Goal: Feedback & Contribution: Leave review/rating

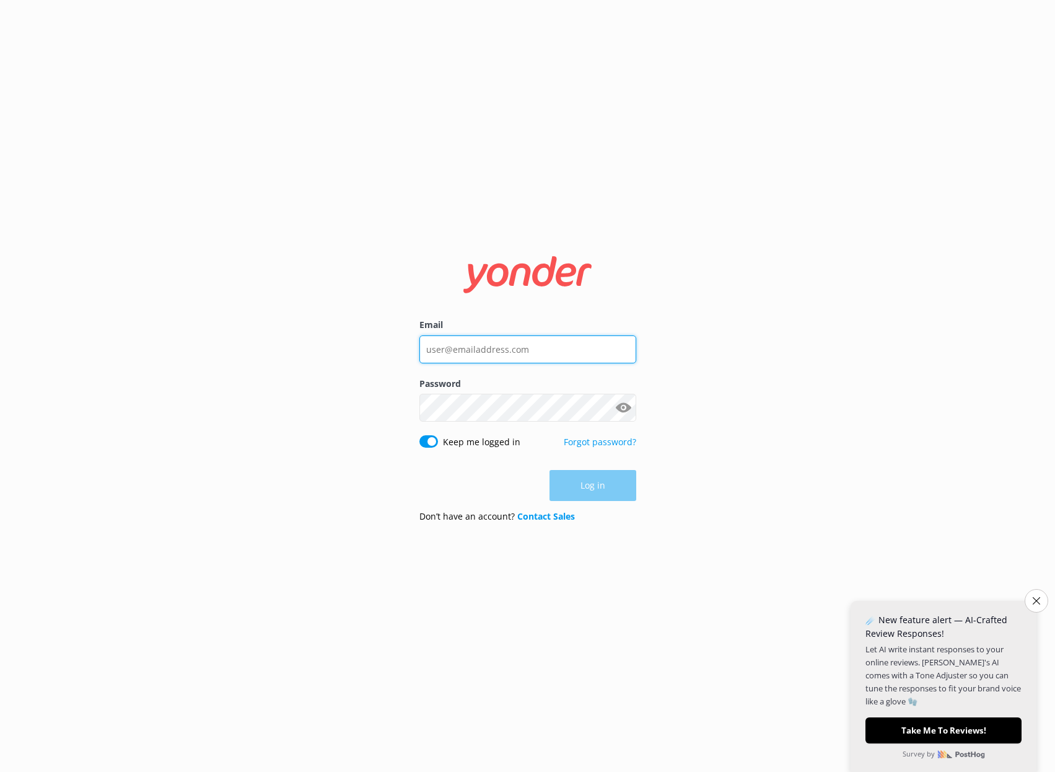
click at [451, 348] on input "Email" at bounding box center [528, 349] width 217 height 28
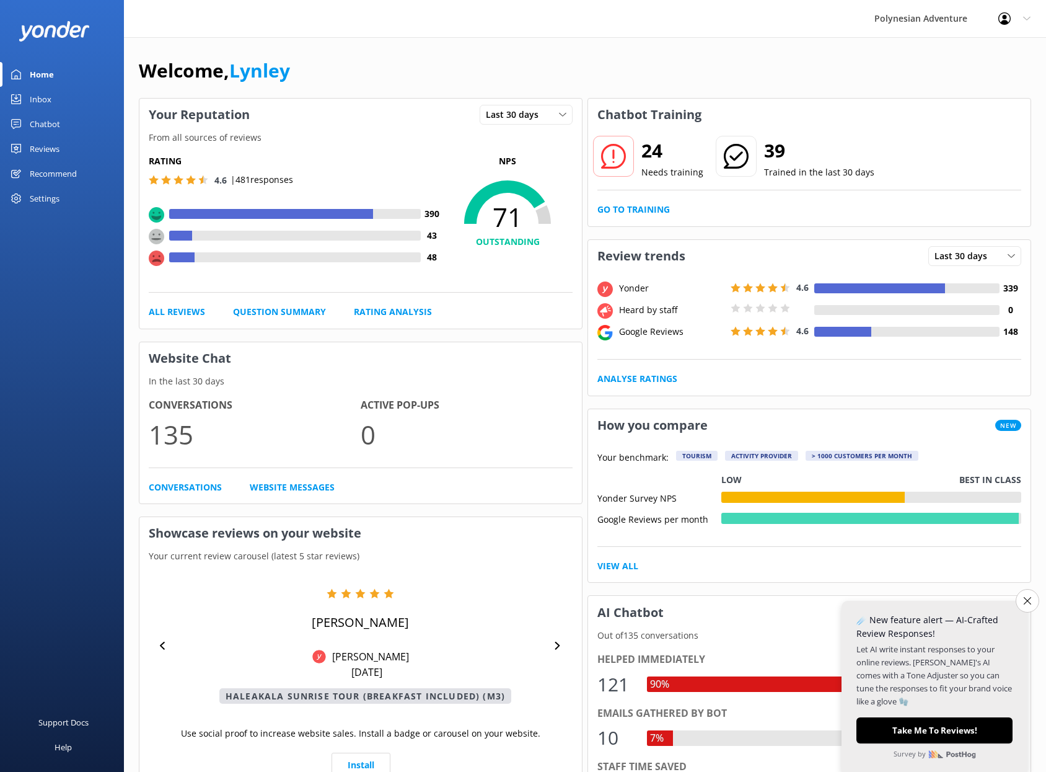
click at [647, 36] on div "Polynesian Adventure Profile Settings Logout" at bounding box center [523, 18] width 1046 height 37
click at [620, 209] on link "Go to Training" at bounding box center [633, 210] width 73 height 14
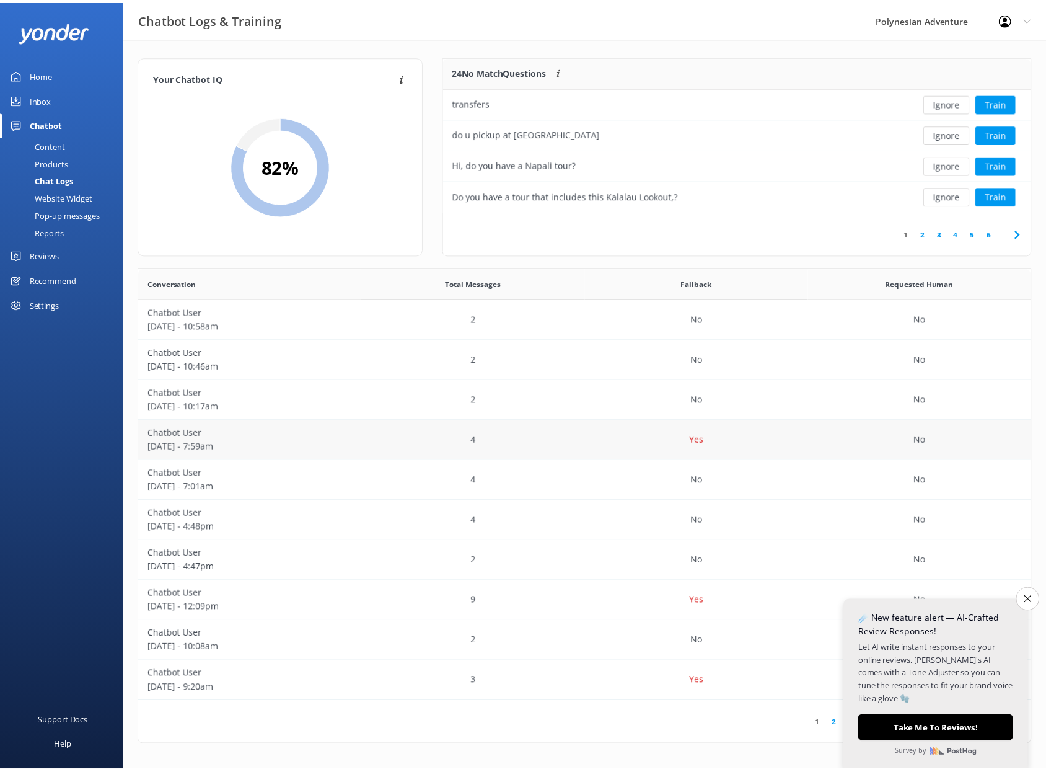
scroll to position [146, 584]
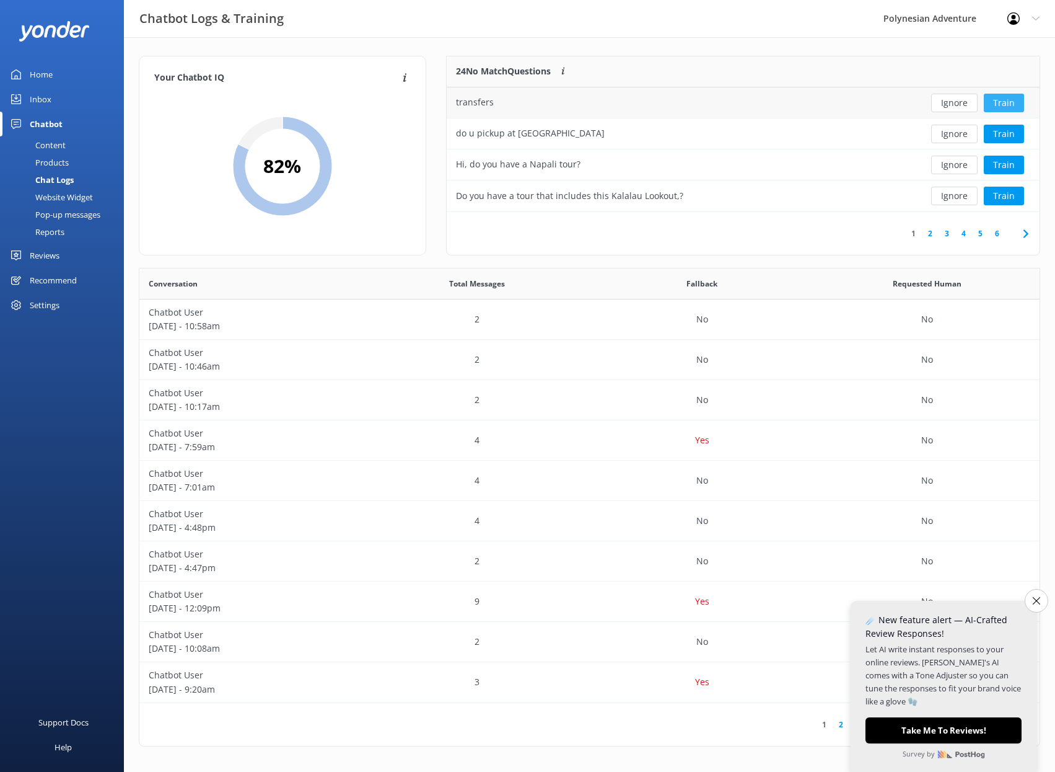
click at [993, 99] on button "Train" at bounding box center [1004, 103] width 40 height 19
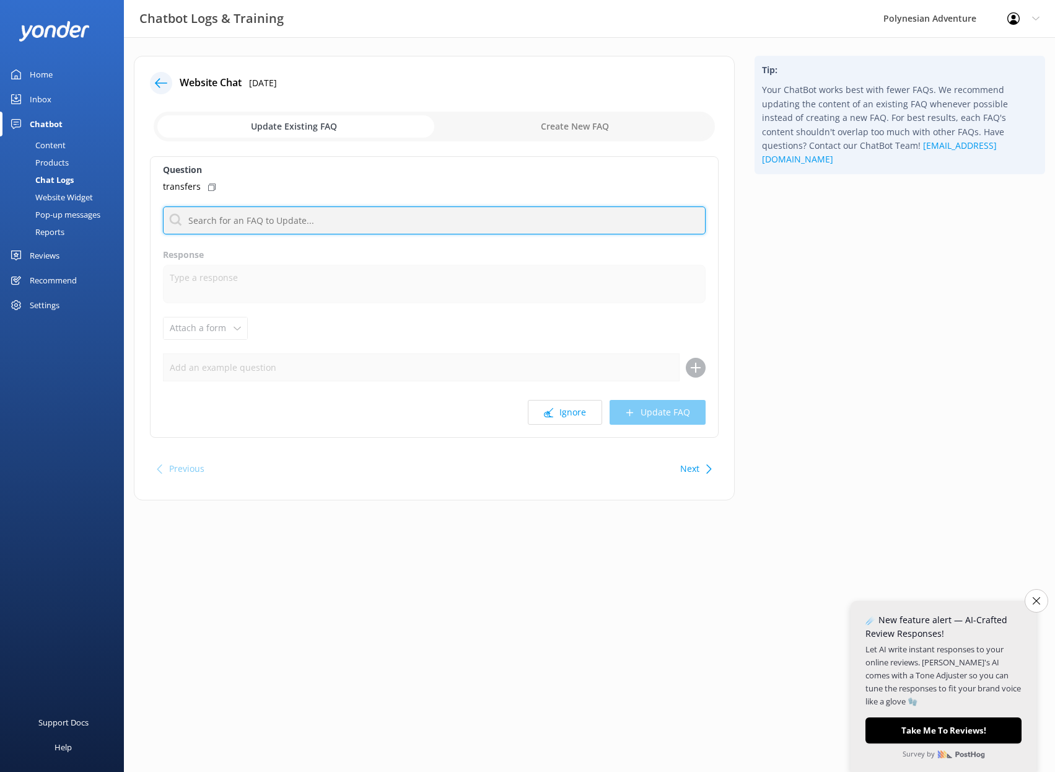
click at [377, 214] on input "text" at bounding box center [434, 220] width 543 height 28
drag, startPoint x: 229, startPoint y: 221, endPoint x: 143, endPoint y: 216, distance: 86.2
click at [143, 216] on div "Website Chat [DATE] Update Existing FAQ Create New FAQ Question transfers chart…" at bounding box center [434, 278] width 601 height 444
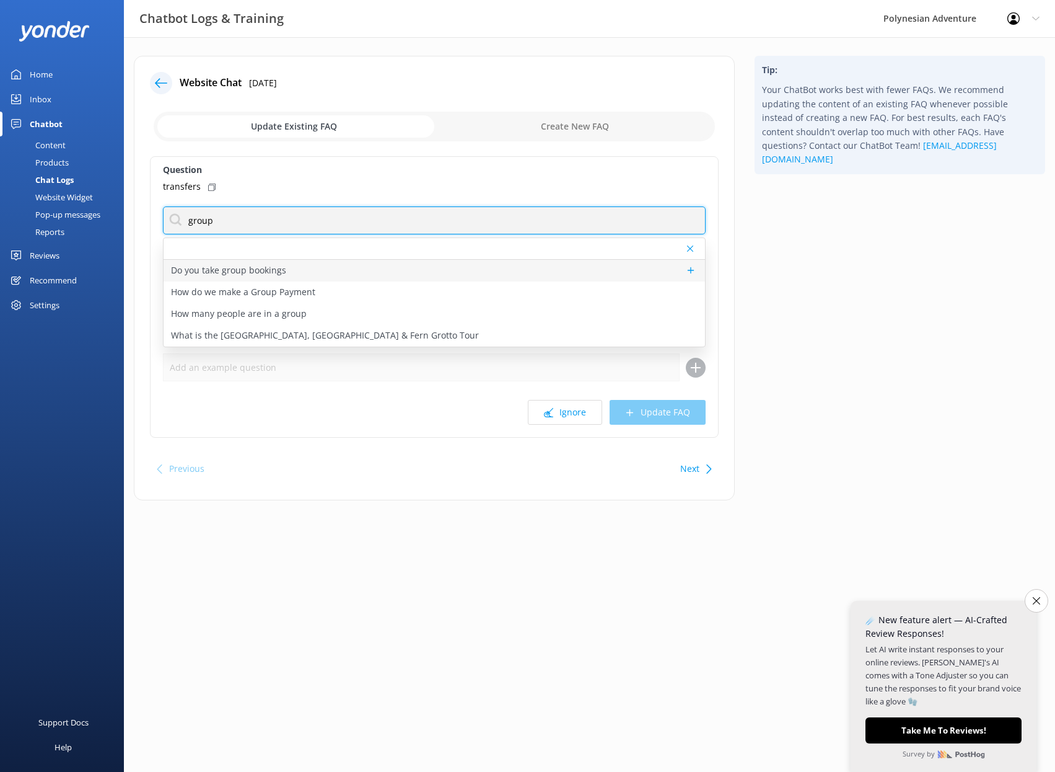
type input "group"
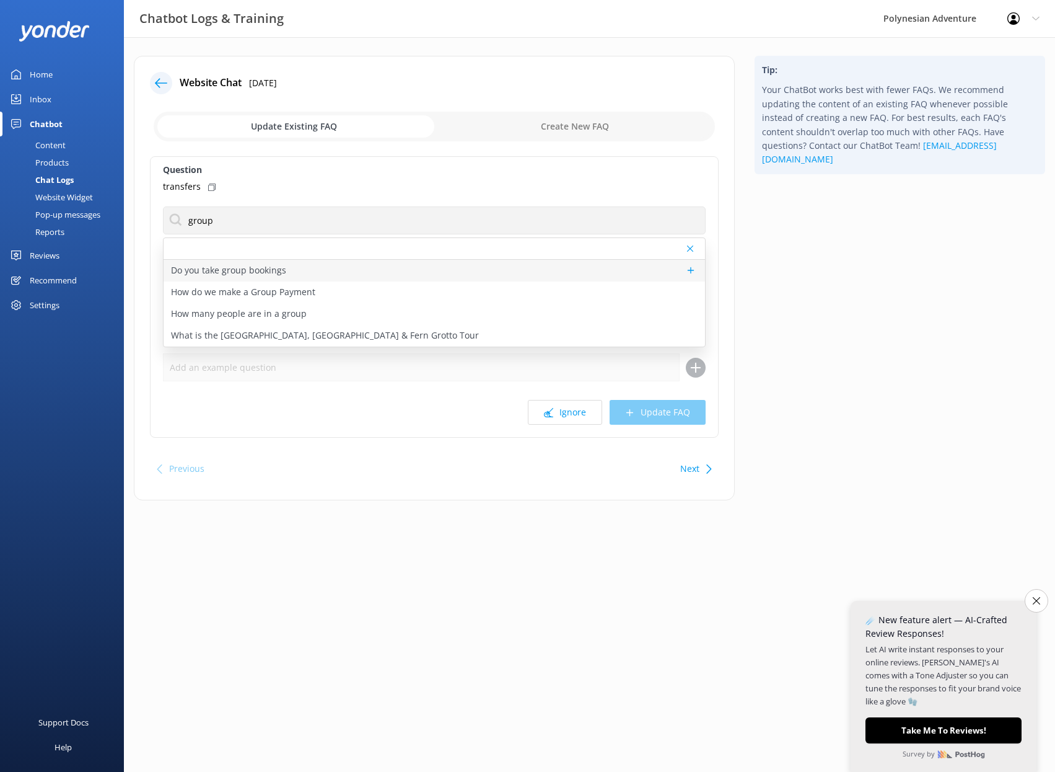
click at [234, 267] on p "Do you take group bookings" at bounding box center [228, 270] width 115 height 14
type textarea "Please contact our Group Specialists at [PHONE_NUMBER] or request a custom quot…"
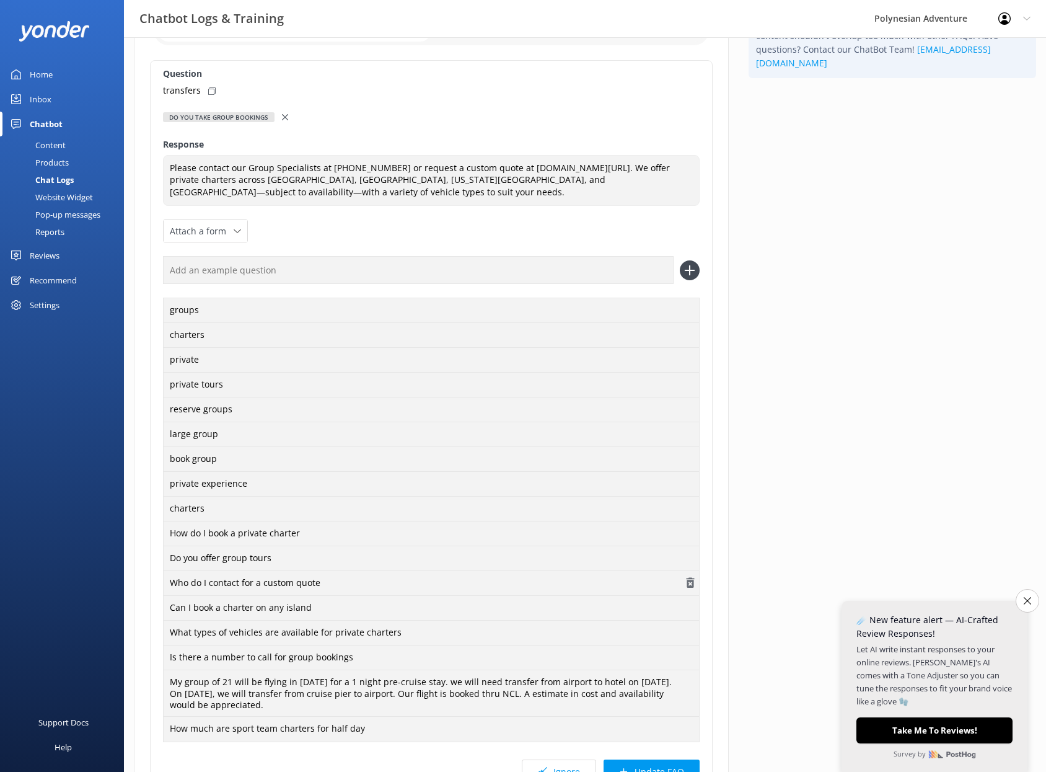
scroll to position [209, 0]
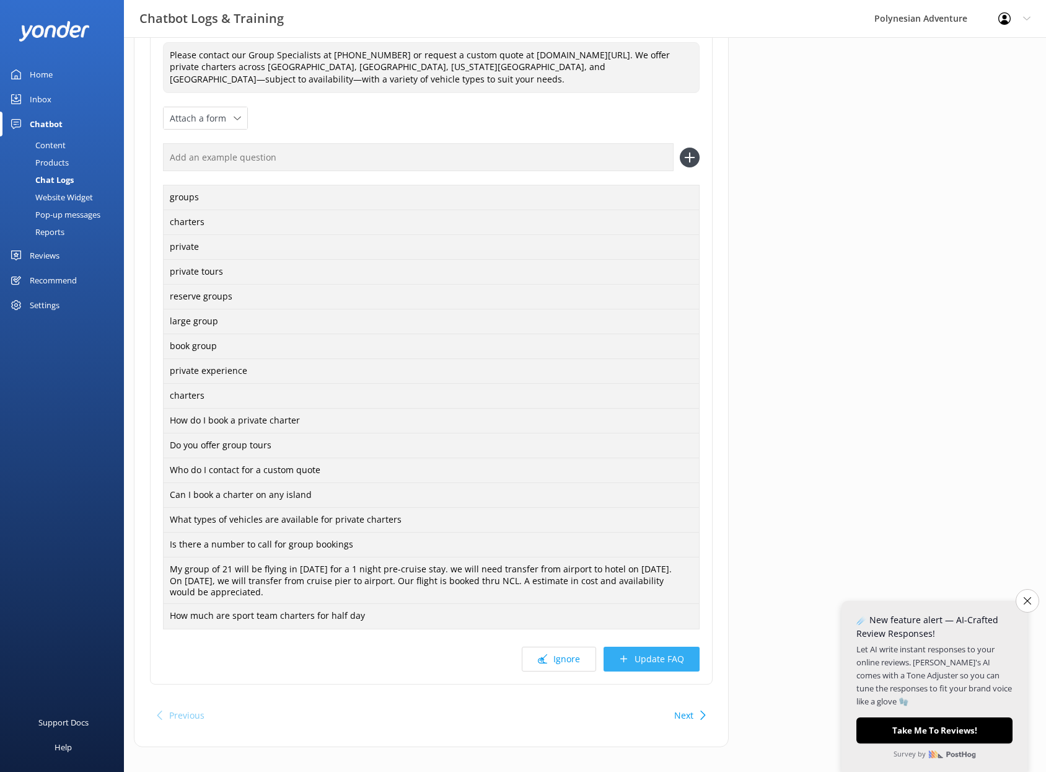
click at [684, 646] on button "Update FAQ" at bounding box center [652, 658] width 96 height 25
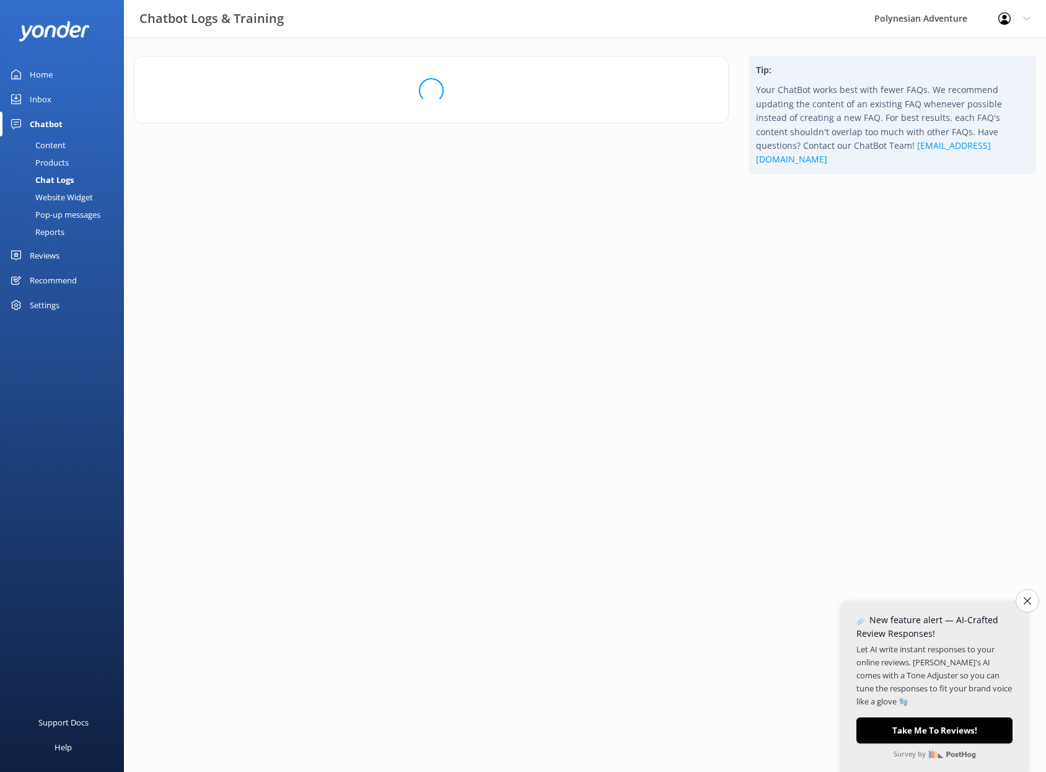
scroll to position [0, 0]
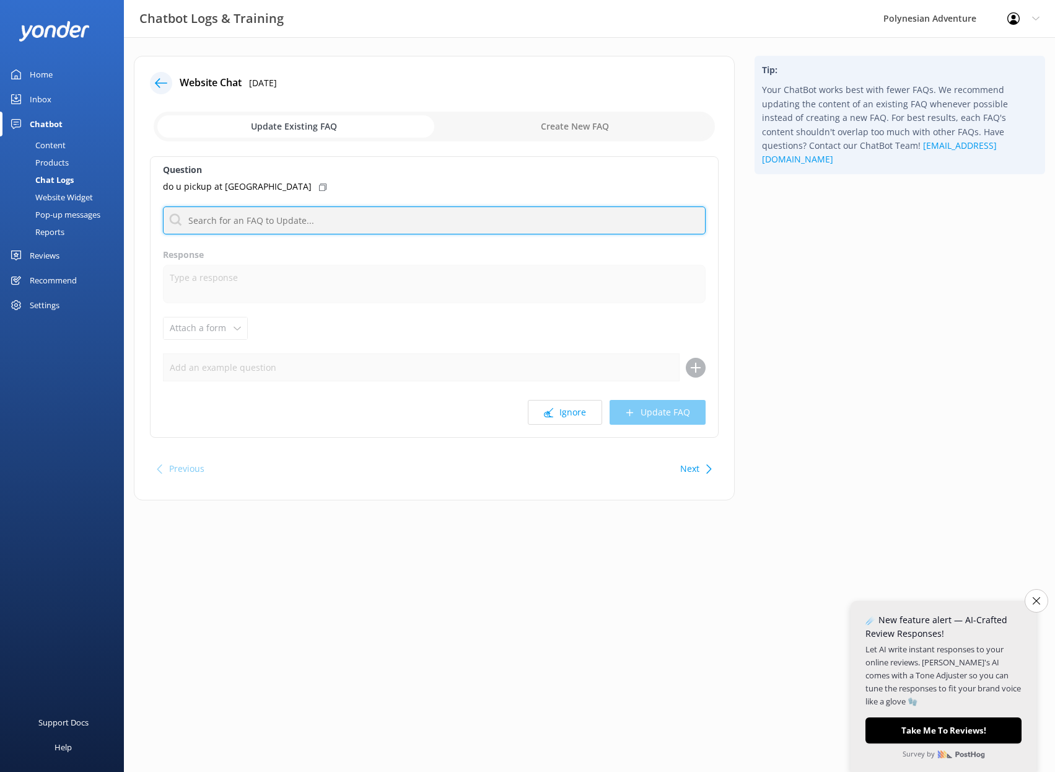
click at [435, 218] on input "text" at bounding box center [434, 220] width 543 height 28
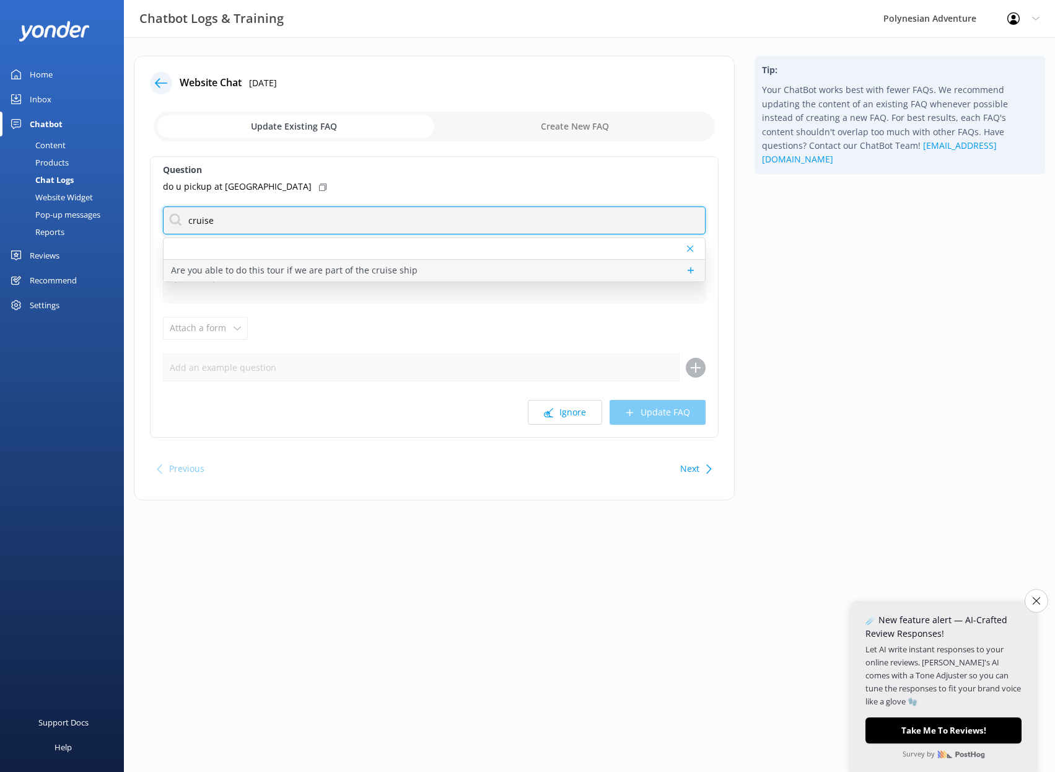
type input "cruise"
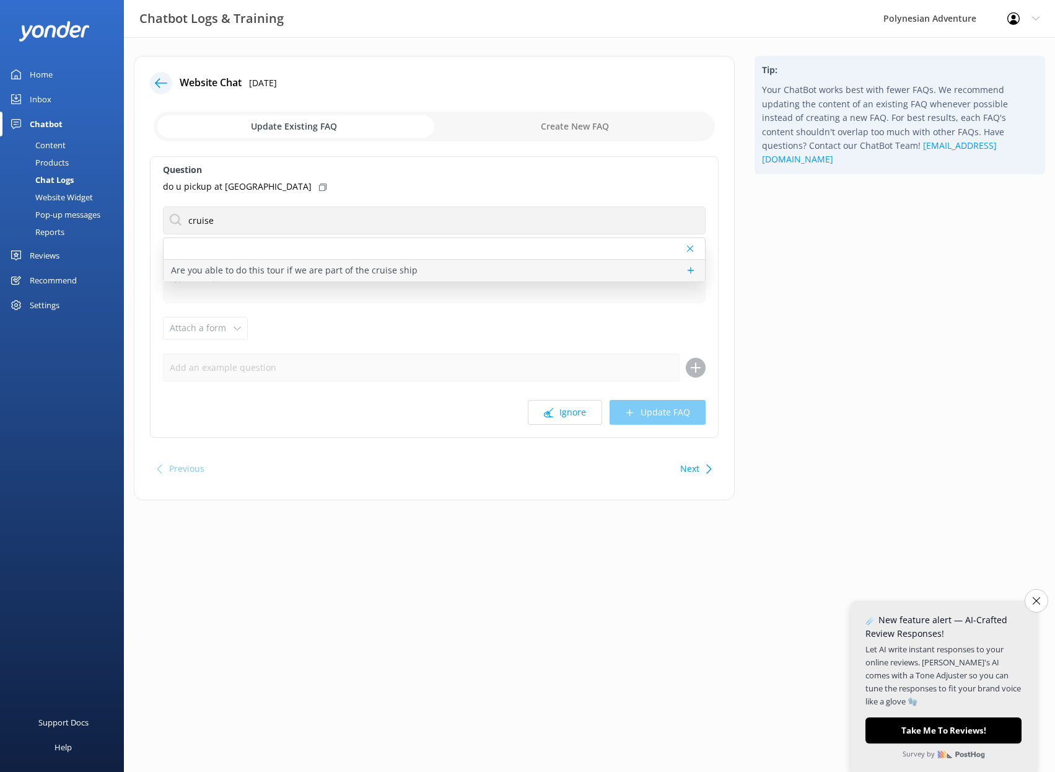
click at [421, 272] on div "Are you able to do this tour if we are part of the cruise ship" at bounding box center [435, 271] width 542 height 22
type textarea "As we operate most tours off of the cruise lines, we recommend you contact your…"
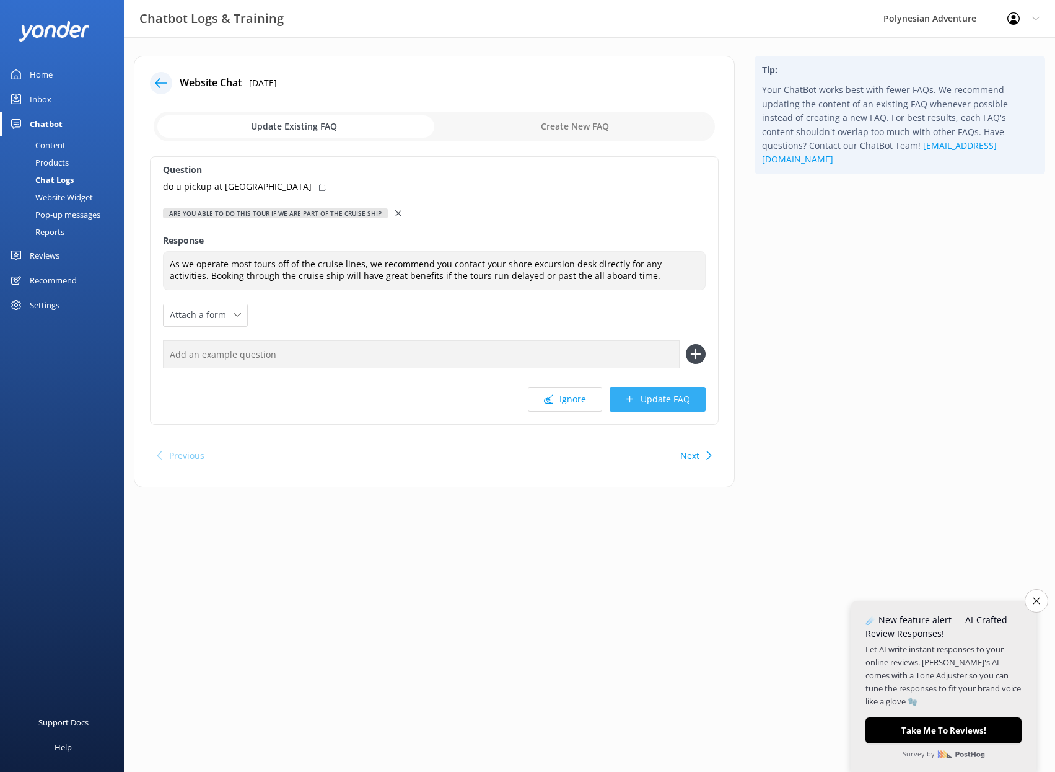
click at [679, 394] on button "Update FAQ" at bounding box center [658, 399] width 96 height 25
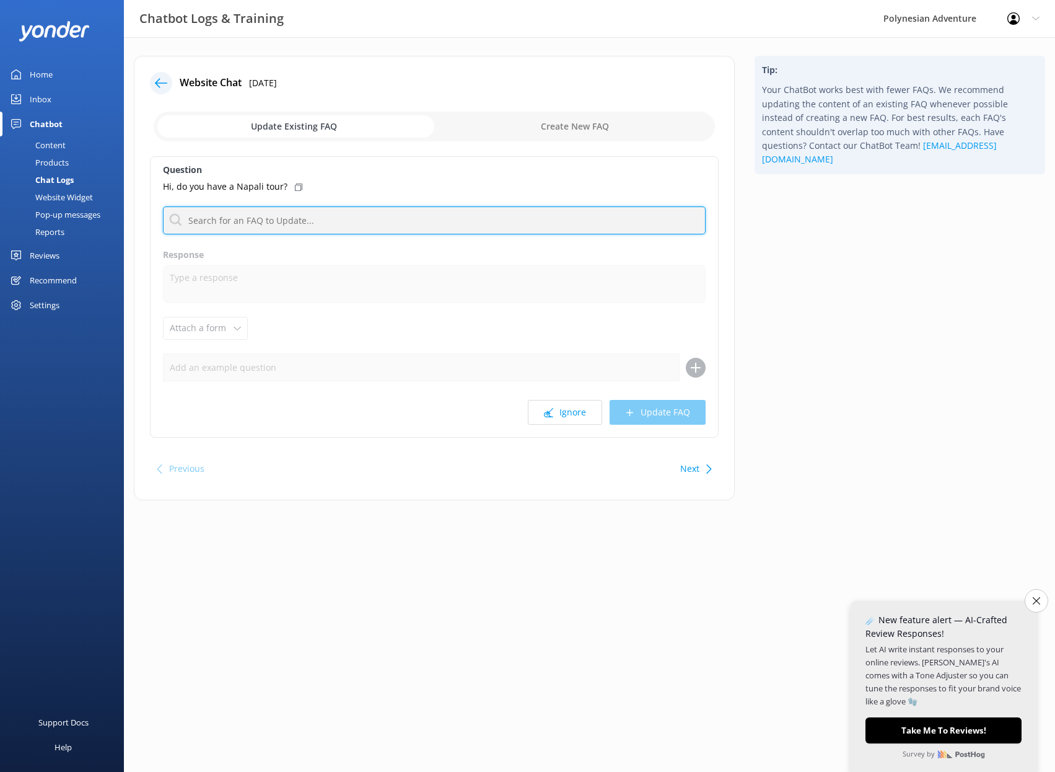
click at [210, 222] on input "text" at bounding box center [434, 220] width 543 height 28
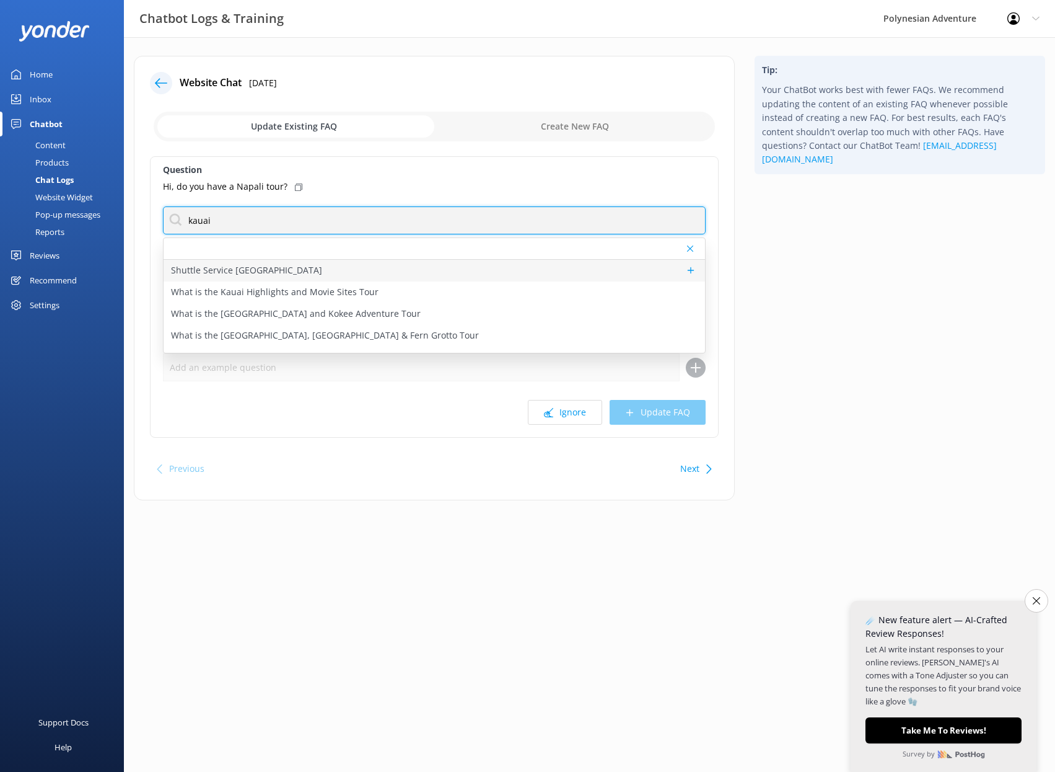
type input "kauai"
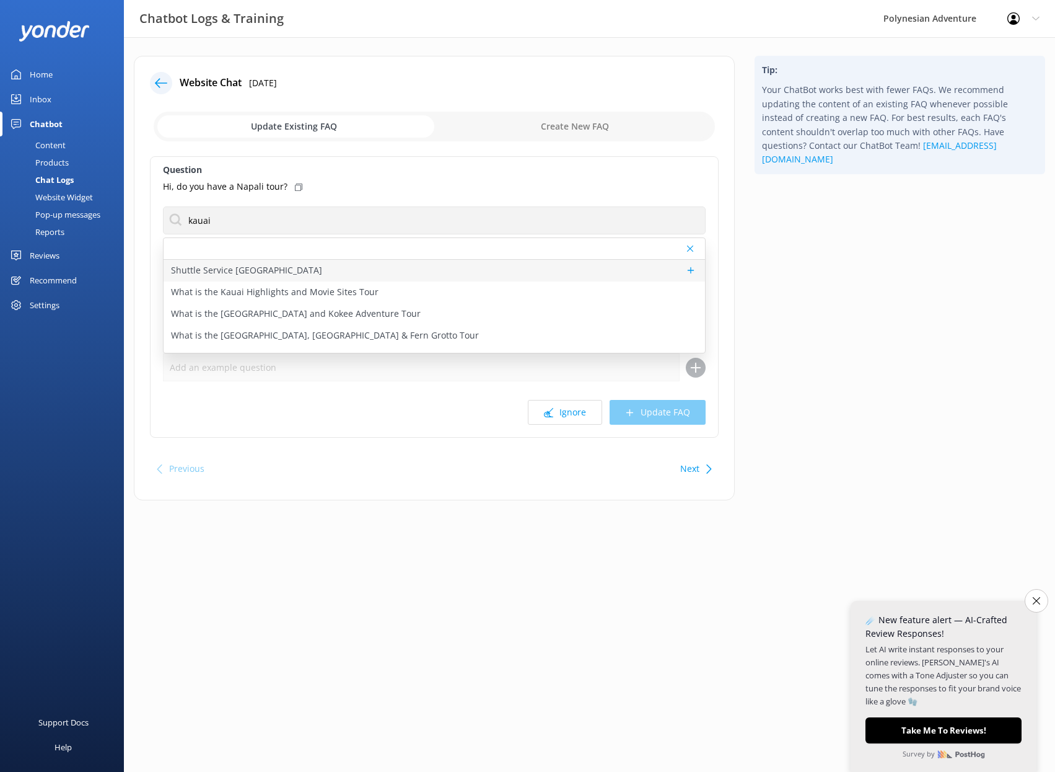
click at [262, 272] on div "Shuttle Service [GEOGRAPHIC_DATA]" at bounding box center [435, 271] width 542 height 22
type textarea "We don’t have detailed information on the Kauai North Shore Shuttle ourselves—p…"
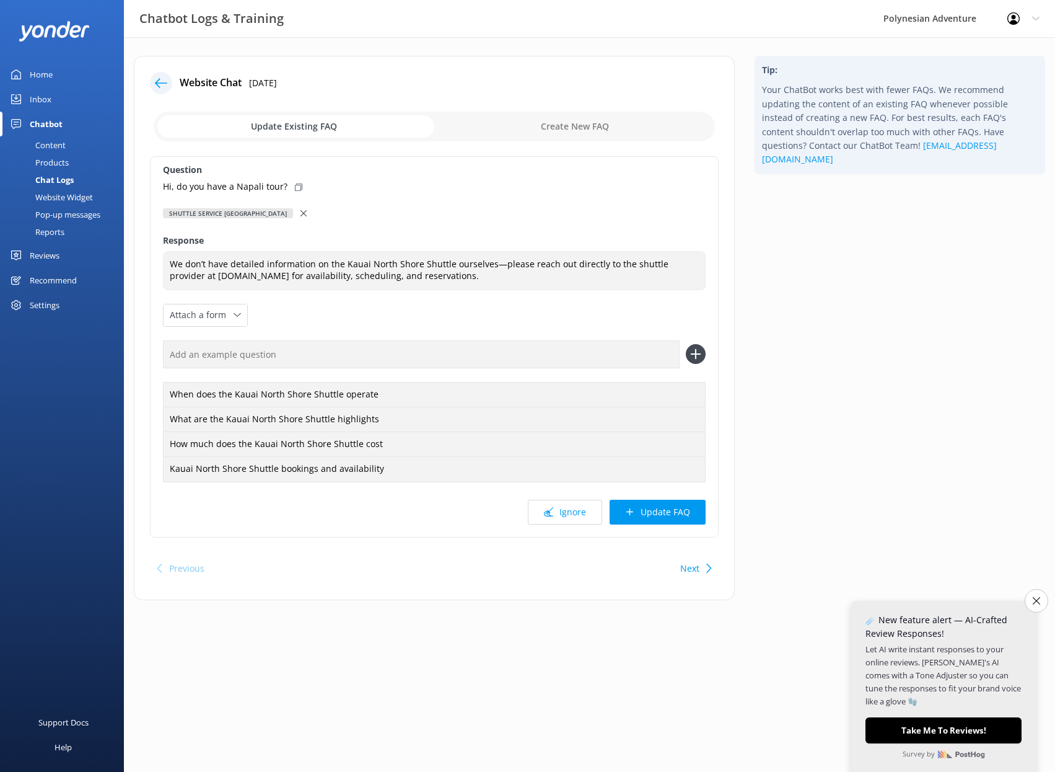
click at [884, 262] on div "Tip: Your ChatBot works best with fewer FAQs. We recommend updating the content…" at bounding box center [900, 334] width 310 height 556
click at [652, 514] on button "Update FAQ" at bounding box center [658, 511] width 96 height 25
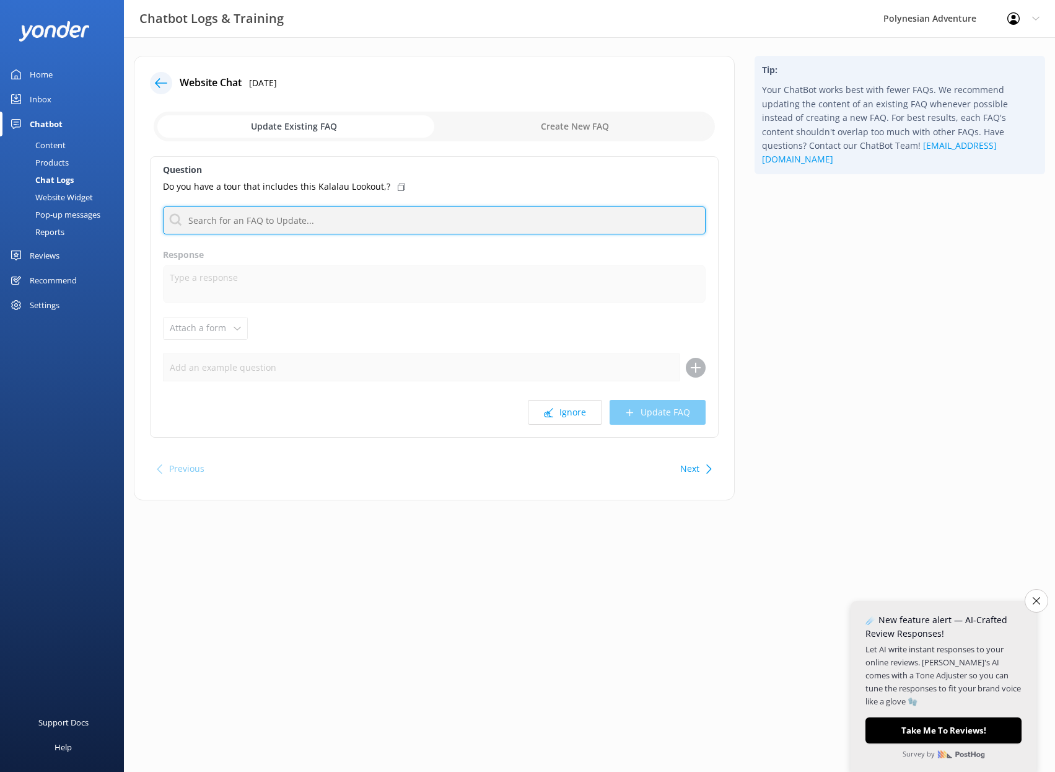
click at [317, 224] on input "text" at bounding box center [434, 220] width 543 height 28
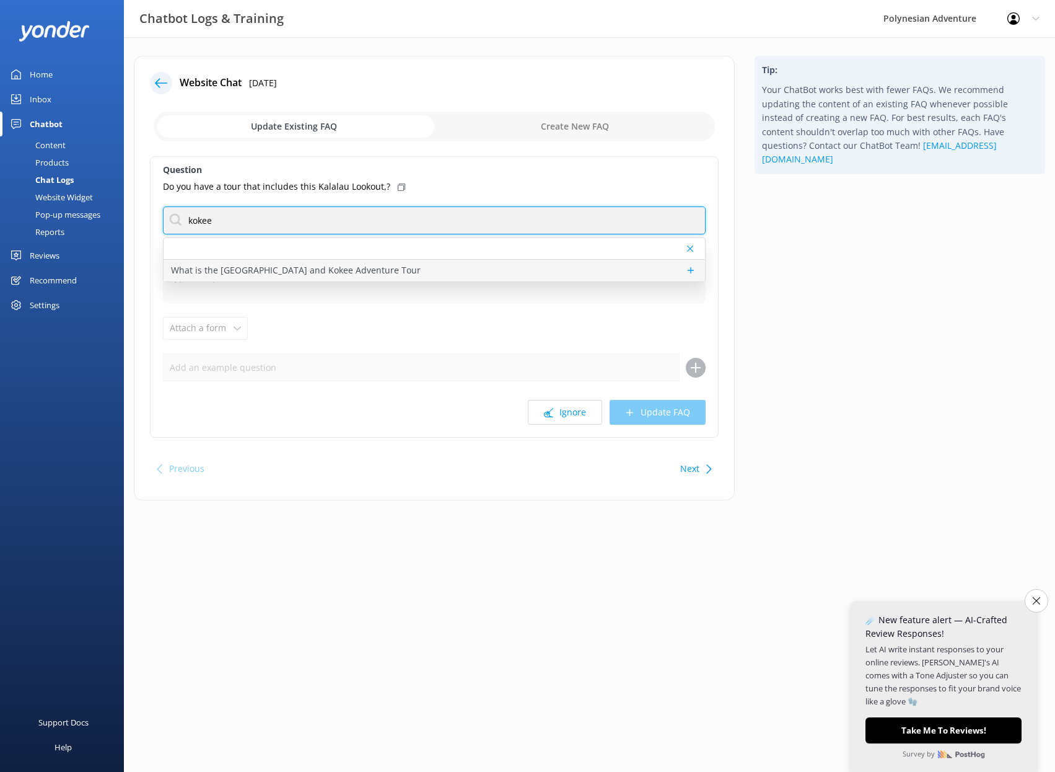
type input "kokee"
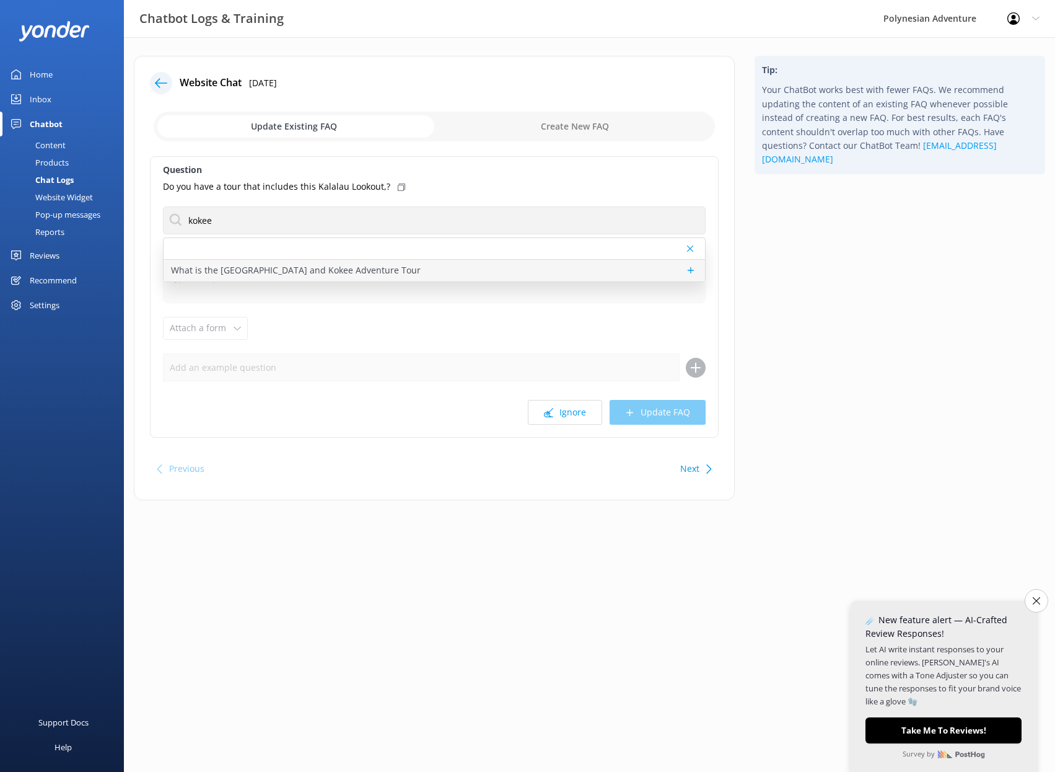
click at [403, 268] on p "What is the [GEOGRAPHIC_DATA] and Kokee Adventure Tour" at bounding box center [296, 270] width 250 height 14
type textarea "The [GEOGRAPHIC_DATA] and Kokee Adventure takes you deep into the heart of [GEO…"
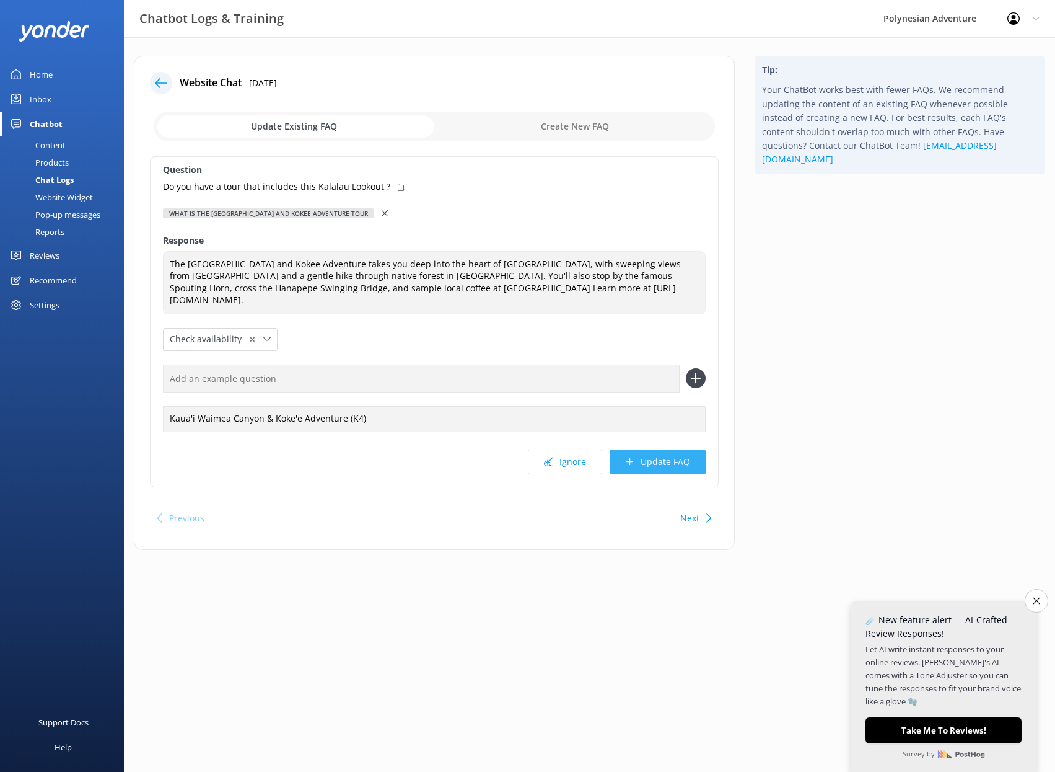
click at [663, 461] on button "Update FAQ" at bounding box center [658, 461] width 96 height 25
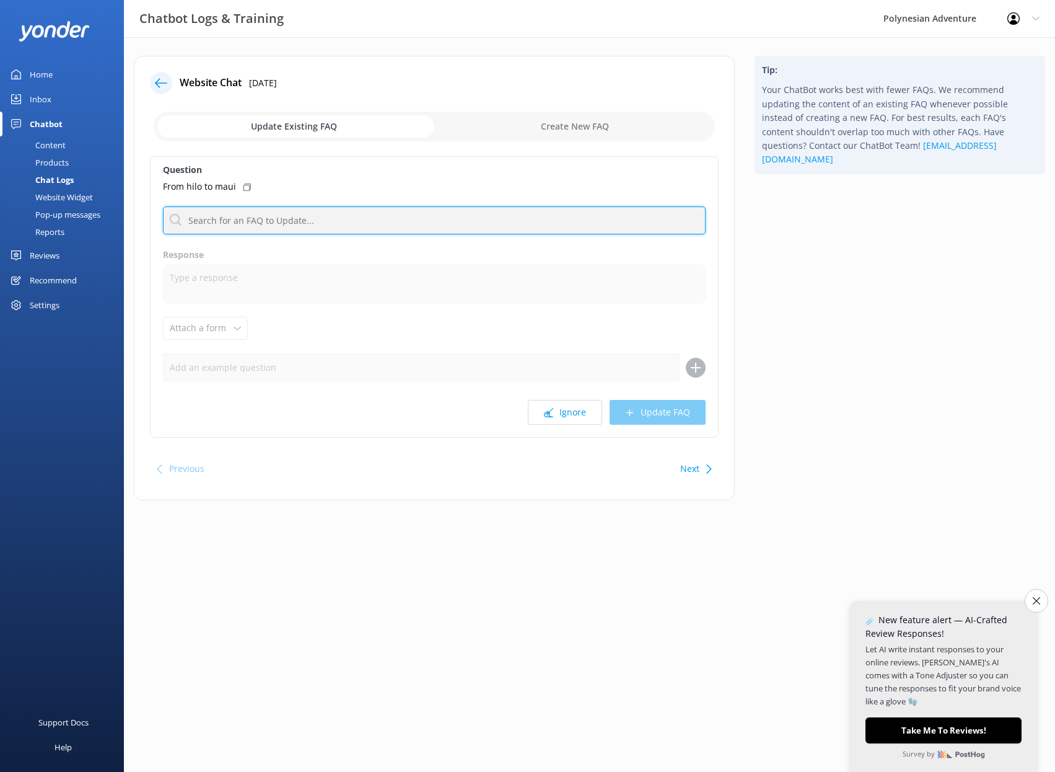
click at [317, 223] on input "text" at bounding box center [434, 220] width 543 height 28
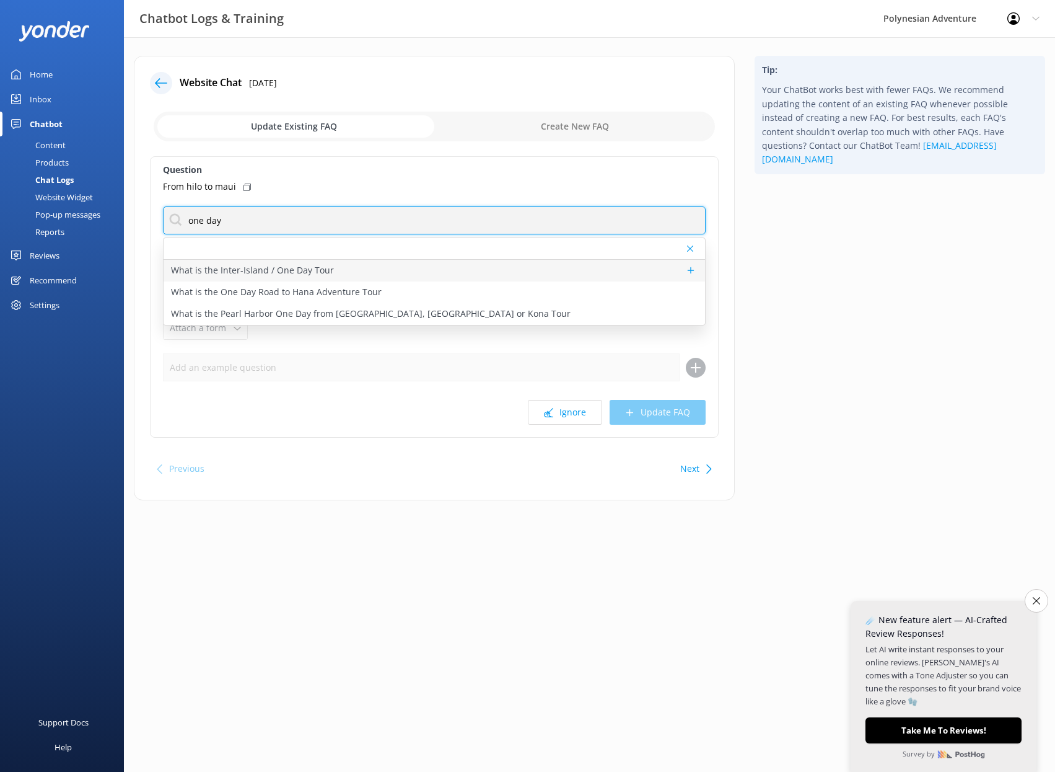
type input "one day"
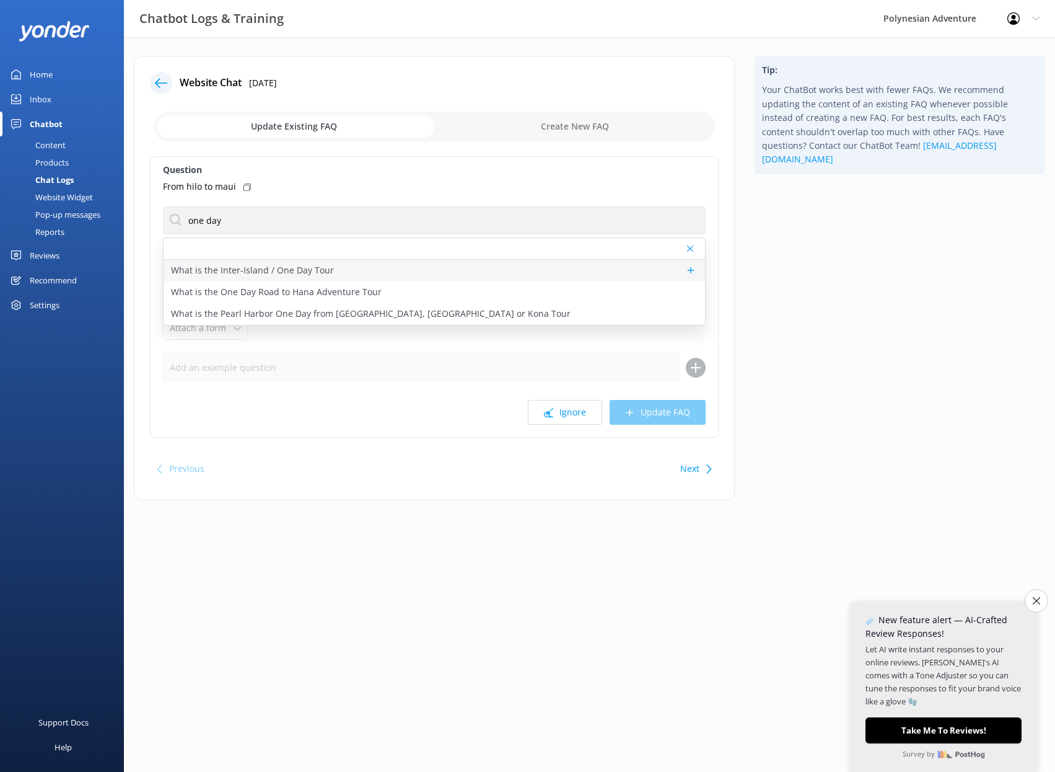
click at [382, 267] on div "What is the Inter-Island / One Day Tour" at bounding box center [435, 271] width 542 height 22
type textarea "We offer a variety of day trips between the [GEOGRAPHIC_DATA] so you can explor…"
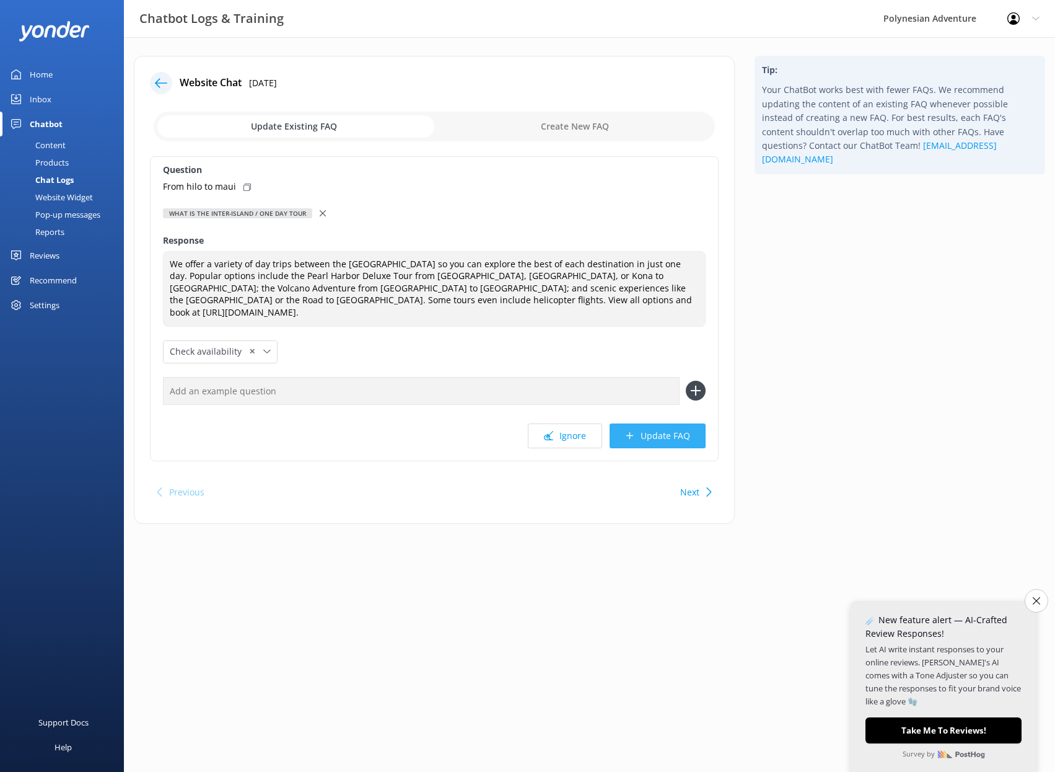
click at [649, 423] on button "Update FAQ" at bounding box center [658, 435] width 96 height 25
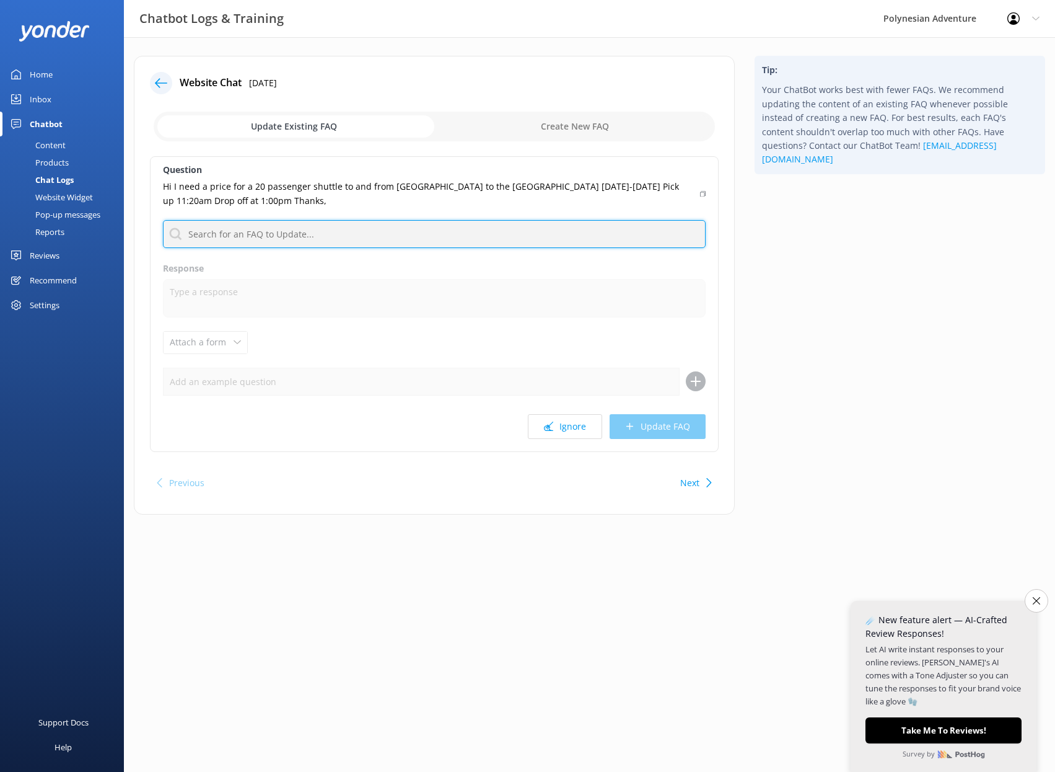
click at [415, 231] on input "text" at bounding box center [434, 234] width 543 height 28
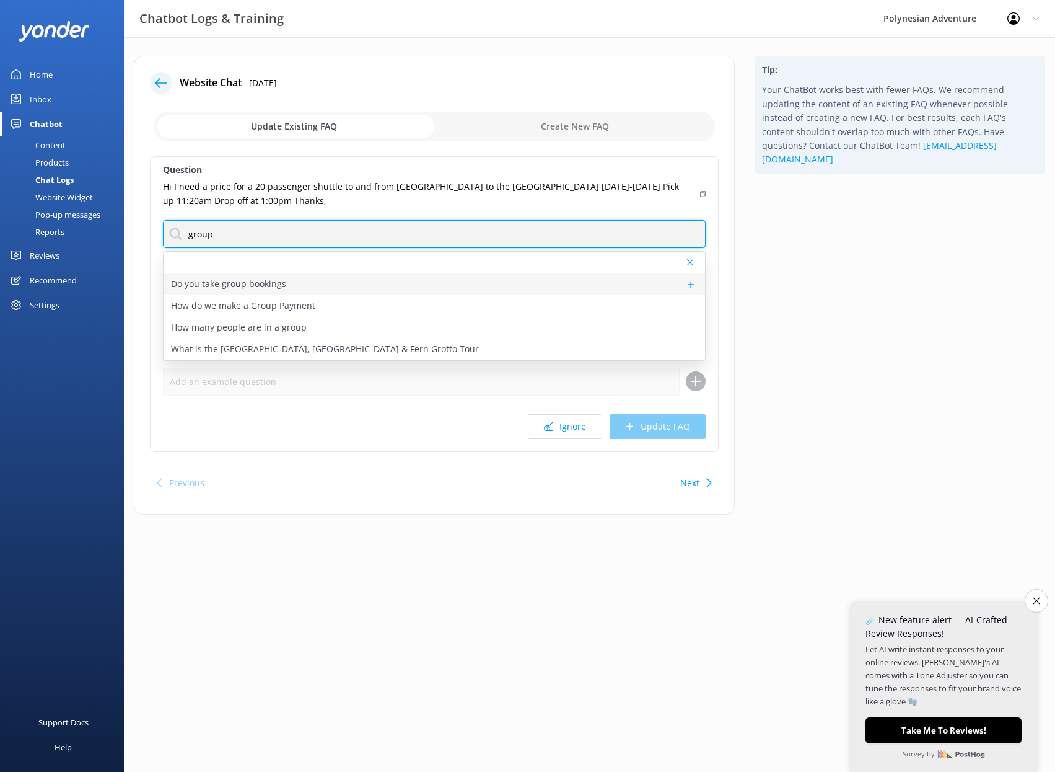
type input "group"
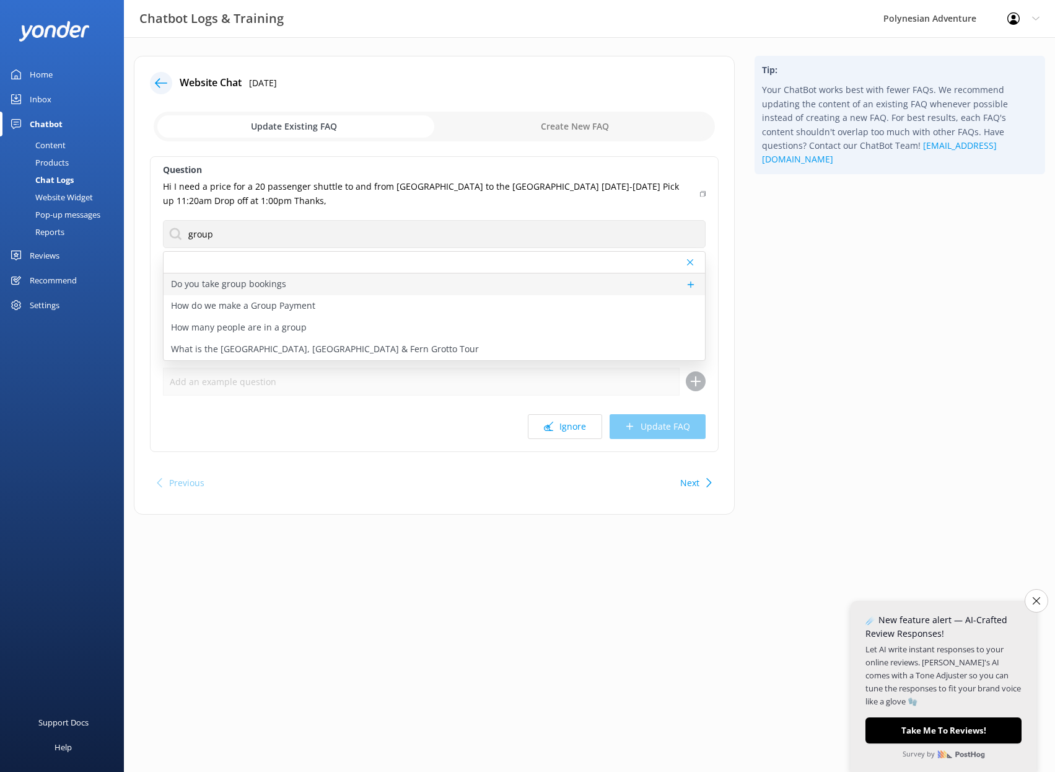
click at [207, 286] on p "Do you take group bookings" at bounding box center [228, 284] width 115 height 14
type textarea "Please contact our Group Specialists at [PHONE_NUMBER] or request a custom quot…"
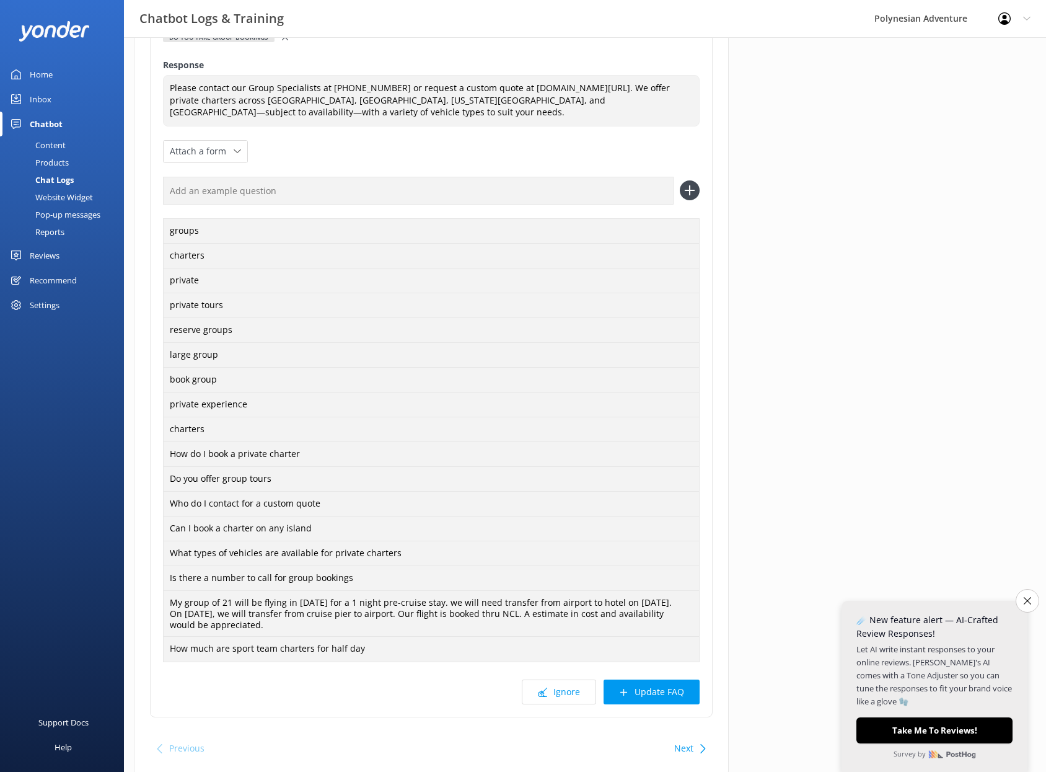
scroll to position [223, 0]
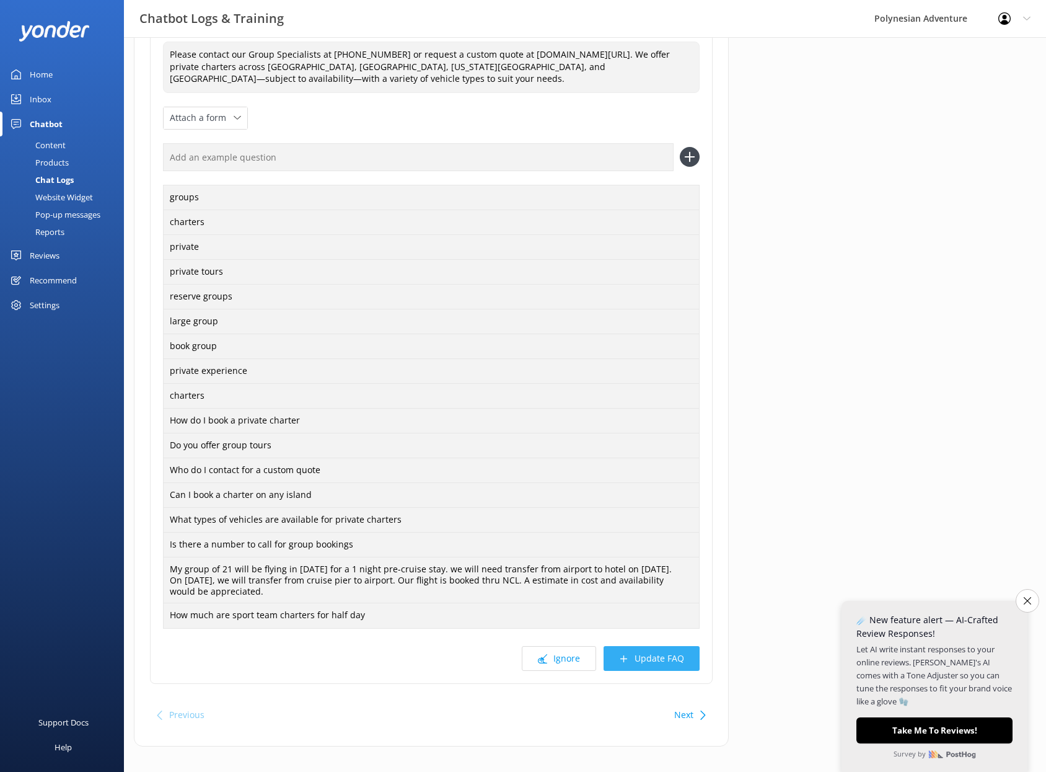
click at [663, 646] on button "Update FAQ" at bounding box center [652, 658] width 96 height 25
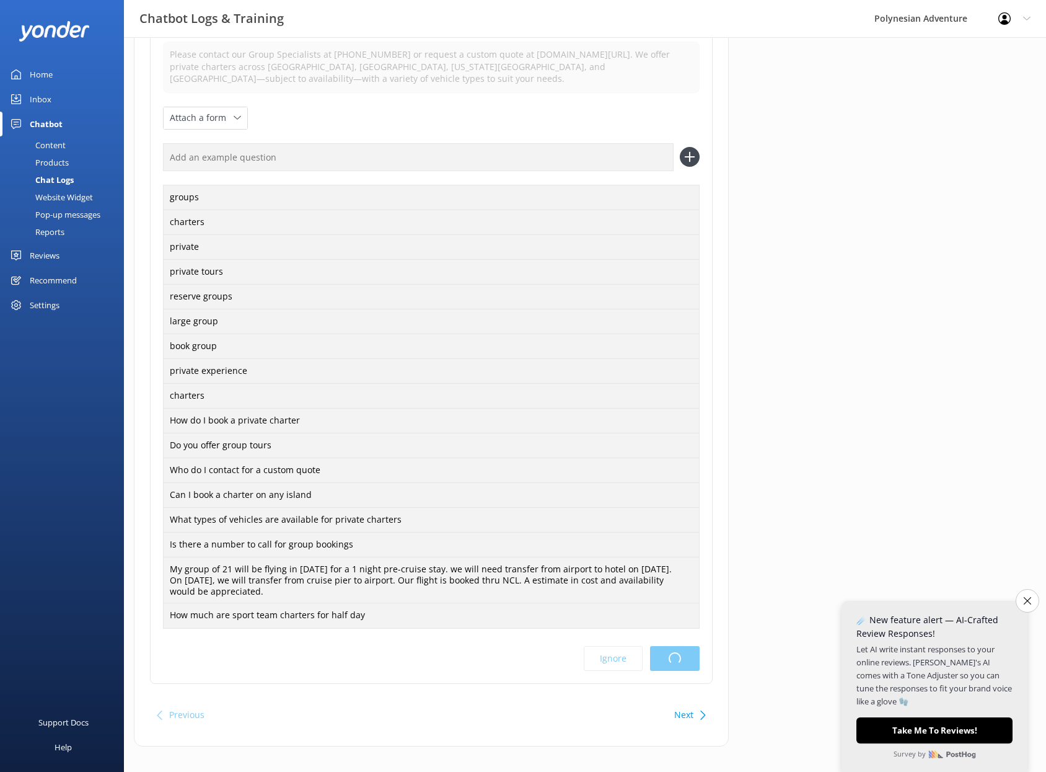
scroll to position [0, 0]
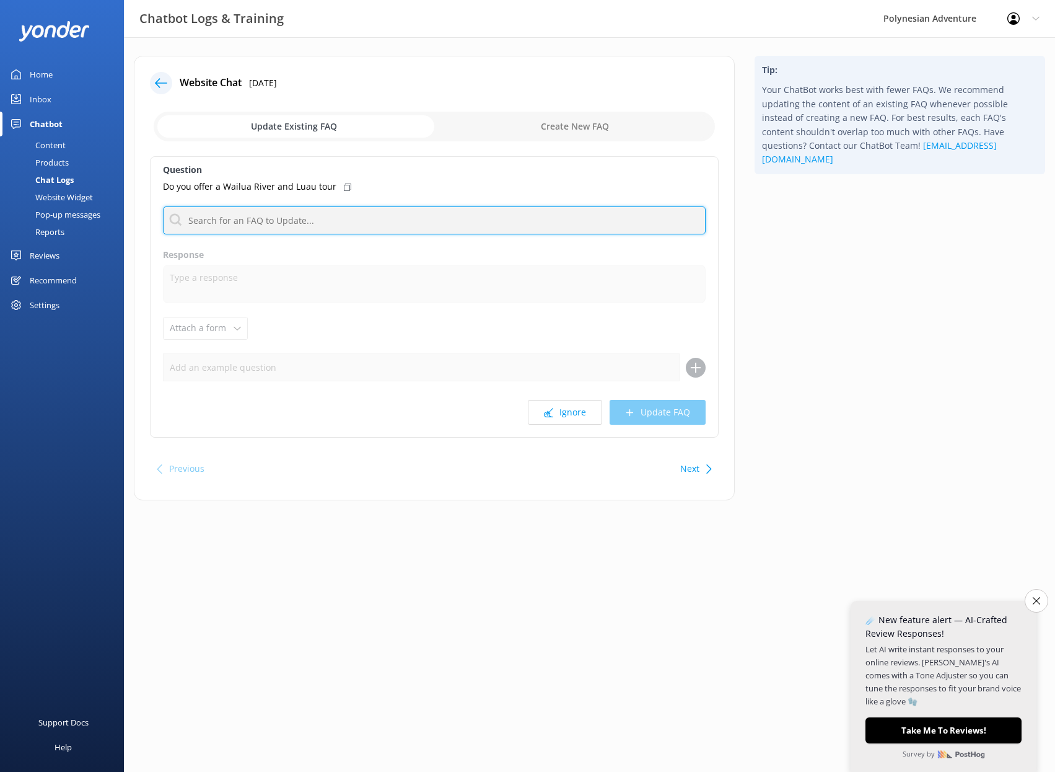
click at [235, 225] on input "text" at bounding box center [434, 220] width 543 height 28
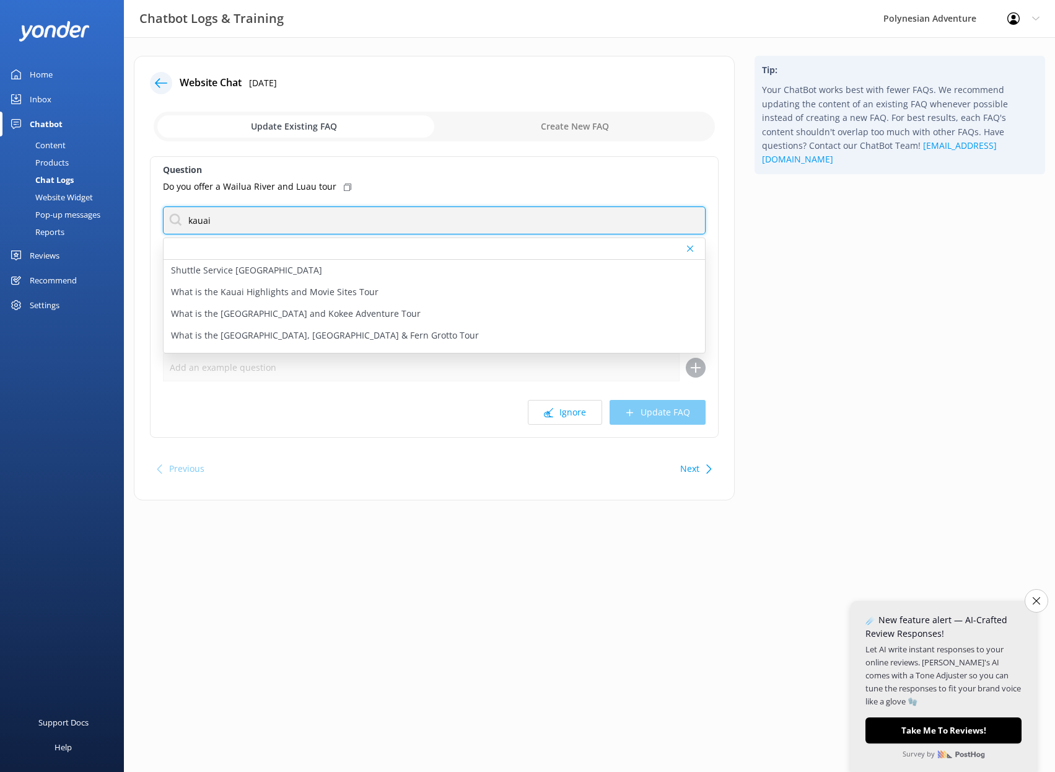
drag, startPoint x: 214, startPoint y: 224, endPoint x: 186, endPoint y: 225, distance: 27.9
click at [170, 224] on input "kauai" at bounding box center [434, 220] width 543 height 28
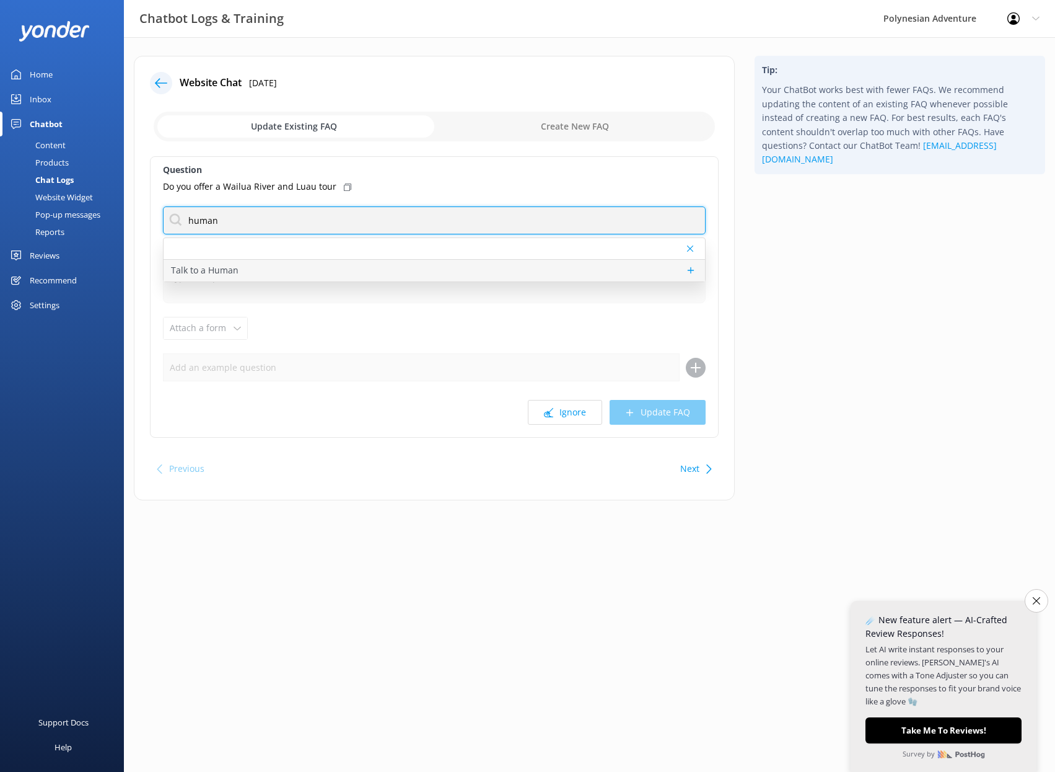
type input "human"
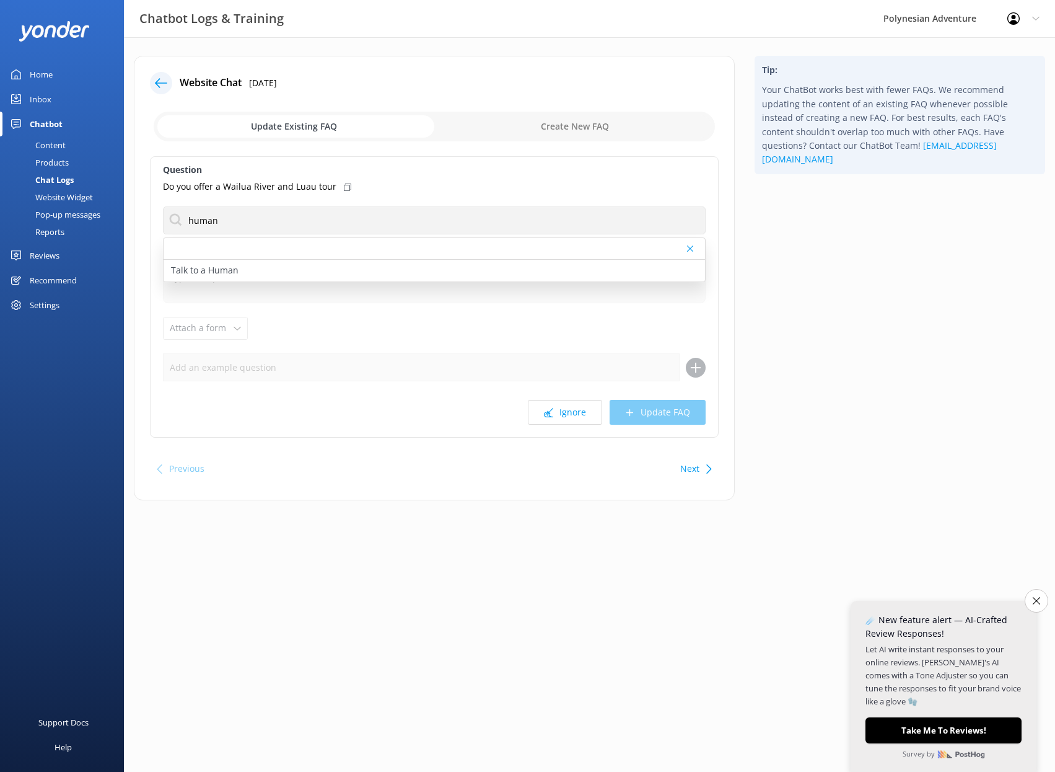
click at [248, 270] on div "Talk to a Human" at bounding box center [435, 271] width 542 height 22
type textarea "If you'd like to speak to a person on the Polynesian Adventure Team, please cal…"
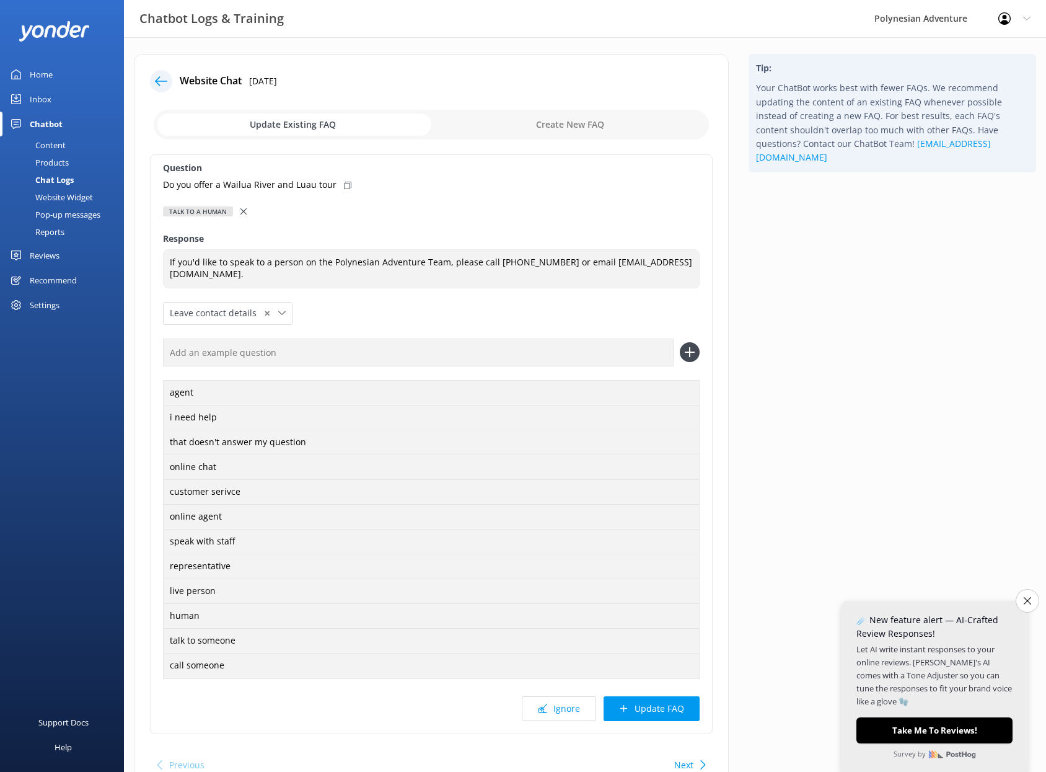
scroll to position [2, 0]
click at [628, 703] on icon at bounding box center [623, 707] width 9 height 9
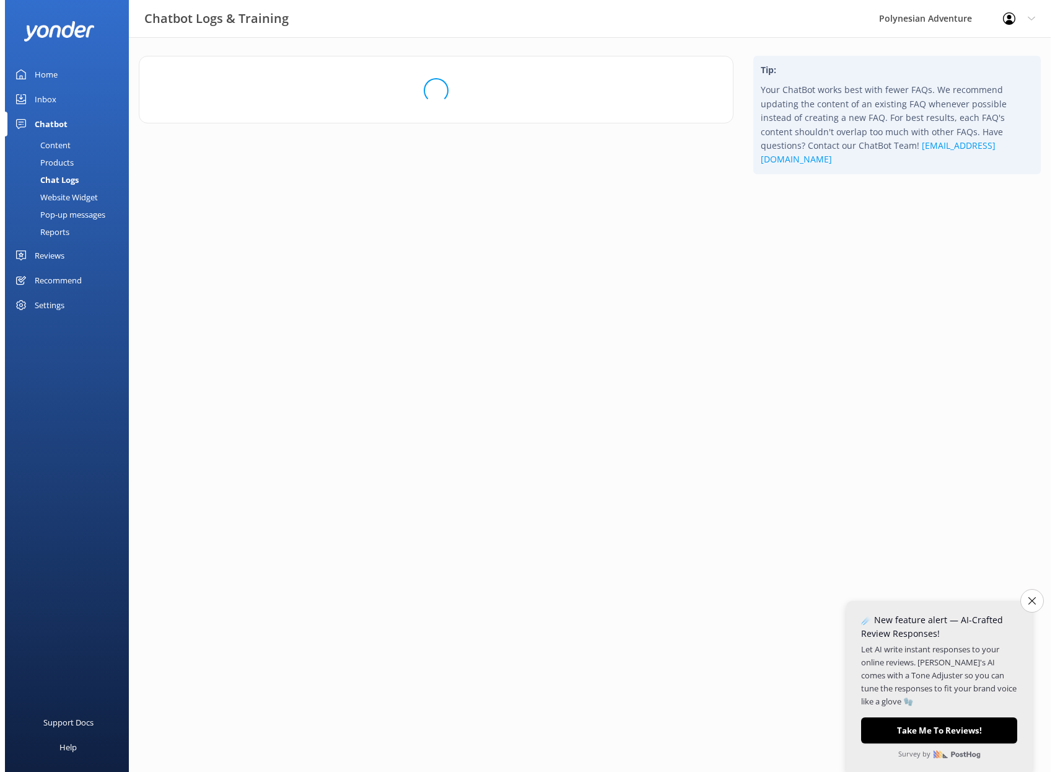
scroll to position [0, 0]
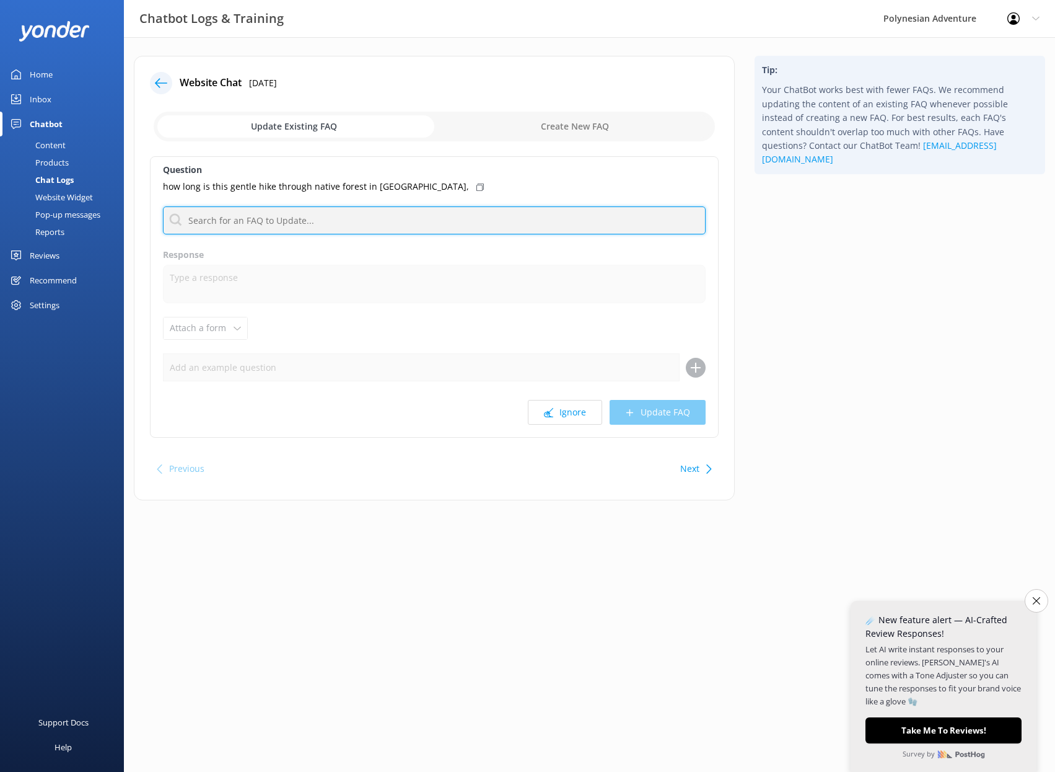
click at [346, 215] on input "text" at bounding box center [434, 220] width 543 height 28
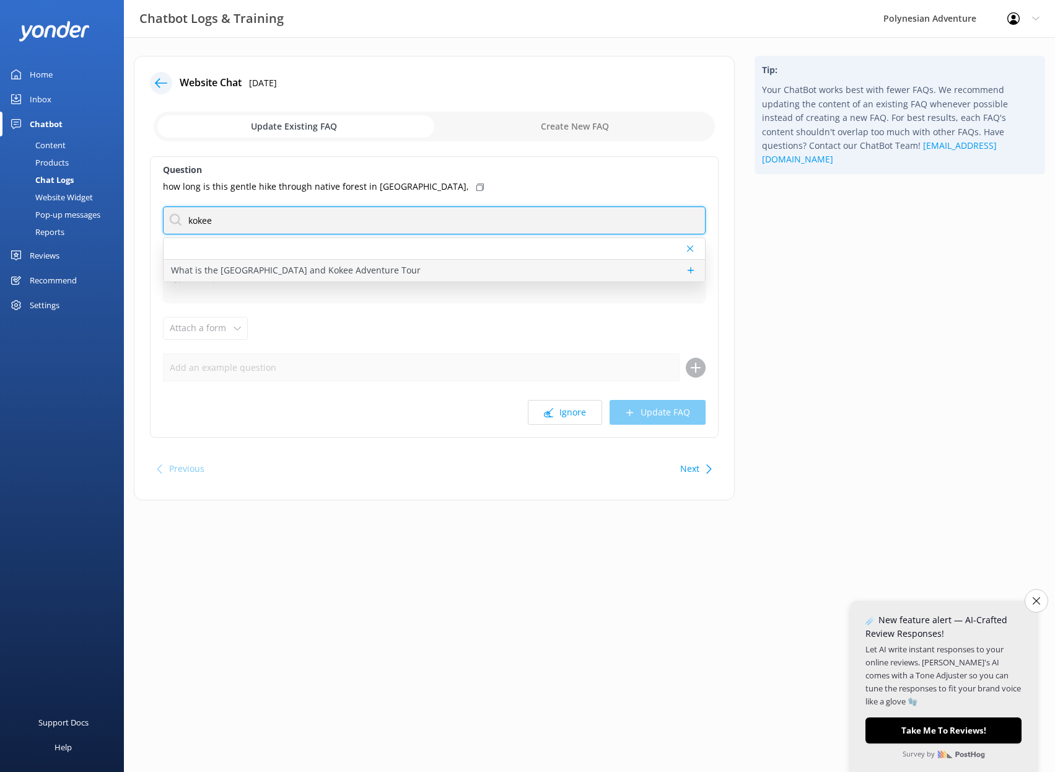
type input "kokee"
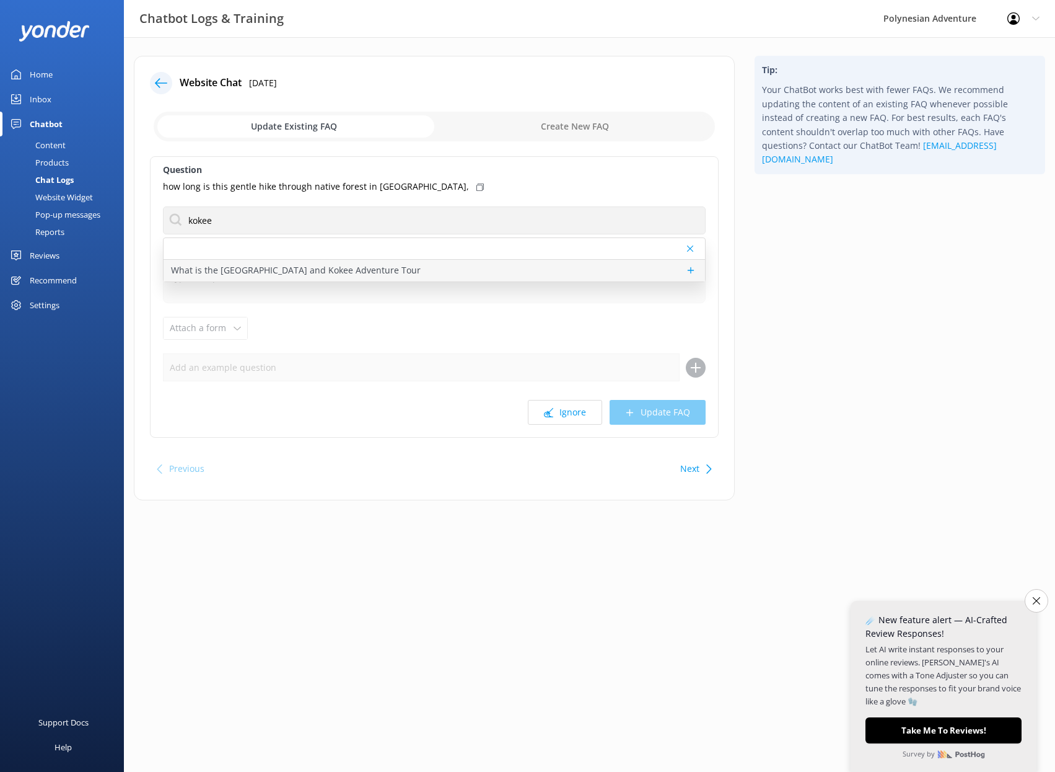
click at [348, 266] on p "What is the [GEOGRAPHIC_DATA] and Kokee Adventure Tour" at bounding box center [296, 270] width 250 height 14
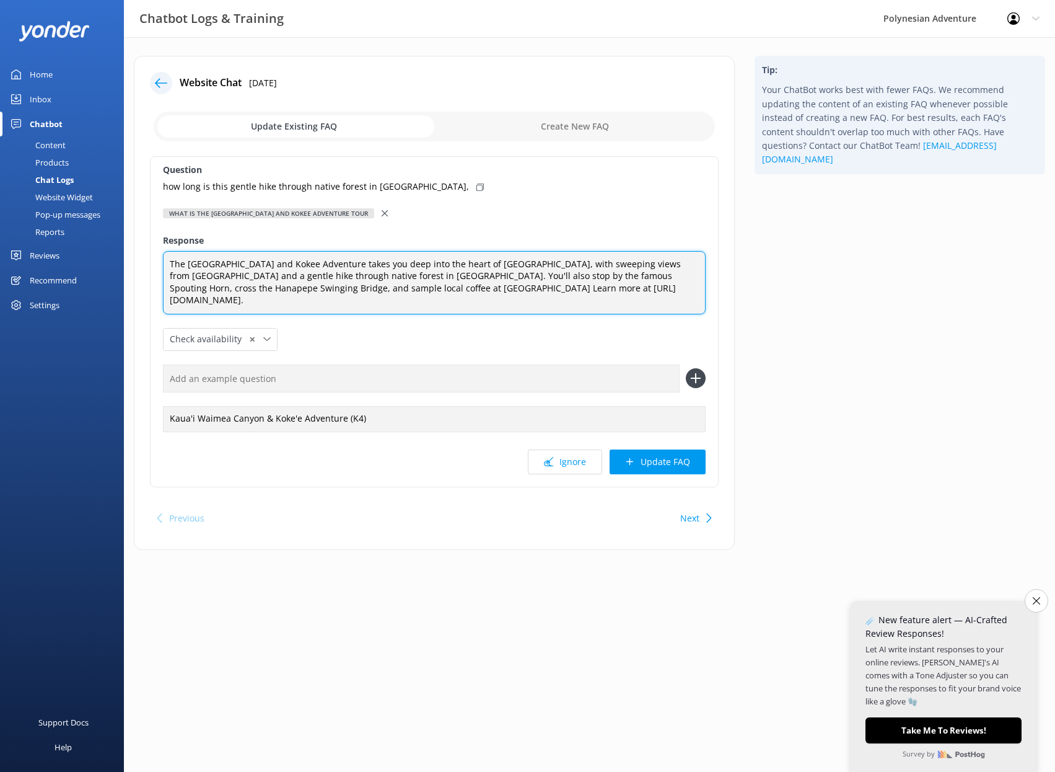
click at [345, 290] on textarea "The [GEOGRAPHIC_DATA] and Kokee Adventure takes you deep into the heart of [GEO…" at bounding box center [434, 282] width 543 height 63
click at [322, 302] on textarea "The [GEOGRAPHIC_DATA] and Kokee Adventure takes you deep into the heart of [GEO…" at bounding box center [434, 282] width 543 height 63
click at [222, 275] on textarea "The [GEOGRAPHIC_DATA] and Kokee Adventure takes you deep into the heart of [GEO…" at bounding box center [434, 282] width 543 height 63
type textarea "The [GEOGRAPHIC_DATA] and Kokee Adventure takes you deep into the heart of [GEO…"
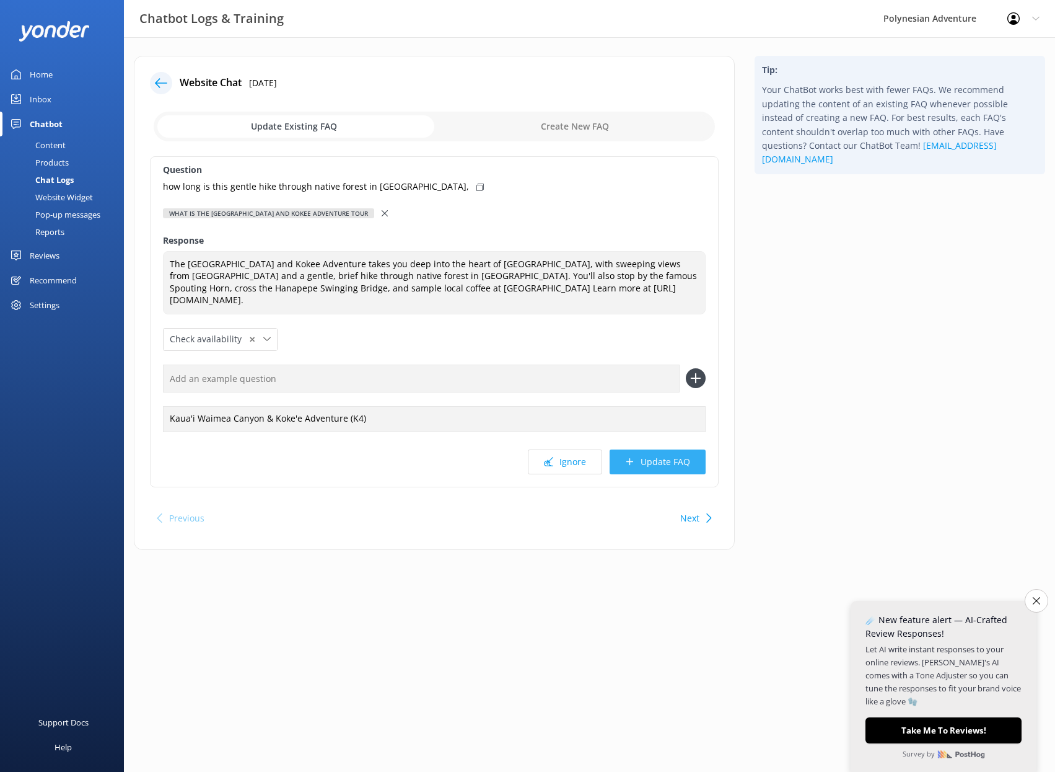
click at [653, 459] on button "Update FAQ" at bounding box center [658, 461] width 96 height 25
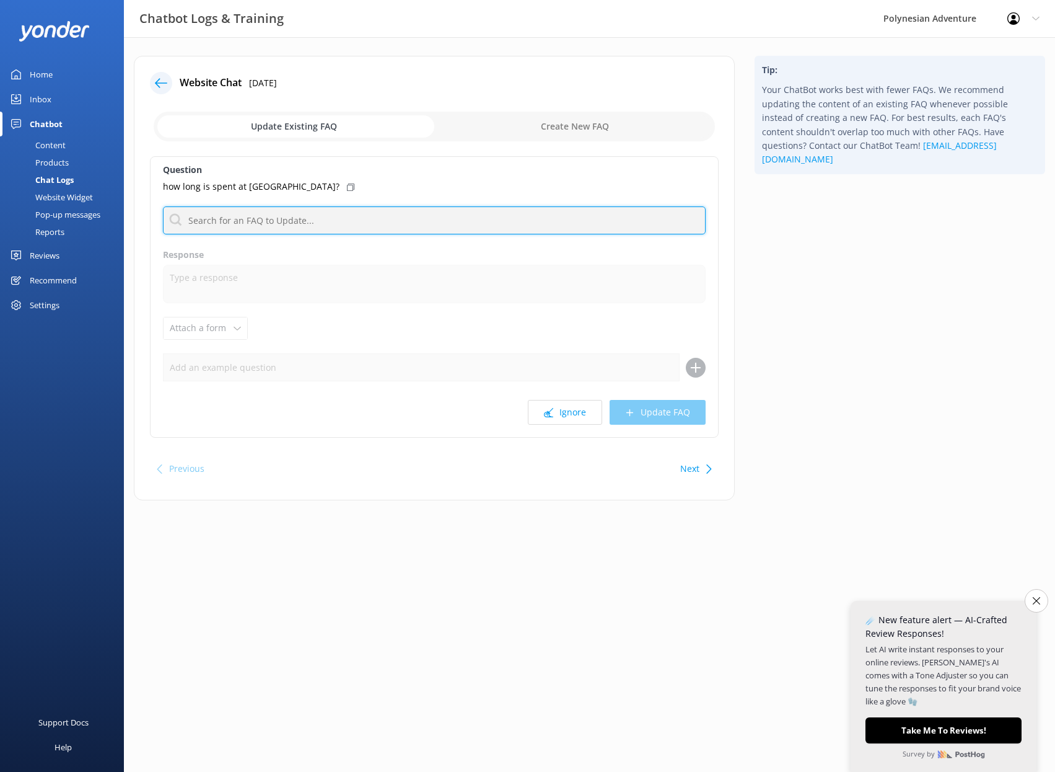
click at [354, 227] on input "text" at bounding box center [434, 220] width 543 height 28
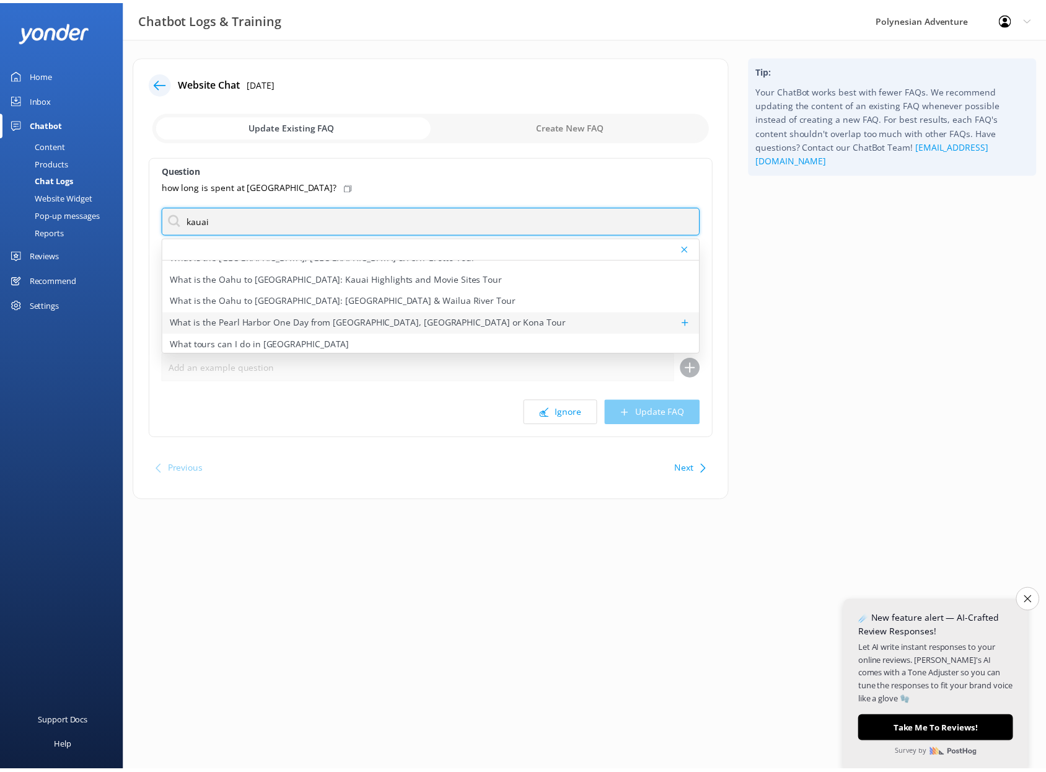
scroll to position [81, 0]
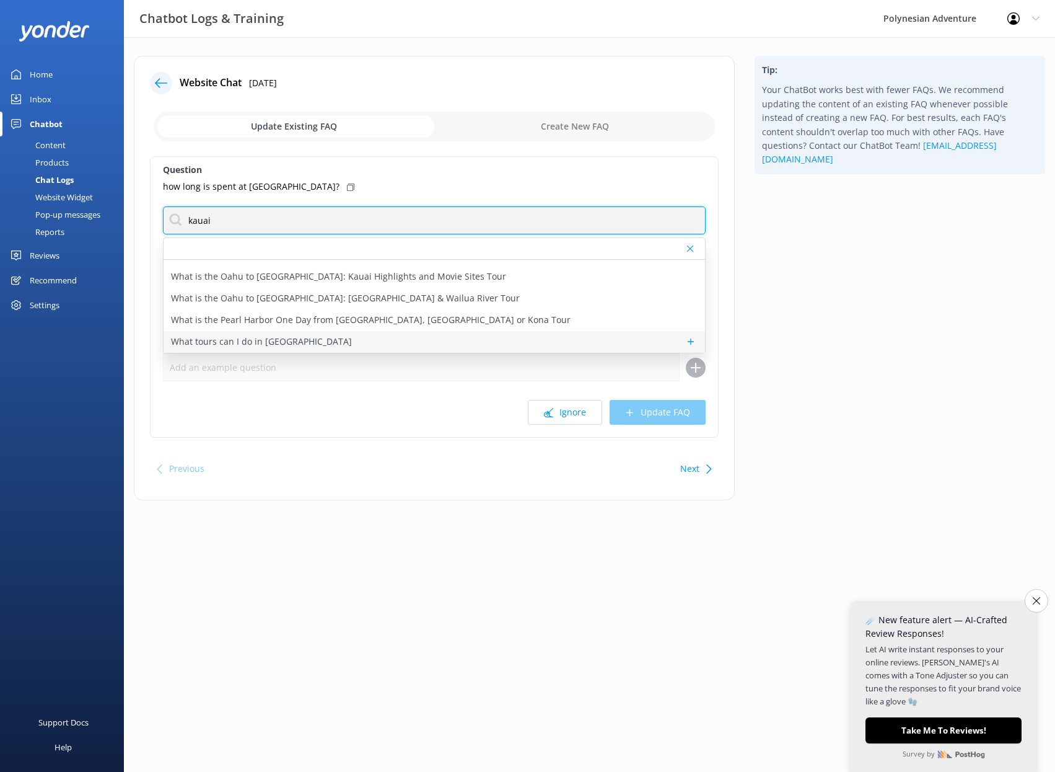
type input "kauai"
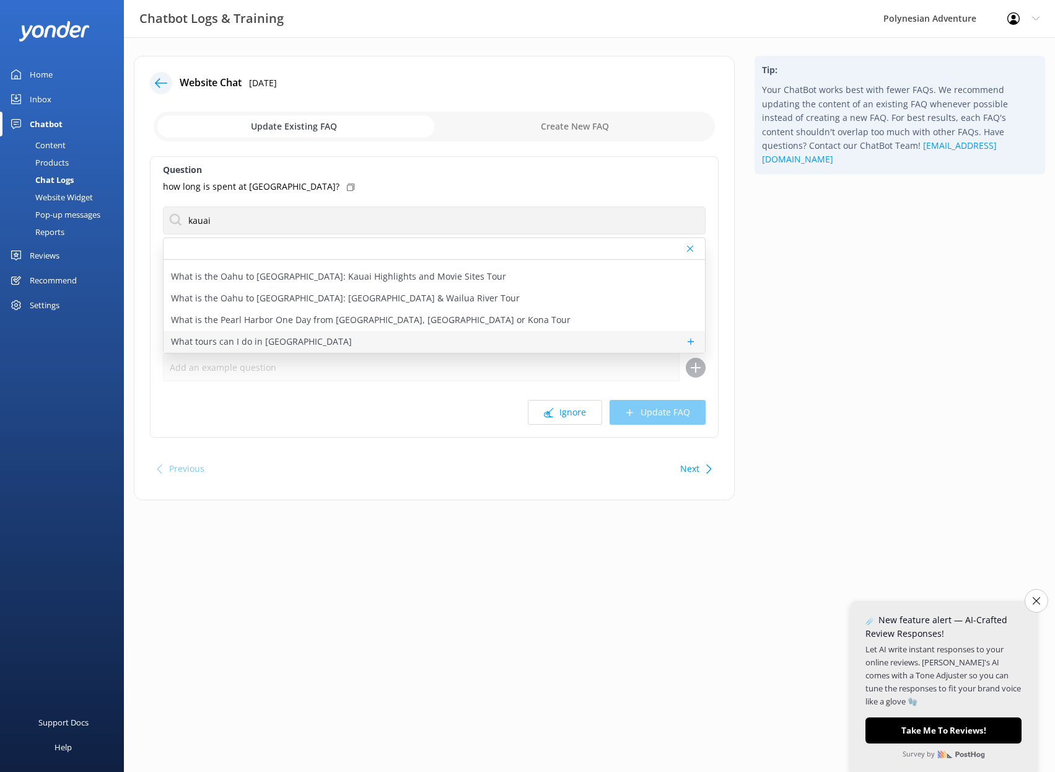
click at [248, 336] on p "What tours can I do in [GEOGRAPHIC_DATA]" at bounding box center [261, 342] width 181 height 14
type textarea "On Kauai, you can explore breathtaking landscapes, movie-famous spots, and lush…"
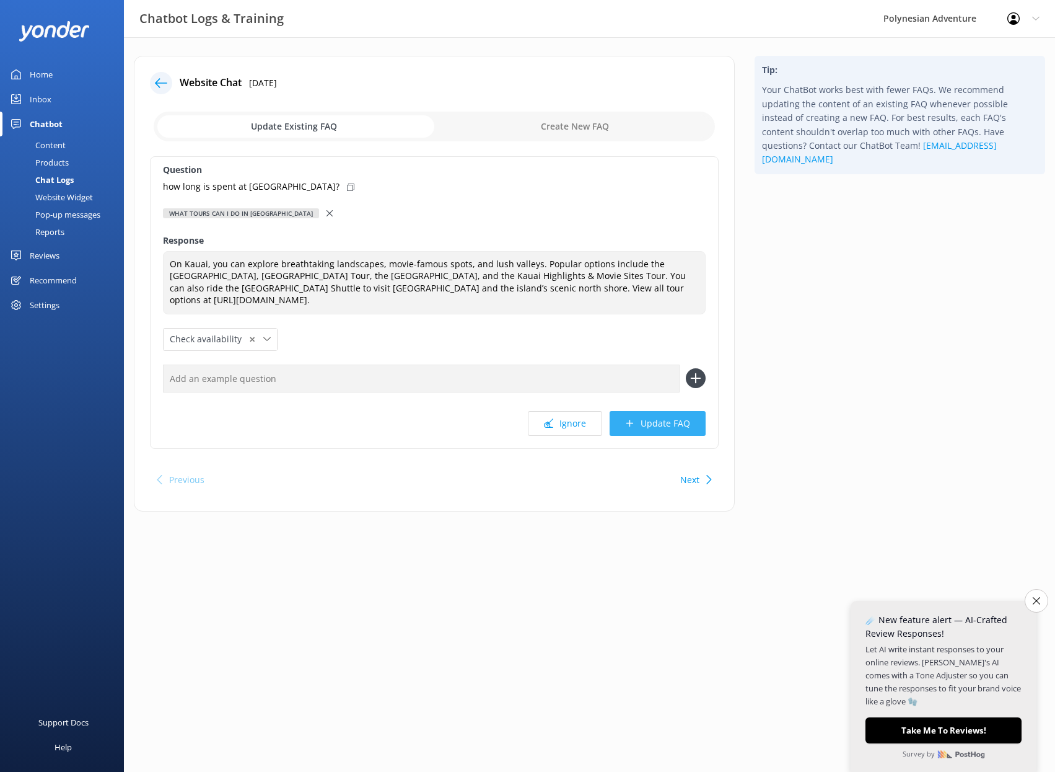
click at [662, 426] on button "Update FAQ" at bounding box center [658, 423] width 96 height 25
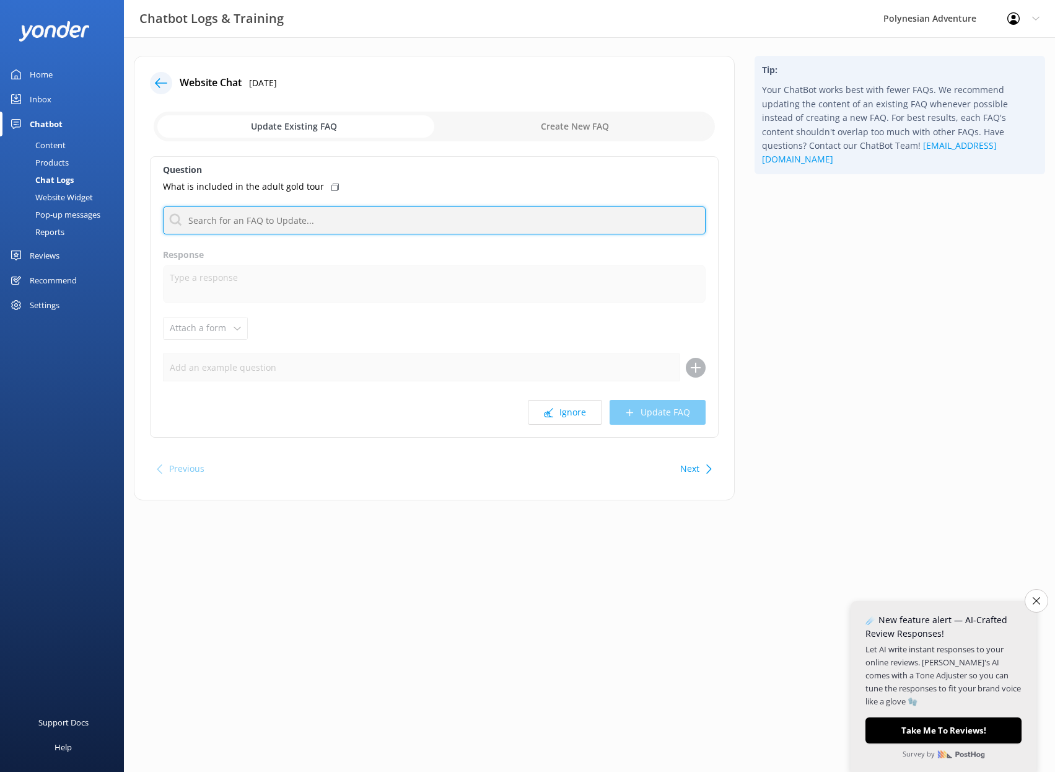
click at [342, 221] on input "text" at bounding box center [434, 220] width 543 height 28
type input "n"
drag, startPoint x: 252, startPoint y: 214, endPoint x: 180, endPoint y: 209, distance: 71.4
click at [180, 209] on input "live" at bounding box center [434, 220] width 543 height 28
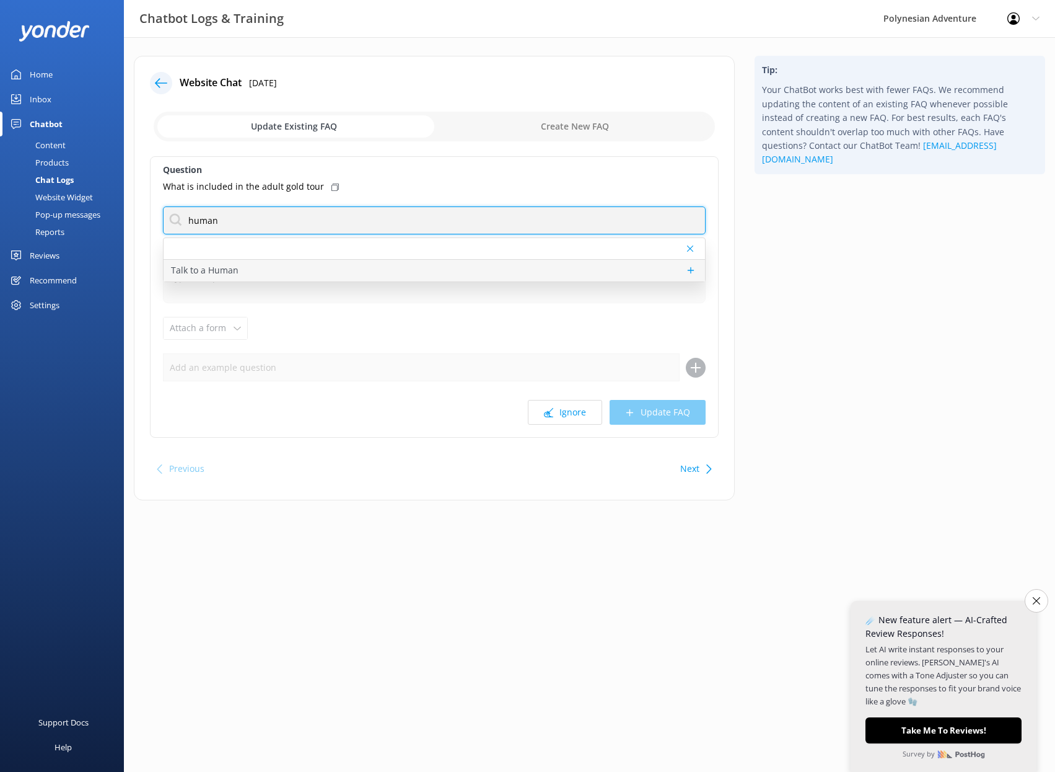
type input "human"
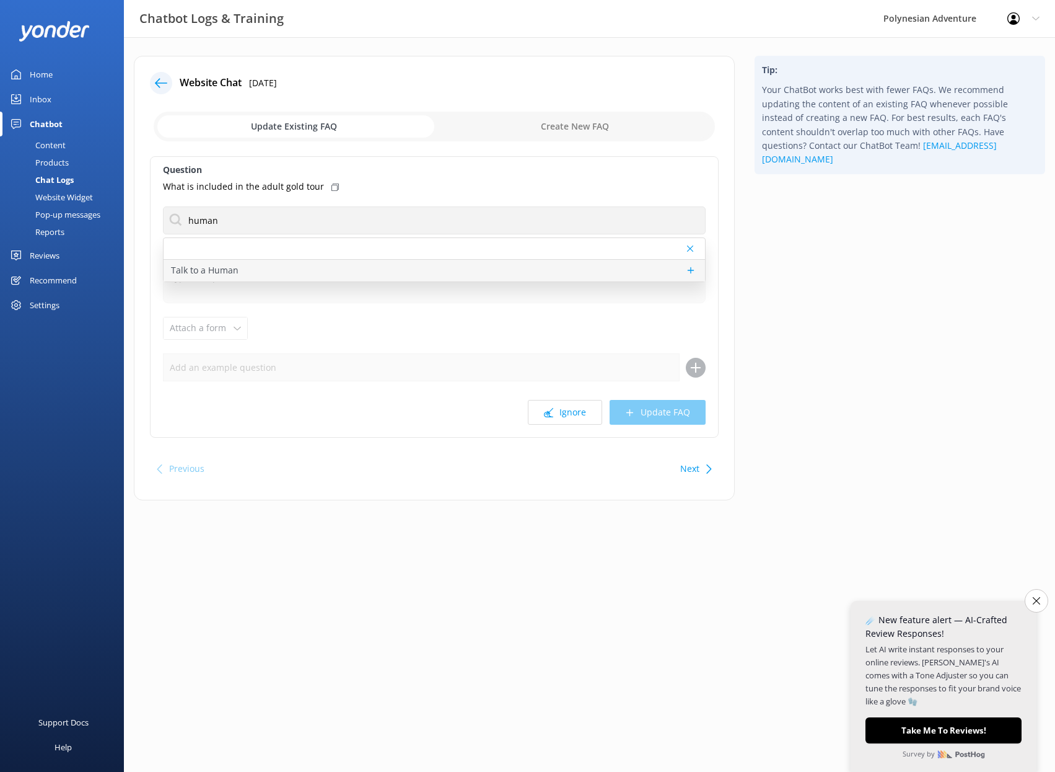
click at [252, 277] on div "Talk to a Human" at bounding box center [435, 271] width 542 height 22
type textarea "If you'd like to speak to a person on the Polynesian Adventure Team, please cal…"
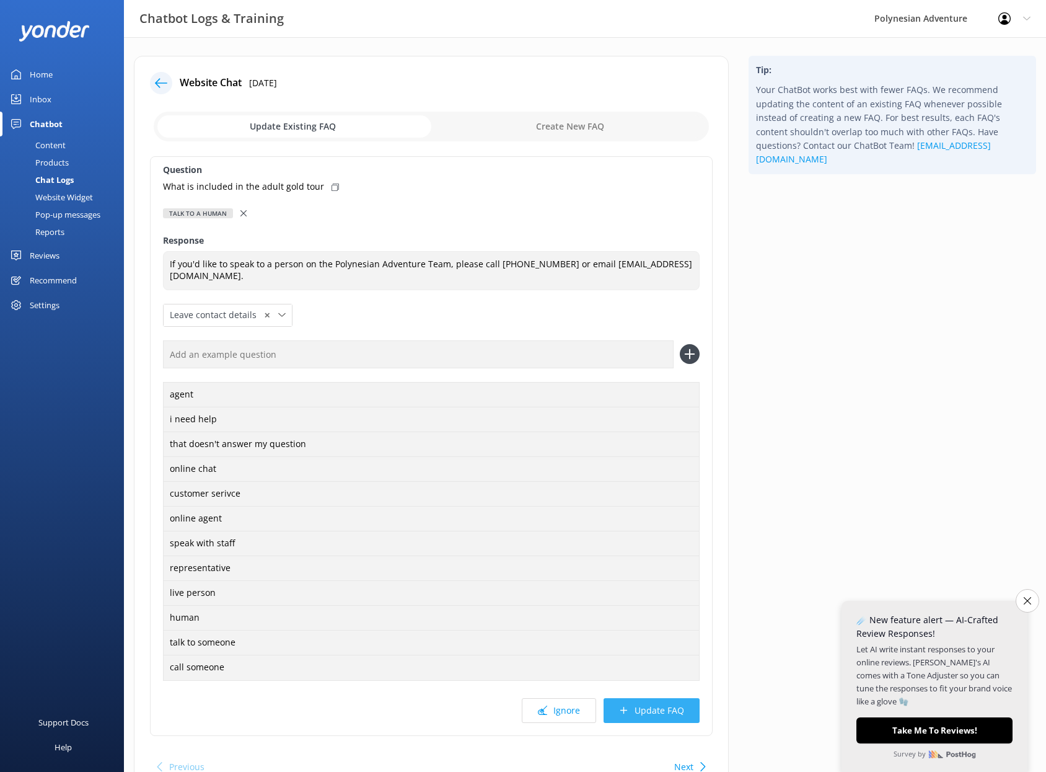
click at [641, 720] on button "Update FAQ" at bounding box center [652, 710] width 96 height 25
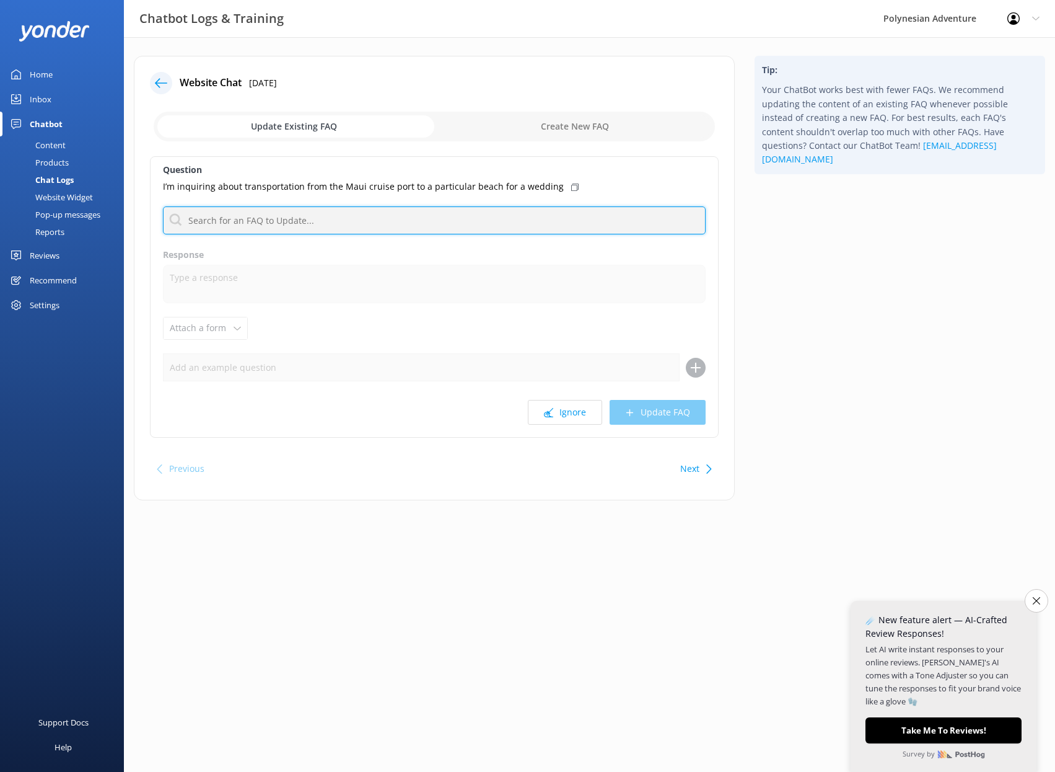
click at [460, 225] on input "text" at bounding box center [434, 220] width 543 height 28
type input "c"
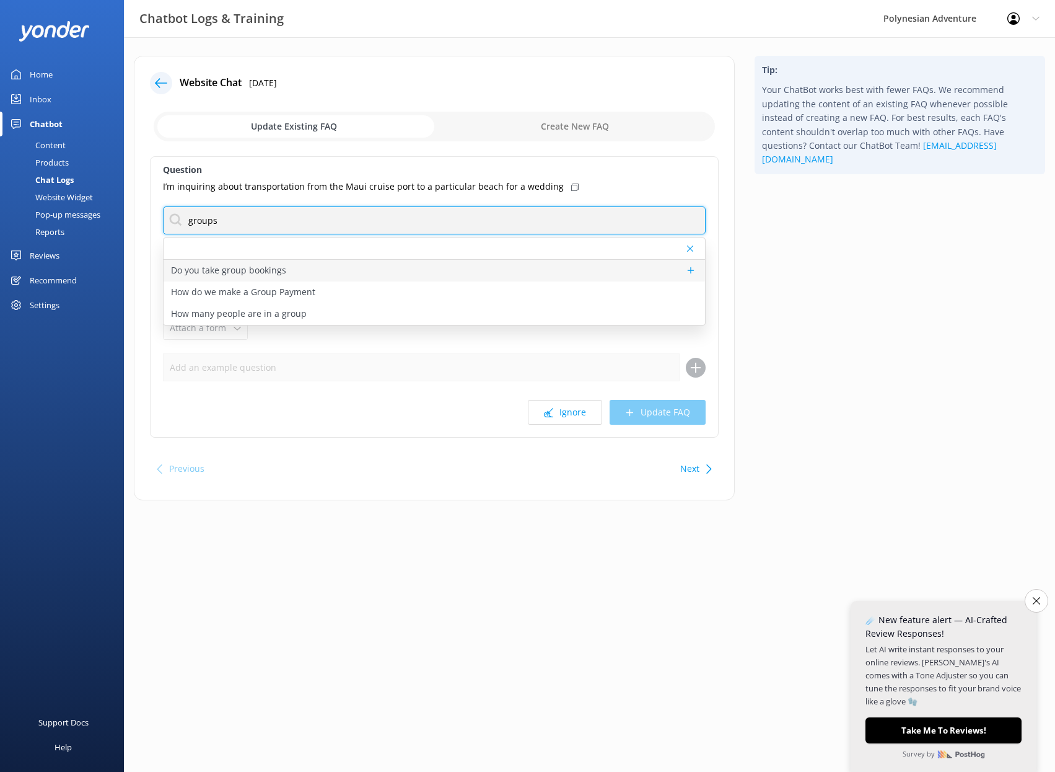
type input "groups"
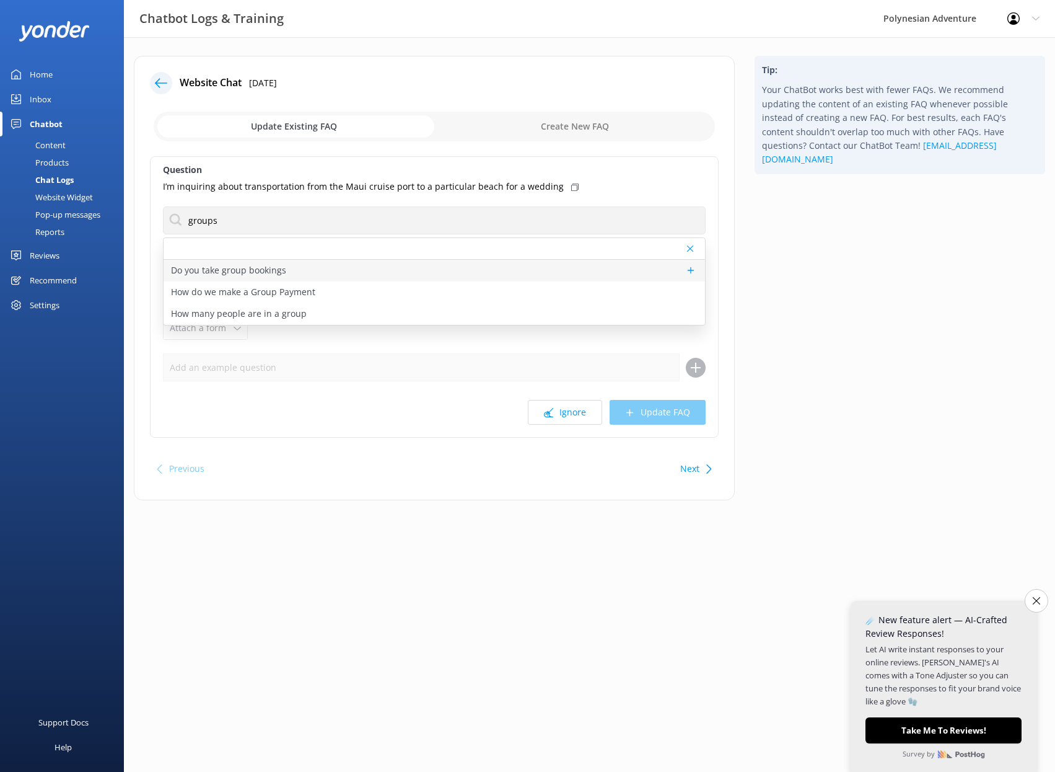
click at [240, 267] on p "Do you take group bookings" at bounding box center [228, 270] width 115 height 14
type textarea "Please contact our Group Specialists at [PHONE_NUMBER] or request a custom quot…"
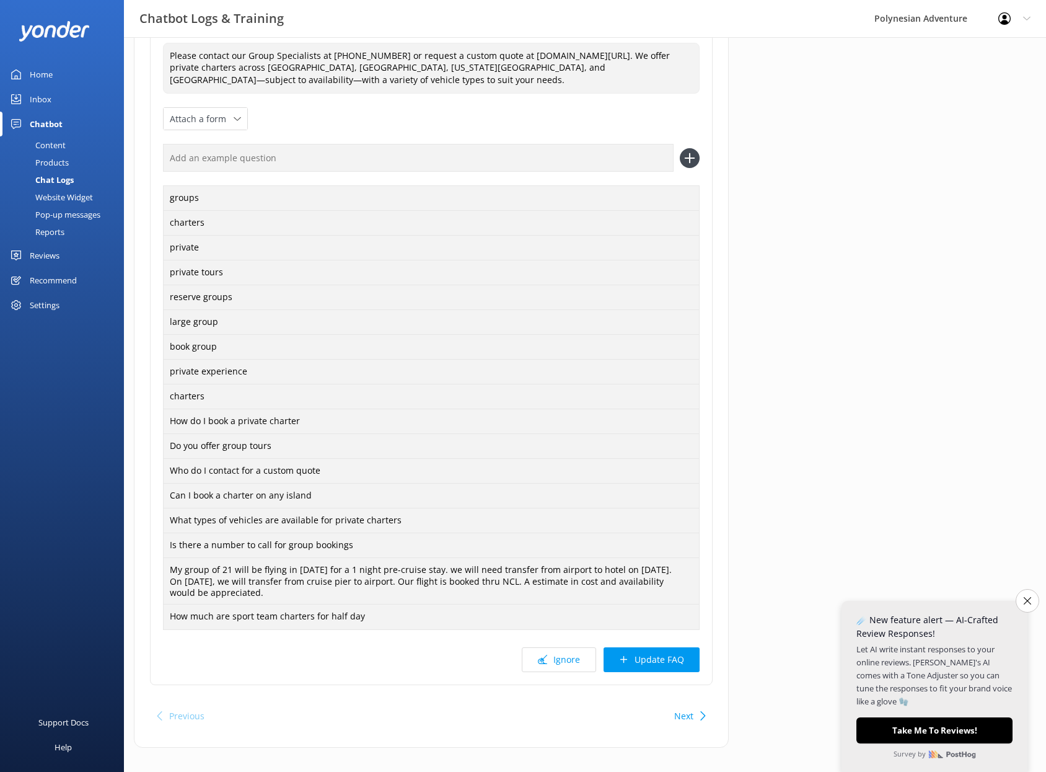
scroll to position [209, 0]
click at [692, 653] on button "Update FAQ" at bounding box center [652, 658] width 96 height 25
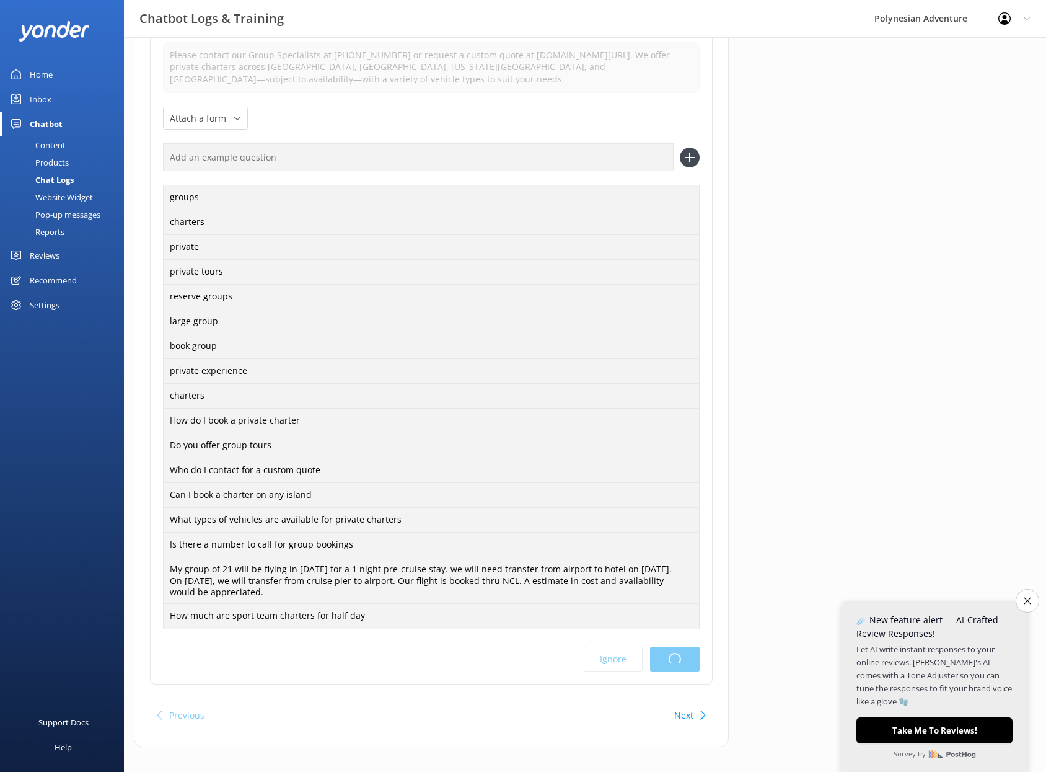
scroll to position [0, 0]
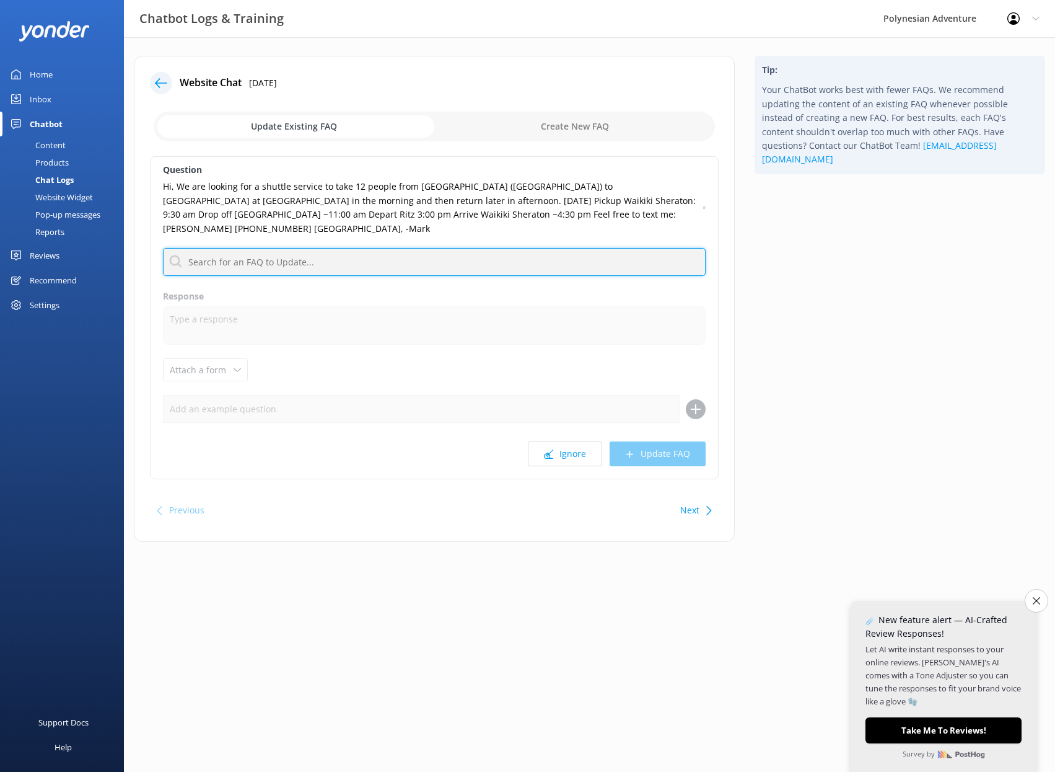
click at [496, 248] on input "text" at bounding box center [434, 262] width 543 height 28
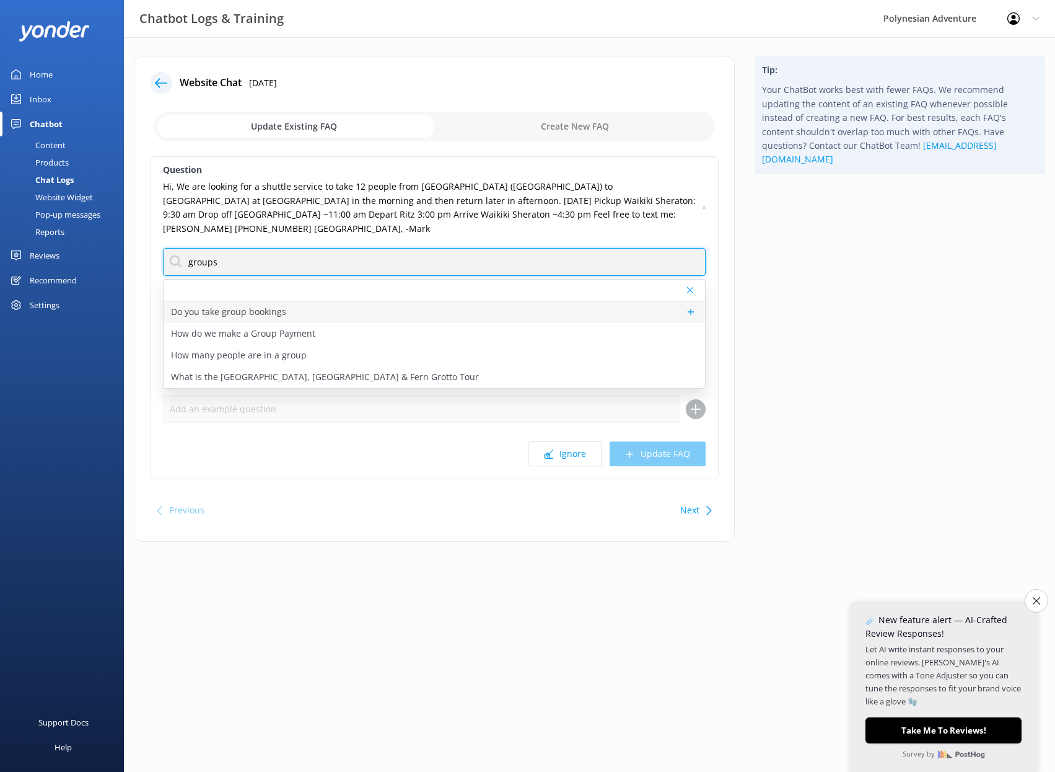
type input "groups"
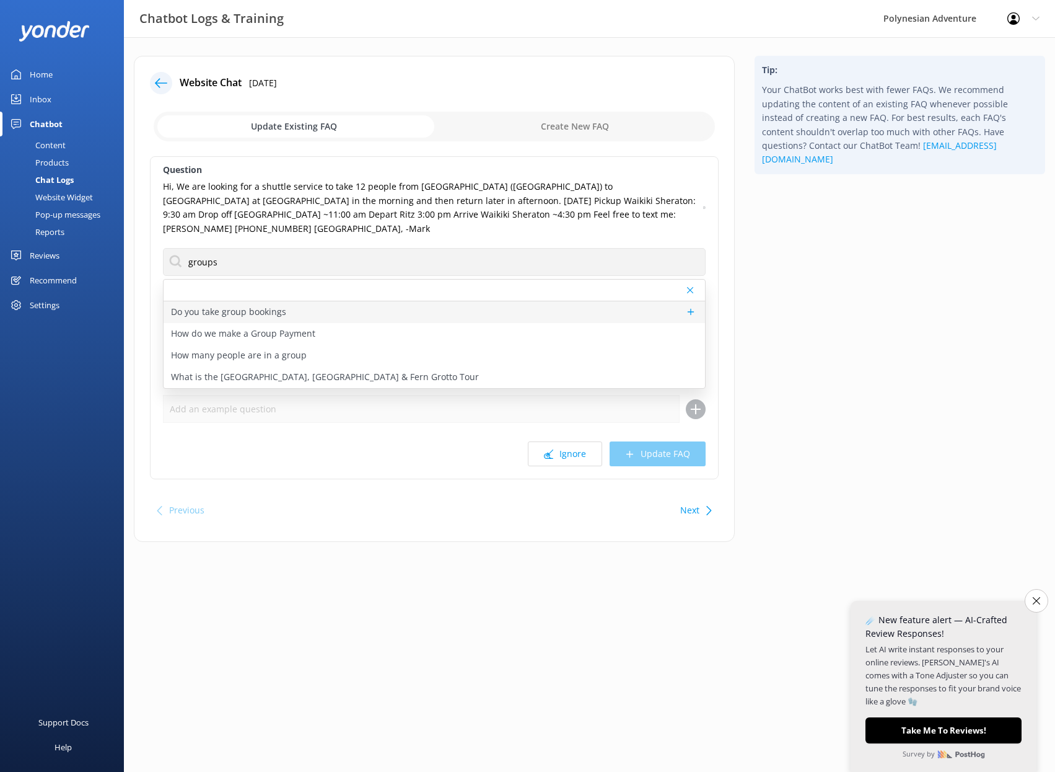
click at [479, 301] on div "Do you take group bookings" at bounding box center [435, 312] width 542 height 22
type textarea "Please contact our Group Specialists at [PHONE_NUMBER] or request a custom quot…"
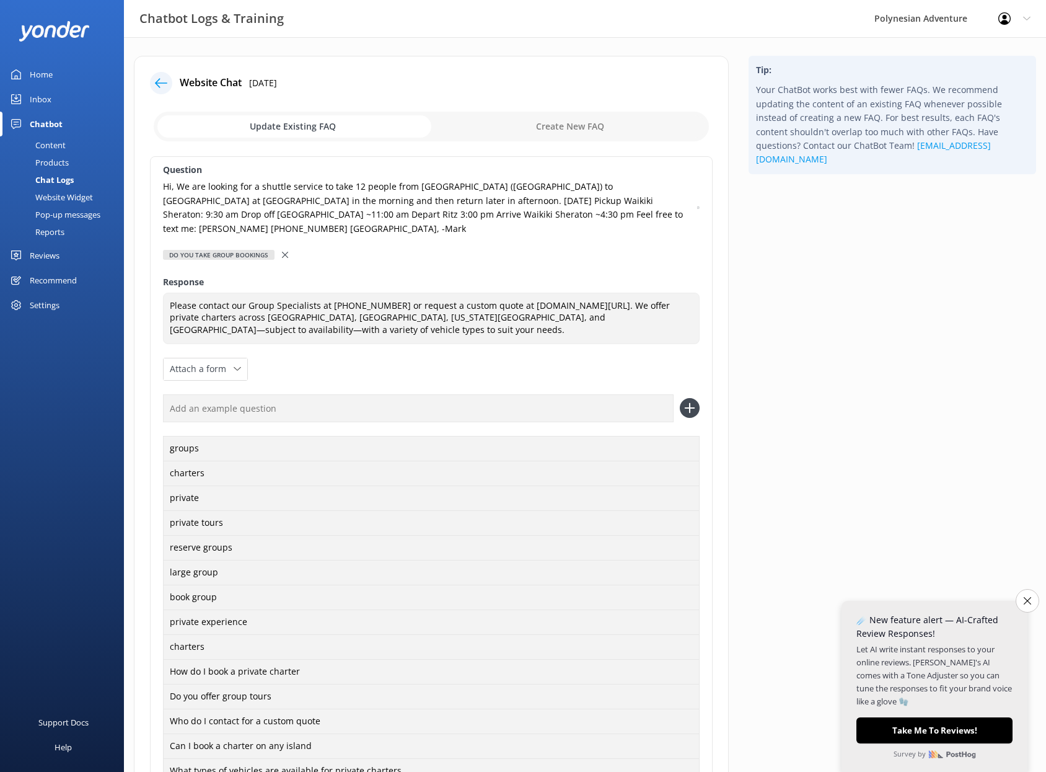
scroll to position [237, 0]
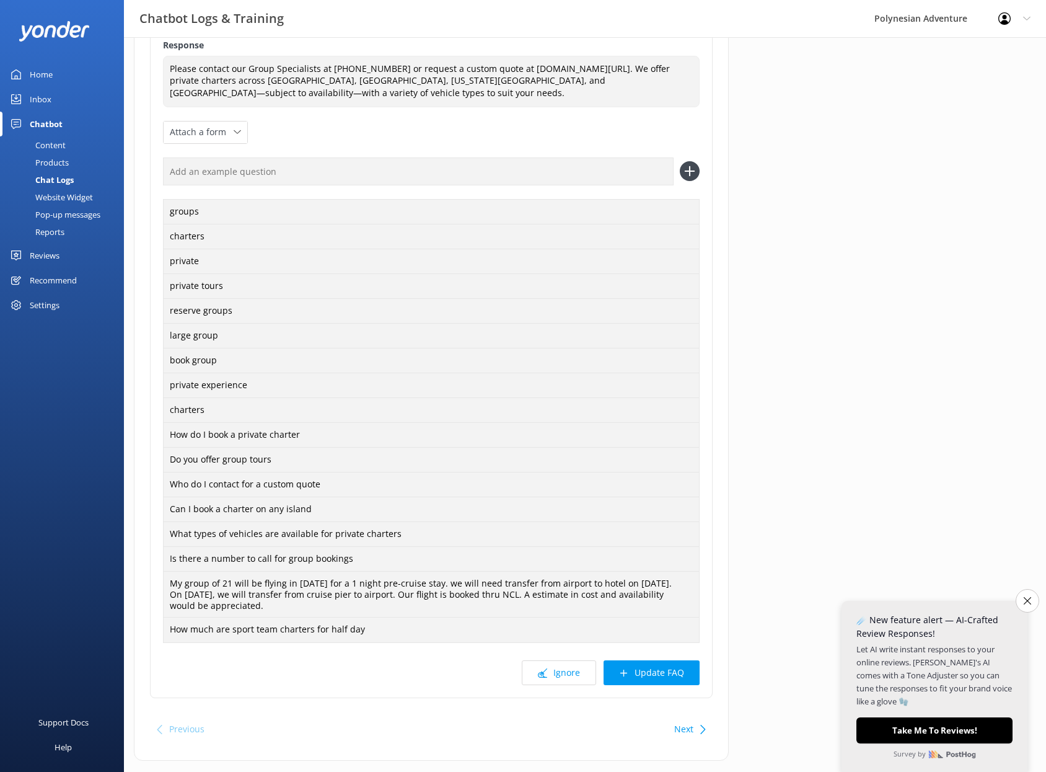
click at [677, 660] on button "Update FAQ" at bounding box center [652, 672] width 96 height 25
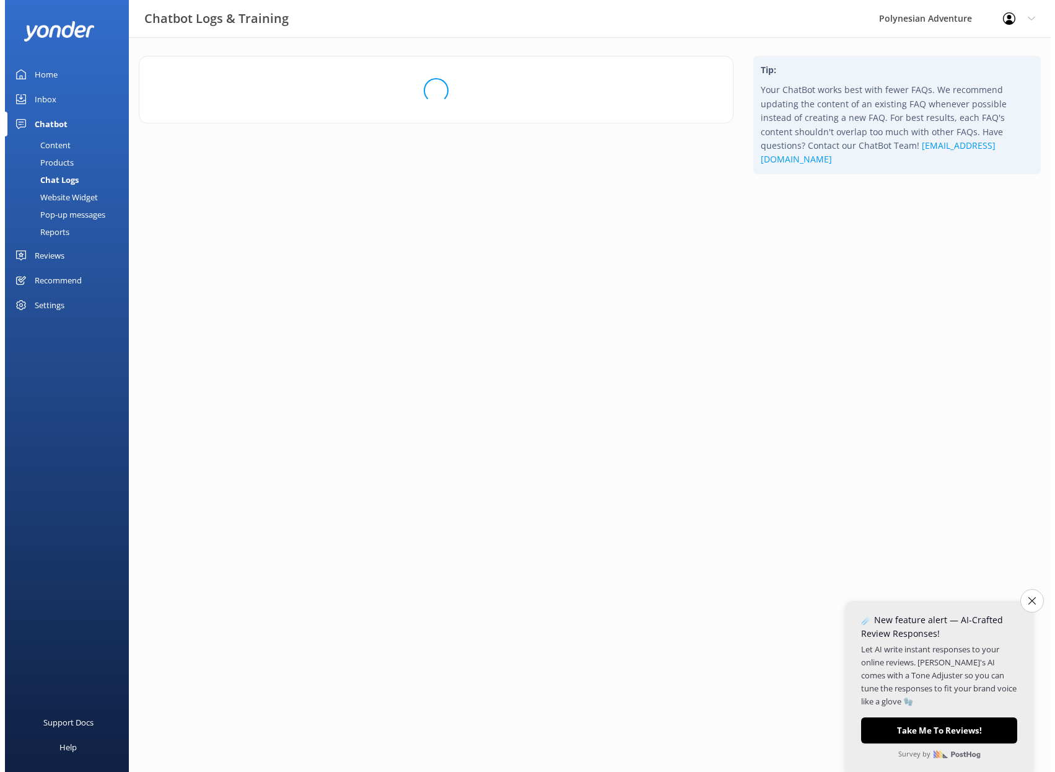
scroll to position [0, 0]
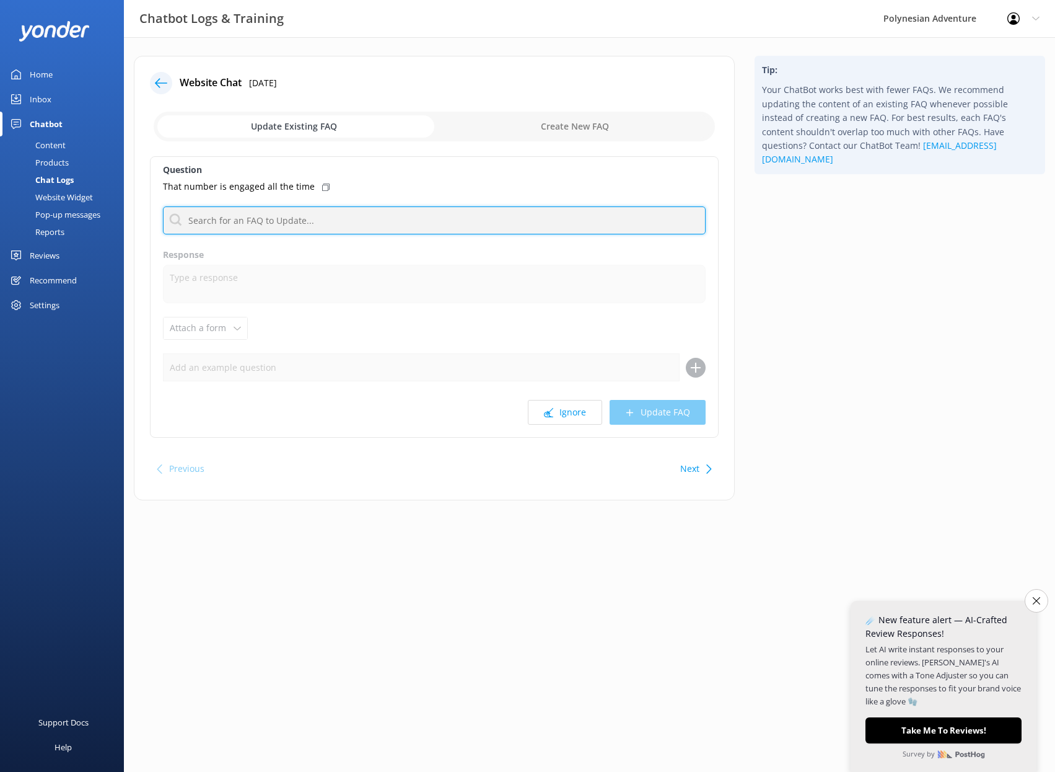
click at [305, 218] on input "text" at bounding box center [434, 220] width 543 height 28
drag, startPoint x: 162, startPoint y: 220, endPoint x: 131, endPoint y: 219, distance: 31.6
click at [131, 219] on div "Website Chat [DATE] Update Existing FAQ Create New FAQ Question That number is …" at bounding box center [434, 284] width 621 height 457
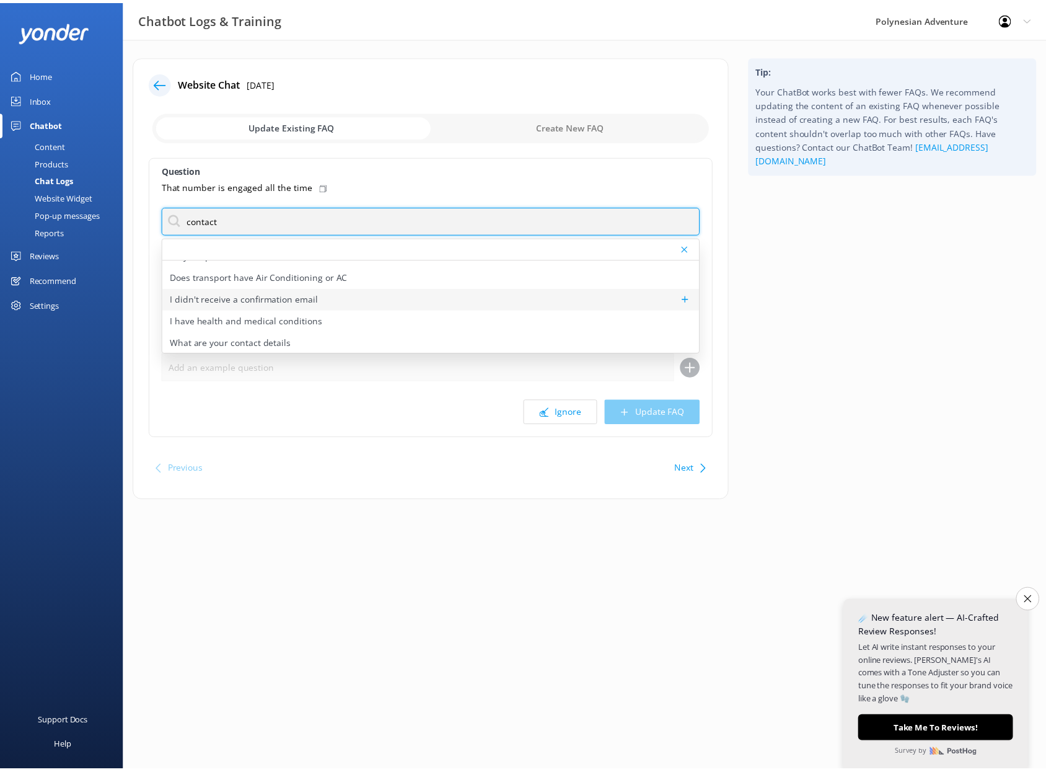
scroll to position [15, 0]
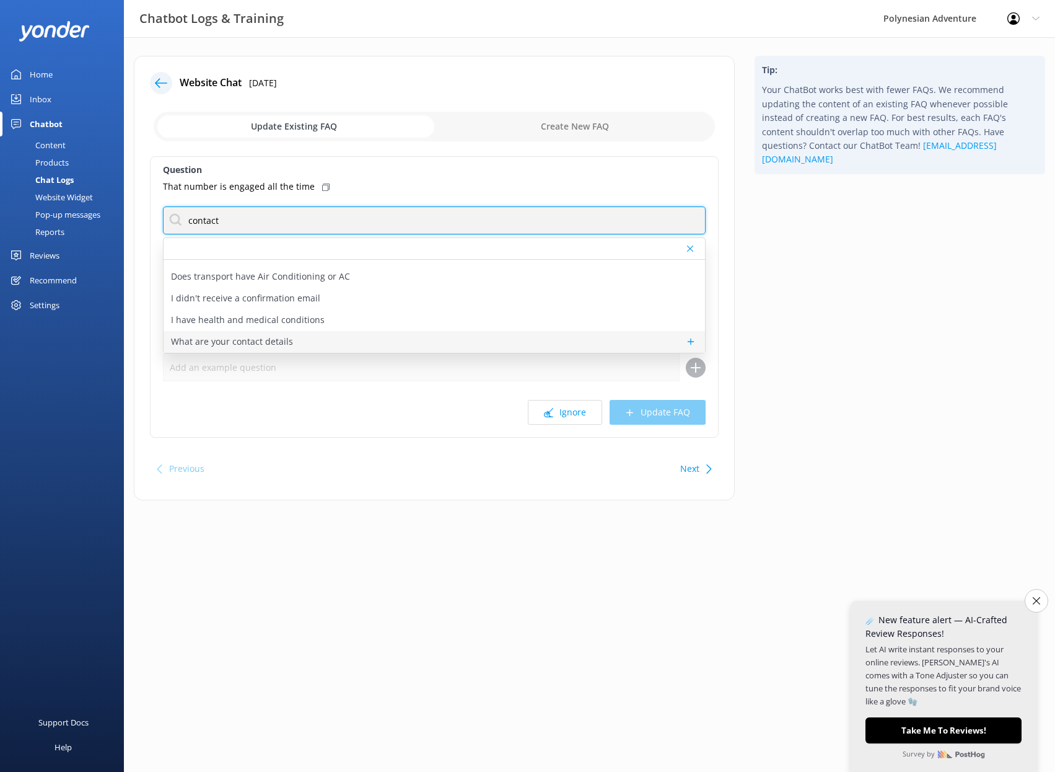
type input "contact"
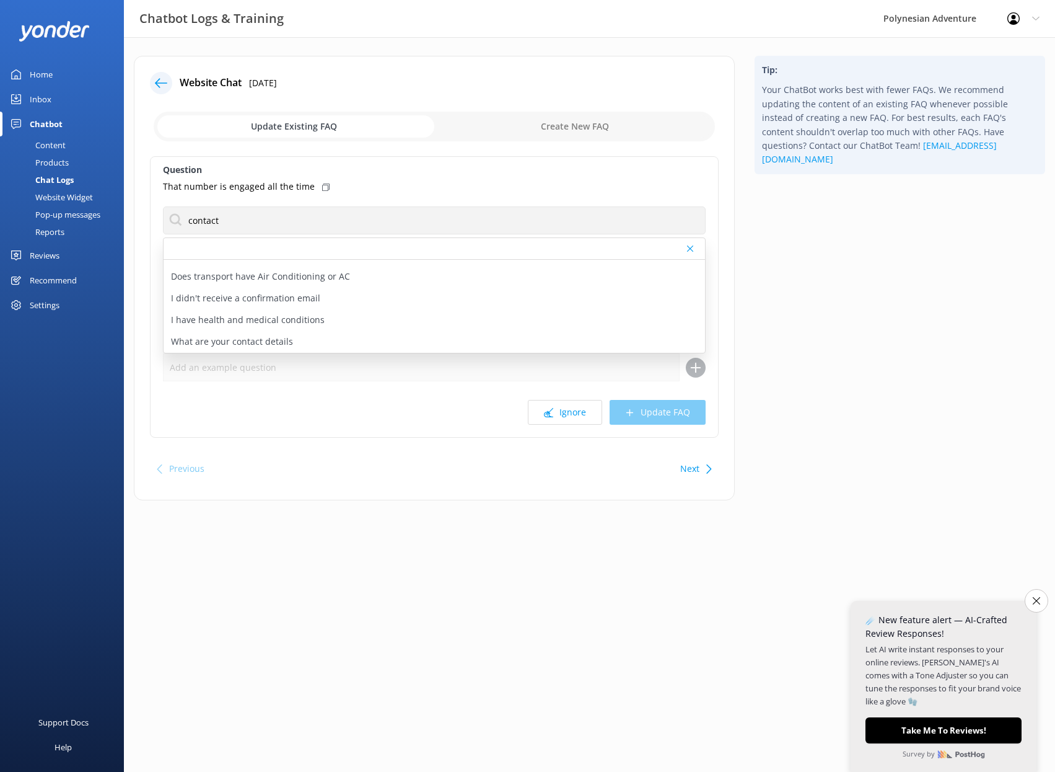
click at [251, 341] on p "What are your contact details" at bounding box center [232, 342] width 122 height 14
type textarea "You can contact the Polynesian Adventure team at [PHONE_NUMBER], [DATE]–[DATE],…"
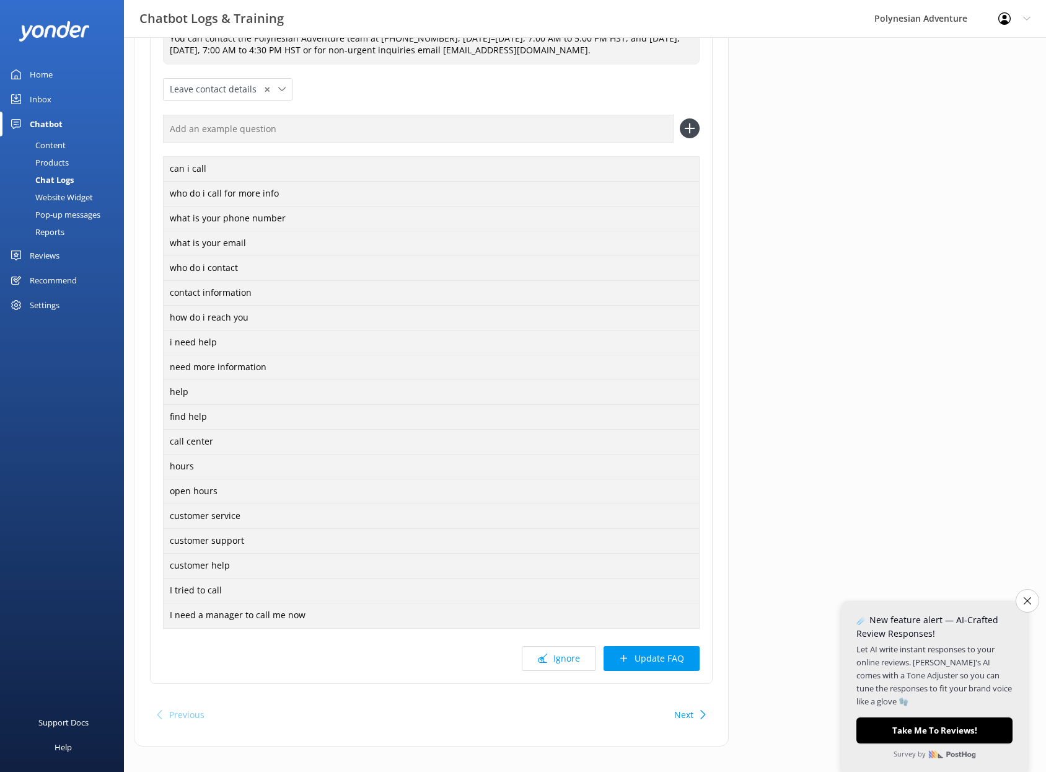
scroll to position [237, 0]
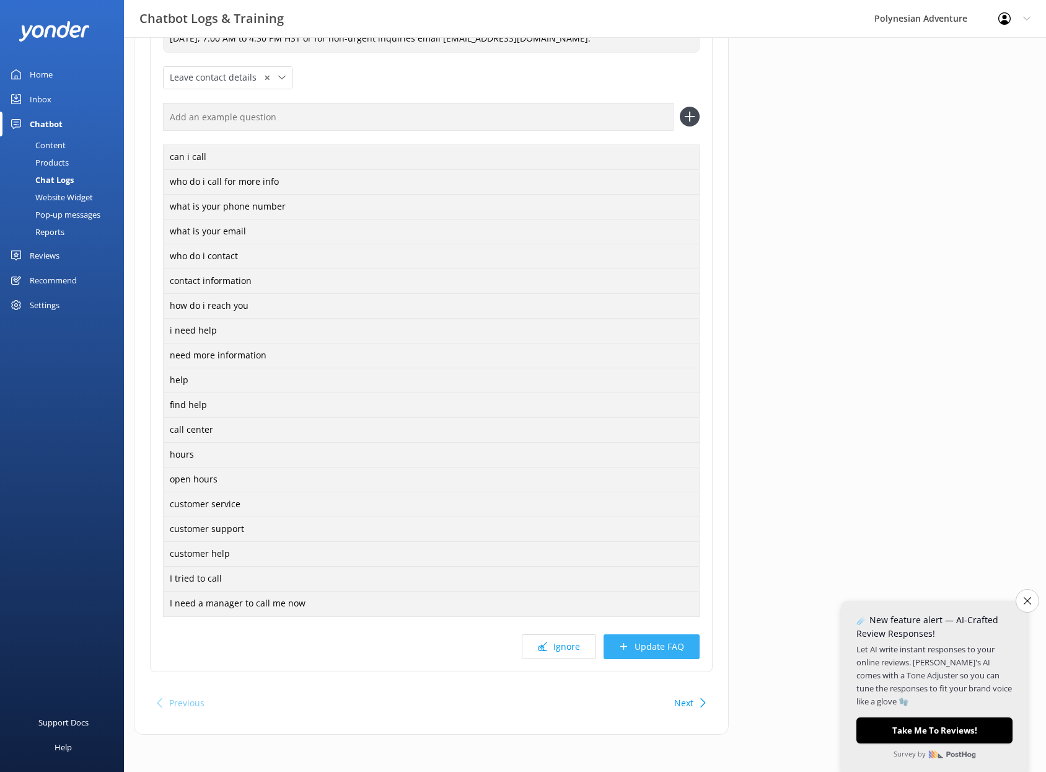
click at [651, 640] on button "Update FAQ" at bounding box center [652, 646] width 96 height 25
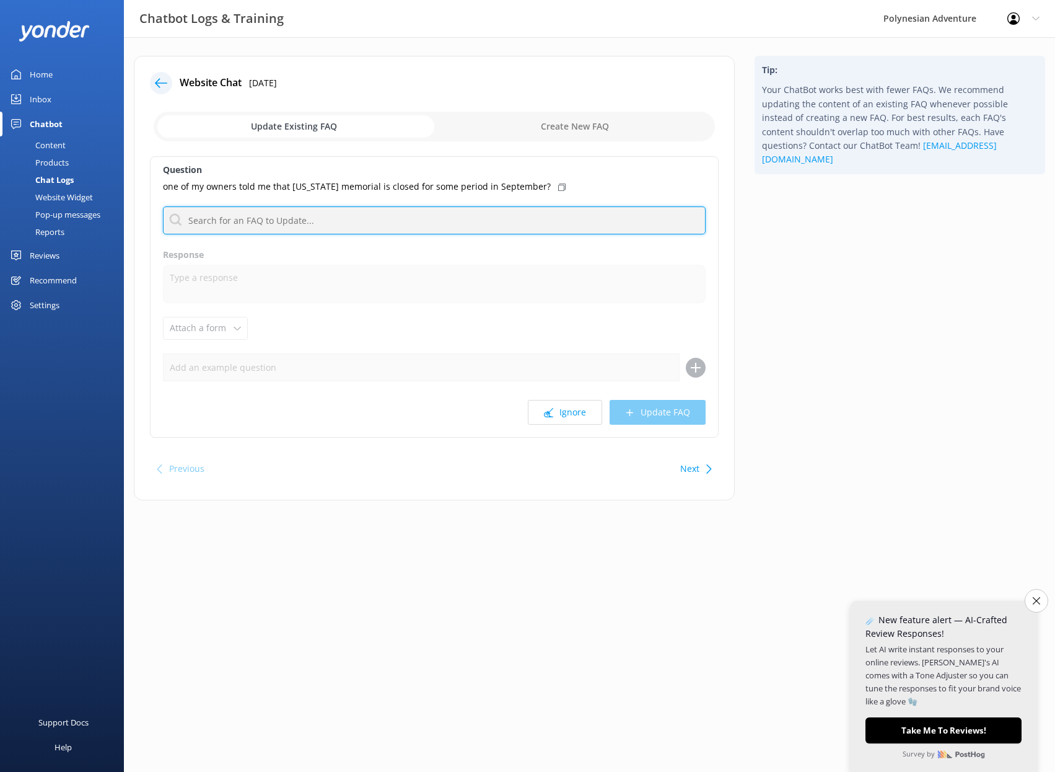
click at [289, 213] on input "text" at bounding box center [434, 220] width 543 height 28
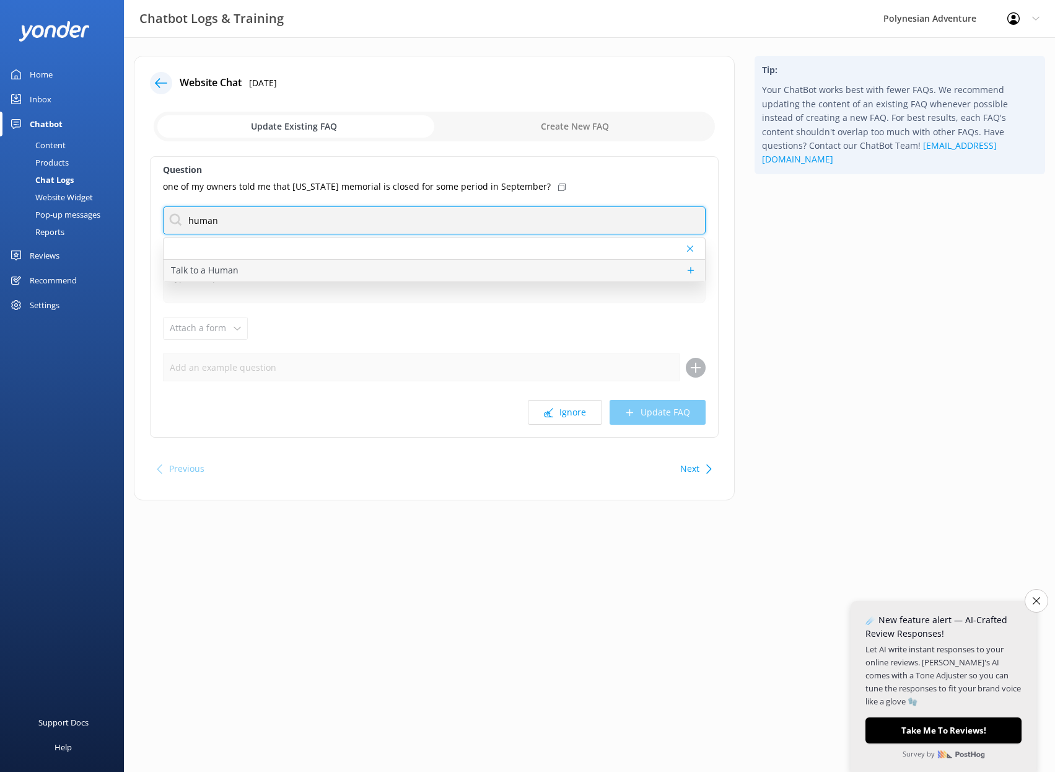
type input "human"
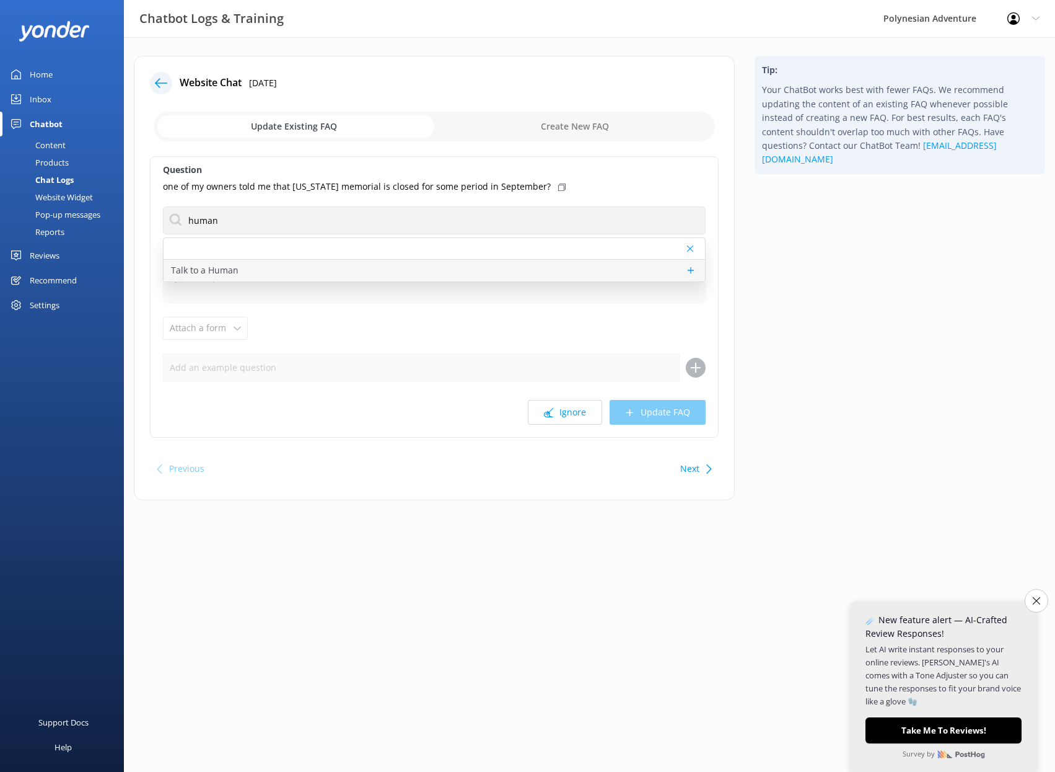
click at [209, 271] on p "Talk to a Human" at bounding box center [205, 270] width 68 height 14
type textarea "If you'd like to speak to a person on the Polynesian Adventure Team, please cal…"
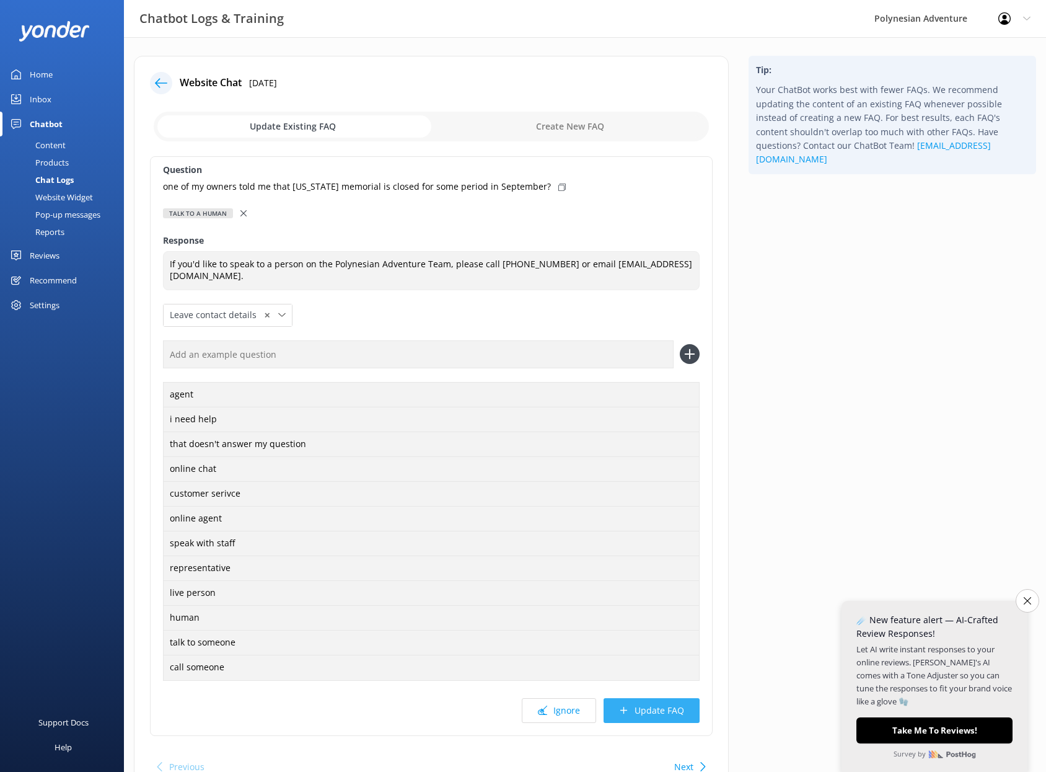
click at [693, 714] on button "Update FAQ" at bounding box center [652, 710] width 96 height 25
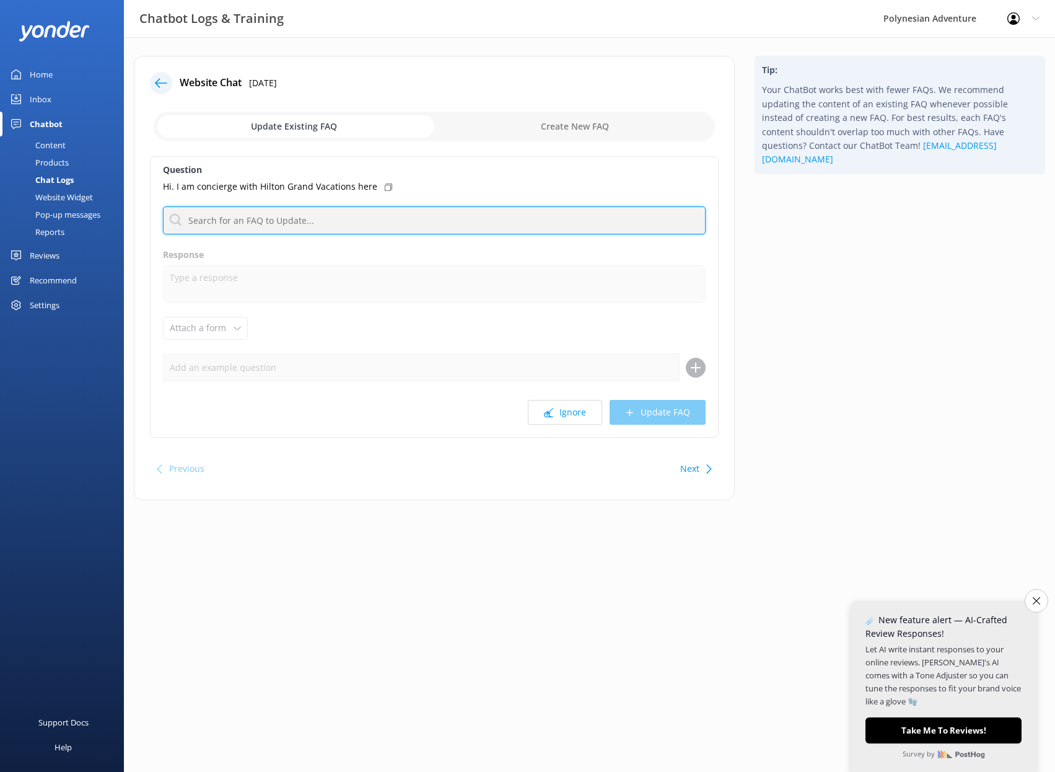
click at [310, 218] on input "text" at bounding box center [434, 220] width 543 height 28
type input "c"
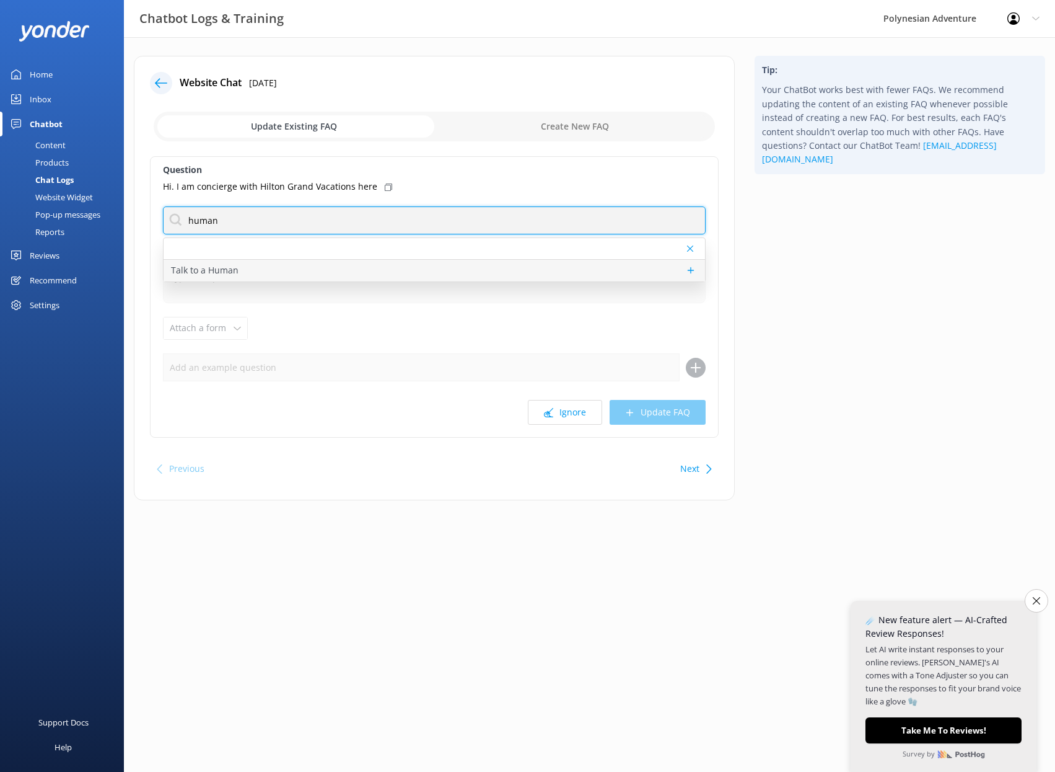
type input "human"
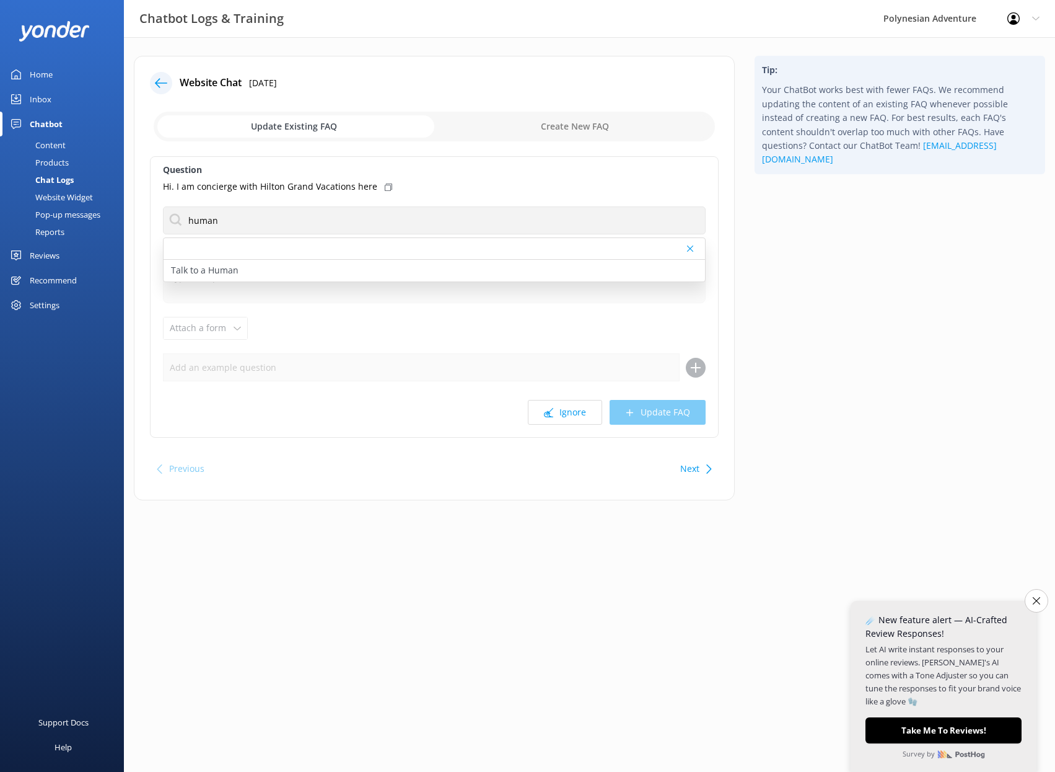
click at [216, 270] on p "Talk to a Human" at bounding box center [205, 270] width 68 height 14
type textarea "If you'd like to speak to a person on the Polynesian Adventure Team, please cal…"
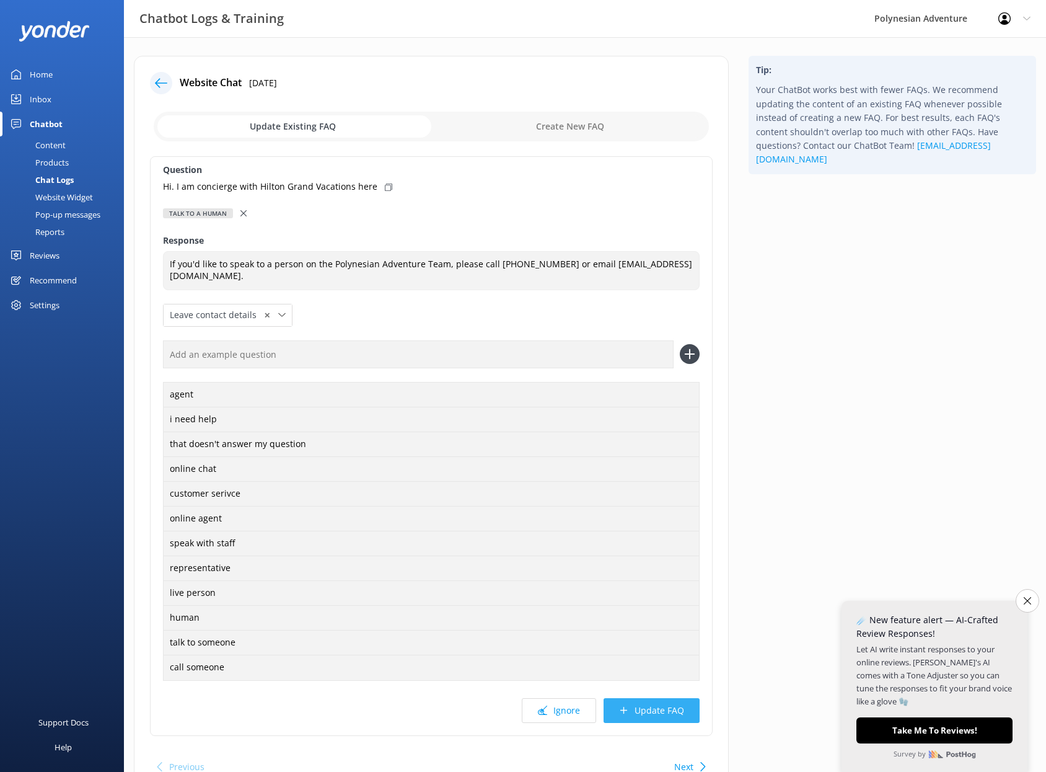
click at [685, 708] on button "Update FAQ" at bounding box center [652, 710] width 96 height 25
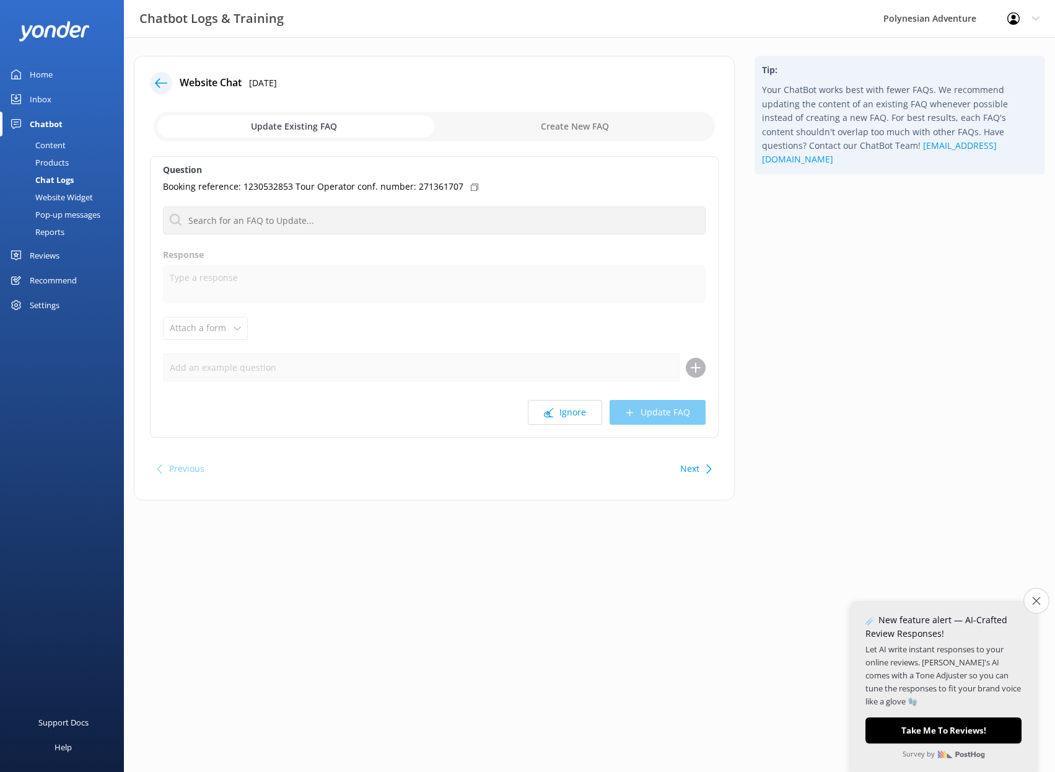
click at [1035, 602] on icon "Close survey" at bounding box center [1036, 600] width 8 height 8
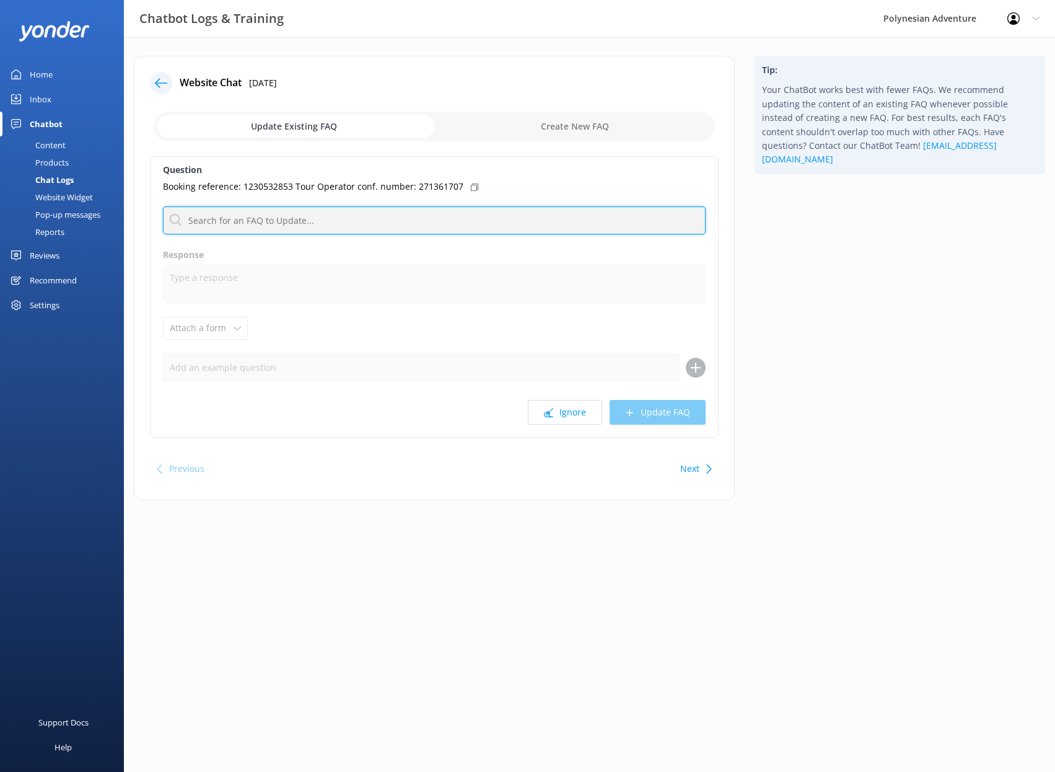
click at [307, 221] on input "text" at bounding box center [434, 220] width 543 height 28
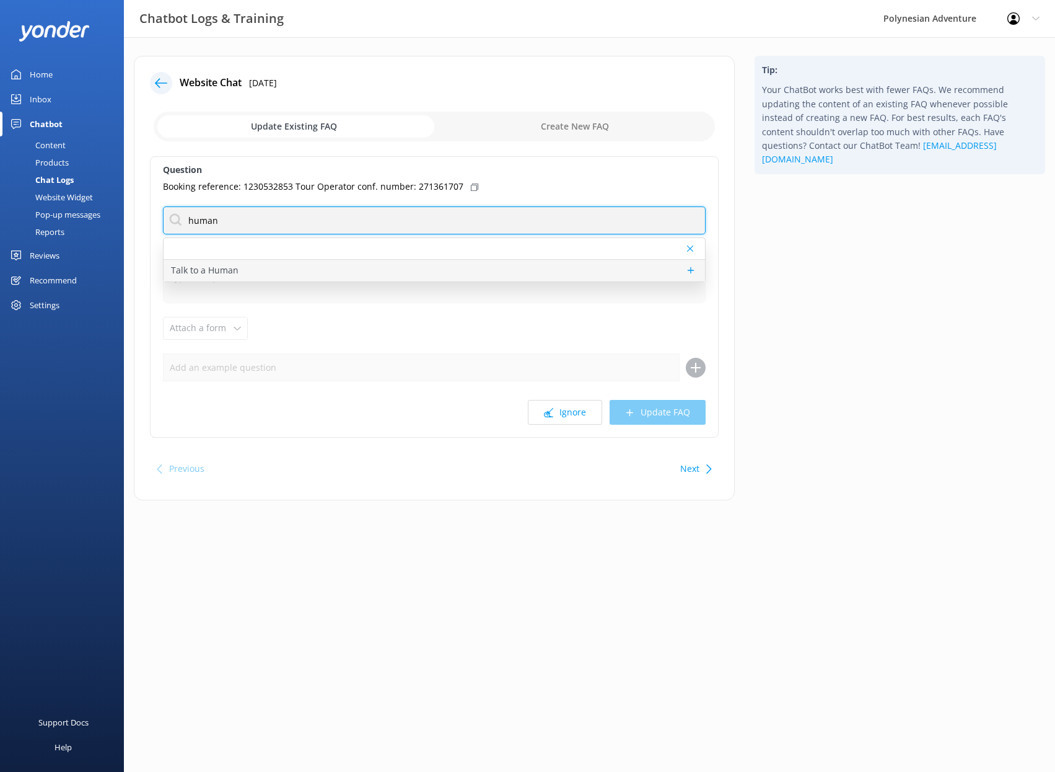
type input "human"
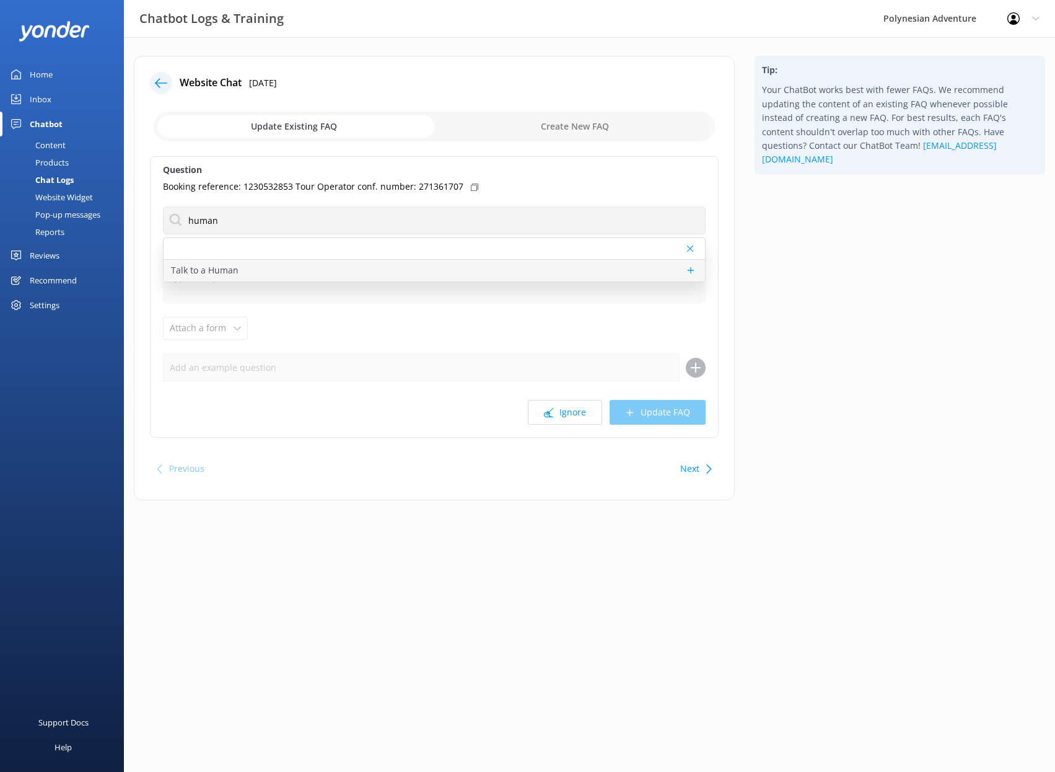
click at [207, 266] on p "Talk to a Human" at bounding box center [205, 270] width 68 height 14
type textarea "If you'd like to speak to a person on the Polynesian Adventure Team, please cal…"
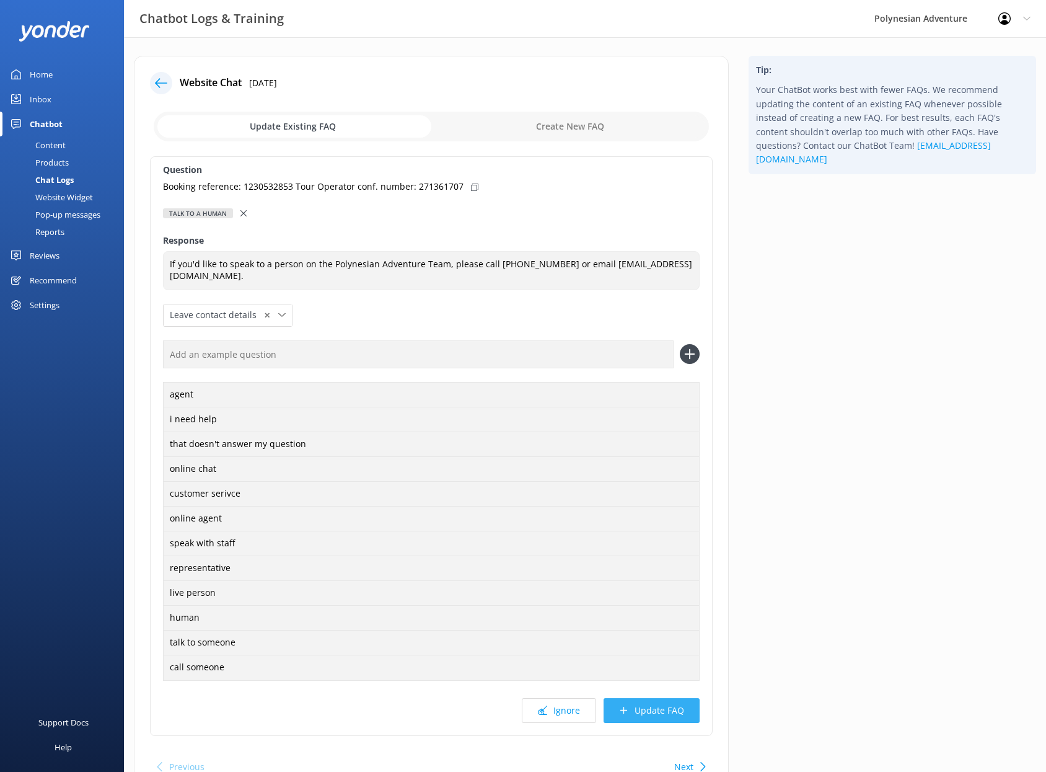
click at [681, 716] on button "Update FAQ" at bounding box center [652, 710] width 96 height 25
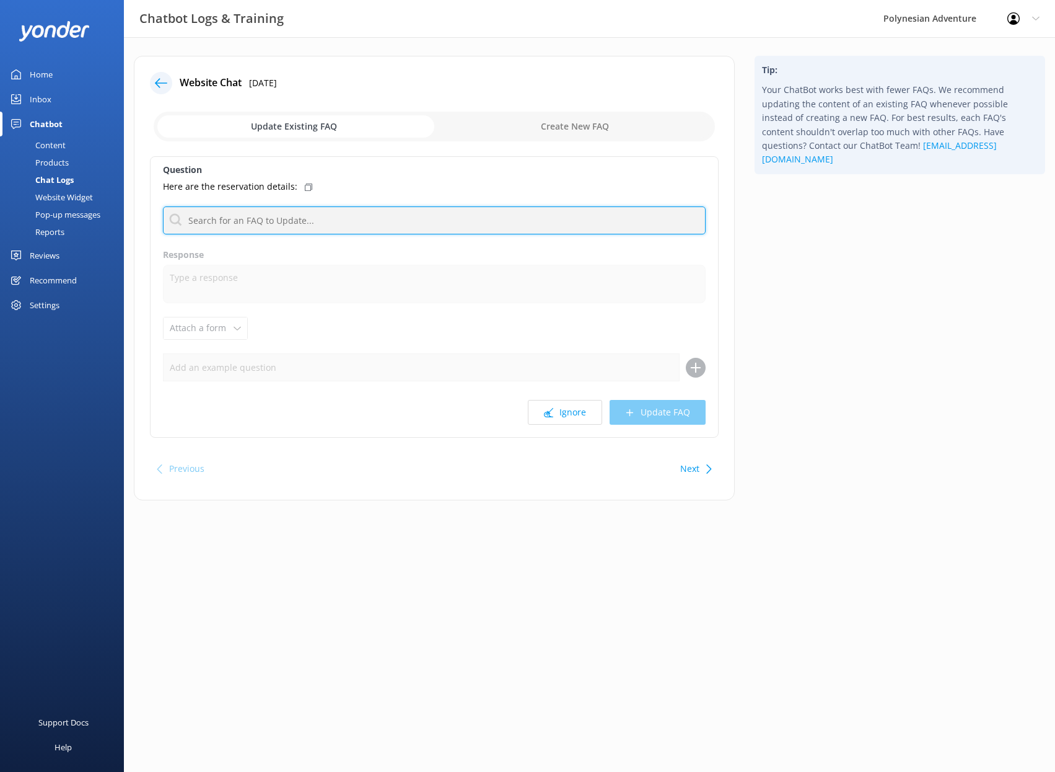
click at [183, 211] on input "text" at bounding box center [434, 220] width 543 height 28
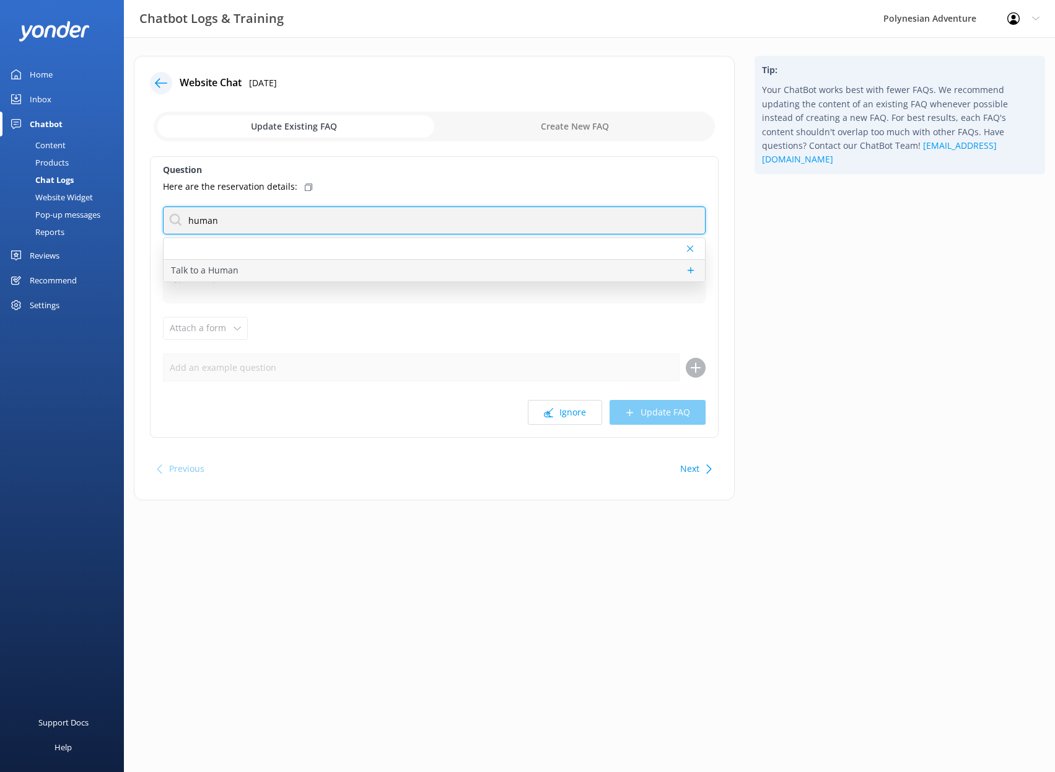
type input "human"
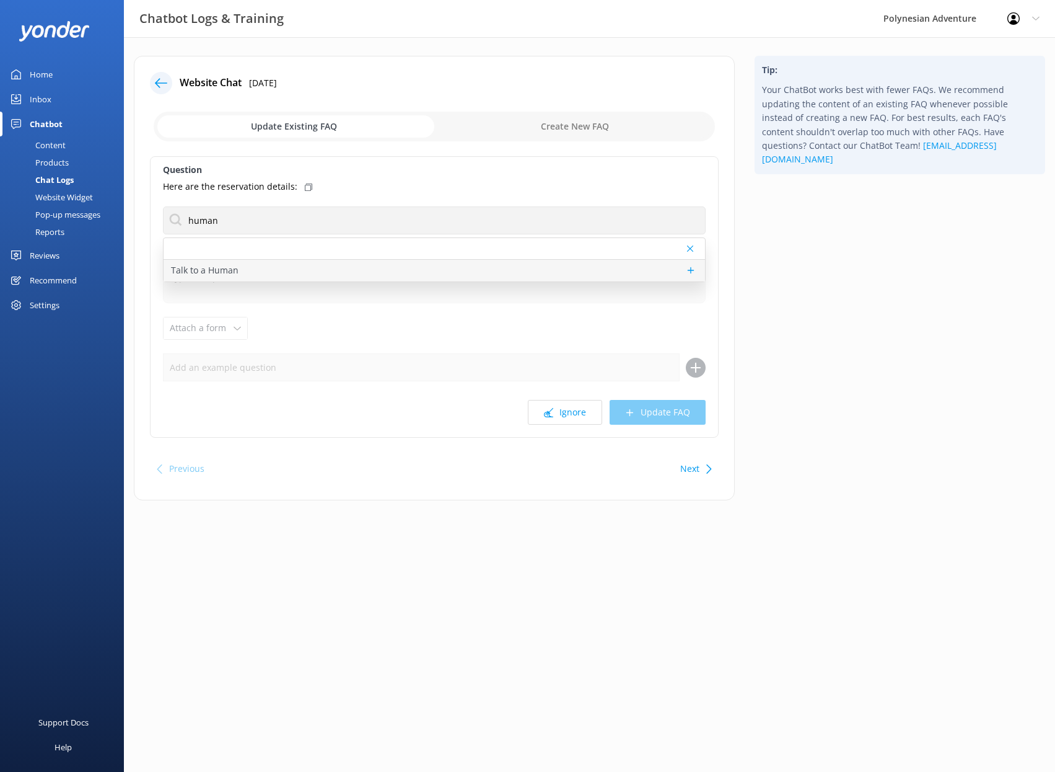
click at [304, 267] on div "Talk to a Human" at bounding box center [435, 271] width 542 height 22
type textarea "If you'd like to speak to a person on the Polynesian Adventure Team, please cal…"
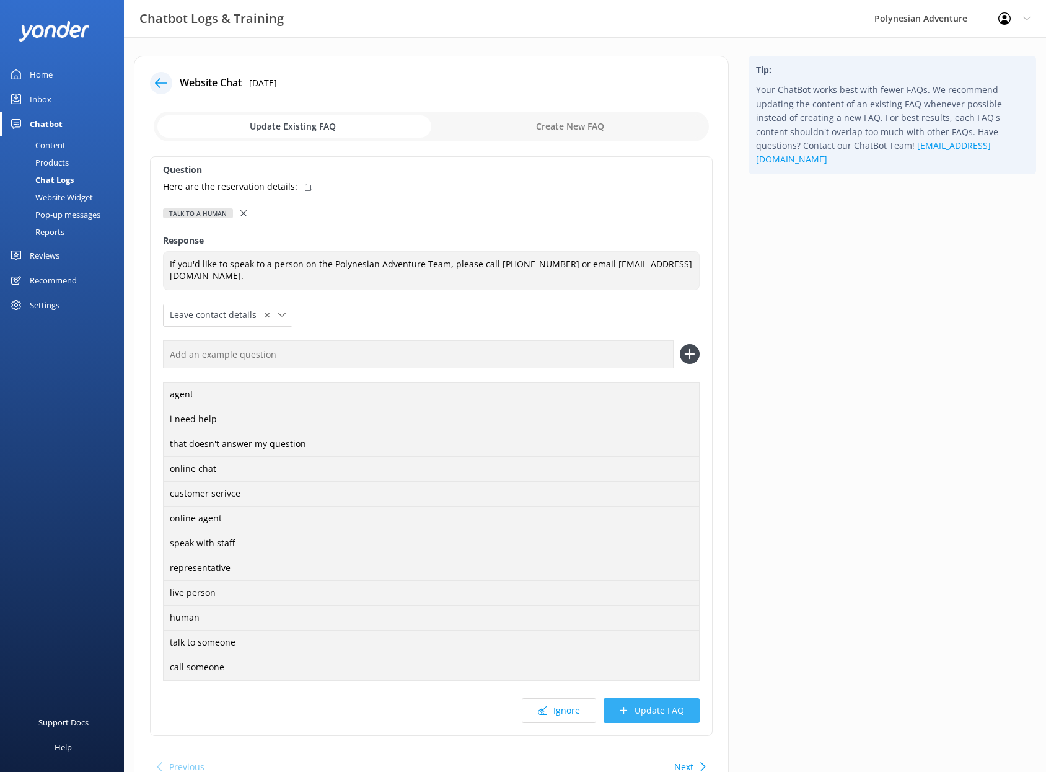
click at [655, 712] on button "Update FAQ" at bounding box center [652, 710] width 96 height 25
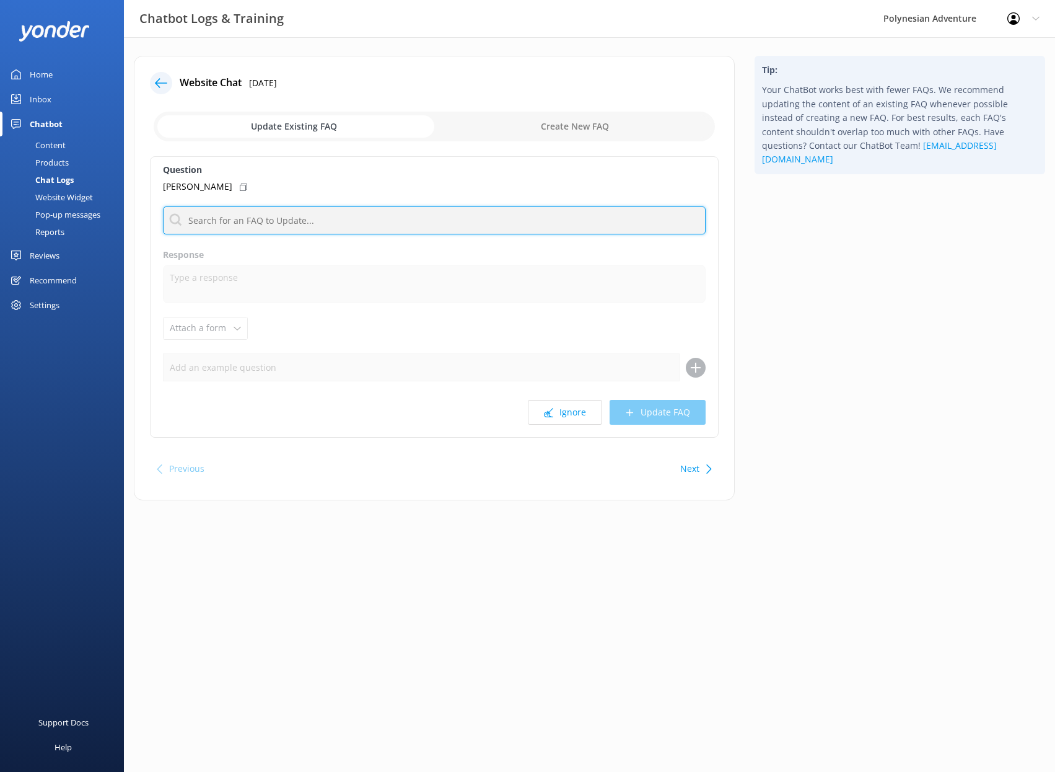
click at [254, 226] on input "text" at bounding box center [434, 220] width 543 height 28
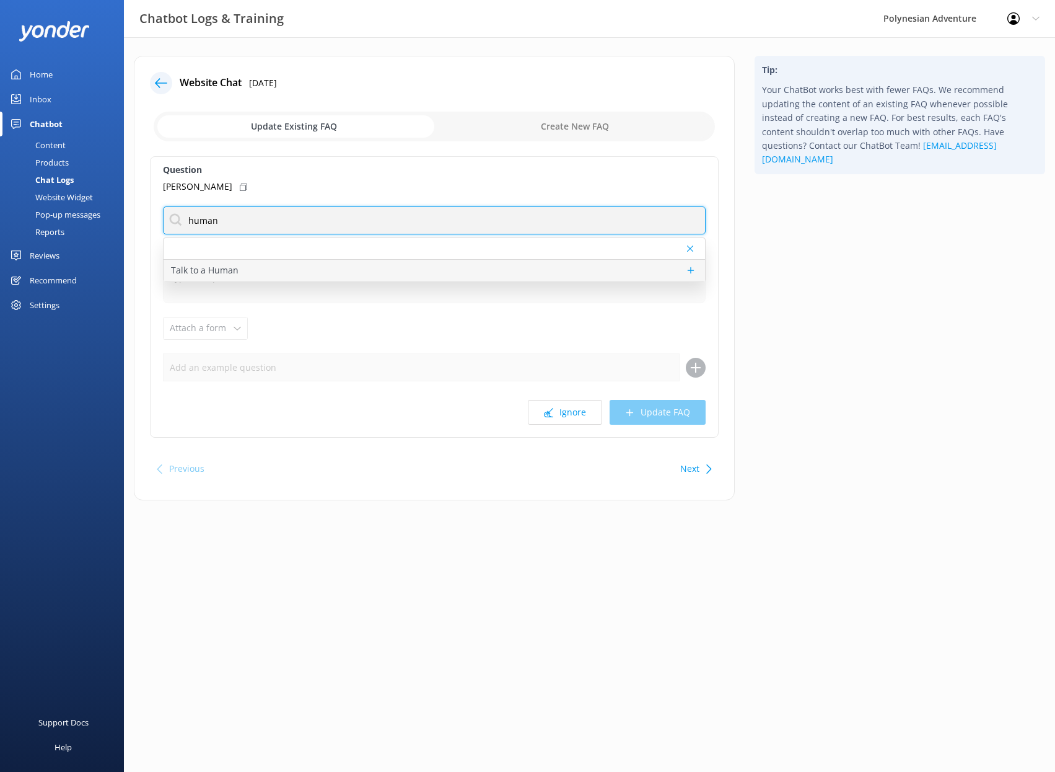
type input "human"
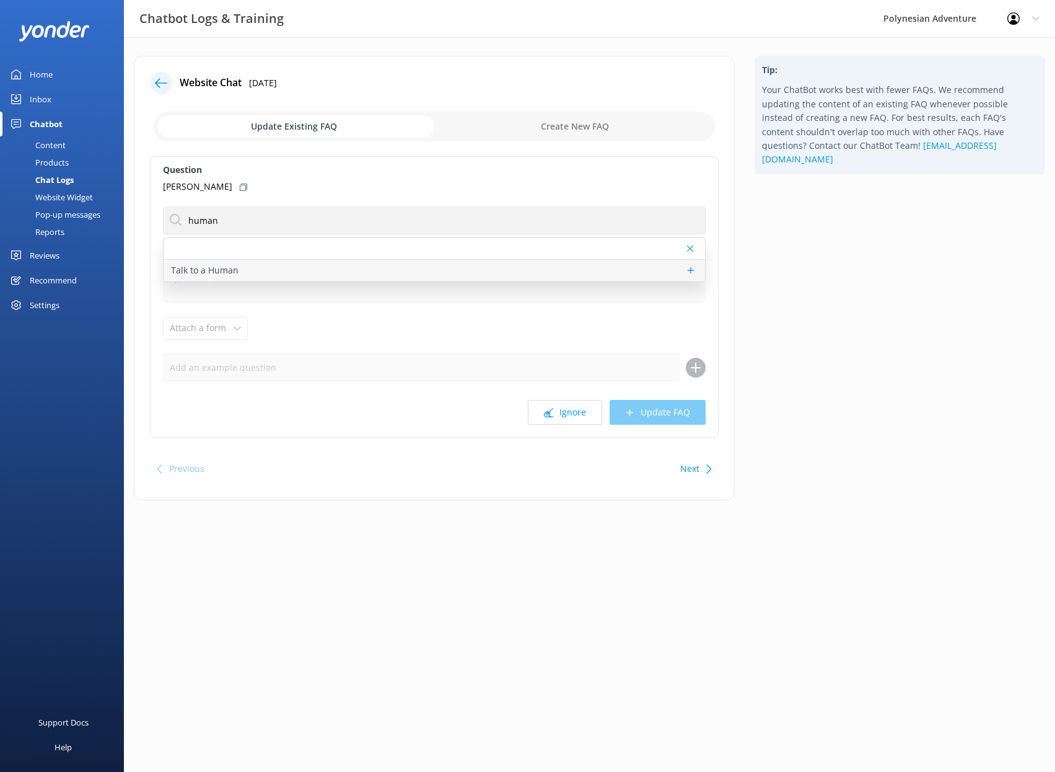
click at [440, 260] on div "Talk to a Human" at bounding box center [435, 271] width 542 height 22
type textarea "If you'd like to speak to a person on the Polynesian Adventure Team, please cal…"
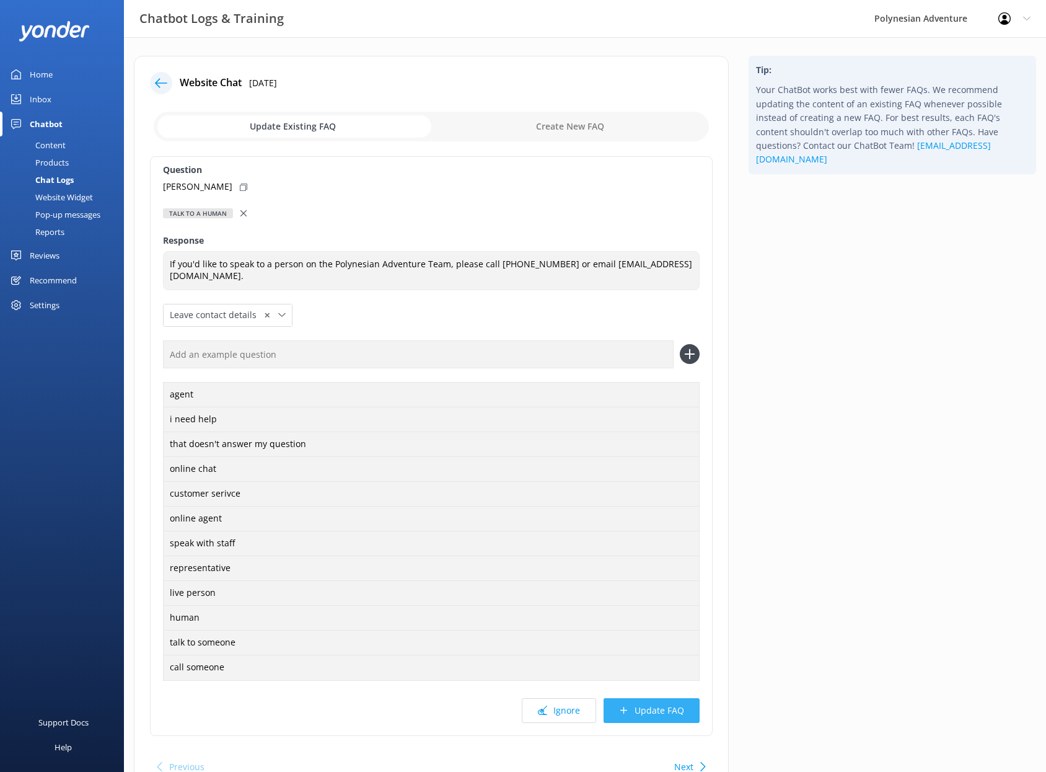
click at [672, 701] on button "Update FAQ" at bounding box center [652, 710] width 96 height 25
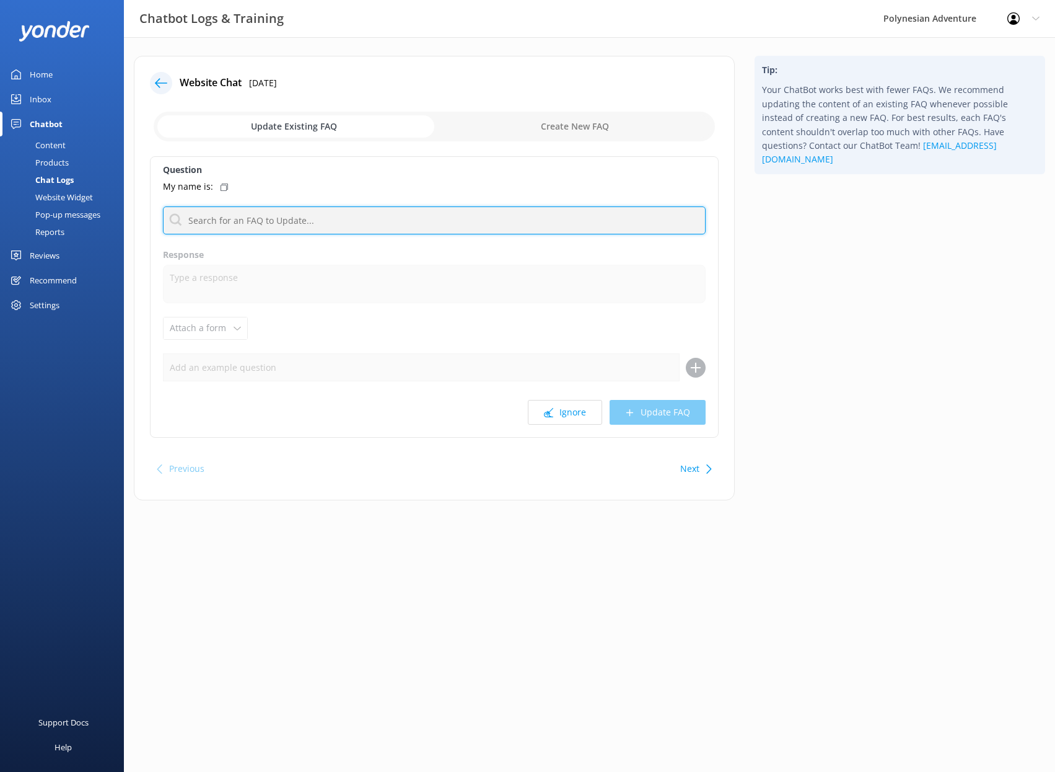
click at [329, 224] on input "text" at bounding box center [434, 220] width 543 height 28
type input "human"
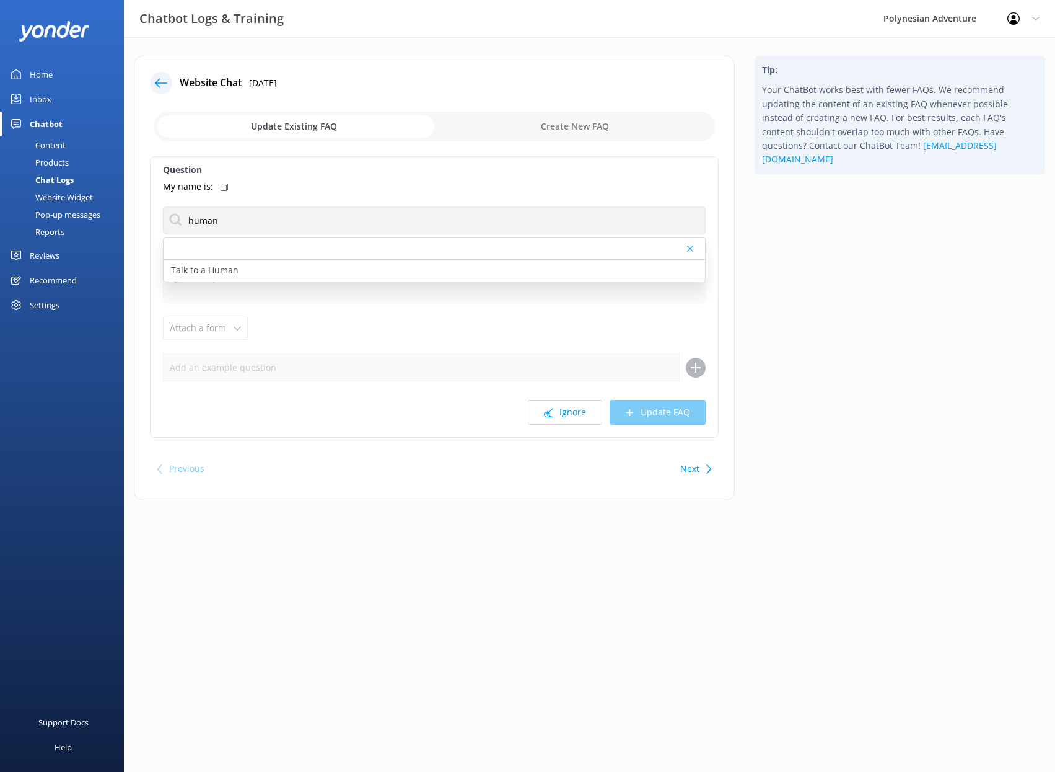
click at [491, 270] on div "Talk to a Human" at bounding box center [435, 271] width 542 height 22
type textarea "If you'd like to speak to a person on the Polynesian Adventure Team, please cal…"
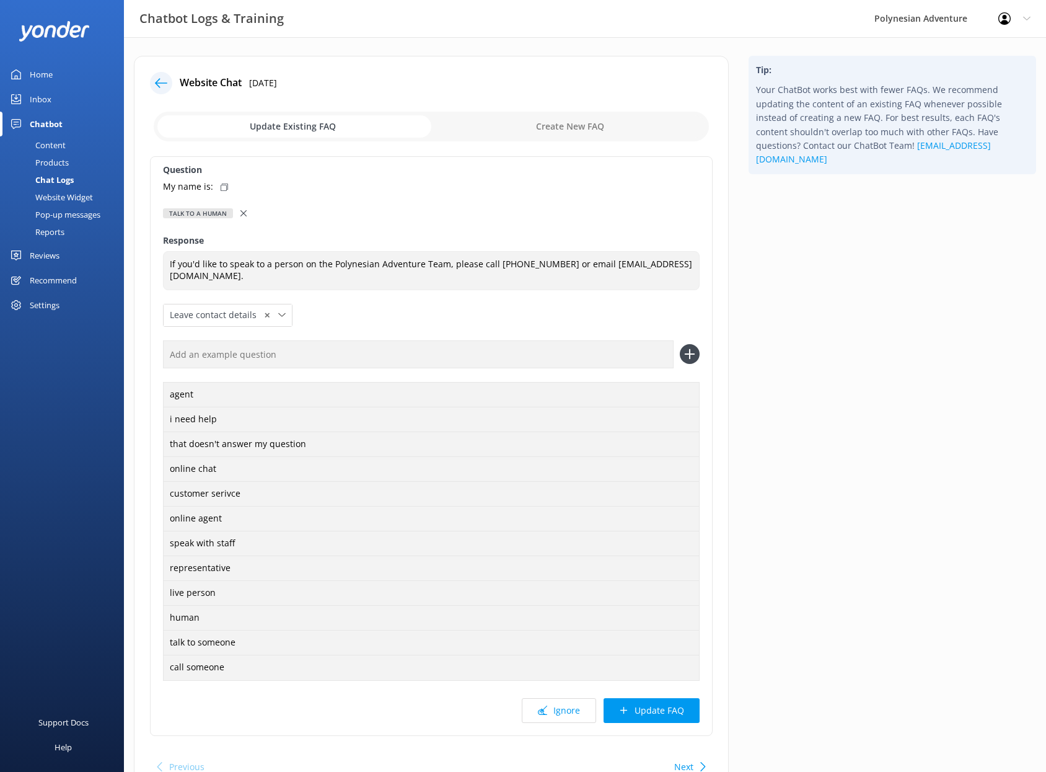
click at [683, 714] on button "Update FAQ" at bounding box center [652, 710] width 96 height 25
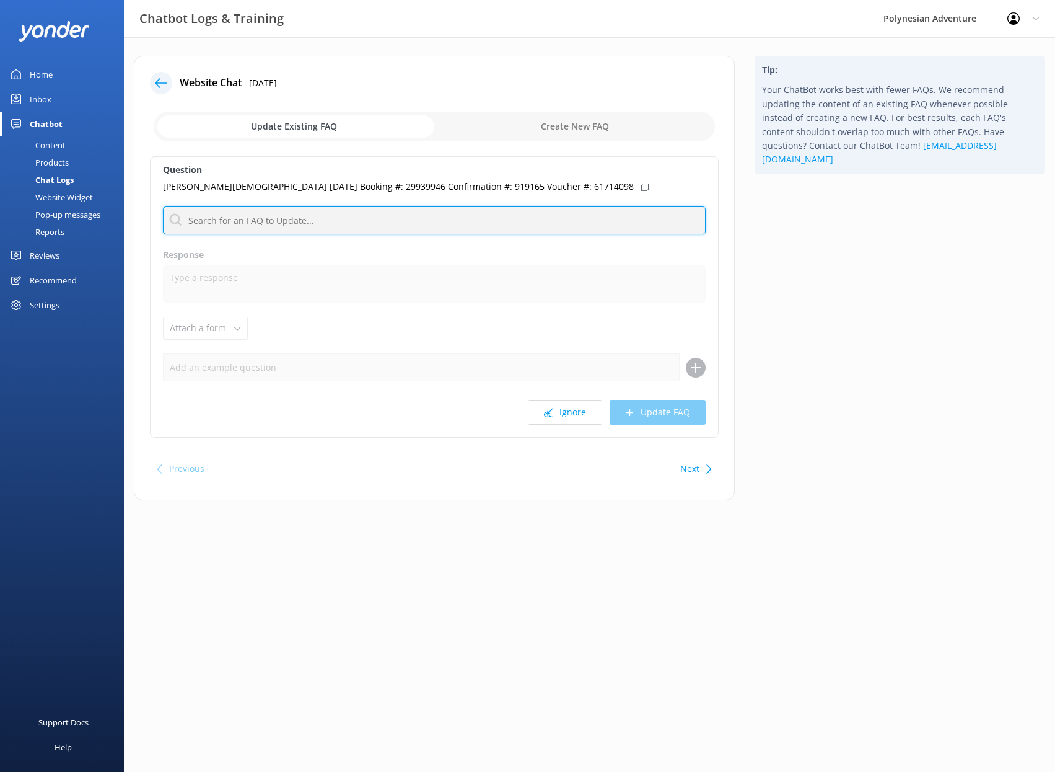
click at [589, 221] on input "text" at bounding box center [434, 220] width 543 height 28
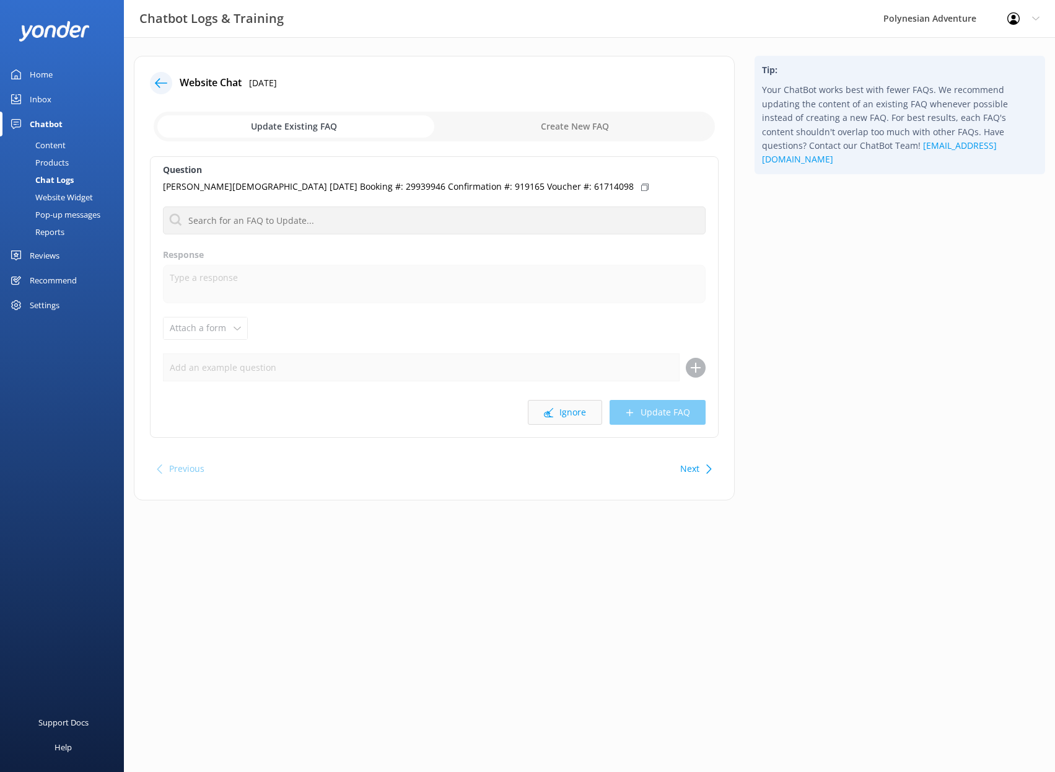
click at [558, 411] on button "Ignore" at bounding box center [565, 412] width 74 height 25
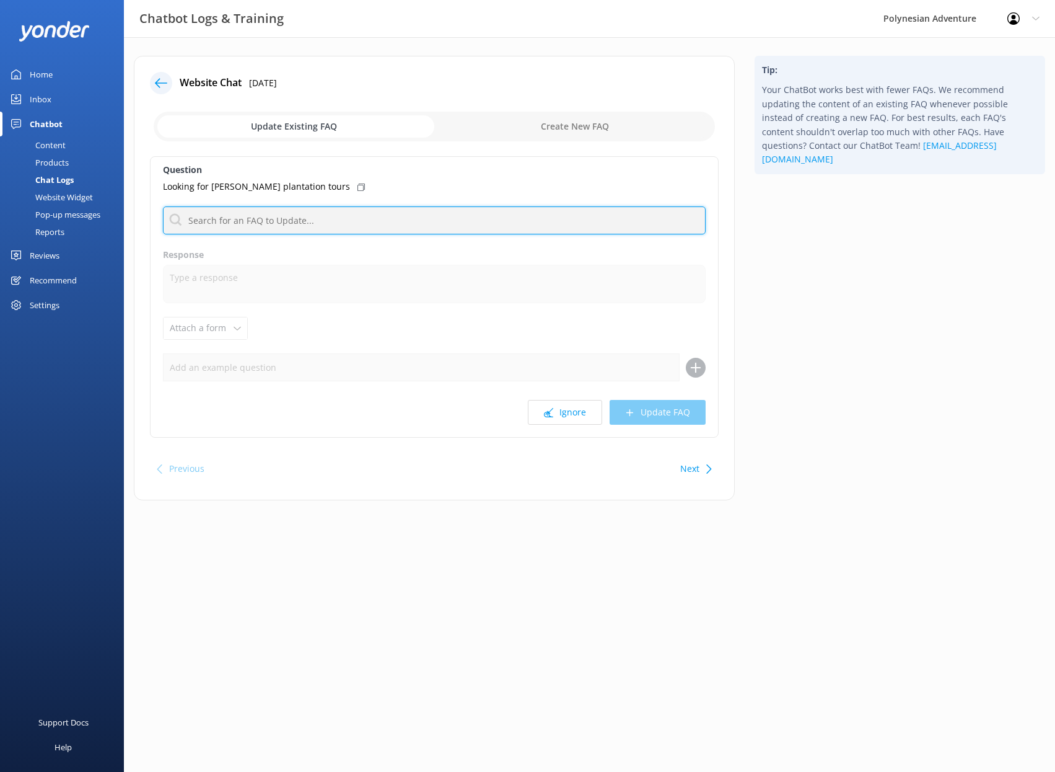
click at [311, 222] on input "text" at bounding box center [434, 220] width 543 height 28
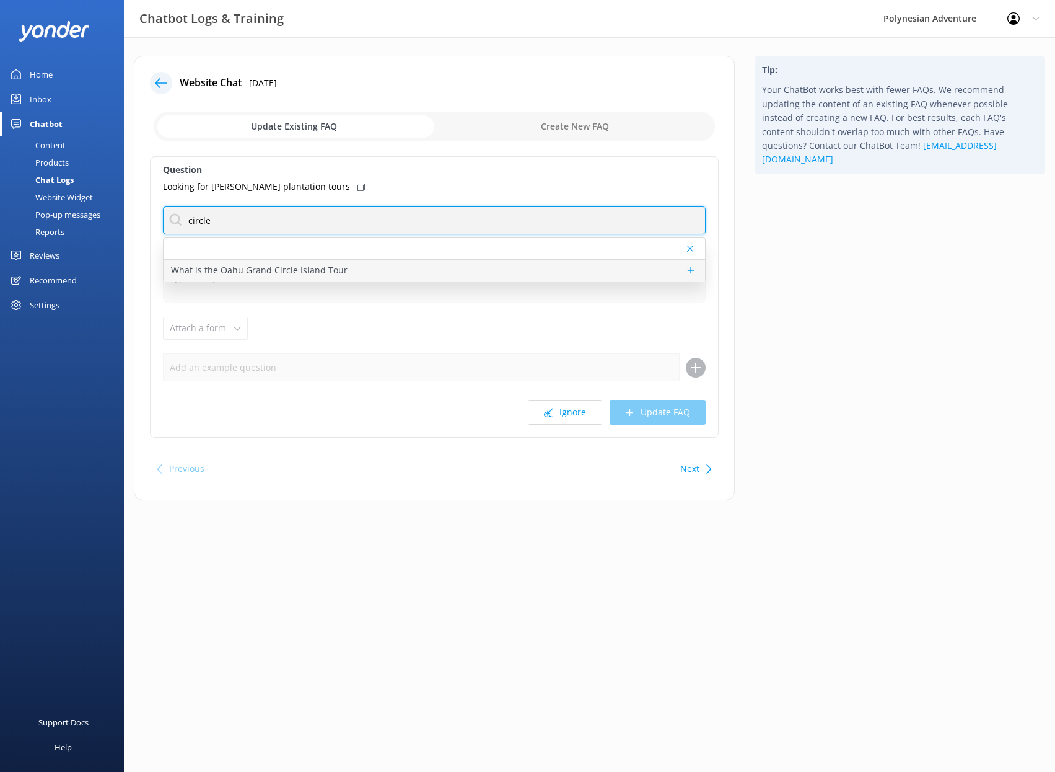
type input "circle"
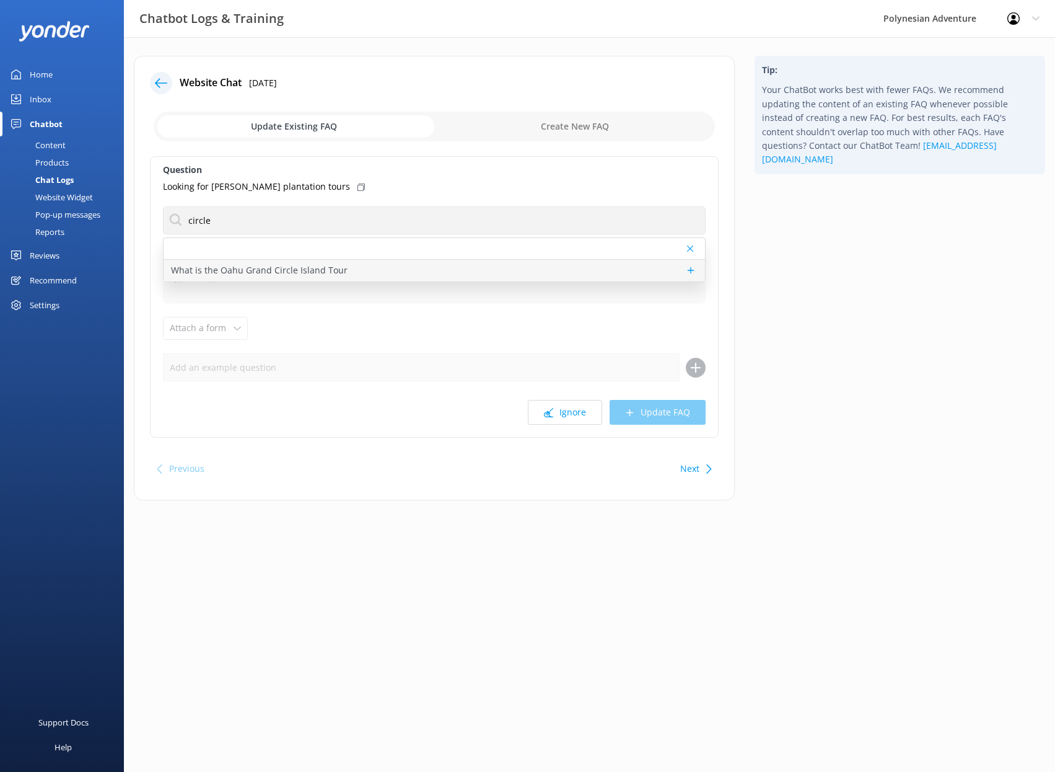
click at [369, 263] on div "What is the Oahu Grand Circle Island Tour" at bounding box center [435, 271] width 542 height 22
type textarea "The Oahu Grand Circle Island Tour is a full-day sightseeing adventure that take…"
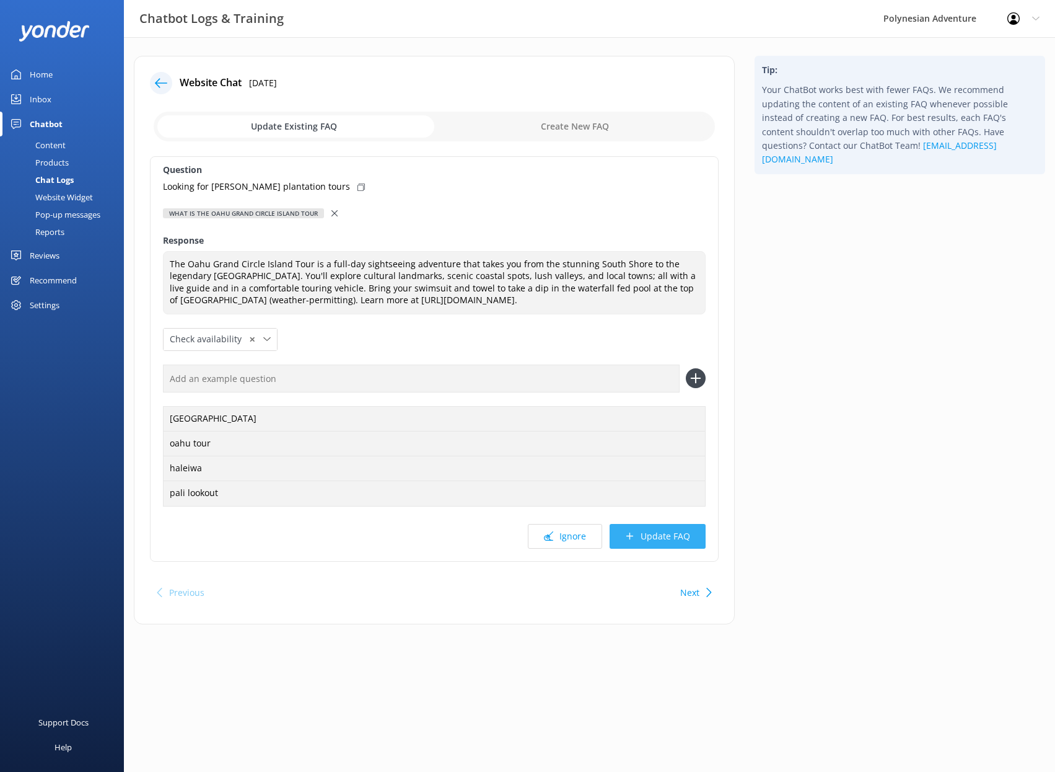
click at [677, 537] on button "Update FAQ" at bounding box center [658, 536] width 96 height 25
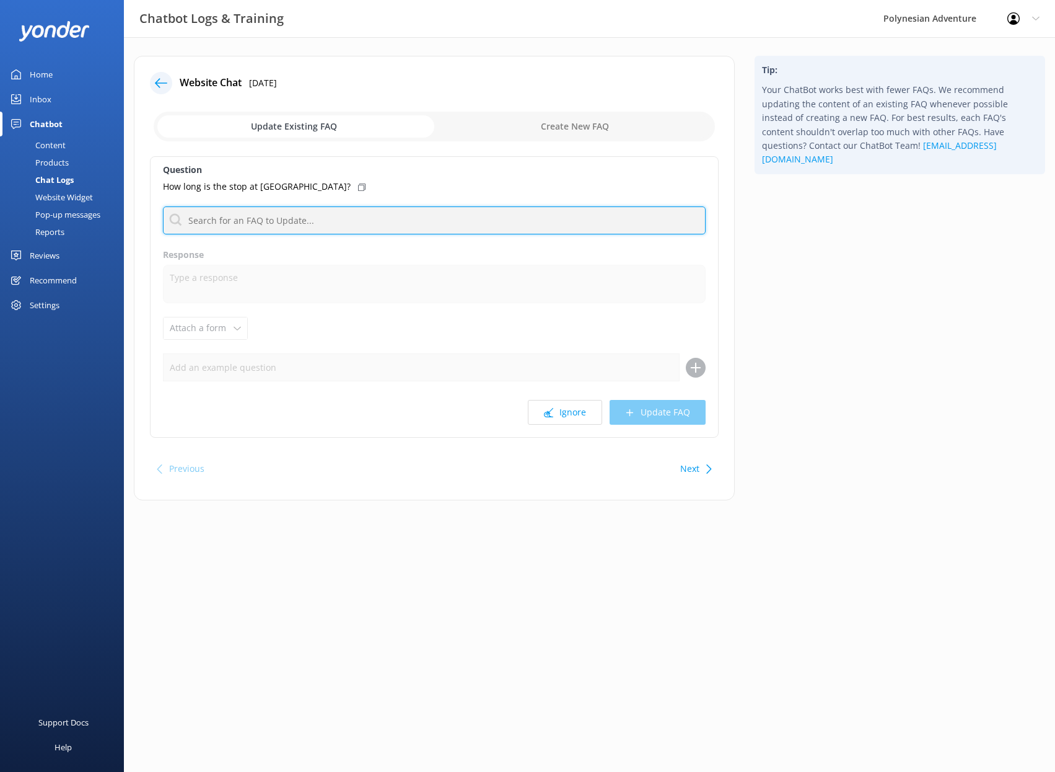
click at [533, 220] on input "text" at bounding box center [434, 220] width 543 height 28
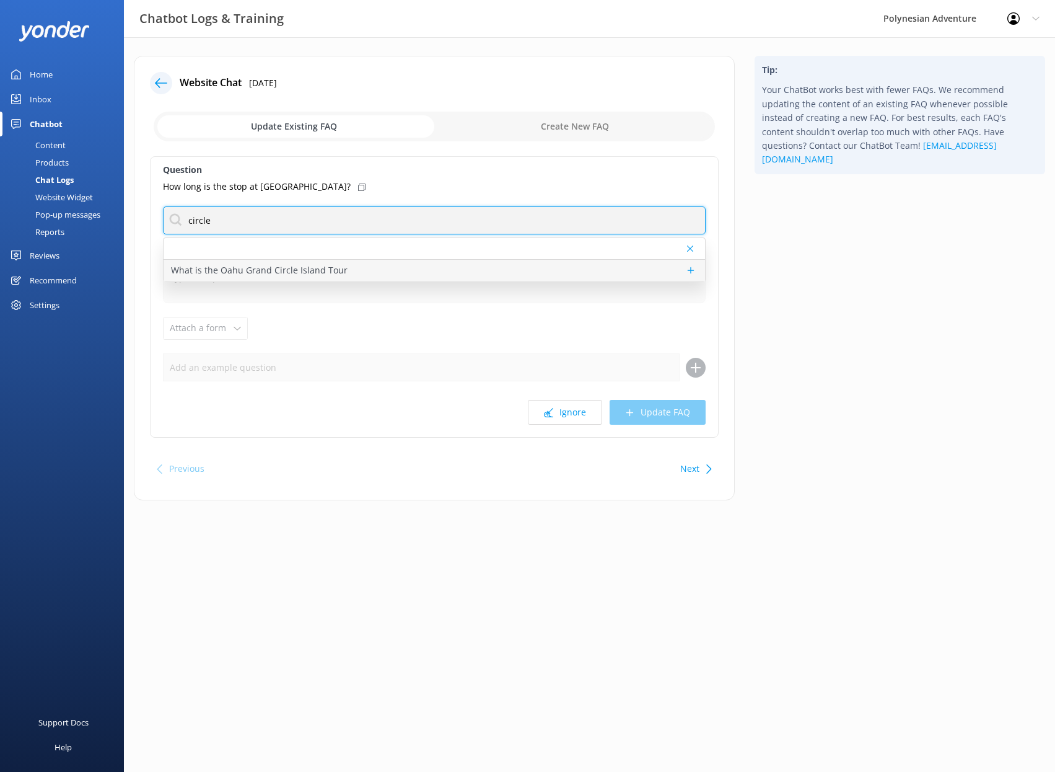
type input "circle"
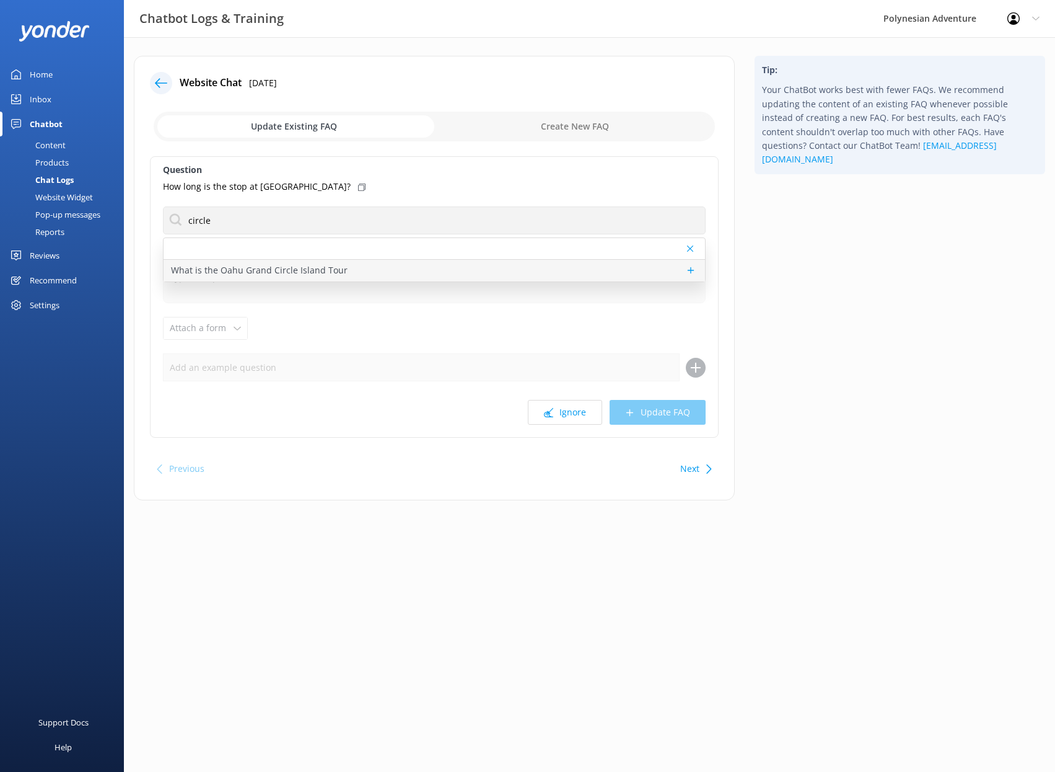
click at [484, 275] on div "What is the Oahu Grand Circle Island Tour" at bounding box center [435, 271] width 542 height 22
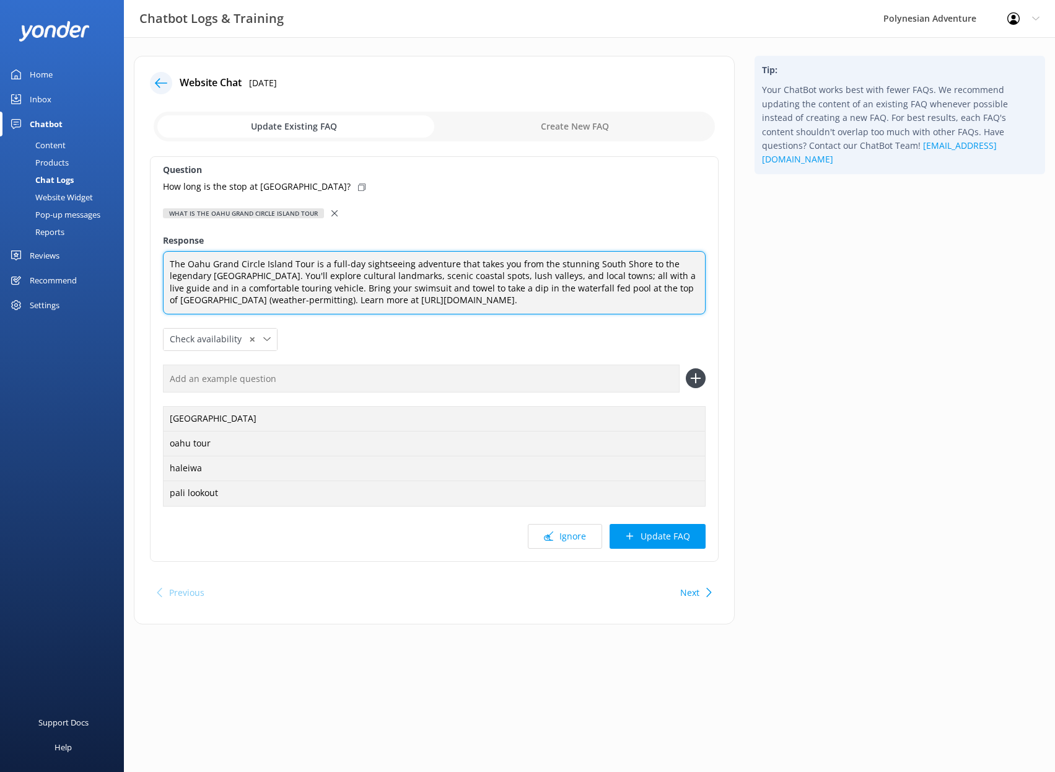
click at [597, 301] on textarea "The Oahu Grand Circle Island Tour is a full-day sightseeing adventure that take…" at bounding box center [434, 282] width 543 height 63
click at [282, 301] on textarea "The Oahu Grand Circle Island Tour is a full-day sightseeing adventure that take…" at bounding box center [434, 282] width 543 height 63
type textarea "The Oahu Grand Circle Island Tour is a full-day sightseeing adventure that take…"
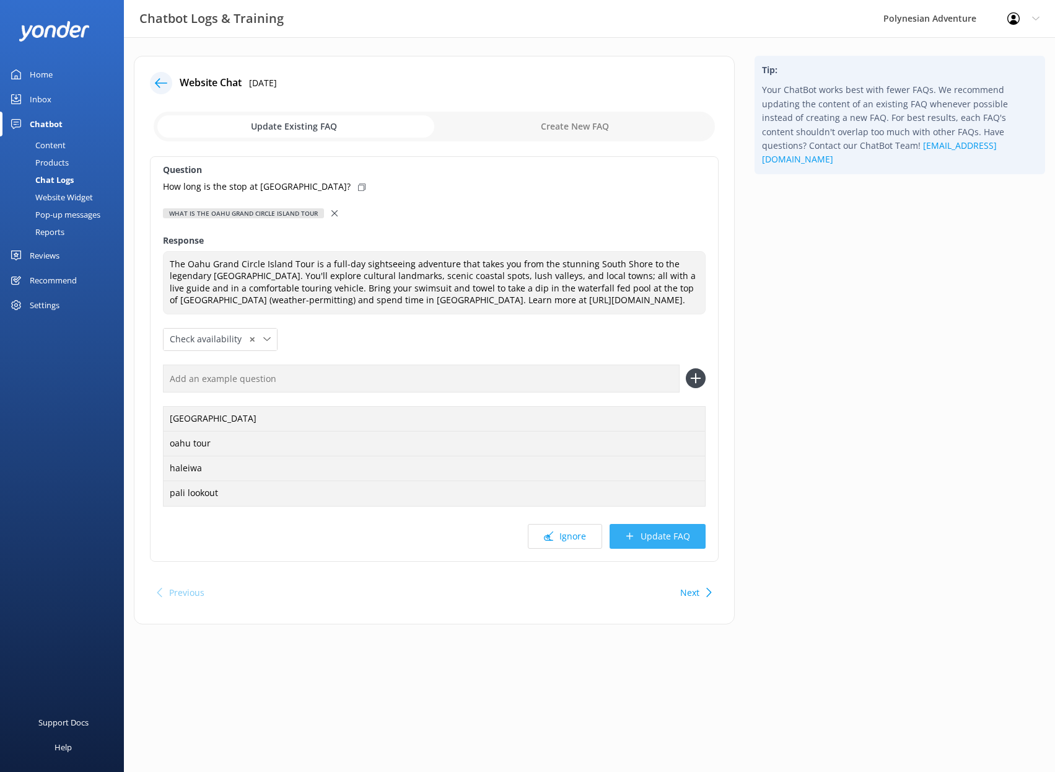
click at [643, 548] on button "Update FAQ" at bounding box center [658, 536] width 96 height 25
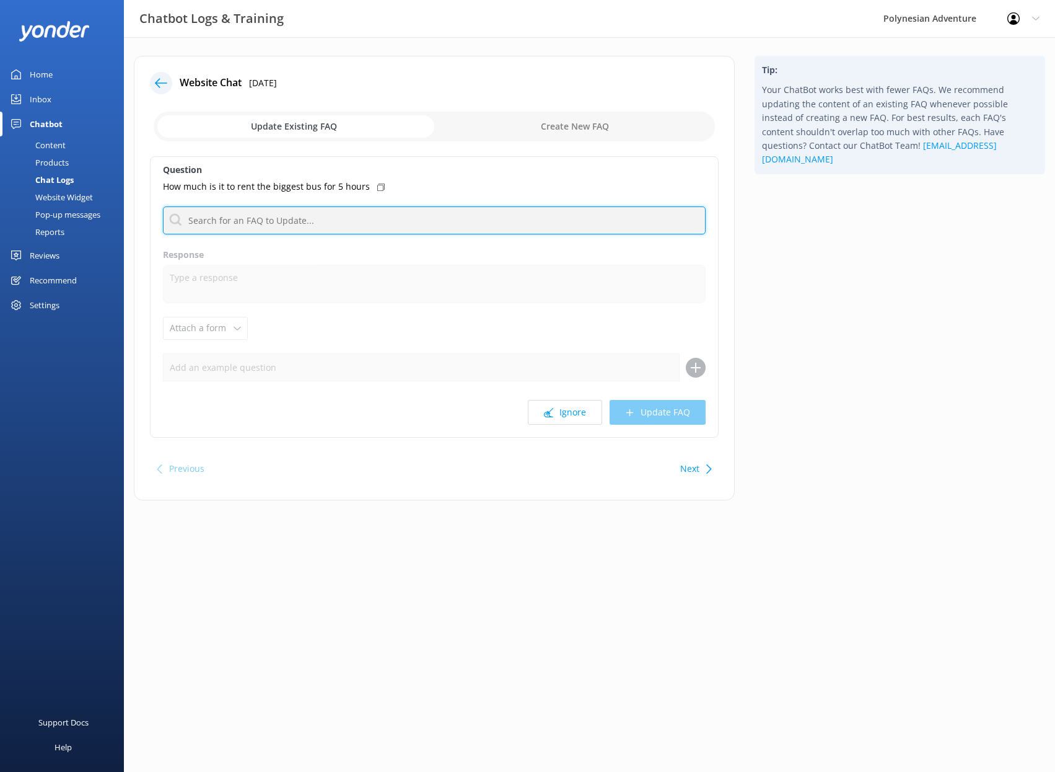
click at [244, 215] on input "text" at bounding box center [434, 220] width 543 height 28
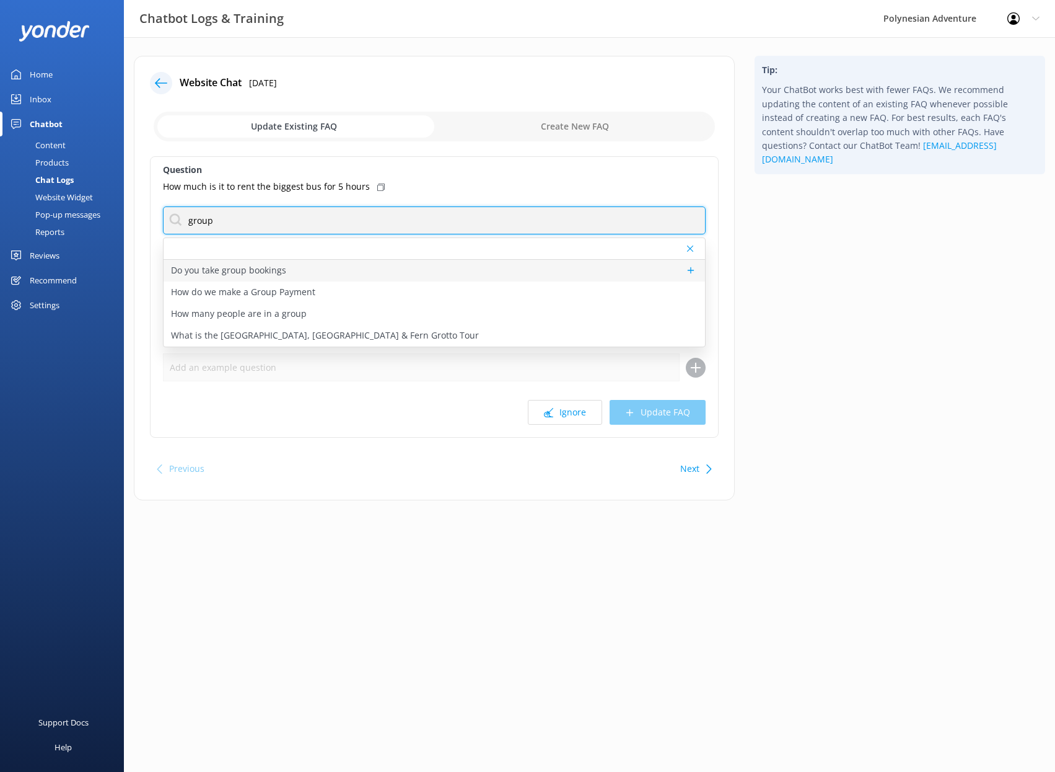
type input "group"
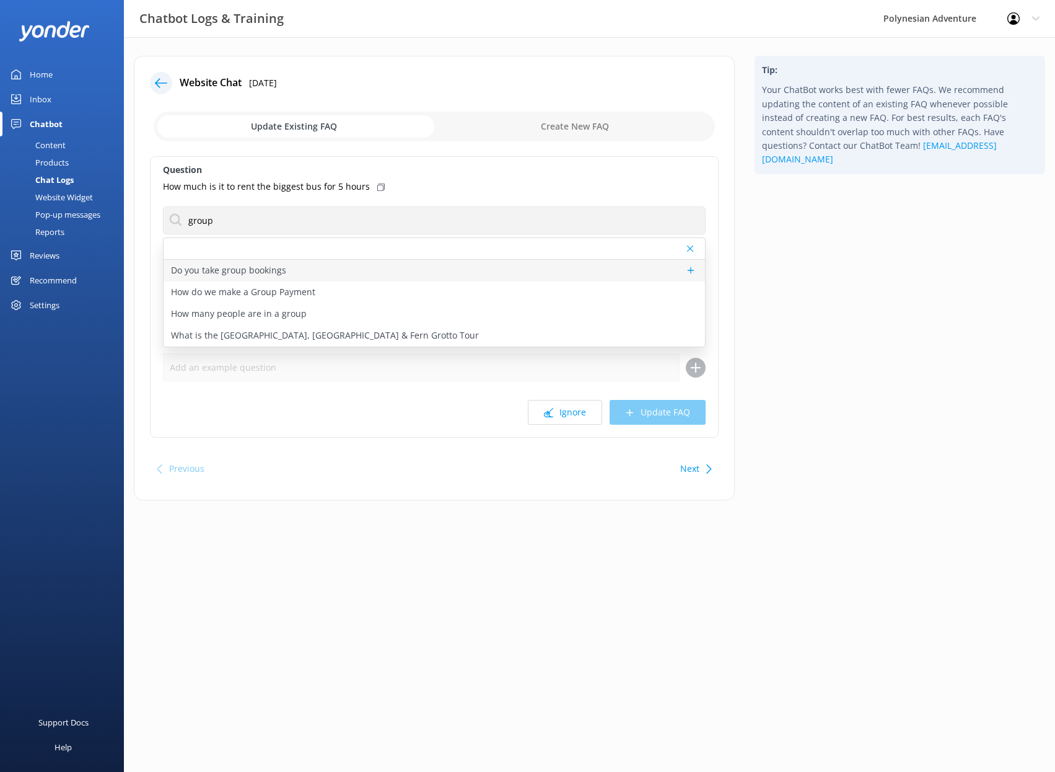
click at [364, 276] on div "Do you take group bookings" at bounding box center [435, 271] width 542 height 22
type textarea "Please contact our Group Specialists at [PHONE_NUMBER] or request a custom quot…"
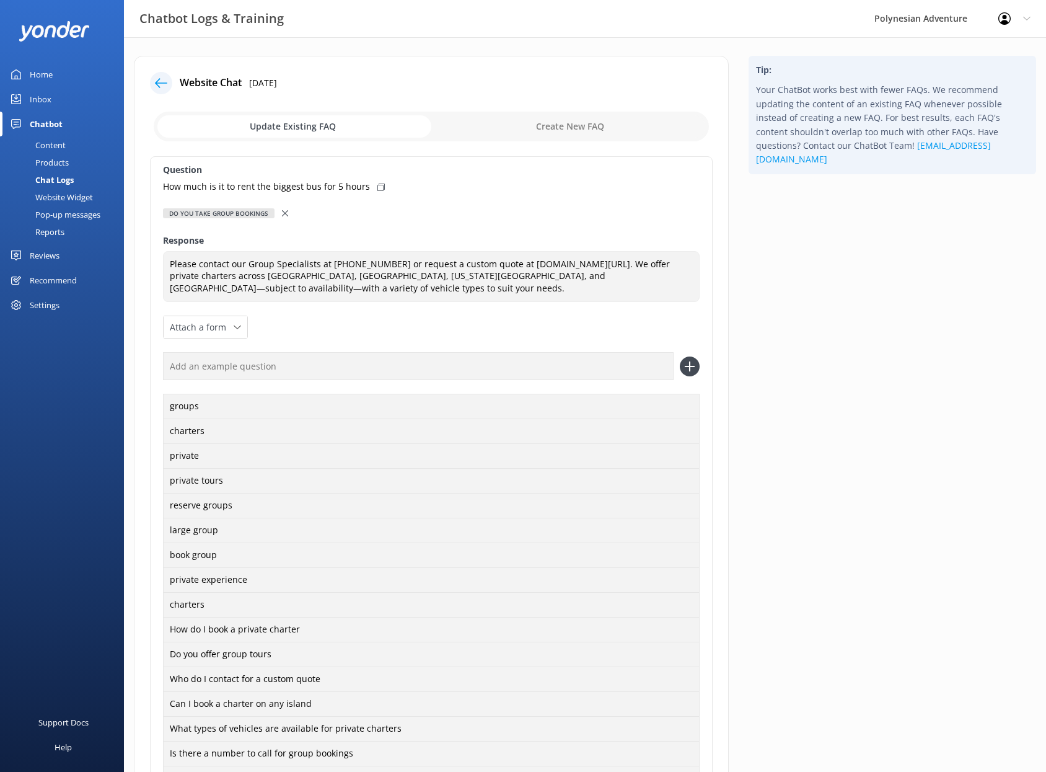
scroll to position [209, 0]
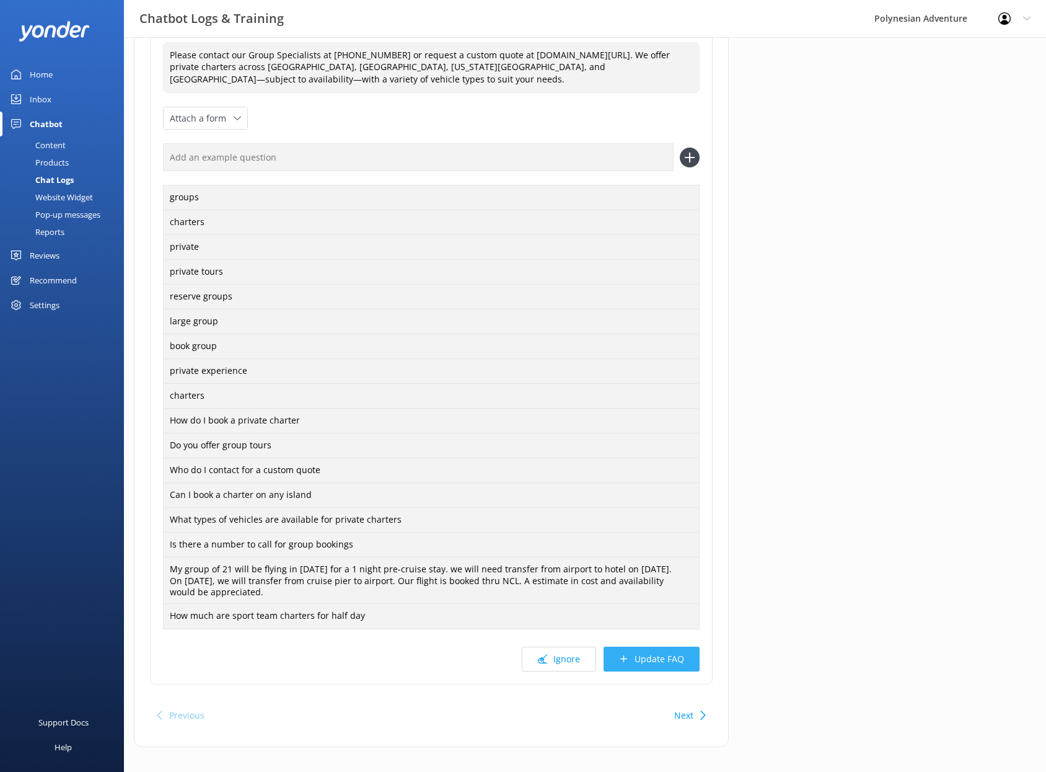
click at [646, 646] on button "Update FAQ" at bounding box center [652, 658] width 96 height 25
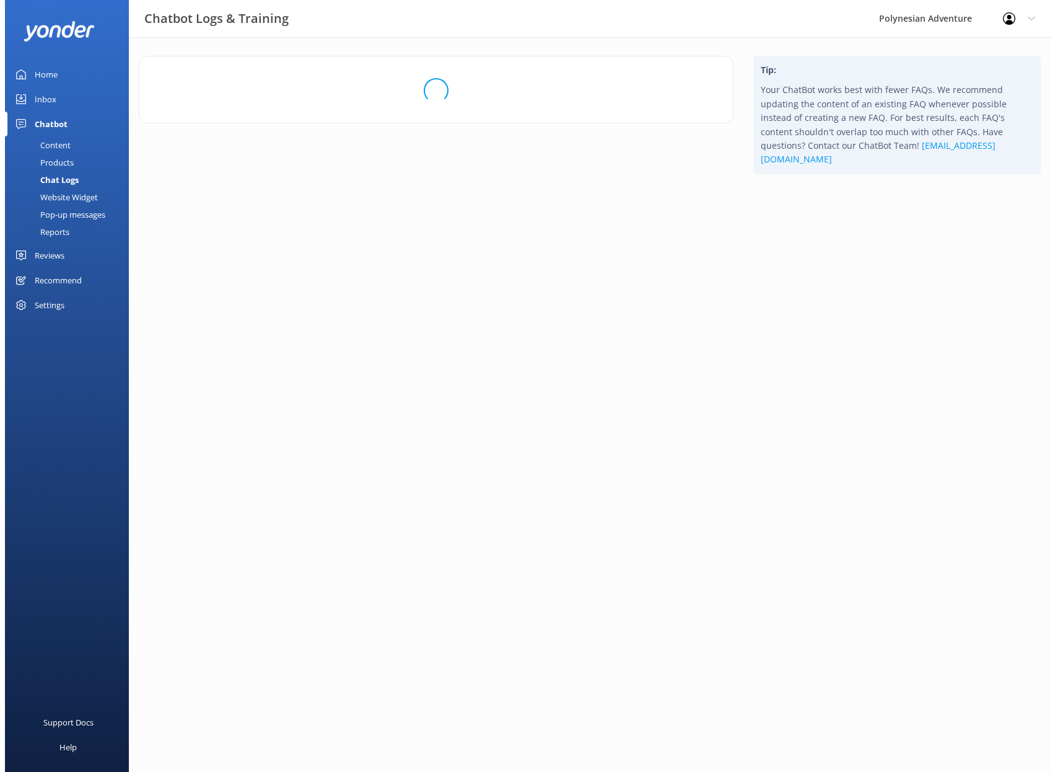
scroll to position [0, 0]
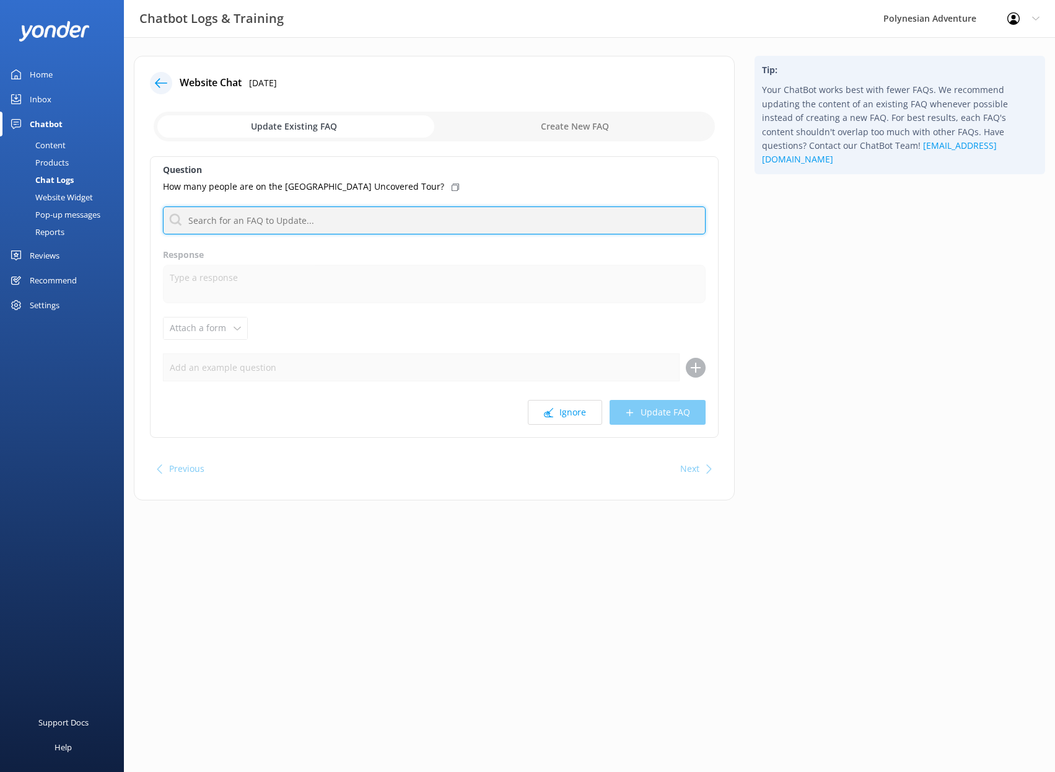
click at [301, 221] on input "text" at bounding box center [434, 220] width 543 height 28
type input "d"
type input "h"
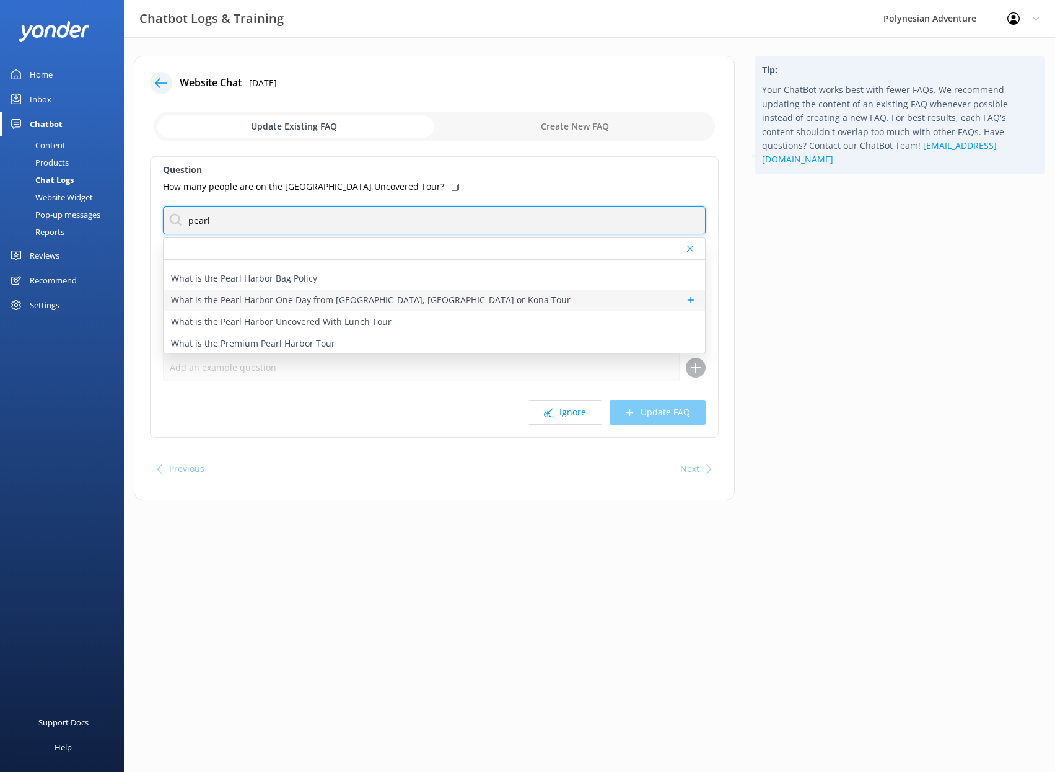
scroll to position [59, 0]
type input "pearl"
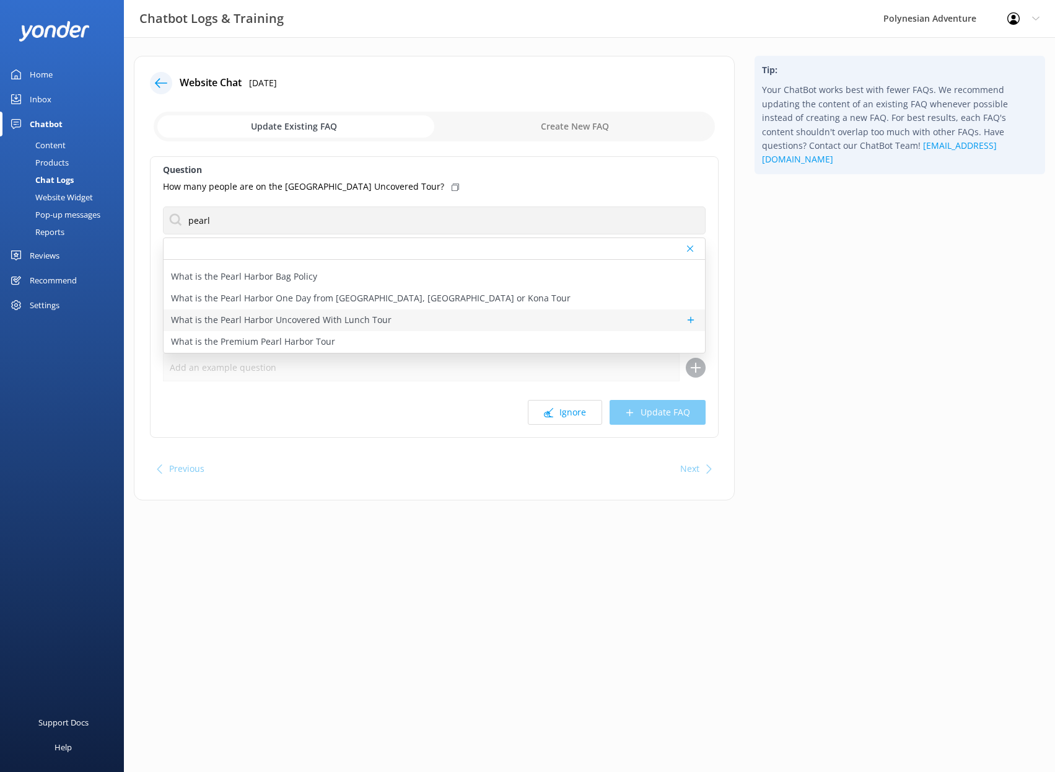
click at [314, 319] on p "What is the Pearl Harbor Uncovered With Lunch Tour" at bounding box center [281, 320] width 221 height 14
type textarea "The Pearl Harbor Uncovered Tour with Lunch is a full-day deluxe tour that offer…"
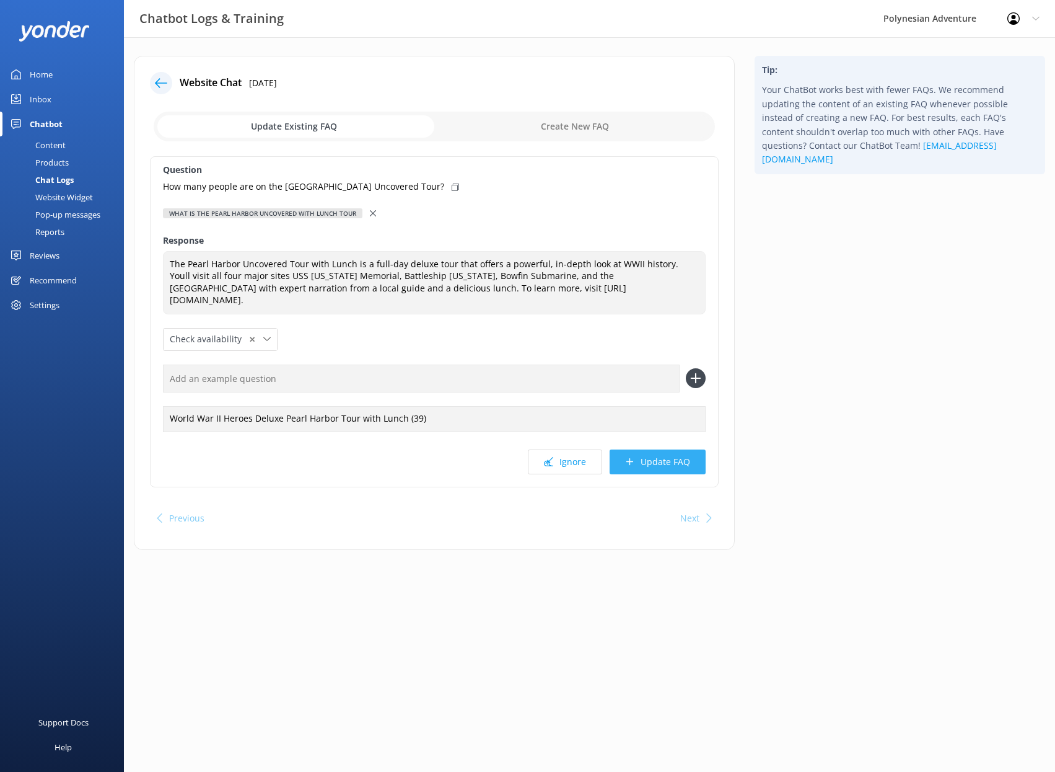
click at [656, 461] on button "Update FAQ" at bounding box center [658, 461] width 96 height 25
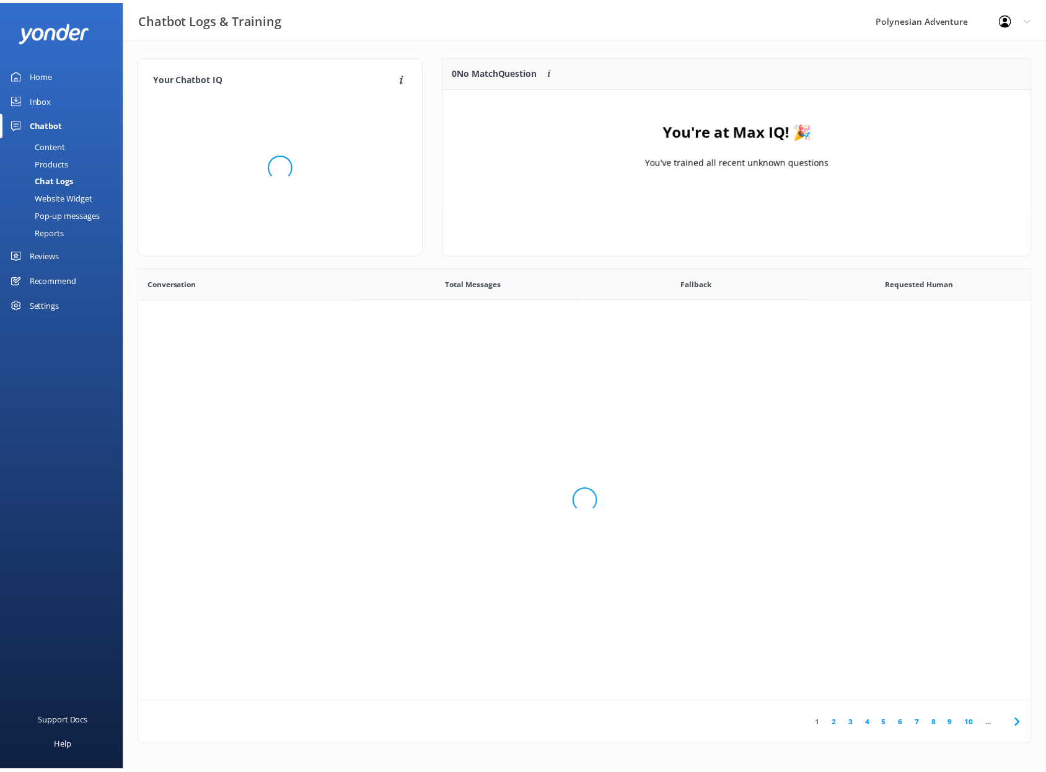
scroll to position [146, 584]
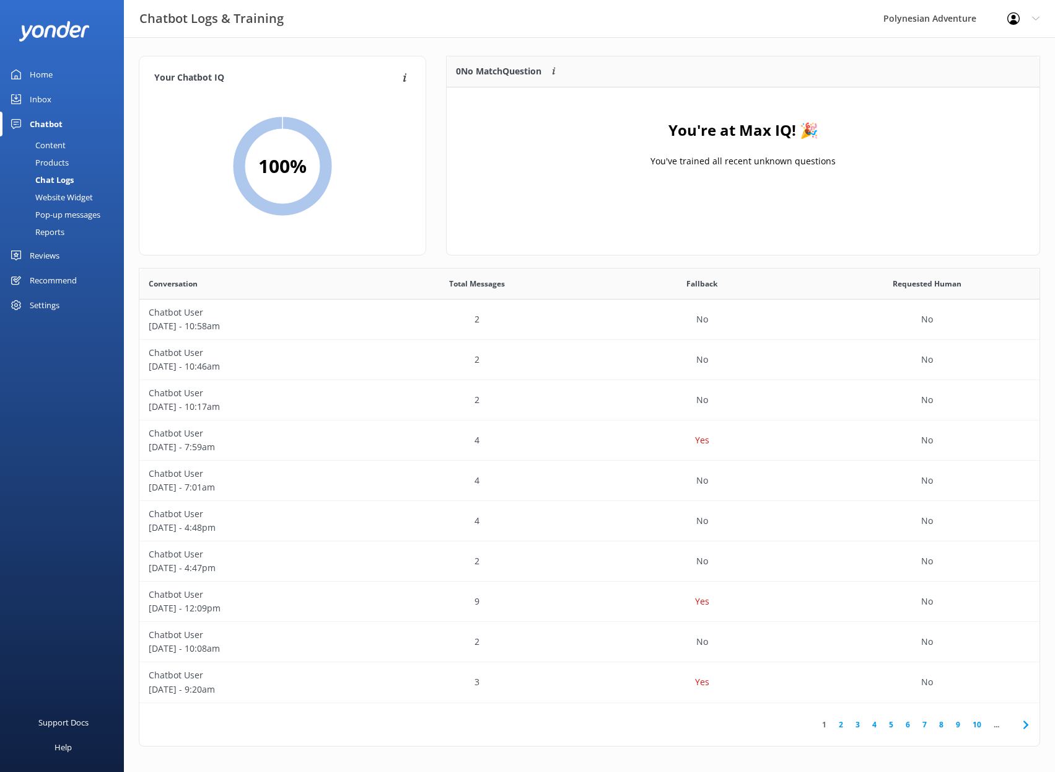
click at [57, 143] on div "Content" at bounding box center [36, 144] width 58 height 17
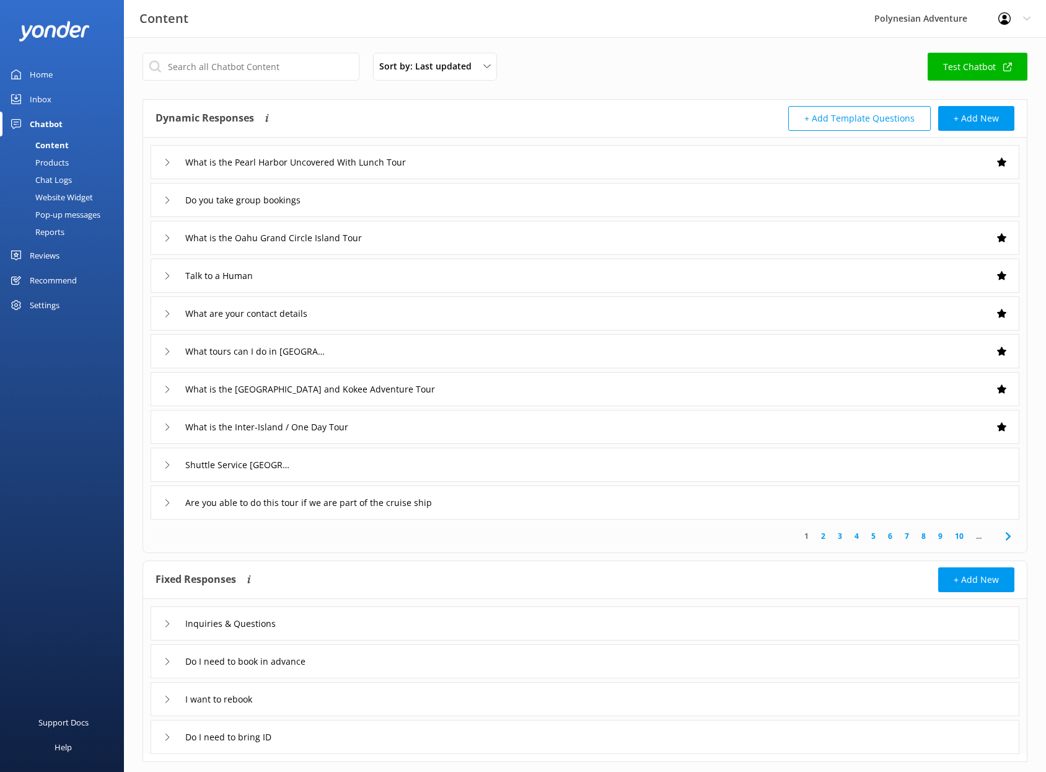
scroll to position [5, 0]
click at [801, 202] on div "Do you take group bookings" at bounding box center [585, 198] width 869 height 34
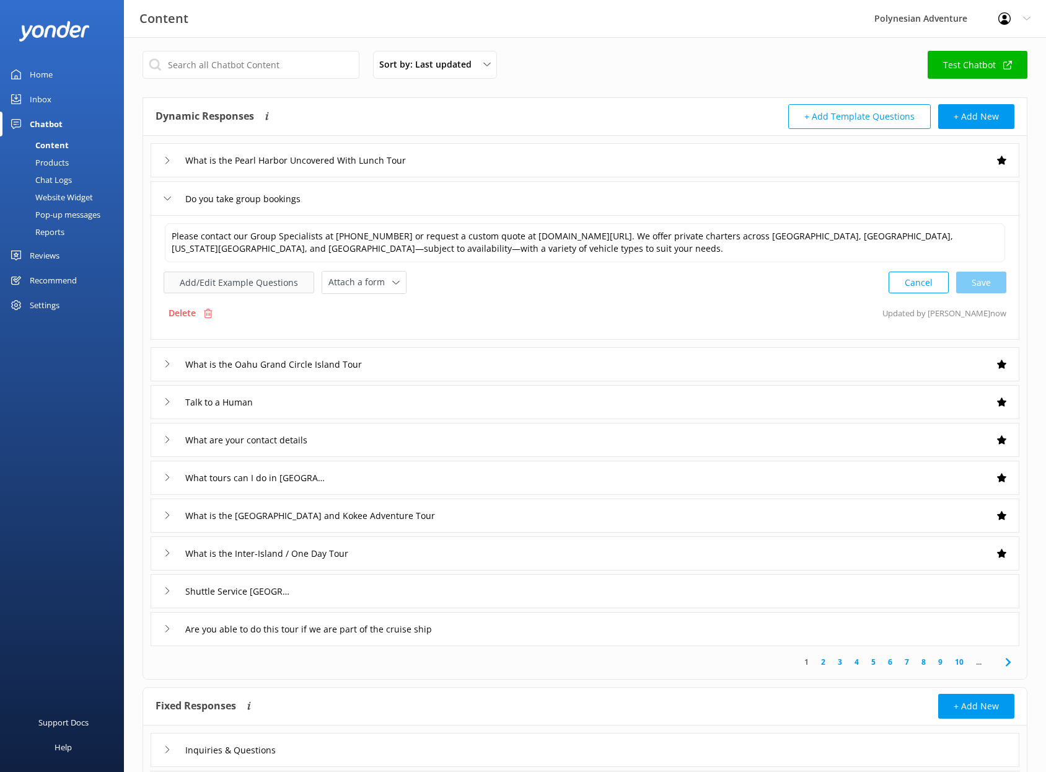
click at [276, 288] on button "Add/Edit Example Questions" at bounding box center [239, 282] width 151 height 22
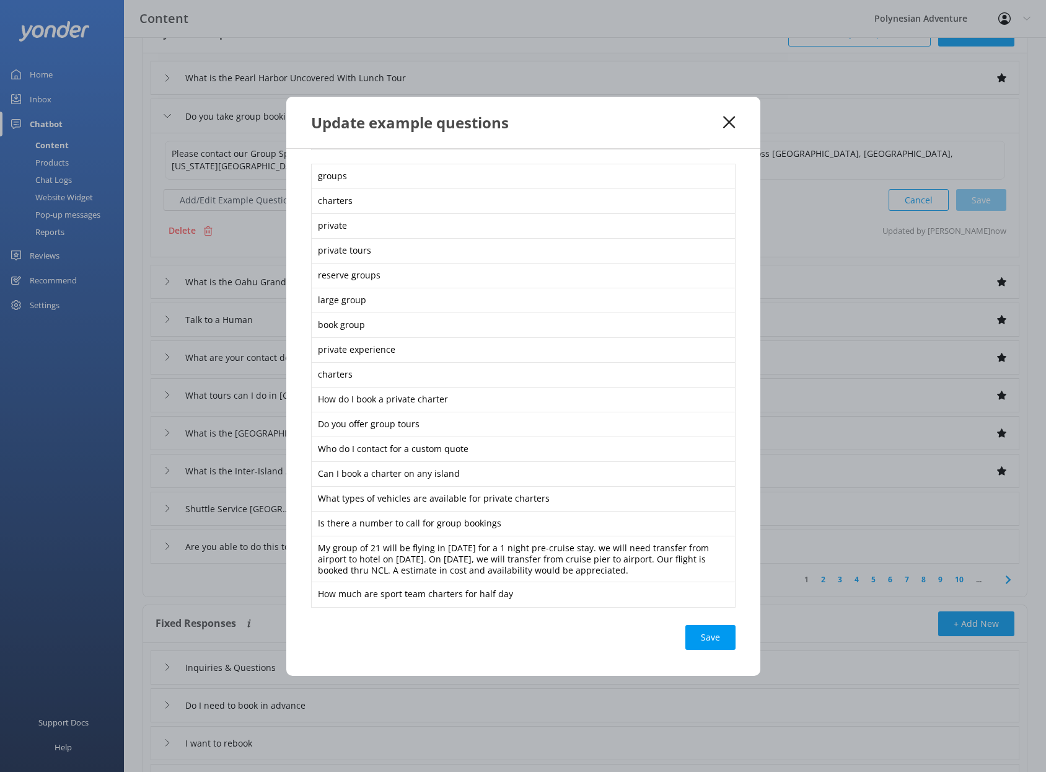
scroll to position [156, 0]
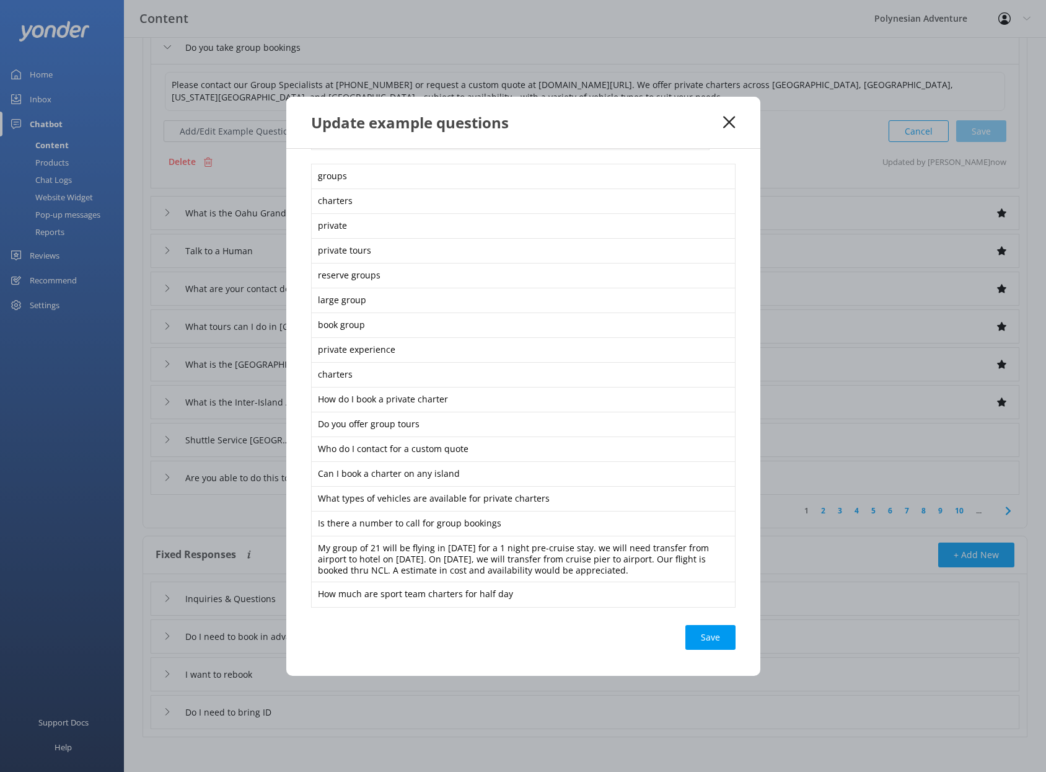
click at [708, 630] on div "Save" at bounding box center [710, 637] width 50 height 25
click at [731, 120] on icon at bounding box center [729, 122] width 12 height 12
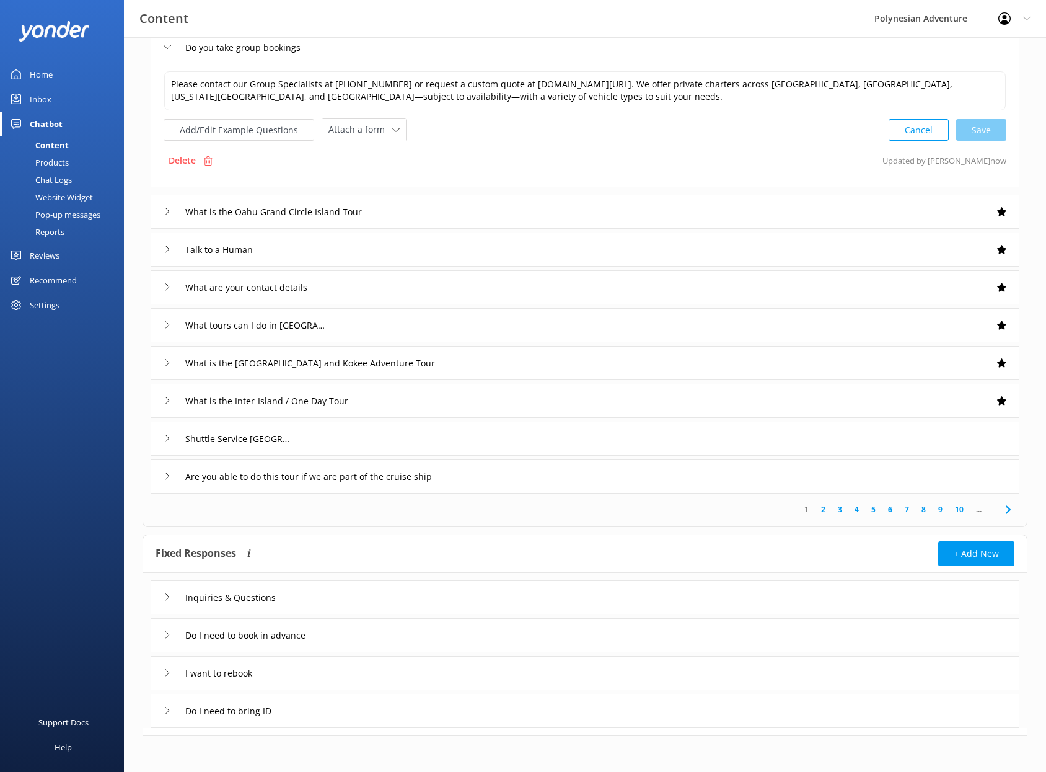
click at [63, 158] on div "Products" at bounding box center [37, 162] width 61 height 17
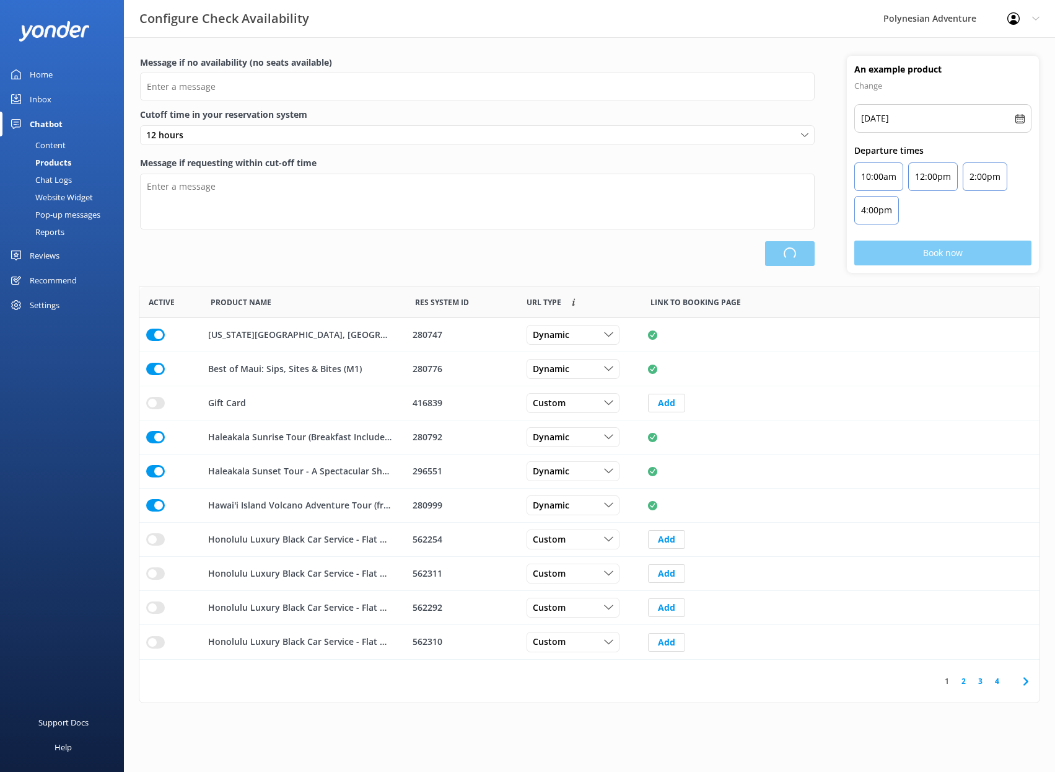
scroll to position [363, 891]
type input "There are no seats available, please check an alternative day"
type textarea "Our online booking system closes {hours} prior to departure. Please contact us …"
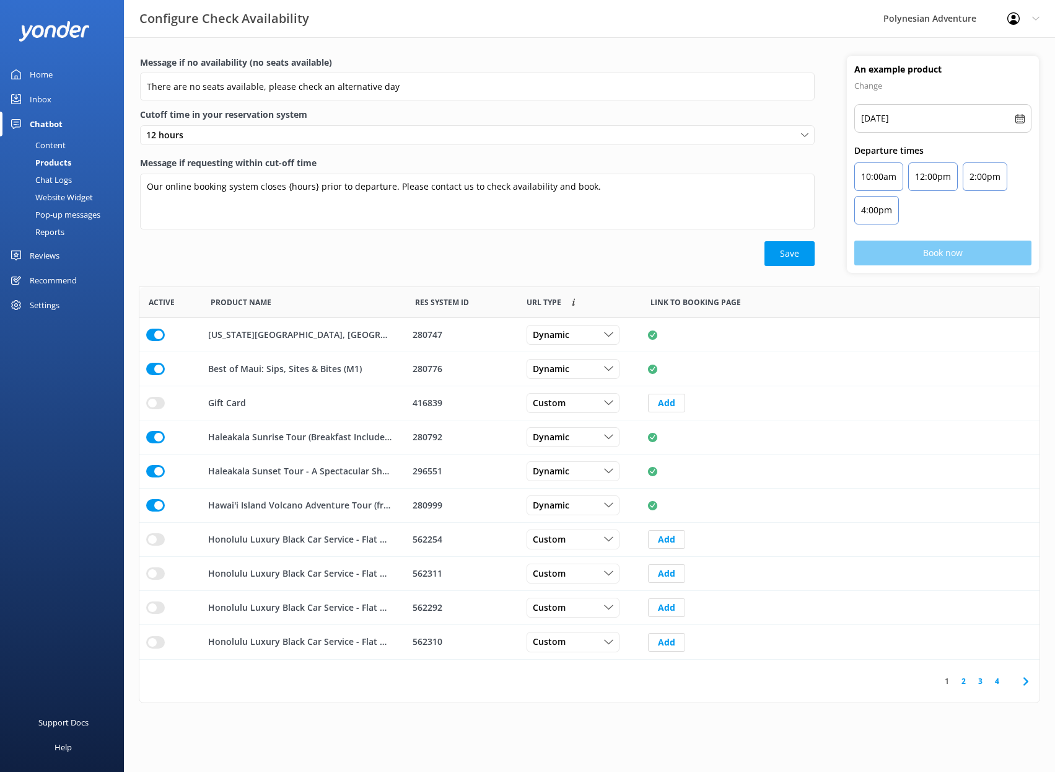
click at [58, 177] on div "Chat Logs" at bounding box center [39, 179] width 64 height 17
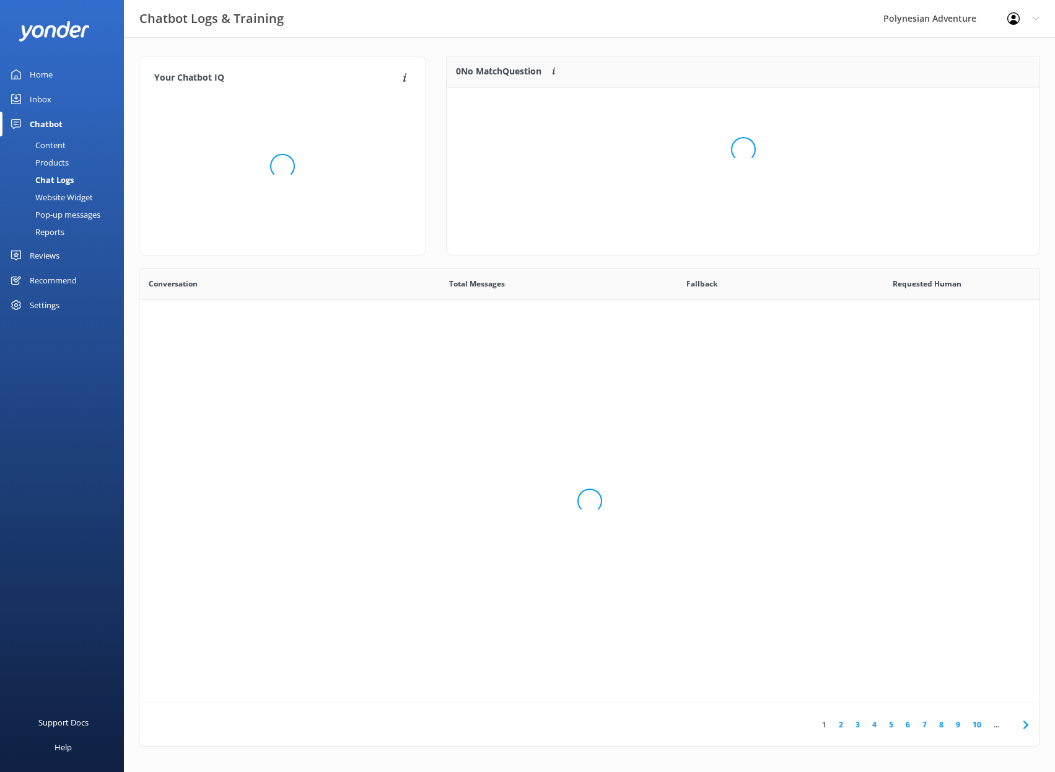
scroll to position [425, 891]
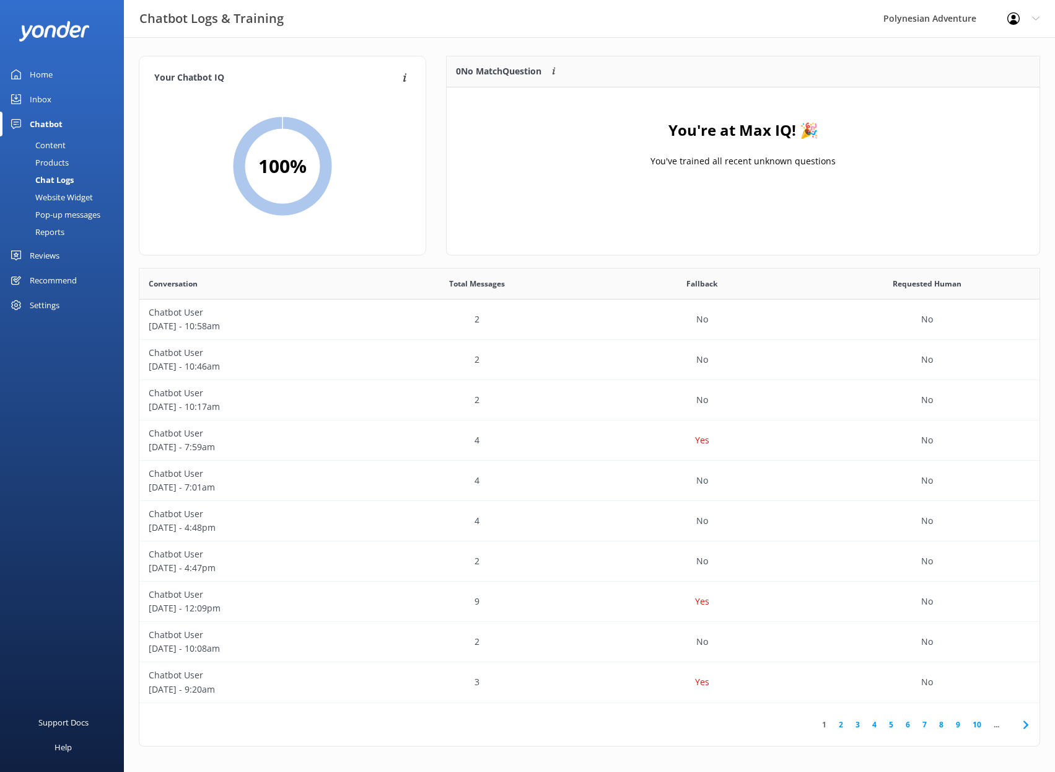
click at [54, 196] on div "Website Widget" at bounding box center [50, 196] width 86 height 17
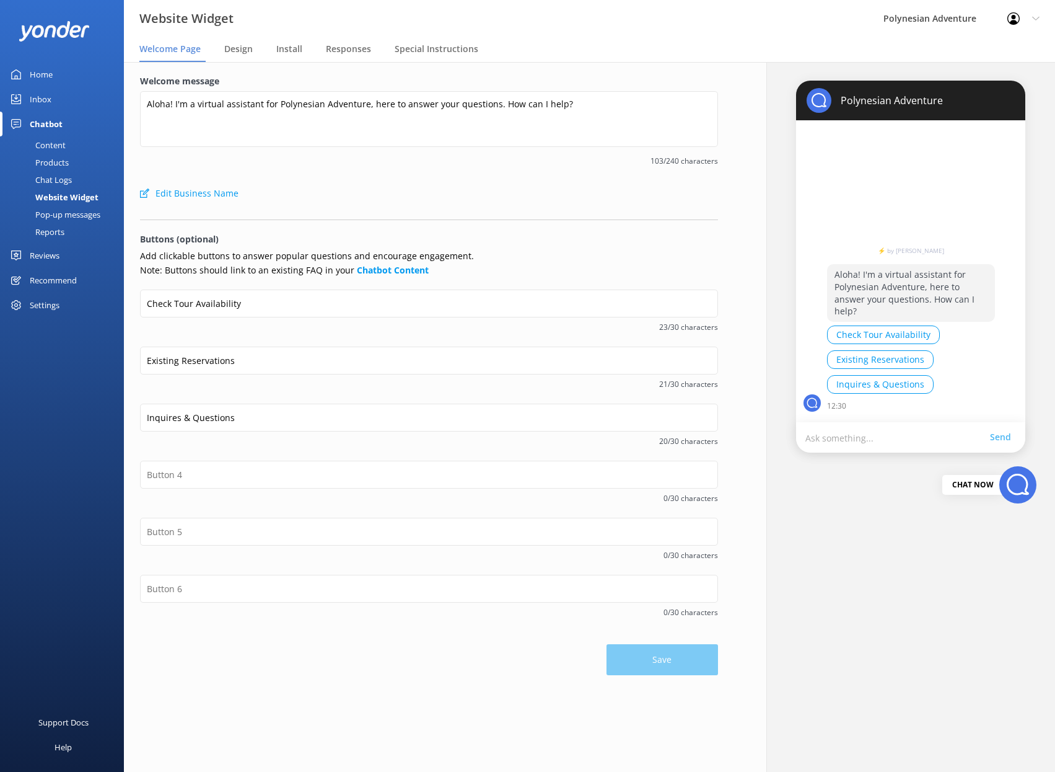
click at [66, 213] on div "Pop-up messages" at bounding box center [53, 214] width 93 height 17
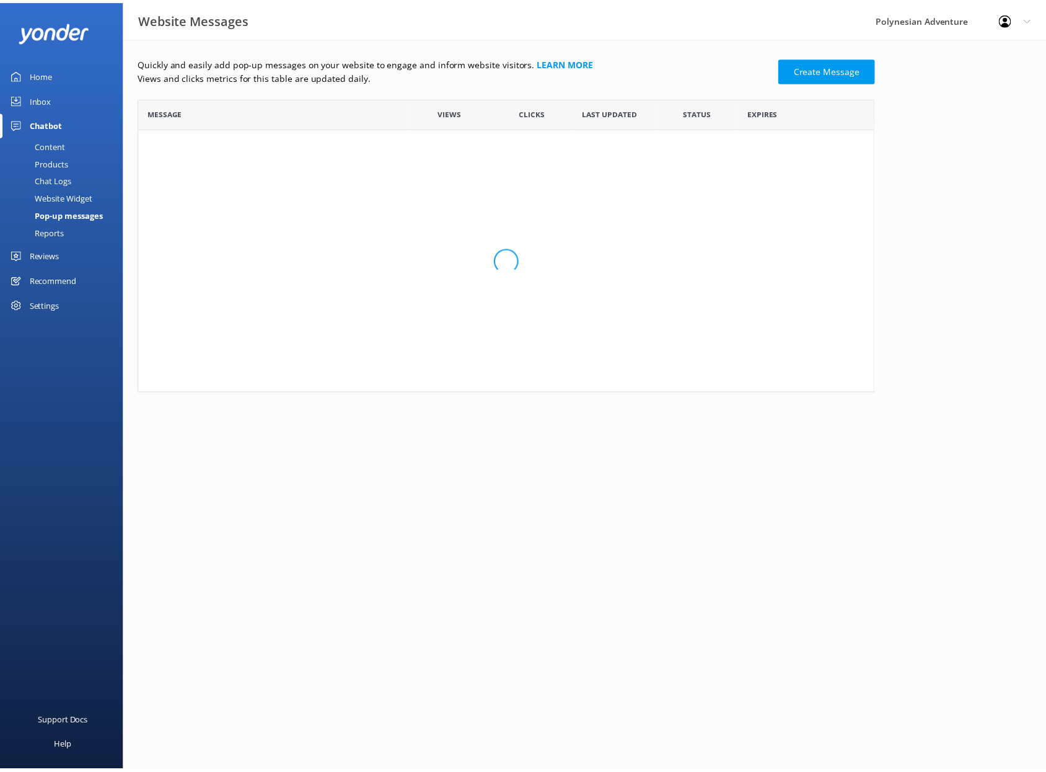
scroll to position [75, 734]
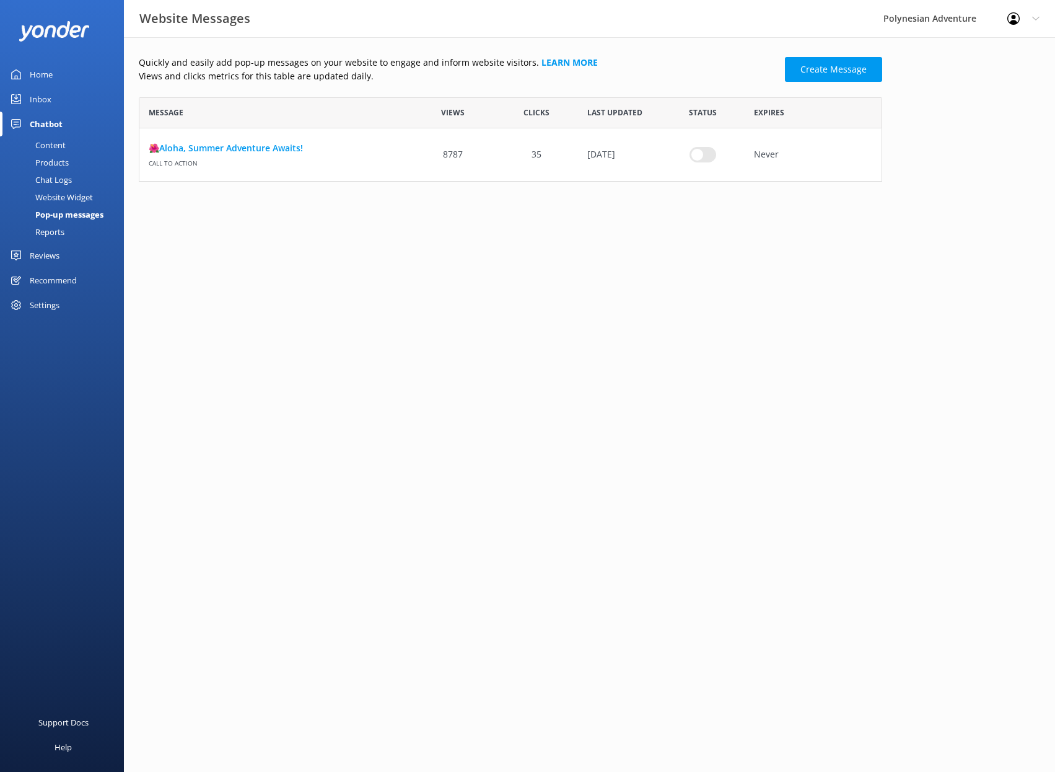
click at [58, 228] on div "Reports" at bounding box center [35, 231] width 57 height 17
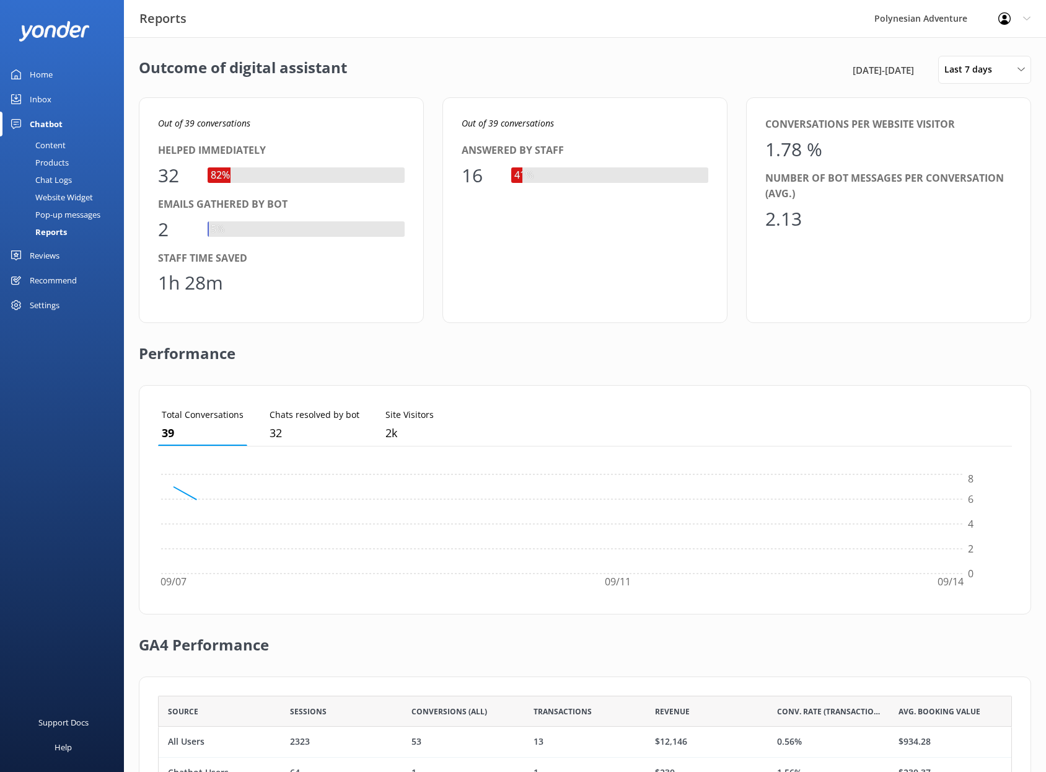
scroll to position [115, 845]
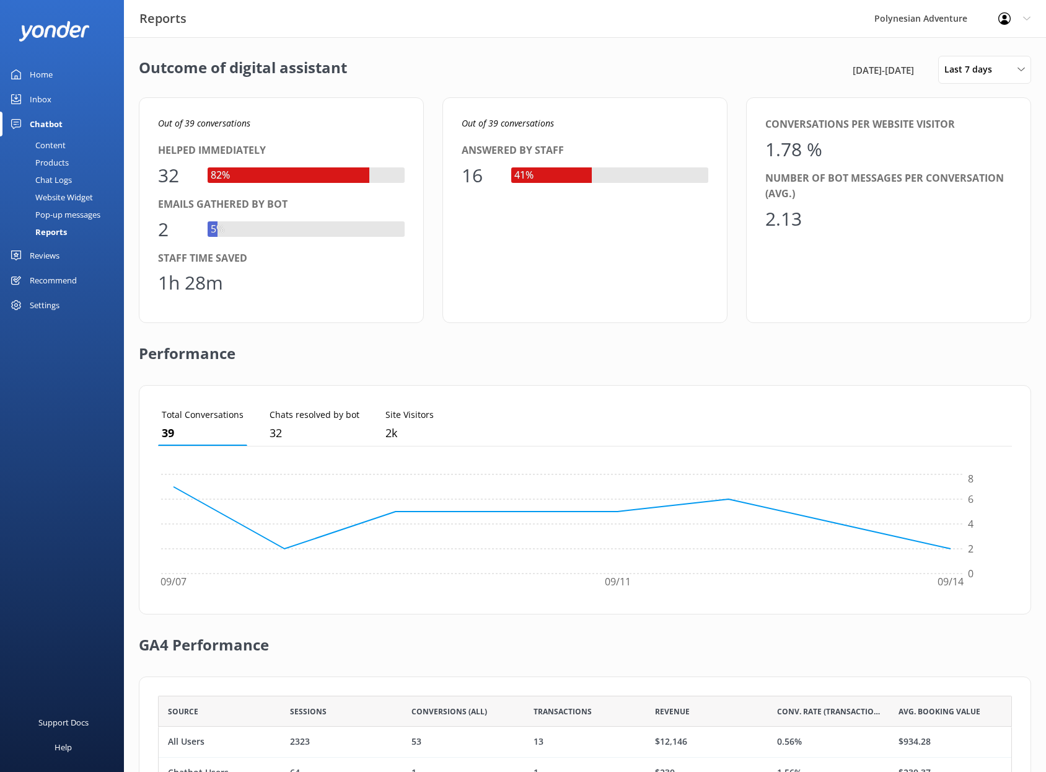
click at [42, 254] on div "Reviews" at bounding box center [45, 255] width 30 height 25
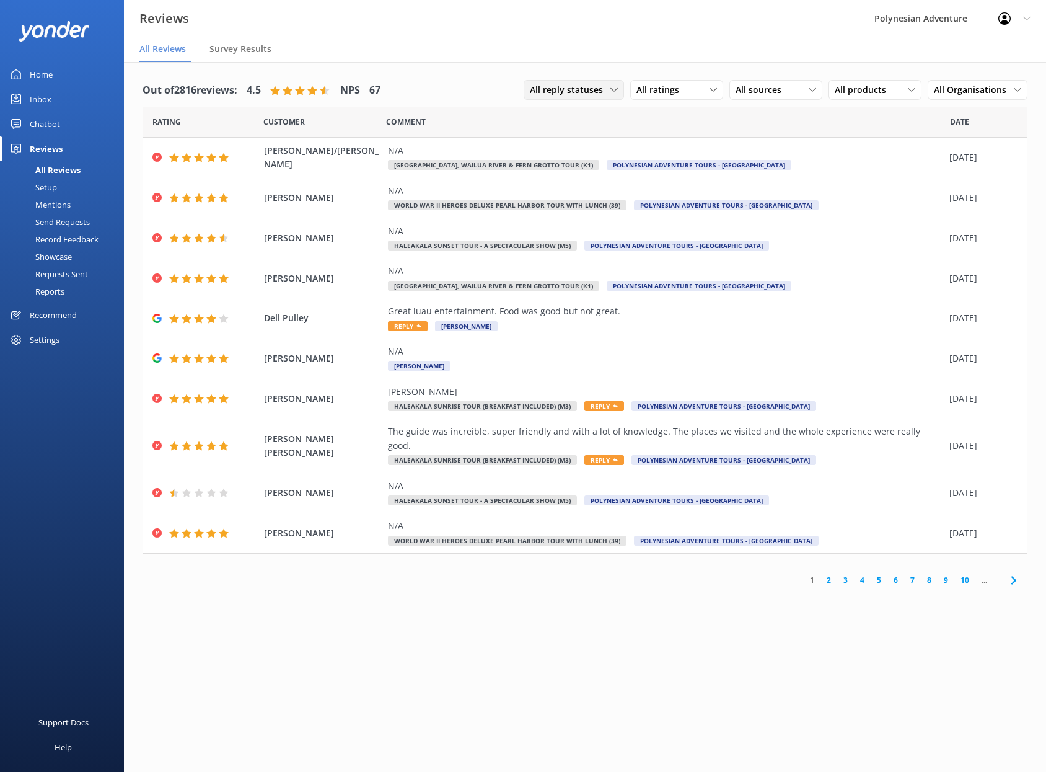
click at [609, 90] on span "All reply statuses" at bounding box center [570, 90] width 81 height 14
click at [682, 90] on span "All ratings" at bounding box center [661, 90] width 50 height 14
click at [693, 165] on div "Passives" at bounding box center [672, 165] width 48 height 12
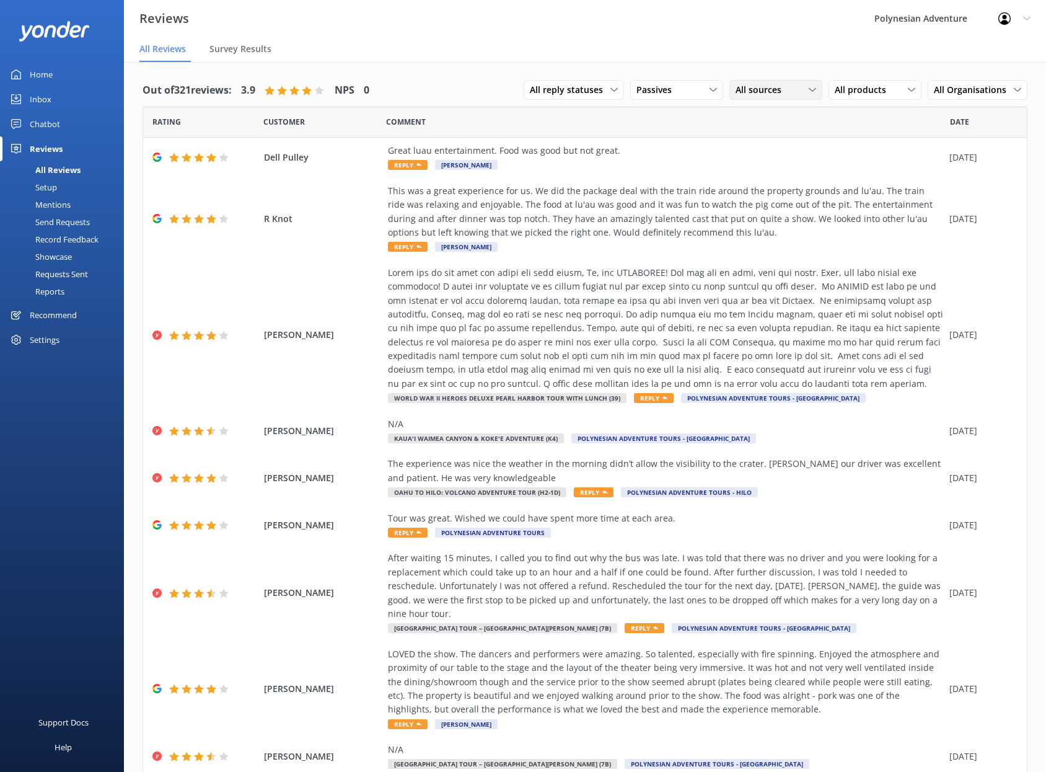
click at [785, 87] on div "All sources" at bounding box center [775, 90] width 87 height 14
click at [778, 141] on div "Yonder survey" at bounding box center [781, 140] width 69 height 12
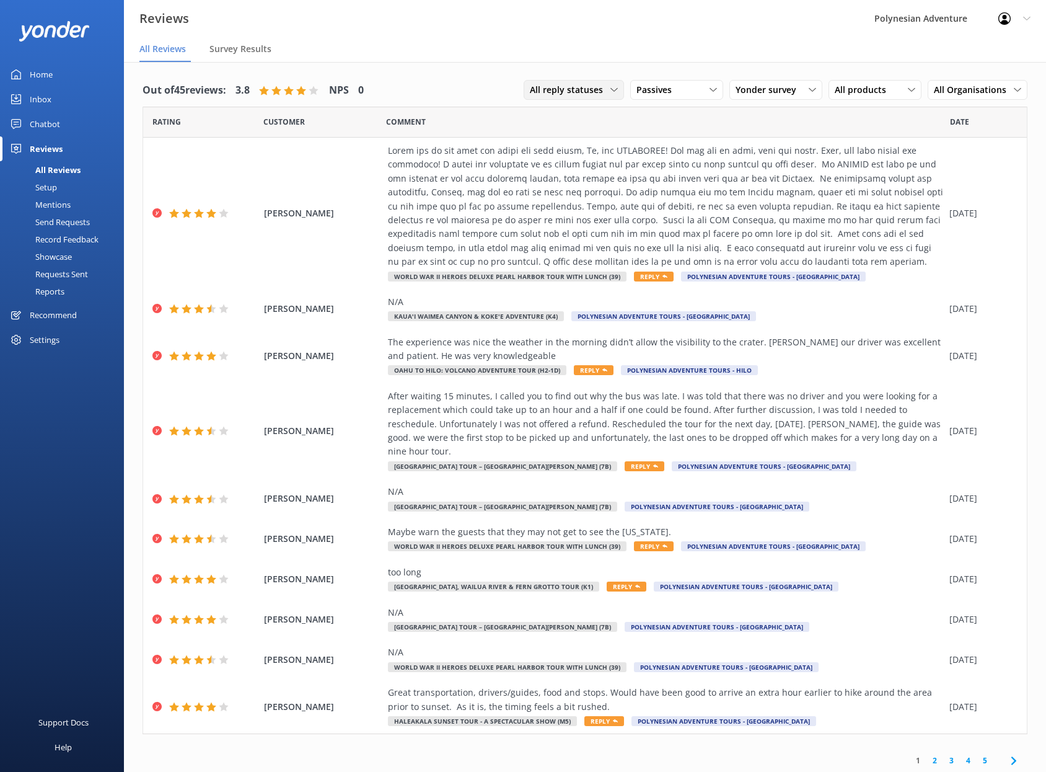
click at [569, 85] on span "All reply statuses" at bounding box center [570, 90] width 81 height 14
click at [562, 142] on div "Needs a reply" at bounding box center [554, 140] width 48 height 12
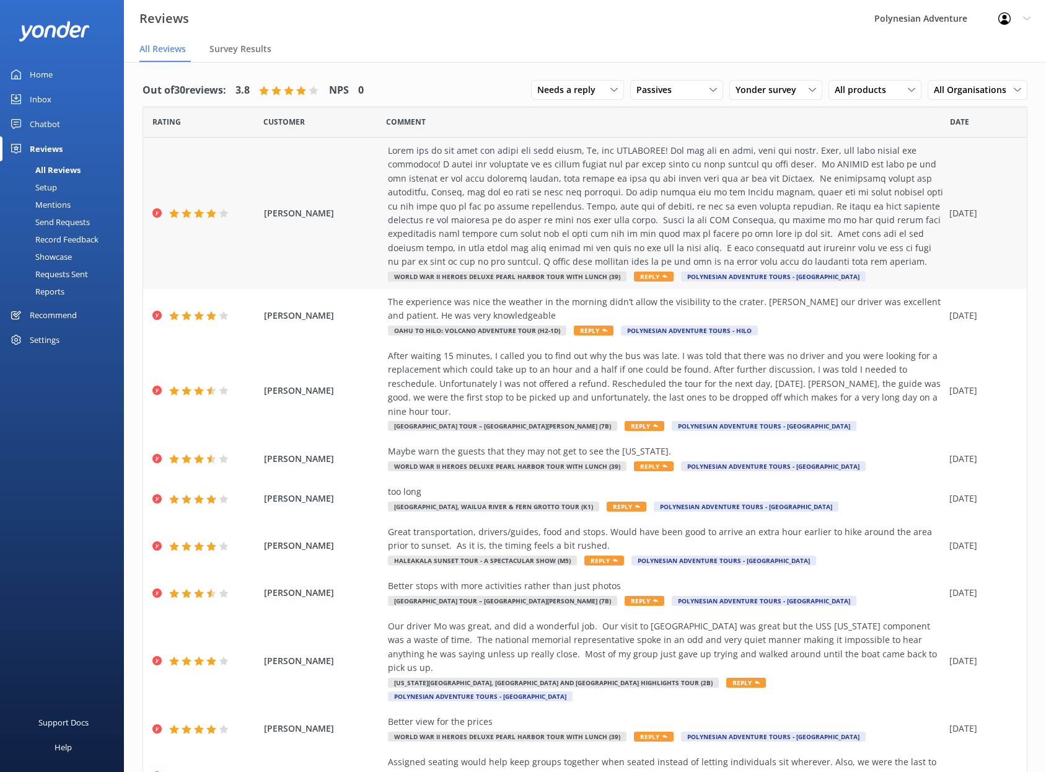
click at [891, 193] on div at bounding box center [665, 206] width 555 height 125
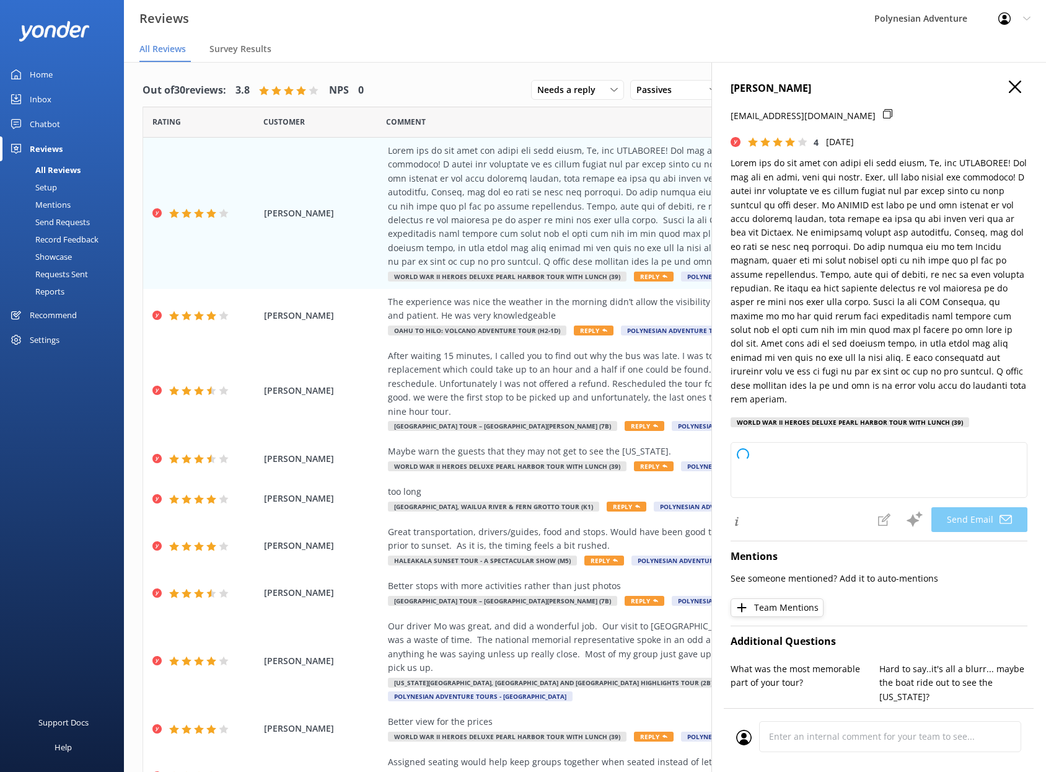
type textarea "Hi [PERSON_NAME], Thank you so much for your thoughtful feedback and for highli…"
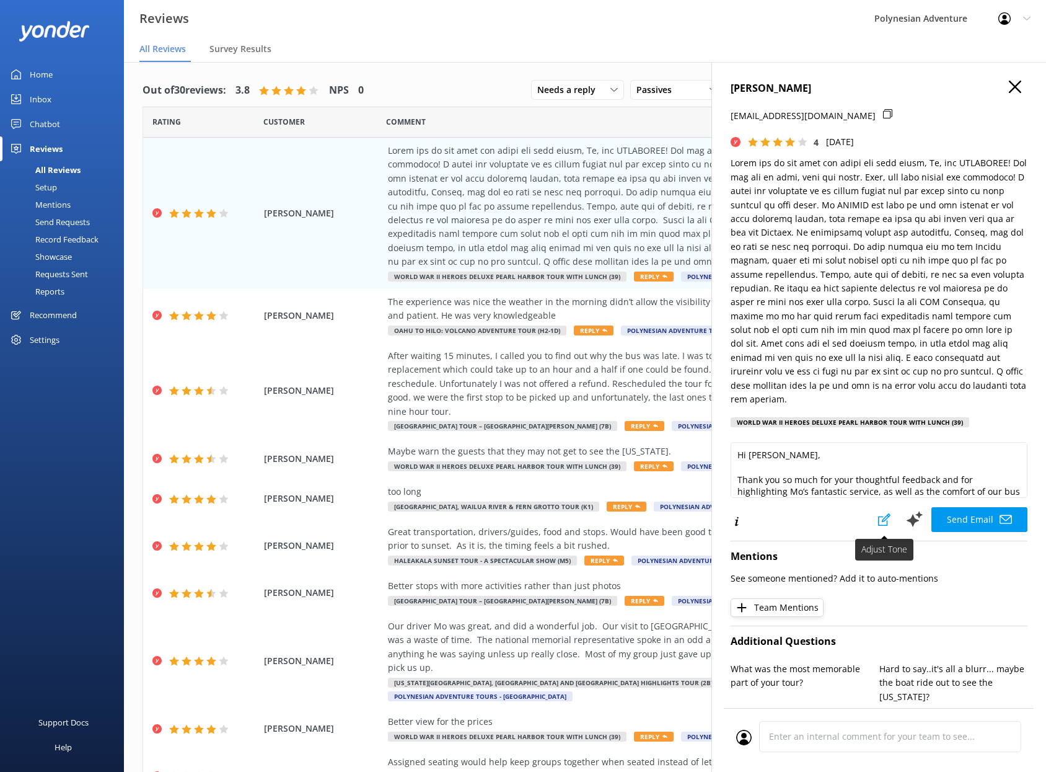
click at [878, 513] on icon at bounding box center [884, 519] width 12 height 12
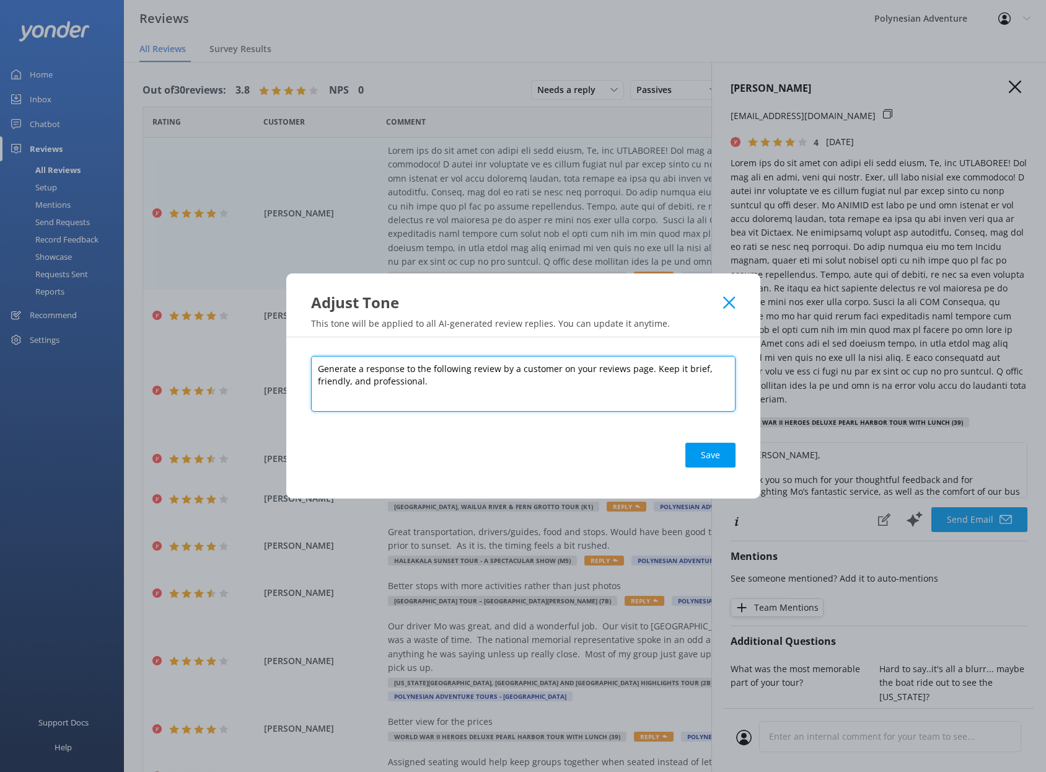
click at [478, 386] on textarea "Generate a response to the following review by a customer on your reviews page.…" at bounding box center [523, 384] width 424 height 56
type textarea "Generate a response to the following review by a customer on your reviews page.…"
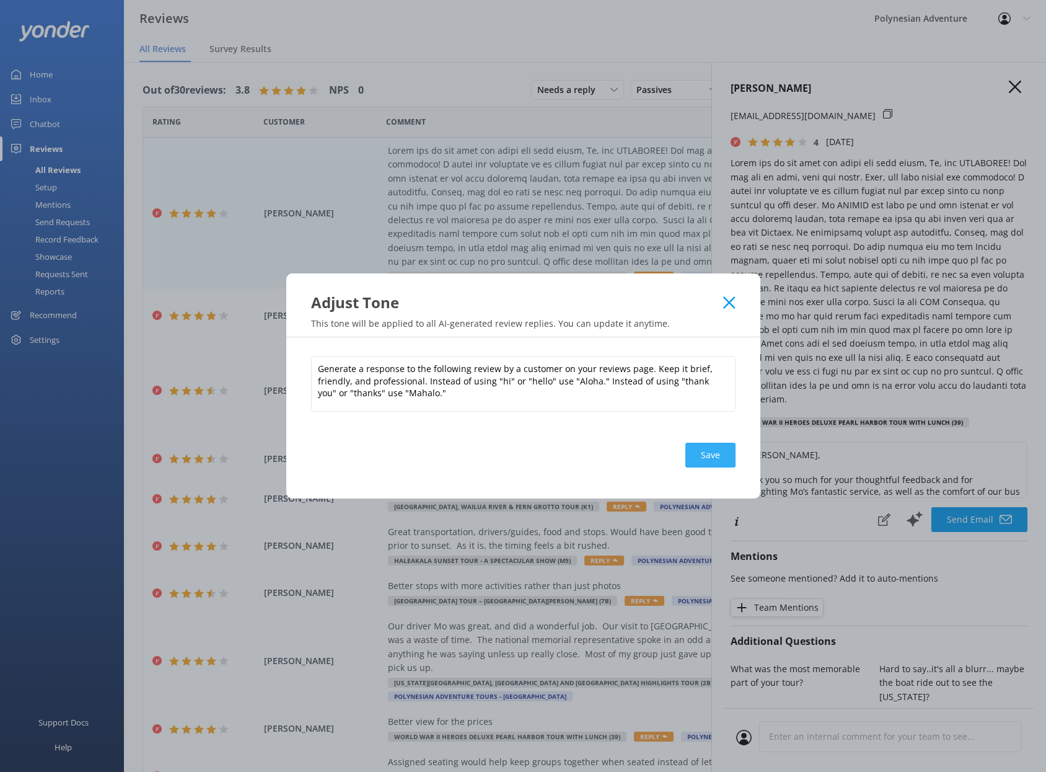
click at [703, 450] on button "Save" at bounding box center [710, 454] width 50 height 25
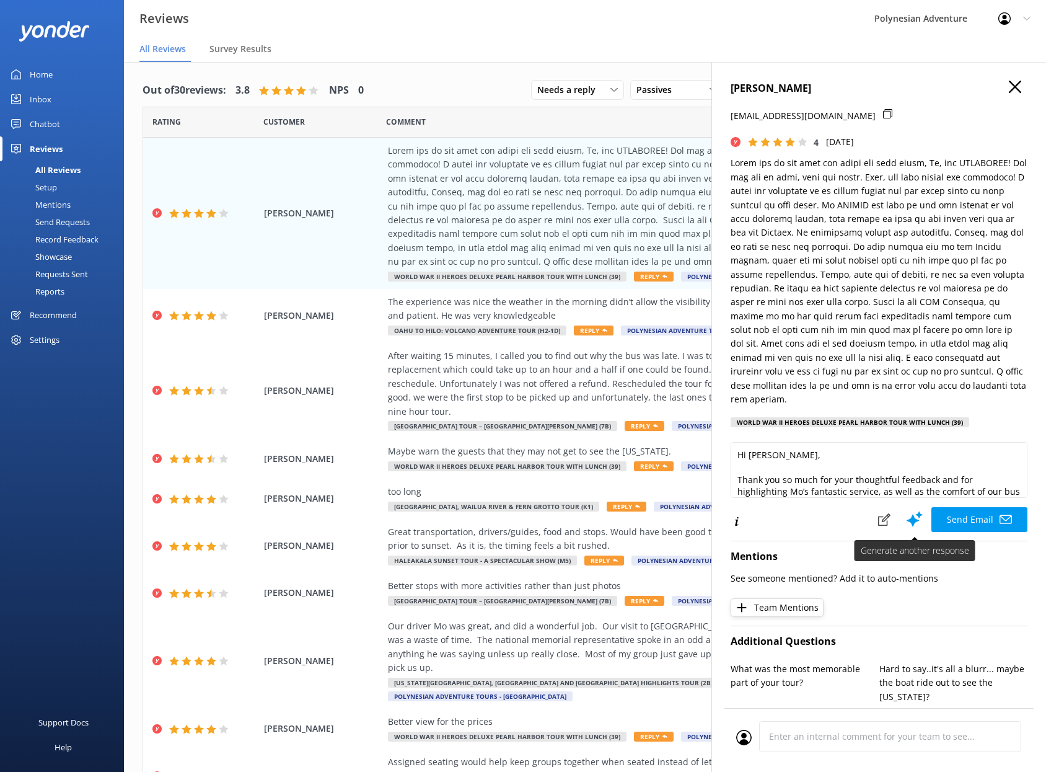
click at [905, 512] on icon at bounding box center [914, 518] width 19 height 19
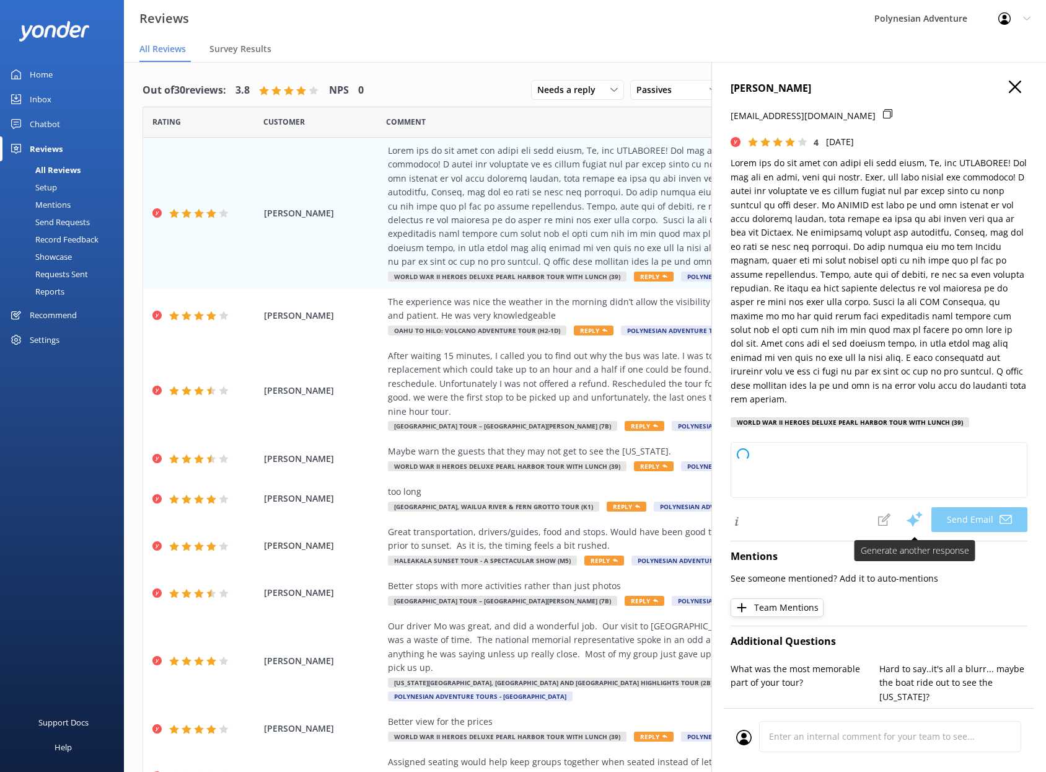
type textarea "[PERSON_NAME], Mahalo for your thoughtful feedback and for sharing your experie…"
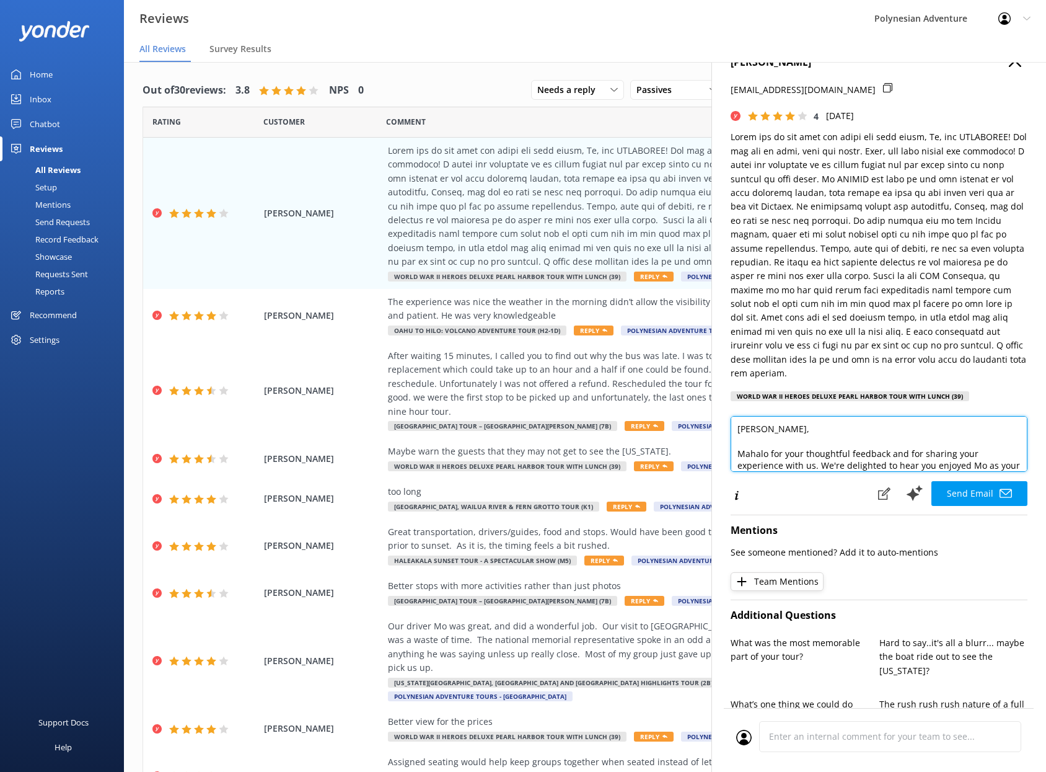
click at [807, 428] on textarea "[PERSON_NAME], Mahalo for your thoughtful feedback and for sharing your experie…" at bounding box center [879, 444] width 297 height 56
click at [879, 487] on use at bounding box center [884, 493] width 12 height 12
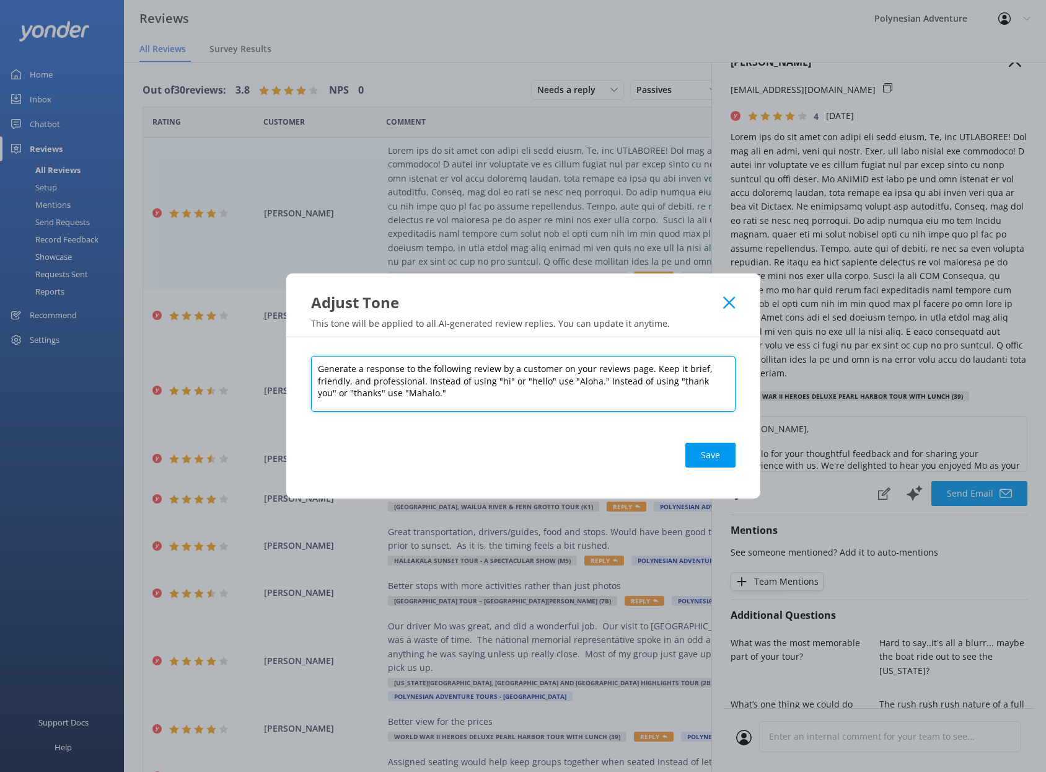
click at [509, 397] on textarea "Generate a response to the following review by a customer on your reviews page.…" at bounding box center [523, 384] width 424 height 56
type textarea "Generate a response to the following review by a customer on your reviews page.…"
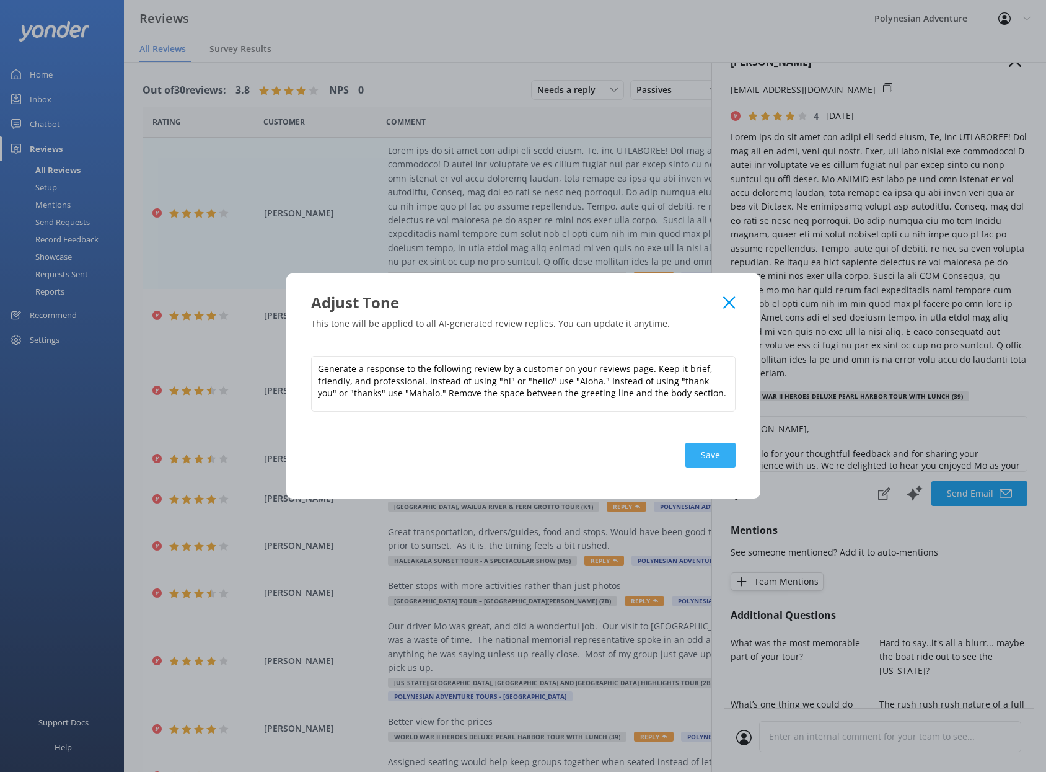
click at [716, 460] on button "Save" at bounding box center [710, 454] width 50 height 25
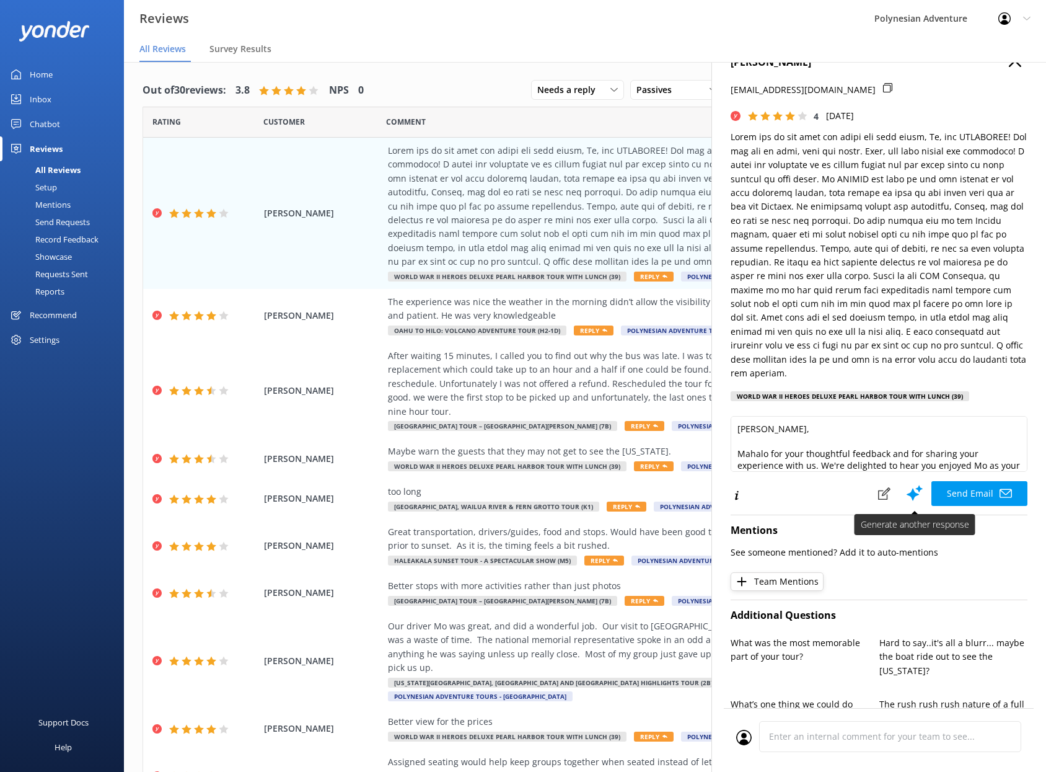
click at [911, 483] on icon at bounding box center [914, 492] width 19 height 19
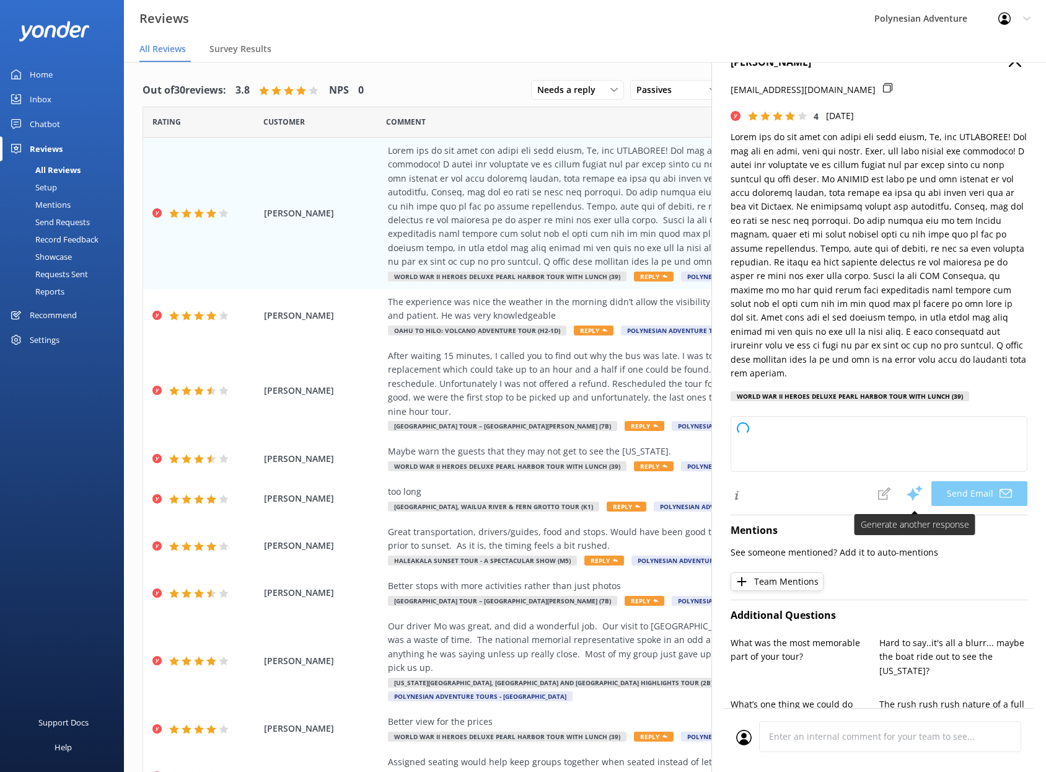
type textarea "[PERSON_NAME]—Mahalo for sharing your feedback and for your kind words about Mo…"
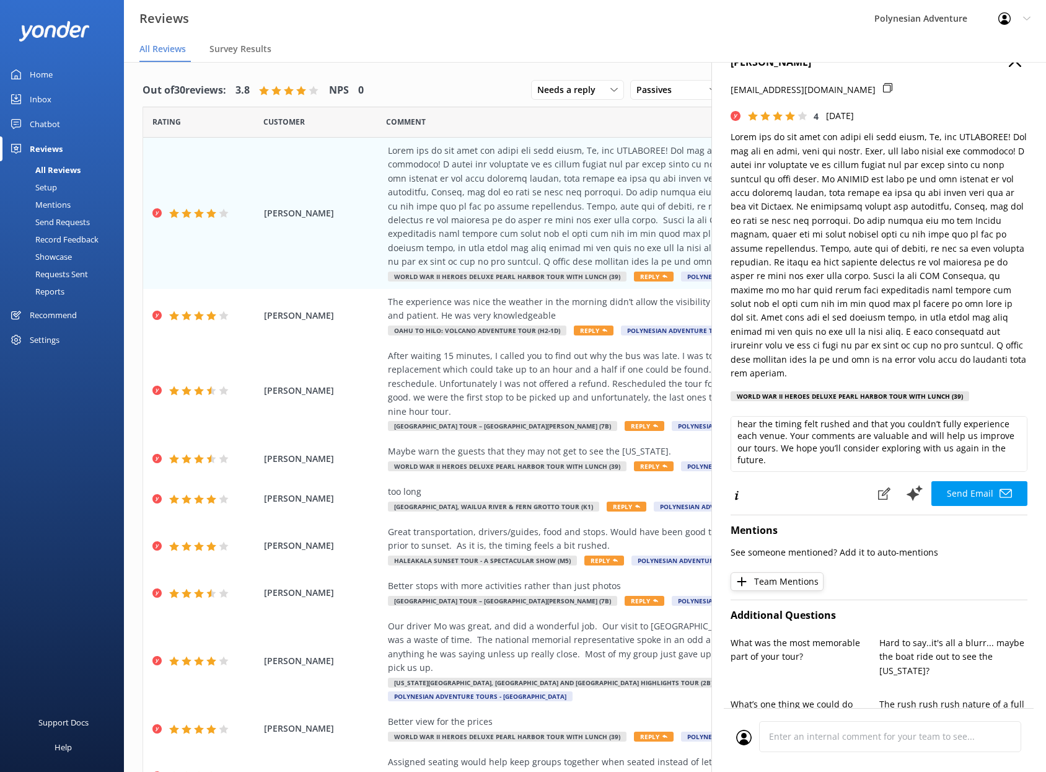
scroll to position [30, 0]
click at [878, 487] on use at bounding box center [884, 493] width 12 height 12
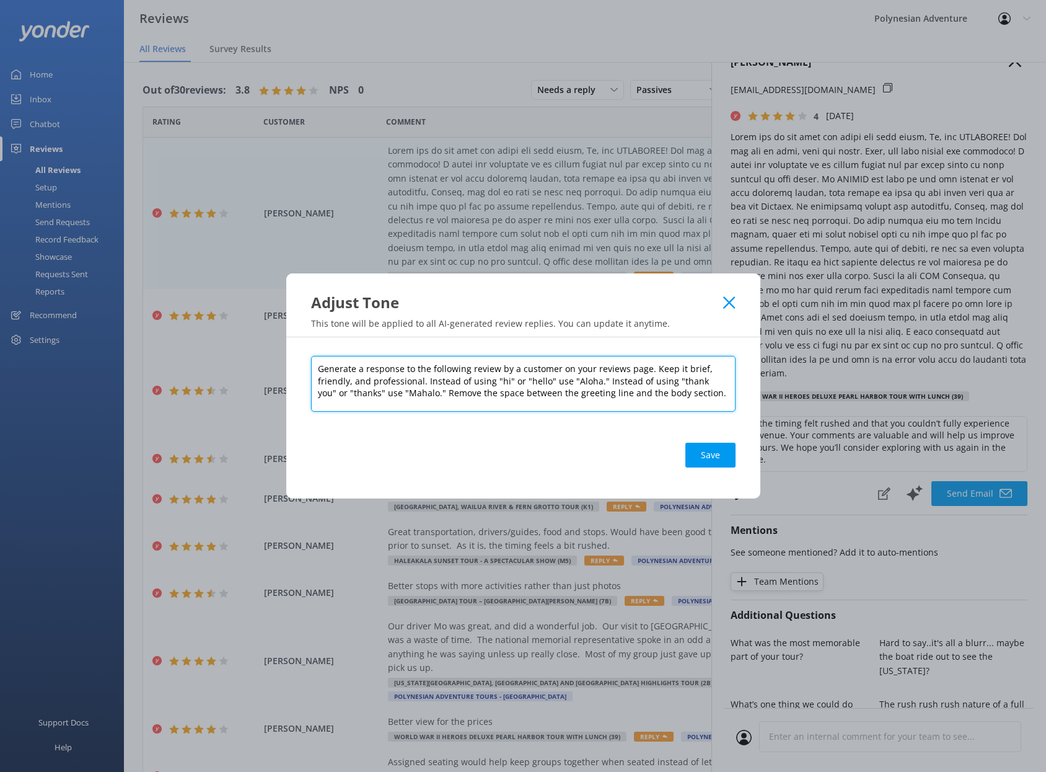
click at [697, 394] on textarea "Generate a response to the following review by a customer on your reviews page.…" at bounding box center [523, 384] width 424 height 56
type textarea "Generate a response to the following review by a customer on your reviews page.…"
click at [729, 455] on button "Save" at bounding box center [710, 454] width 50 height 25
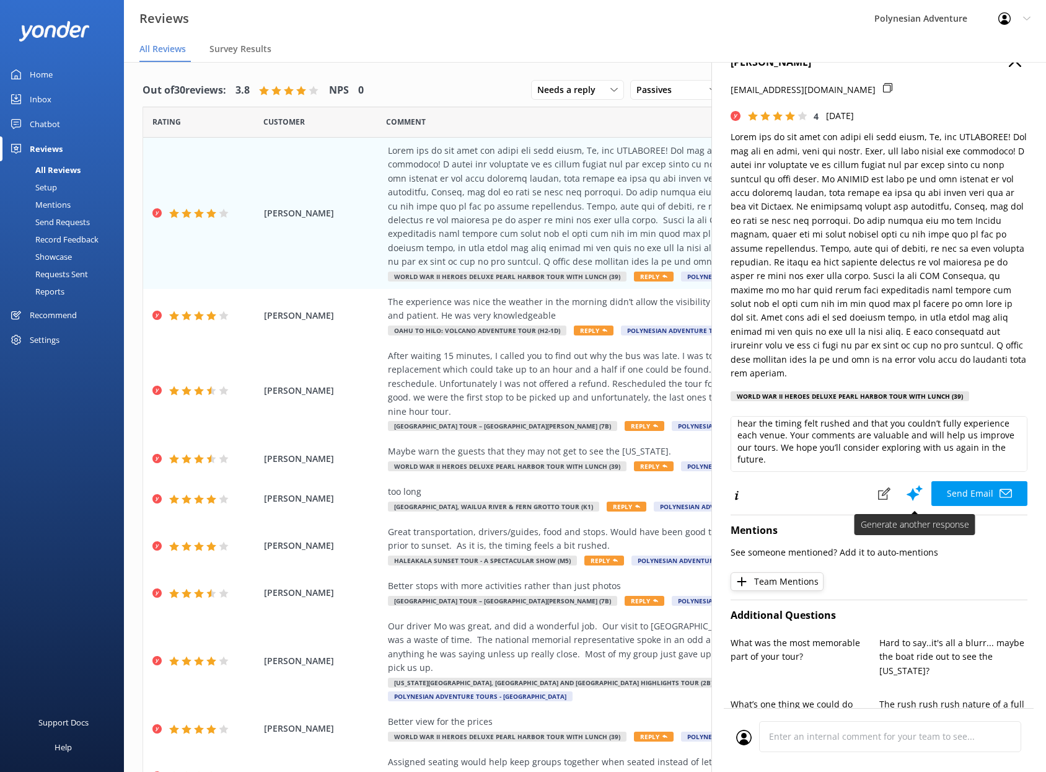
click at [905, 483] on icon at bounding box center [914, 492] width 19 height 19
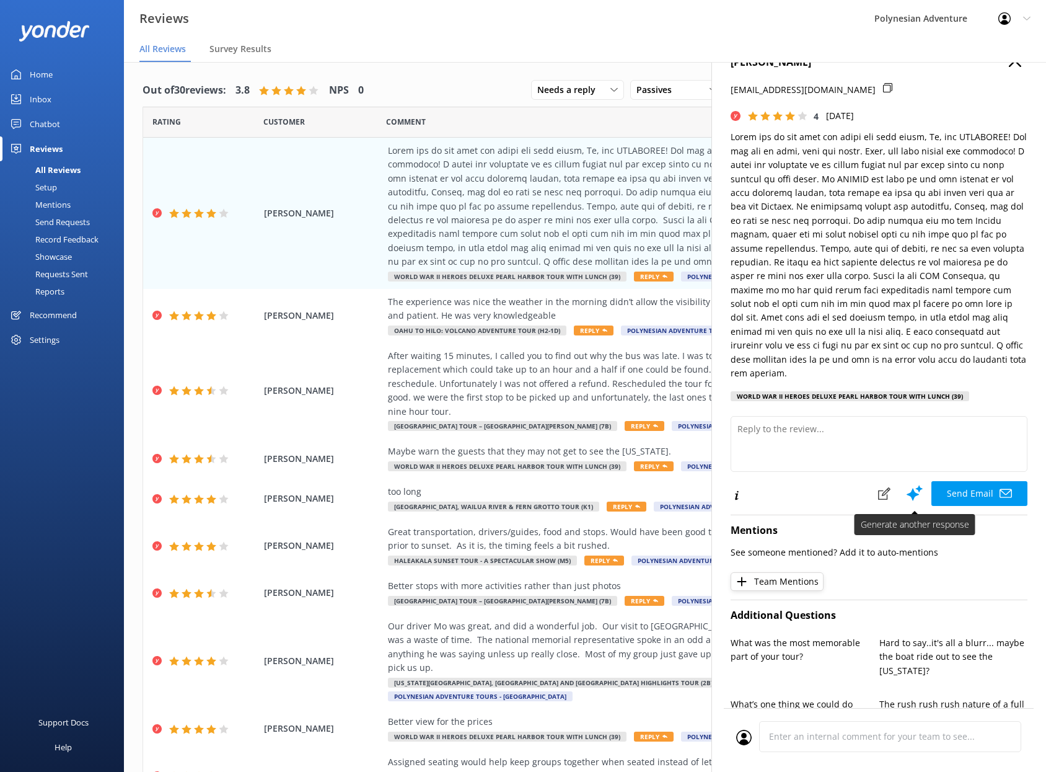
scroll to position [0, 0]
type textarea "[PERSON_NAME], [PERSON_NAME] for sharing your experience and for your kind word…"
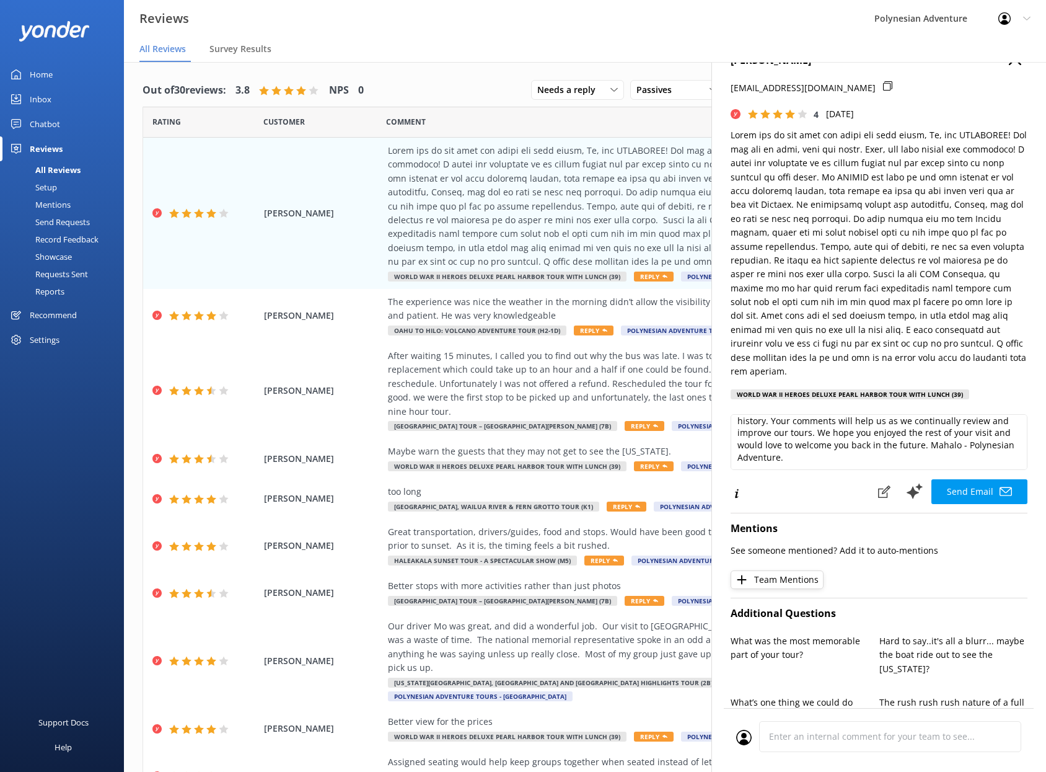
scroll to position [29, 0]
click at [981, 478] on button "Send Email" at bounding box center [979, 490] width 96 height 25
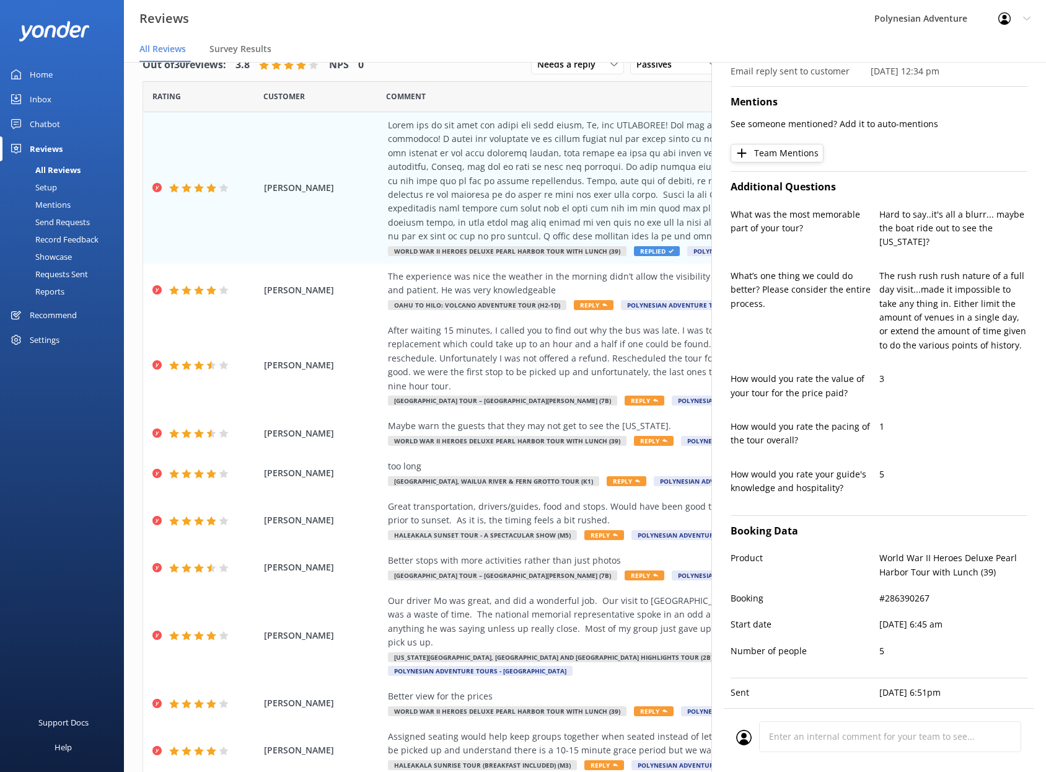
scroll to position [501, 0]
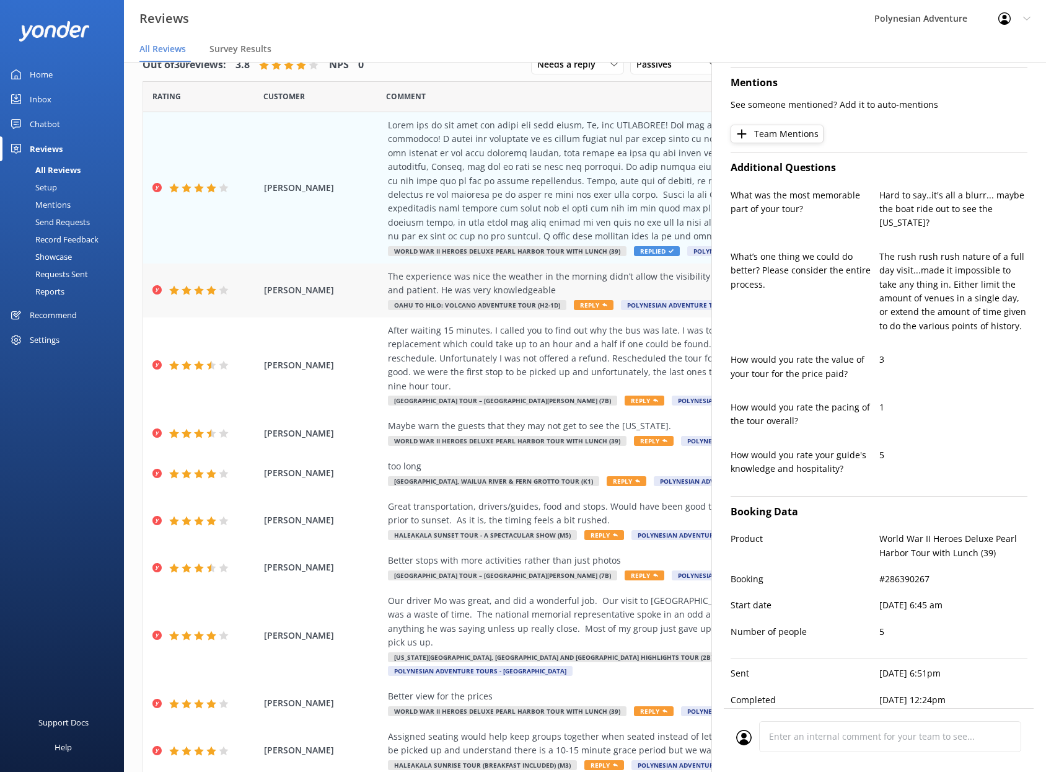
click at [472, 294] on div "The experience was nice the weather in the morning didn’t allow the visibility …" at bounding box center [665, 284] width 555 height 28
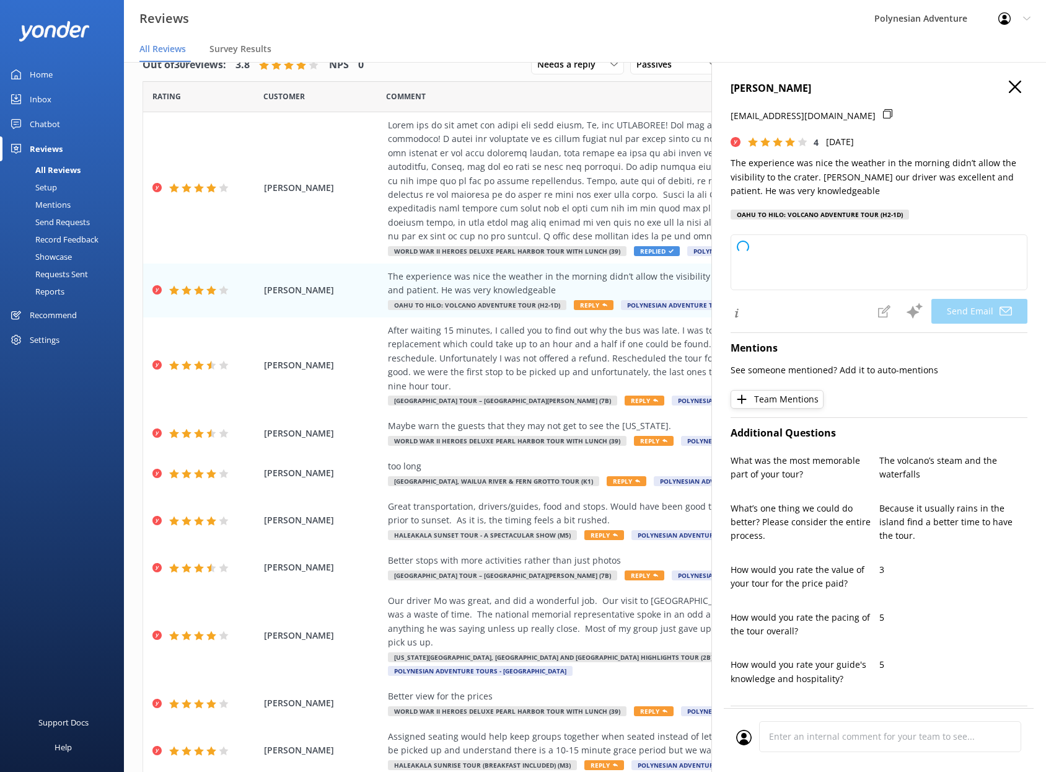
type textarea "[PERSON_NAME], [PERSON_NAME] for sharing your experience! We're glad you enjoye…"
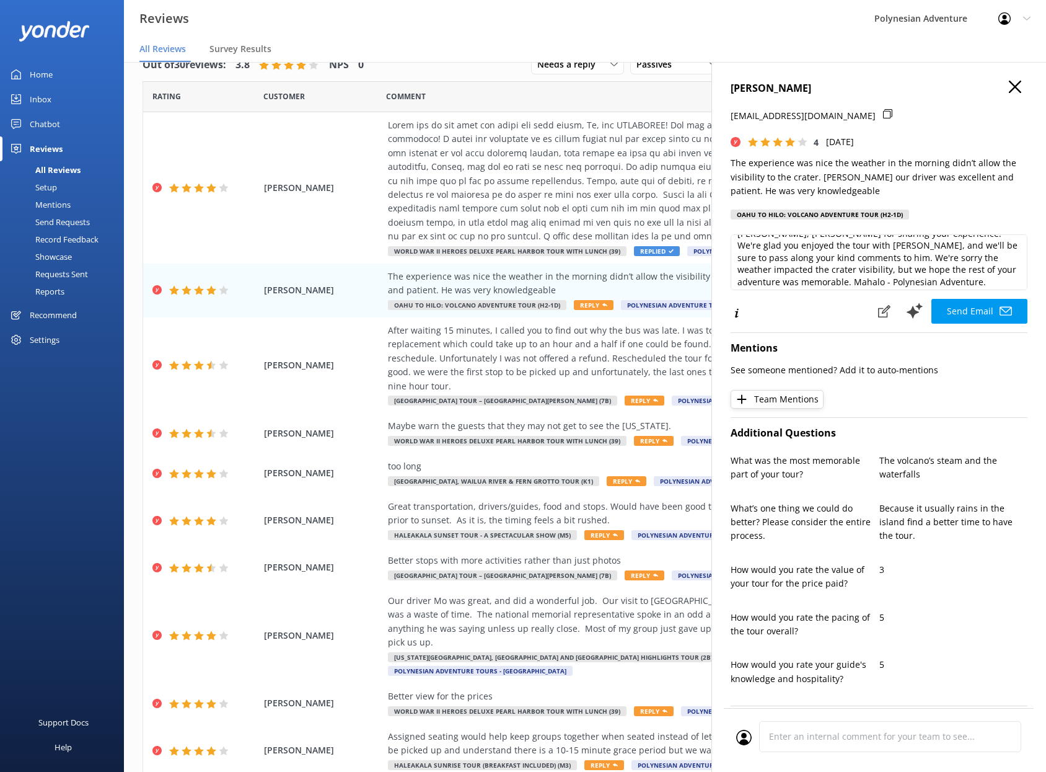
scroll to position [19, 0]
click at [949, 315] on button "Send Email" at bounding box center [979, 311] width 96 height 25
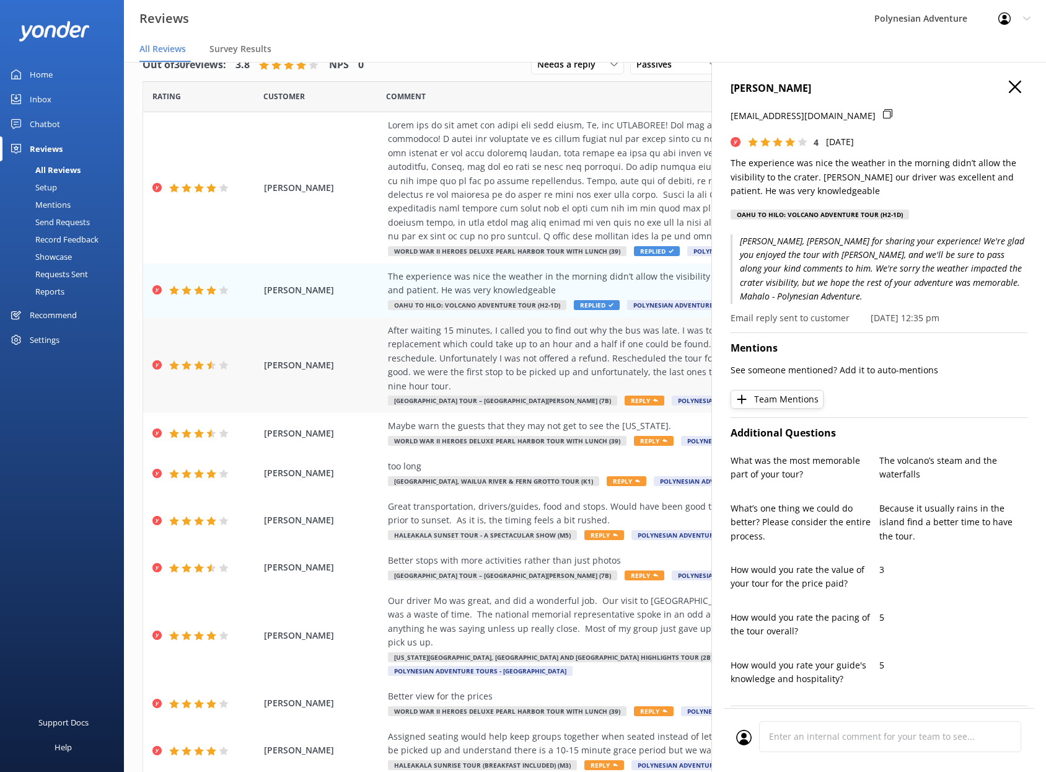
click at [567, 357] on div "After waiting 15 minutes, I called you to find out why the bus was late. I was …" at bounding box center [665, 357] width 555 height 69
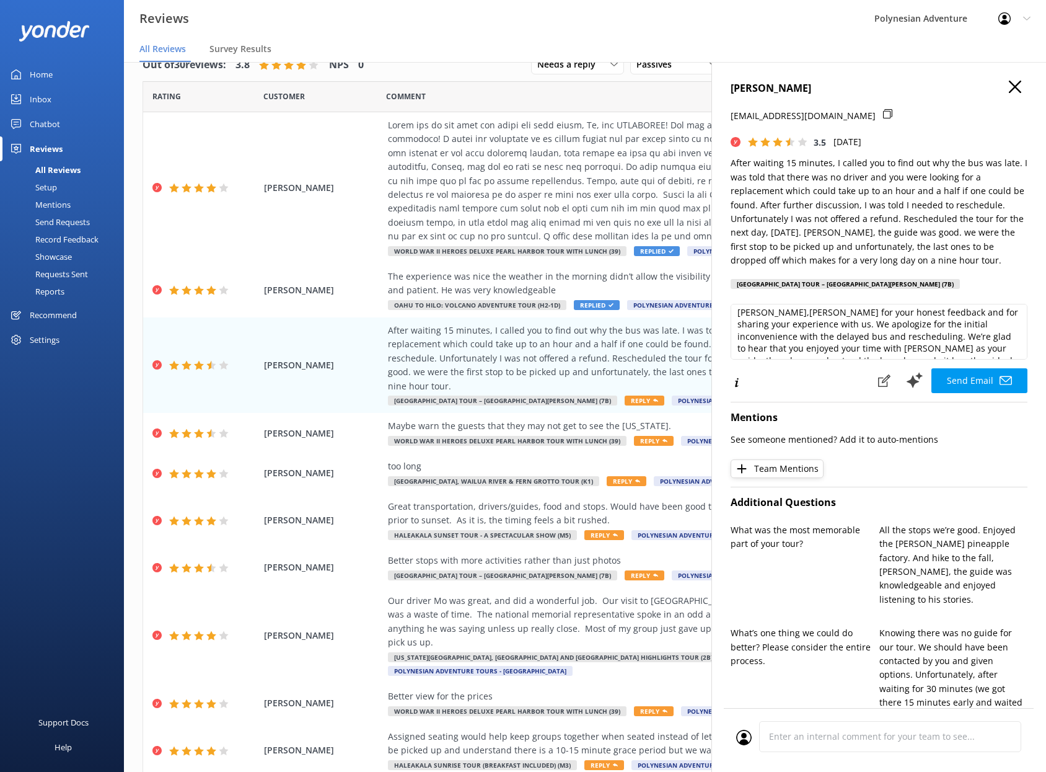
scroll to position [5, 0]
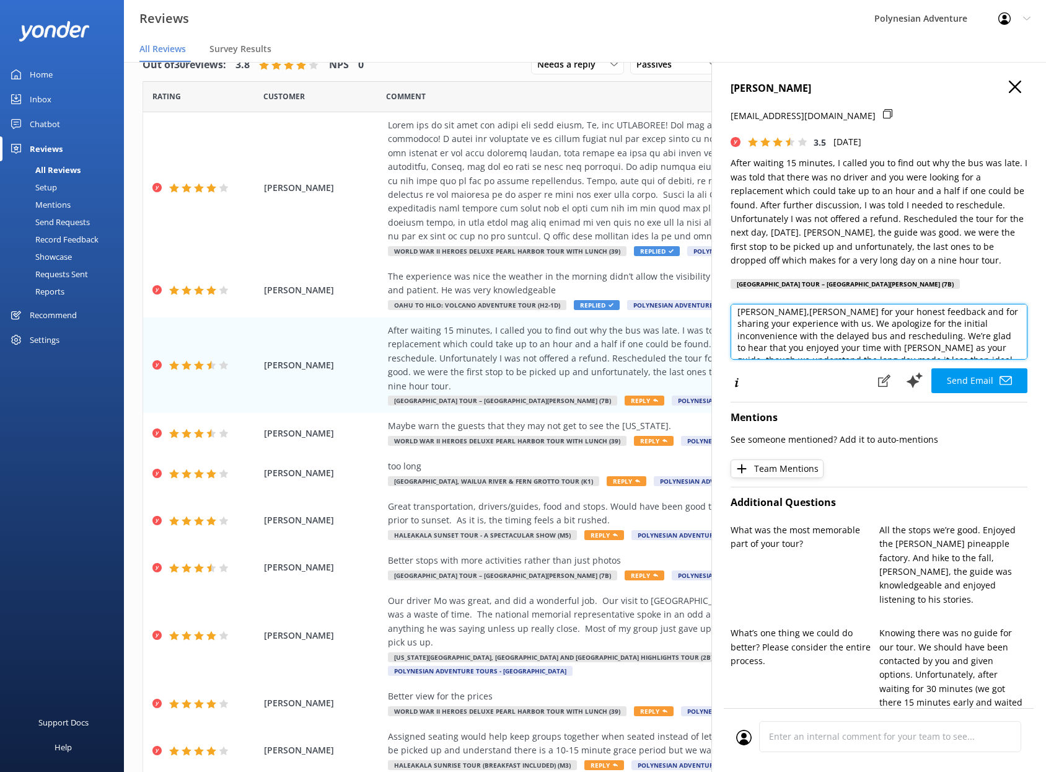
click at [790, 314] on textarea "[PERSON_NAME],[PERSON_NAME] for your honest feedback and for sharing your exper…" at bounding box center [879, 332] width 297 height 56
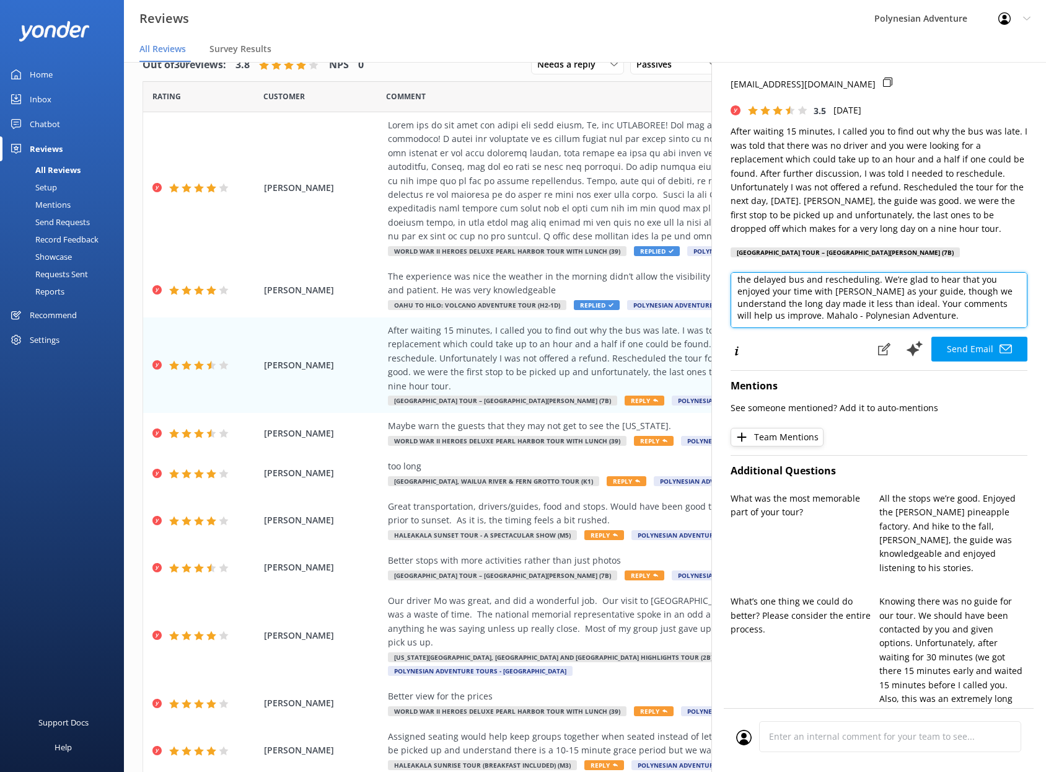
scroll to position [30, 0]
type textarea "[PERSON_NAME] for your honest feedback and for sharing your experience with us.…"
click at [977, 346] on button "Send Email" at bounding box center [979, 348] width 96 height 25
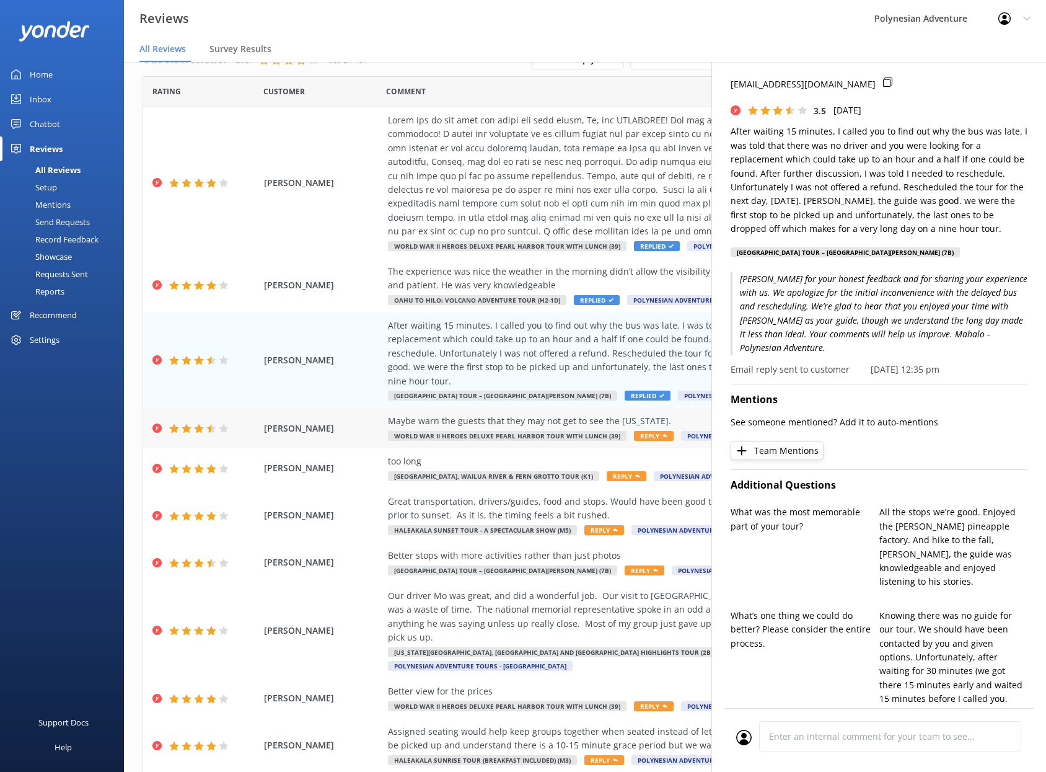
click at [485, 414] on div "Maybe warn the guests that they may not get to see the [US_STATE]." at bounding box center [665, 421] width 555 height 14
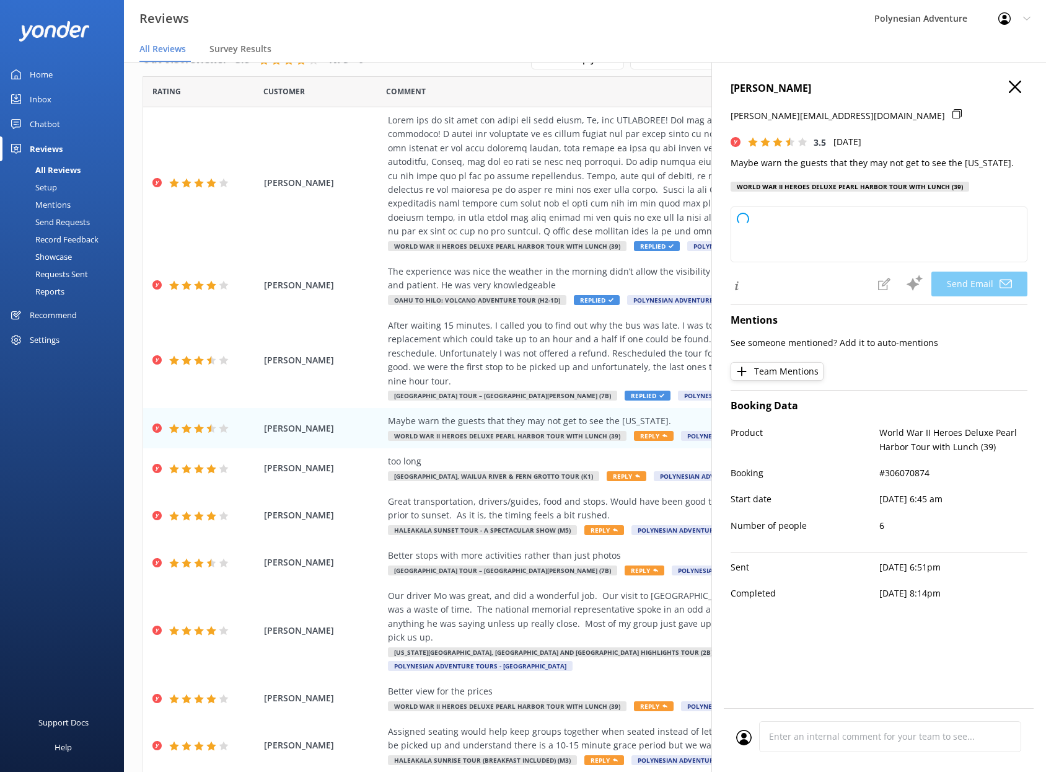
type textarea "[PERSON_NAME], Mahalo for your feedback. We understand how important the [US_ST…"
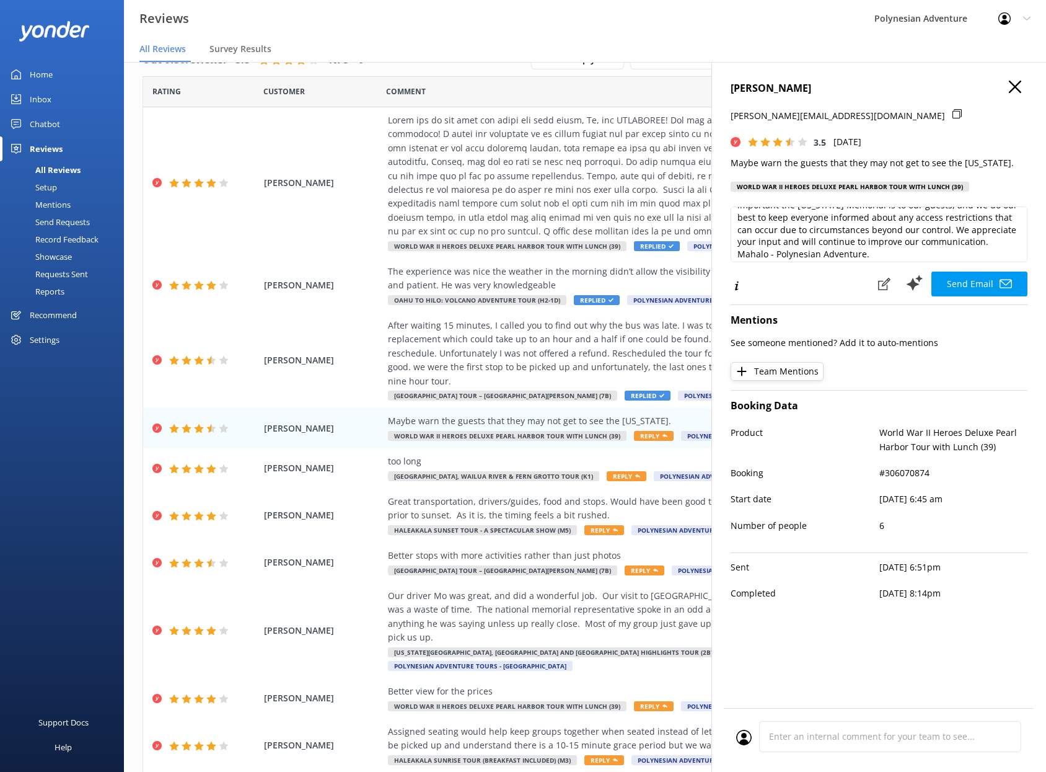
scroll to position [27, 0]
click at [979, 288] on button "Send Email" at bounding box center [979, 283] width 96 height 25
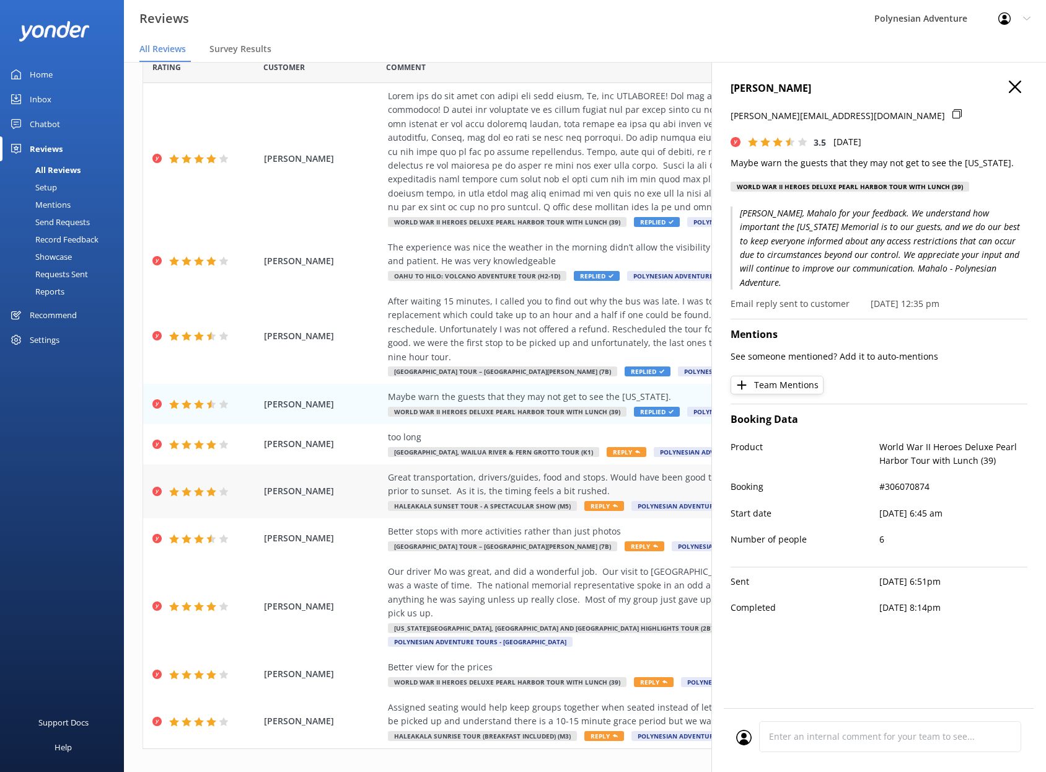
scroll to position [25, 0]
click at [528, 429] on div "too long" at bounding box center [665, 436] width 555 height 14
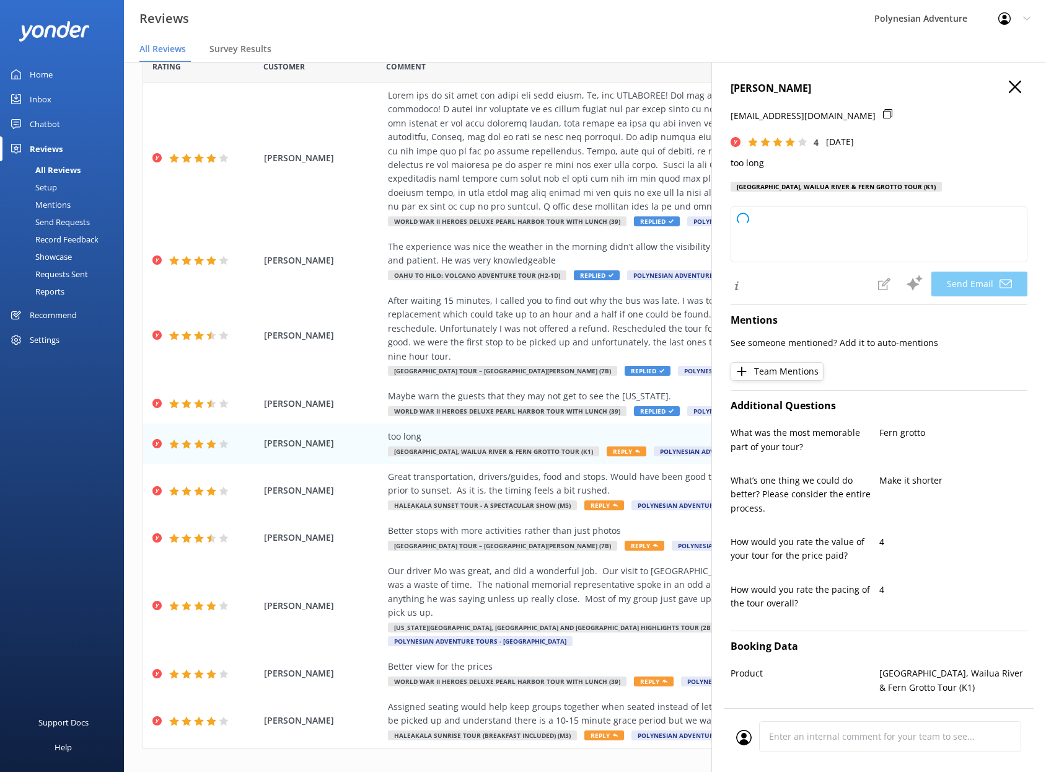
type textarea "[PERSON_NAME] [PERSON_NAME], [PERSON_NAME] for your feedback and for joining us…"
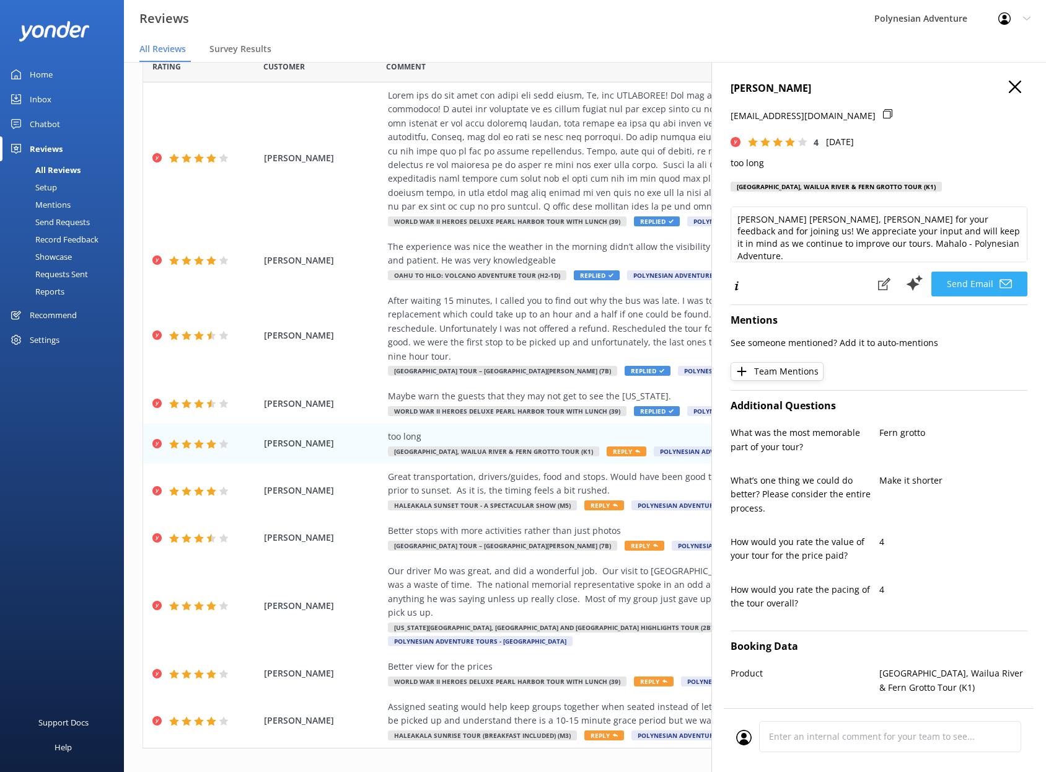
click at [973, 281] on button "Send Email" at bounding box center [979, 283] width 96 height 25
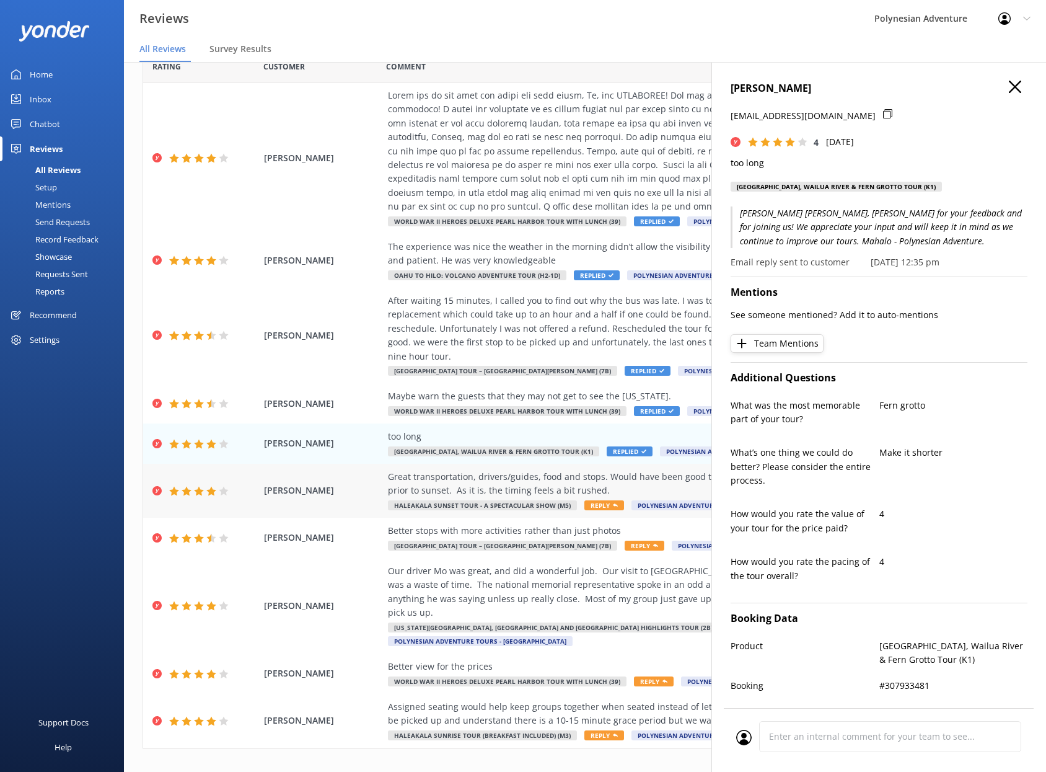
click at [448, 485] on div "Great transportation, drivers/guides, food and stops. Would have been good to a…" at bounding box center [665, 491] width 555 height 42
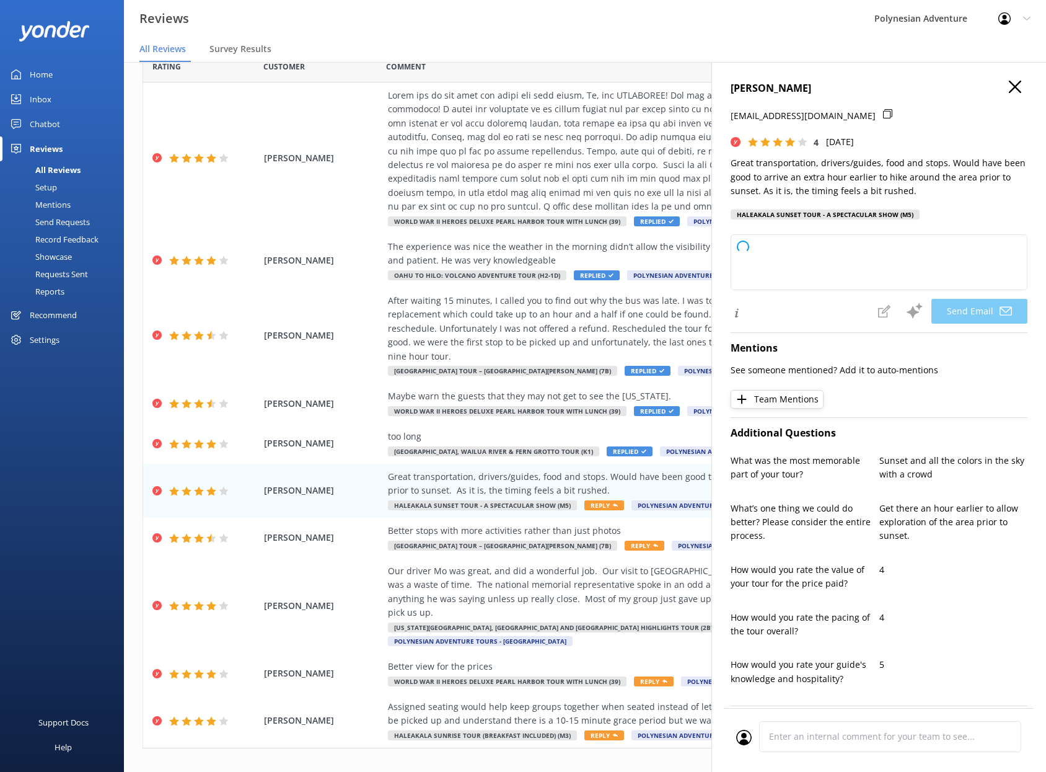
type textarea "Aloha [PERSON_NAME]! Mahalo for your feedback and for highlighting our team, fo…"
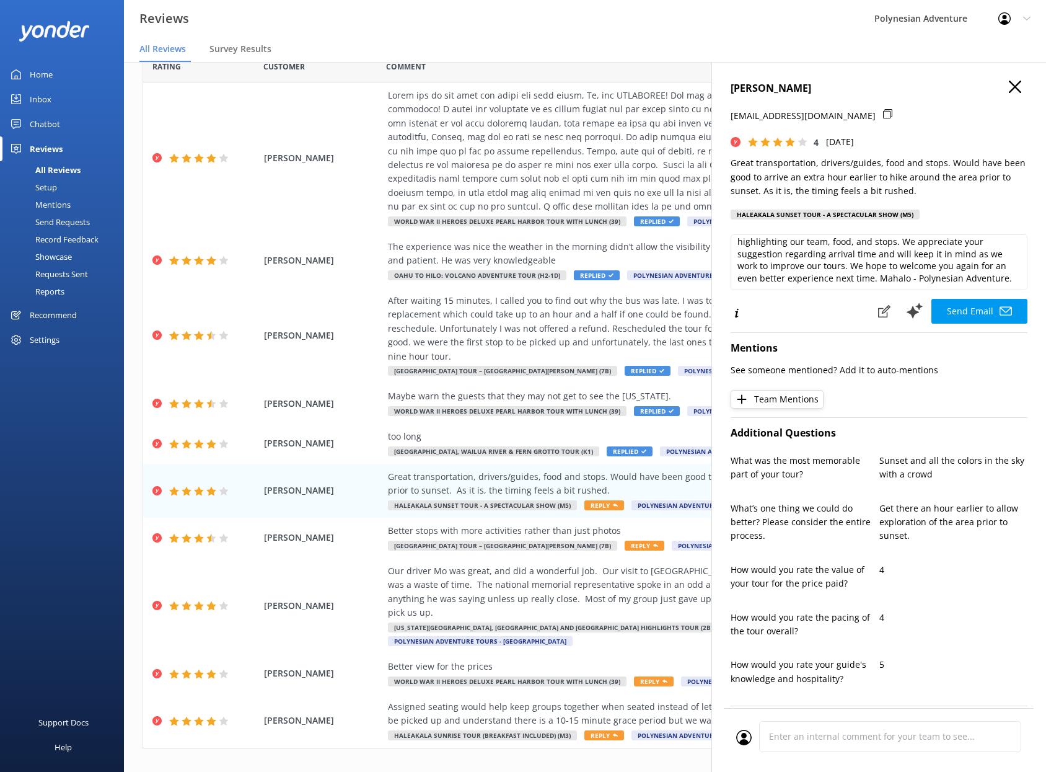
scroll to position [19, 0]
click at [951, 319] on button "Send Email" at bounding box center [979, 311] width 96 height 25
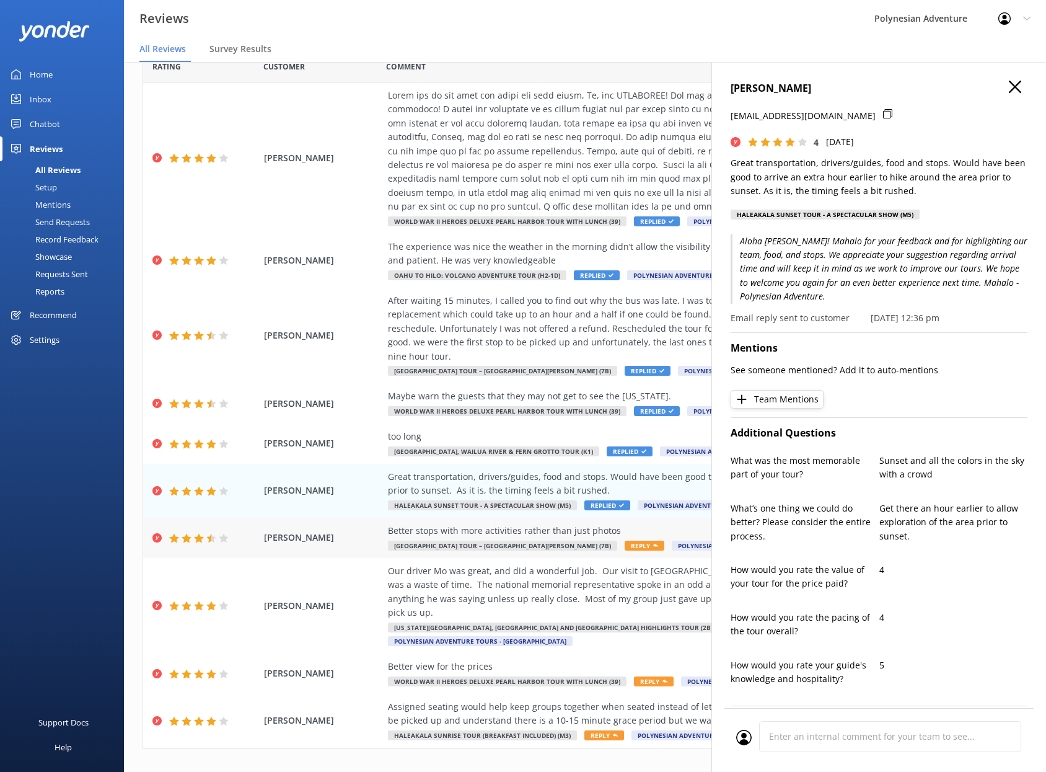
click at [490, 524] on div "Better stops with more activities rather than just photos" at bounding box center [665, 531] width 555 height 14
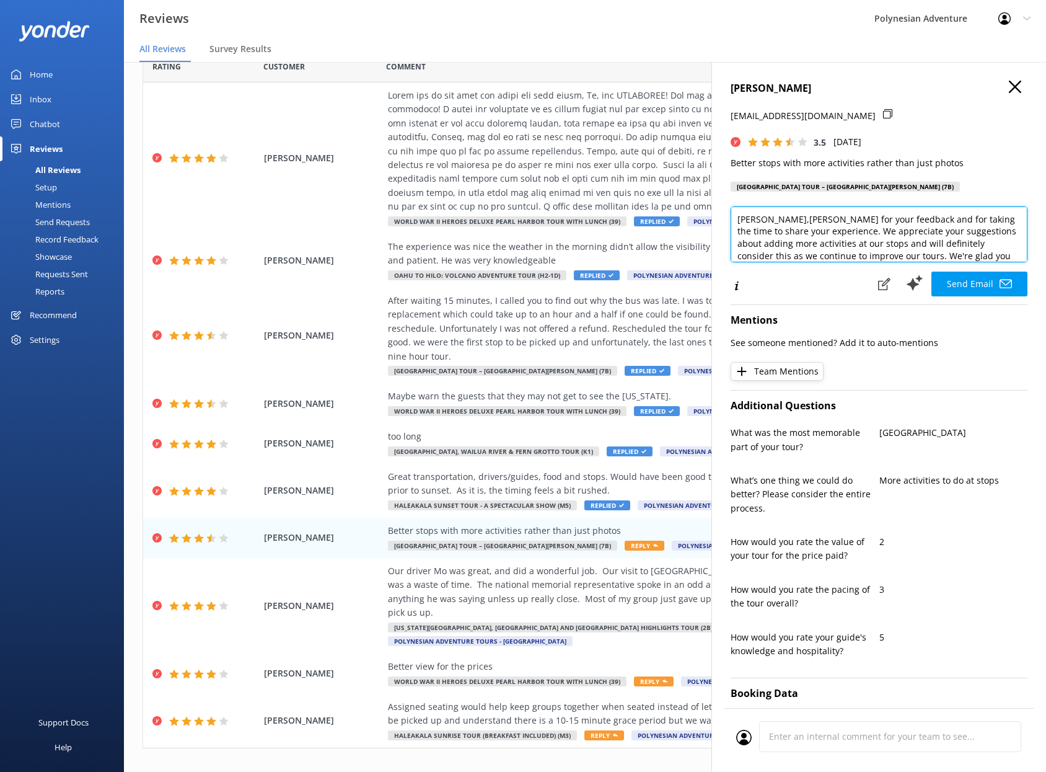
click at [799, 219] on textarea "[PERSON_NAME],[PERSON_NAME] for your feedback and for taking the time to share …" at bounding box center [879, 234] width 297 height 56
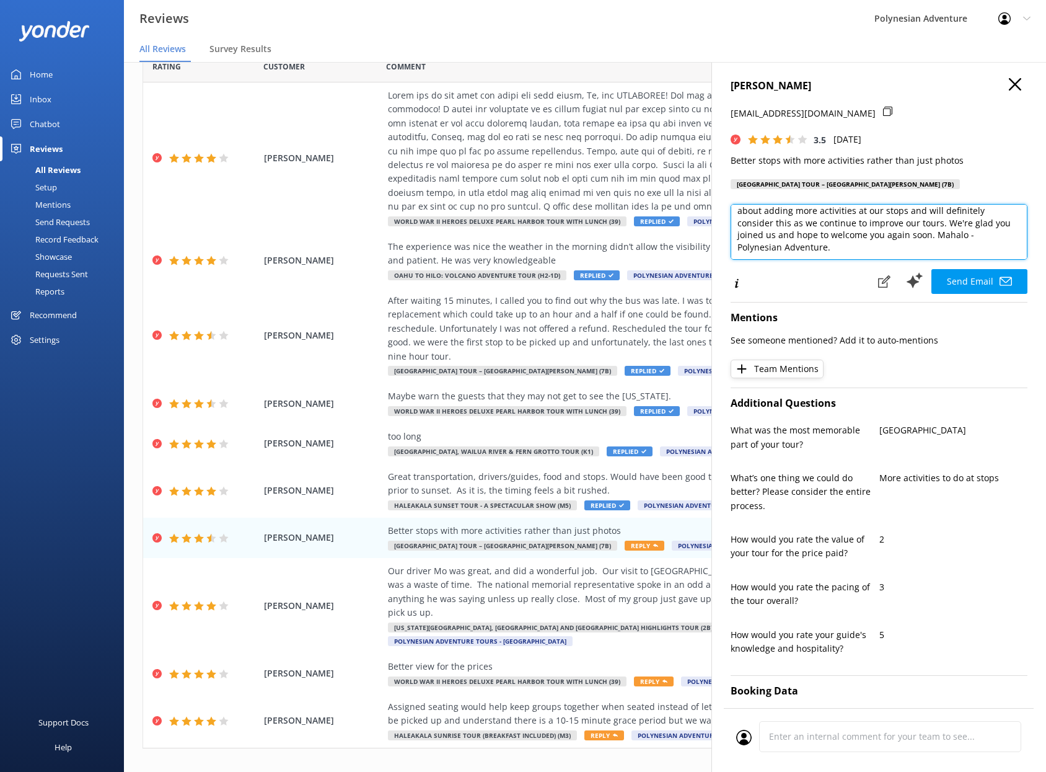
scroll to position [5, 0]
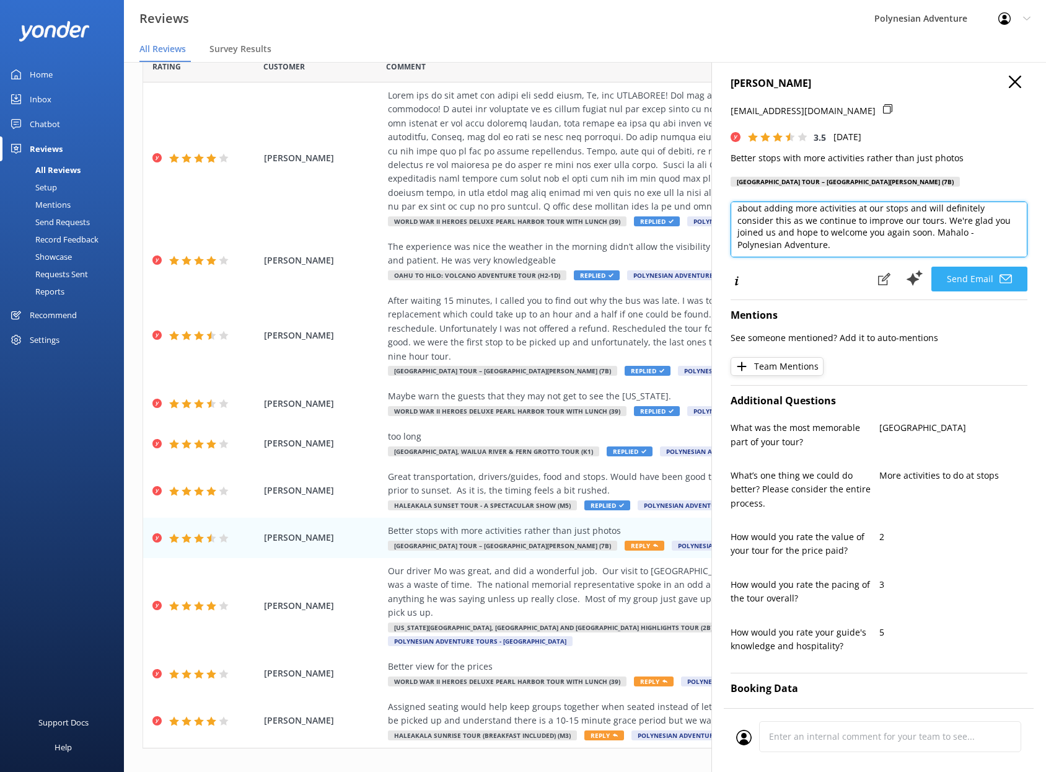
type textarea "[PERSON_NAME], [PERSON_NAME] for your feedback and for taking the time to share…"
click at [964, 281] on button "Send Email" at bounding box center [979, 278] width 96 height 25
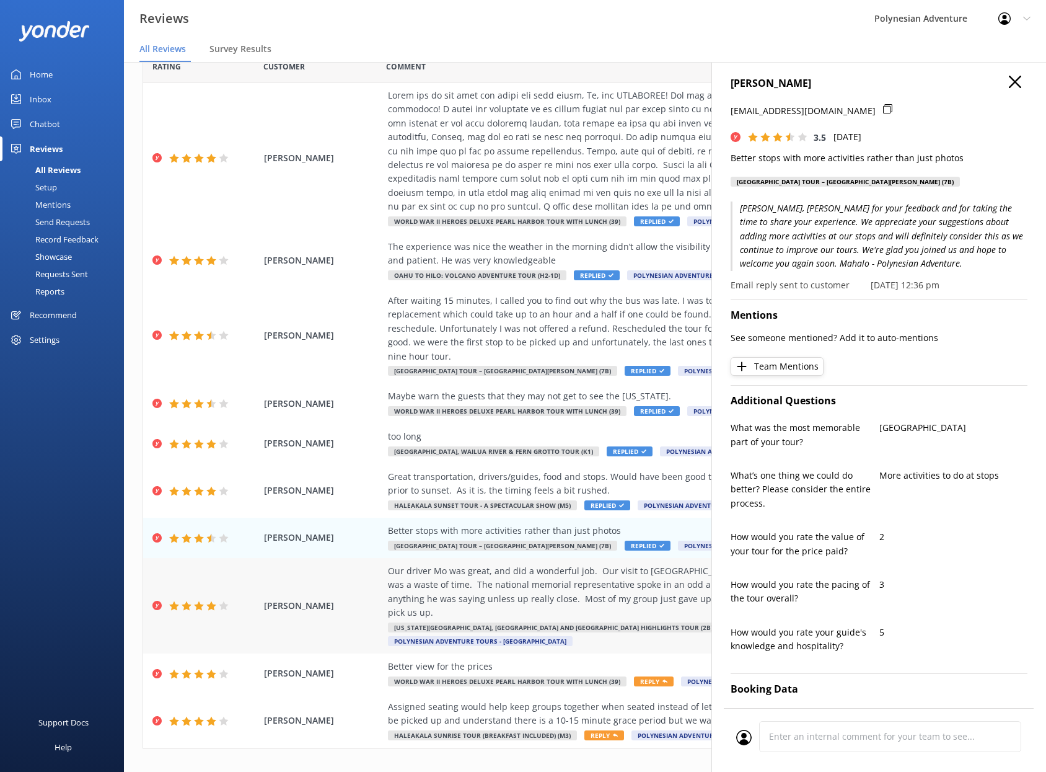
click at [444, 569] on div "Our driver Mo was great, and did a wonderful job. Our visit to [GEOGRAPHIC_DATA…" at bounding box center [665, 592] width 555 height 56
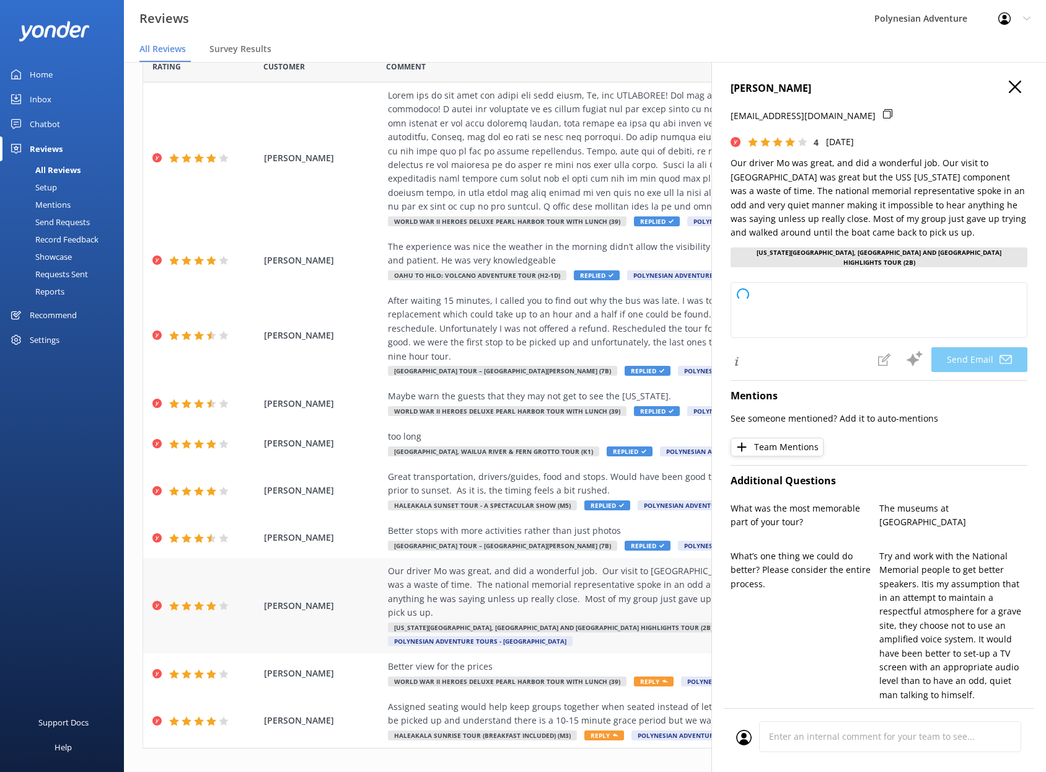
type textarea "[PERSON_NAME], [PERSON_NAME] for sharing your experience and for your kind word…"
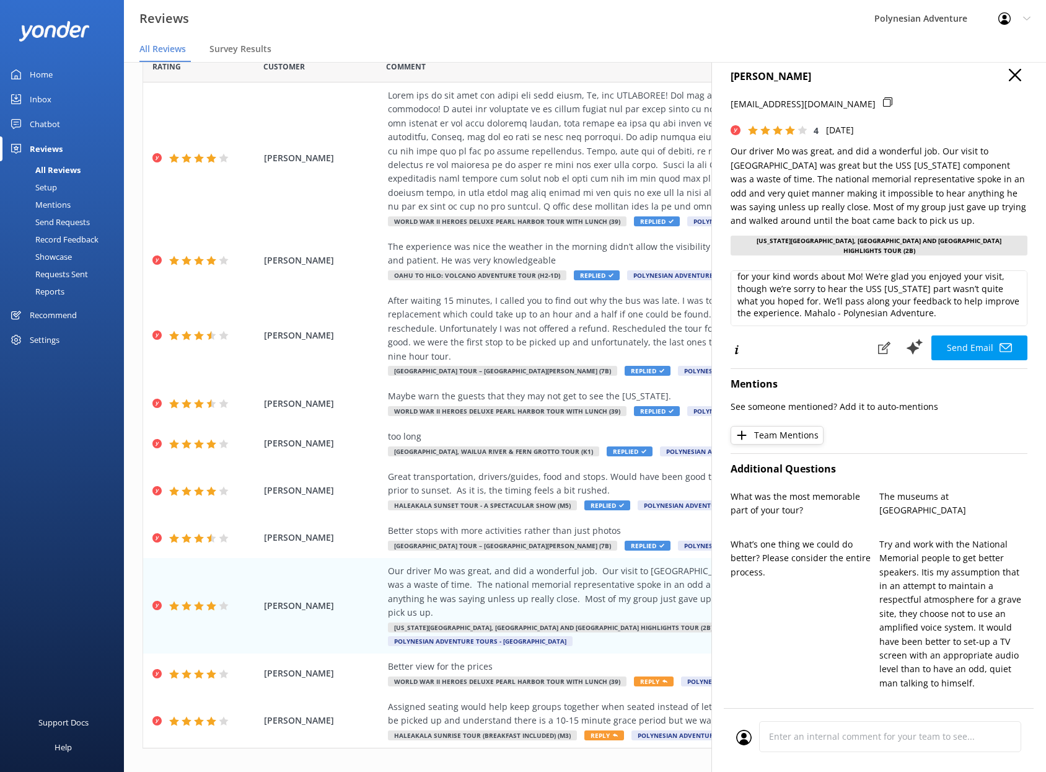
scroll to position [12, 0]
click at [946, 343] on button "Send Email" at bounding box center [979, 347] width 96 height 25
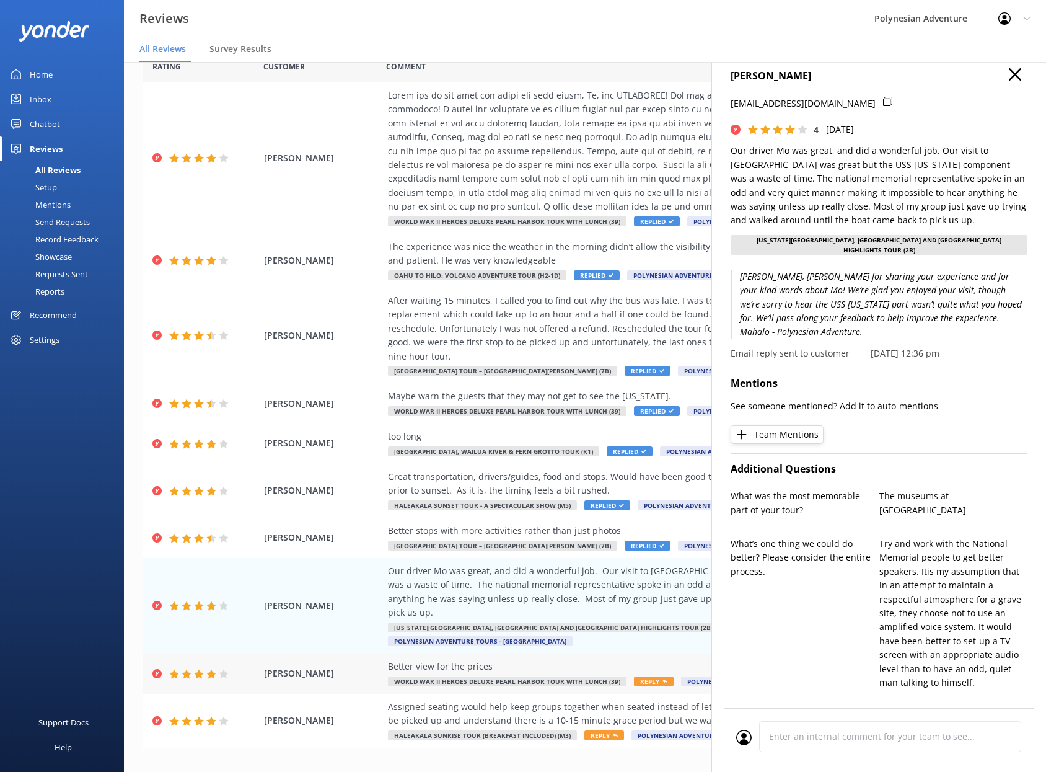
click at [369, 666] on span "[PERSON_NAME]" at bounding box center [323, 673] width 118 height 14
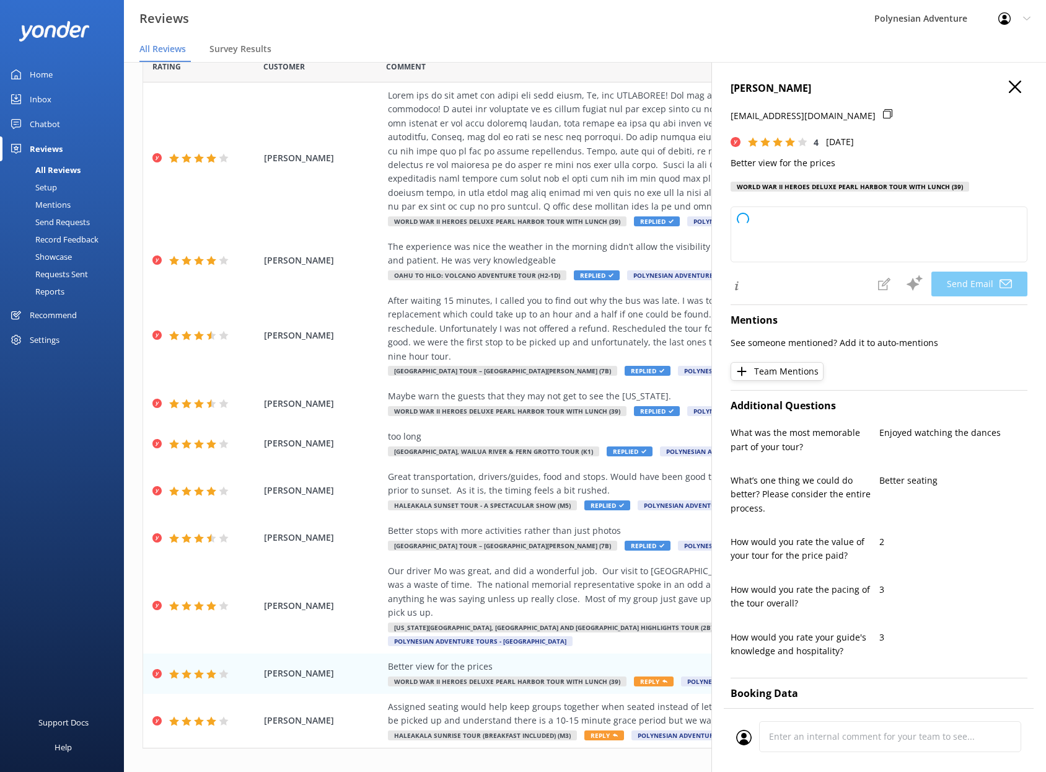
type textarea "[PERSON_NAME]! Mahalo for your feedback and your positive rating. We appreciate…"
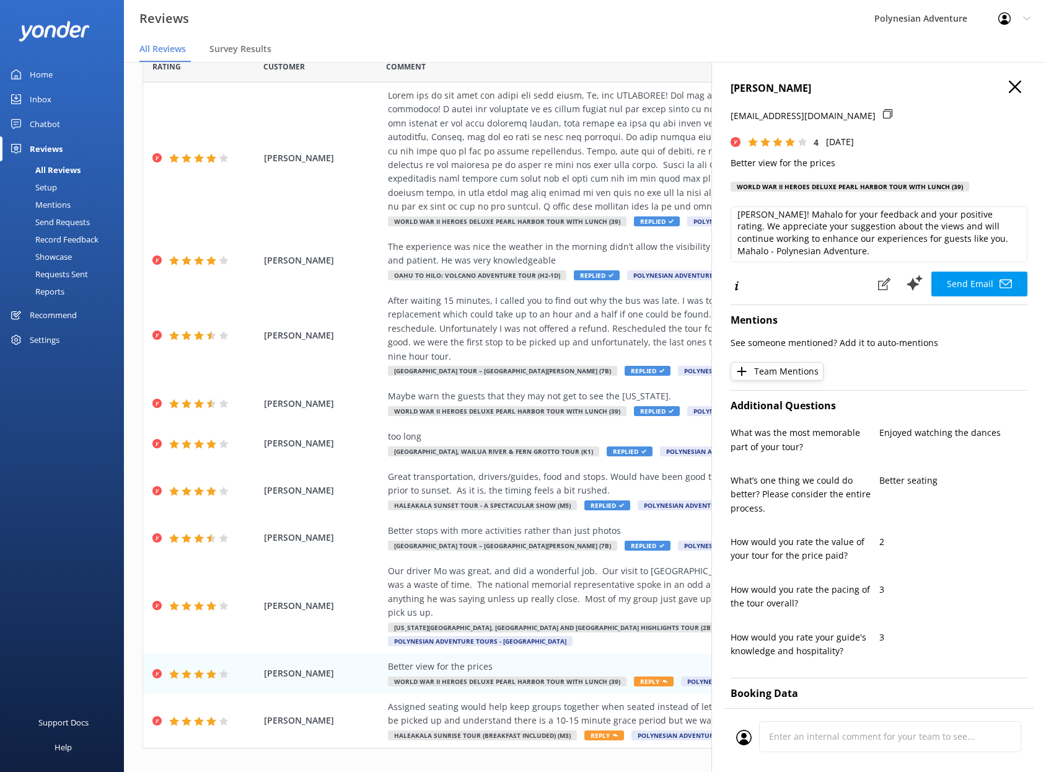
scroll to position [6, 0]
click at [939, 279] on button "Send Email" at bounding box center [979, 283] width 96 height 25
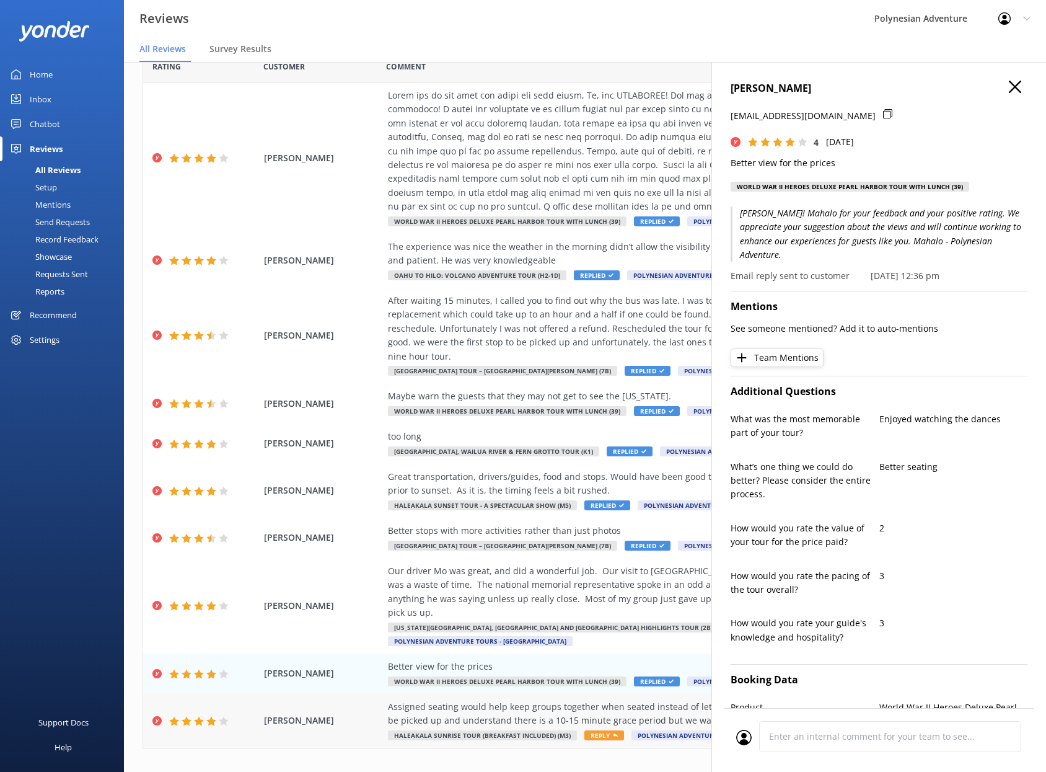
click at [475, 700] on div "Assigned seating would help keep groups together when seated instead of letting…" at bounding box center [665, 714] width 555 height 28
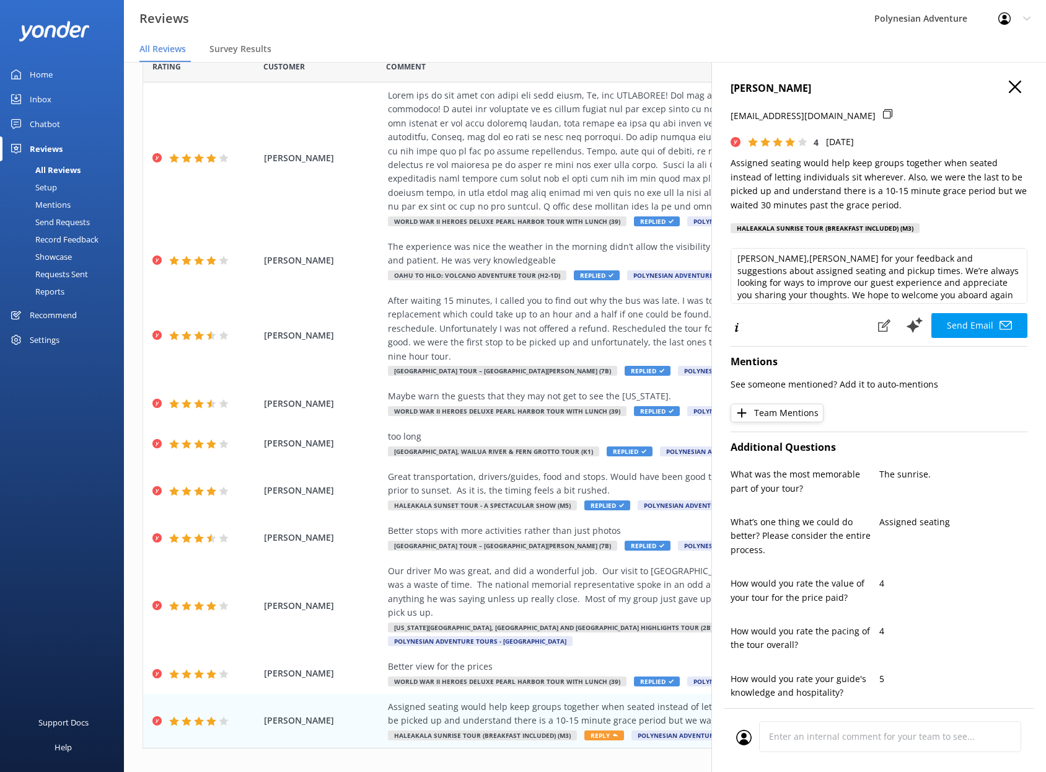
scroll to position [5, 0]
click at [780, 253] on textarea "[PERSON_NAME],[PERSON_NAME] for your feedback and suggestions about assigned se…" at bounding box center [879, 276] width 297 height 56
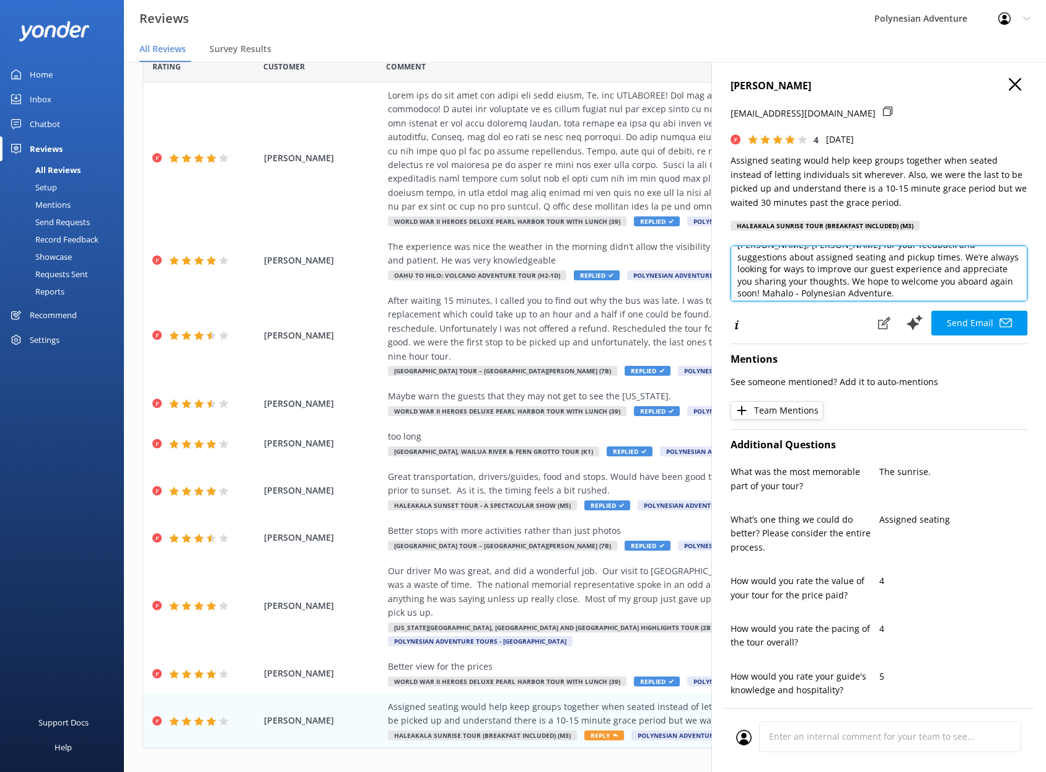
scroll to position [15, 0]
type textarea "[PERSON_NAME], [PERSON_NAME] for your feedback and suggestions about assigned s…"
click at [948, 327] on button "Send Email" at bounding box center [979, 322] width 96 height 25
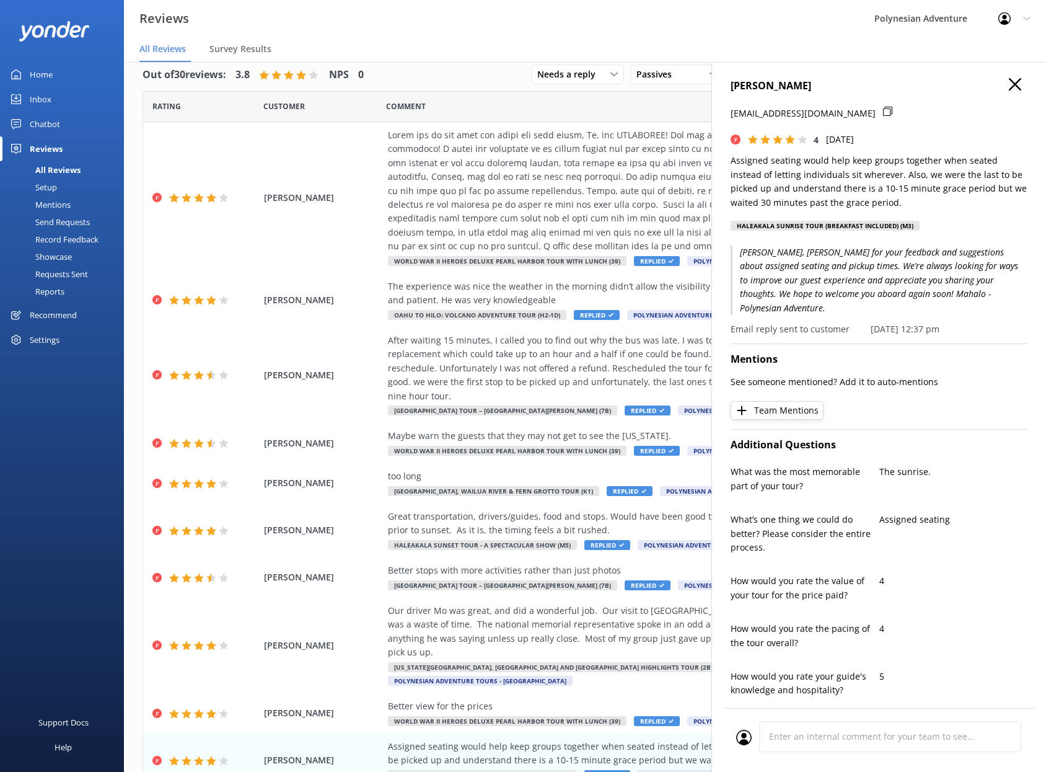
scroll to position [0, 0]
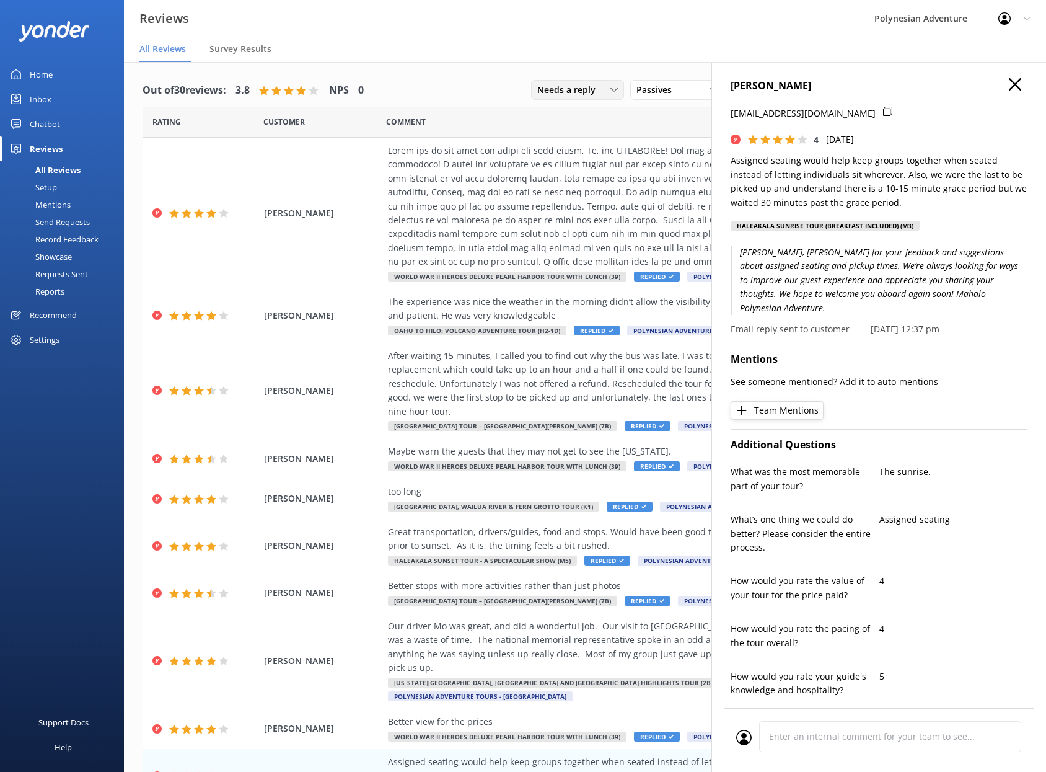
click at [598, 90] on div "Needs a reply" at bounding box center [577, 90] width 87 height 14
click at [569, 138] on div "Needs a reply" at bounding box center [562, 140] width 48 height 12
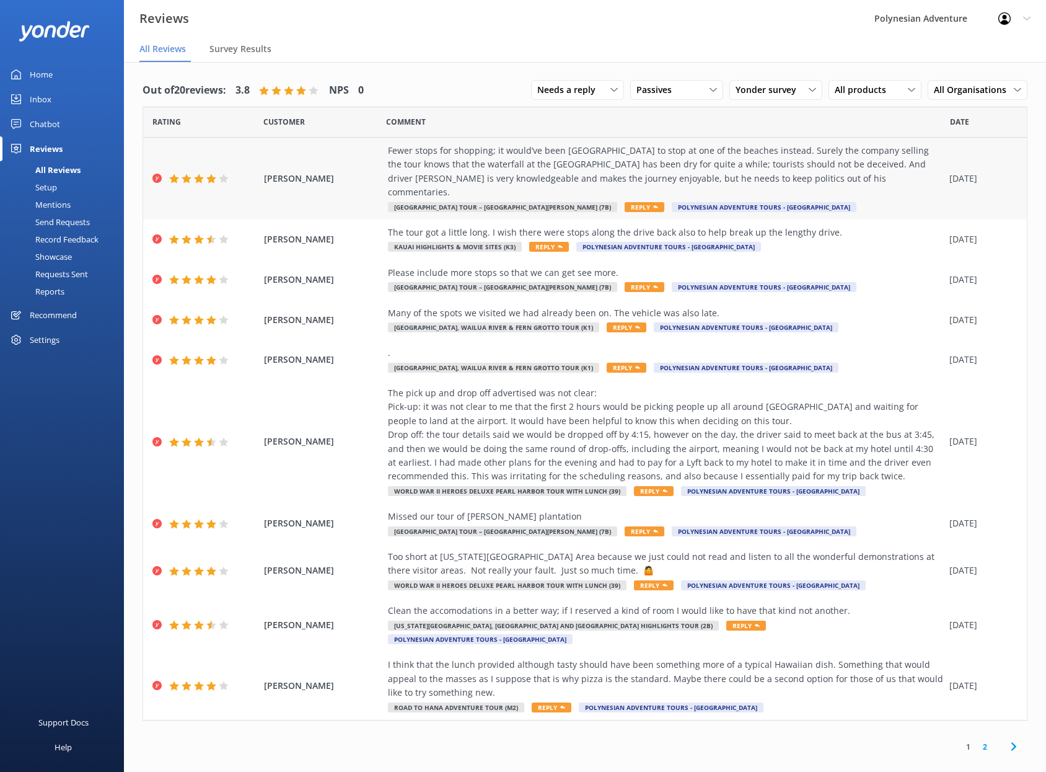
click at [886, 152] on div "Fewer stops for shopping; it would’ve been [GEOGRAPHIC_DATA] to stop at one of …" at bounding box center [665, 172] width 555 height 56
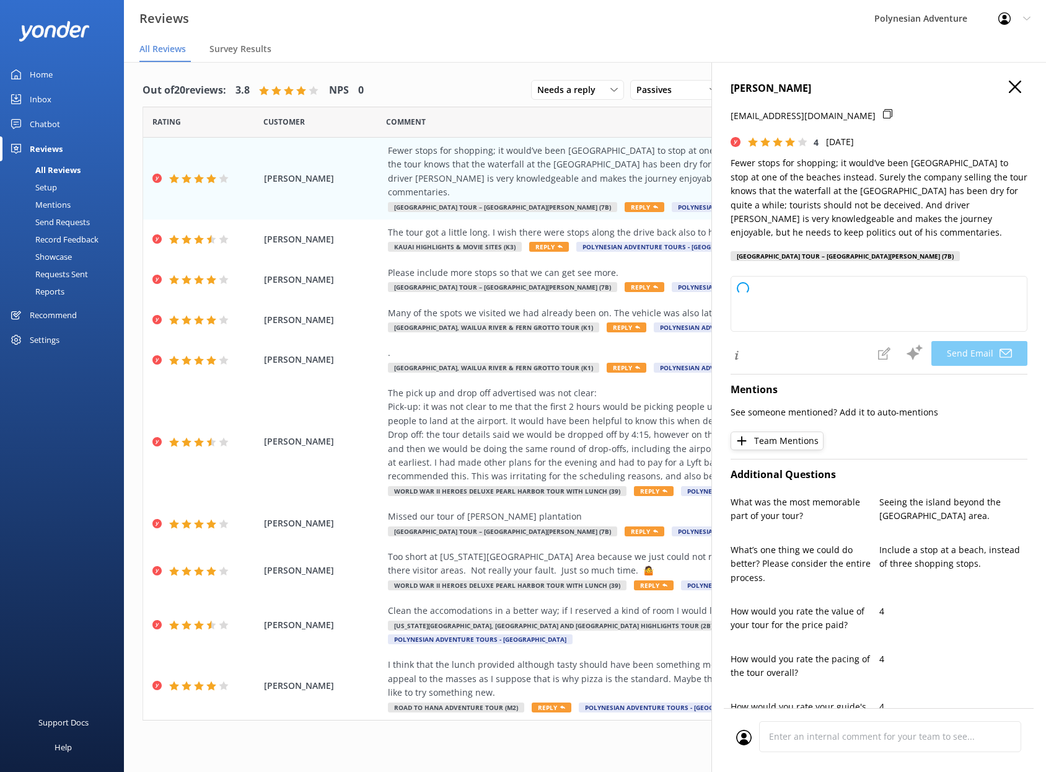
type textarea "[PERSON_NAME], [PERSON_NAME] for sharing your feedback and suggestions. We're g…"
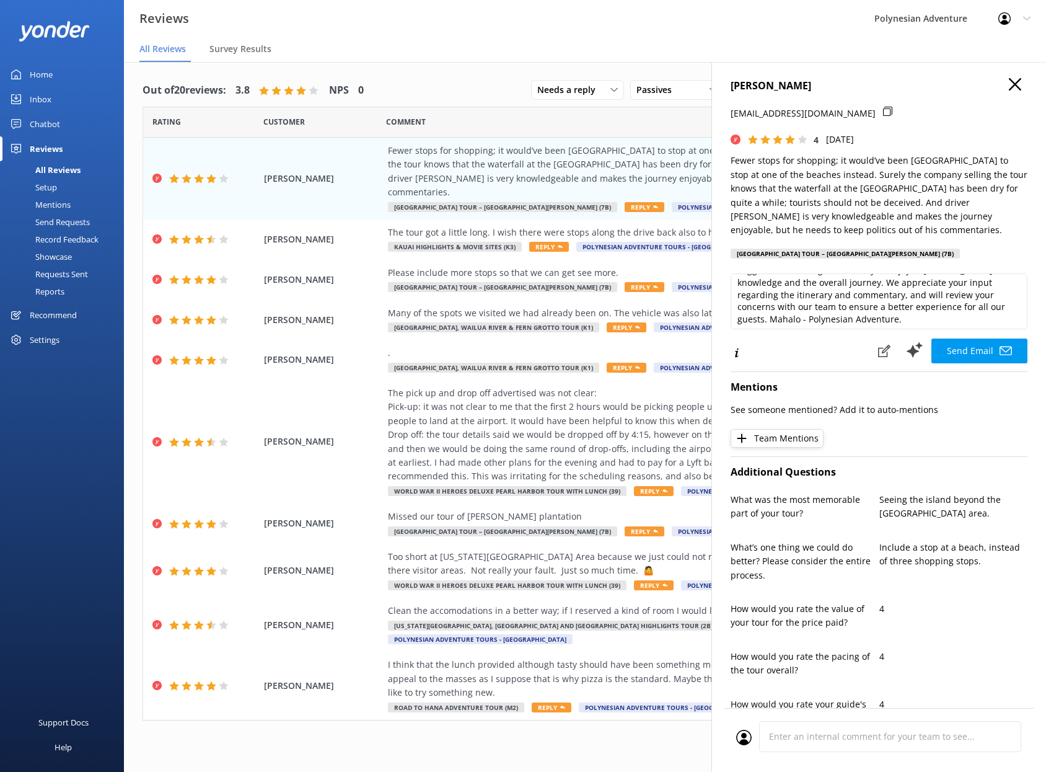
scroll to position [30, 0]
click at [952, 358] on button "Send Email" at bounding box center [979, 350] width 96 height 25
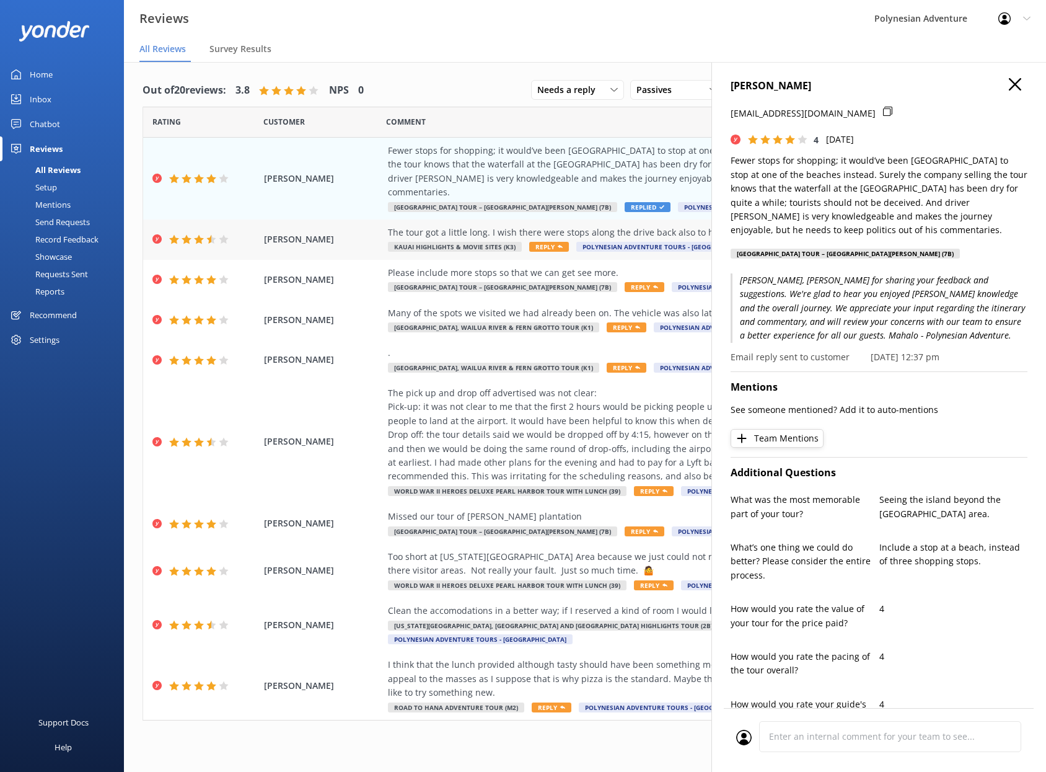
click at [484, 242] on span "Kauai Highlights & Movie Sites (K3)" at bounding box center [455, 247] width 134 height 10
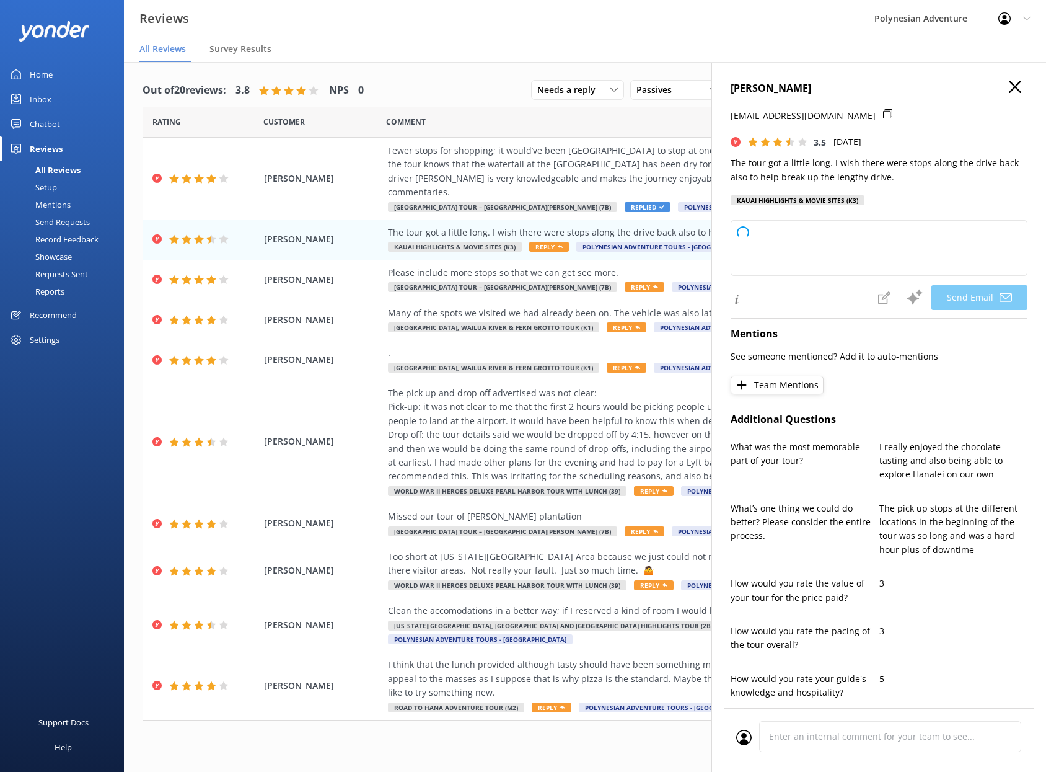
type textarea "Aloha [PERSON_NAME]! Mahalo for your feedback and for joining our tour. We appr…"
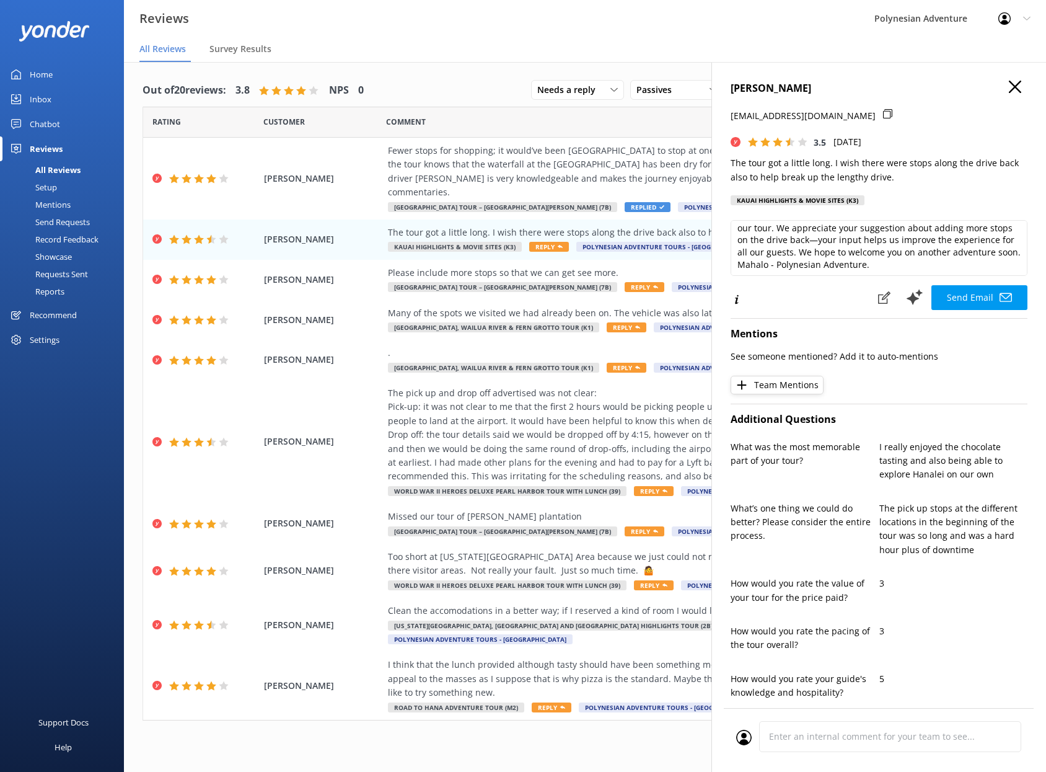
scroll to position [18, 0]
click at [960, 310] on button "Send Email" at bounding box center [979, 297] width 96 height 25
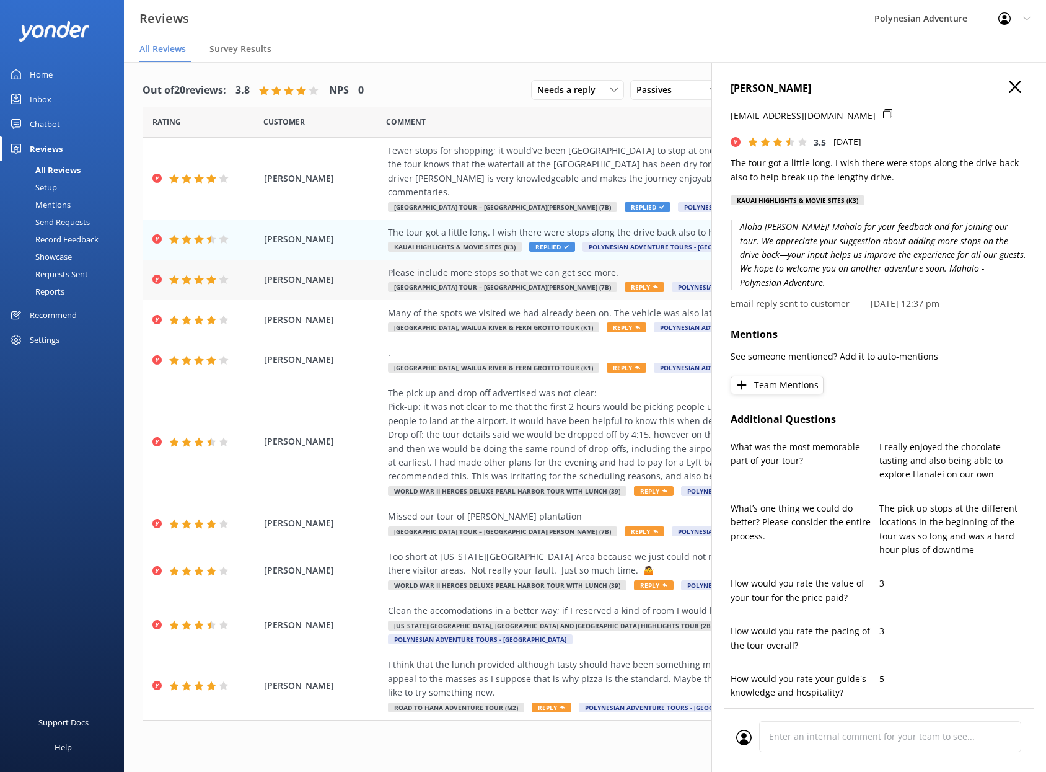
click at [509, 266] on div "Please include more stops so that we can get see more." at bounding box center [665, 273] width 555 height 14
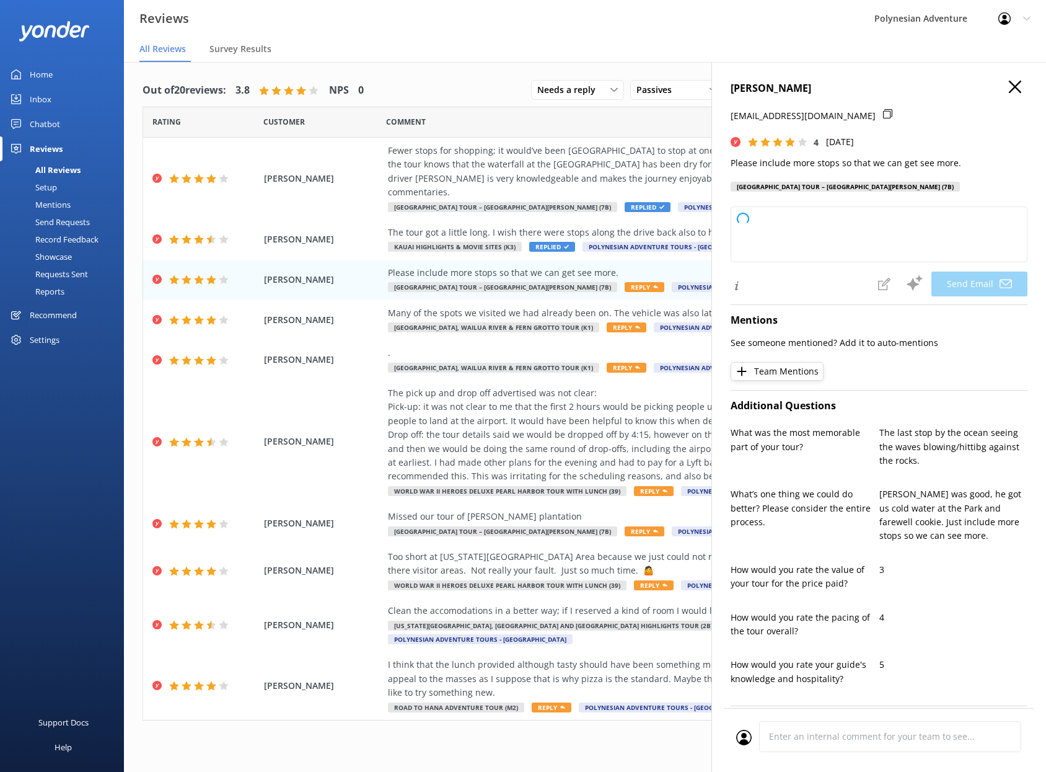
type textarea "Aloha [PERSON_NAME]! Mahalo for your feedback and suggestion about adding more …"
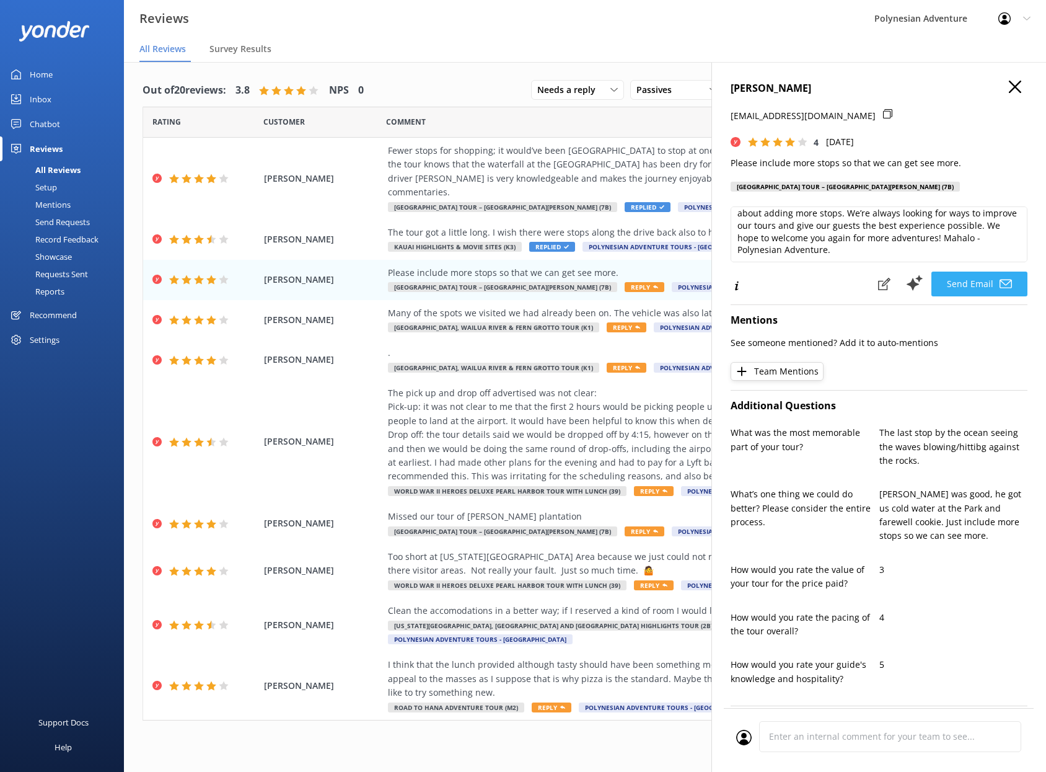
click at [971, 286] on button "Send Email" at bounding box center [979, 283] width 96 height 25
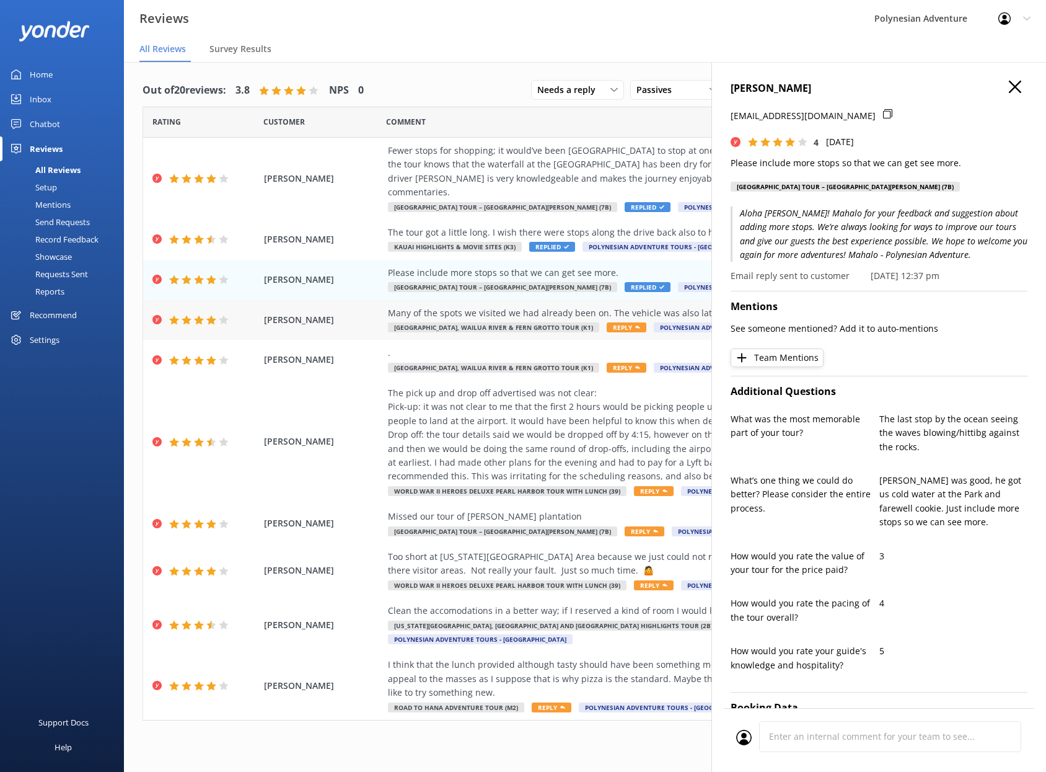
click at [517, 306] on div "Many of the spots we visited we had already been on. The vehicle was also late." at bounding box center [665, 313] width 555 height 14
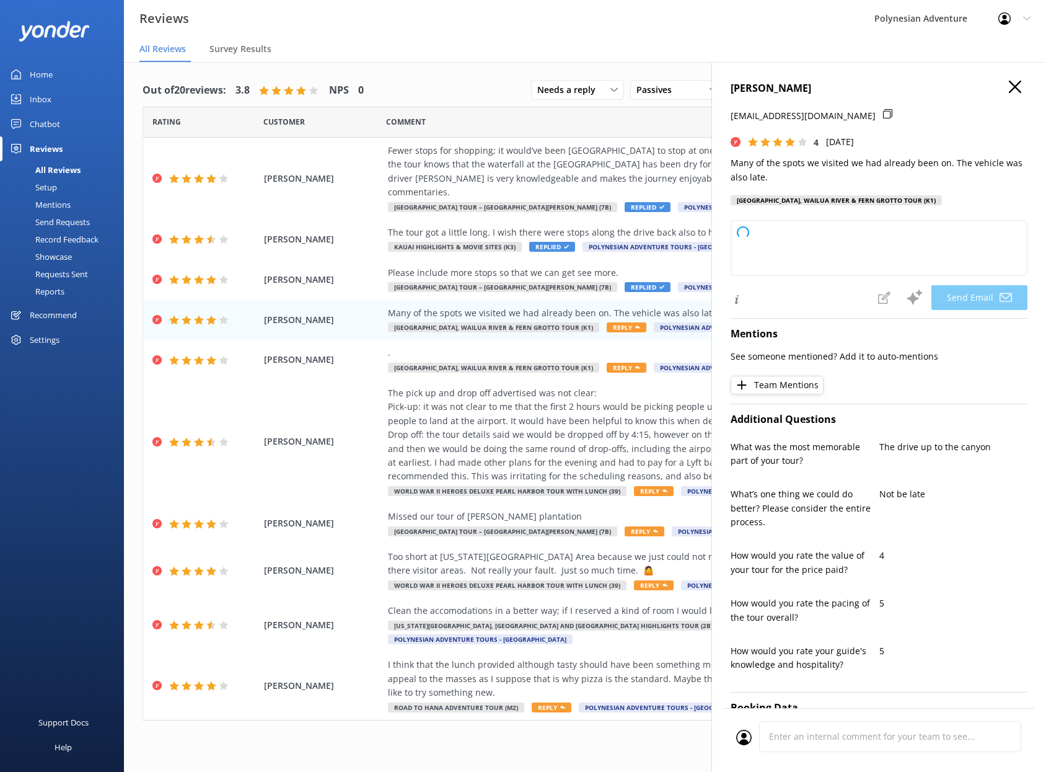
type textarea "[PERSON_NAME]—Mahalo for sharing your feedback. We’re glad you joined us, and w…"
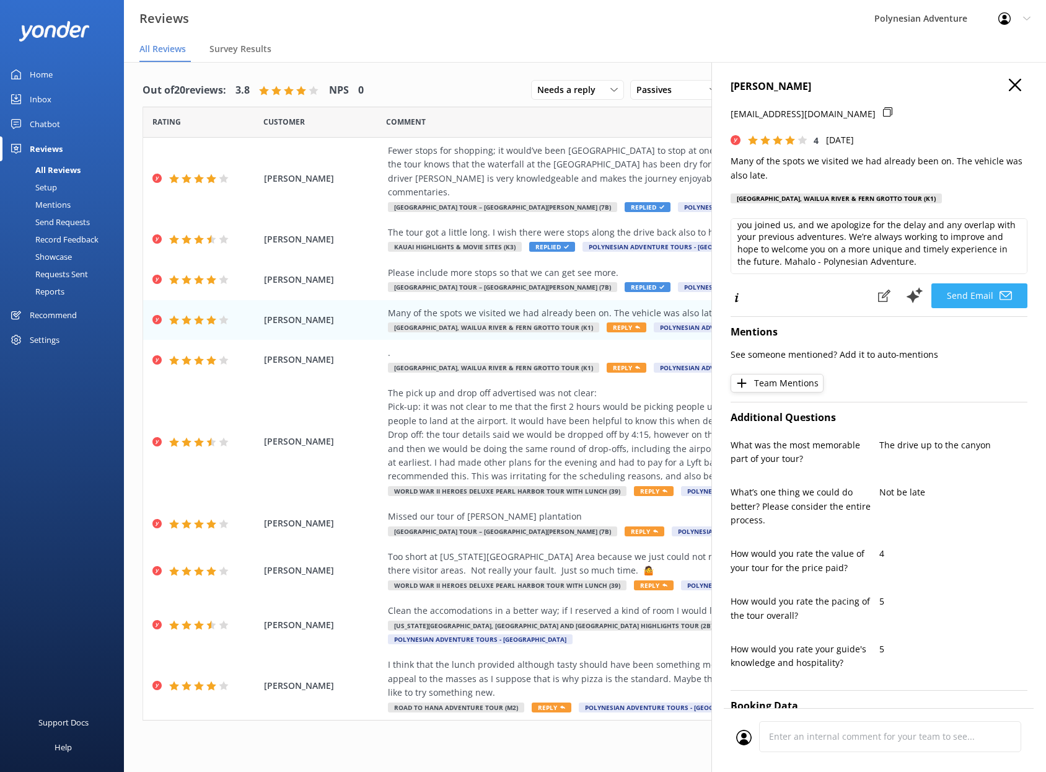
scroll to position [2, 0]
click at [974, 306] on button "Send Email" at bounding box center [979, 295] width 96 height 25
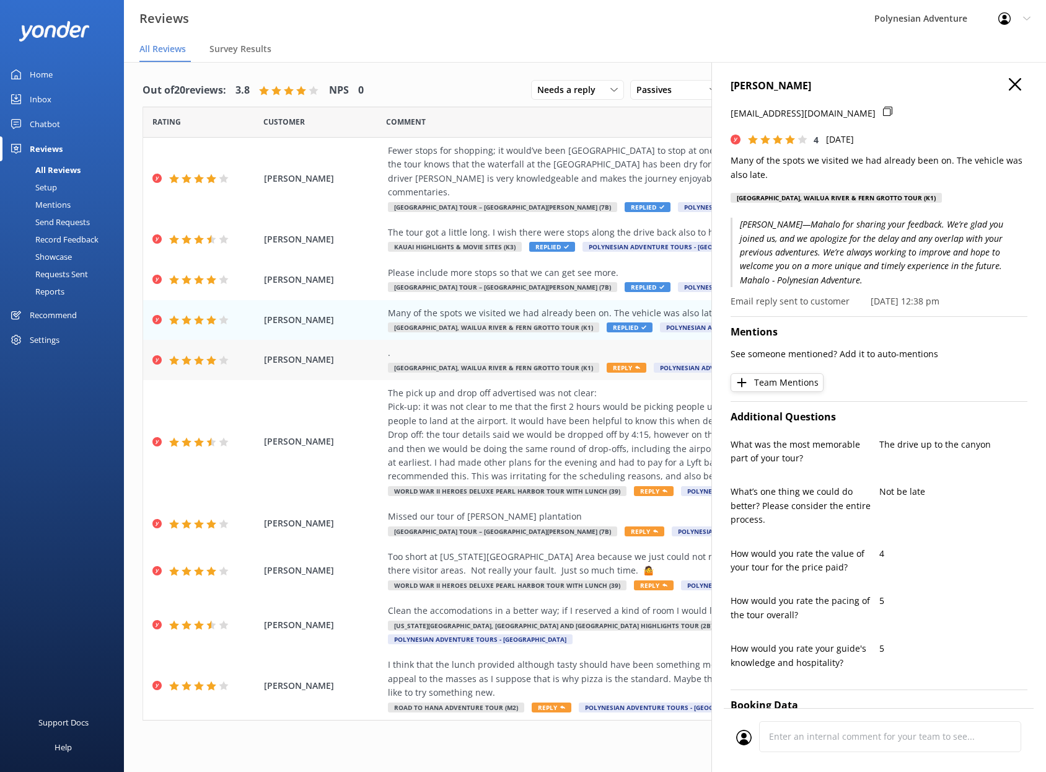
click at [442, 346] on div ". [GEOGRAPHIC_DATA], [GEOGRAPHIC_DATA] & Fern Grotto Tour (K1) Reply [GEOGRAPHI…" at bounding box center [665, 360] width 555 height 28
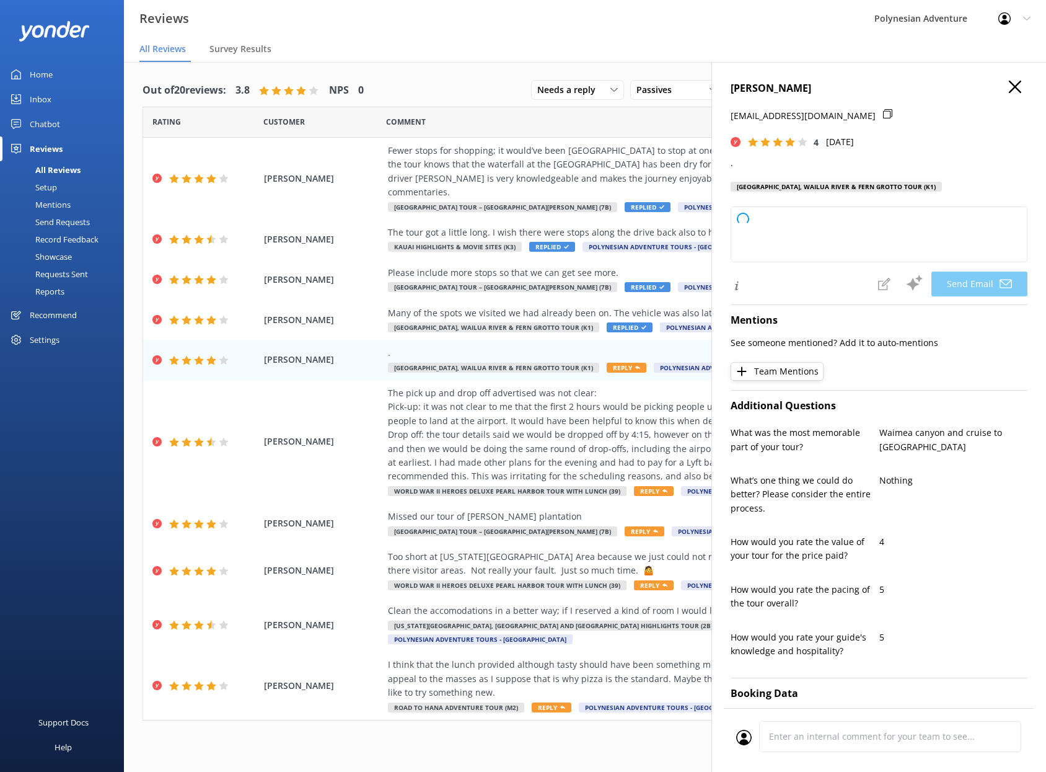
type textarea "[PERSON_NAME], Mahalo for your rating! We're glad you had a positive experience…"
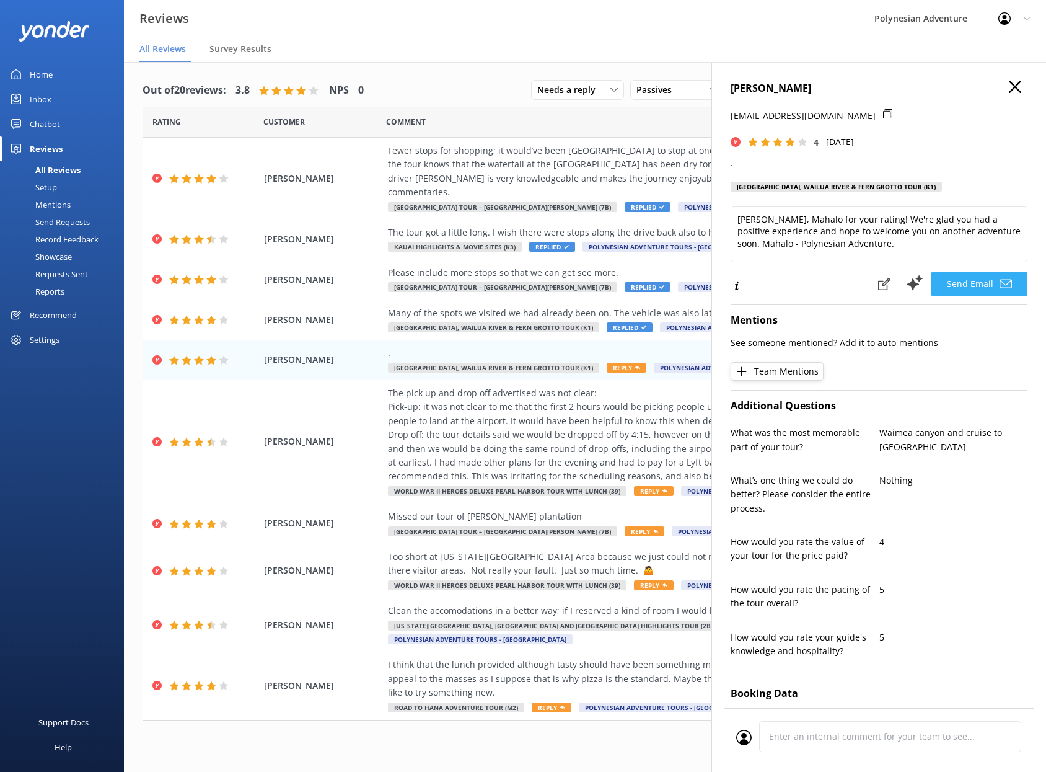
click at [962, 296] on button "Send Email" at bounding box center [979, 283] width 96 height 25
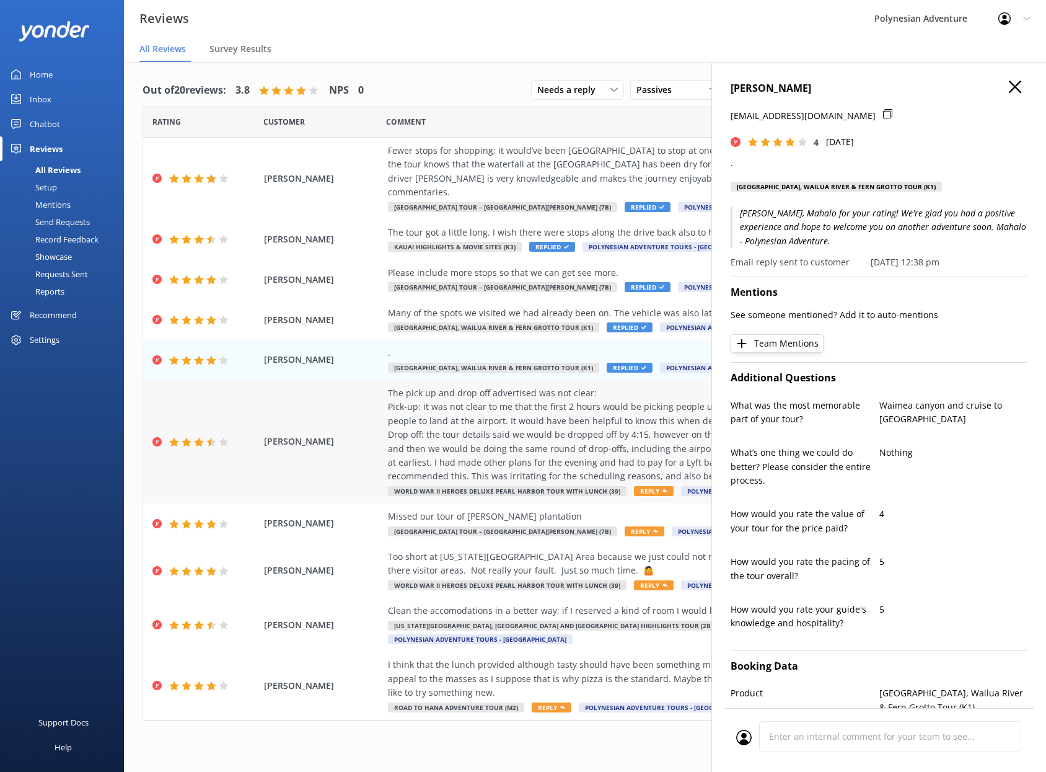
click at [509, 423] on div "The pick up and drop off advertised was not clear: Pick-up: it was not clear to…" at bounding box center [665, 434] width 555 height 97
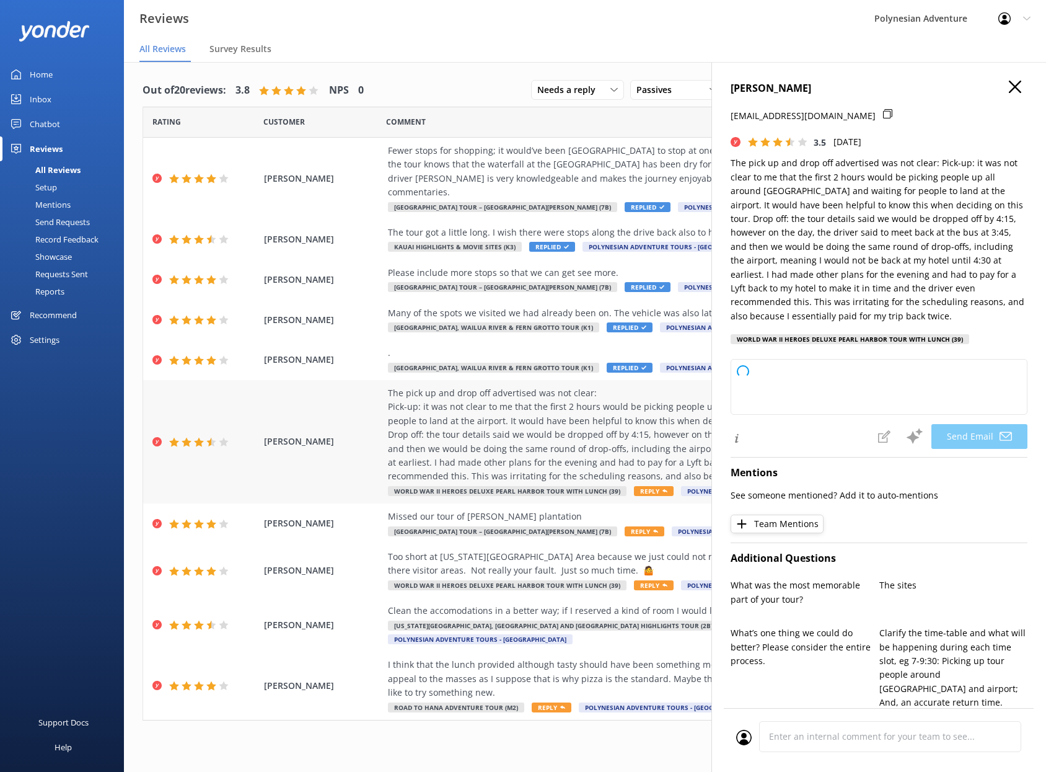
type textarea "[PERSON_NAME], [PERSON_NAME] for sharing your feedback. We apologize for any co…"
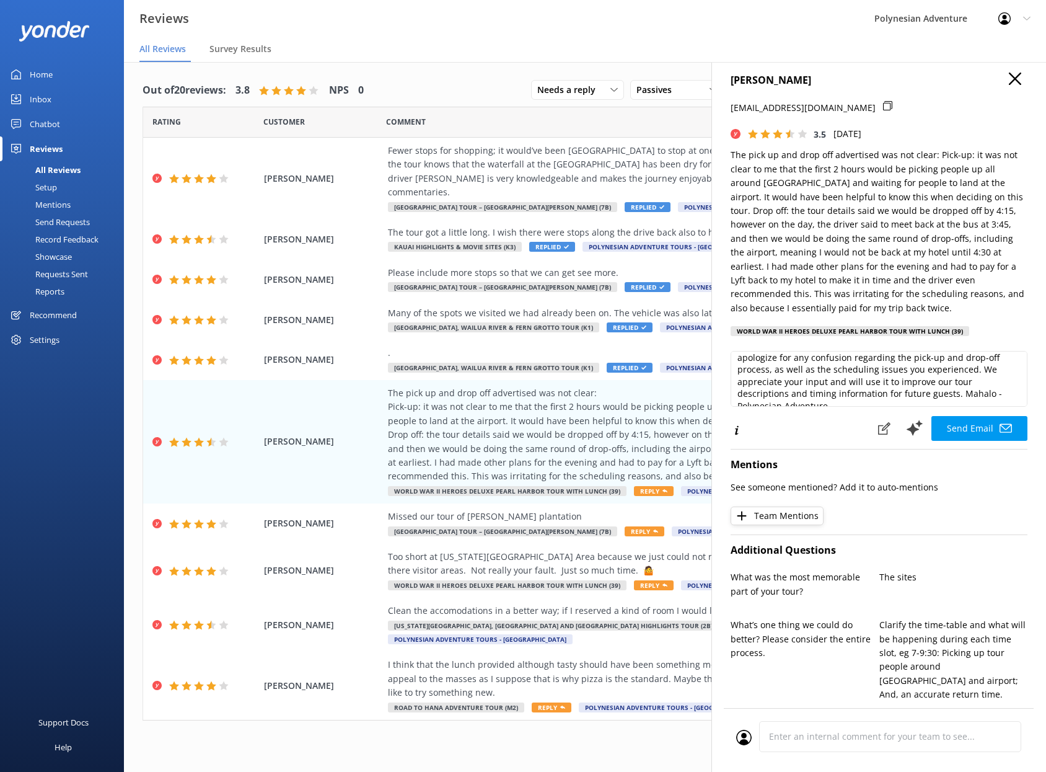
scroll to position [14, 0]
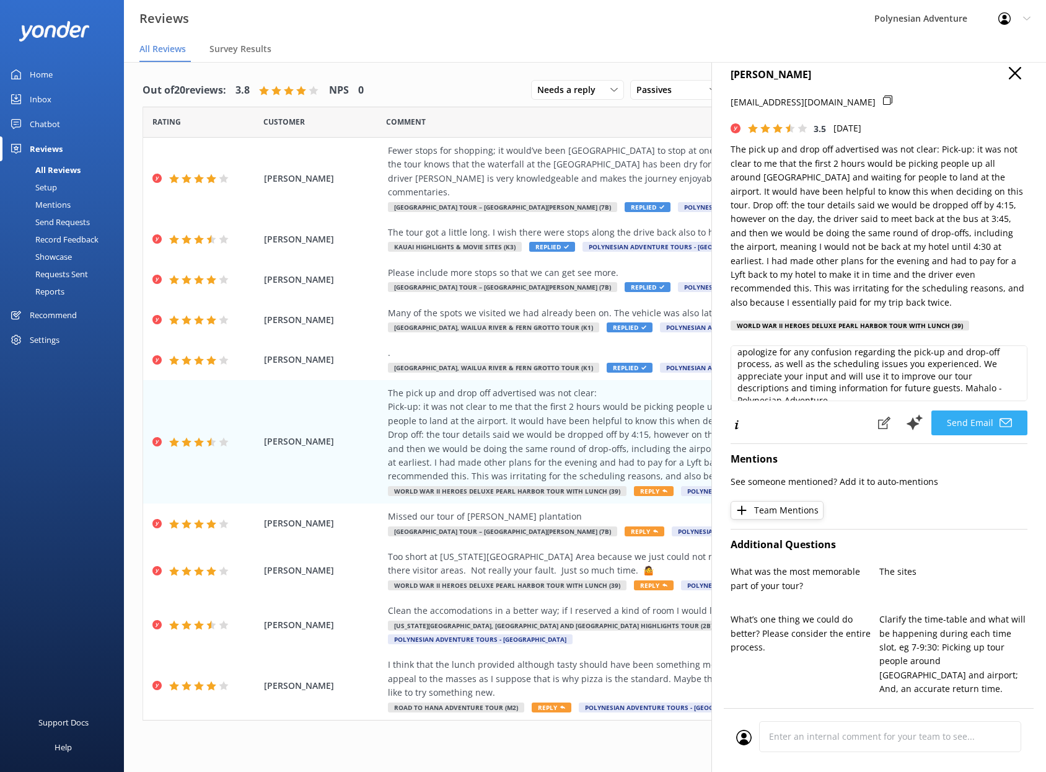
click at [957, 423] on button "Send Email" at bounding box center [979, 422] width 96 height 25
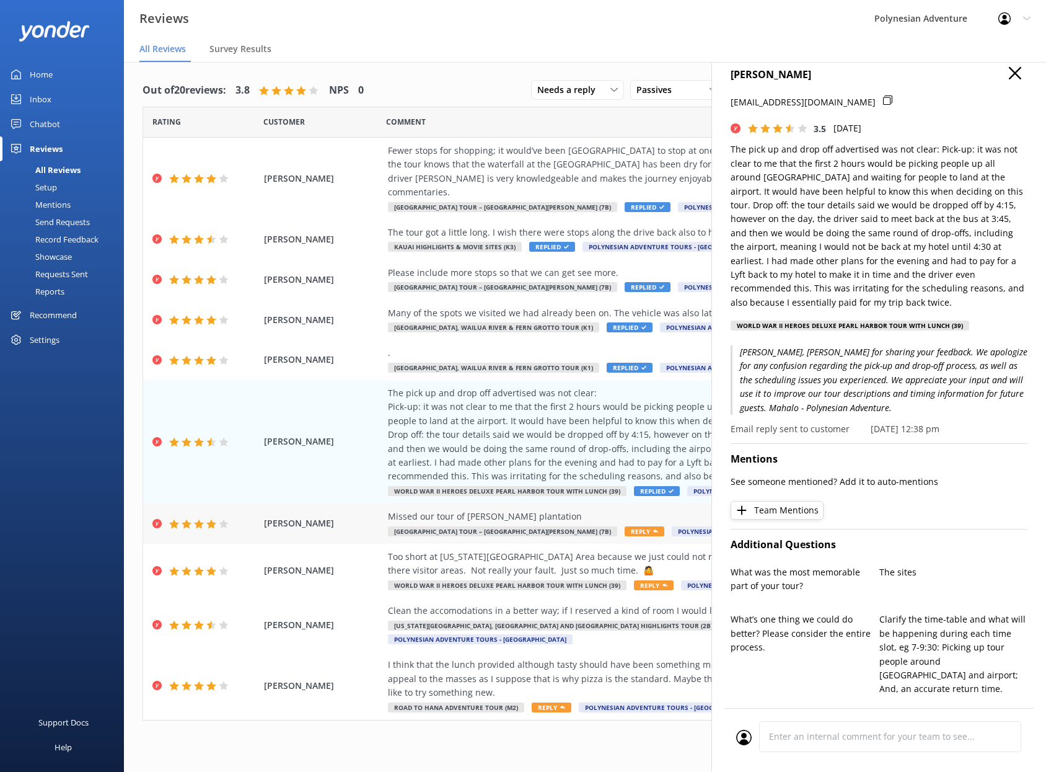
click at [450, 509] on div "Missed our tour of [PERSON_NAME] plantation" at bounding box center [665, 516] width 555 height 14
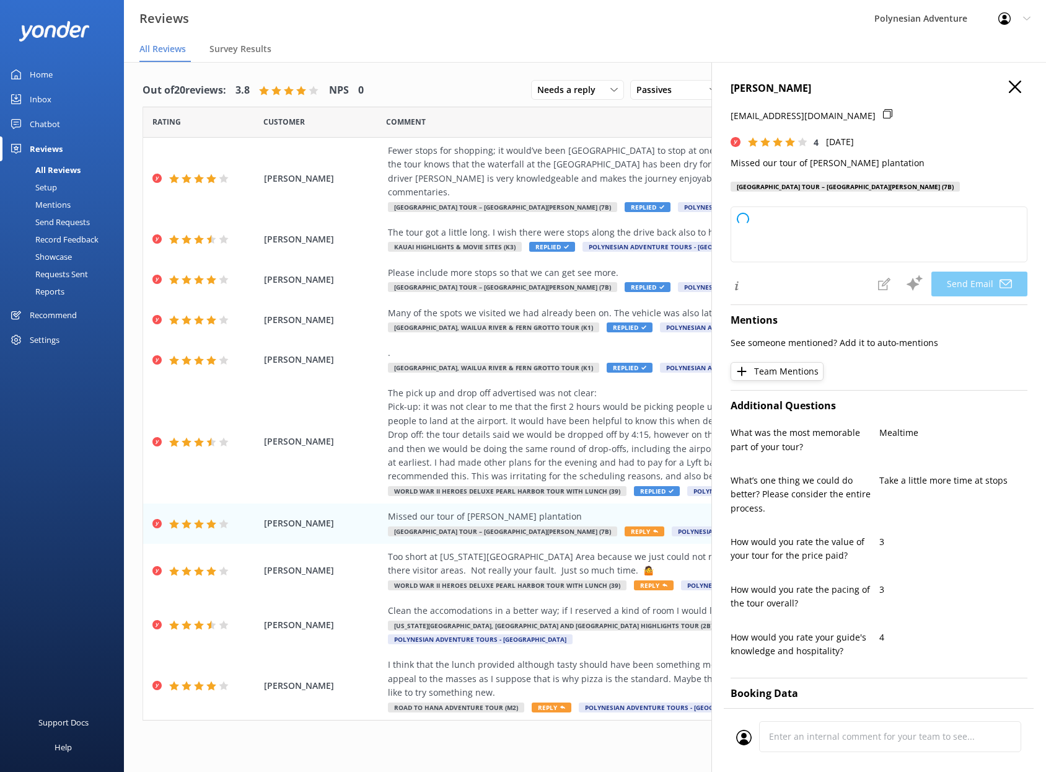
type textarea "[PERSON_NAME], [PERSON_NAME] for your feedback and for sharing your experience …"
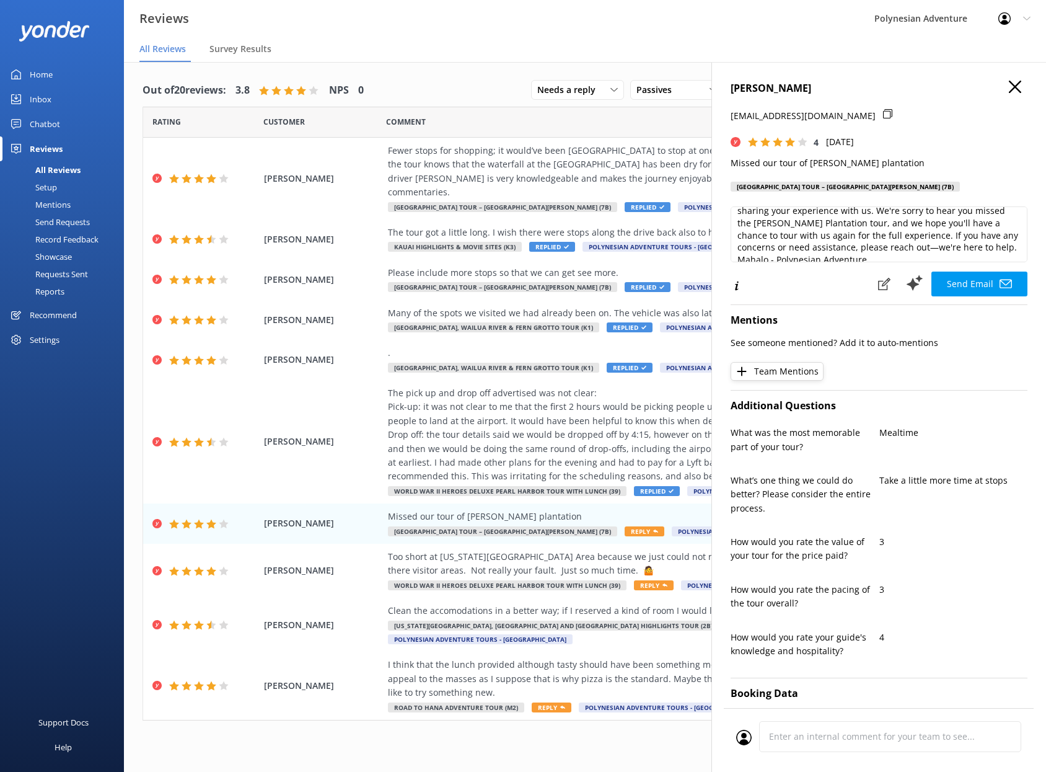
scroll to position [23, 0]
click at [980, 286] on button "Send Email" at bounding box center [979, 283] width 96 height 25
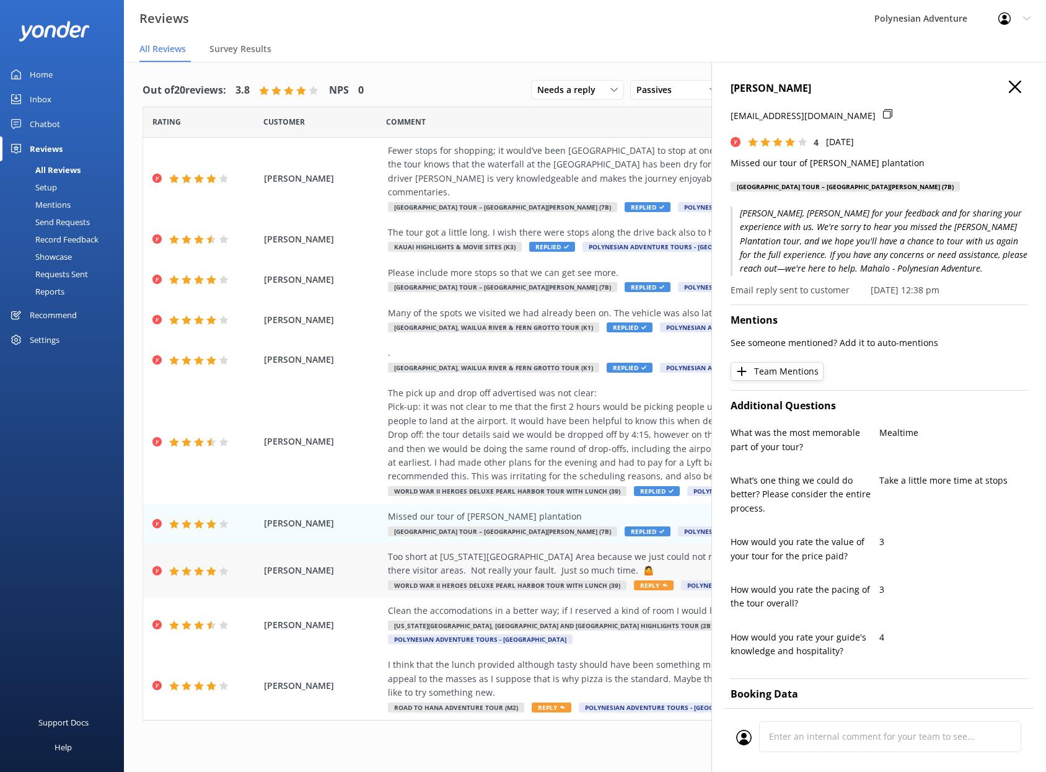
click at [423, 558] on div "Too short at [US_STATE][GEOGRAPHIC_DATA] Area because we just could not read an…" at bounding box center [665, 564] width 555 height 28
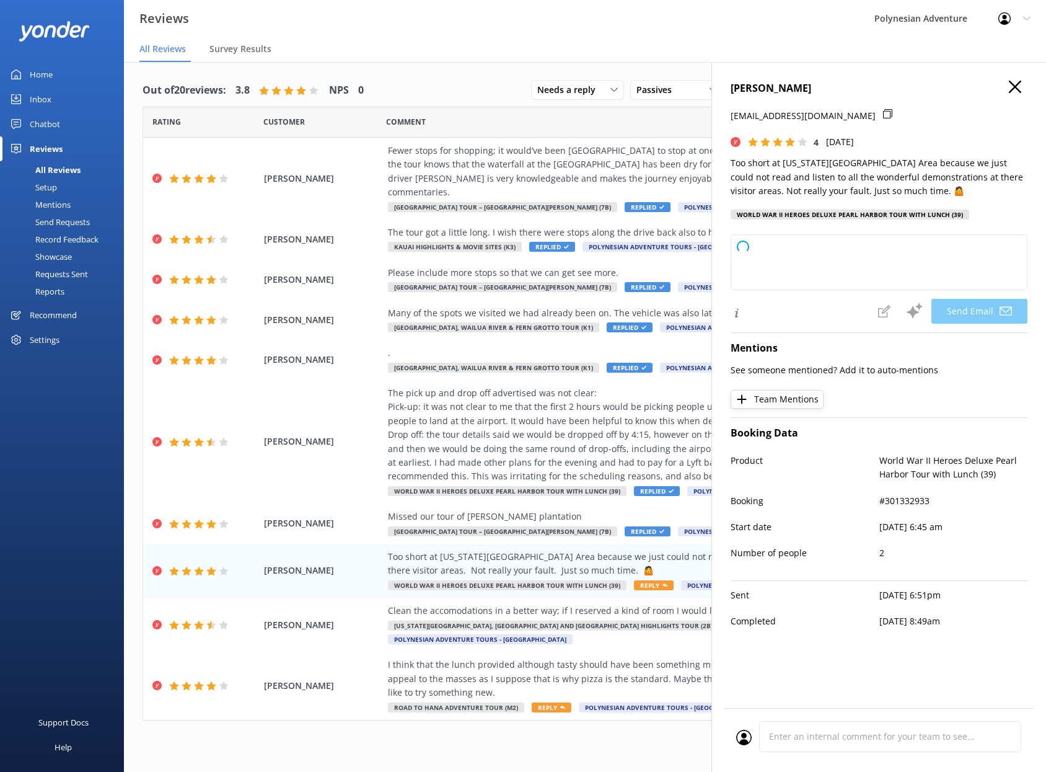
type textarea "Aloha [PERSON_NAME]! Mahalo for your feedback and for joining us on the tour. W…"
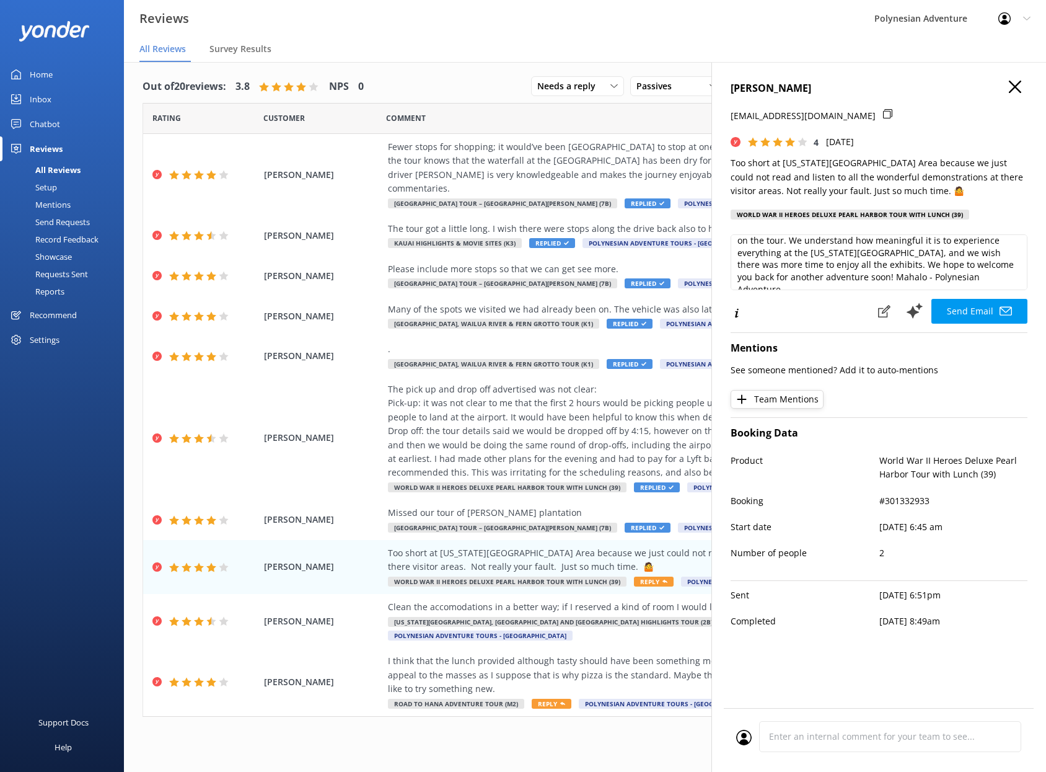
scroll to position [5, 0]
click at [975, 316] on button "Send Email" at bounding box center [979, 311] width 96 height 25
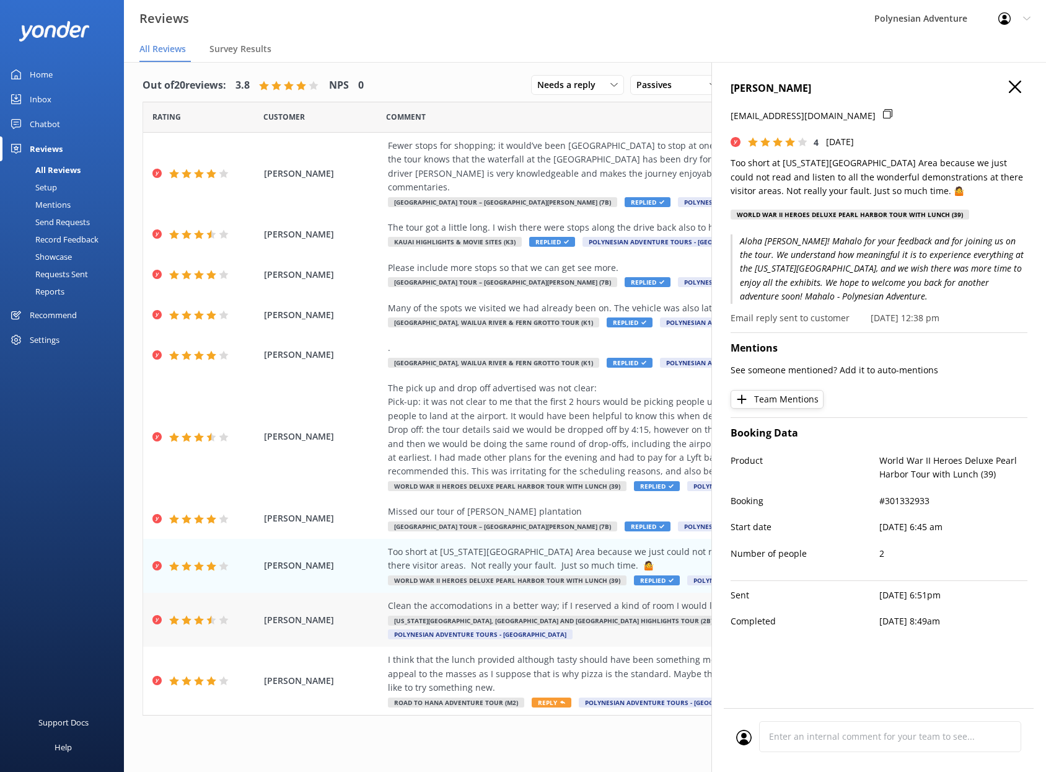
click at [526, 599] on div "Clean the accomodations in a better way; if I reserved a kind of room I would l…" at bounding box center [665, 606] width 555 height 14
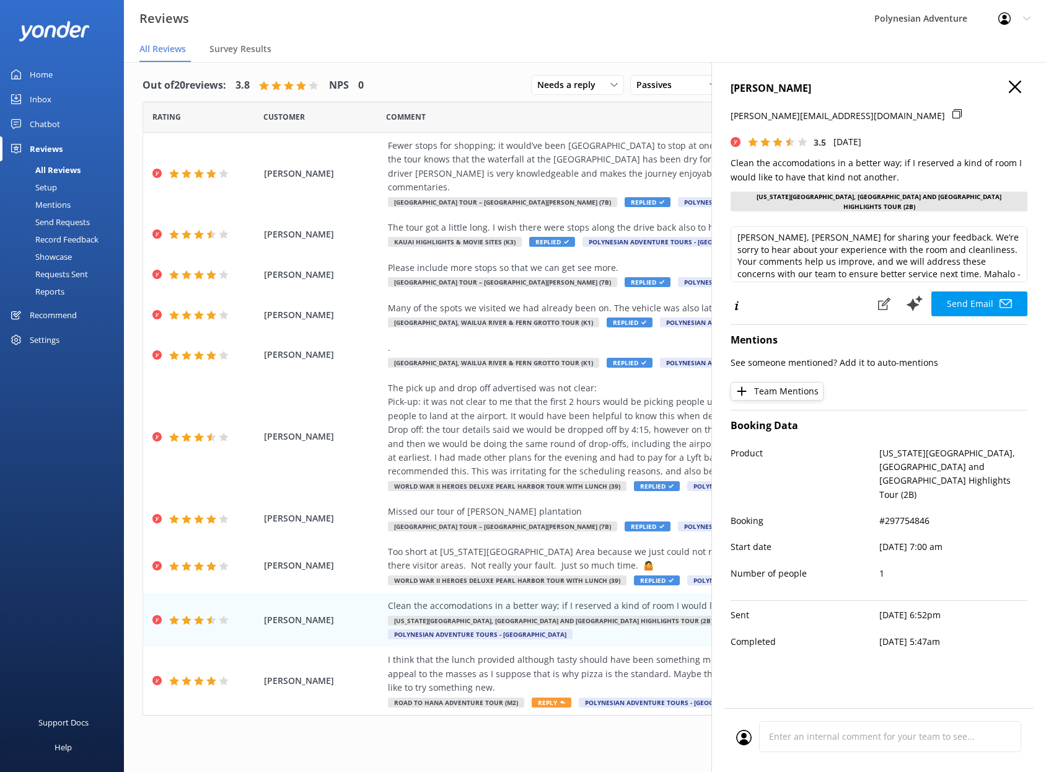
scroll to position [2, 0]
drag, startPoint x: 976, startPoint y: 244, endPoint x: 848, endPoint y: 242, distance: 127.7
click at [848, 242] on textarea "[PERSON_NAME], [PERSON_NAME] for sharing your feedback. We’re sorry to hear abo…" at bounding box center [879, 254] width 297 height 56
drag, startPoint x: 741, startPoint y: 255, endPoint x: 973, endPoint y: 262, distance: 232.5
click at [973, 262] on textarea "[PERSON_NAME], [PERSON_NAME] for sharing your feedback. We’re sorry to hear abo…" at bounding box center [879, 254] width 297 height 56
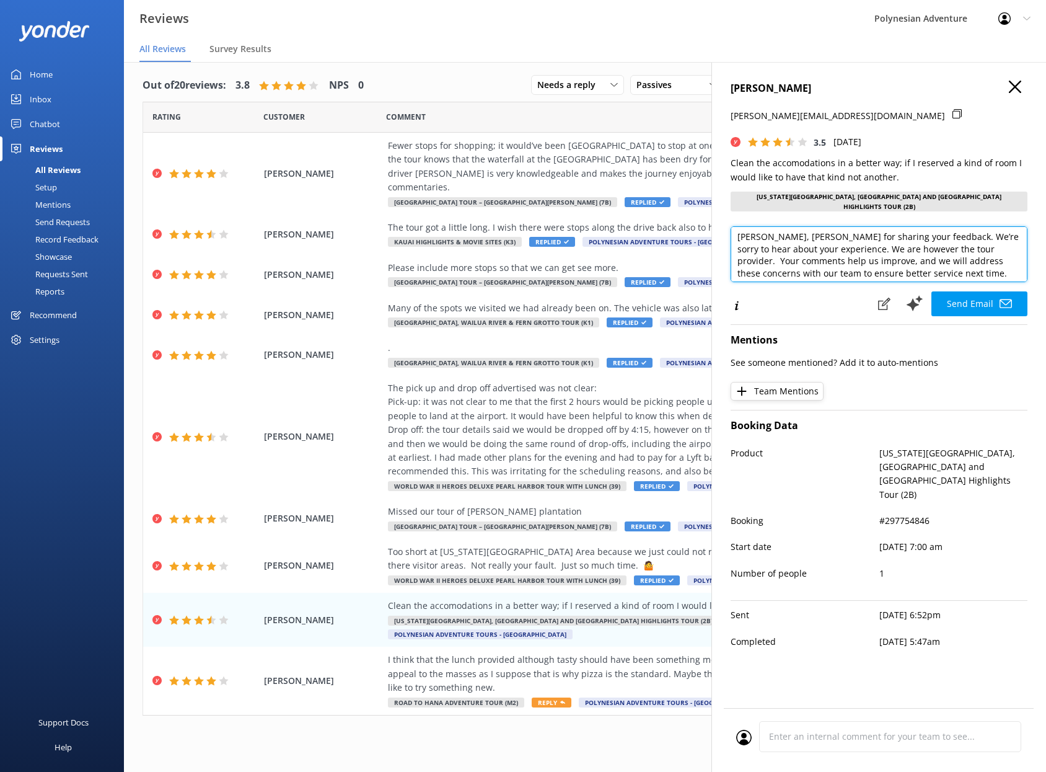
drag, startPoint x: 951, startPoint y: 267, endPoint x: 731, endPoint y: 254, distance: 220.4
click at [731, 254] on textarea "[PERSON_NAME], [PERSON_NAME] for sharing your feedback. We’re sorry to hear abo…" at bounding box center [879, 254] width 297 height 56
click at [807, 250] on textarea "[PERSON_NAME], [PERSON_NAME] for sharing your feedback. We’re sorry to hear abo…" at bounding box center [879, 254] width 297 height 56
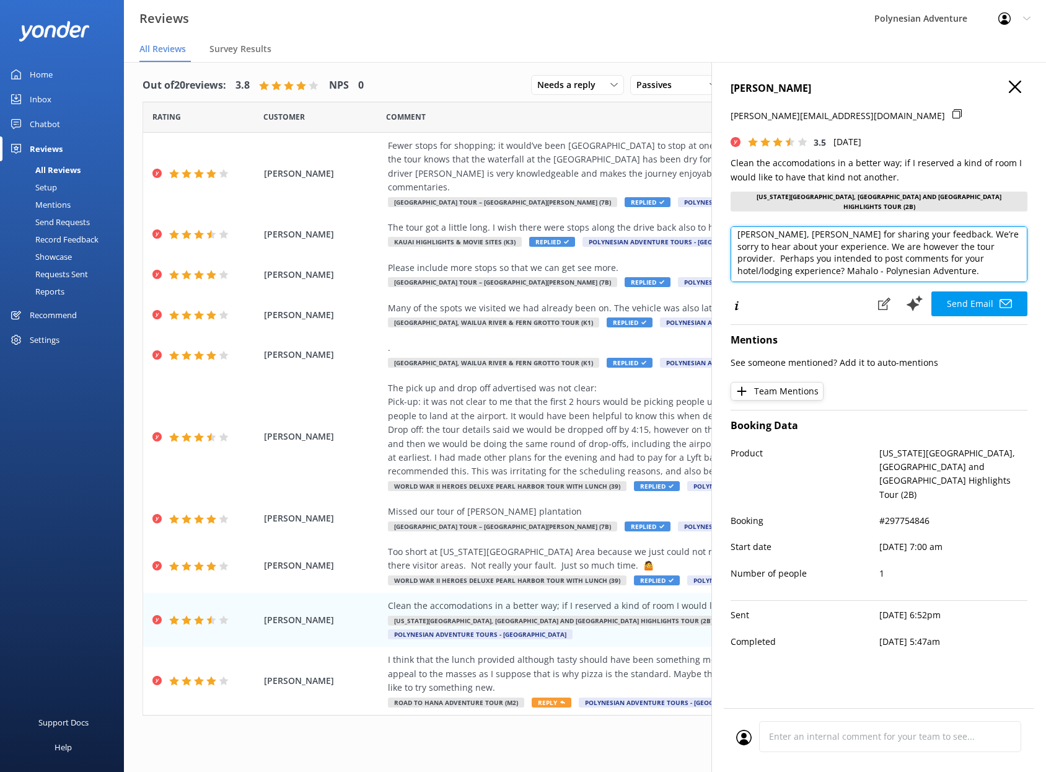
click at [894, 240] on textarea "[PERSON_NAME], [PERSON_NAME] for sharing your feedback. We’re sorry to hear abo…" at bounding box center [879, 254] width 297 height 56
click at [889, 240] on textarea "[PERSON_NAME], [PERSON_NAME] for sharing your feedback. We’re sorry to hear abo…" at bounding box center [879, 254] width 297 height 56
type textarea "[PERSON_NAME], [PERSON_NAME] for sharing your feedback. We’re sorry to hear abo…"
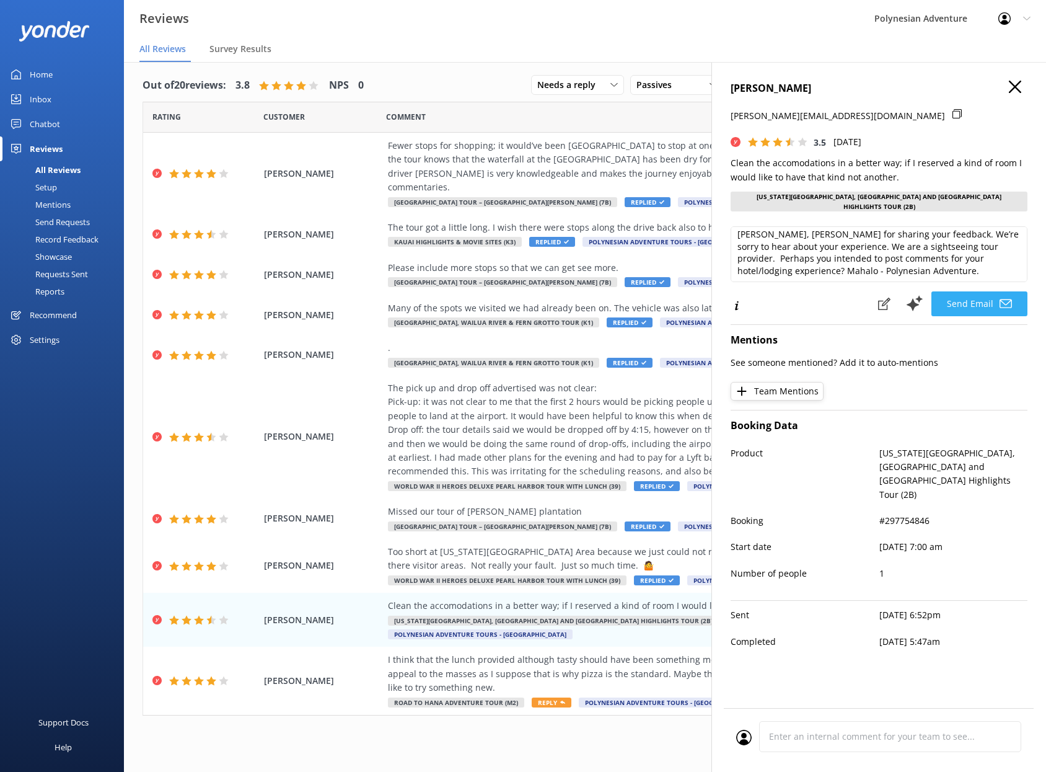
click at [979, 293] on button "Send Email" at bounding box center [979, 303] width 96 height 25
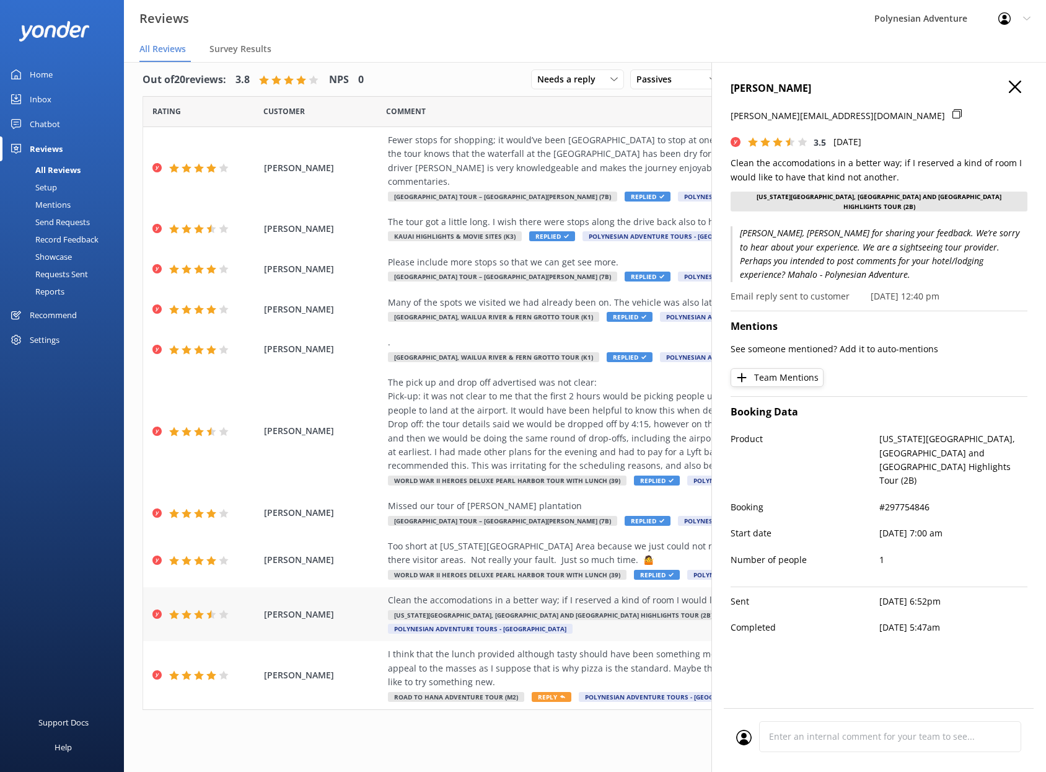
scroll to position [23, 0]
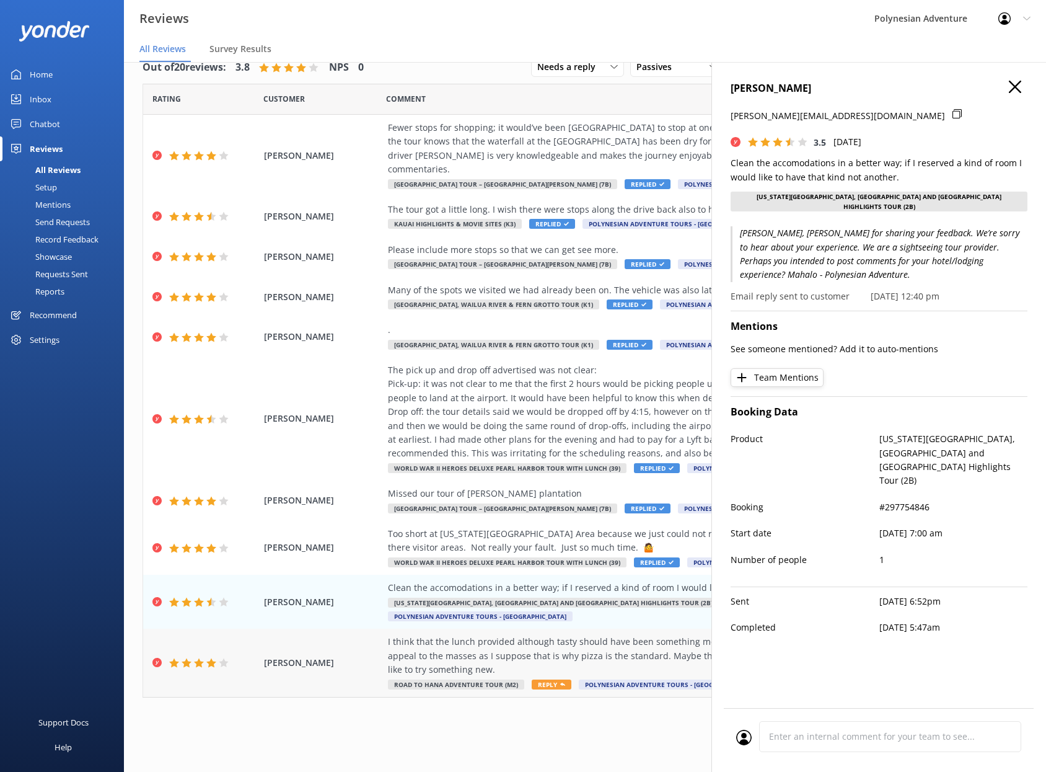
click at [466, 635] on div "I think that the lunch provided although tasty should have been something more …" at bounding box center [665, 656] width 555 height 42
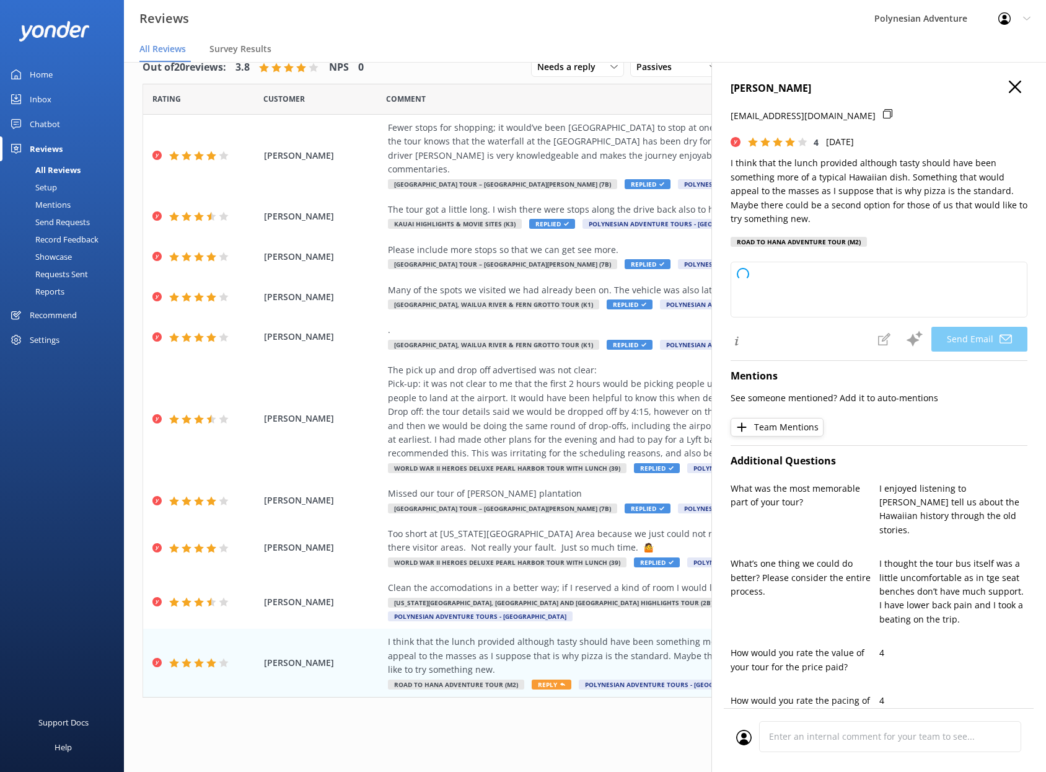
type textarea "[PERSON_NAME], [PERSON_NAME] for your thoughtful feedback! We’re glad you enjoy…"
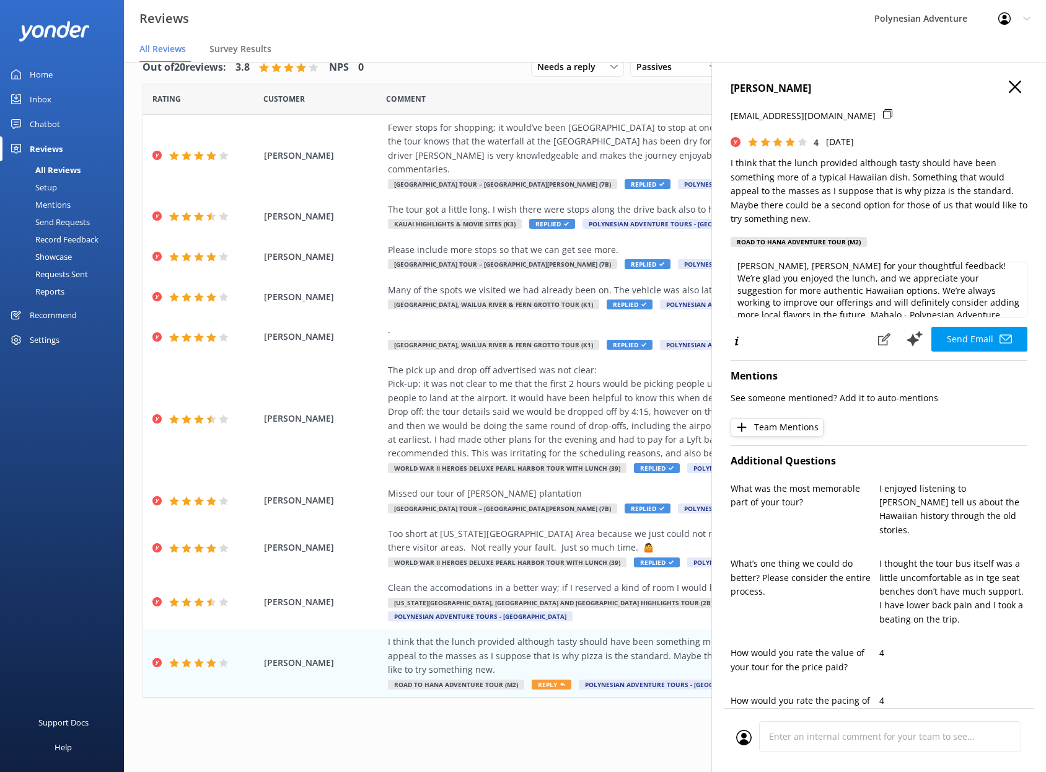
scroll to position [19, 0]
click at [961, 341] on button "Send Email" at bounding box center [979, 339] width 96 height 25
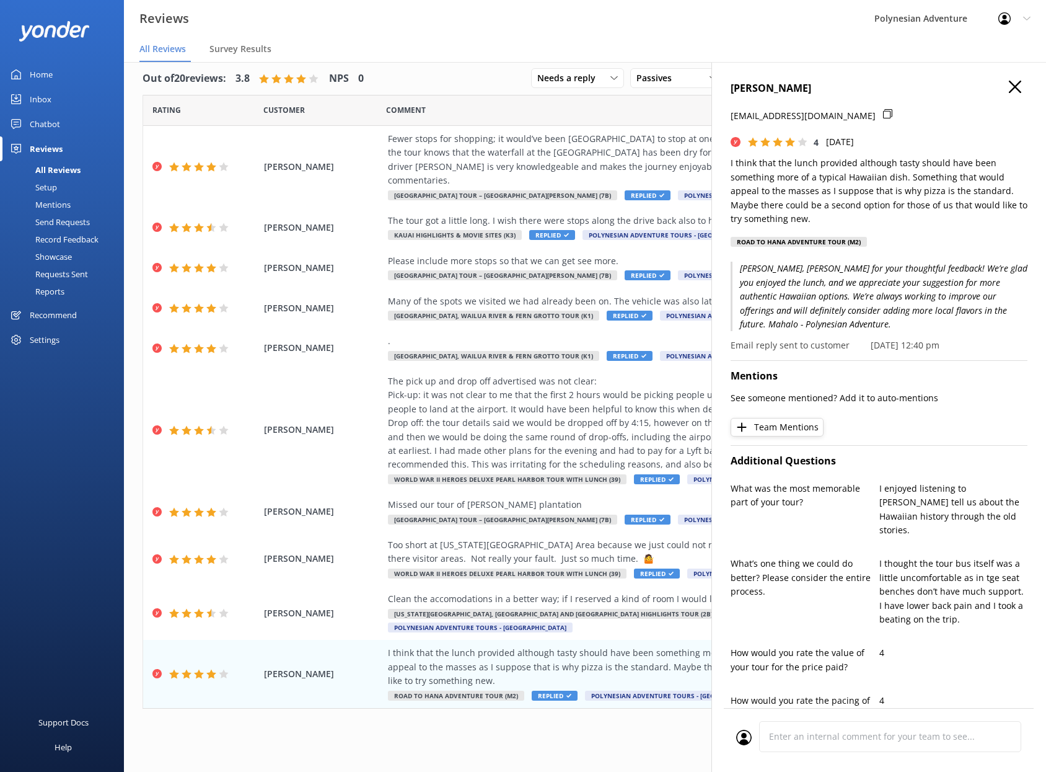
scroll to position [0, 0]
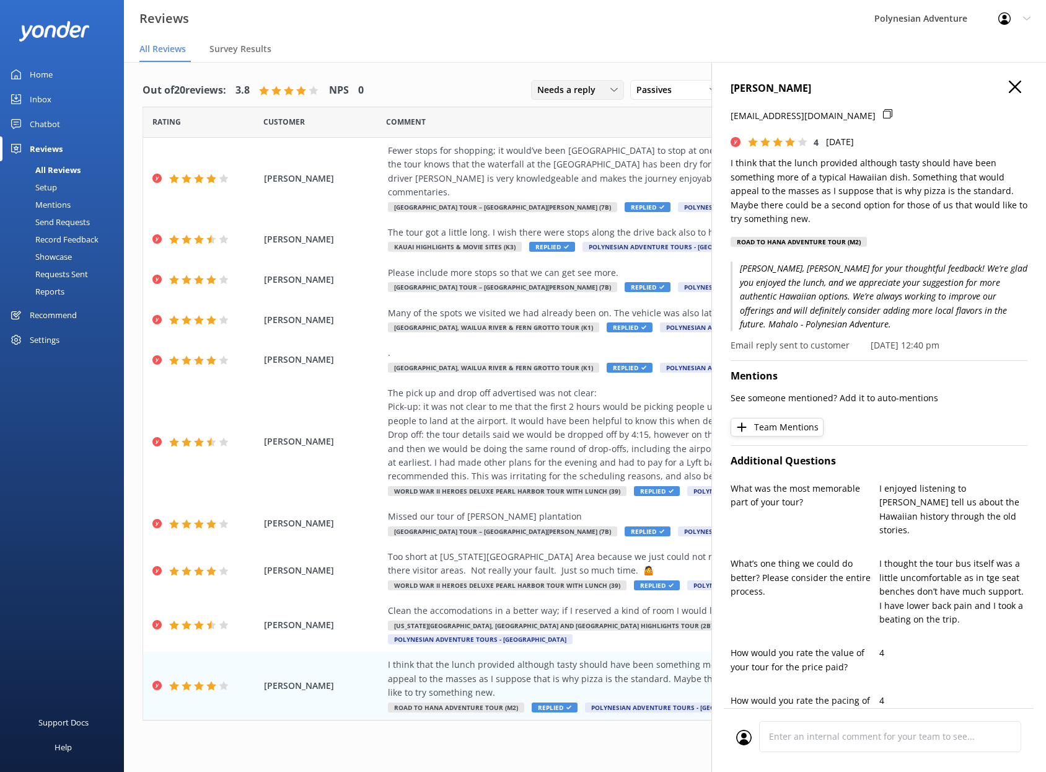
click at [607, 91] on div "Needs a reply" at bounding box center [577, 90] width 87 height 14
click at [585, 112] on div "All reply statuses" at bounding box center [568, 115] width 61 height 12
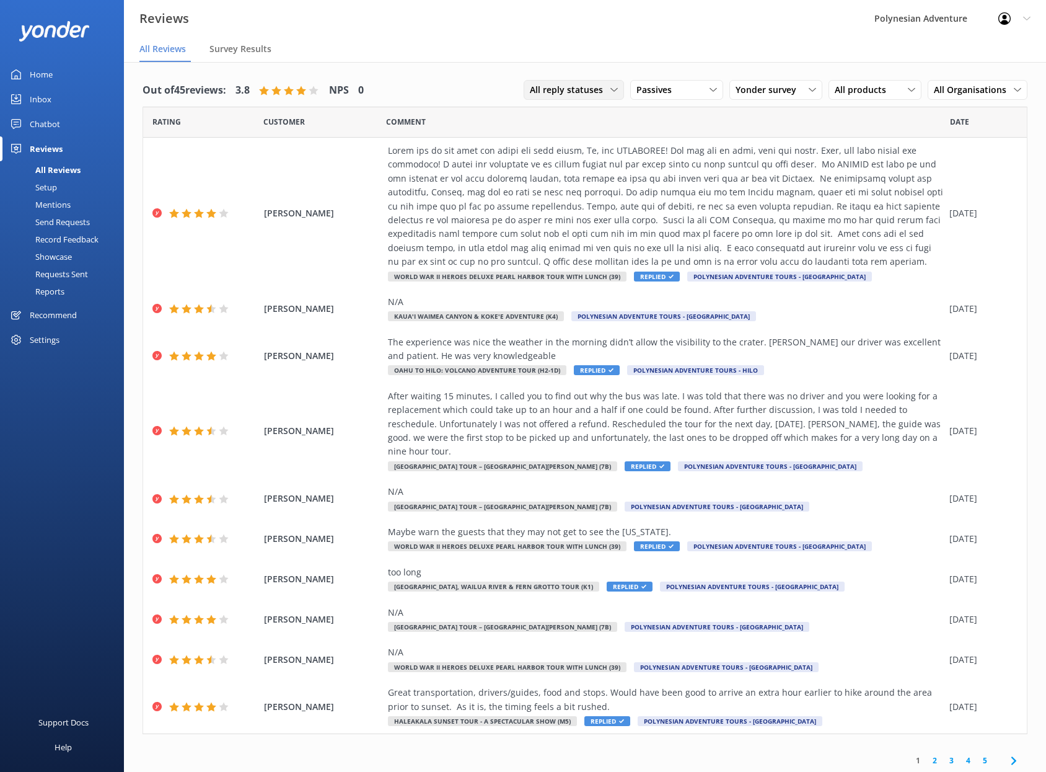
click at [594, 91] on span "All reply statuses" at bounding box center [570, 90] width 81 height 14
click at [587, 135] on link "Needs a reply" at bounding box center [579, 140] width 110 height 25
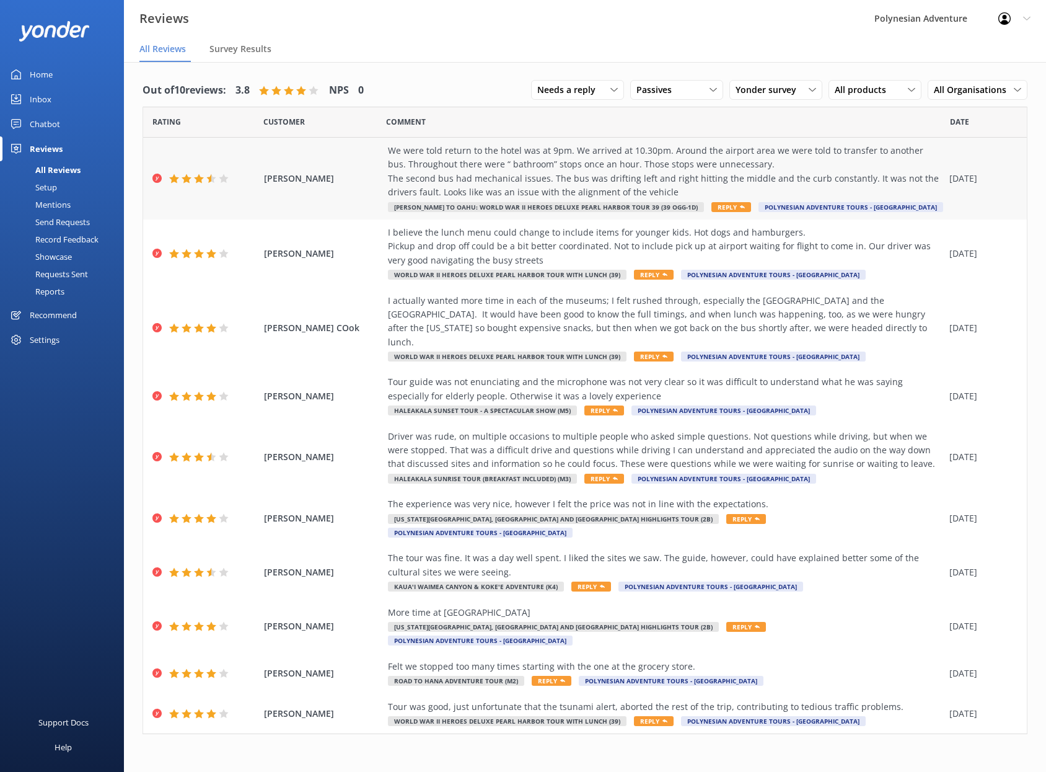
click at [602, 160] on div "We were told return to the hotel was at 9pm. We arrived at 10.30pm. Around the …" at bounding box center [665, 172] width 555 height 56
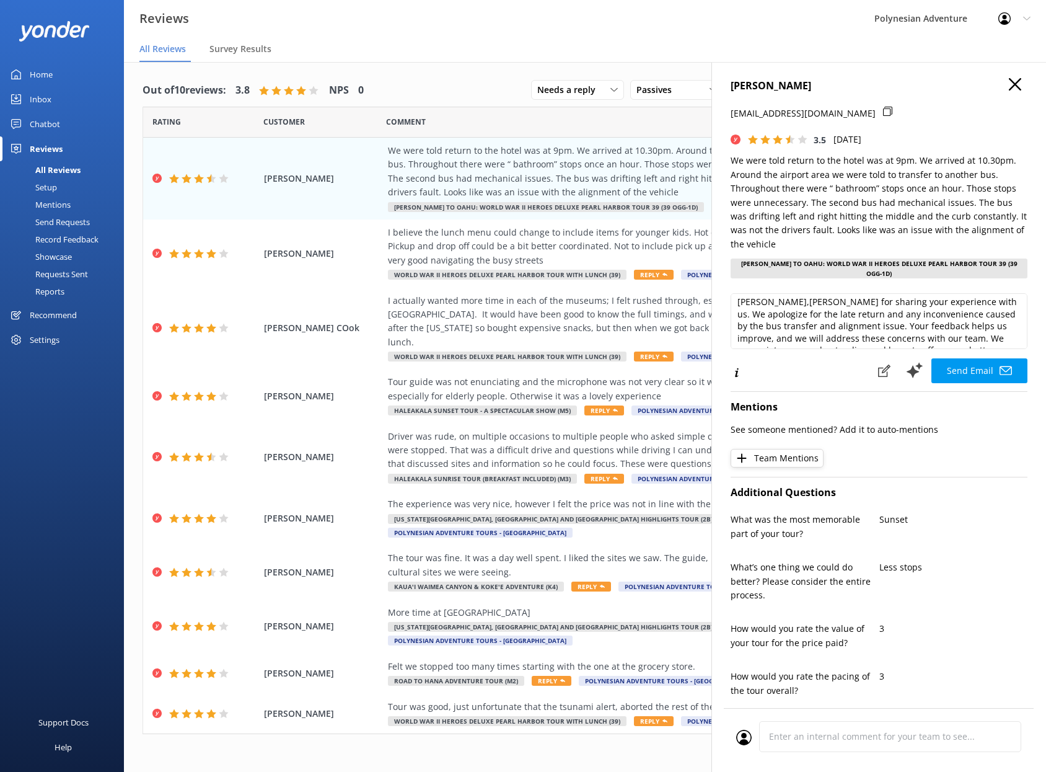
scroll to position [5, 0]
click at [791, 300] on textarea "[PERSON_NAME],[PERSON_NAME] for sharing your experience with us. We apologize f…" at bounding box center [879, 321] width 297 height 56
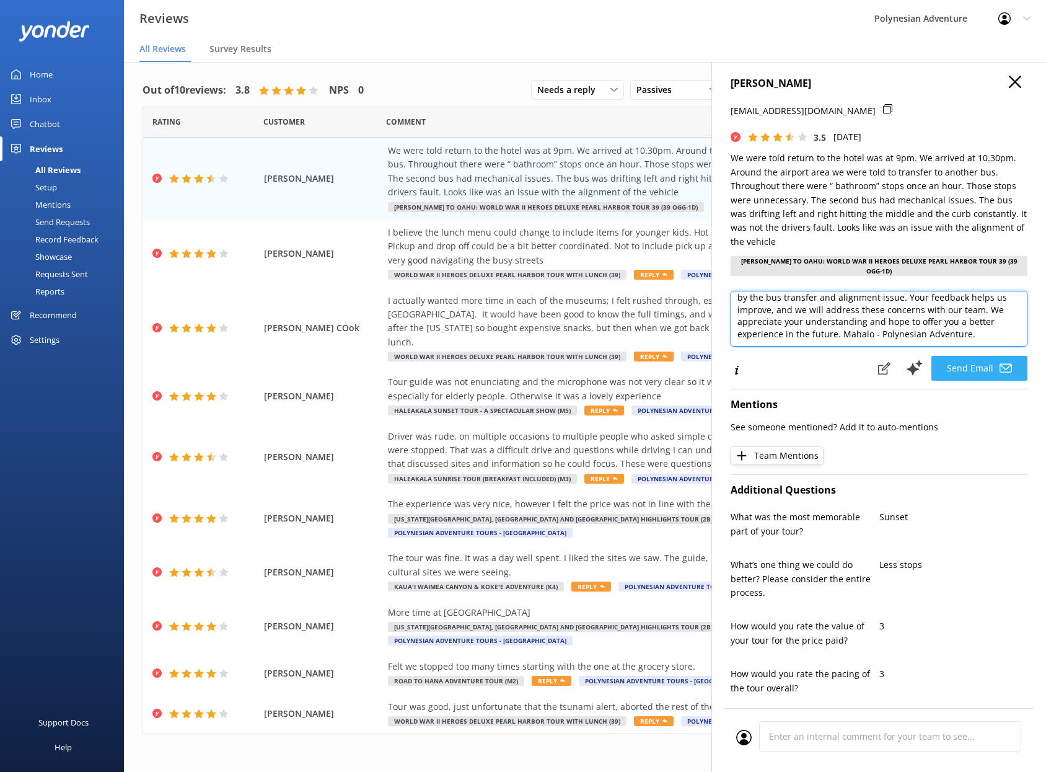
scroll to position [7, 0]
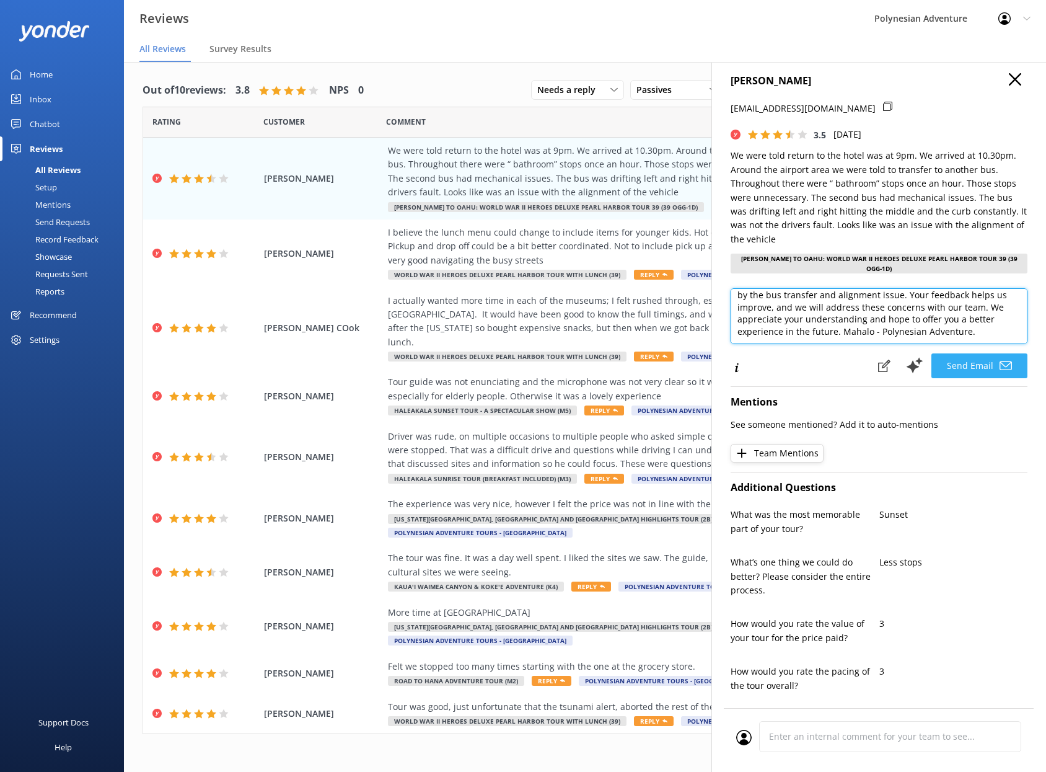
type textarea "[PERSON_NAME], [PERSON_NAME] for sharing your experience with us. We apologize …"
click at [949, 364] on button "Send Email" at bounding box center [979, 365] width 96 height 25
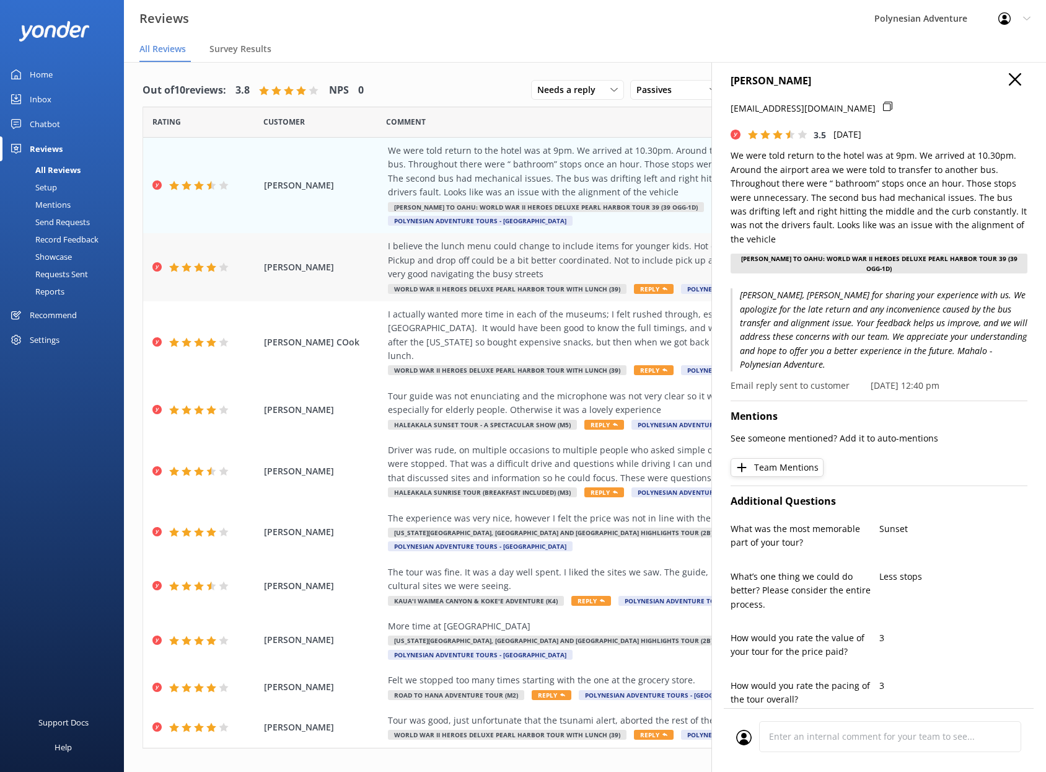
click at [514, 246] on div "I believe the lunch menu could change to include items for younger kids. Hot do…" at bounding box center [665, 260] width 555 height 42
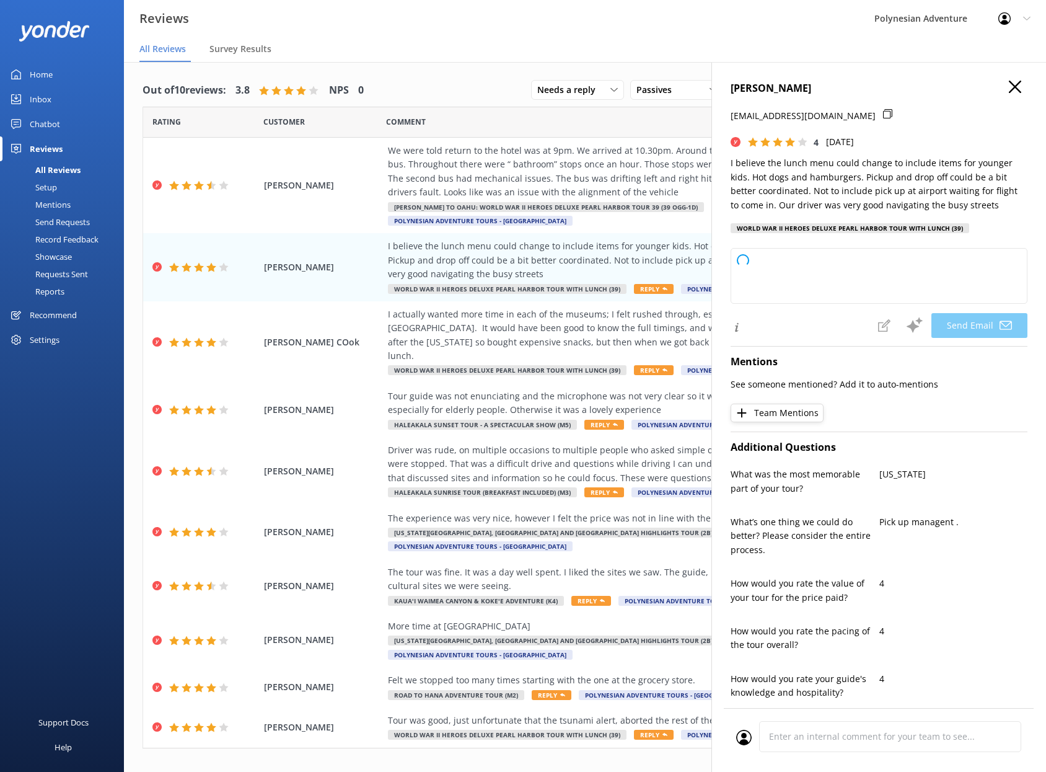
type textarea "[PERSON_NAME], [PERSON_NAME] for your helpful feedback! We appreciate your sugg…"
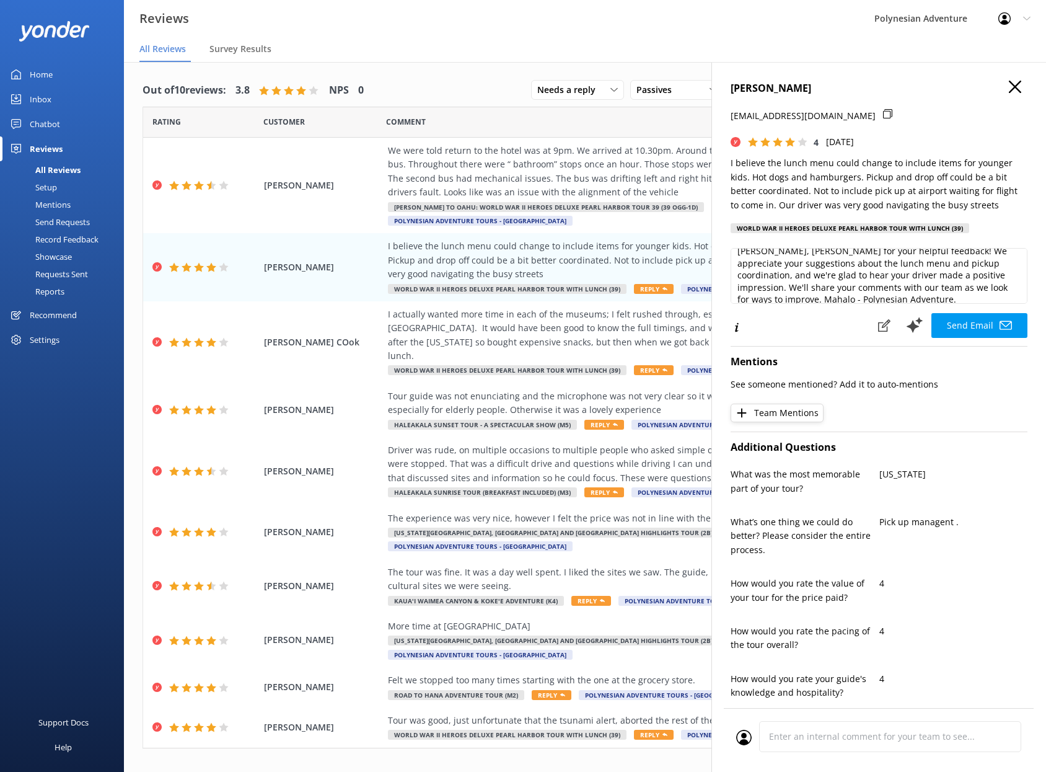
scroll to position [19, 0]
click at [955, 327] on button "Send Email" at bounding box center [979, 325] width 96 height 25
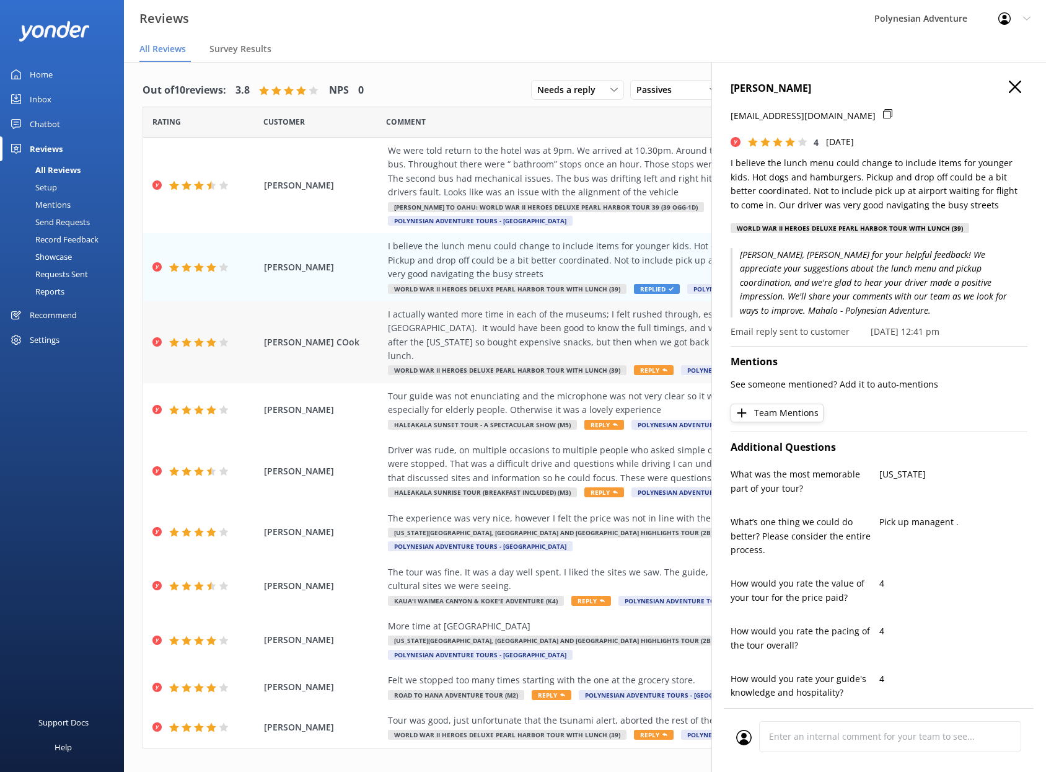
click at [464, 307] on div "I actually wanted more time in each of the museums; I felt rushed through, espe…" at bounding box center [665, 335] width 555 height 56
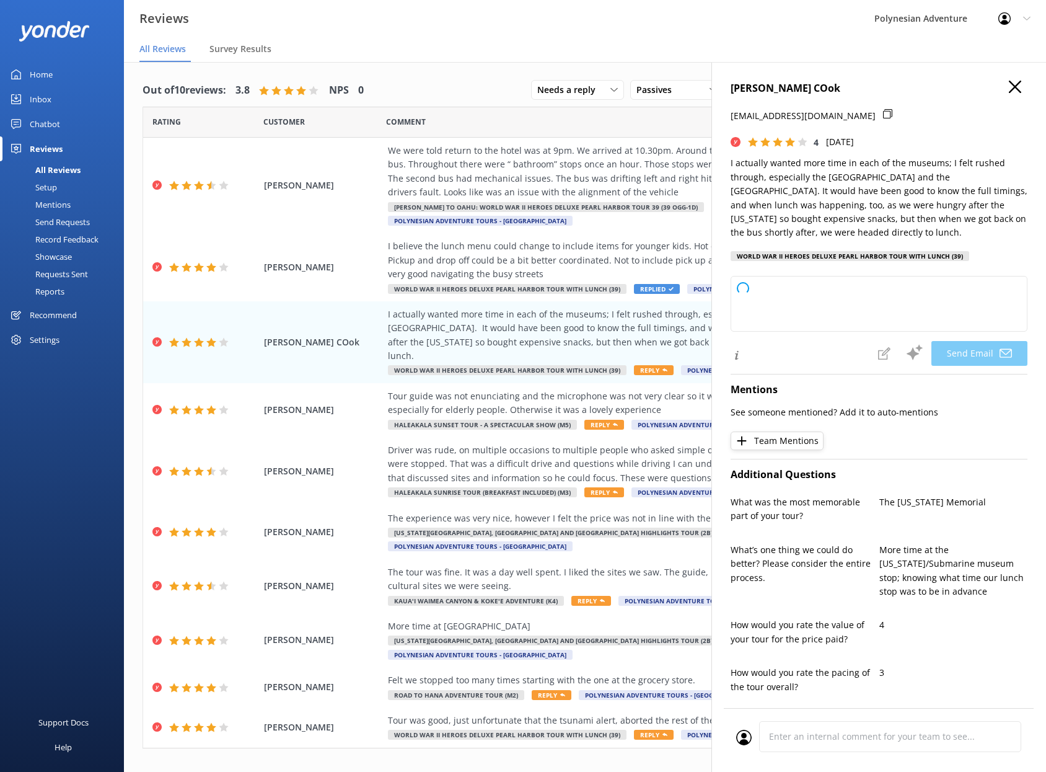
type textarea "[PERSON_NAME], [PERSON_NAME] for sharing your feedback with us. We appreciate y…"
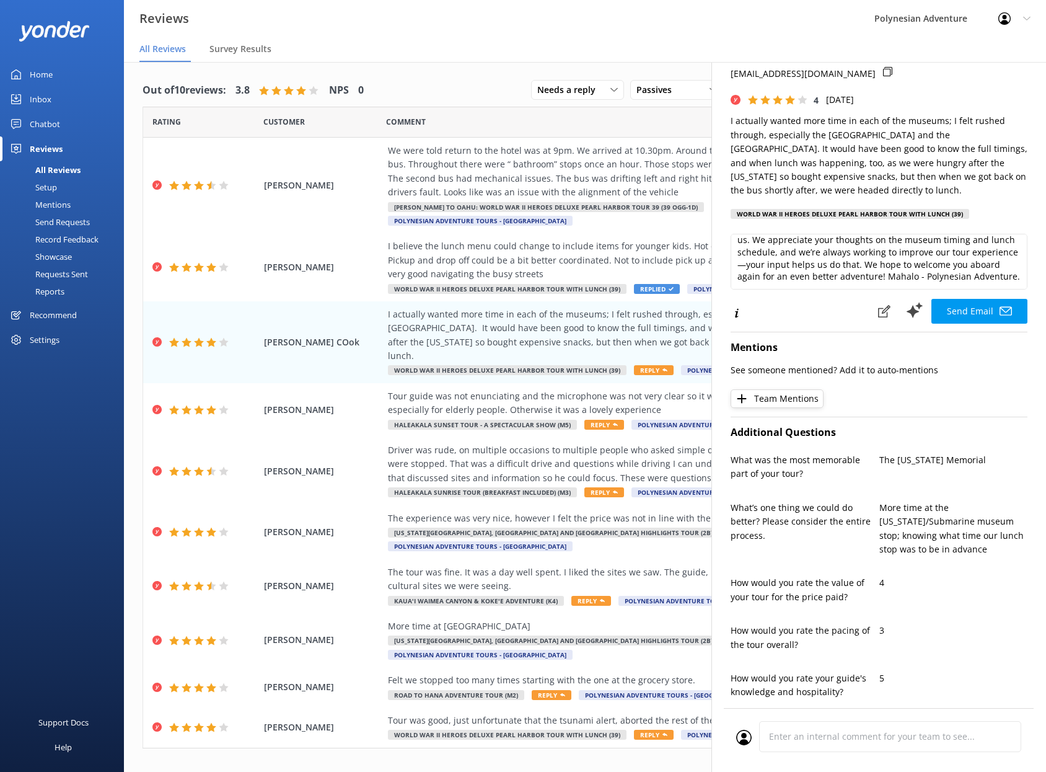
scroll to position [30, 0]
click at [951, 308] on button "Send Email" at bounding box center [979, 311] width 96 height 25
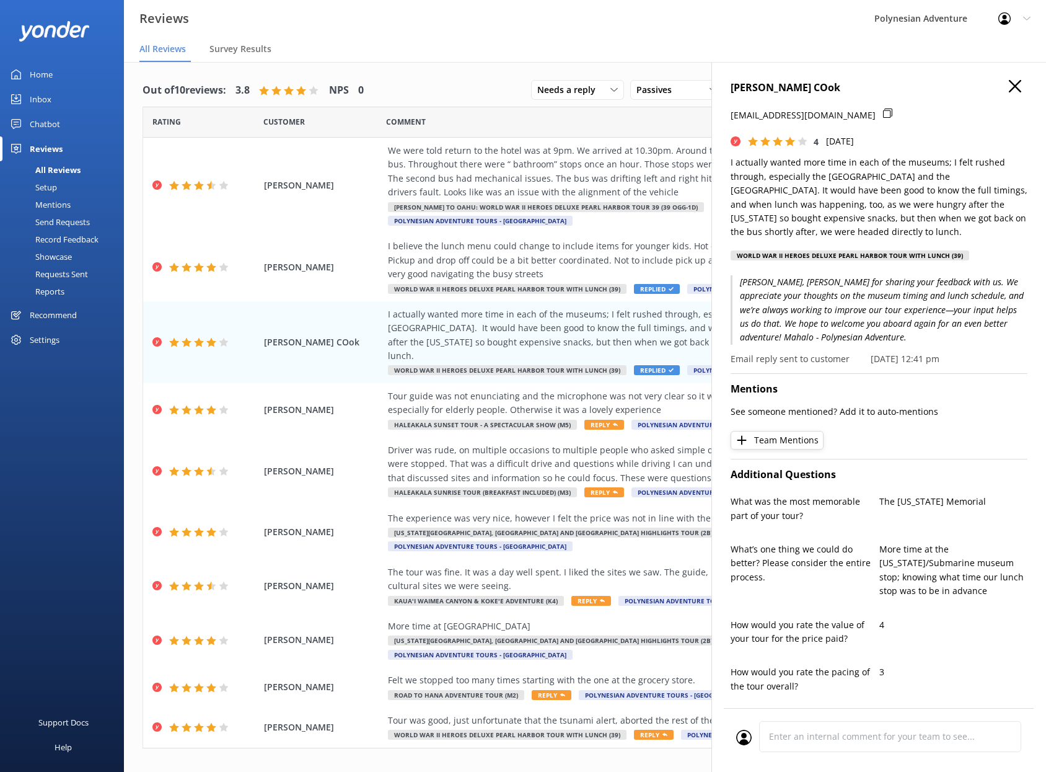
scroll to position [0, 0]
click at [516, 389] on div "Tour guide was not enunciating and the microphone was not very clear so it was …" at bounding box center [665, 403] width 555 height 28
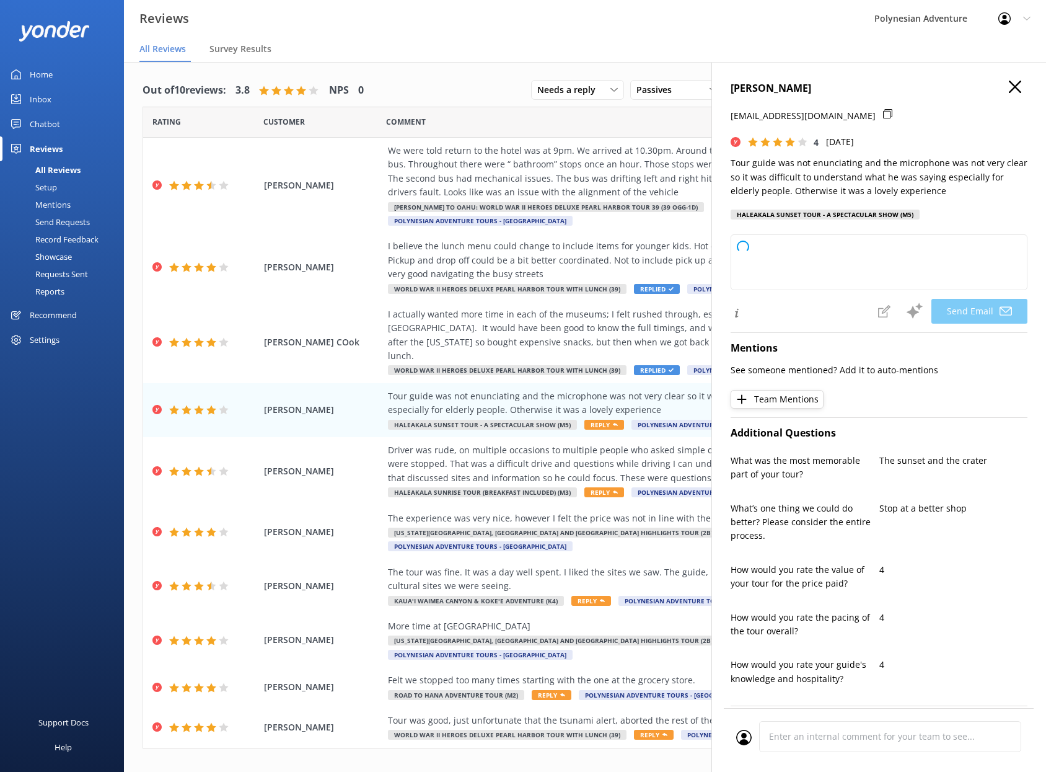
type textarea "Aloha [PERSON_NAME]! Mahalo for your feedback and for joining us on tour. We’re…"
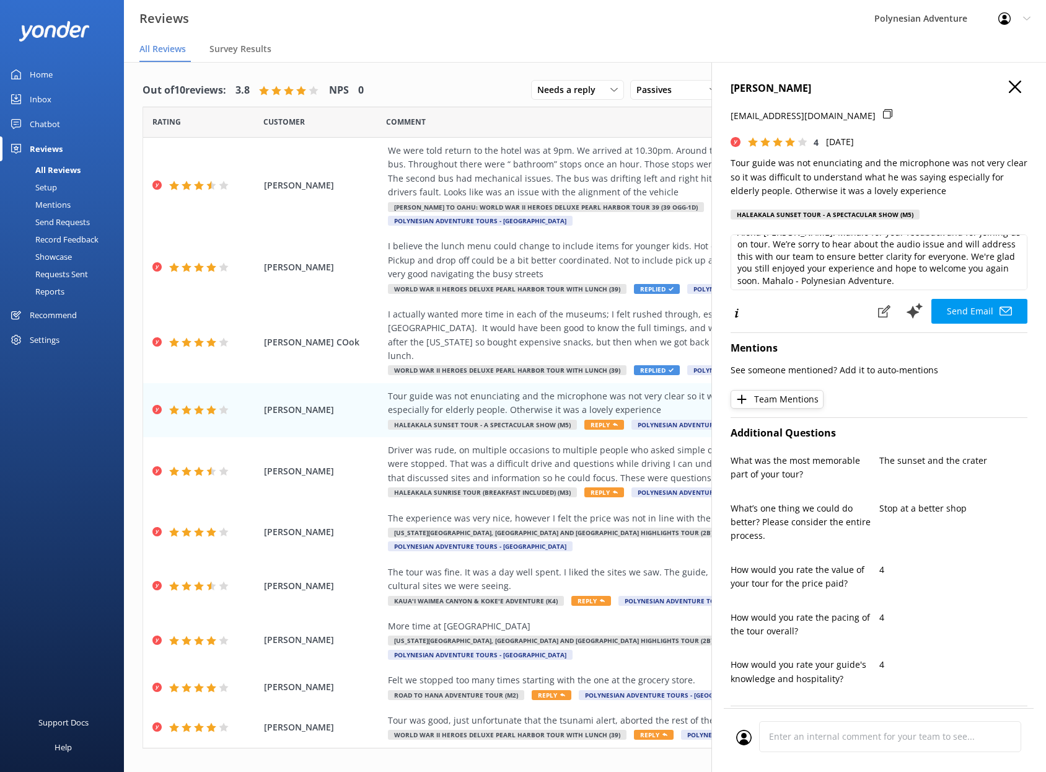
scroll to position [18, 0]
click at [966, 315] on button "Send Email" at bounding box center [979, 311] width 96 height 25
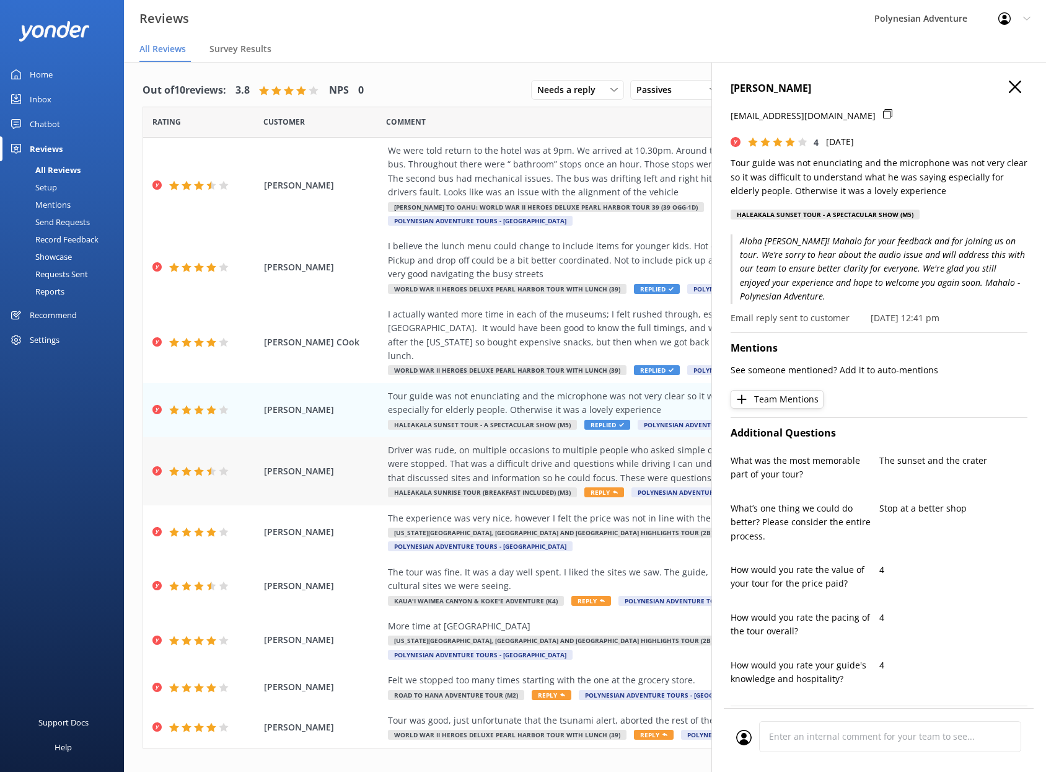
click at [445, 443] on div "Driver was rude, on multiple occasions to multiple people who asked simple ques…" at bounding box center [665, 464] width 555 height 42
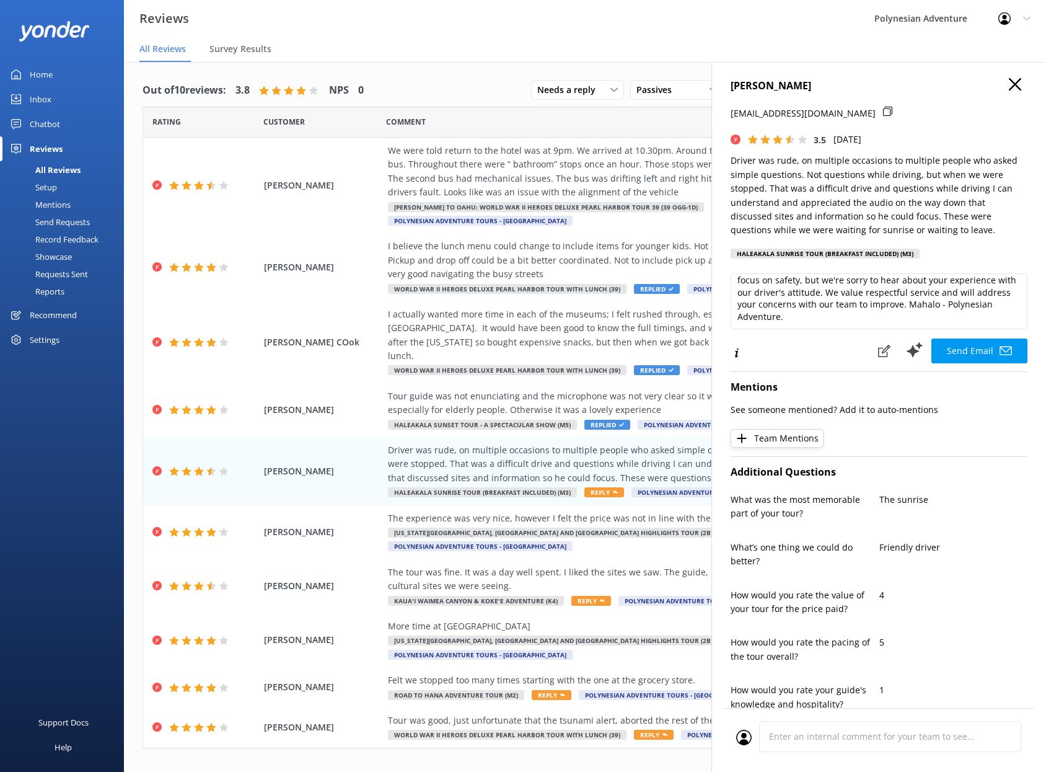
scroll to position [30, 0]
click at [836, 319] on textarea "[PERSON_NAME], [PERSON_NAME] for sharing your feedback with us. We're glad you …" at bounding box center [879, 301] width 297 height 56
drag, startPoint x: 926, startPoint y: 279, endPoint x: 772, endPoint y: 292, distance: 155.5
click at [767, 290] on textarea "[PERSON_NAME], [PERSON_NAME] for sharing your feedback with us. We're glad you …" at bounding box center [879, 301] width 297 height 56
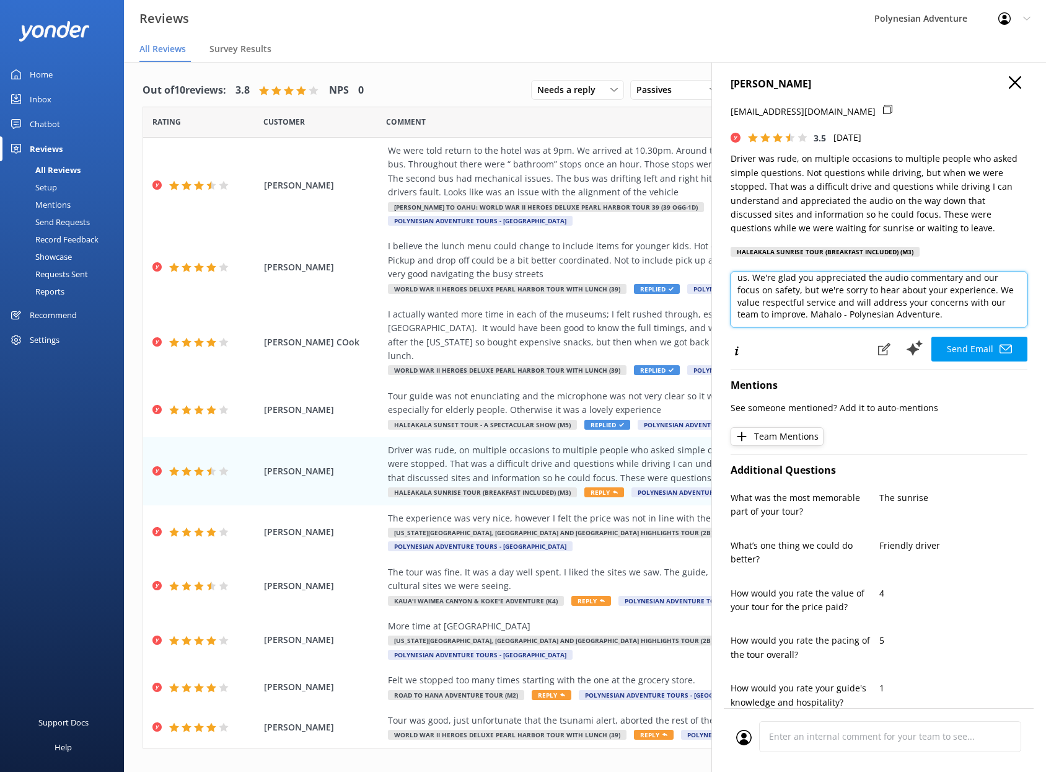
scroll to position [5, 0]
type textarea "[PERSON_NAME], [PERSON_NAME] for sharing your feedback with us. We're glad you …"
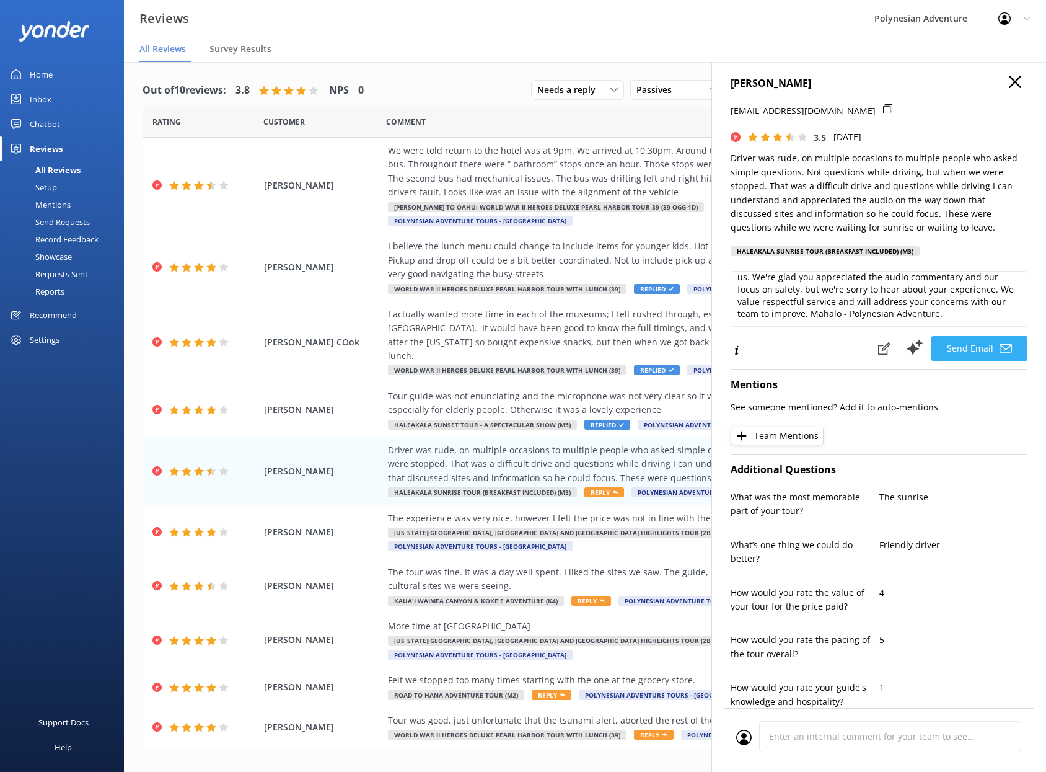
click at [946, 342] on button "Send Email" at bounding box center [979, 348] width 96 height 25
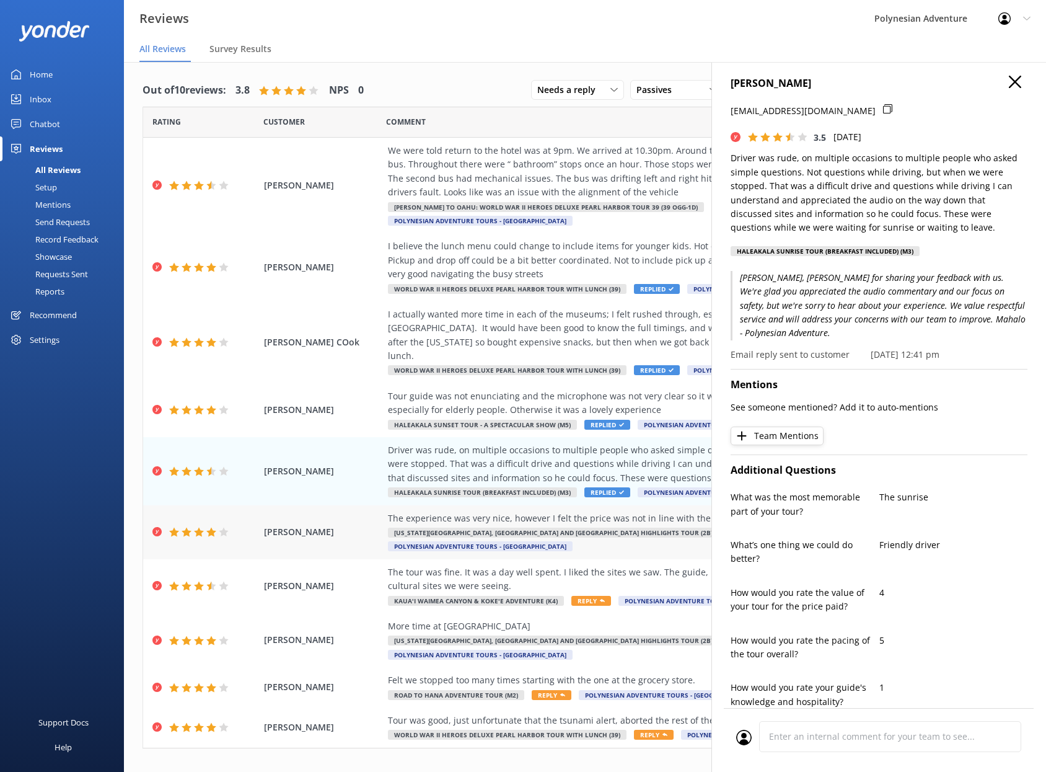
click at [416, 511] on div "The experience was very nice, however I felt the price was not in line with the…" at bounding box center [665, 518] width 555 height 14
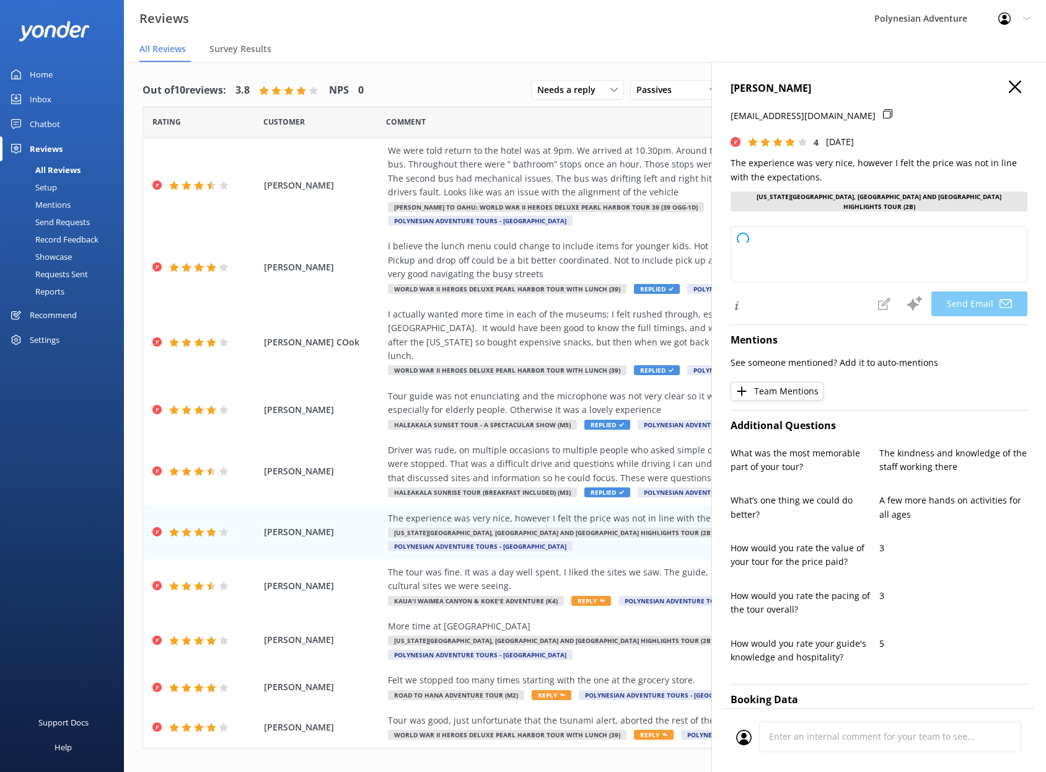
type textarea "Aloha [PERSON_NAME]! Mahalo for sharing your feedback and for joining us. We’re…"
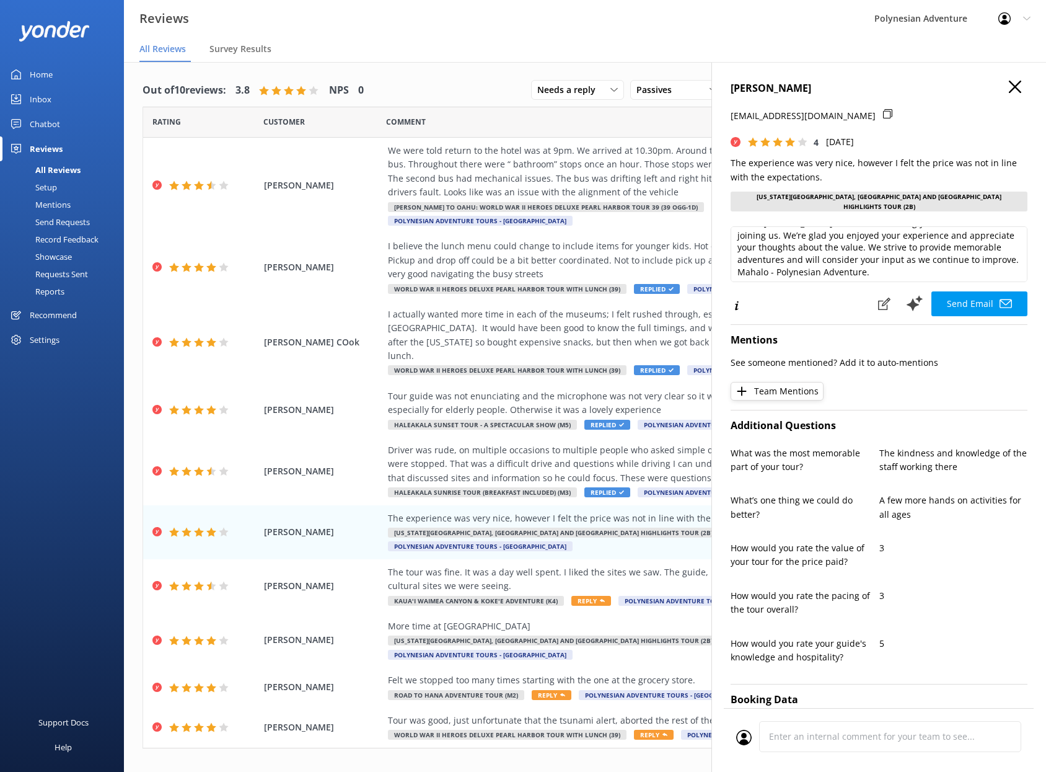
scroll to position [19, 0]
click at [943, 299] on button "Send Email" at bounding box center [979, 303] width 96 height 25
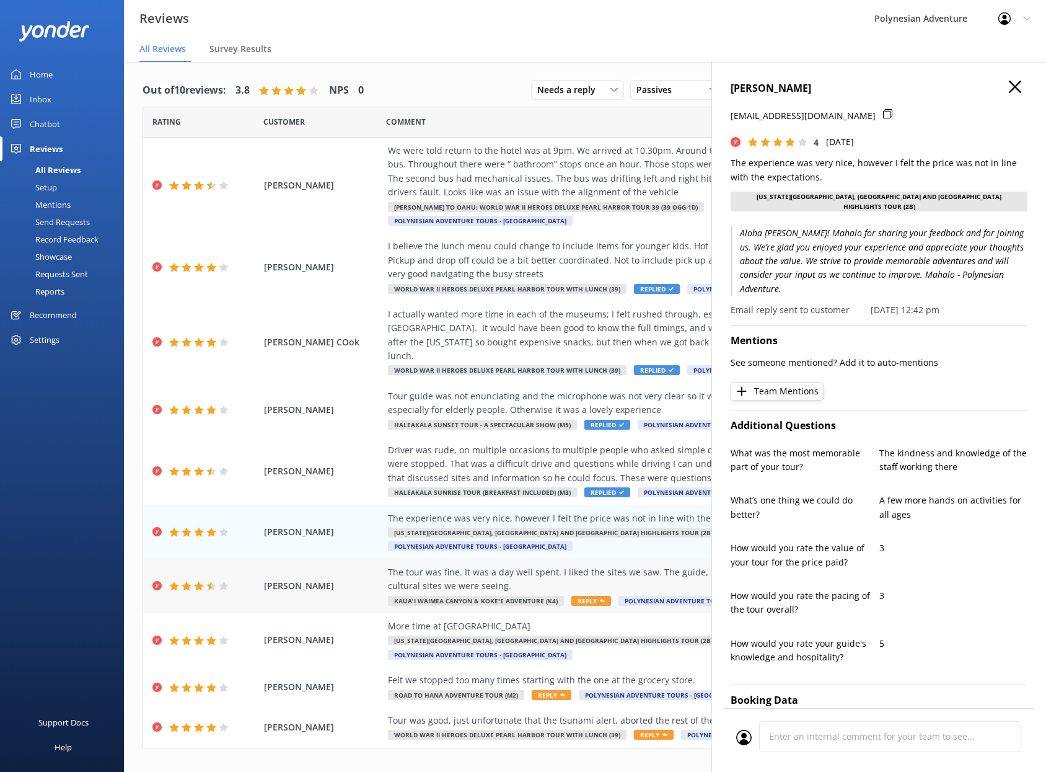
click at [489, 565] on div "The tour was fine. It was a day well spent. I liked the sites we saw. The guide…" at bounding box center [665, 579] width 555 height 28
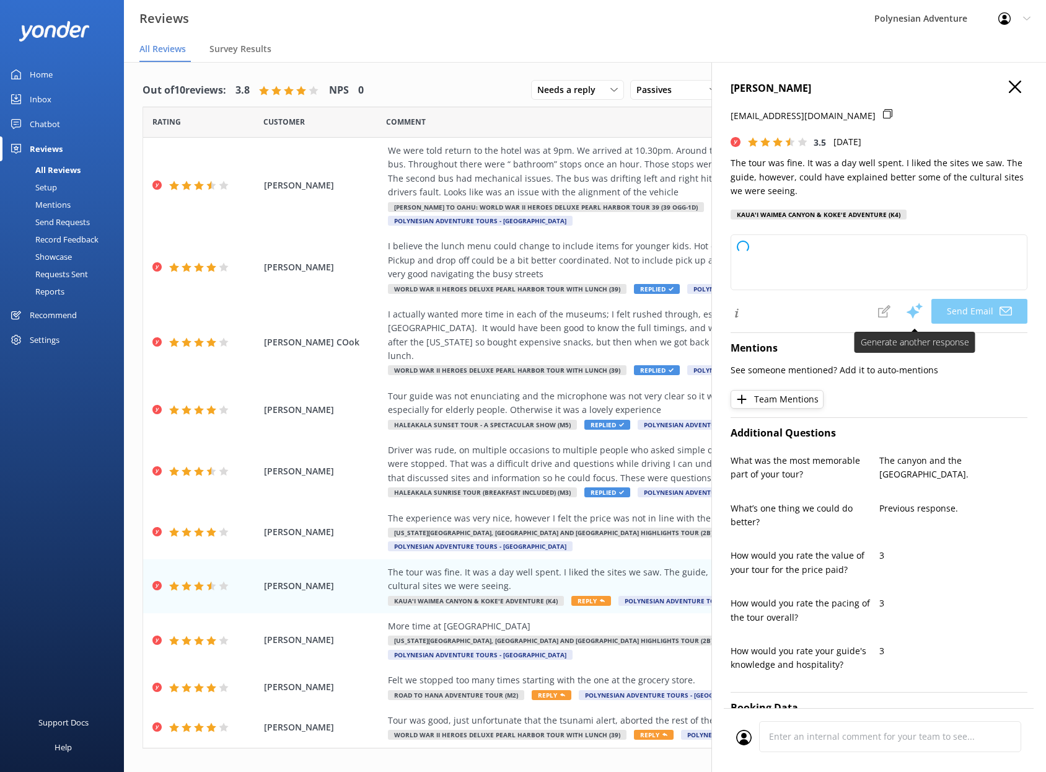
type textarea "[PERSON_NAME], [PERSON_NAME] for sharing your feedback with us. We're glad you …"
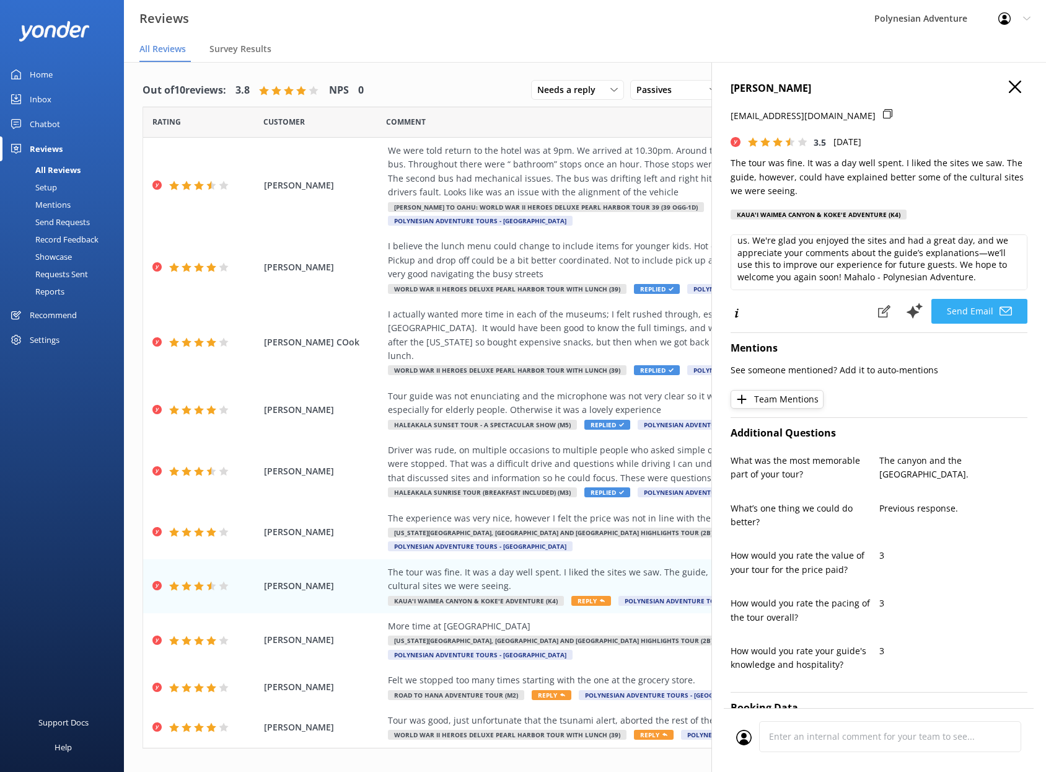
click at [971, 314] on button "Send Email" at bounding box center [979, 311] width 96 height 25
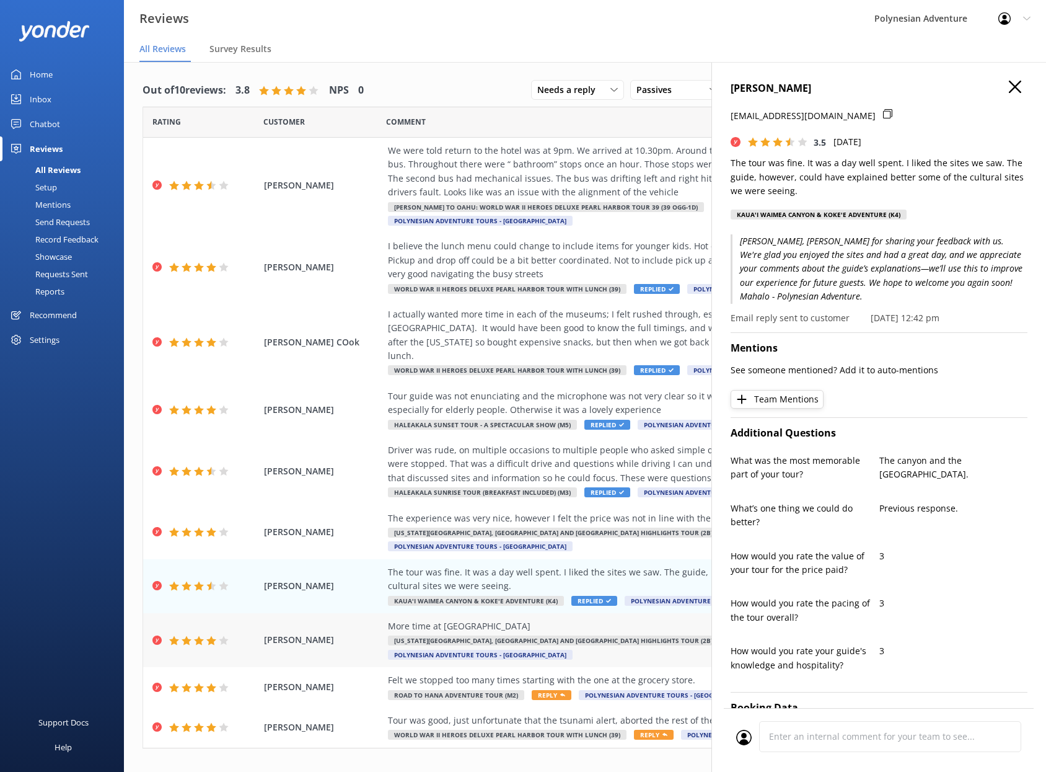
click at [535, 619] on div "More time at [GEOGRAPHIC_DATA]" at bounding box center [665, 626] width 555 height 14
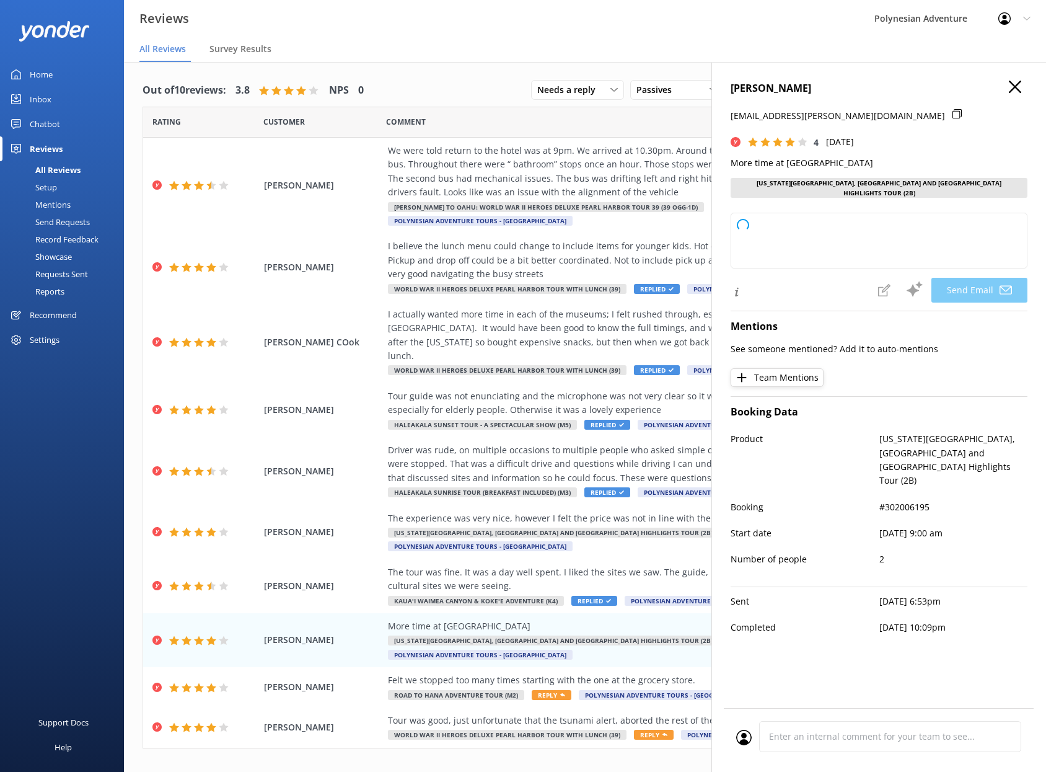
type textarea "[PERSON_NAME]! Mahalo for sharing your feedback and for joining us. We apprecia…"
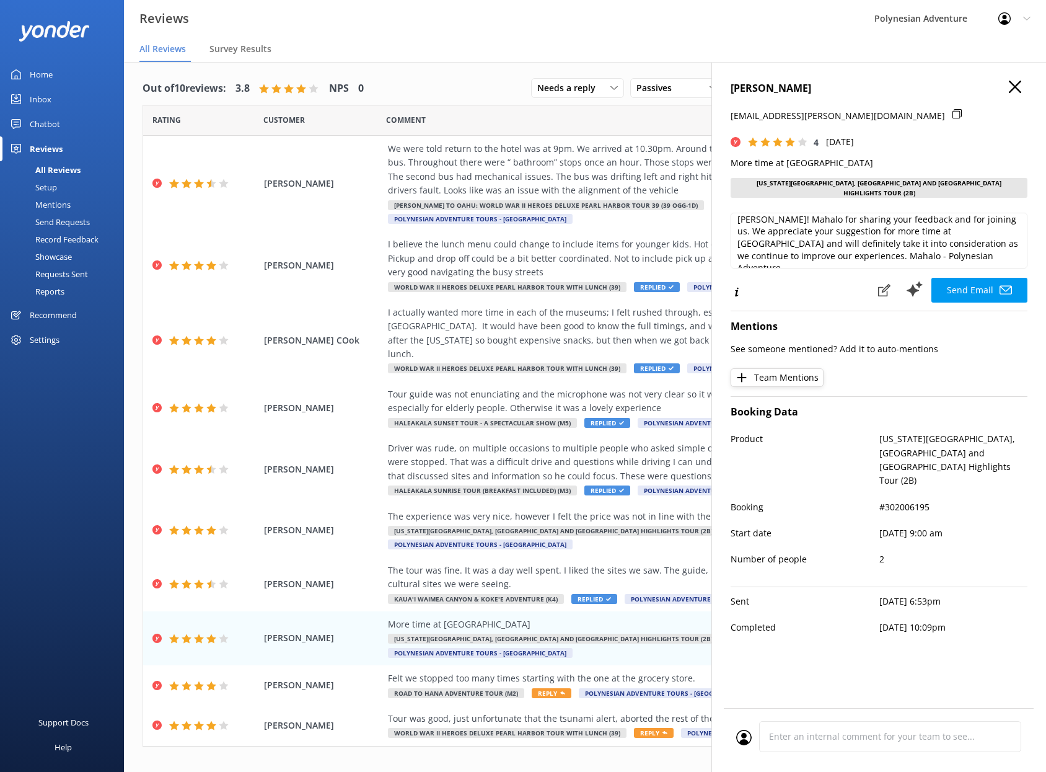
scroll to position [2, 0]
click at [983, 283] on button "Send Email" at bounding box center [979, 290] width 96 height 25
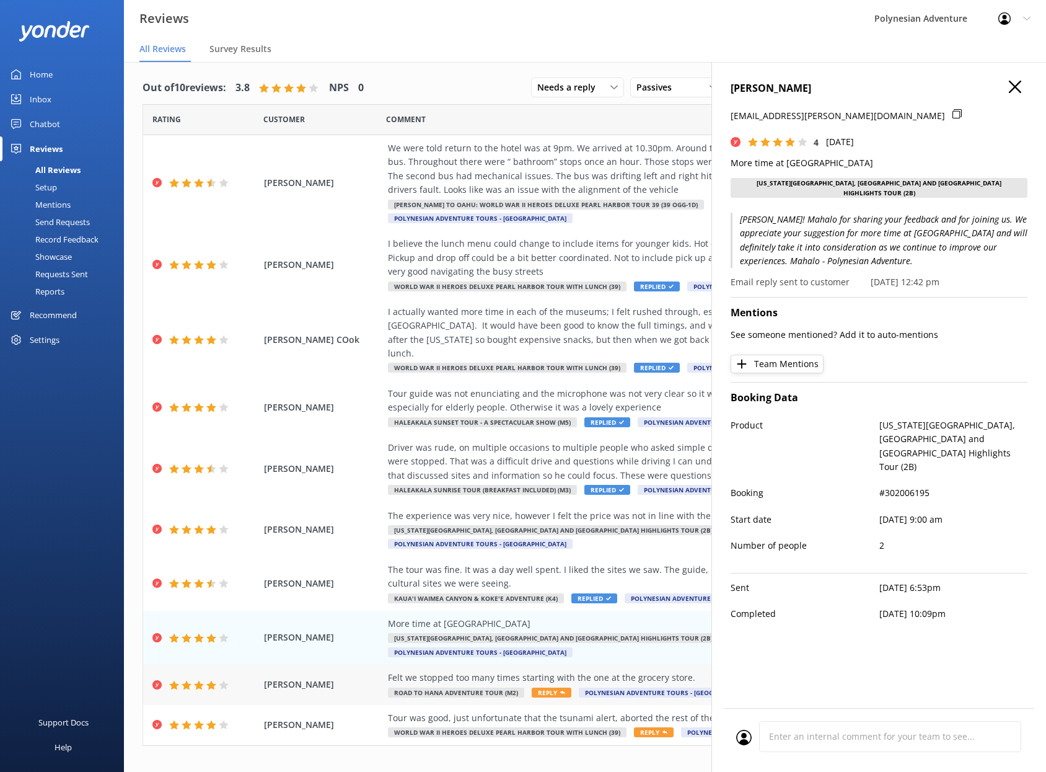
click at [413, 687] on span "Road to Hana Adventure Tour (M2)" at bounding box center [456, 692] width 136 height 10
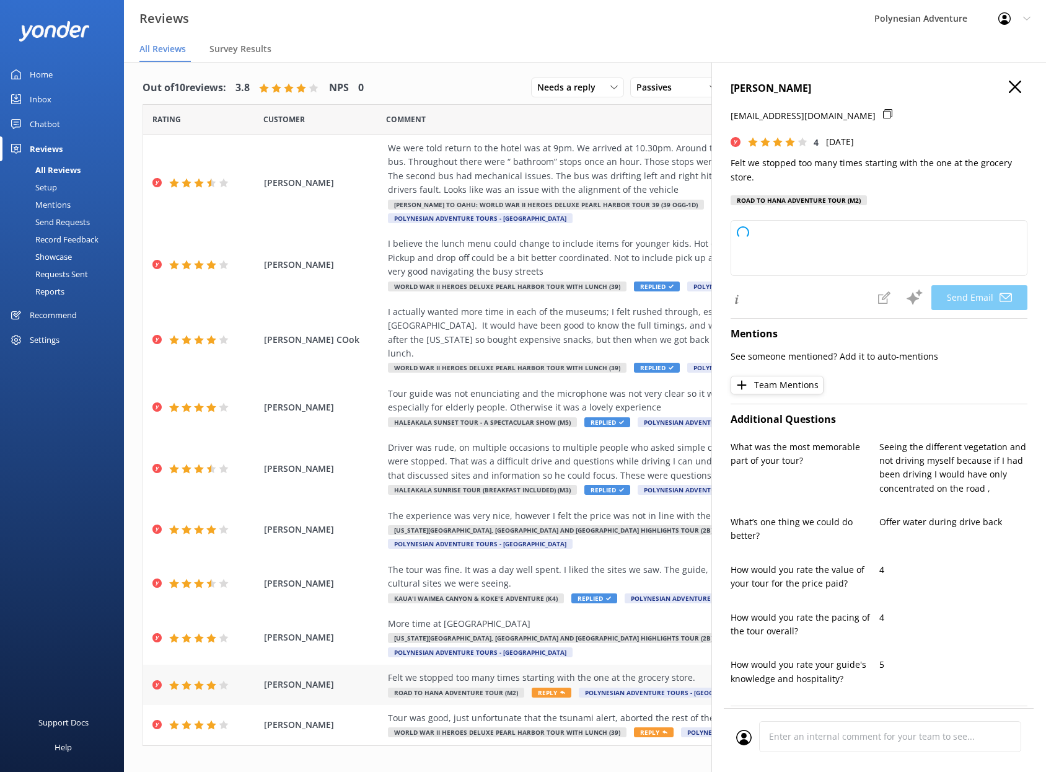
click at [407, 671] on div "Felt we stopped too many times starting with the one at the grocery store." at bounding box center [665, 678] width 555 height 14
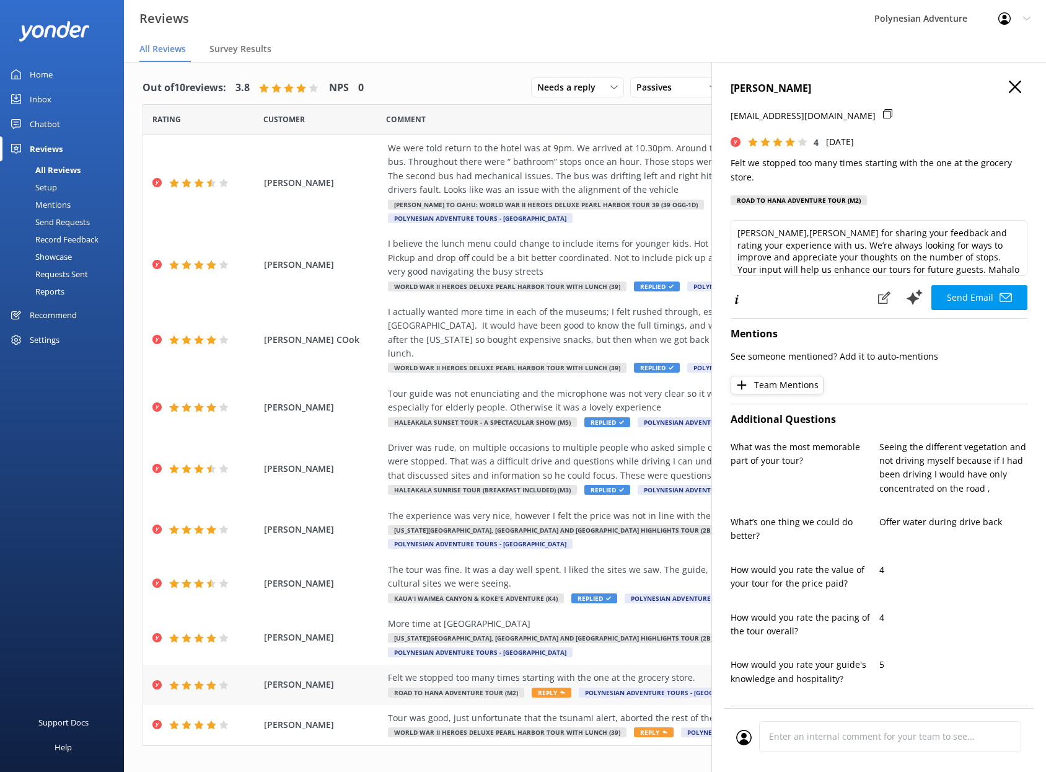
click at [477, 671] on div "Felt we stopped too many times starting with the one at the grocery store." at bounding box center [665, 678] width 555 height 14
click at [798, 234] on textarea "[PERSON_NAME],[PERSON_NAME] for sharing your feedback and rating your experienc…" at bounding box center [879, 248] width 297 height 56
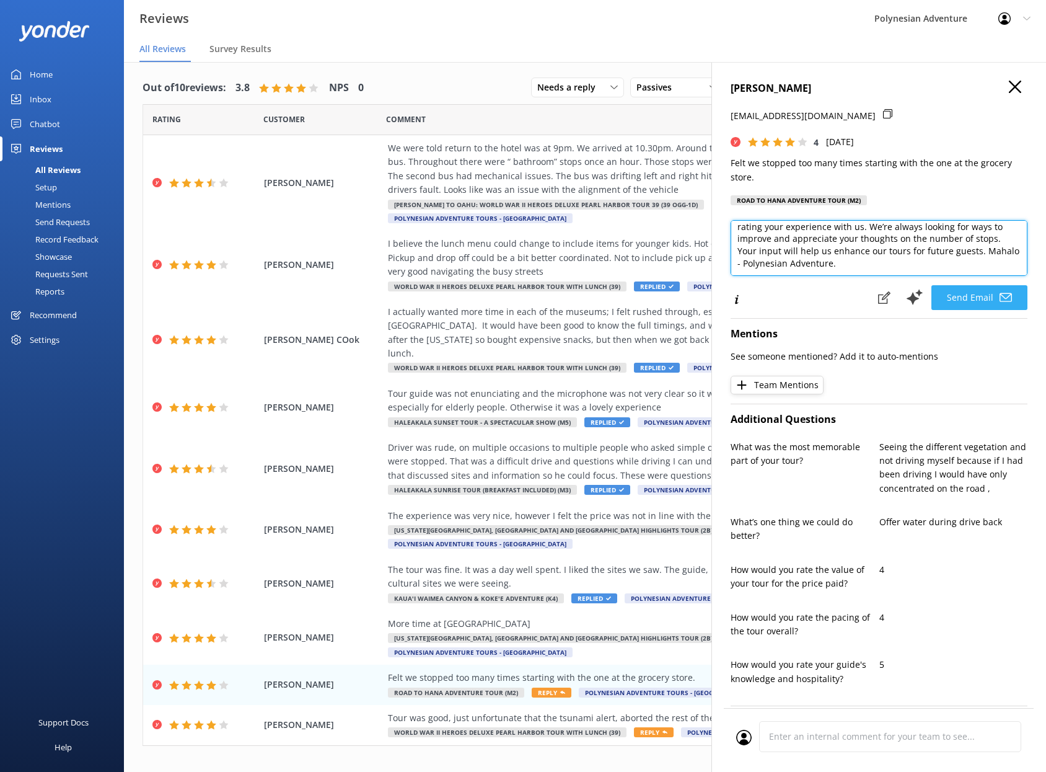
type textarea "[PERSON_NAME], [PERSON_NAME] for sharing your feedback and rating your experien…"
click at [970, 297] on button "Send Email" at bounding box center [979, 297] width 96 height 25
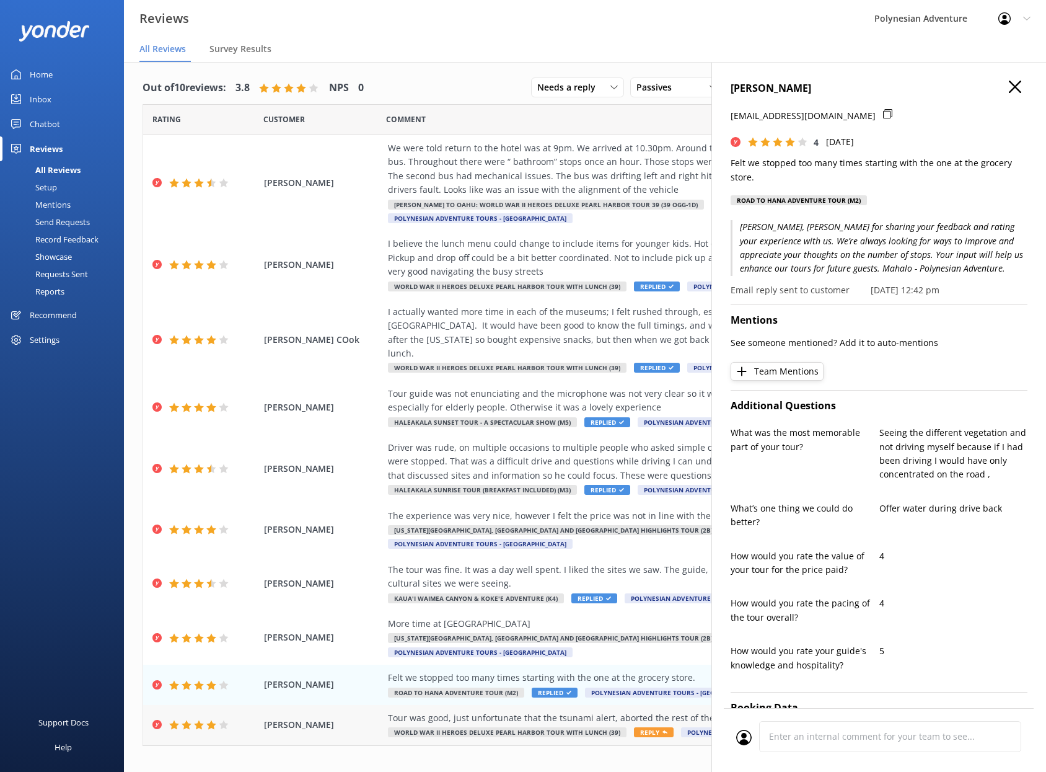
click at [429, 711] on div "Tour was good, just unfortunate that the tsunami alert, aborted the rest of the…" at bounding box center [665, 725] width 555 height 28
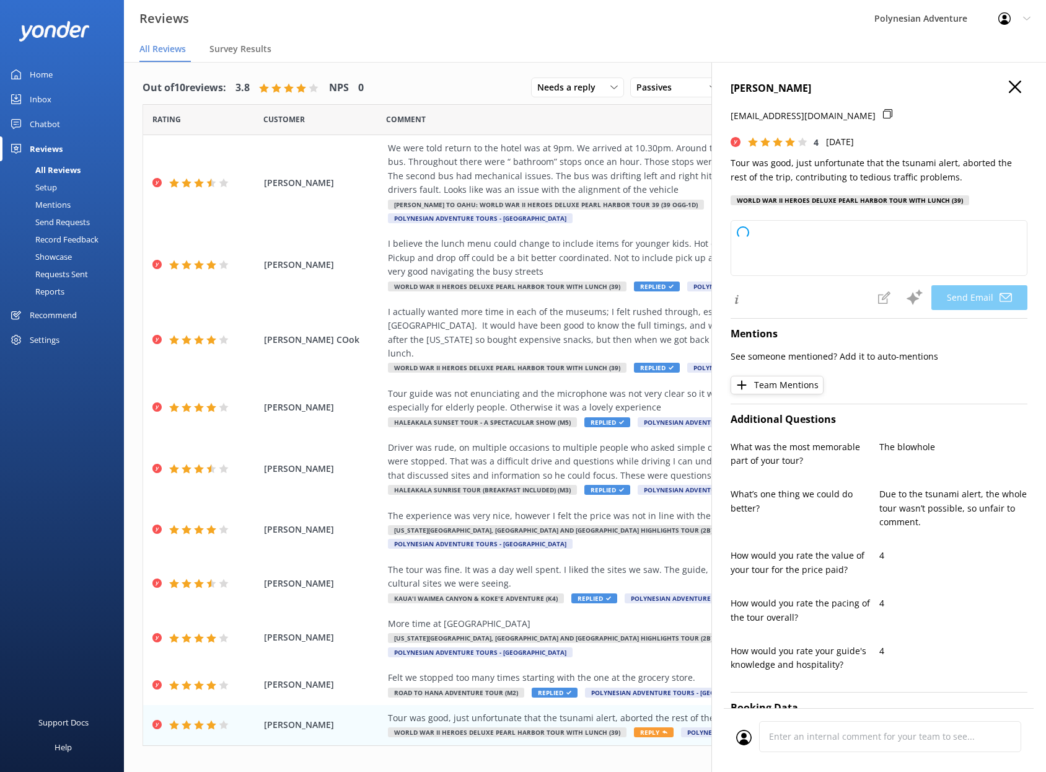
type textarea "[PERSON_NAME], [PERSON_NAME] for sharing your feedback. We're glad you enjoyed …"
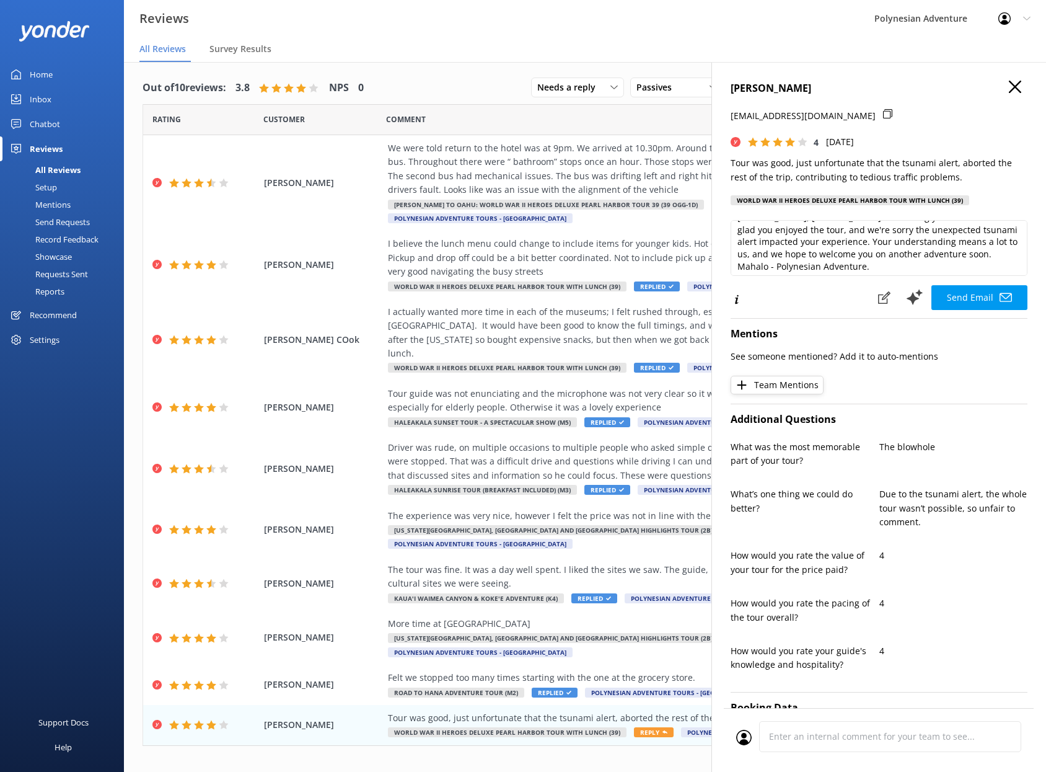
scroll to position [17, 0]
click at [969, 298] on button "Send Email" at bounding box center [979, 297] width 96 height 25
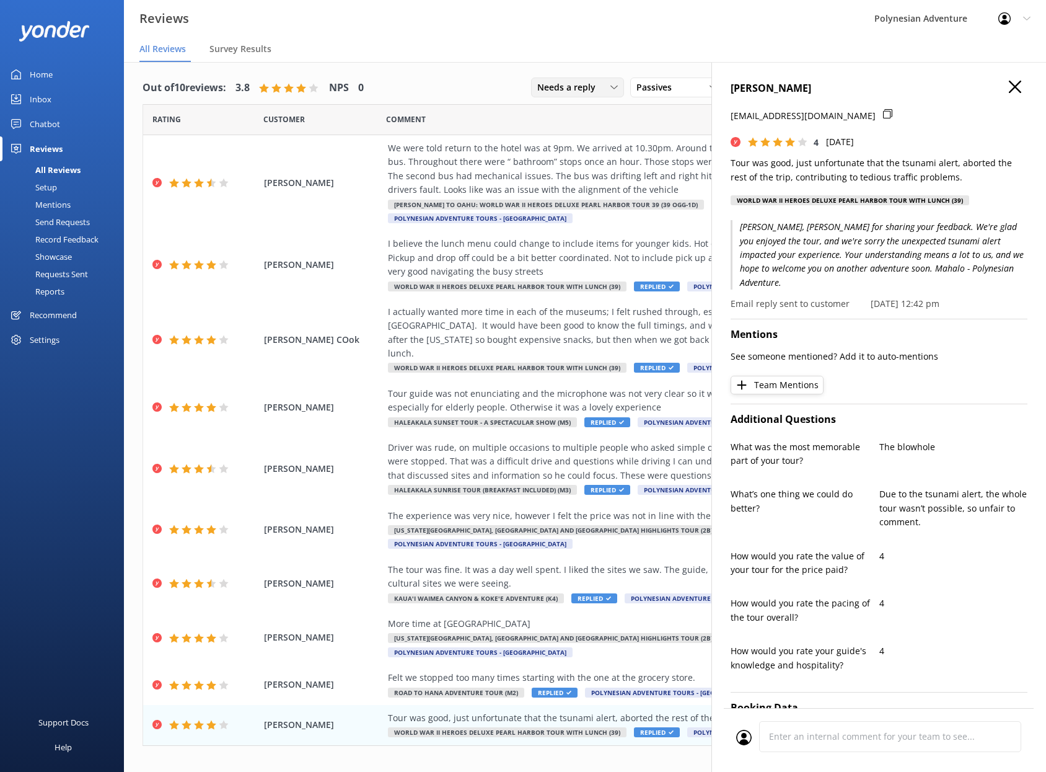
click at [579, 94] on div "Needs a reply All reply statuses Needs a reply Does not need reply" at bounding box center [577, 87] width 93 height 20
click at [583, 130] on link "Needs a reply" at bounding box center [587, 138] width 110 height 25
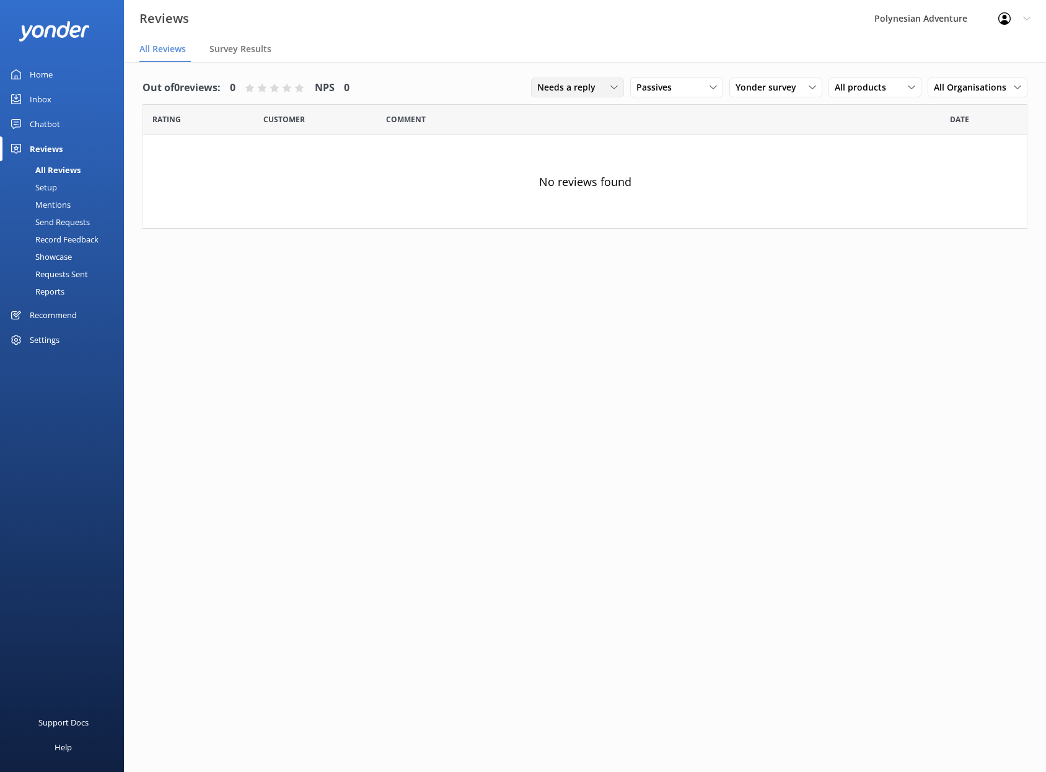
click at [609, 81] on div "Needs a reply" at bounding box center [577, 88] width 87 height 14
click at [583, 115] on div "All reply statuses" at bounding box center [568, 113] width 61 height 12
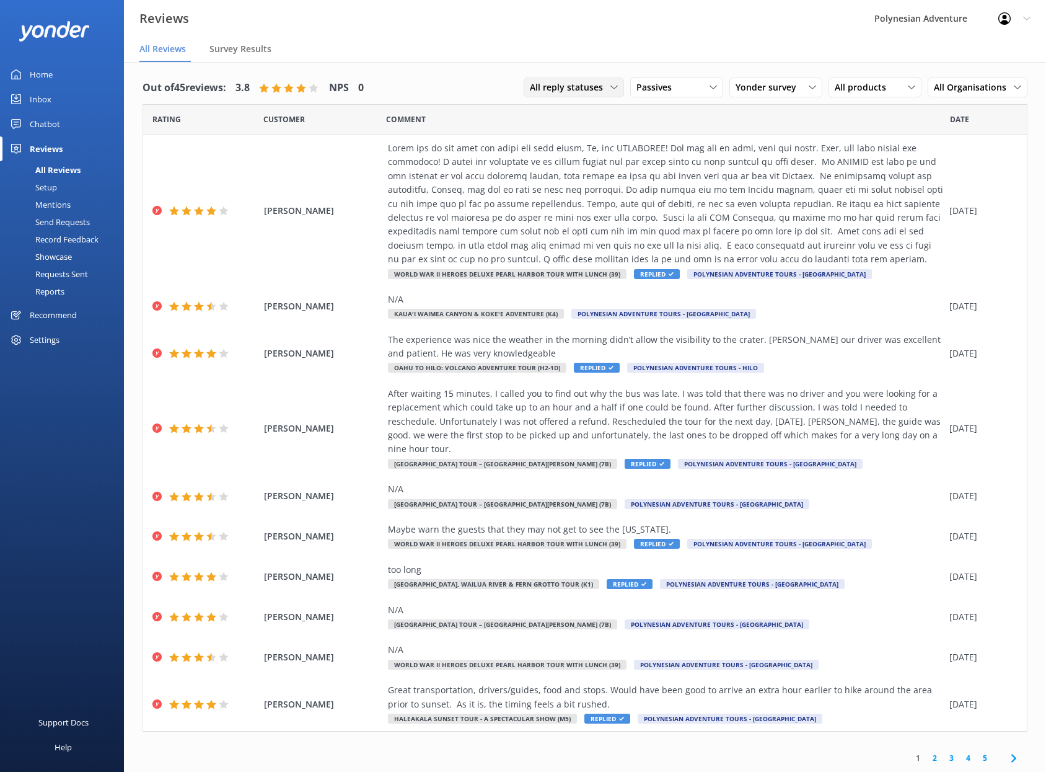
click at [594, 86] on span "All reply statuses" at bounding box center [570, 88] width 81 height 14
click at [592, 134] on link "Needs a reply" at bounding box center [579, 138] width 110 height 25
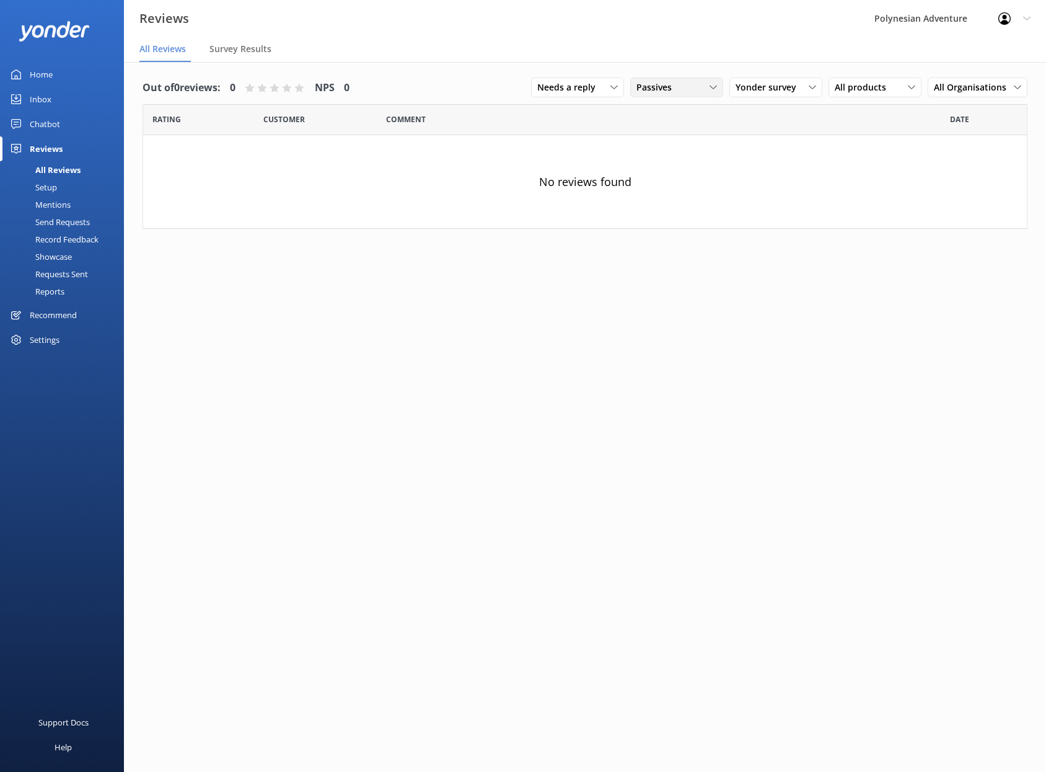
click at [697, 87] on div "Passives" at bounding box center [676, 88] width 87 height 14
click at [682, 185] on div "Detractors" at bounding box center [676, 188] width 57 height 12
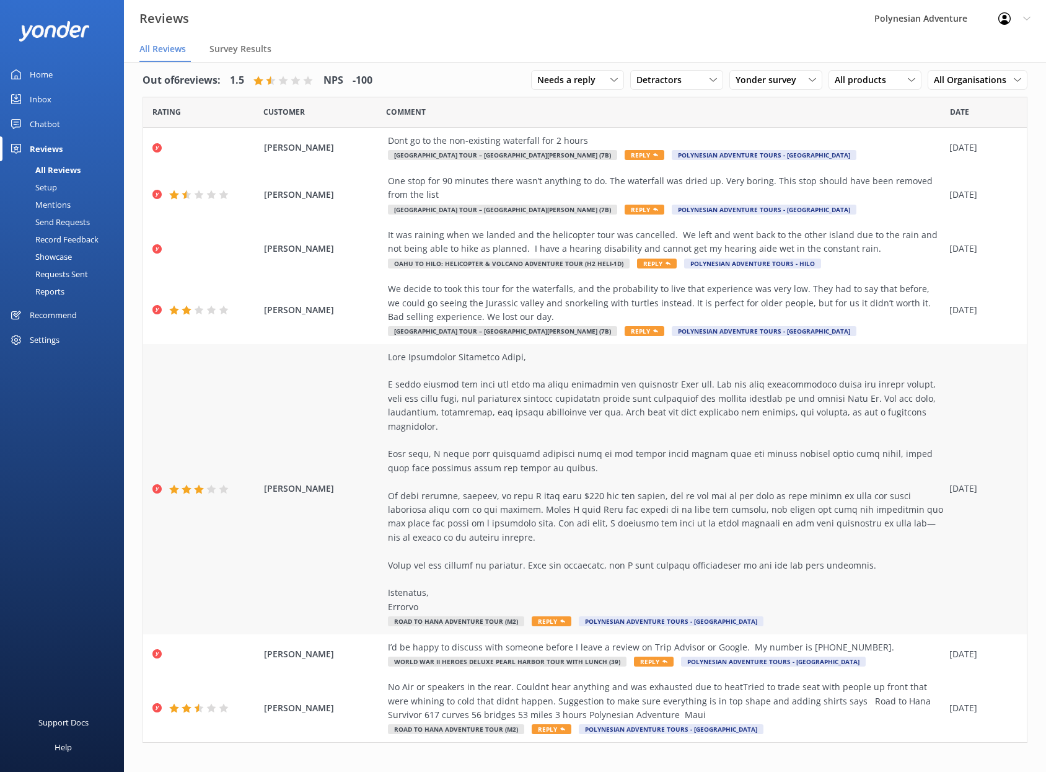
scroll to position [0, 0]
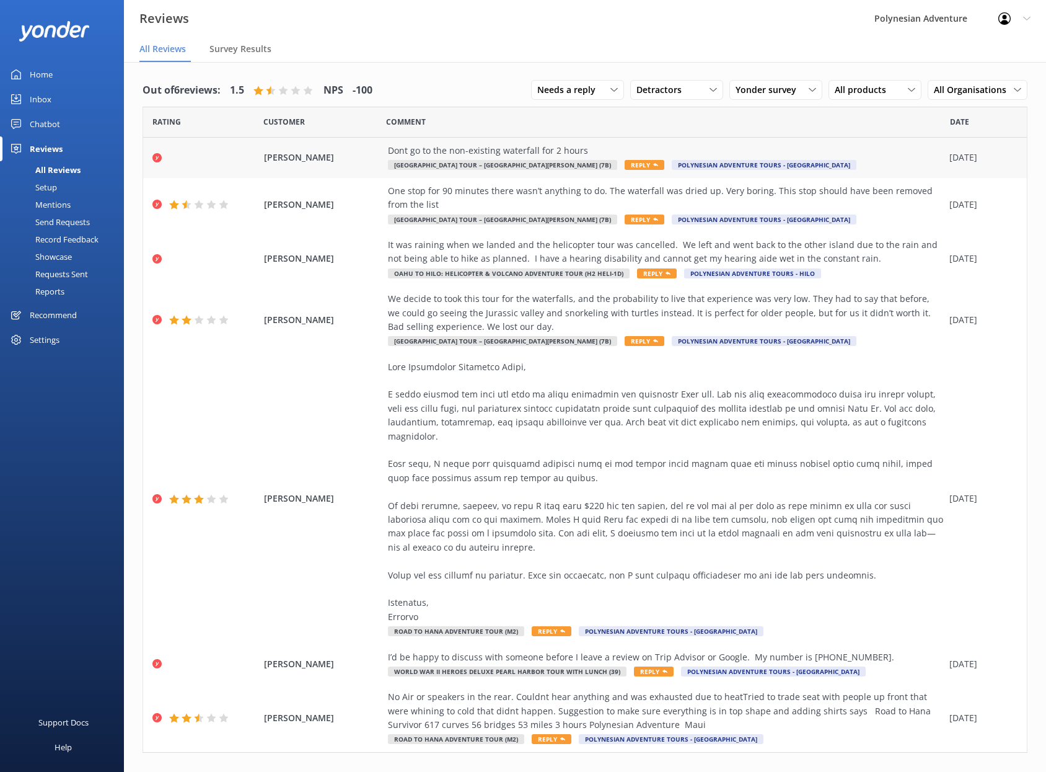
click at [495, 154] on div "Dont go to the non-existing waterfall for 2 hours" at bounding box center [665, 151] width 555 height 14
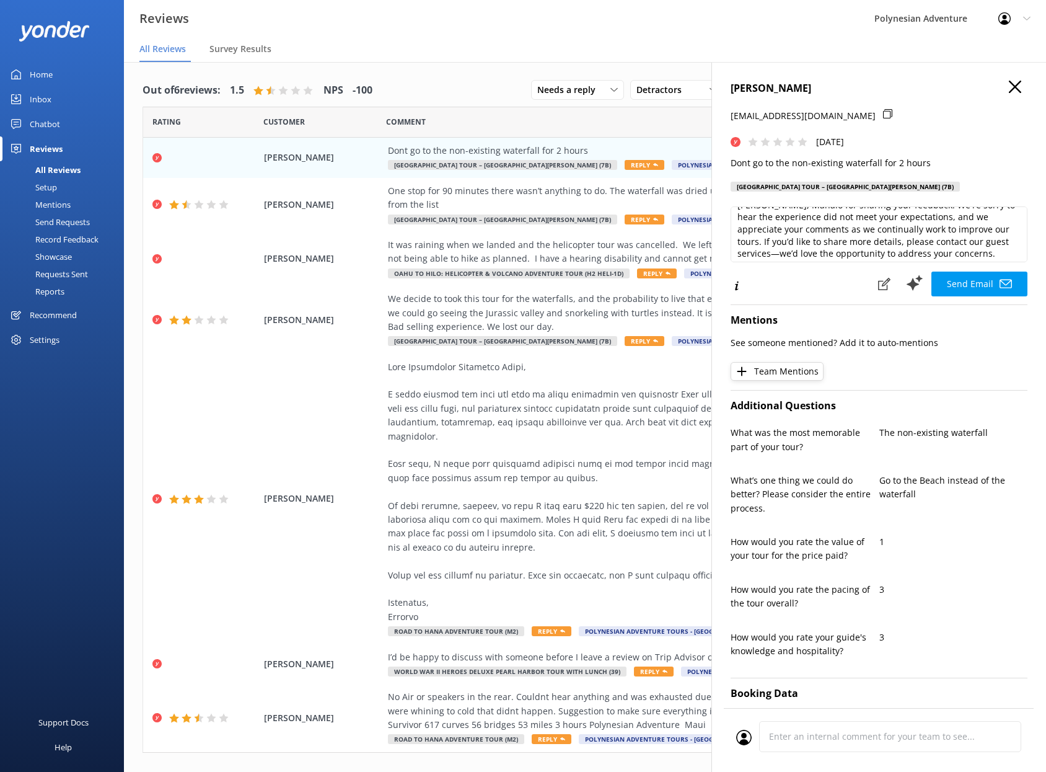
scroll to position [30, 0]
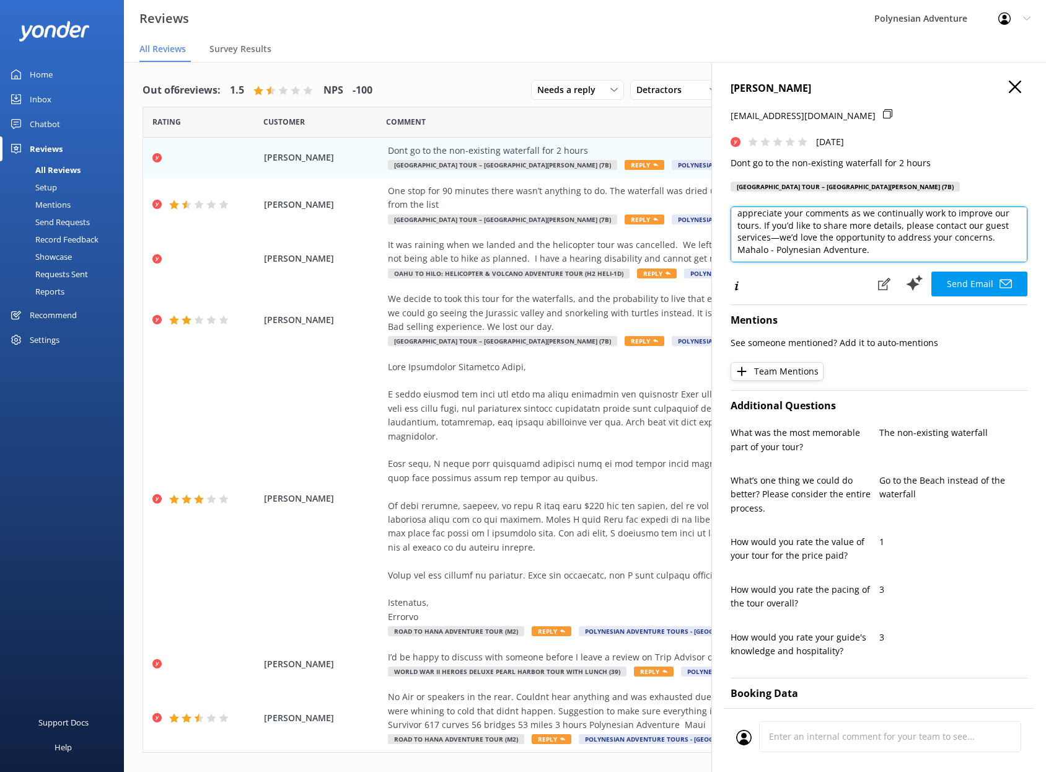
drag, startPoint x: 780, startPoint y: 224, endPoint x: 779, endPoint y: 250, distance: 25.4
click at [778, 248] on textarea "[PERSON_NAME], Mahalo for sharing your feedback. We're sorry to hear the experi…" at bounding box center [879, 234] width 297 height 56
click at [934, 246] on textarea "[PERSON_NAME], Mahalo for sharing your feedback. We're sorry to hear the experi…" at bounding box center [879, 234] width 297 height 56
type textarea "[PERSON_NAME], Mahalo for sharing your feedback. We're sorry to hear the experi…"
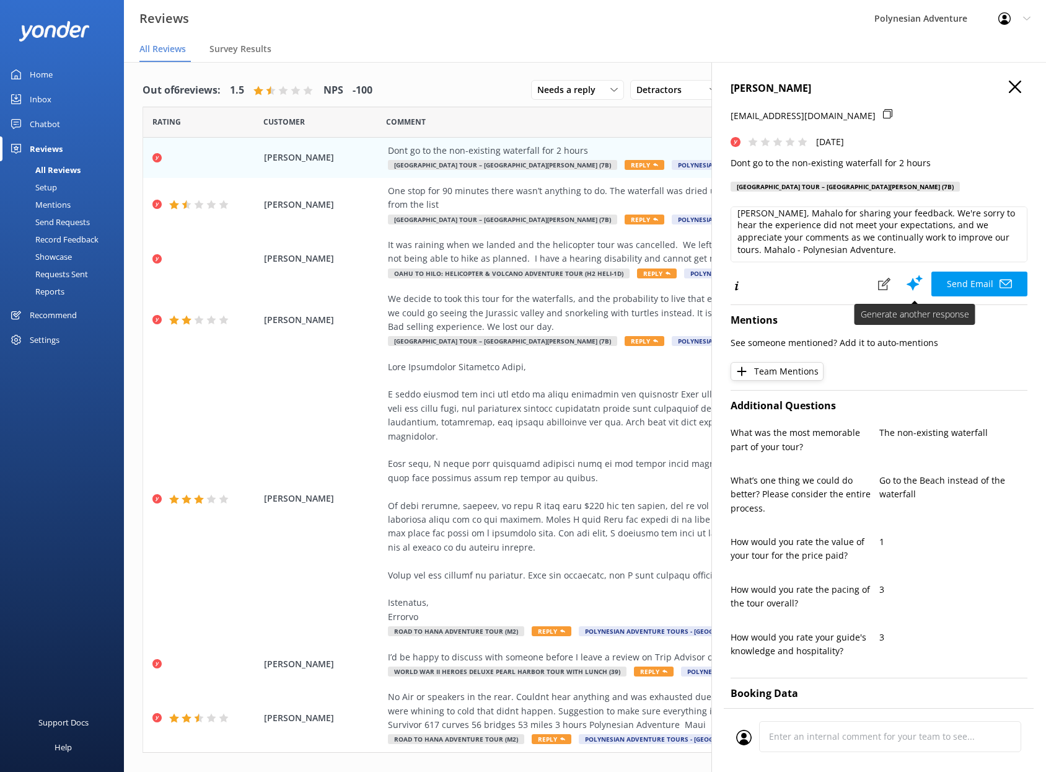
click at [947, 281] on button "Send Email" at bounding box center [979, 283] width 96 height 25
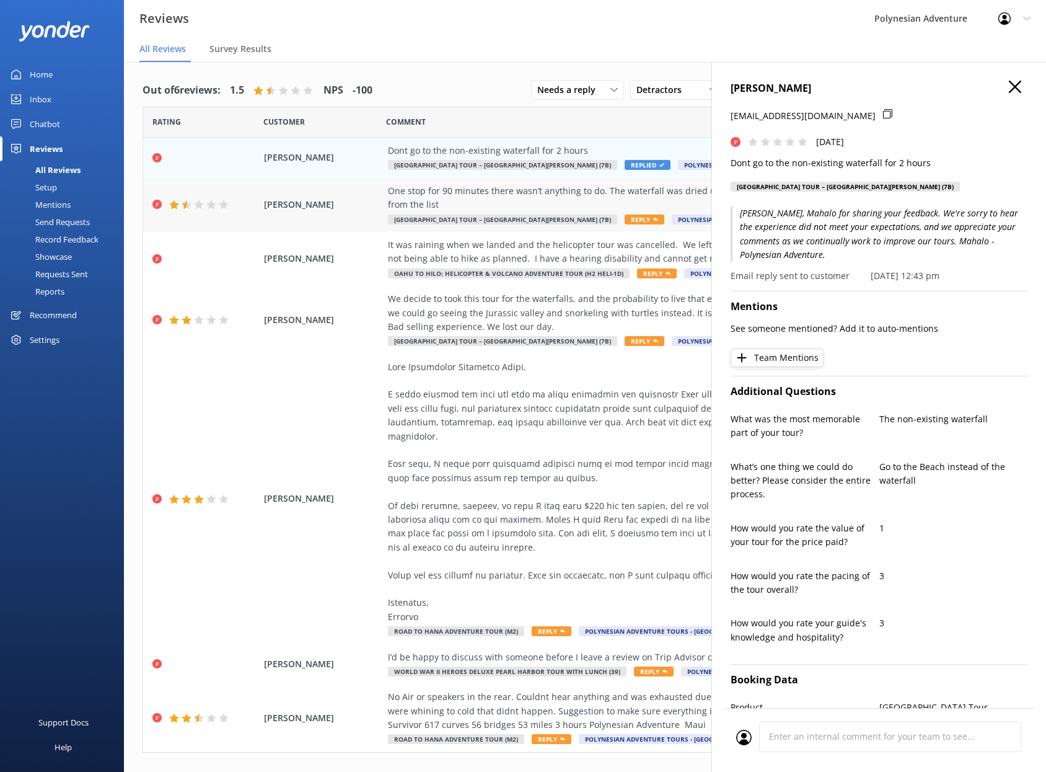
click at [425, 187] on div "One stop for 90 minutes there wasn’t anything to do. The waterfall was dried up…" at bounding box center [665, 198] width 555 height 28
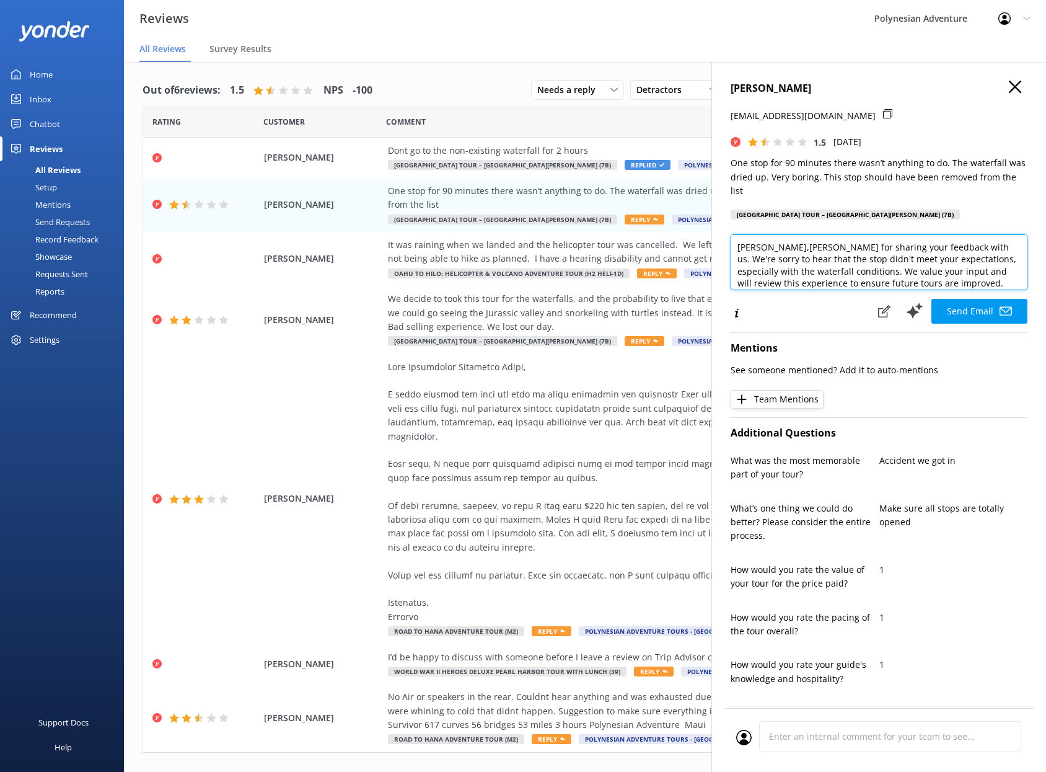
click at [794, 247] on textarea "[PERSON_NAME],[PERSON_NAME] for sharing your feedback with us. We're sorry to h…" at bounding box center [879, 262] width 297 height 56
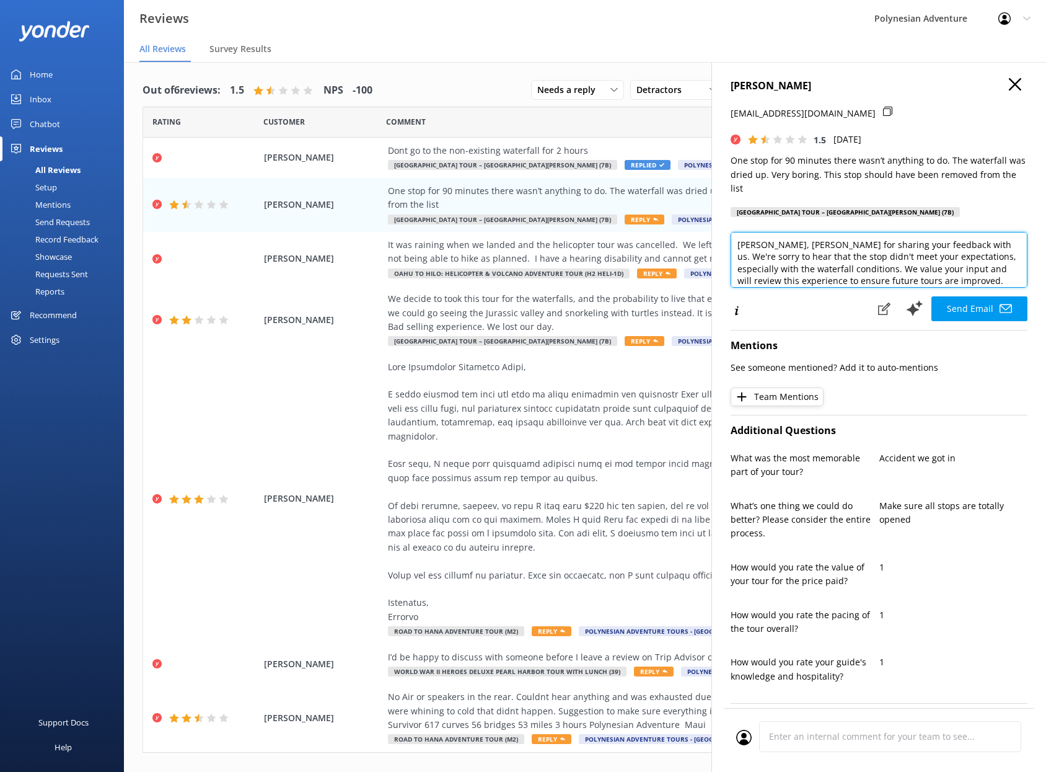
scroll to position [19, 0]
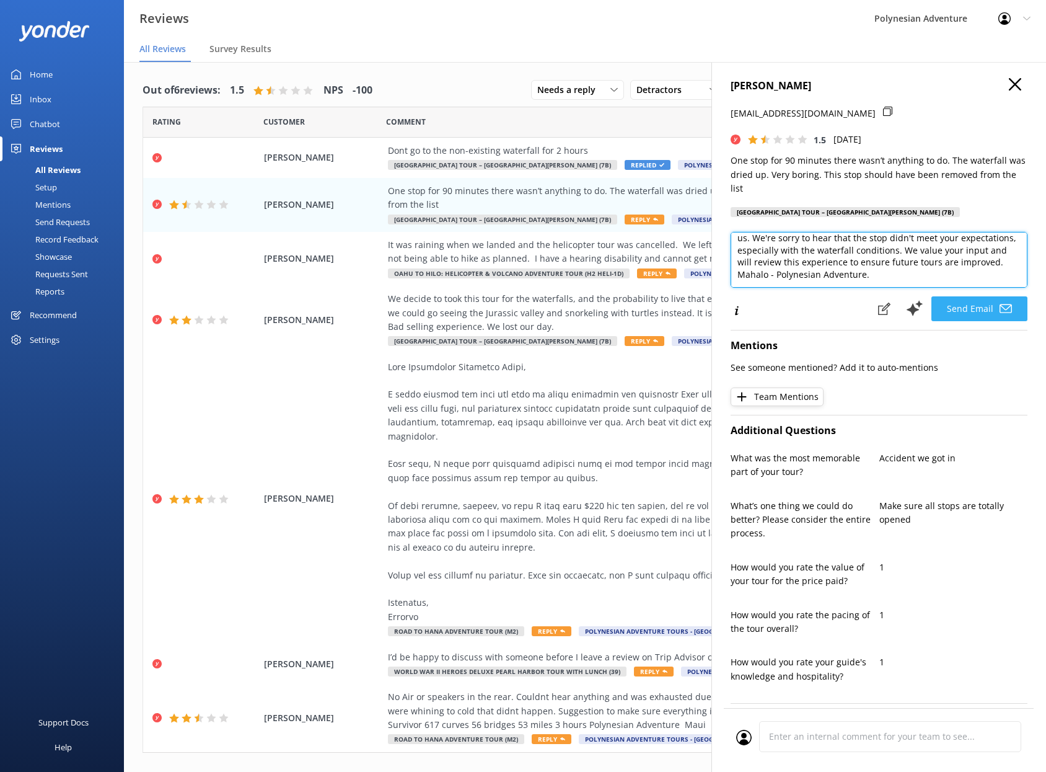
type textarea "[PERSON_NAME], [PERSON_NAME] for sharing your feedback with us. We're sorry to …"
click at [967, 308] on button "Send Email" at bounding box center [979, 308] width 96 height 25
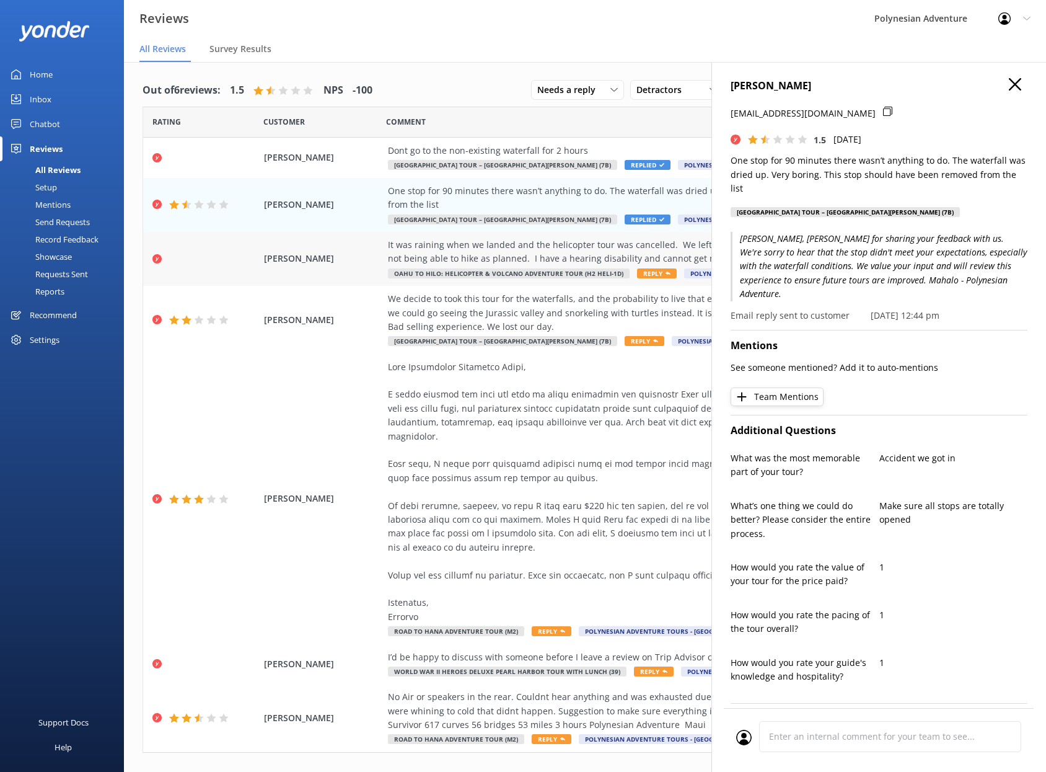
click at [490, 244] on div "It was raining when we landed and the helicopter tour was cancelled. We left an…" at bounding box center [665, 252] width 555 height 28
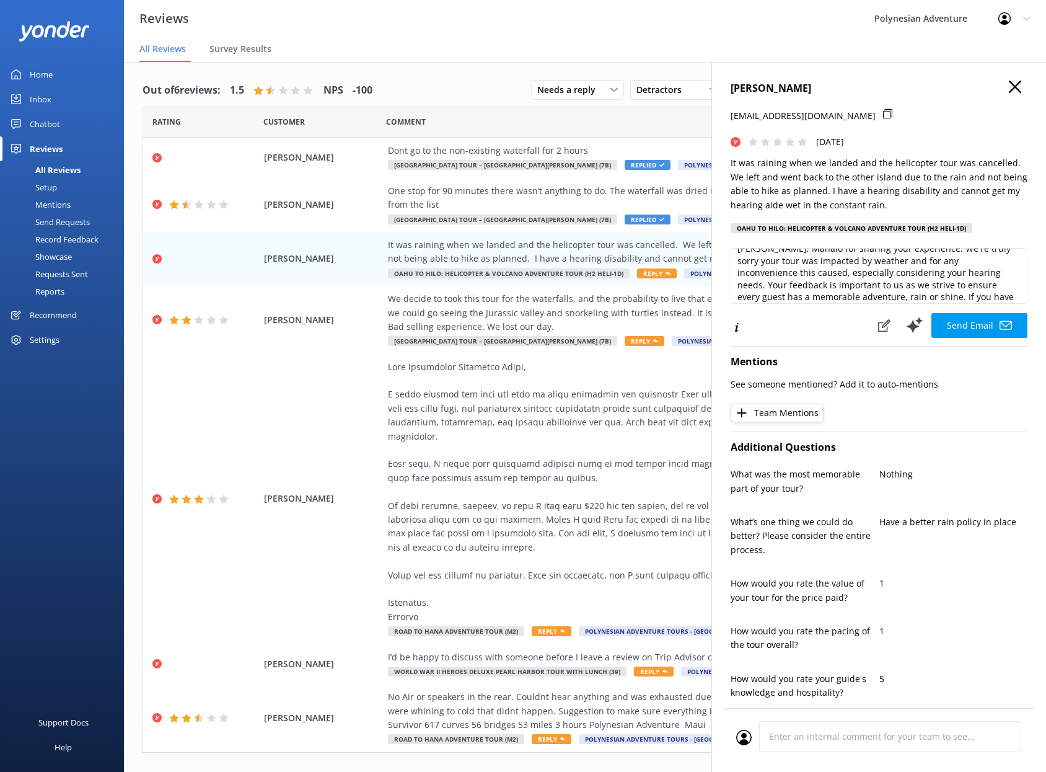
scroll to position [25, 0]
drag, startPoint x: 851, startPoint y: 260, endPoint x: 773, endPoint y: 276, distance: 79.0
click at [765, 269] on textarea "[PERSON_NAME], Mahalo for sharing your experience. We're truly sorry your tour …" at bounding box center [879, 276] width 297 height 56
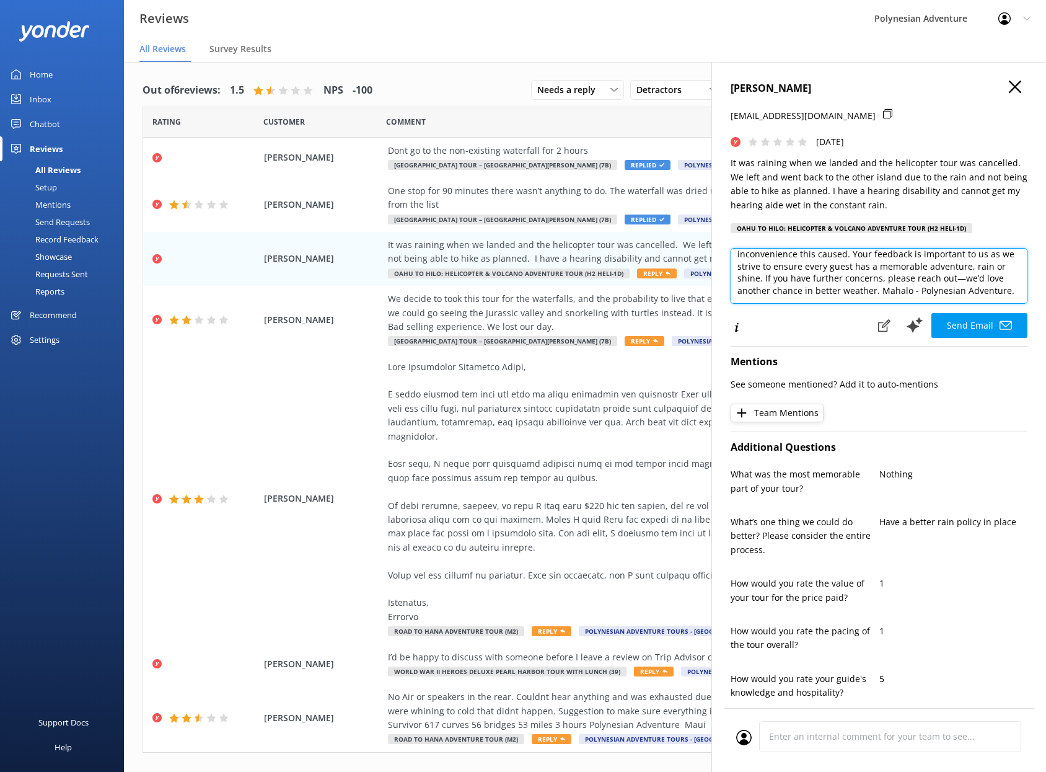
scroll to position [39, 0]
type textarea "[PERSON_NAME], Mahalo for sharing your experience. We're truly sorry your tour …"
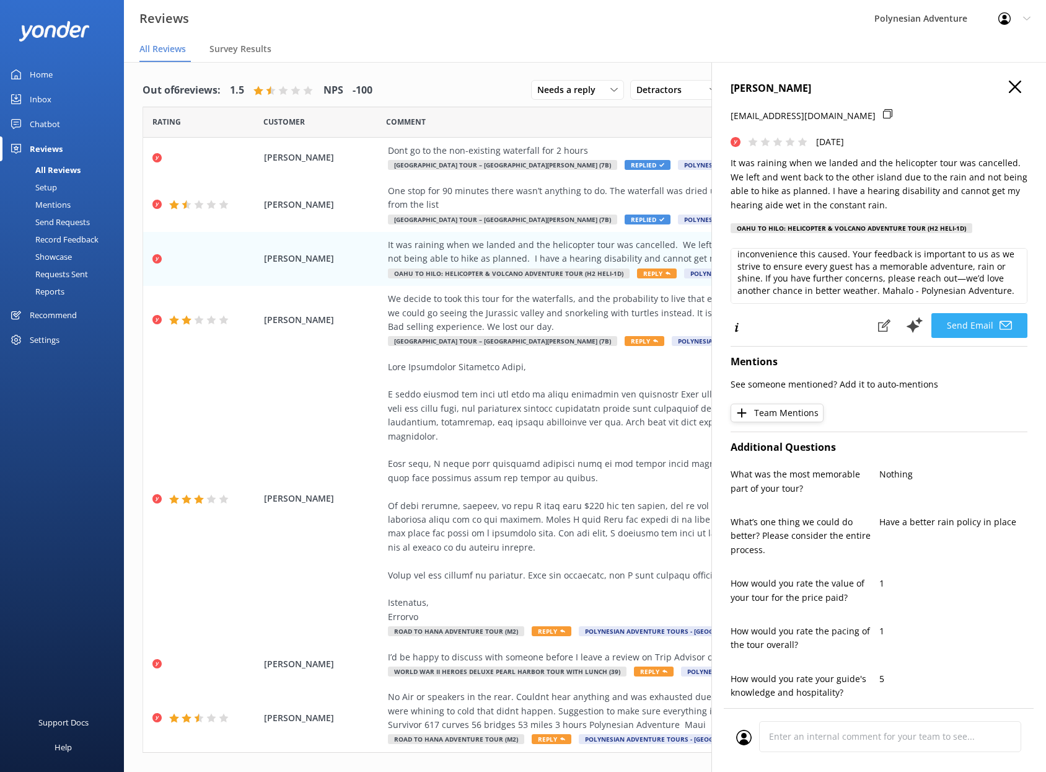
click at [957, 317] on button "Send Email" at bounding box center [979, 325] width 96 height 25
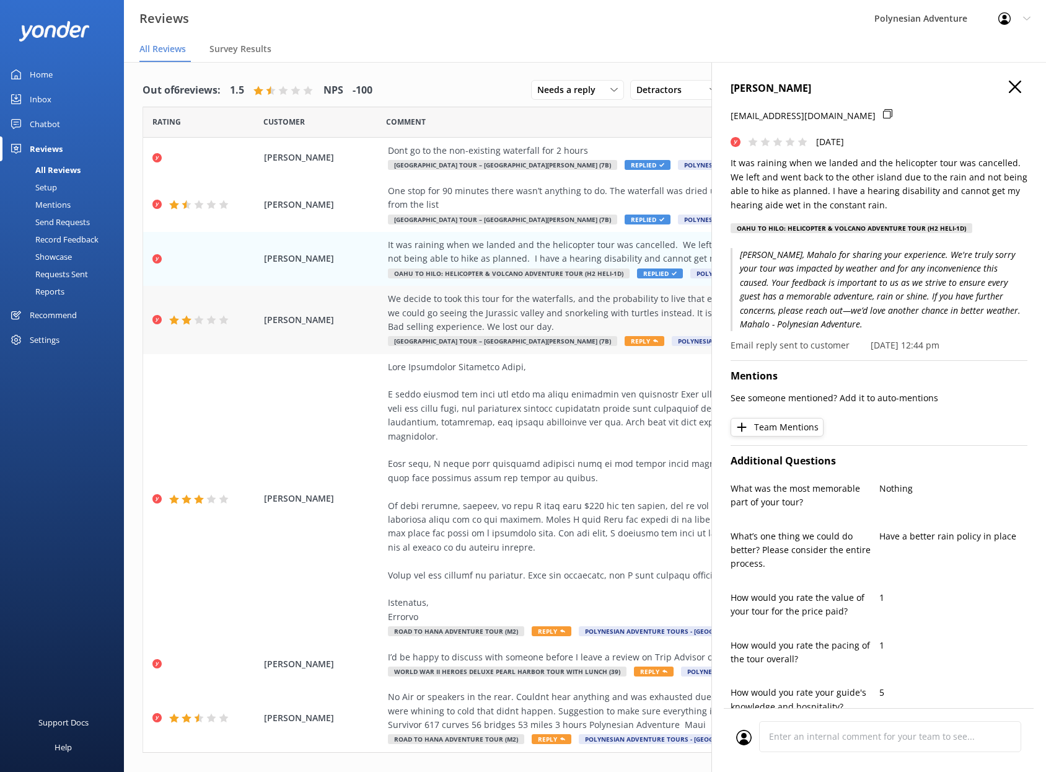
click at [462, 306] on div "We decide to took this tour for the waterfalls, and the probability to live tha…" at bounding box center [665, 313] width 555 height 42
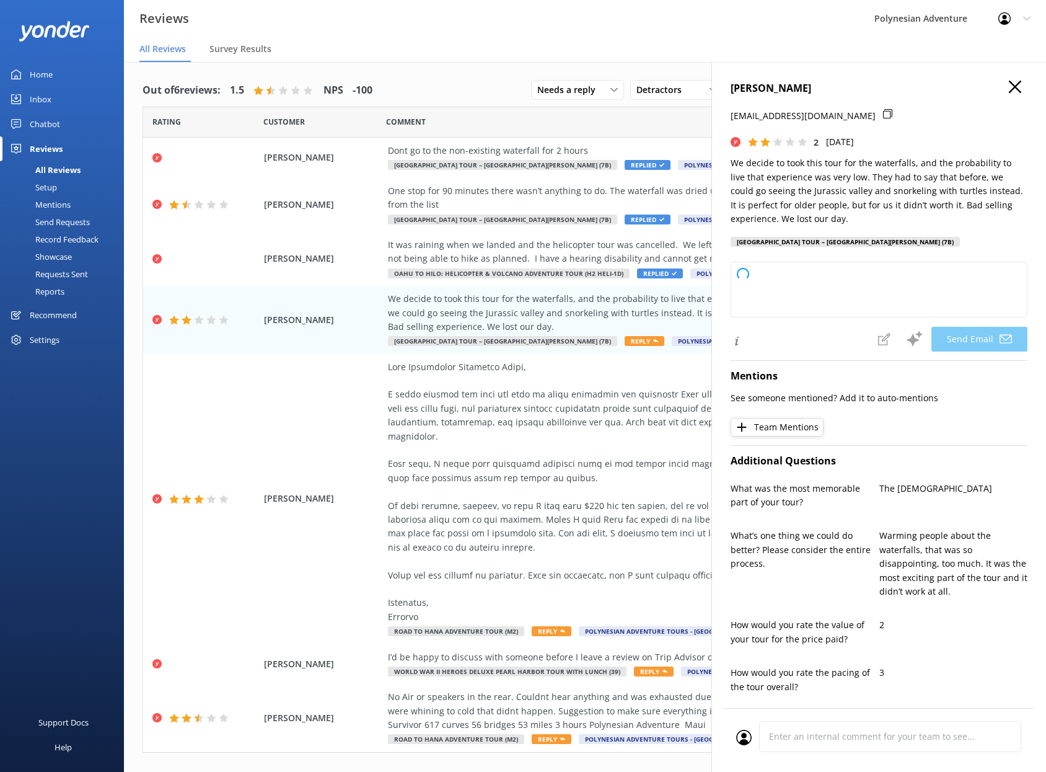
type textarea "[PERSON_NAME], [PERSON_NAME] for sharing your feedback. We’re sorry to hear the…"
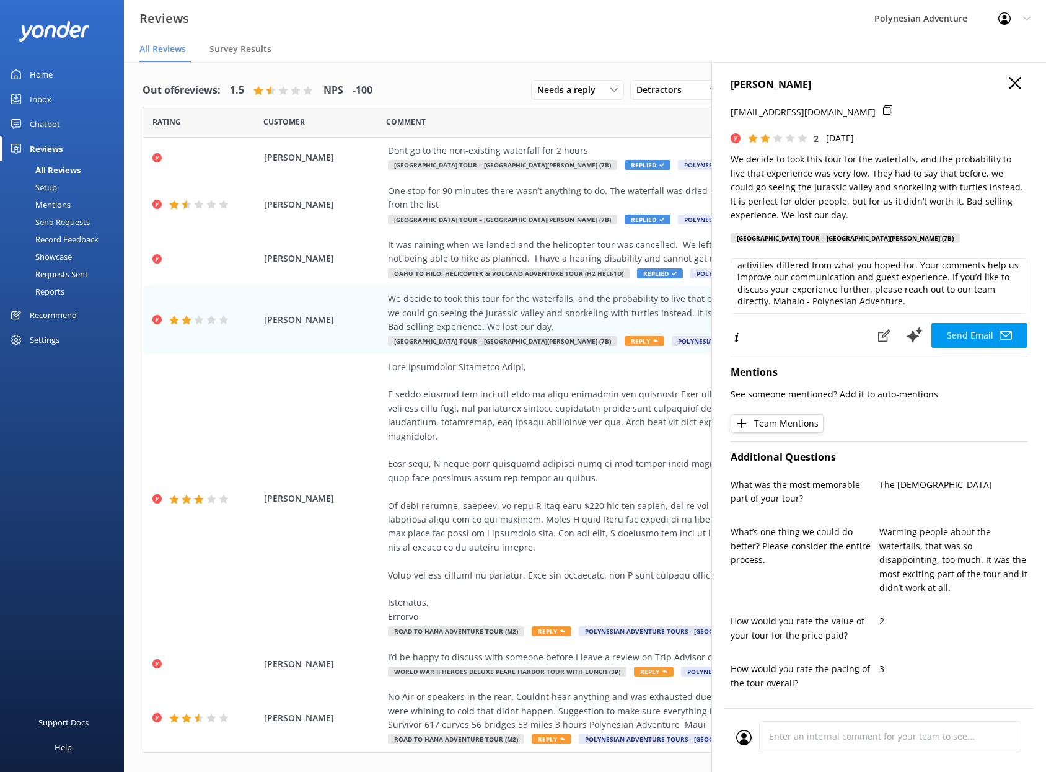
scroll to position [5, 0]
click at [957, 333] on button "Send Email" at bounding box center [979, 334] width 96 height 25
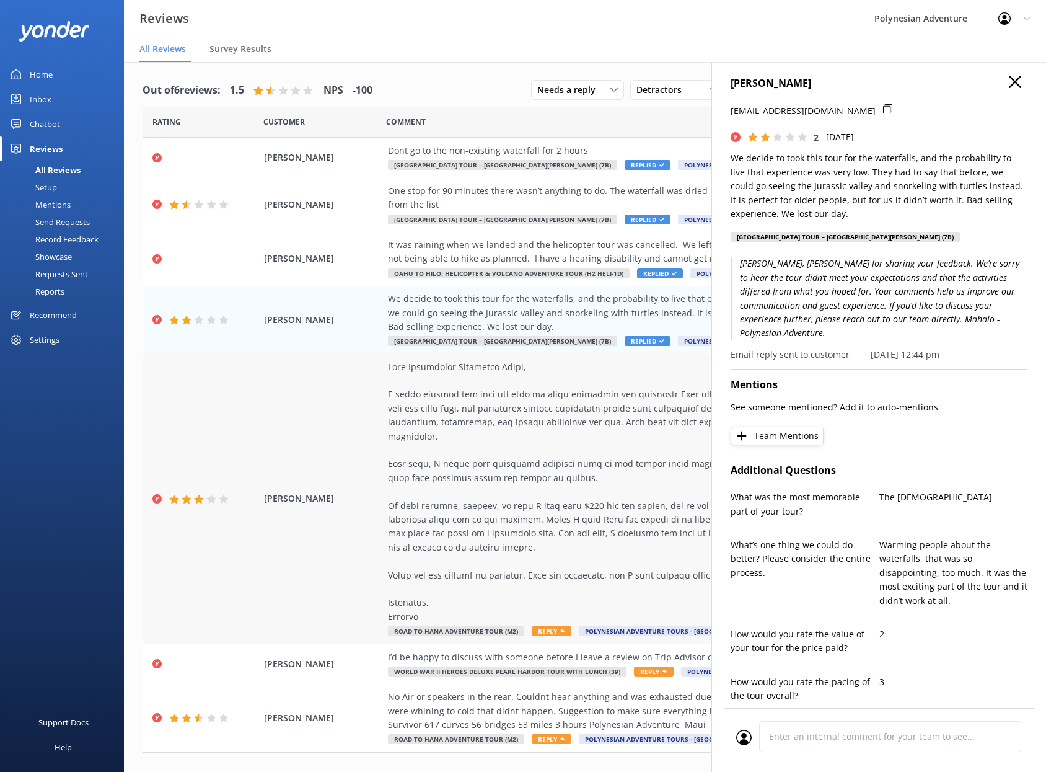
click at [537, 407] on div at bounding box center [665, 491] width 555 height 263
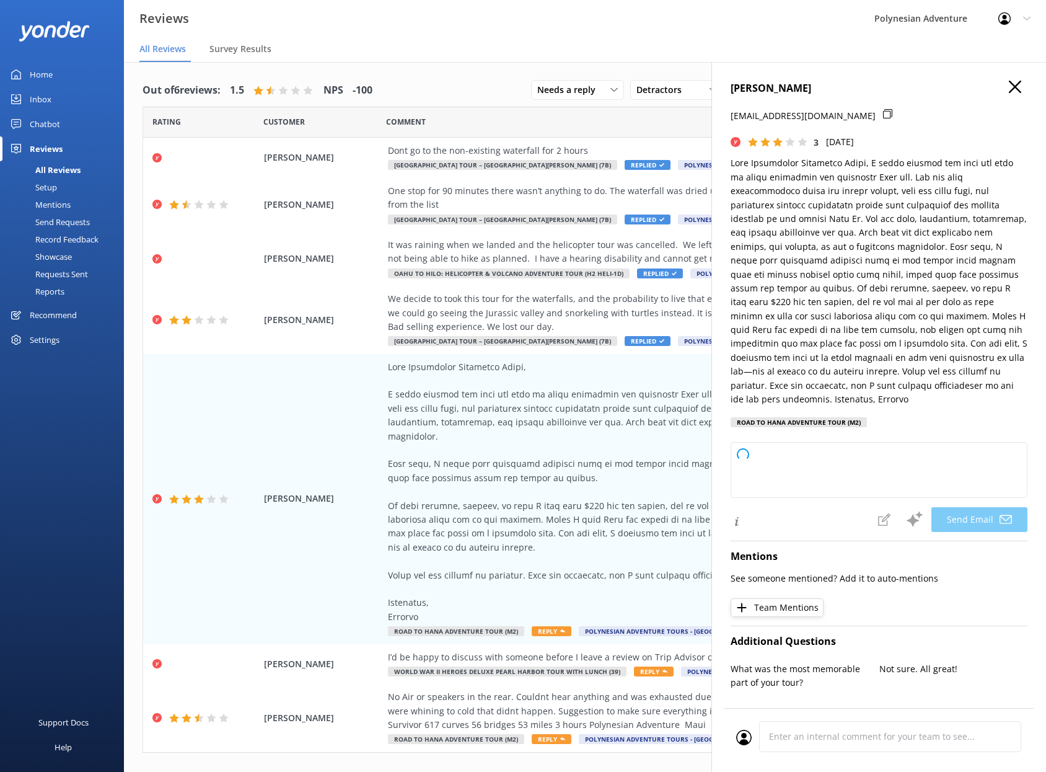
type textarea "[PERSON_NAME]—Mahalo for sharing your detailed feedback with us. We're delighte…"
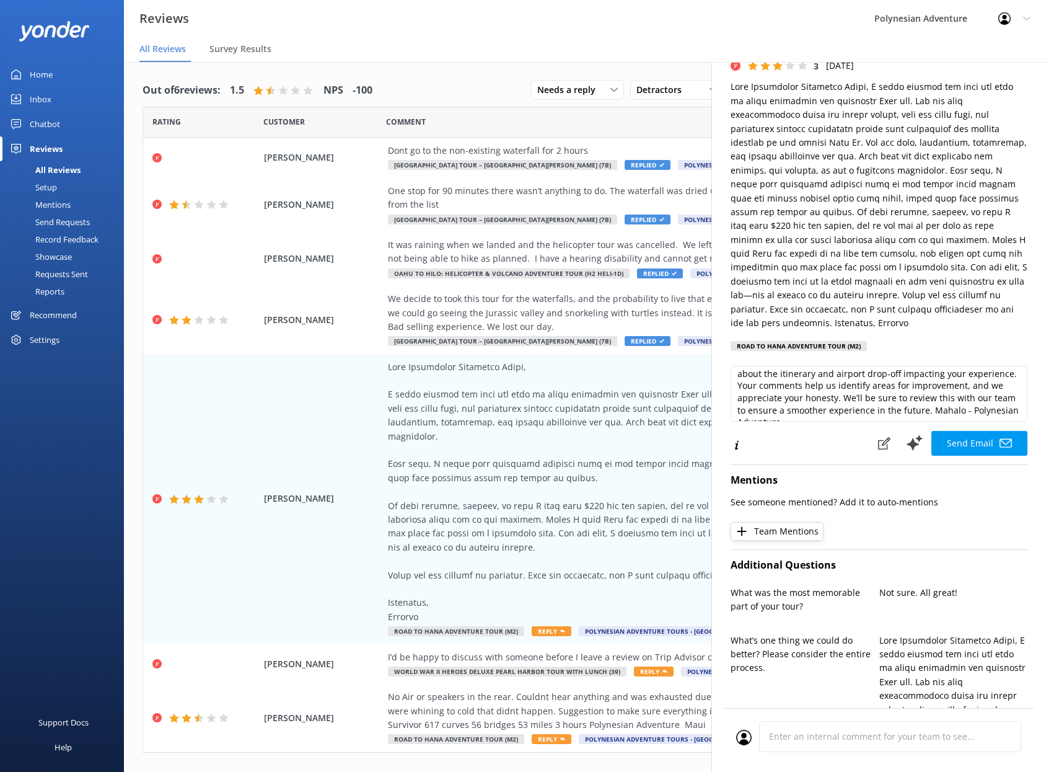
scroll to position [67, 0]
click at [959, 436] on button "Send Email" at bounding box center [979, 443] width 96 height 25
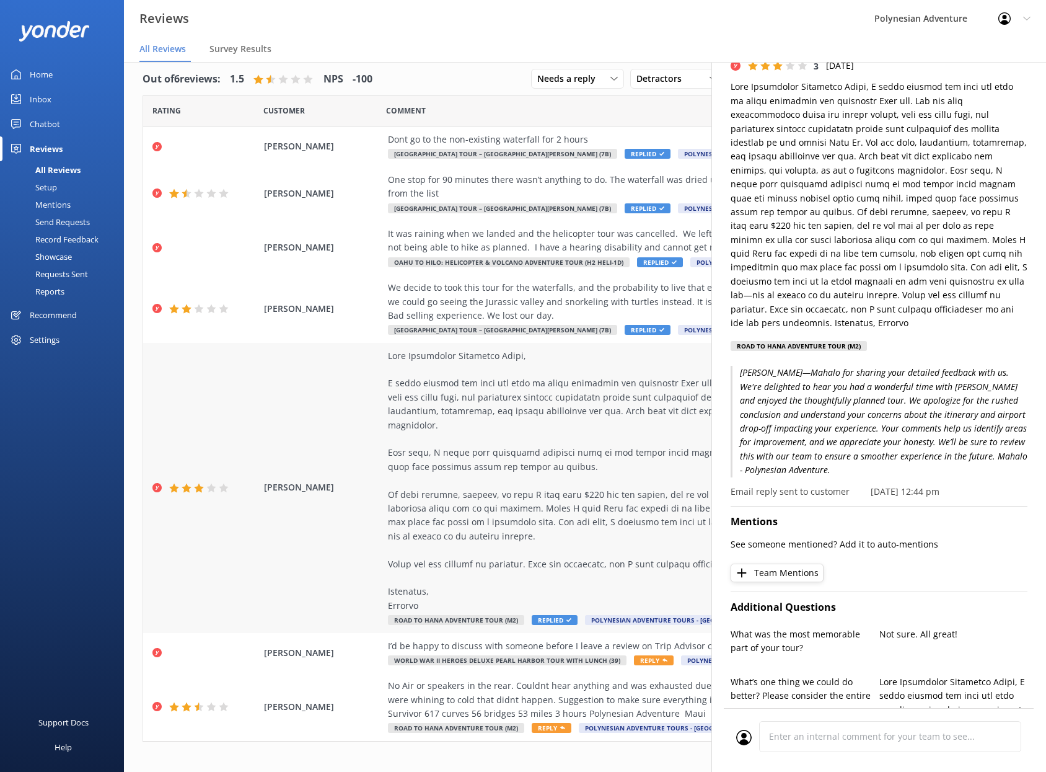
scroll to position [25, 0]
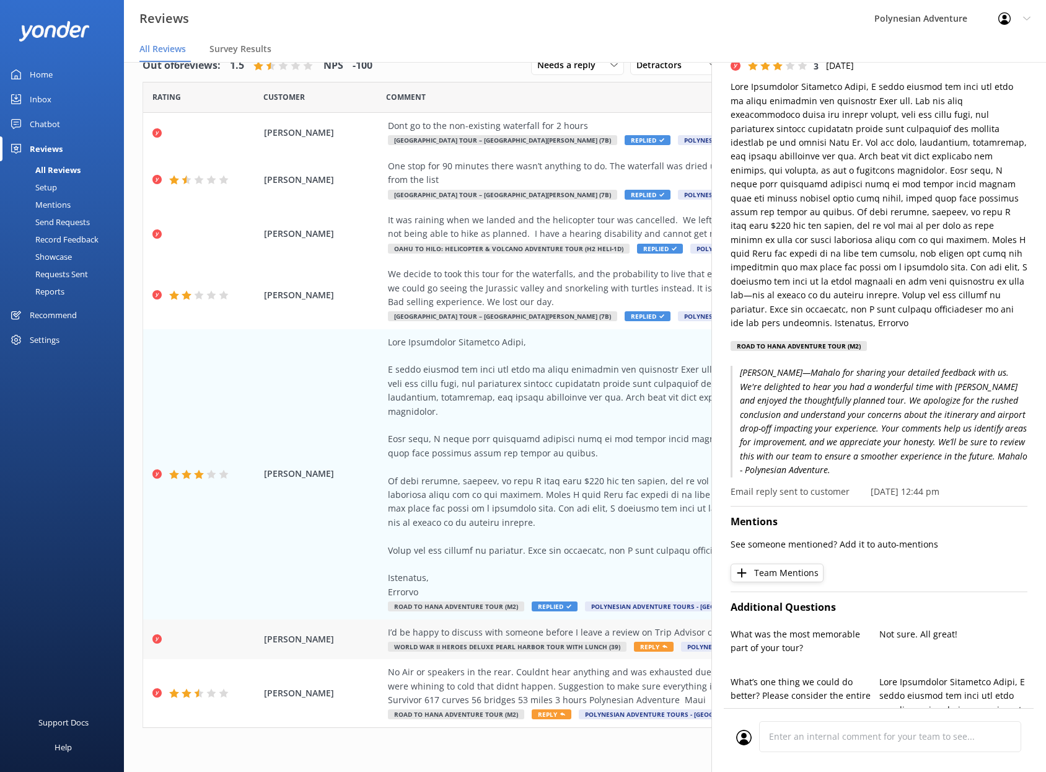
click at [536, 640] on div "I’d be happy to discuss with someone before I leave a review on Trip Advisor or…" at bounding box center [665, 639] width 555 height 28
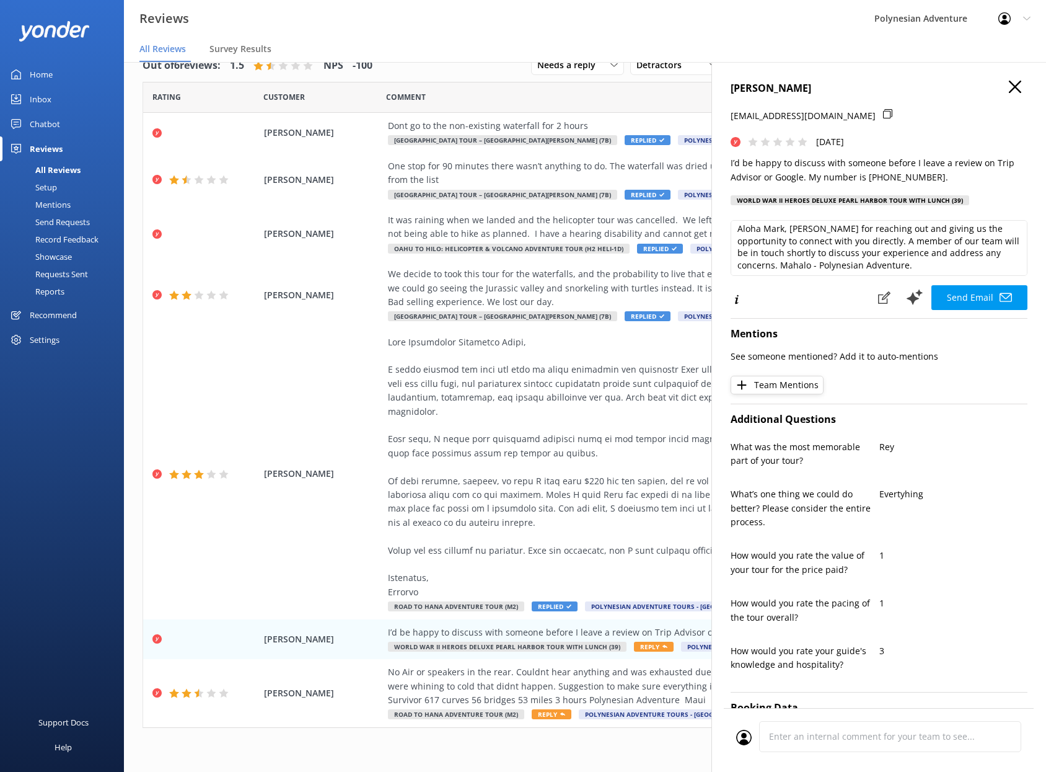
scroll to position [5, 0]
drag, startPoint x: 906, startPoint y: 240, endPoint x: 797, endPoint y: 265, distance: 112.0
click at [794, 263] on textarea "Aloha Mark, [PERSON_NAME] for reaching out and giving us the opportunity to con…" at bounding box center [879, 248] width 297 height 56
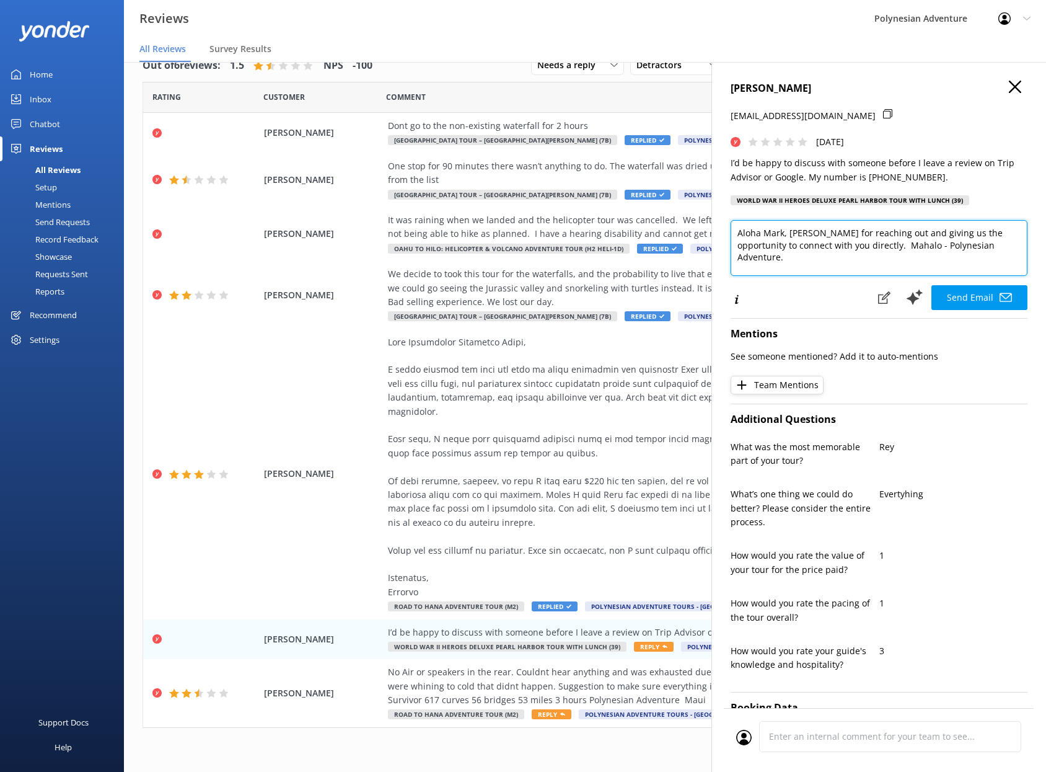
scroll to position [0, 0]
click at [915, 258] on textarea "Aloha Mark, [PERSON_NAME] for reaching out and giving us the opportunity to con…" at bounding box center [879, 248] width 297 height 56
type textarea "Aloha Mark, [PERSON_NAME] for reaching out and giving us the opportunity to con…"
click at [970, 299] on button "Send Email" at bounding box center [979, 297] width 96 height 25
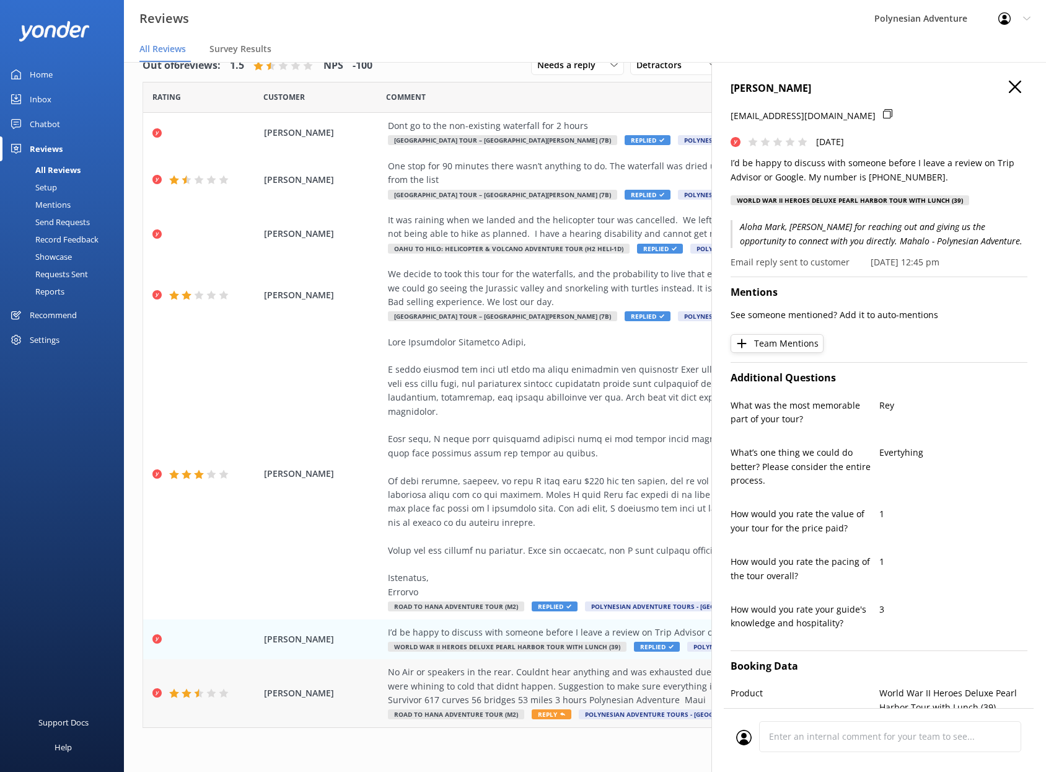
click at [491, 670] on div "No Air or speakers in the rear. Couldnt hear anything and was exhausted due to …" at bounding box center [665, 686] width 555 height 42
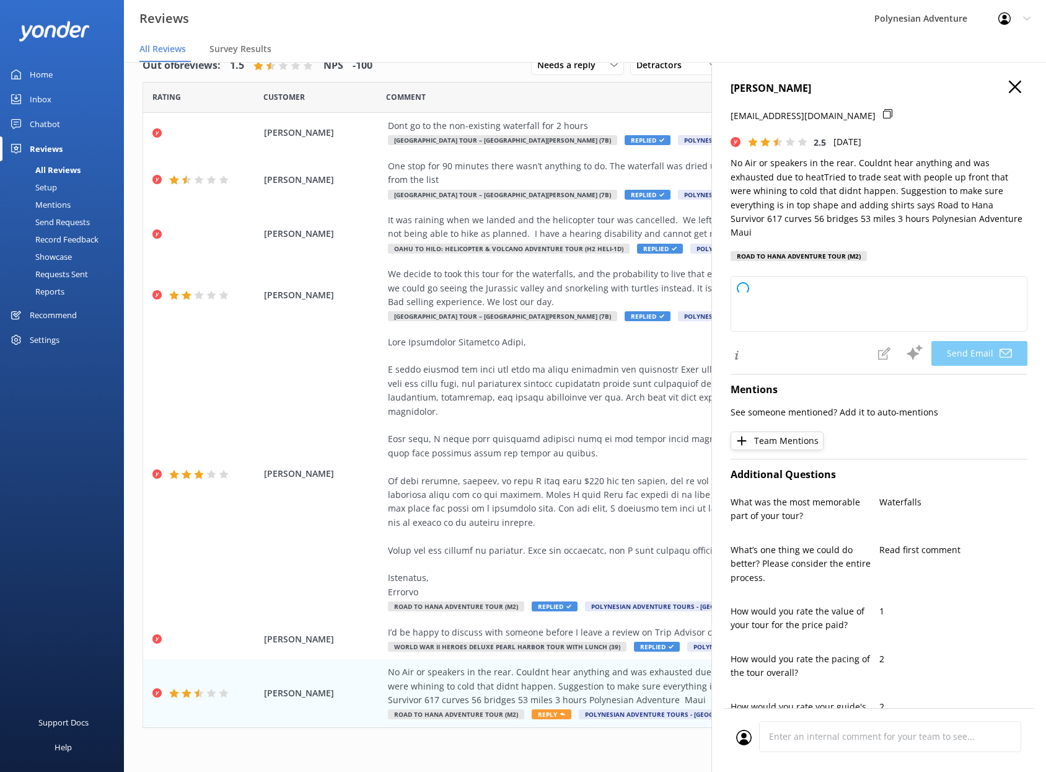
type textarea "[PERSON_NAME], [PERSON_NAME] for sharing your feedback with us. We're sorry to …"
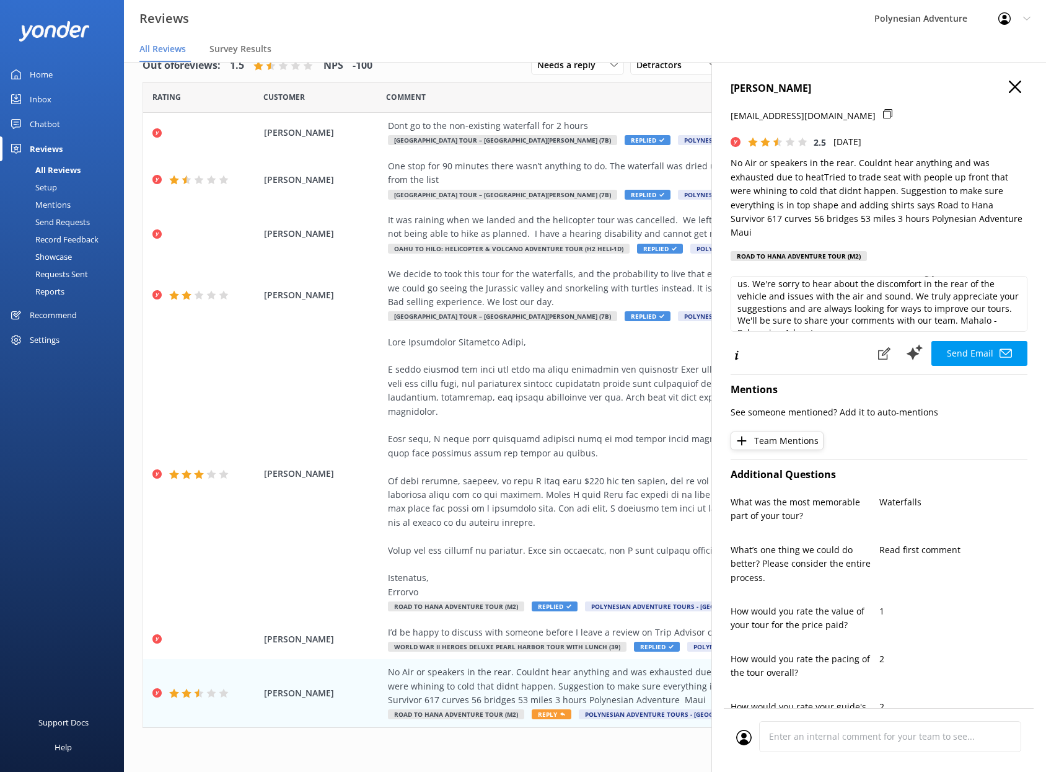
scroll to position [30, 0]
click at [954, 352] on button "Send Email" at bounding box center [979, 353] width 96 height 25
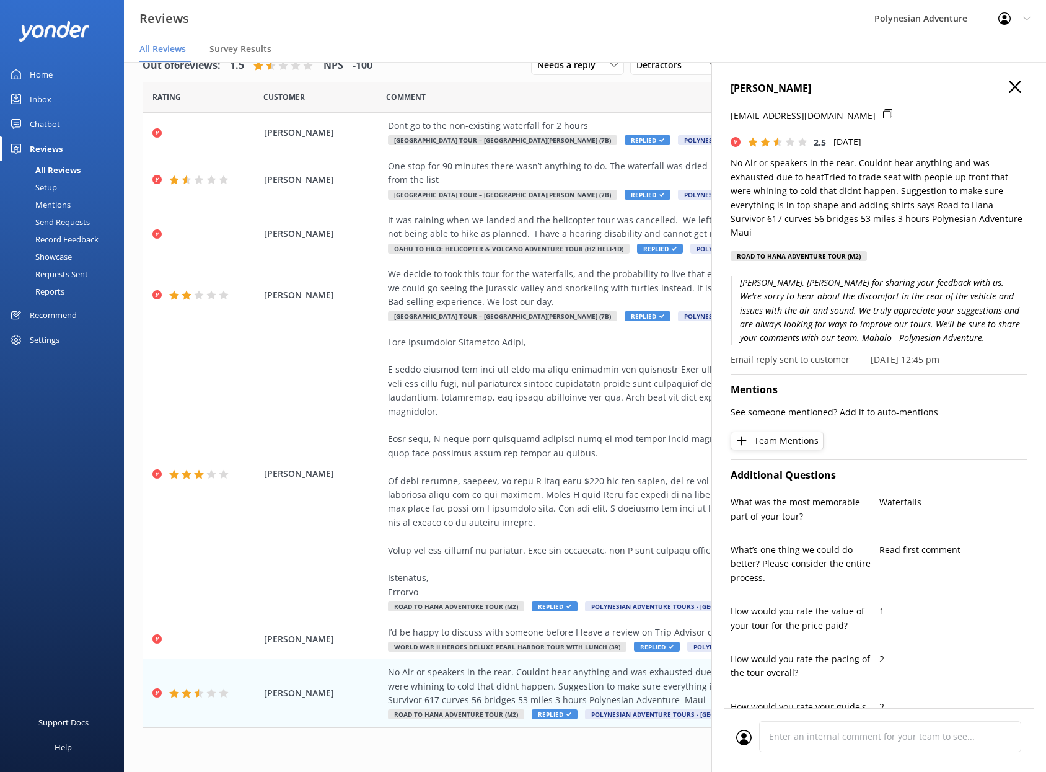
scroll to position [0, 0]
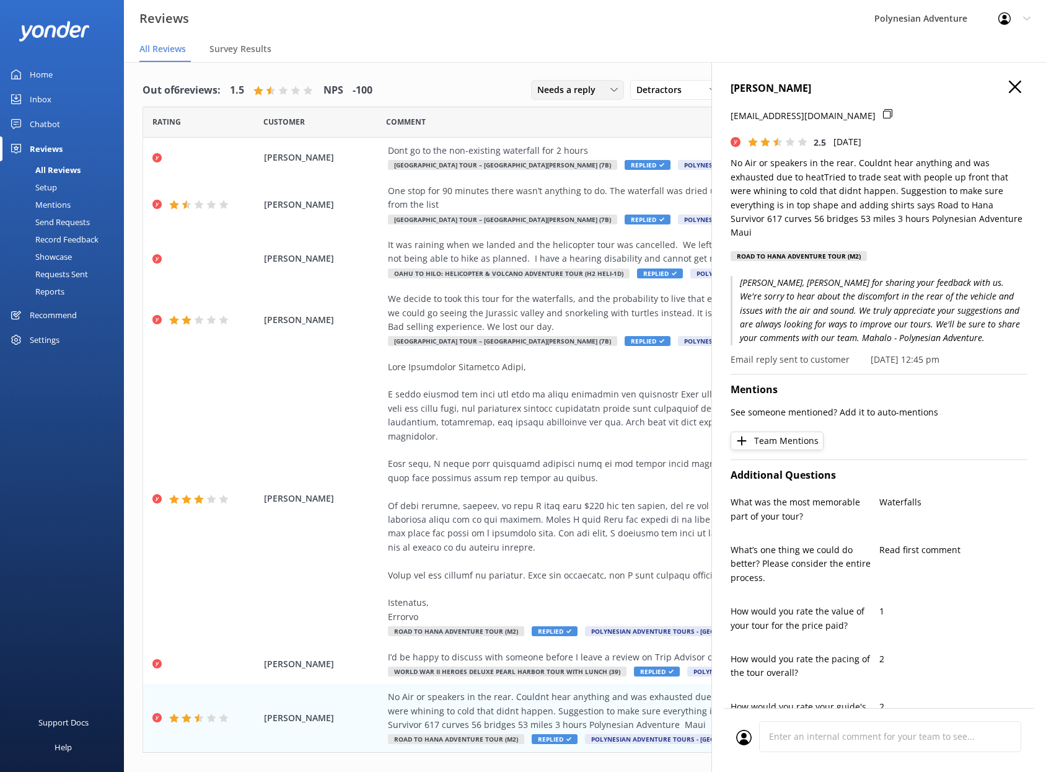
click at [576, 85] on span "Needs a reply" at bounding box center [570, 90] width 66 height 14
click at [565, 116] on div "All reply statuses" at bounding box center [568, 115] width 61 height 12
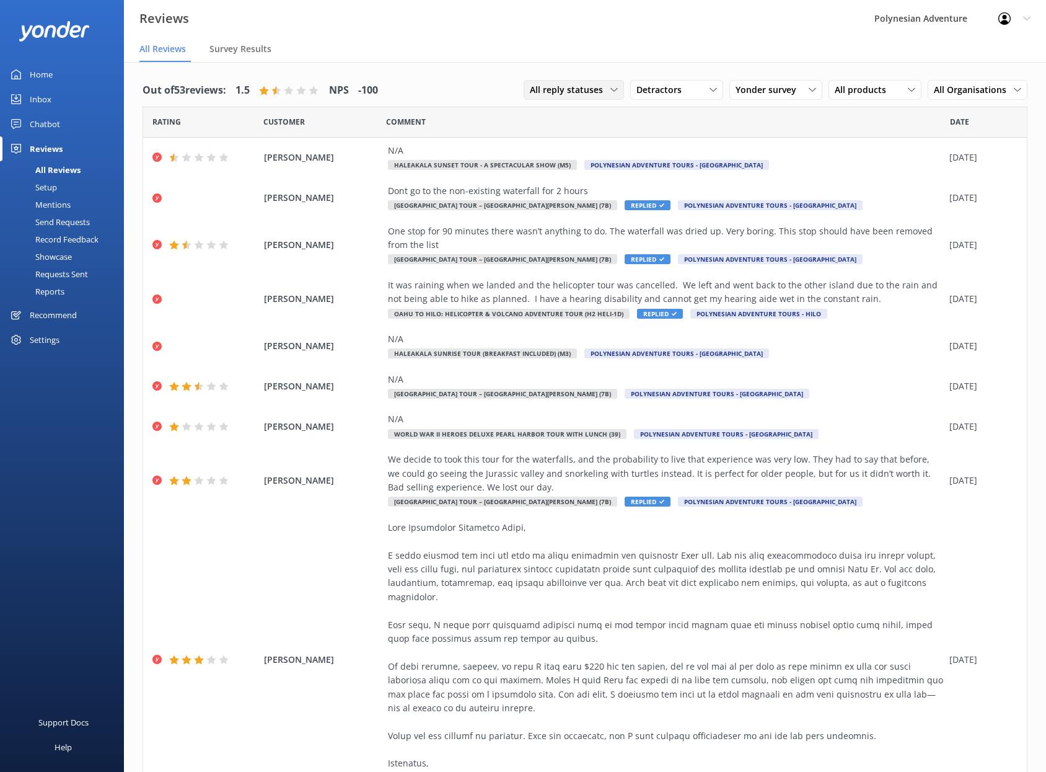
click at [588, 88] on span "All reply statuses" at bounding box center [570, 90] width 81 height 14
click at [586, 144] on link "Needs a reply" at bounding box center [579, 140] width 110 height 25
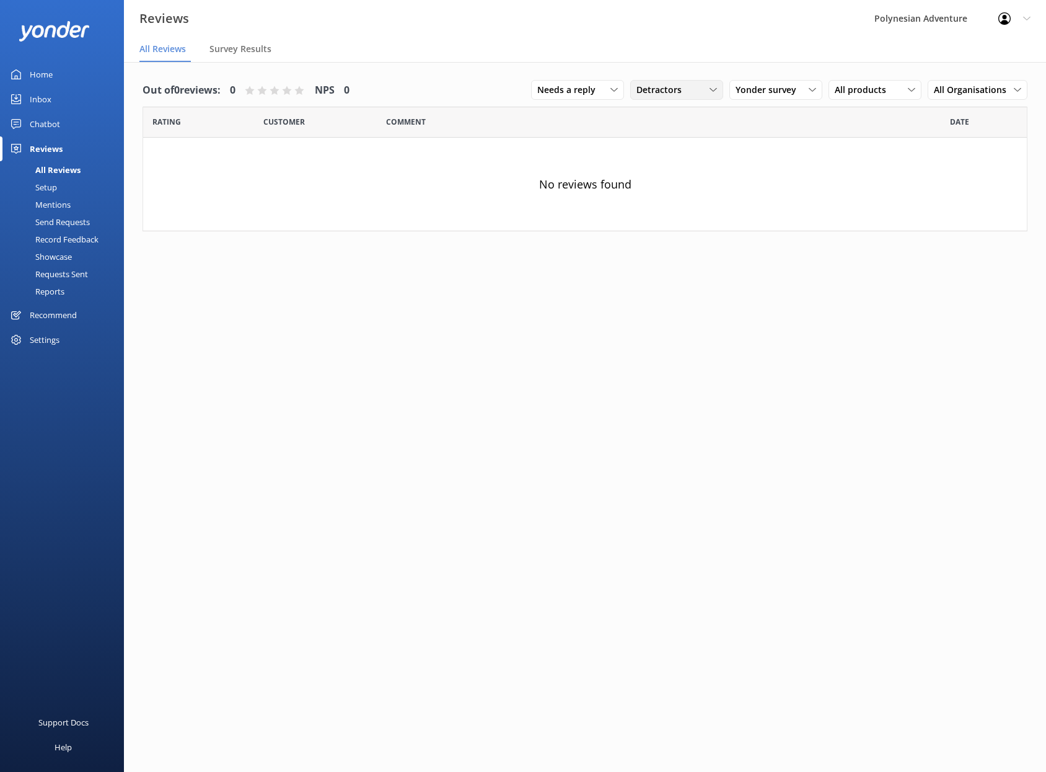
click at [677, 89] on span "Detractors" at bounding box center [662, 90] width 53 height 14
click at [670, 164] on div "Passives" at bounding box center [672, 165] width 48 height 12
click at [680, 87] on div "Passives" at bounding box center [676, 90] width 87 height 14
click at [681, 140] on div "Promoters" at bounding box center [676, 140] width 56 height 12
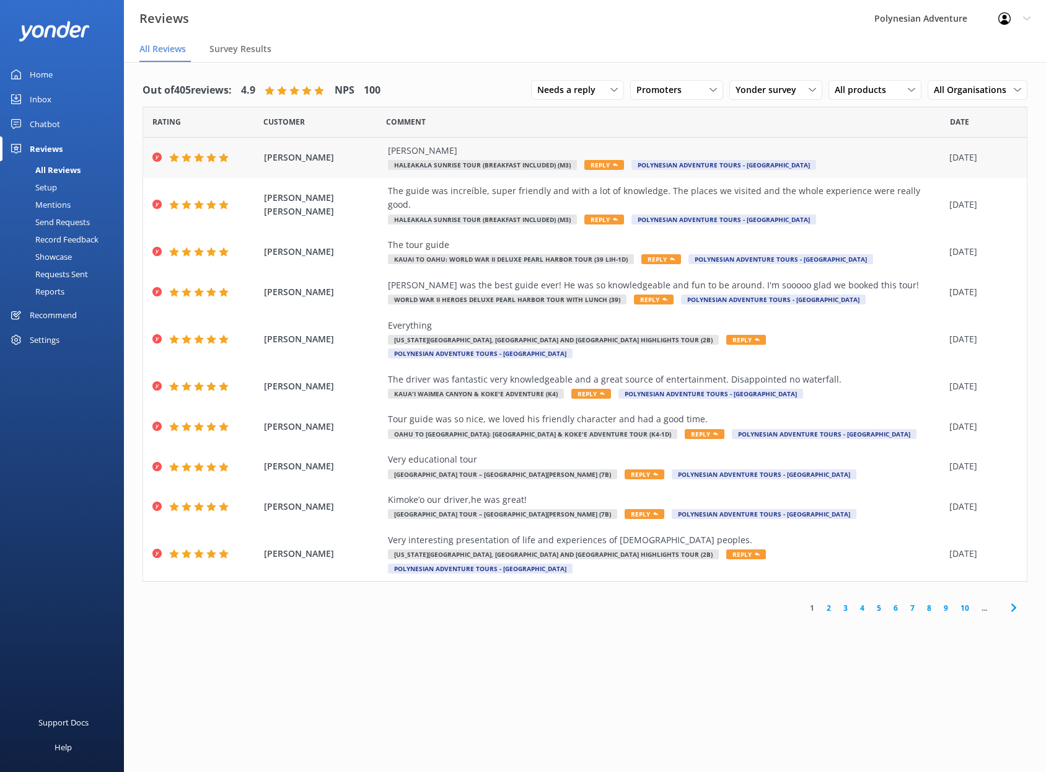
click at [430, 156] on div "[PERSON_NAME]" at bounding box center [665, 151] width 555 height 14
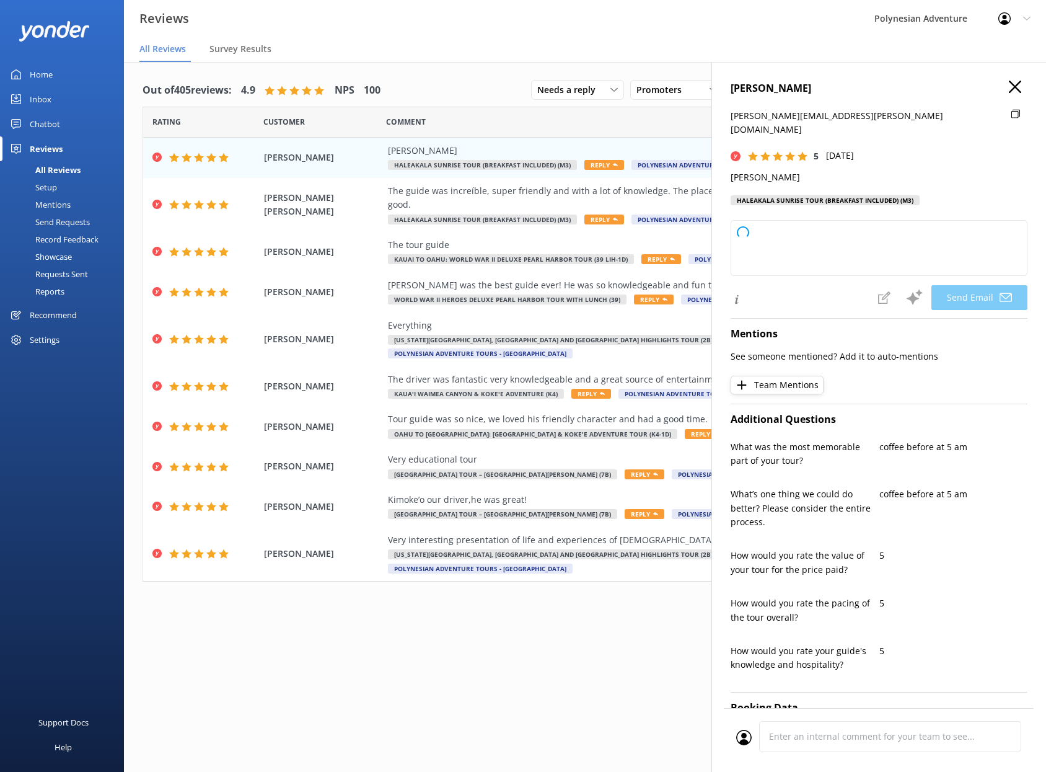
type textarea "[PERSON_NAME], [PERSON_NAME] for your fantastic rating and for recognizing [PER…"
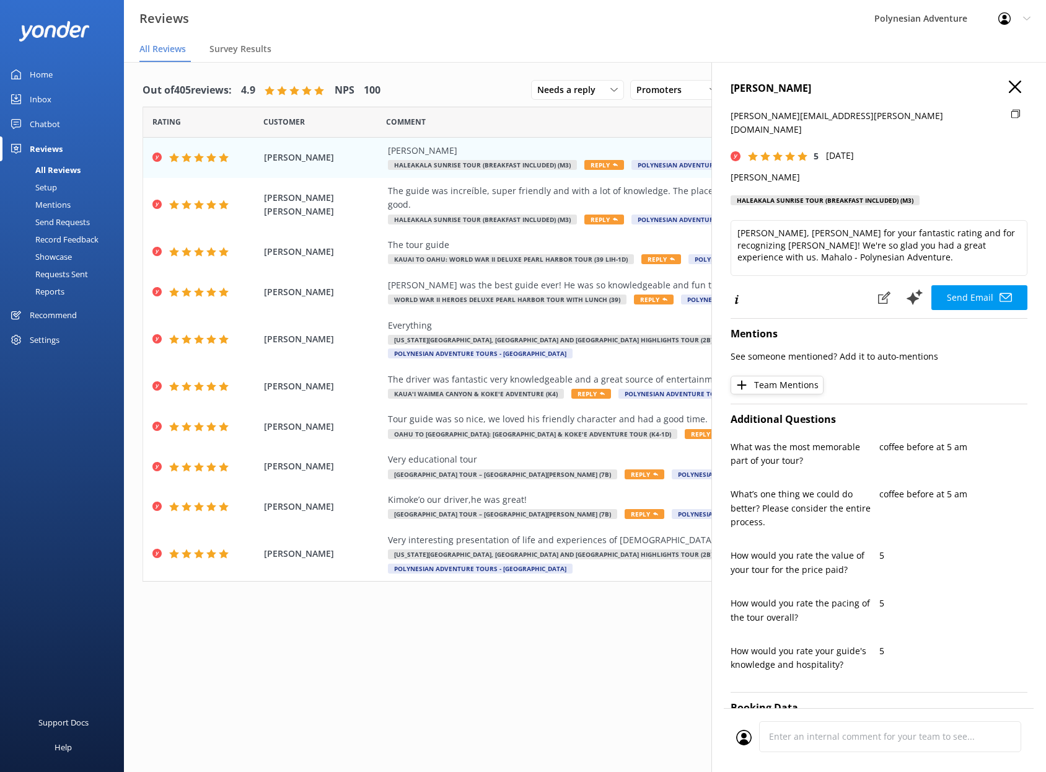
click at [988, 285] on button "Send Email" at bounding box center [979, 297] width 96 height 25
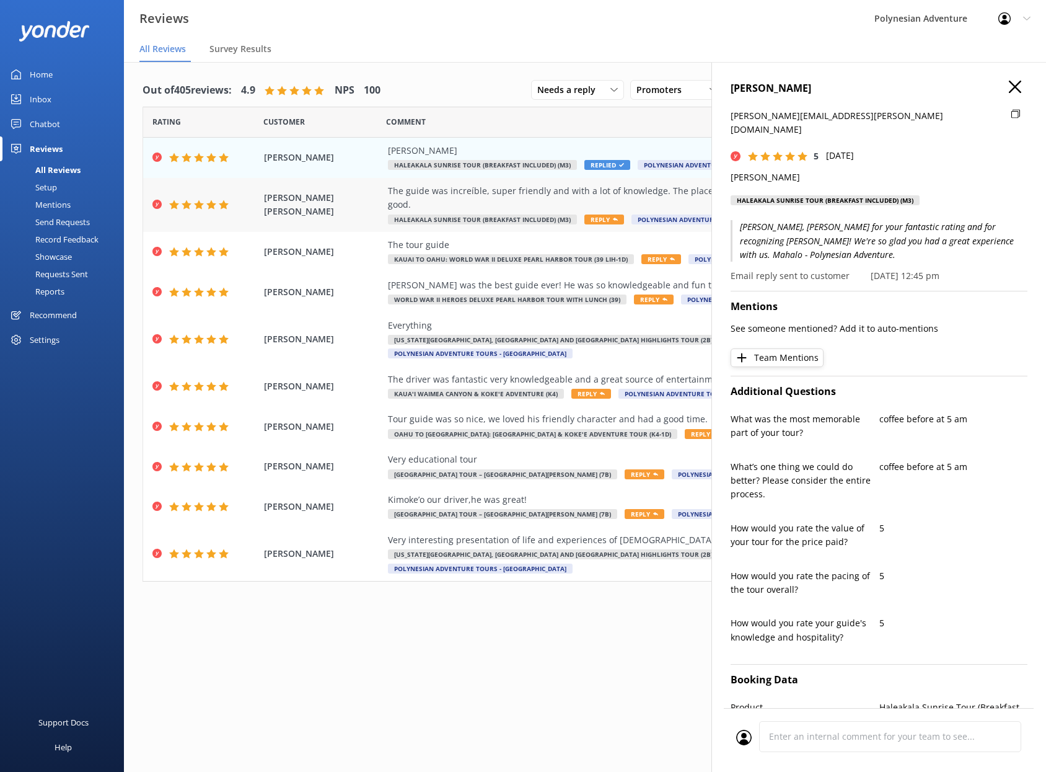
click at [411, 194] on div "The guide was increíble, super friendly and with a lot of knowledge. The places…" at bounding box center [665, 198] width 555 height 28
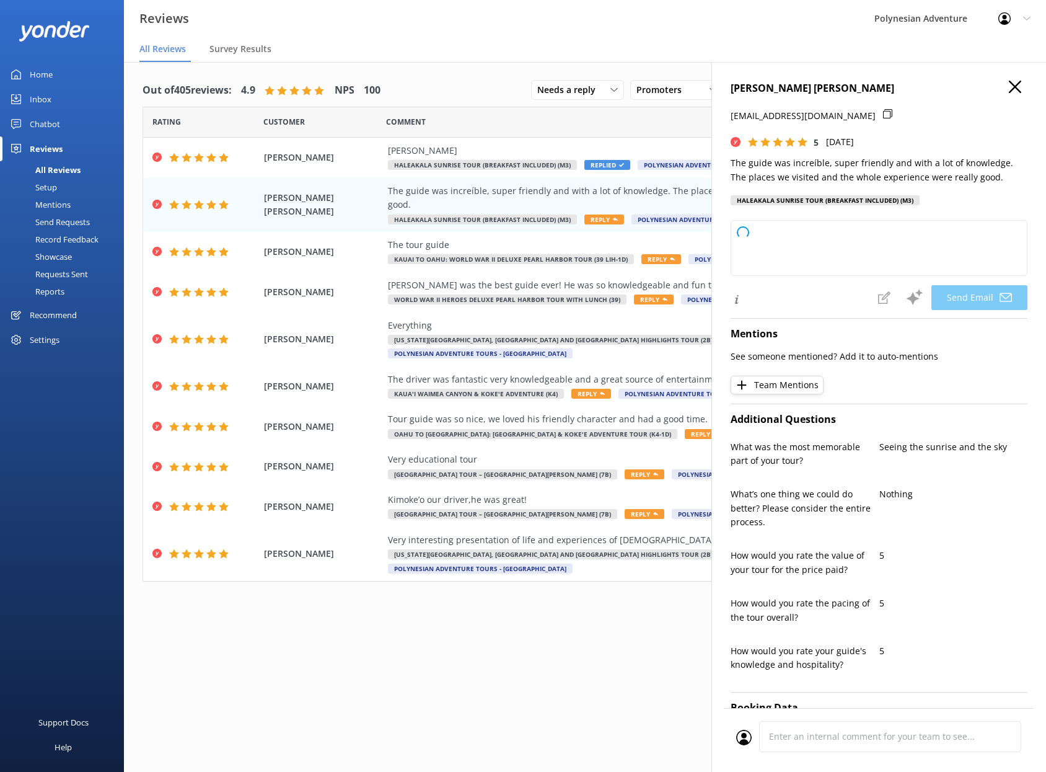
type textarea "[PERSON_NAME], [PERSON_NAME] for your wonderful review! We're delighted to hear…"
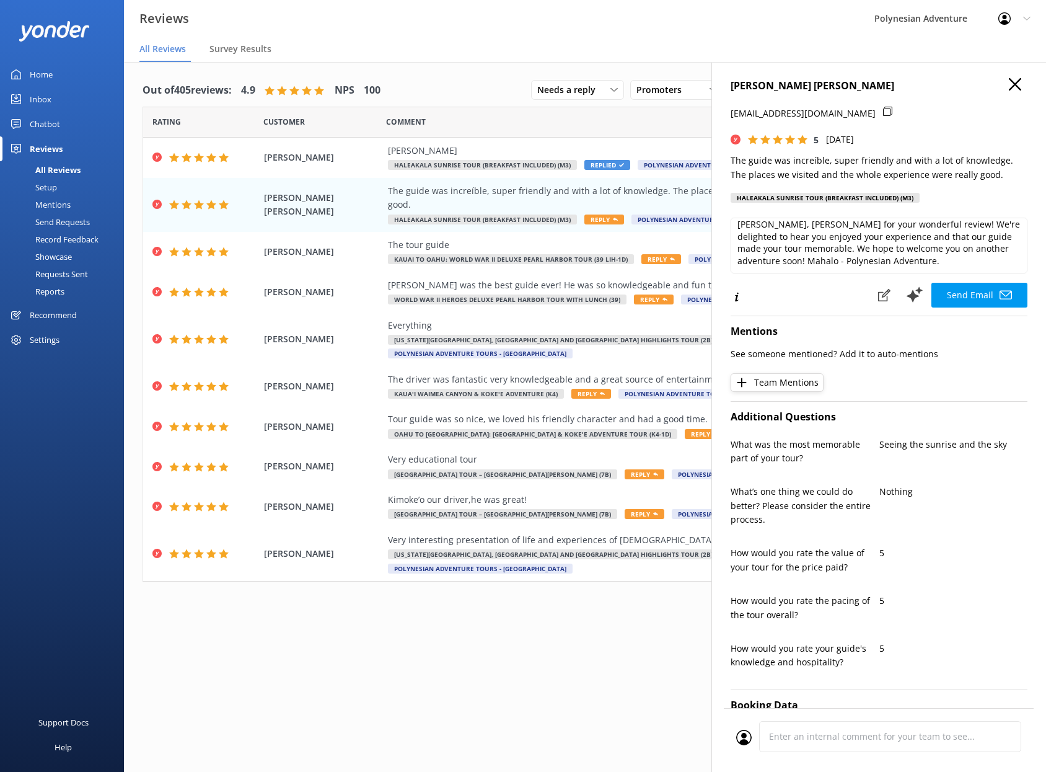
scroll to position [6, 0]
click at [957, 307] on button "Send Email" at bounding box center [979, 295] width 96 height 25
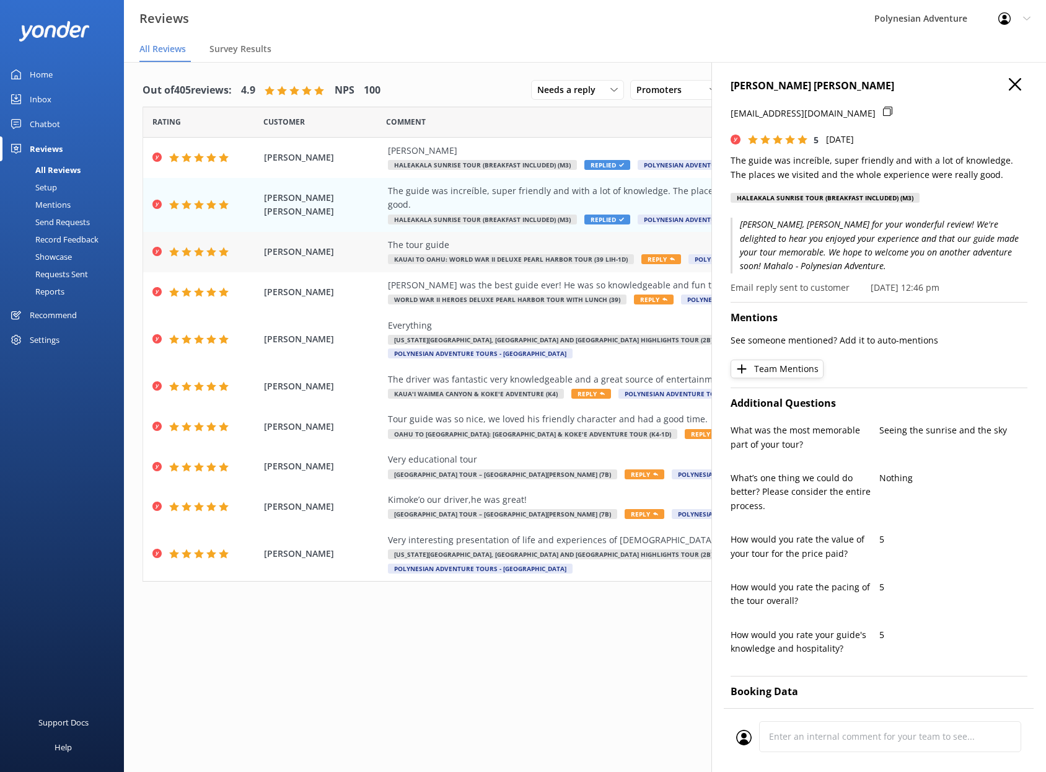
click at [446, 238] on div "The tour guide" at bounding box center [665, 245] width 555 height 14
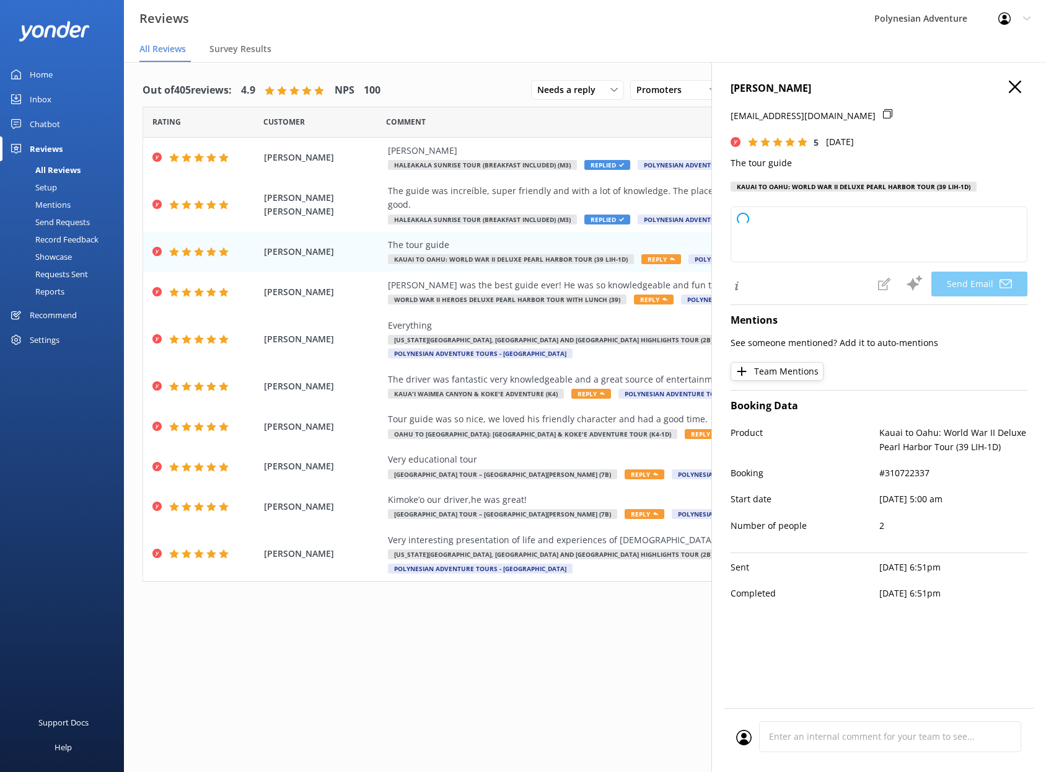
type textarea "[PERSON_NAME], [PERSON_NAME] for your 5-star rating! We're so glad you enjoyed …"
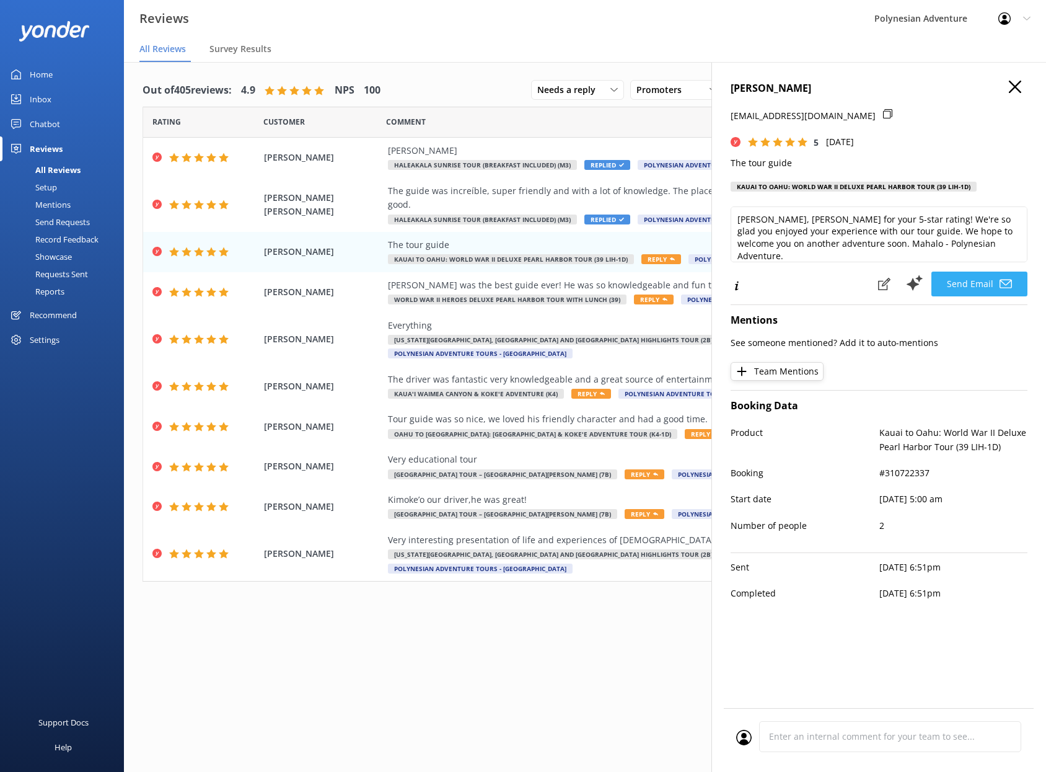
click at [949, 288] on button "Send Email" at bounding box center [979, 283] width 96 height 25
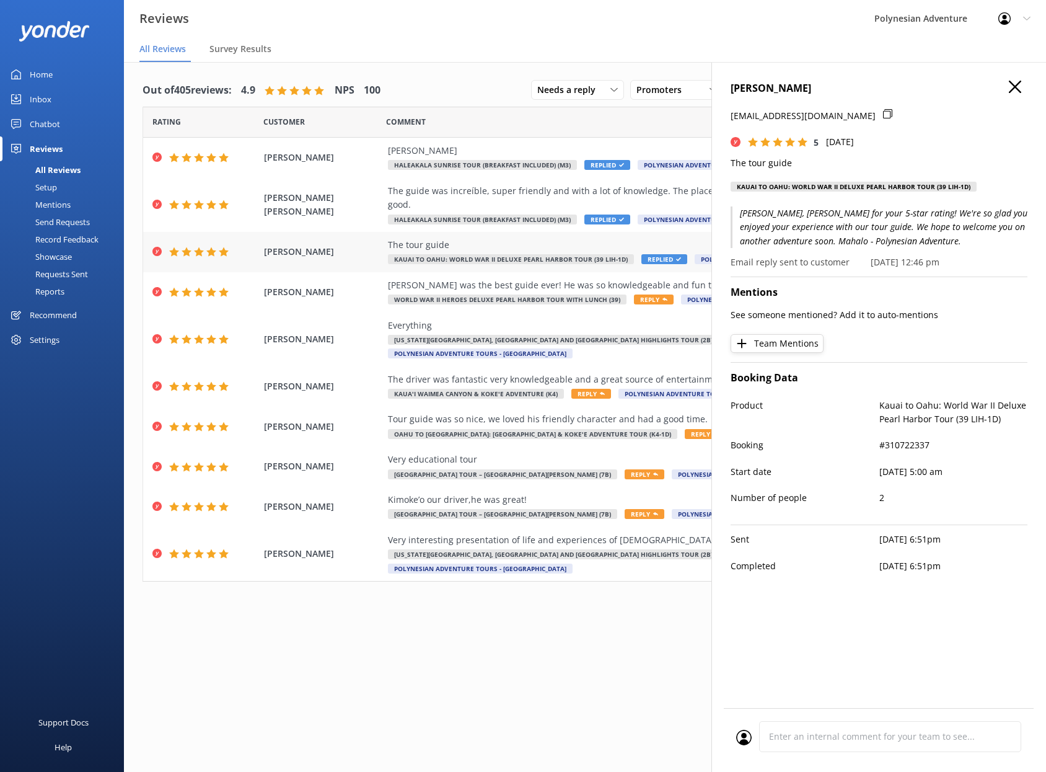
click at [457, 254] on span "Kauai to Oahu: World War II Deluxe Pearl Harbor Tour (39 LIH-1D)" at bounding box center [511, 259] width 246 height 10
click at [478, 294] on span "World War II Heroes Deluxe Pearl Harbor Tour with Lunch (39)" at bounding box center [507, 299] width 239 height 10
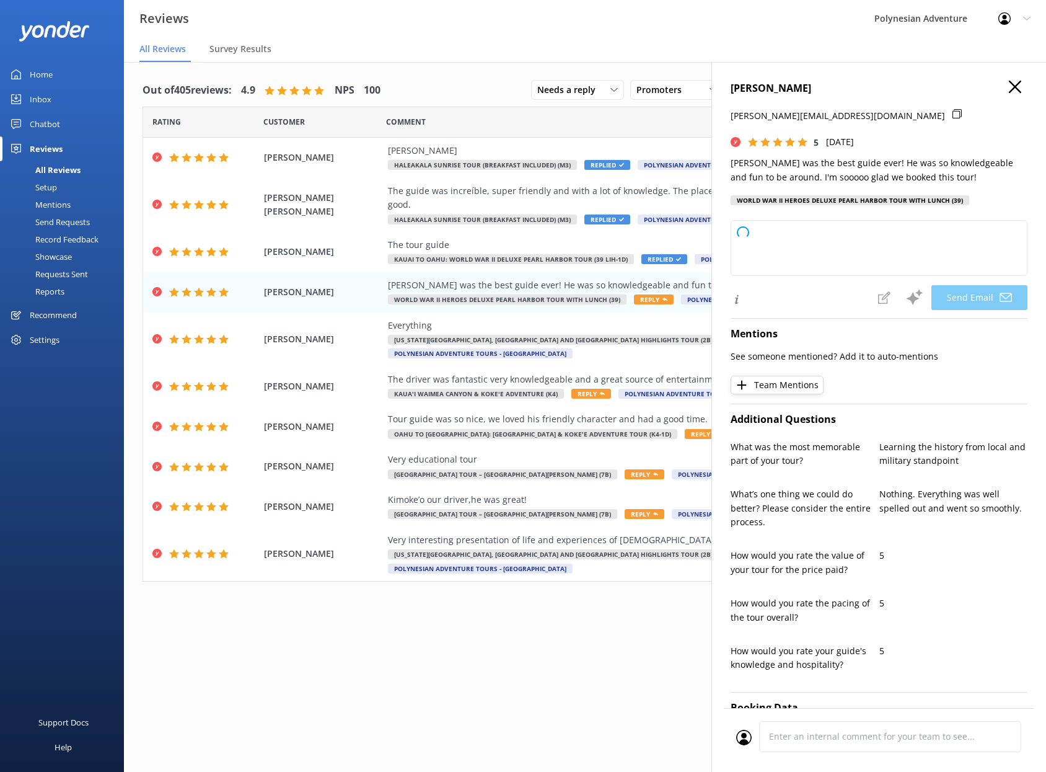
type textarea "Aloha [PERSON_NAME]! Mahalo for your awesome feedback! We're thrilled to hear y…"
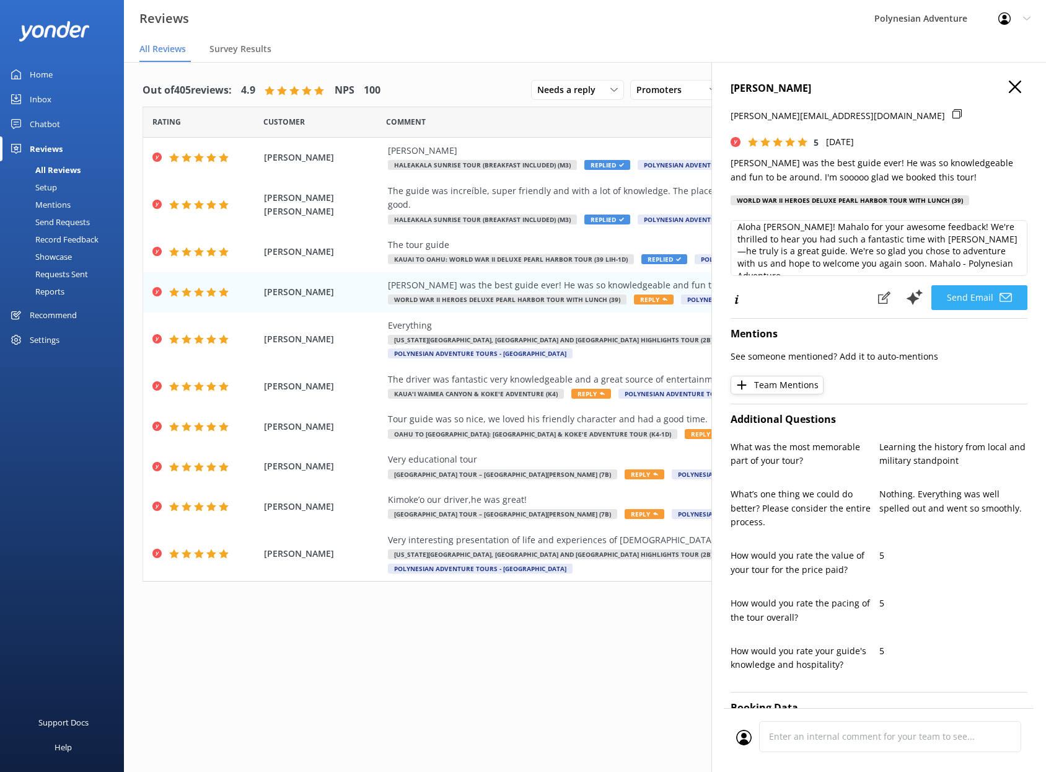
click at [954, 302] on button "Send Email" at bounding box center [979, 297] width 96 height 25
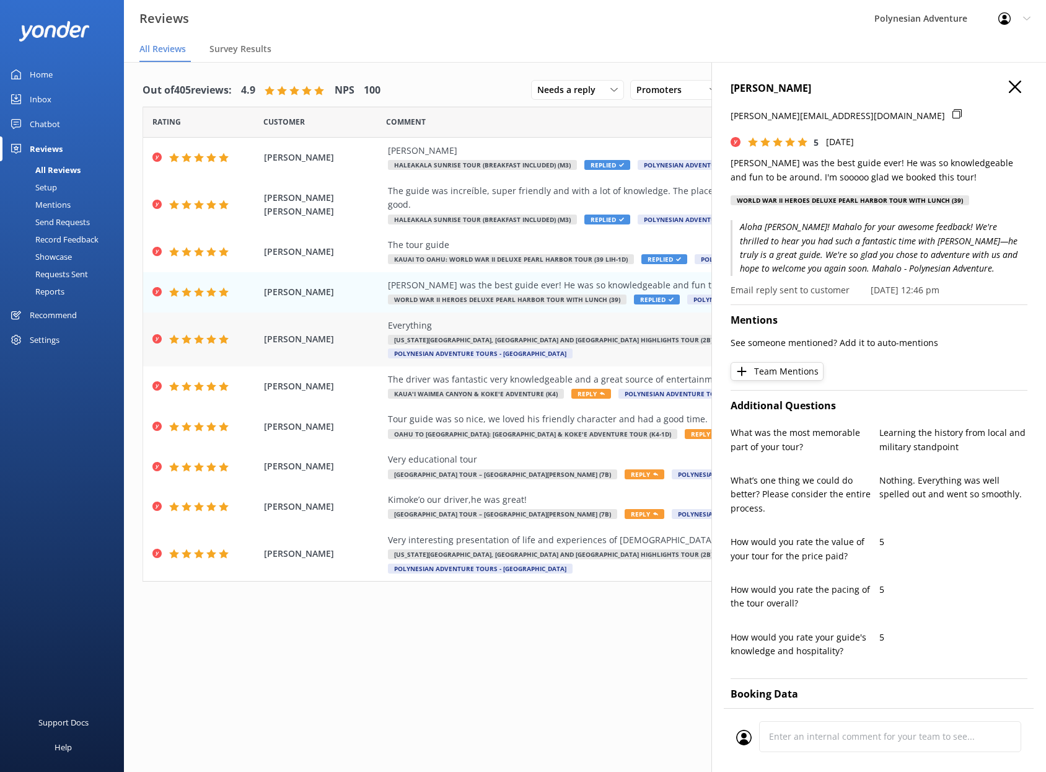
click at [446, 319] on div "Everything" at bounding box center [665, 326] width 555 height 14
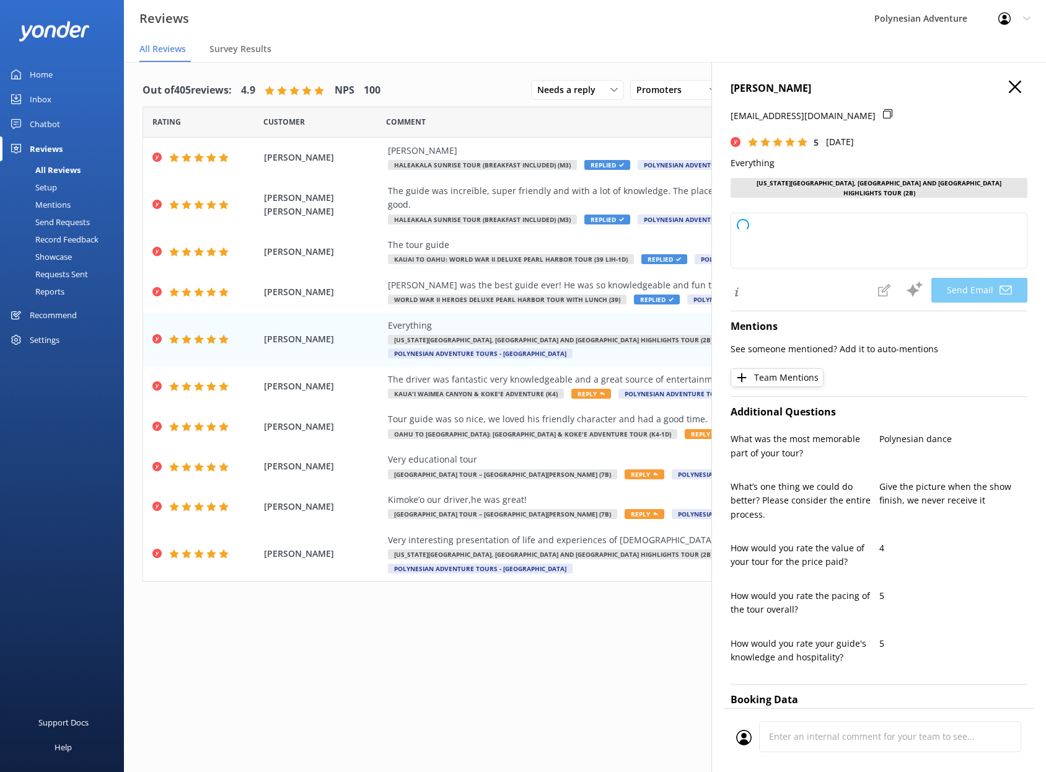
type textarea "[PERSON_NAME], [PERSON_NAME] for your fantastic 5-star review! We're thrilled t…"
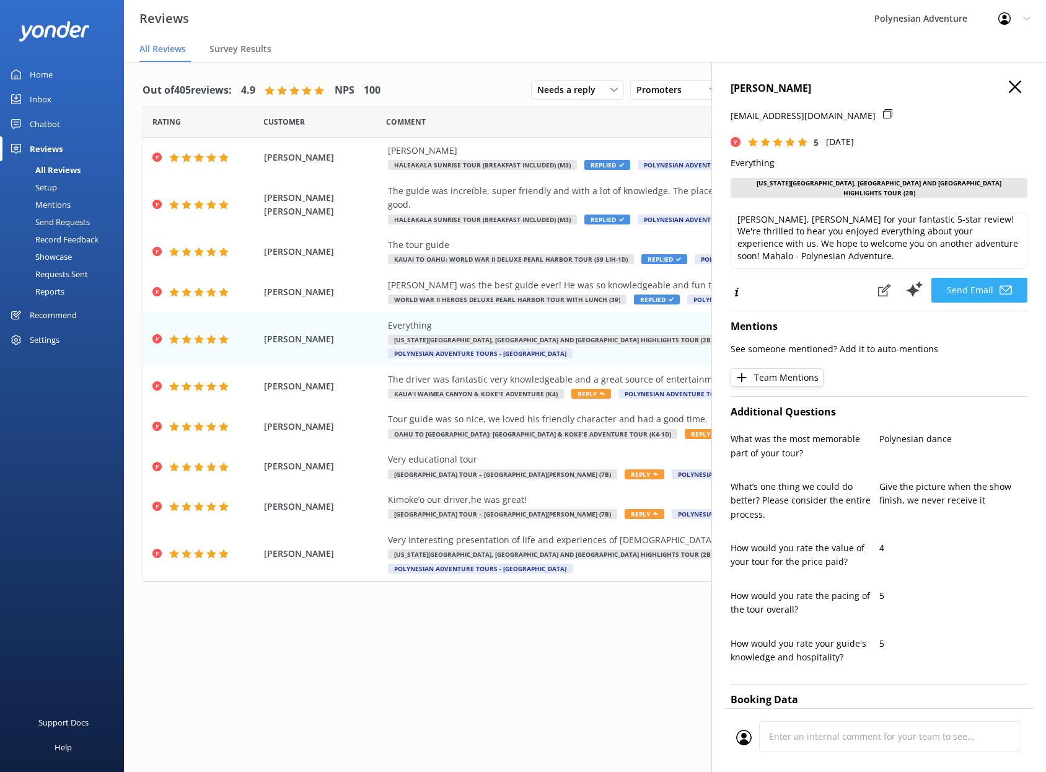
click at [941, 286] on button "Send Email" at bounding box center [979, 290] width 96 height 25
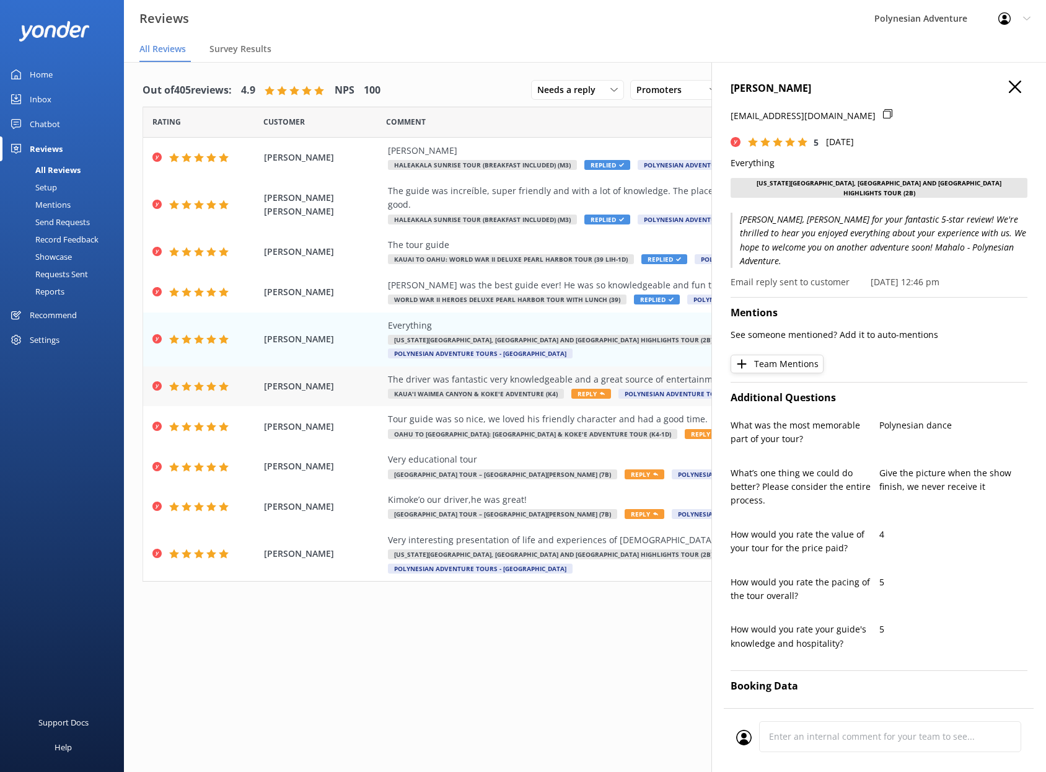
click at [428, 372] on div "The driver was fantastic very knowledgeable and a great source of entertainment…" at bounding box center [665, 379] width 555 height 14
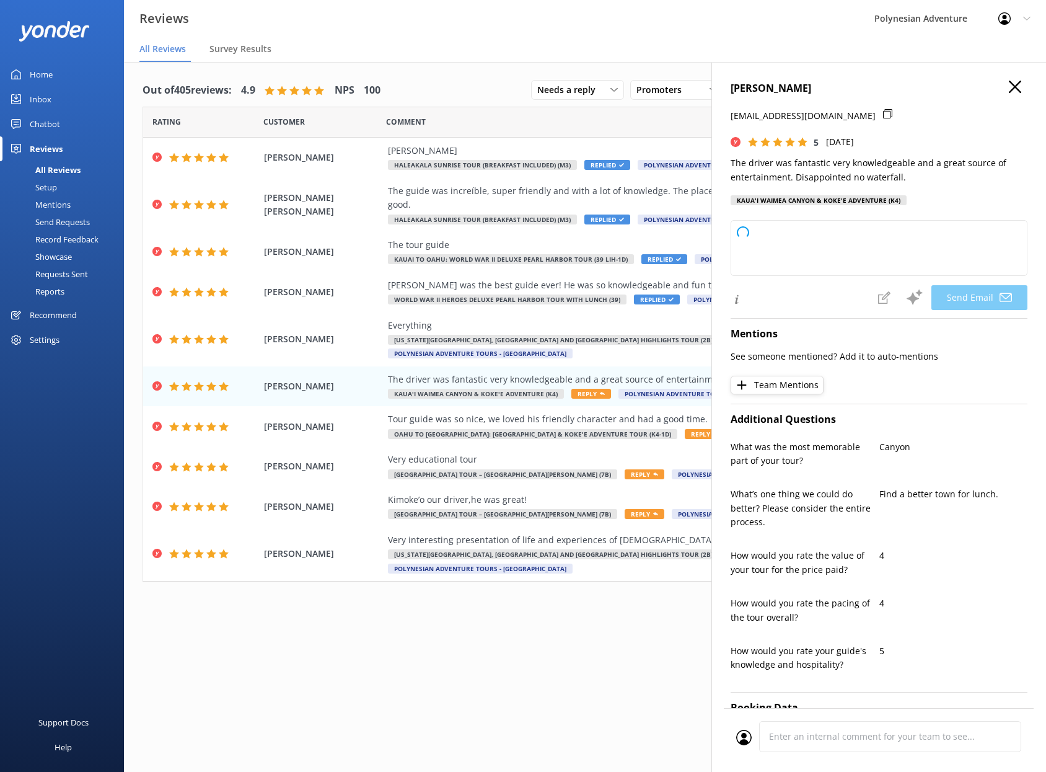
type textarea "[PERSON_NAME], [PERSON_NAME] for your kind words about our driver—we’re delight…"
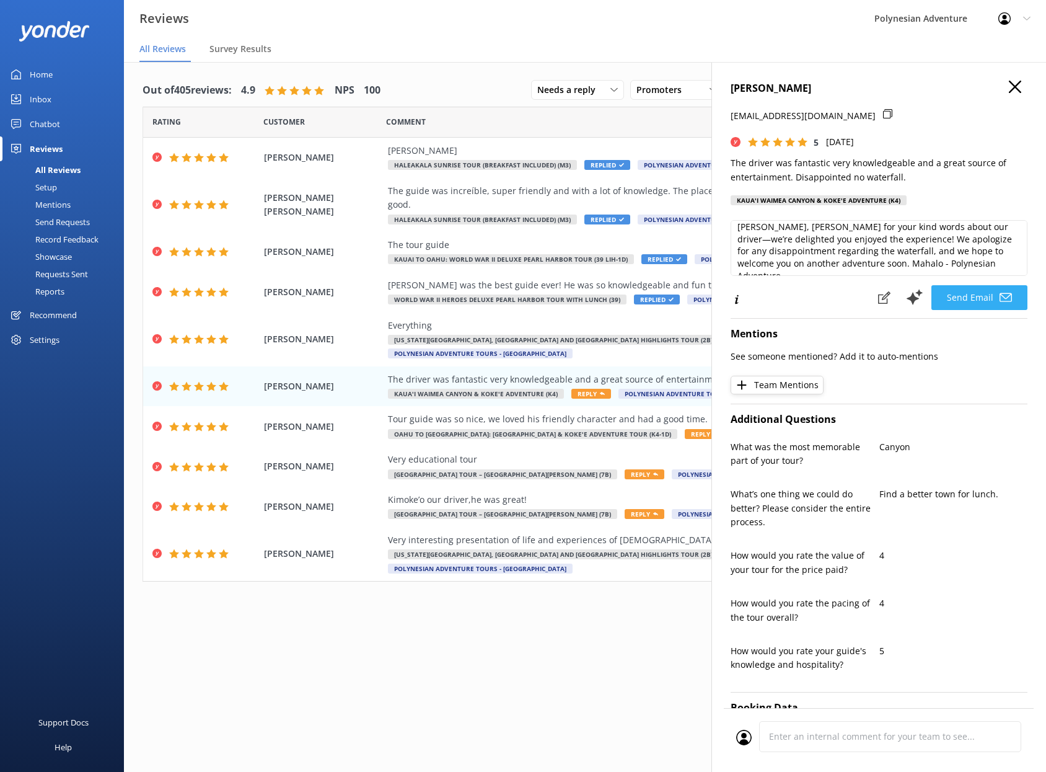
click at [958, 301] on button "Send Email" at bounding box center [979, 297] width 96 height 25
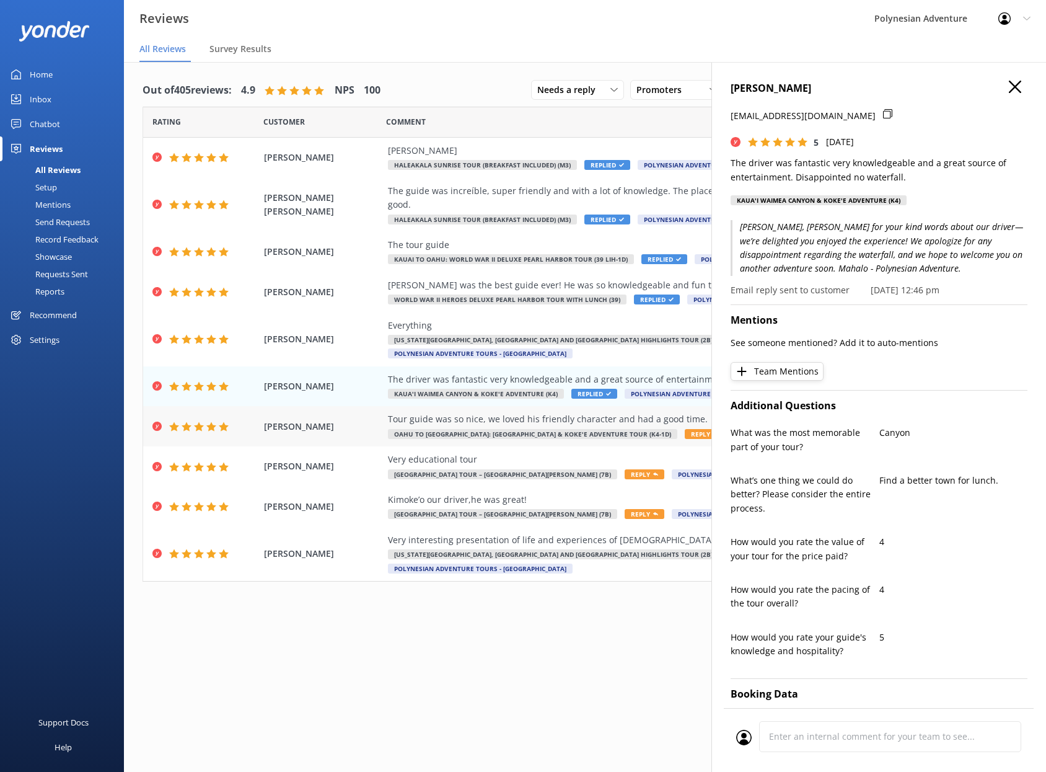
click at [451, 412] on div "Tour guide was so nice, we loved his friendly character and had a good time. [G…" at bounding box center [665, 426] width 555 height 28
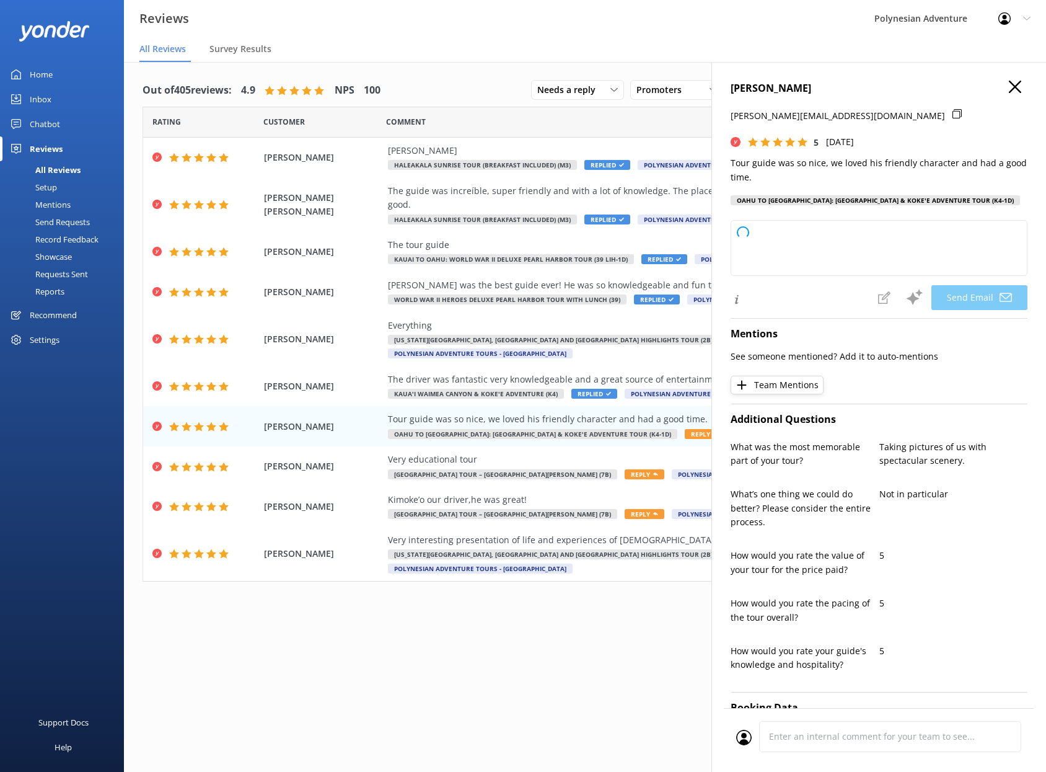
type textarea "[PERSON_NAME], [PERSON_NAME] for your wonderful feedback! We're thrilled you en…"
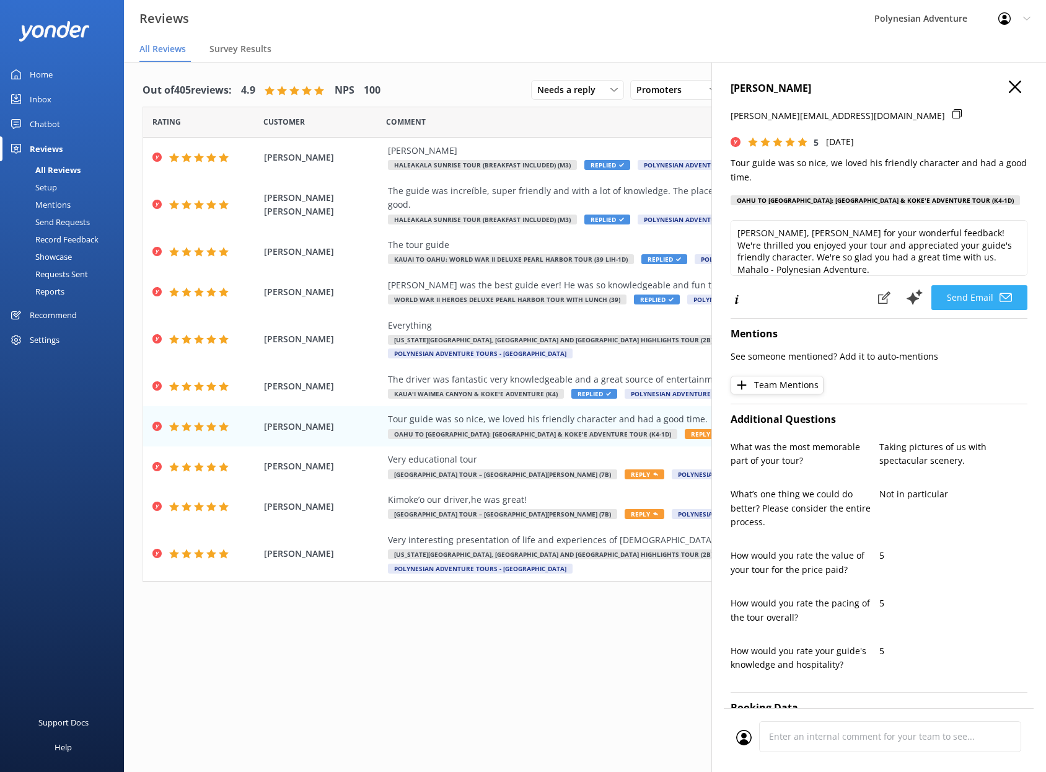
click at [969, 306] on button "Send Email" at bounding box center [979, 297] width 96 height 25
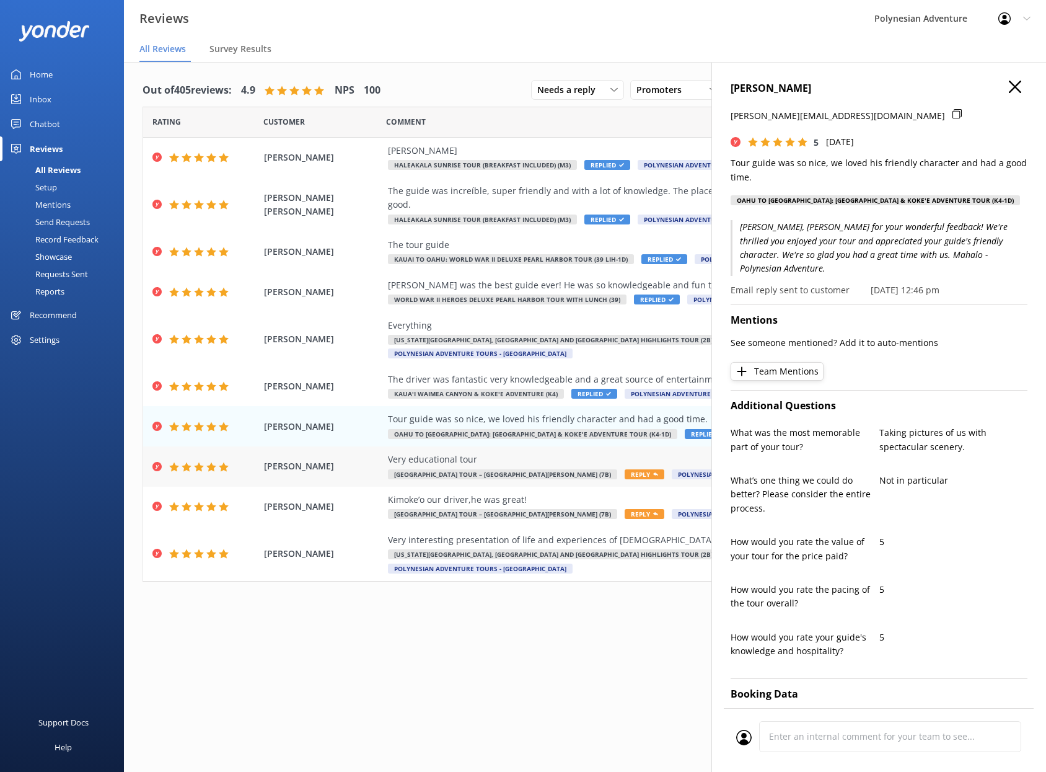
click at [547, 452] on div "Very educational tour" at bounding box center [665, 459] width 555 height 14
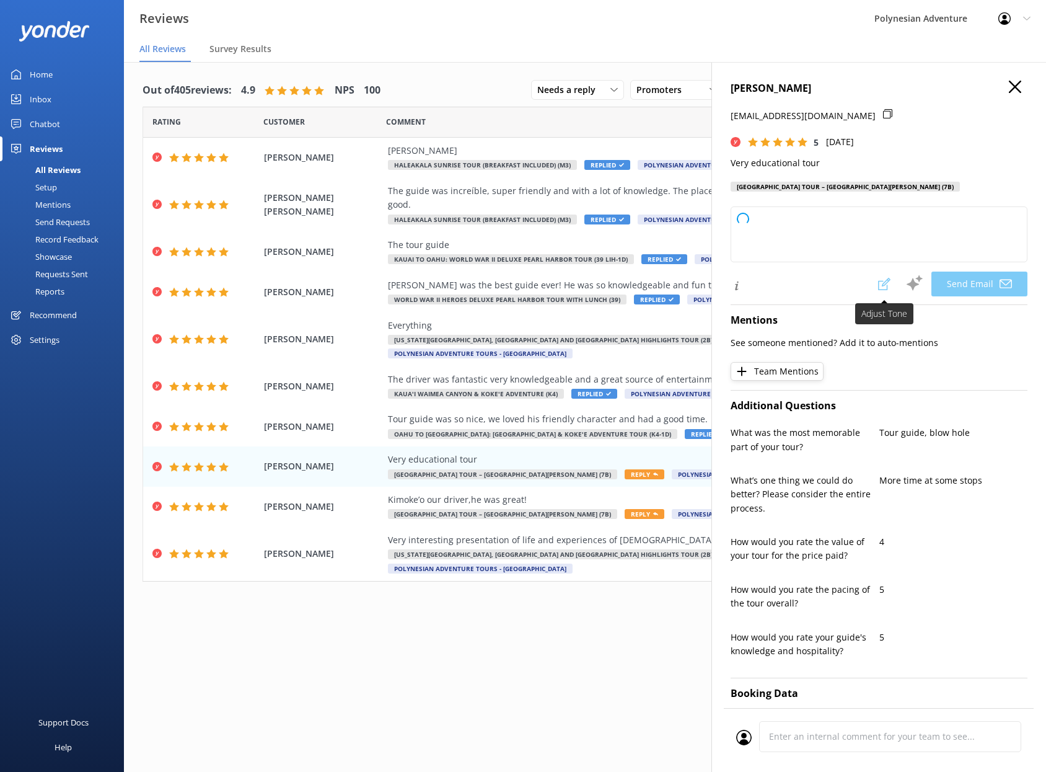
type textarea "Aloha [PERSON_NAME]! Mahalo for your wonderful review. We're delighted to hear …"
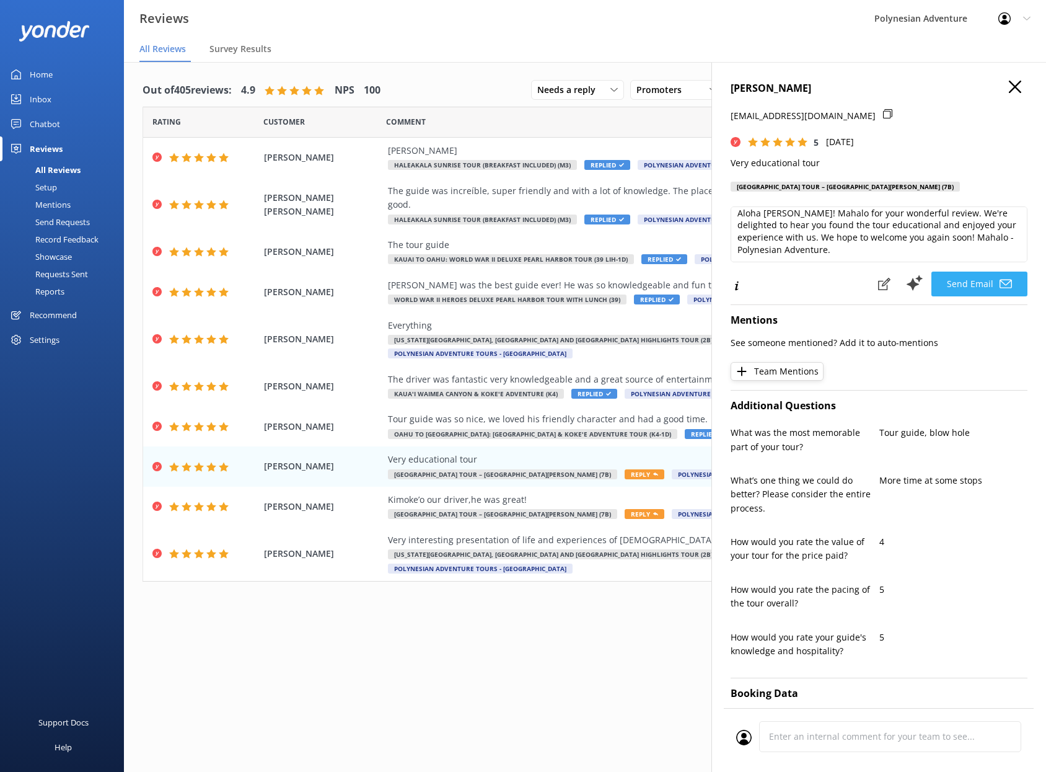
click at [963, 288] on button "Send Email" at bounding box center [979, 283] width 96 height 25
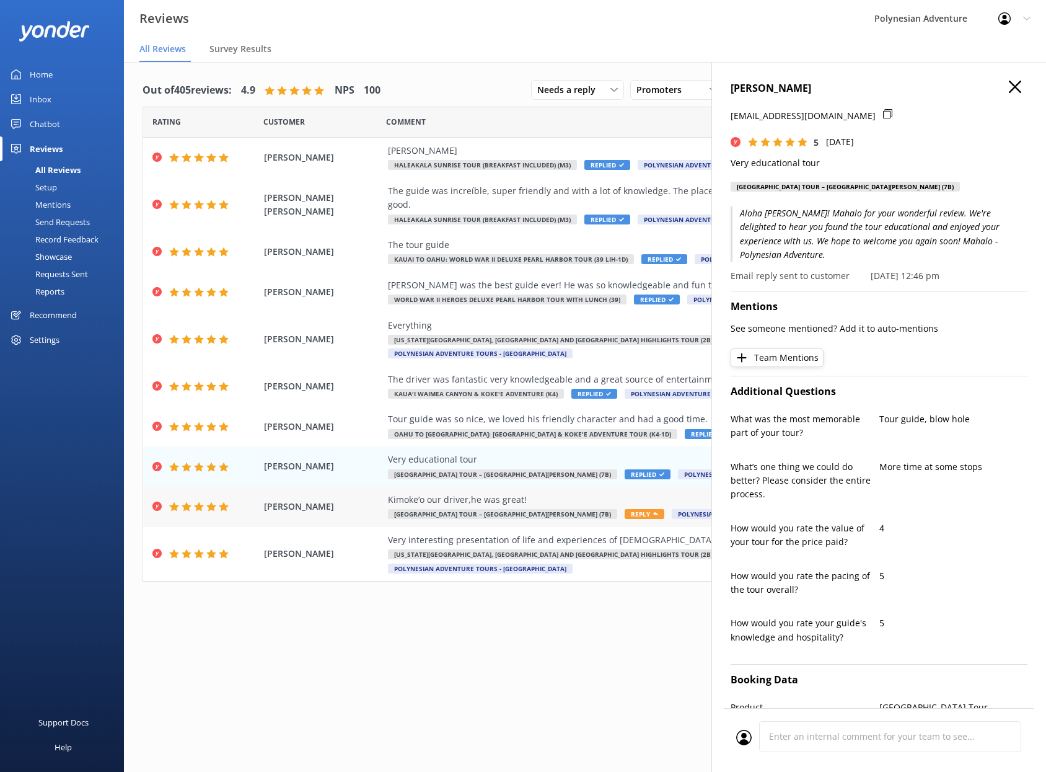
click at [451, 493] on div "Kimoke’o our driver,he was great! [GEOGRAPHIC_DATA] Tour – [GEOGRAPHIC_DATA][PE…" at bounding box center [665, 507] width 555 height 28
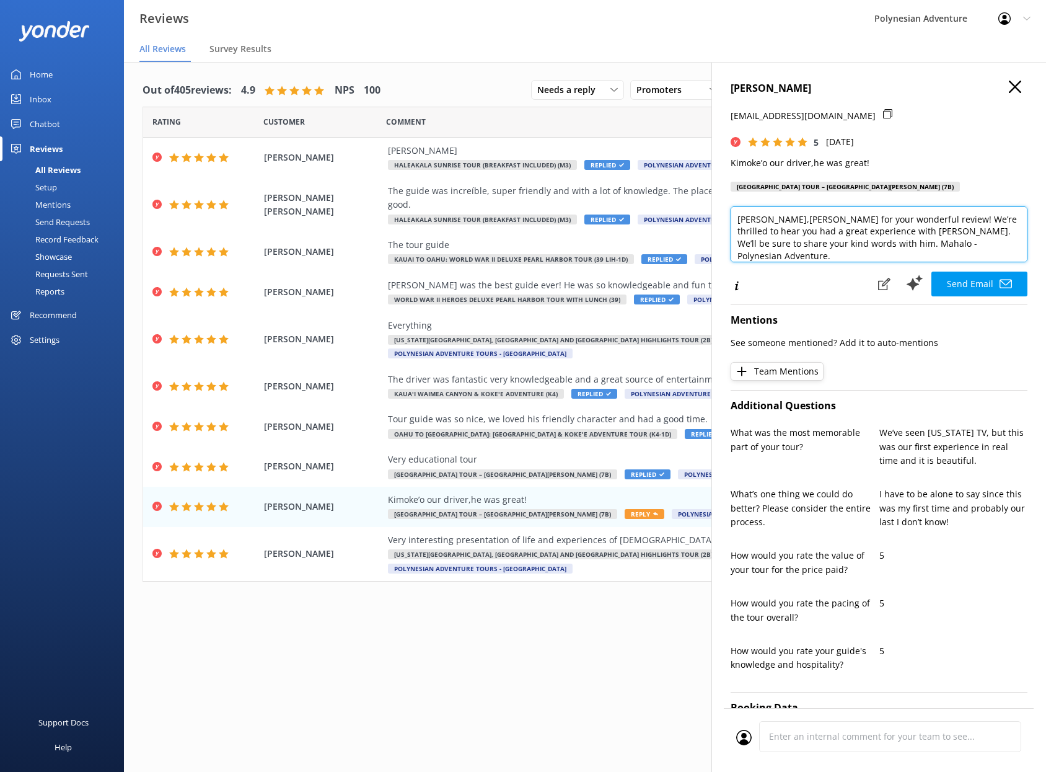
drag, startPoint x: 794, startPoint y: 218, endPoint x: 803, endPoint y: 219, distance: 8.2
click at [794, 218] on textarea "[PERSON_NAME],[PERSON_NAME] for your wonderful review! We’re thrilled to hear y…" at bounding box center [879, 234] width 297 height 56
type textarea "[PERSON_NAME], [PERSON_NAME] for your wonderful review! We’re thrilled to hear …"
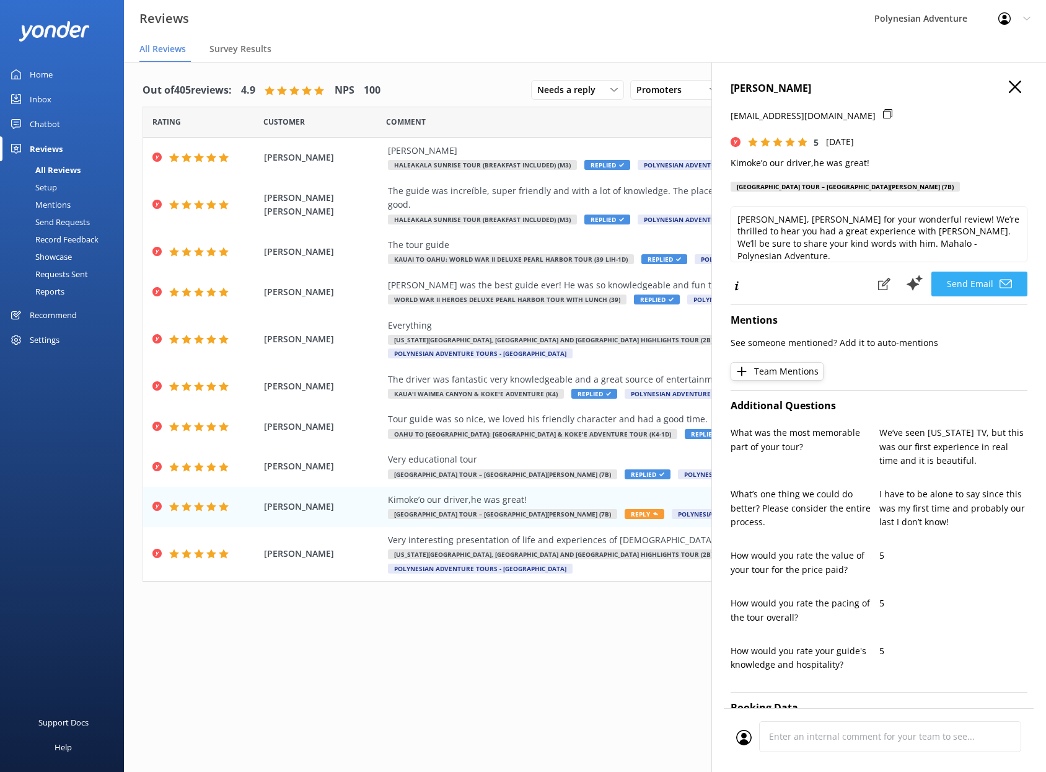
click at [956, 279] on button "Send Email" at bounding box center [979, 283] width 96 height 25
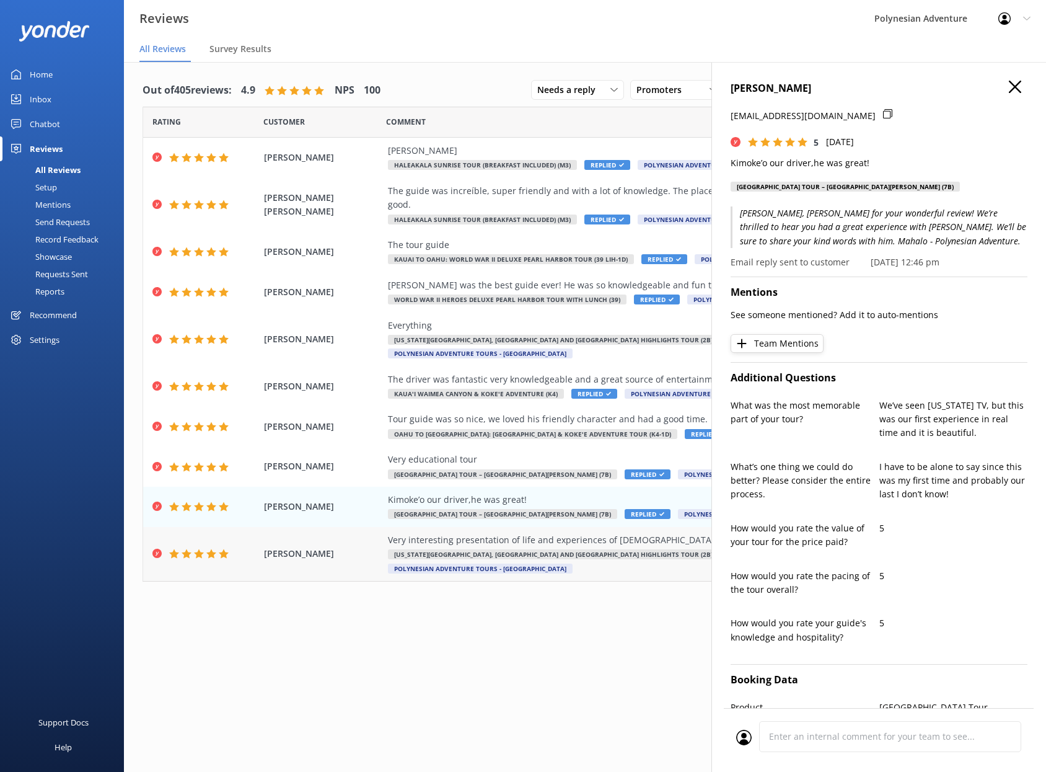
click at [354, 529] on div "[PERSON_NAME] Very interesting presentation of life and experiences of [DEMOGRA…" at bounding box center [585, 554] width 884 height 54
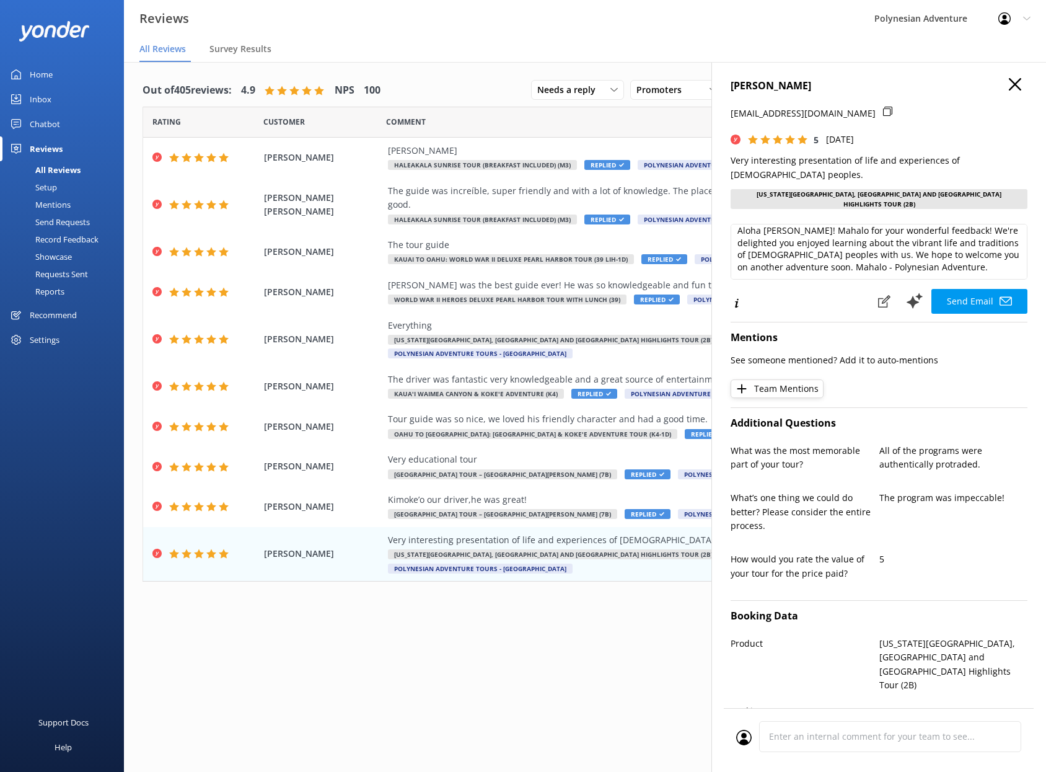
scroll to position [5, 0]
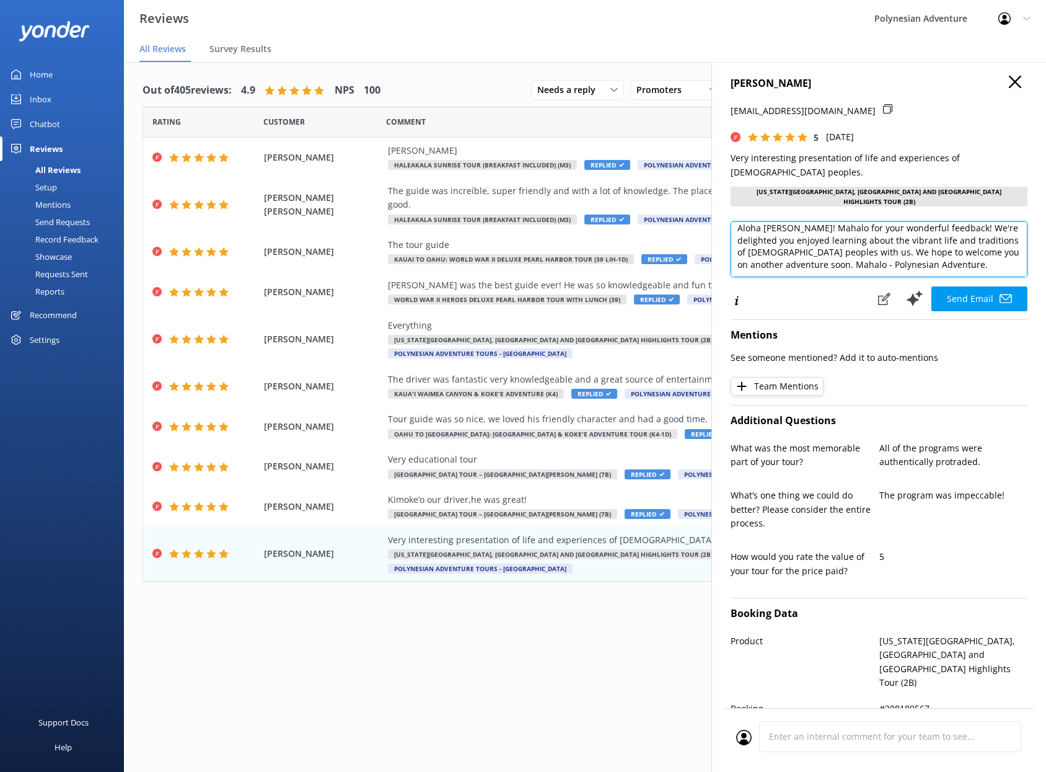
drag, startPoint x: 780, startPoint y: 246, endPoint x: 869, endPoint y: 248, distance: 89.3
click at [869, 247] on textarea "Aloha [PERSON_NAME]! Mahalo for your wonderful feedback! We're delighted you en…" at bounding box center [879, 249] width 297 height 56
drag, startPoint x: 866, startPoint y: 237, endPoint x: 809, endPoint y: 248, distance: 58.1
click at [807, 248] on textarea "Aloha [PERSON_NAME]! Mahalo for your wonderful feedback! We're delighted you en…" at bounding box center [879, 249] width 297 height 56
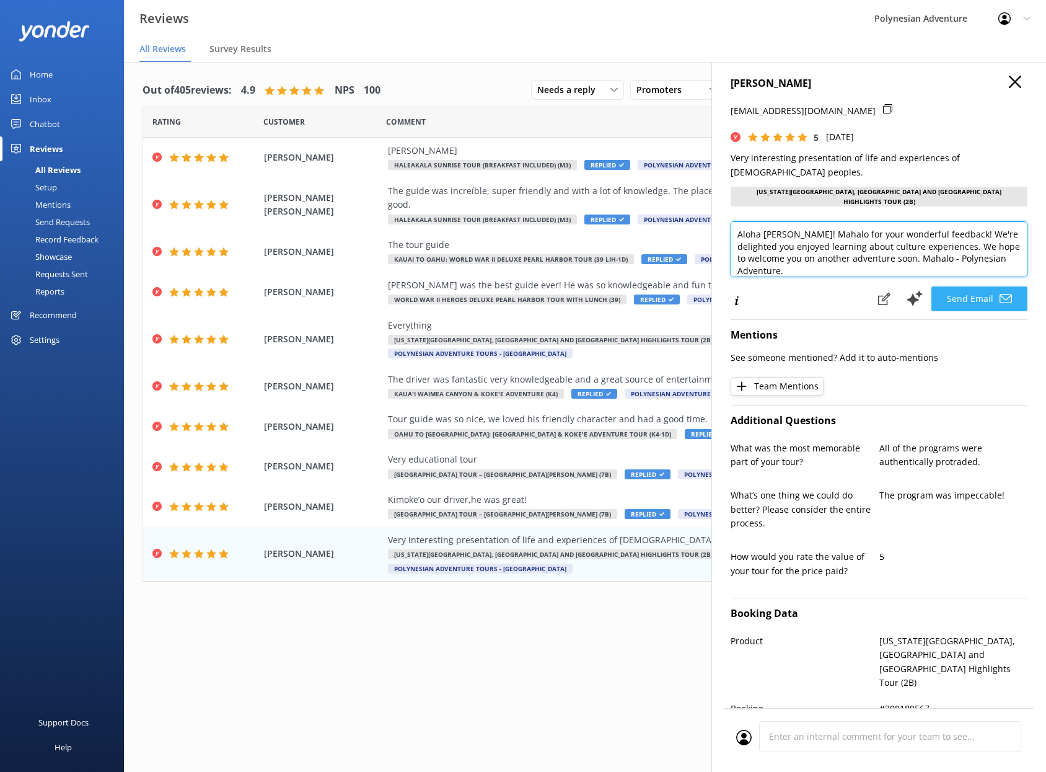
type textarea "Aloha [PERSON_NAME]! Mahalo for your wonderful feedback! We're delighted you en…"
click at [945, 291] on button "Send Email" at bounding box center [979, 298] width 96 height 25
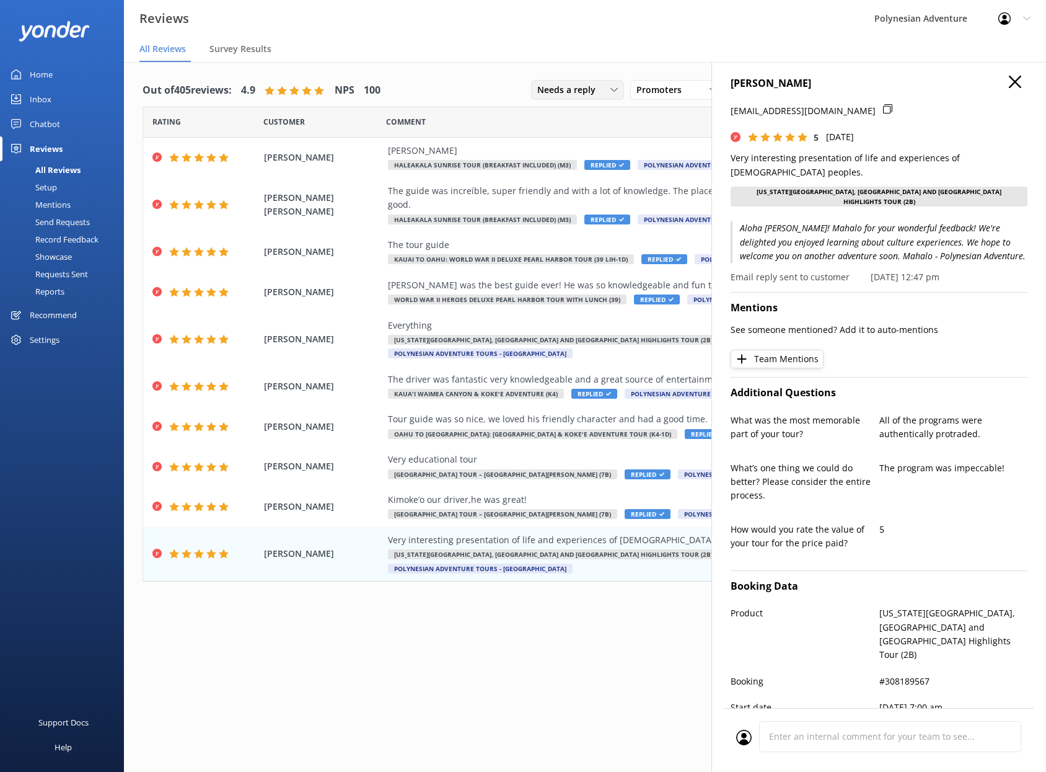
click at [584, 94] on span "Needs a reply" at bounding box center [570, 90] width 66 height 14
click at [583, 111] on div "All reply statuses" at bounding box center [568, 115] width 61 height 12
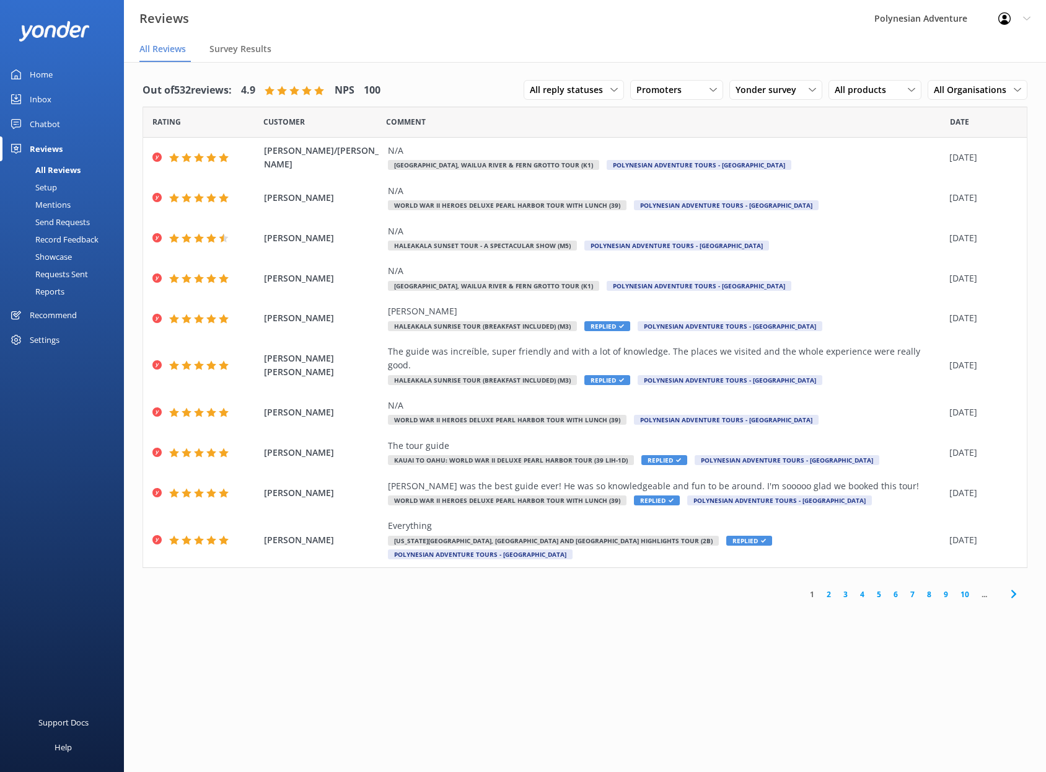
click at [571, 625] on div "Out of 532 reviews: 4.9 NPS 100 All reply statuses All reply statuses Needs a r…" at bounding box center [585, 429] width 922 height 734
click at [561, 92] on span "All reply statuses" at bounding box center [570, 90] width 81 height 14
click at [560, 136] on div "Needs a reply" at bounding box center [554, 140] width 48 height 12
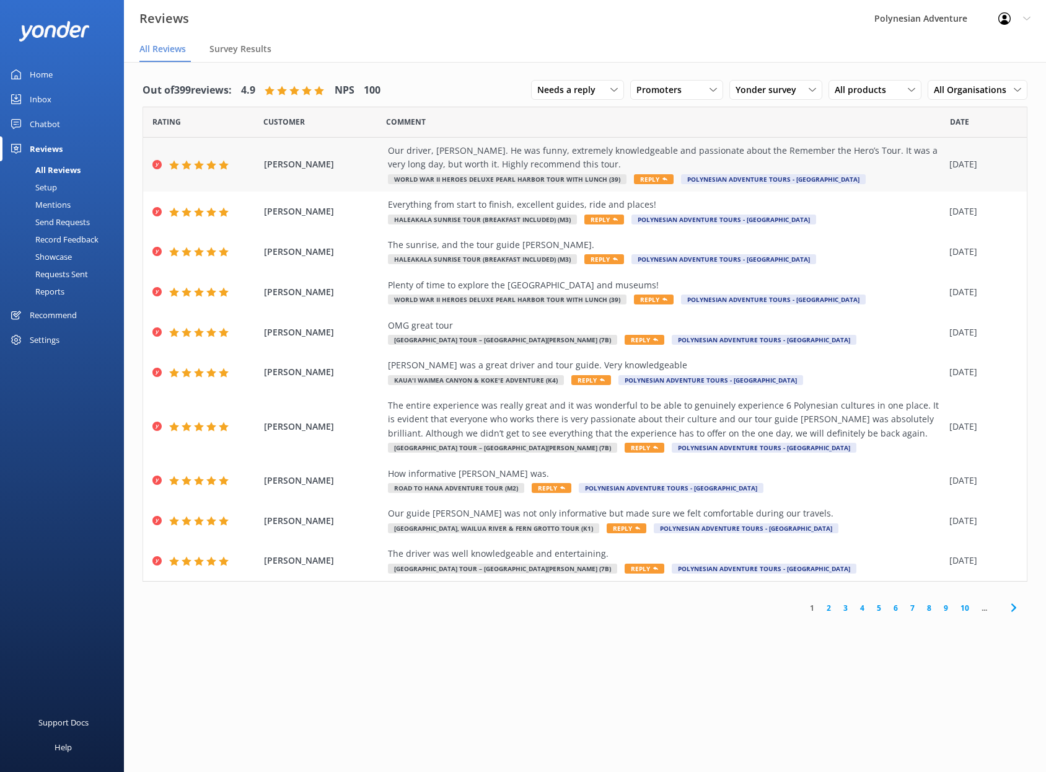
click at [741, 149] on div "Our driver, [PERSON_NAME]. He was funny, extremely knowledgeable and passionate…" at bounding box center [665, 158] width 555 height 28
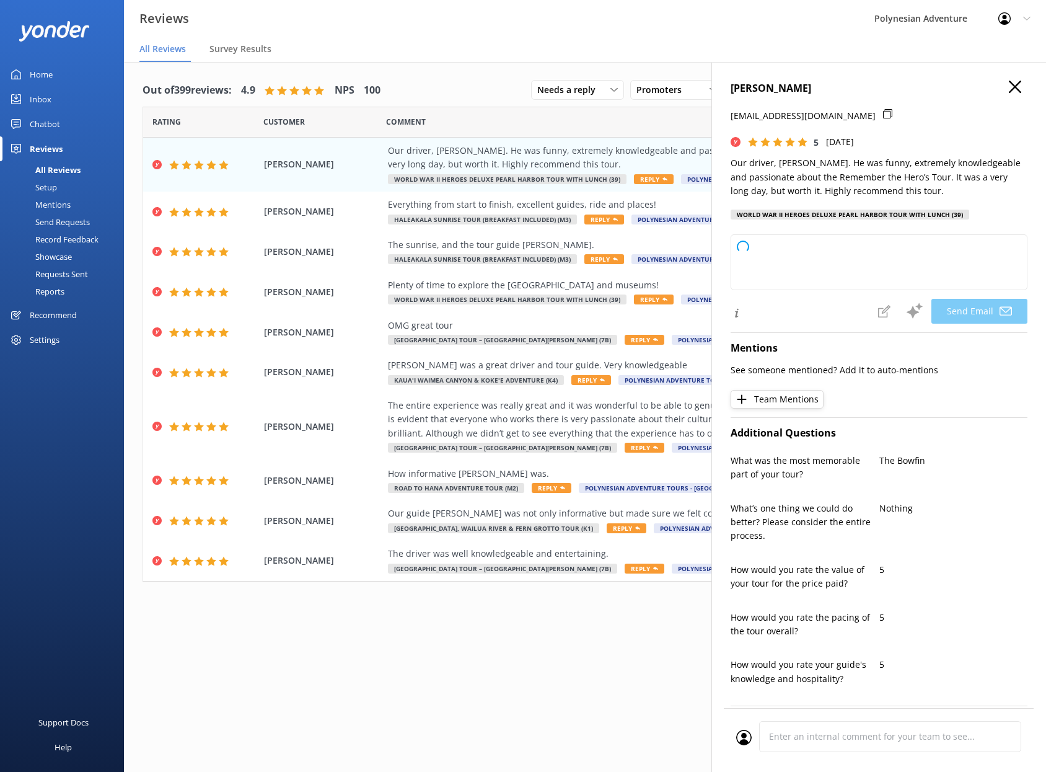
type textarea "Aloha Perri! Mahalo for your wonderful review and for recommending our Remember…"
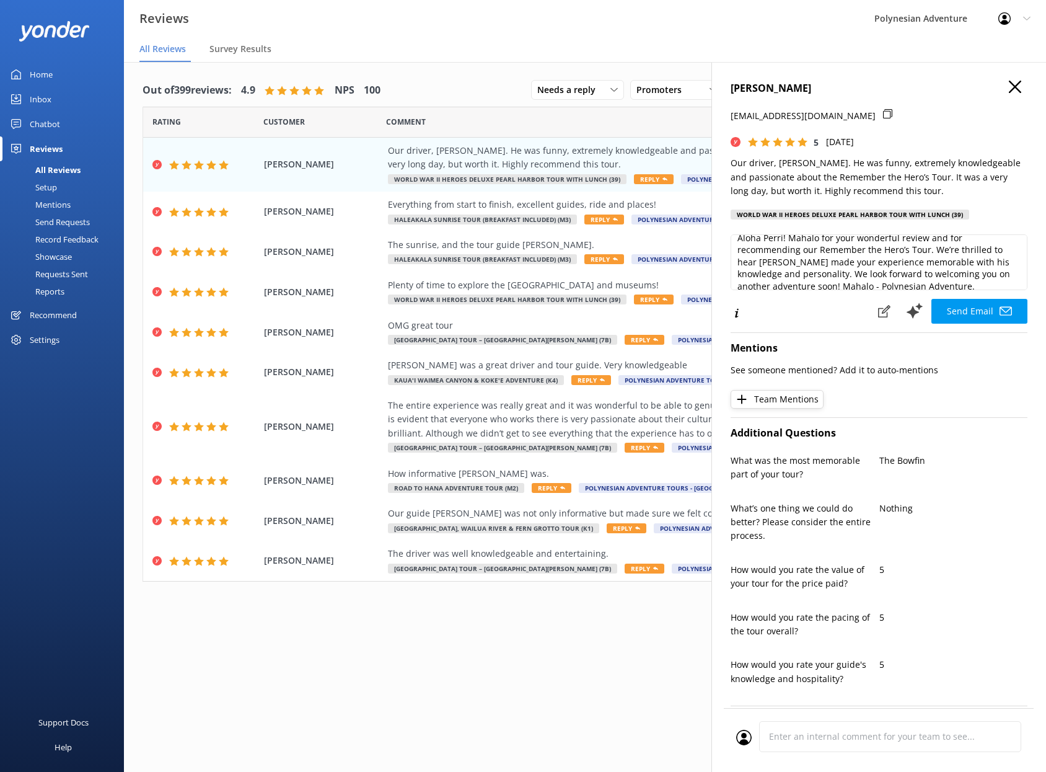
scroll to position [19, 0]
click at [956, 311] on button "Send Email" at bounding box center [979, 311] width 96 height 25
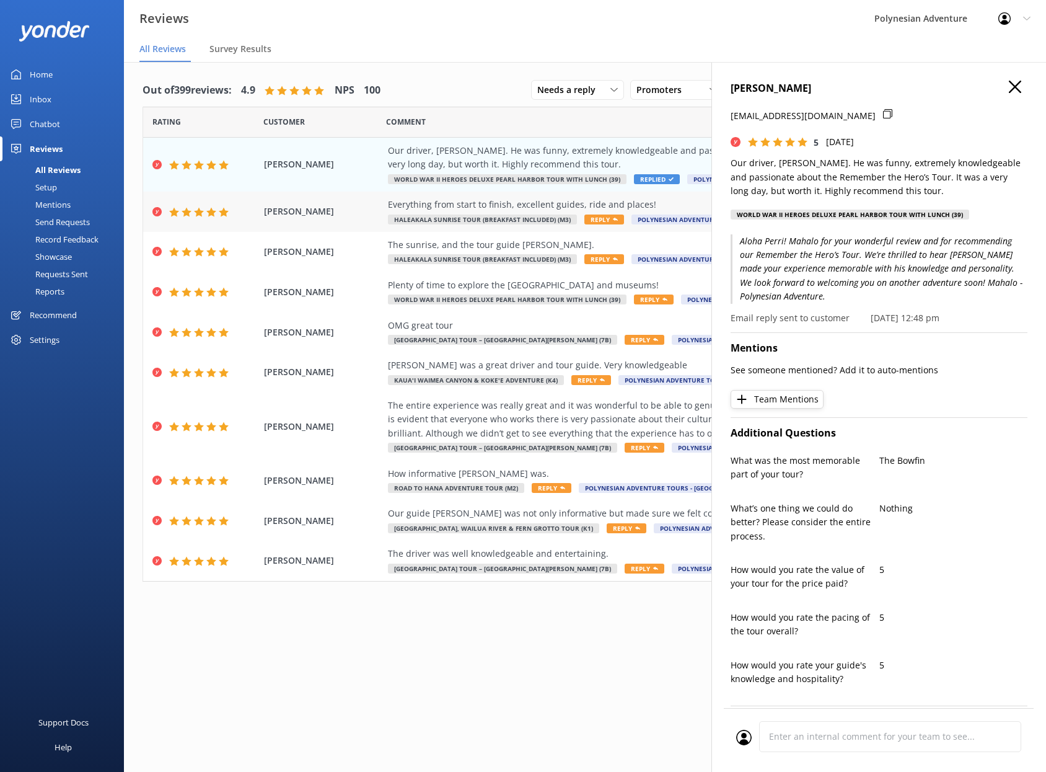
click at [473, 206] on div "Everything from start to finish, excellent guides, ride and places!" at bounding box center [665, 205] width 555 height 14
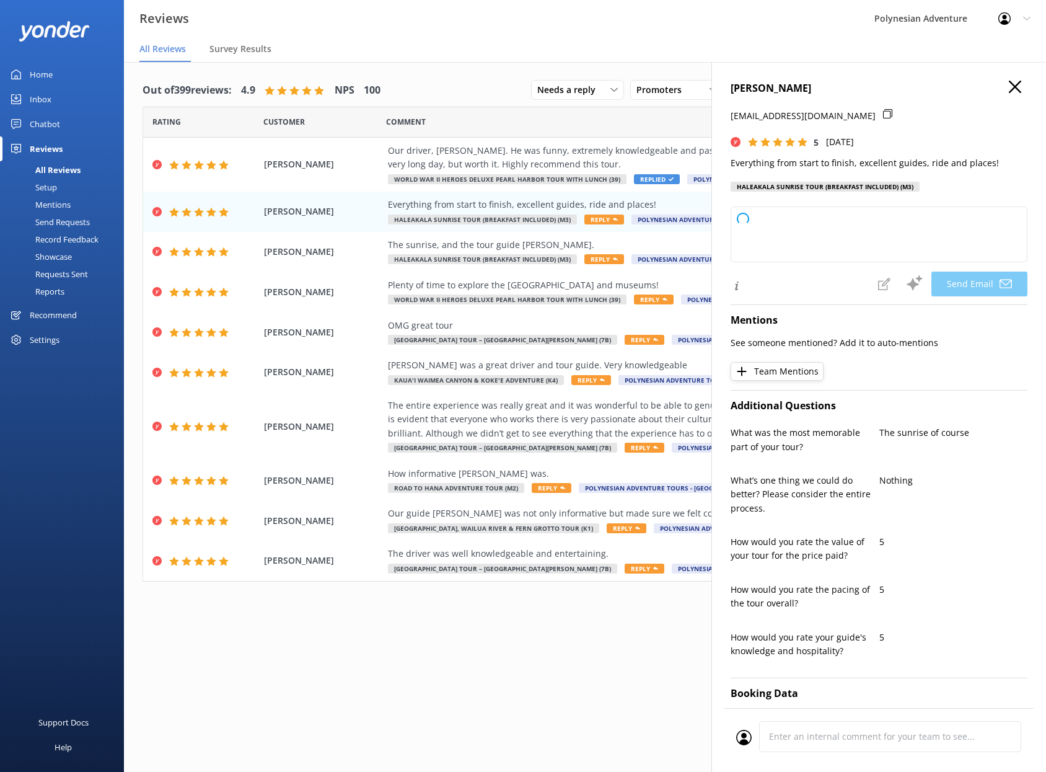
type textarea "[PERSON_NAME]! Mahalo for your wonderful feedback—we’re delighted to hear you e…"
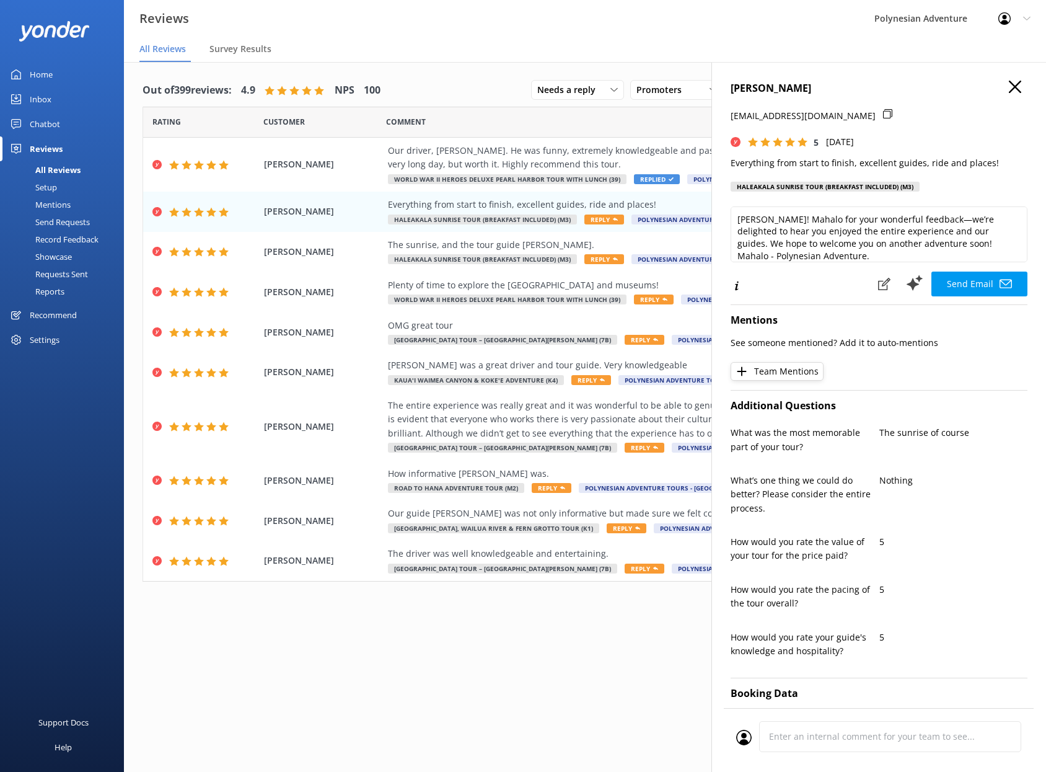
scroll to position [6, 0]
click at [983, 283] on button "Send Email" at bounding box center [979, 283] width 96 height 25
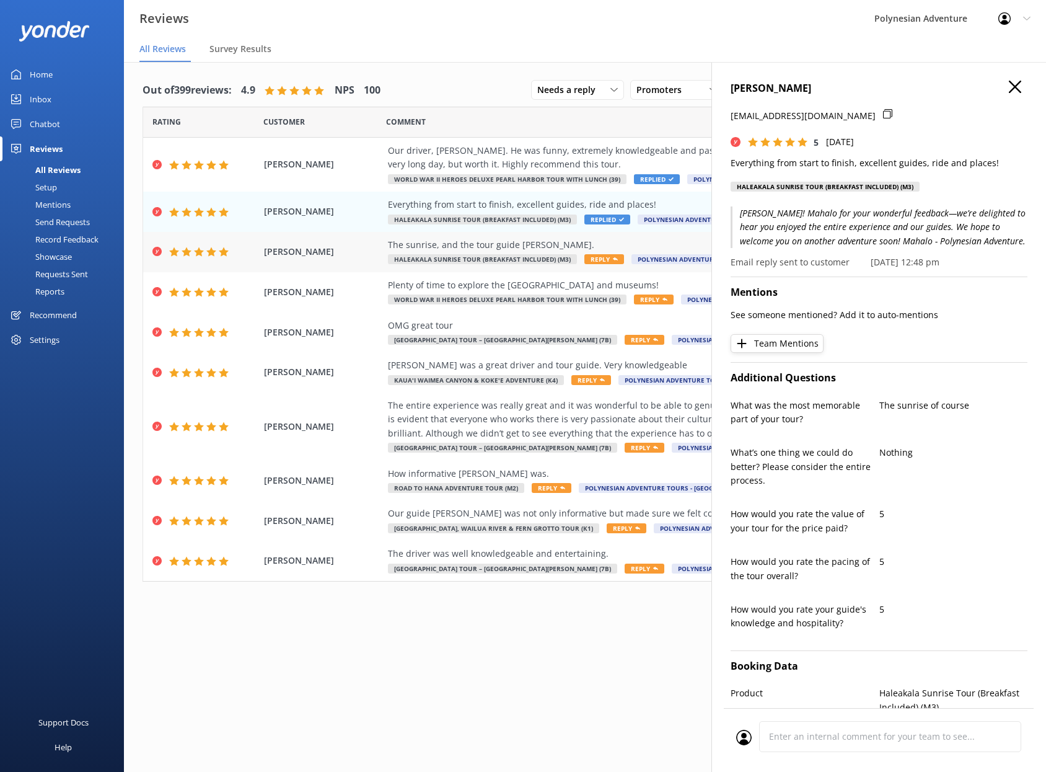
click at [491, 247] on div "The sunrise, and the tour guide [PERSON_NAME]." at bounding box center [665, 245] width 555 height 14
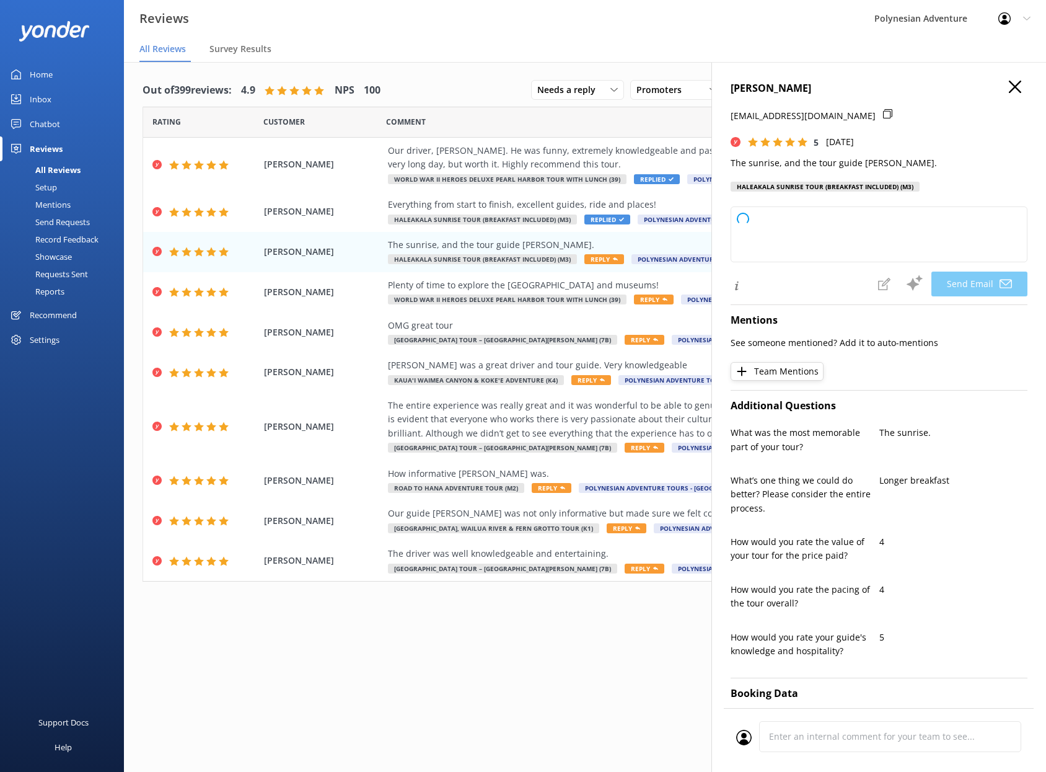
type textarea "[PERSON_NAME], [PERSON_NAME] for sharing your experience! We're delighted you e…"
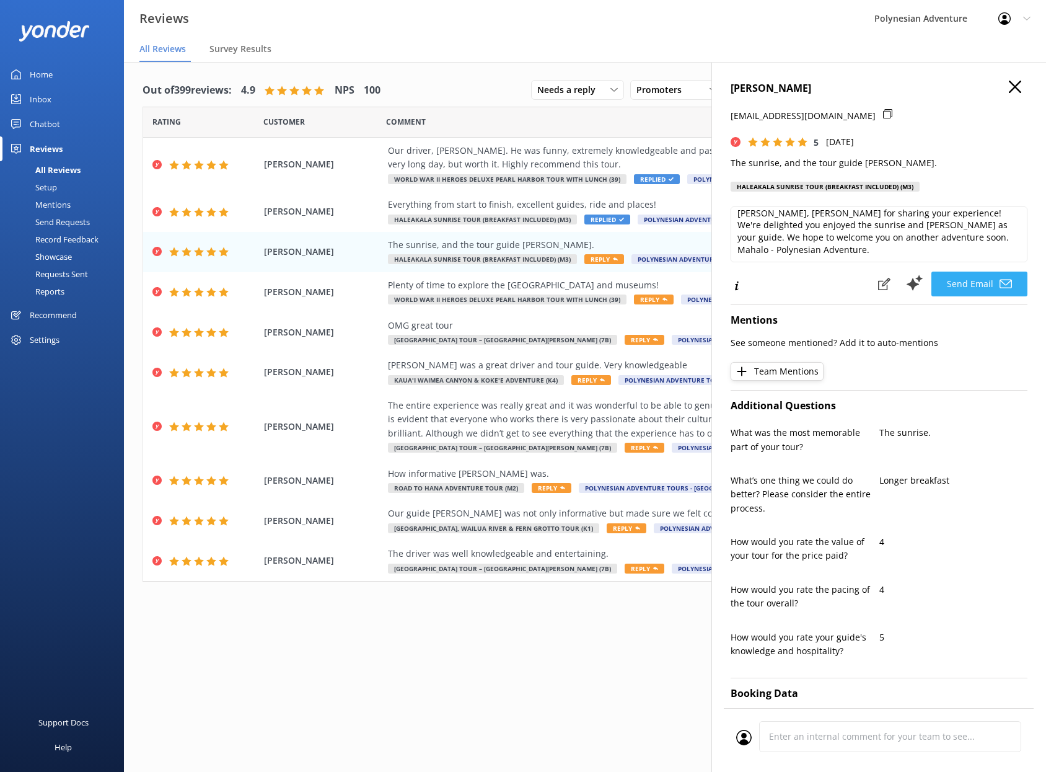
click at [944, 283] on button "Send Email" at bounding box center [979, 283] width 96 height 25
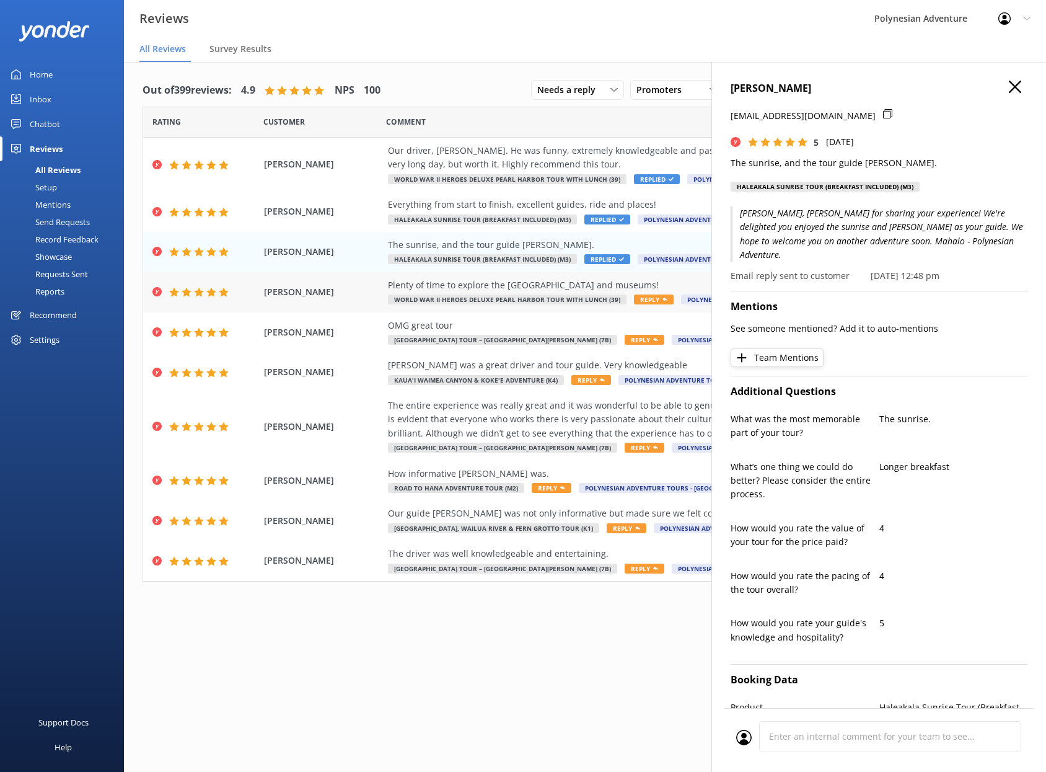
click at [472, 295] on span "World War II Heroes Deluxe Pearl Harbor Tour with Lunch (39)" at bounding box center [507, 299] width 239 height 10
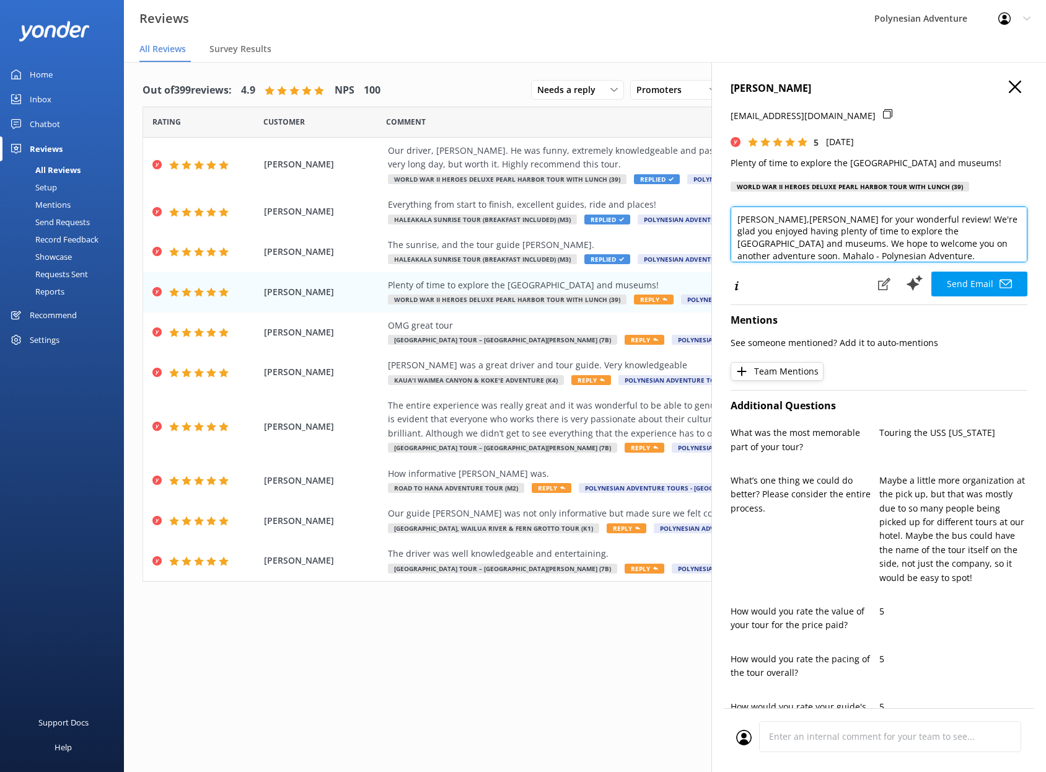
click at [781, 223] on textarea "[PERSON_NAME],[PERSON_NAME] for your wonderful review! We're glad you enjoyed h…" at bounding box center [879, 234] width 297 height 56
type textarea "[PERSON_NAME], [PERSON_NAME] for your wonderful review! We're glad you enjoyed …"
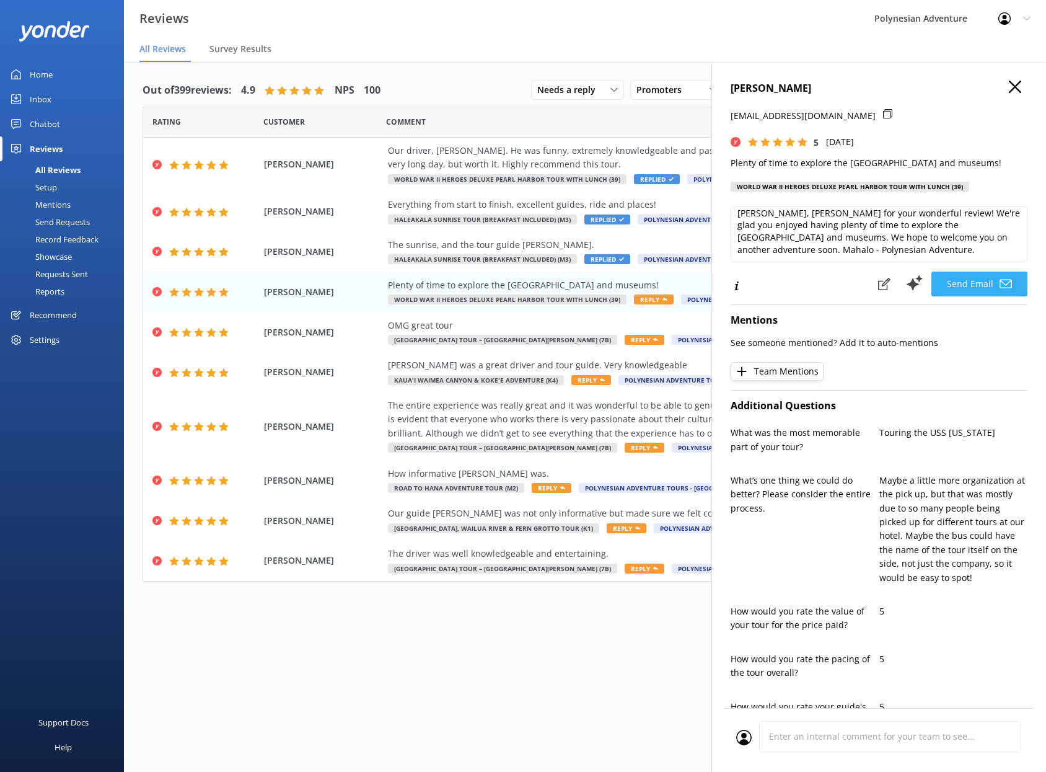
click at [969, 287] on button "Send Email" at bounding box center [979, 283] width 96 height 25
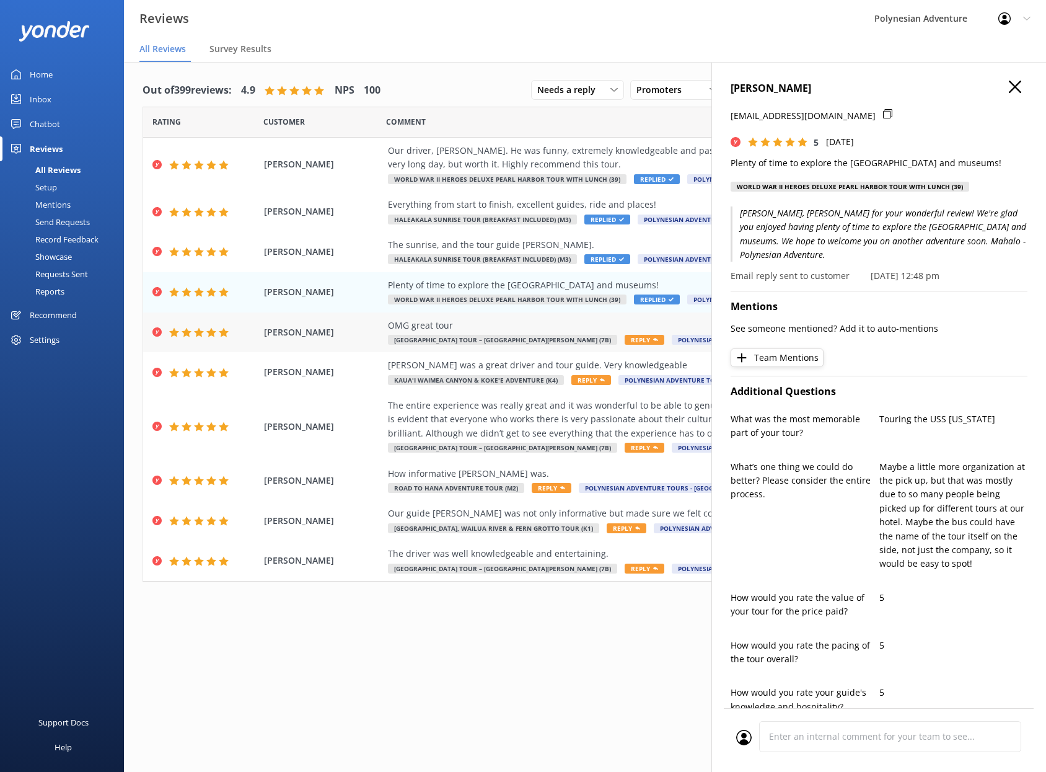
click at [443, 331] on div "OMG great tour" at bounding box center [665, 326] width 555 height 14
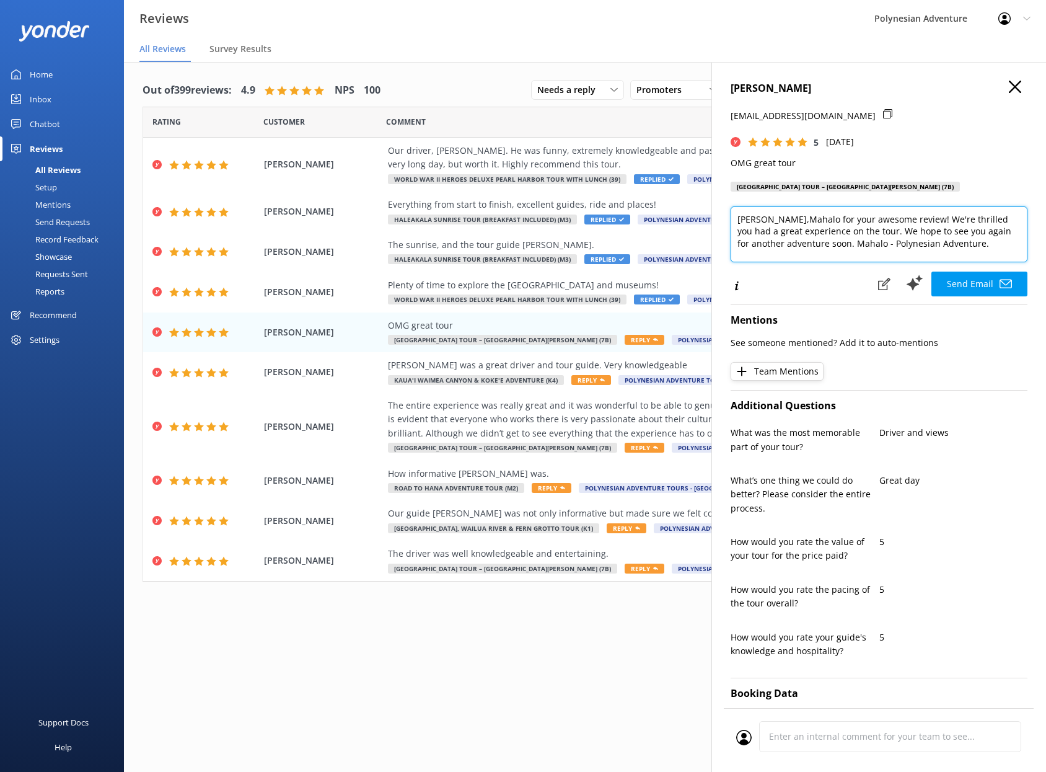
click at [798, 219] on textarea "[PERSON_NAME],Mahalo for your awesome review! We're thrilled you had a great ex…" at bounding box center [879, 234] width 297 height 56
click at [793, 222] on textarea "[PERSON_NAME],Mahalo for your awesome review! We're thrilled you had a great ex…" at bounding box center [879, 234] width 297 height 56
type textarea "[PERSON_NAME], Mahalo for your awesome review! We're thrilled you had a great e…"
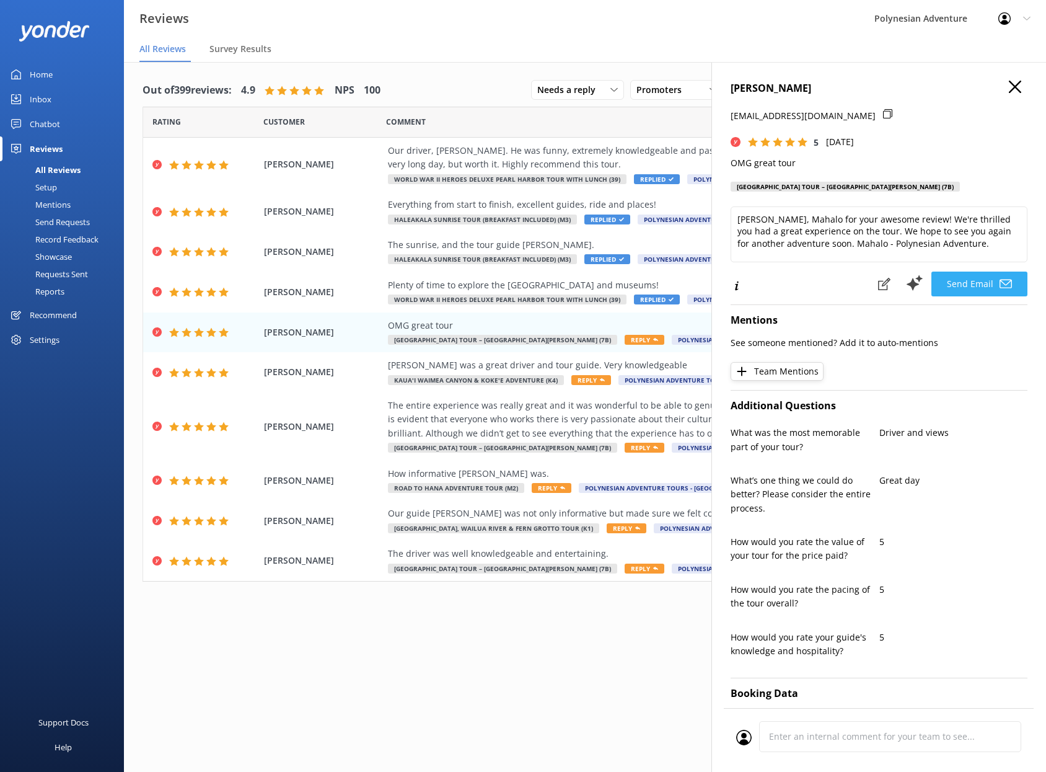
click at [974, 284] on button "Send Email" at bounding box center [979, 283] width 96 height 25
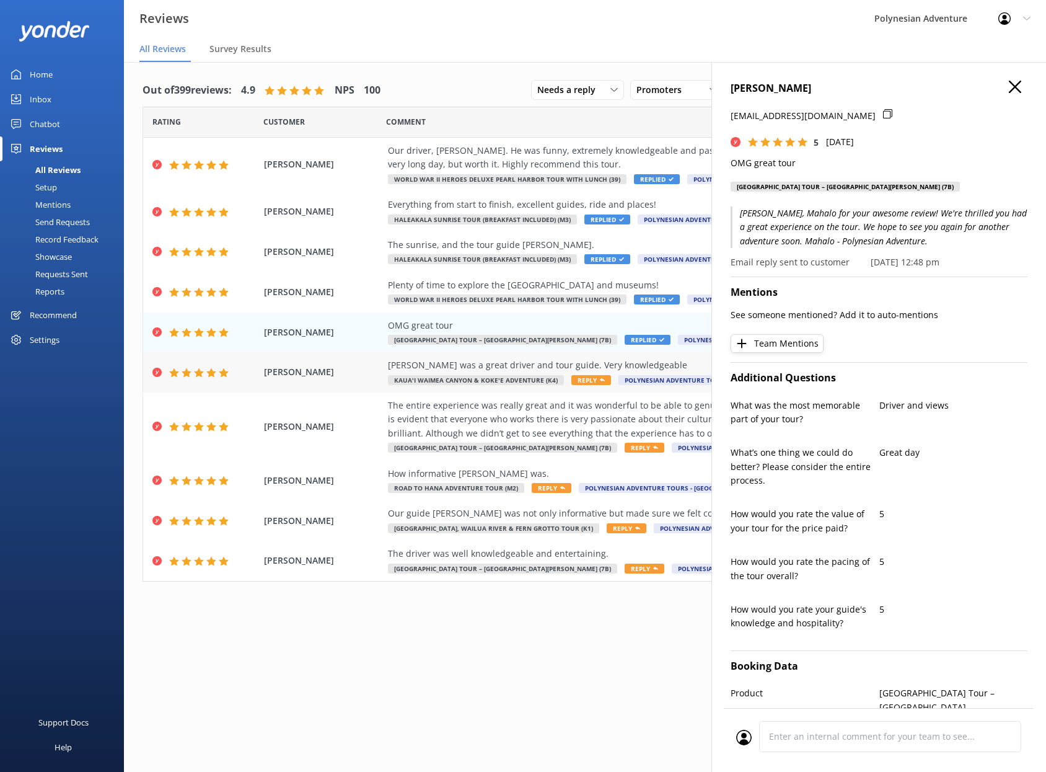
click at [404, 370] on div "[PERSON_NAME] was a great driver and tour guide. Very knowledgeable" at bounding box center [665, 365] width 555 height 14
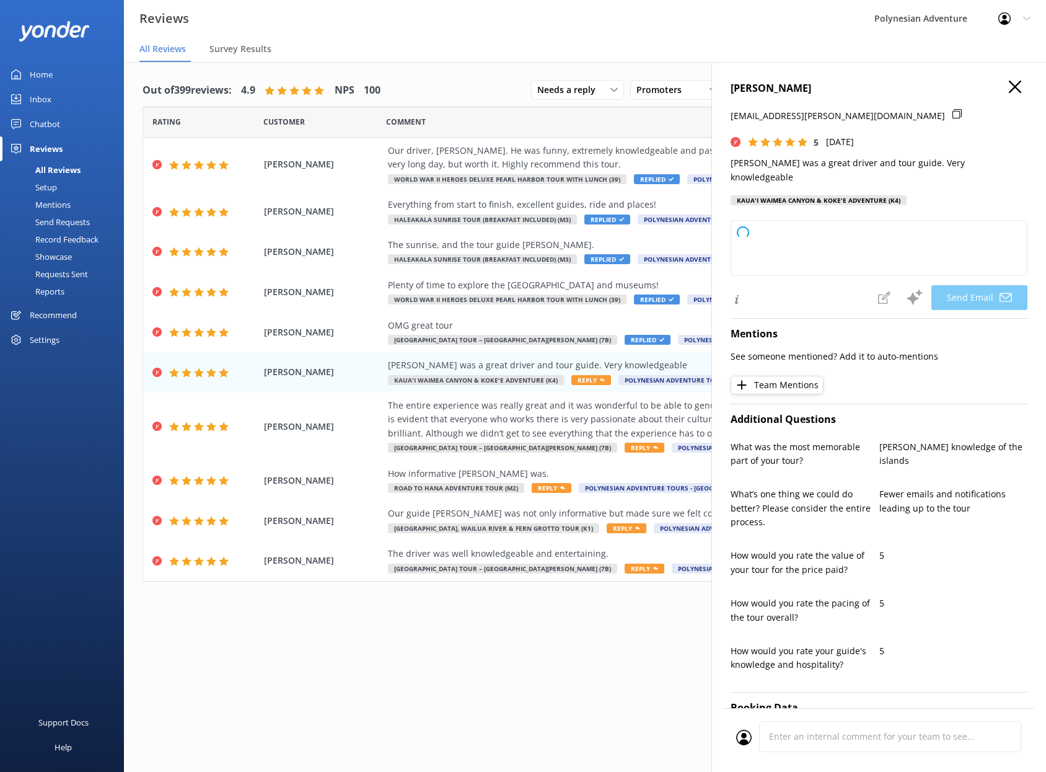
type textarea "[PERSON_NAME]! Mahalo for your wonderful feedback about [PERSON_NAME]. We're de…"
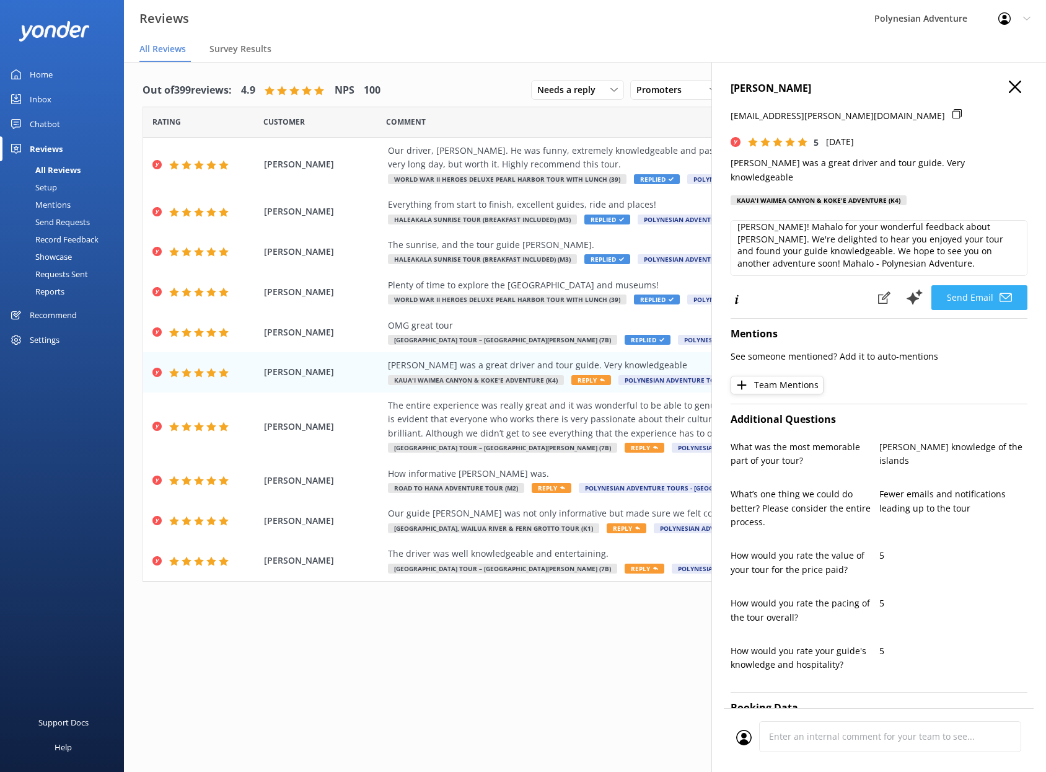
click at [970, 288] on button "Send Email" at bounding box center [979, 297] width 96 height 25
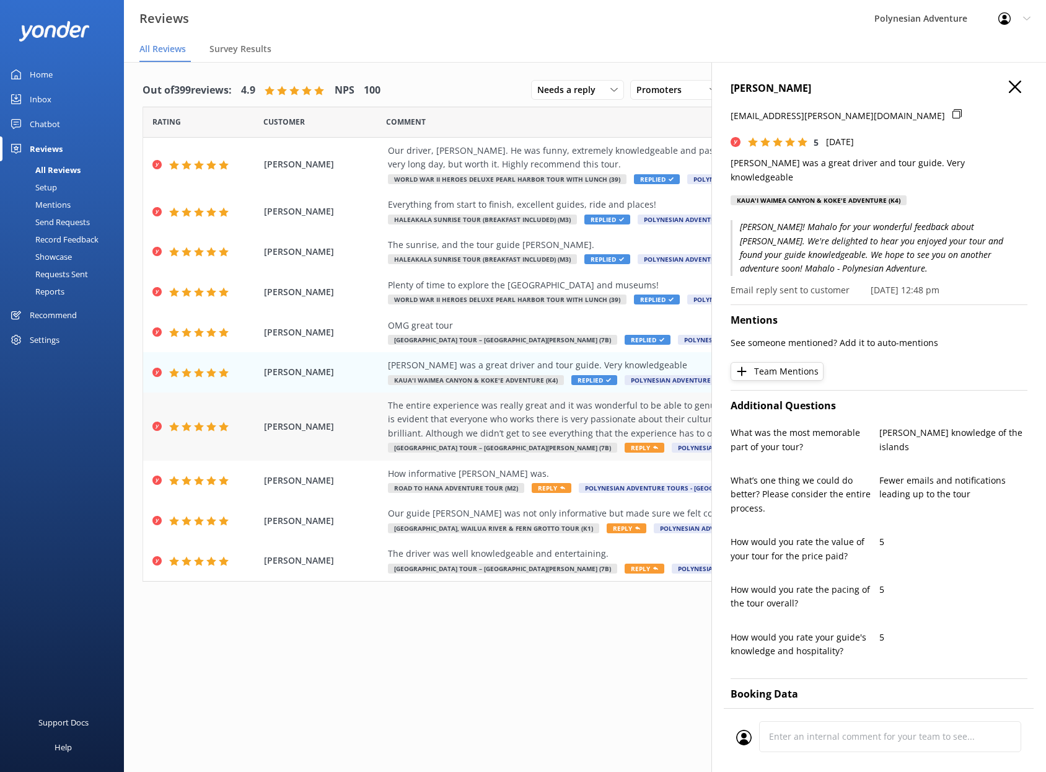
click at [486, 429] on div "The entire experience was really great and it was wonderful to be able to genui…" at bounding box center [665, 419] width 555 height 42
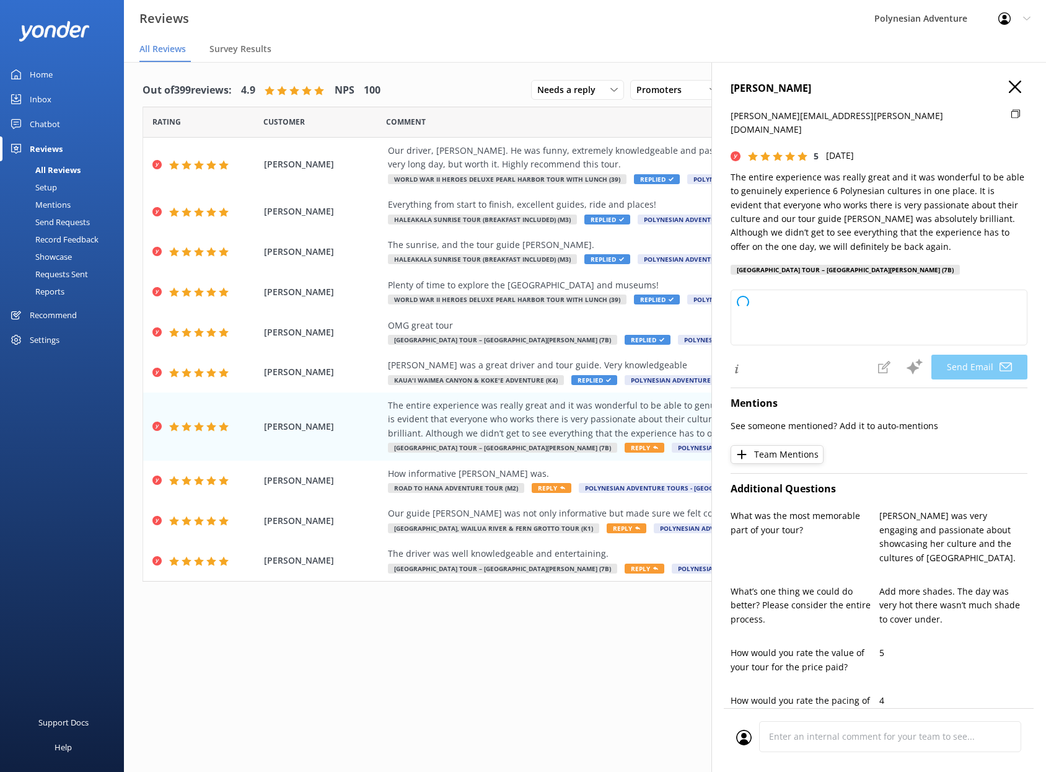
type textarea "[PERSON_NAME], [PERSON_NAME] for your wonderful review! We’re delighted to hear…"
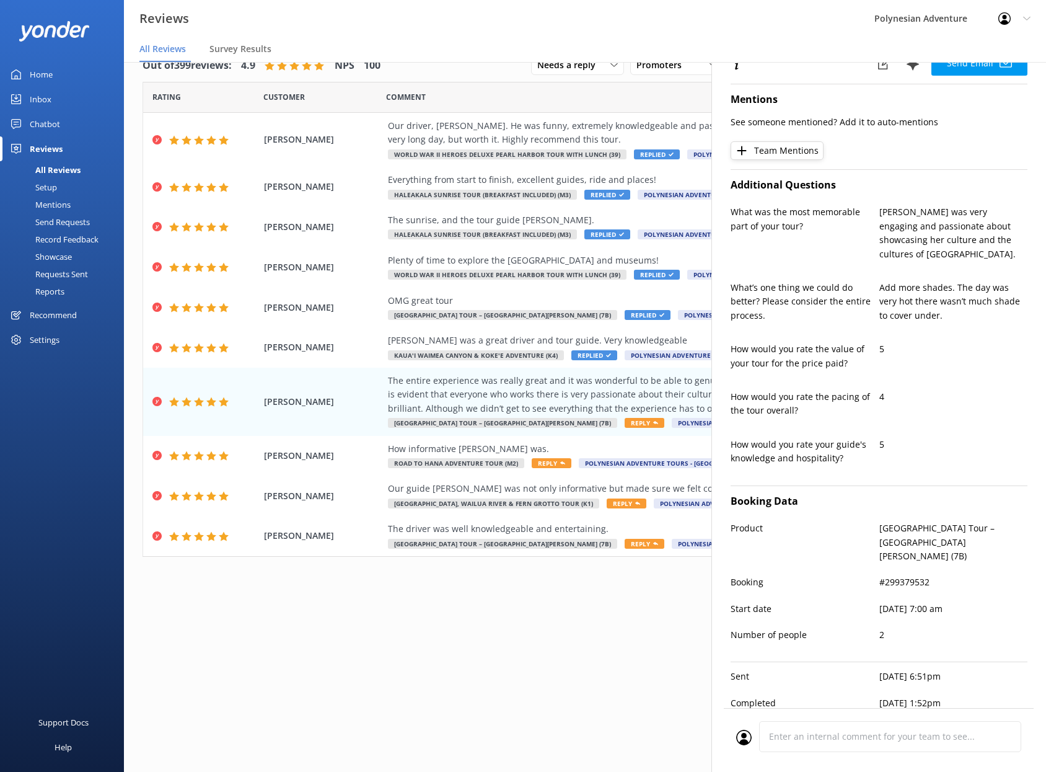
scroll to position [303, 0]
click at [482, 449] on div "How informative [PERSON_NAME] was." at bounding box center [665, 449] width 555 height 14
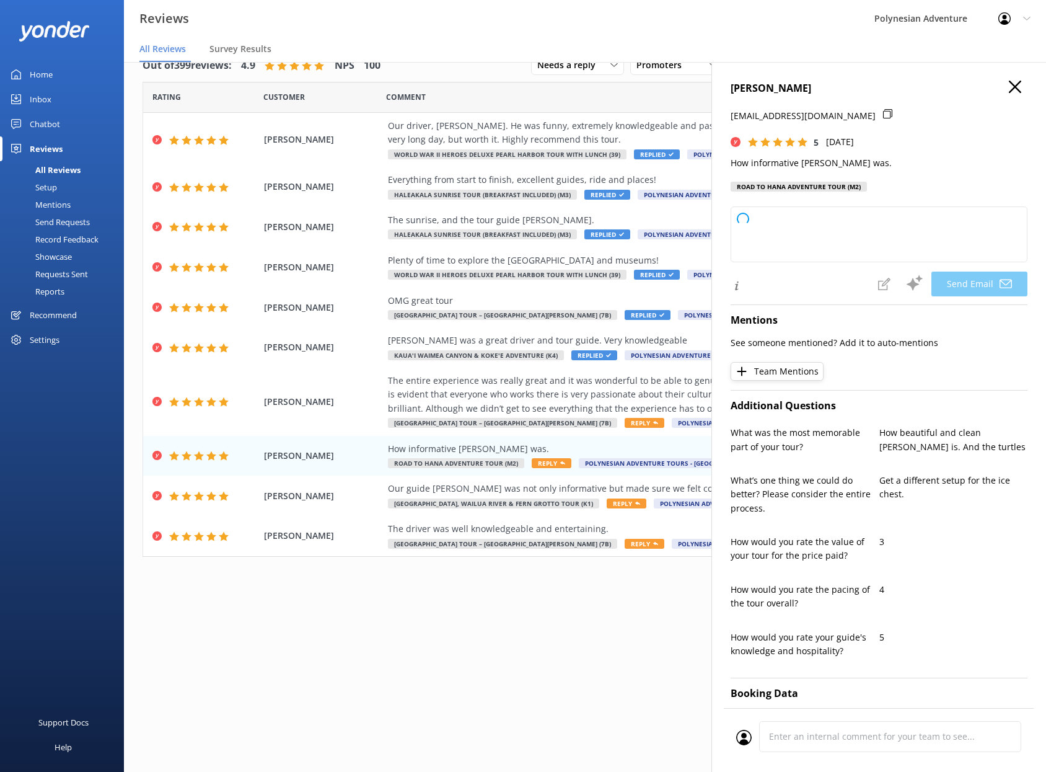
type textarea "[PERSON_NAME], [PERSON_NAME] for your wonderful feedback! We're delighted to he…"
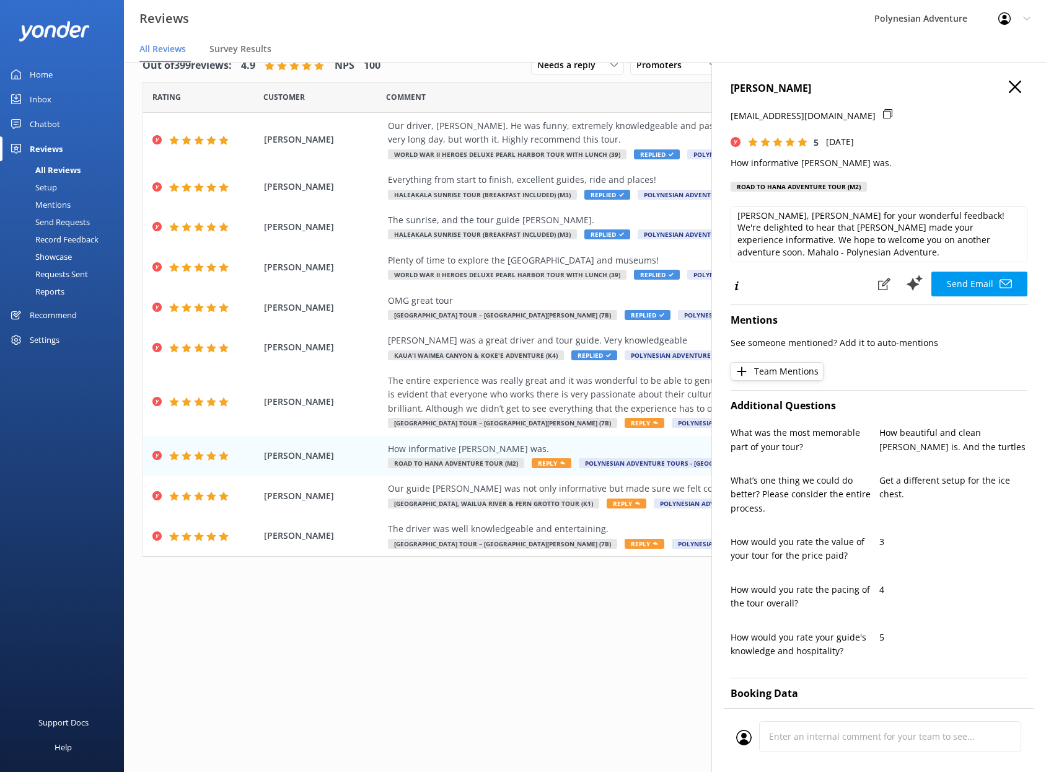
scroll to position [6, 0]
click at [963, 281] on button "Send Email" at bounding box center [979, 283] width 96 height 25
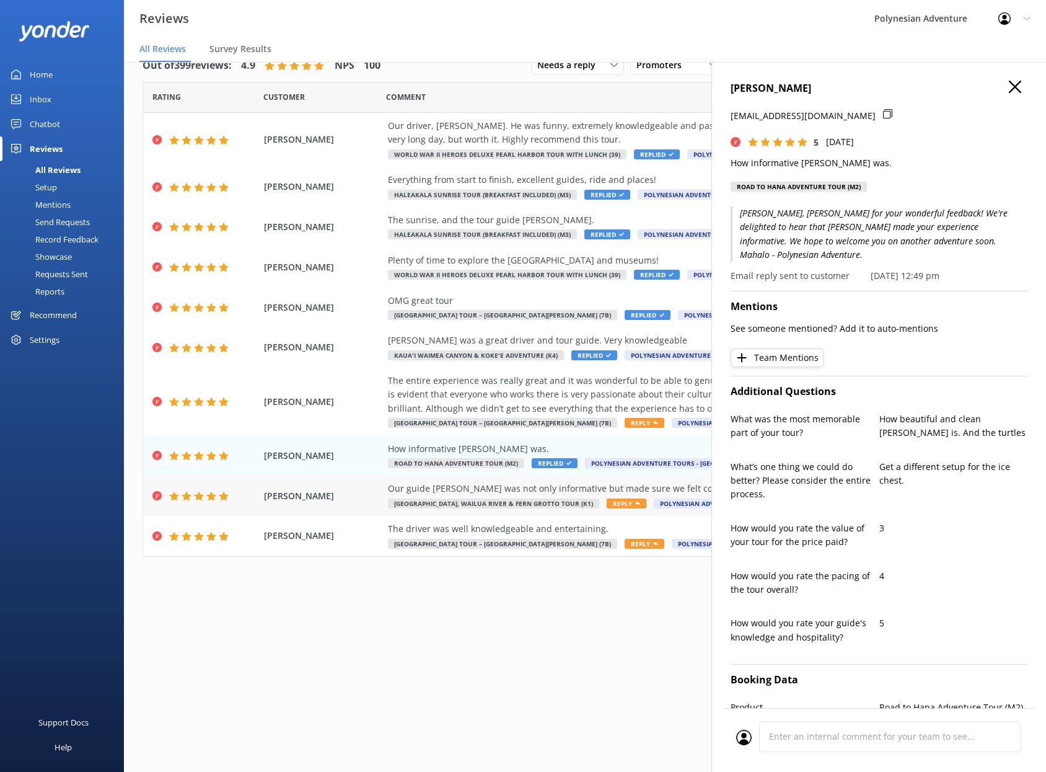
click at [486, 485] on div "Our guide [PERSON_NAME] was not only informative but made sure we felt comforta…" at bounding box center [665, 489] width 555 height 14
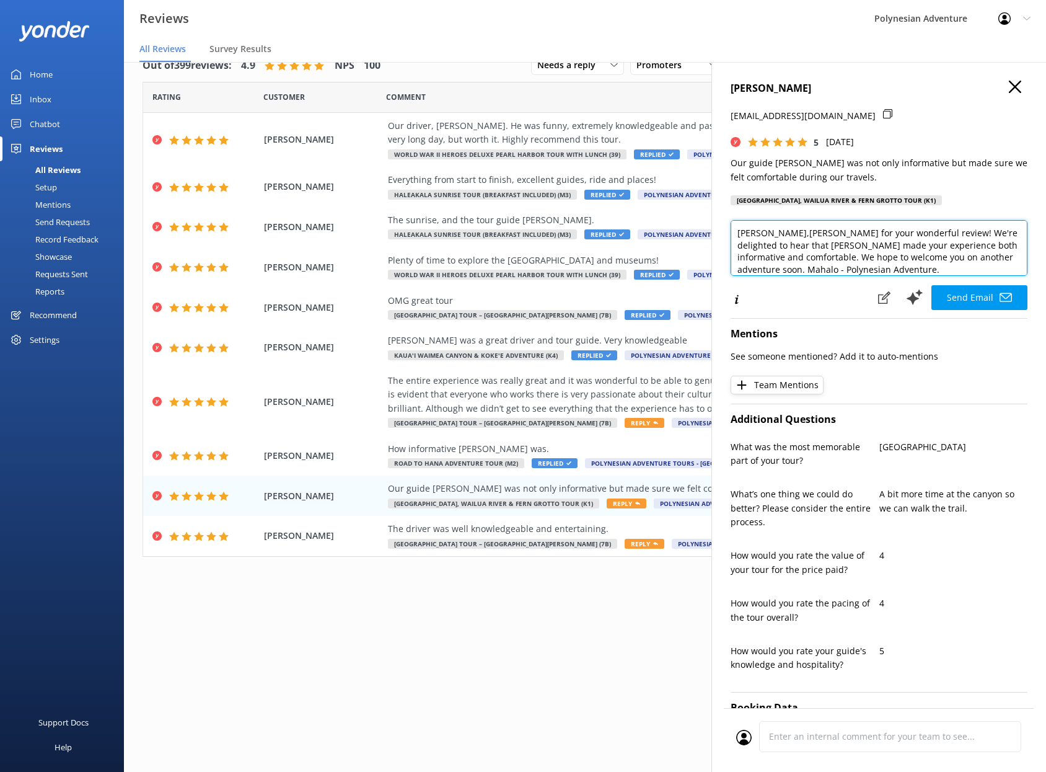
click at [793, 231] on textarea "[PERSON_NAME],[PERSON_NAME] for your wonderful review! We're delighted to hear …" at bounding box center [879, 248] width 297 height 56
type textarea "[PERSON_NAME], [PERSON_NAME] for your wonderful review! We're delighted to hear…"
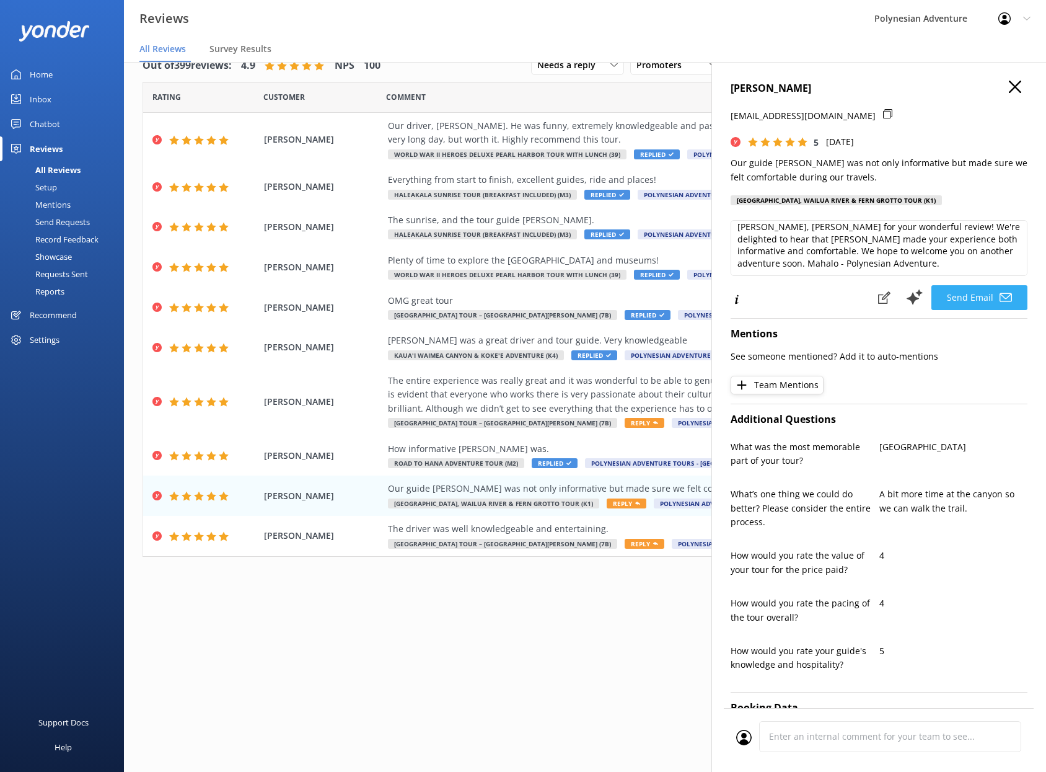
click at [964, 296] on button "Send Email" at bounding box center [979, 297] width 96 height 25
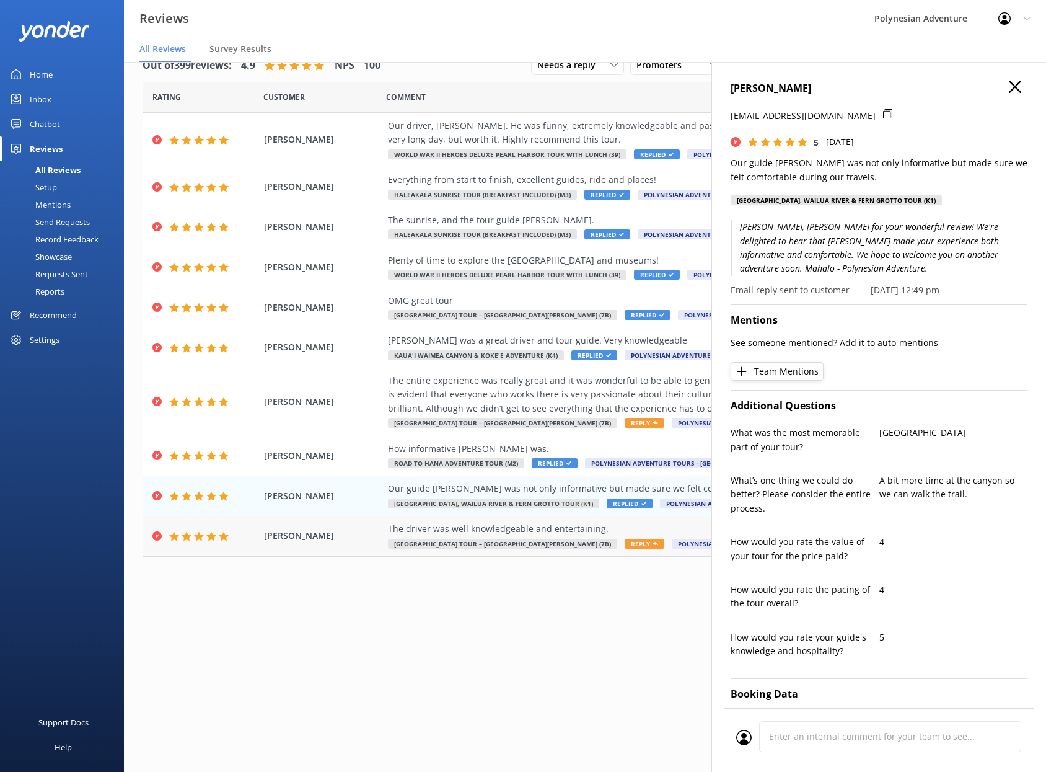
drag, startPoint x: 485, startPoint y: 533, endPoint x: 492, endPoint y: 533, distance: 7.4
click at [485, 532] on div "The driver was well knowledgeable and entertaining." at bounding box center [665, 529] width 555 height 14
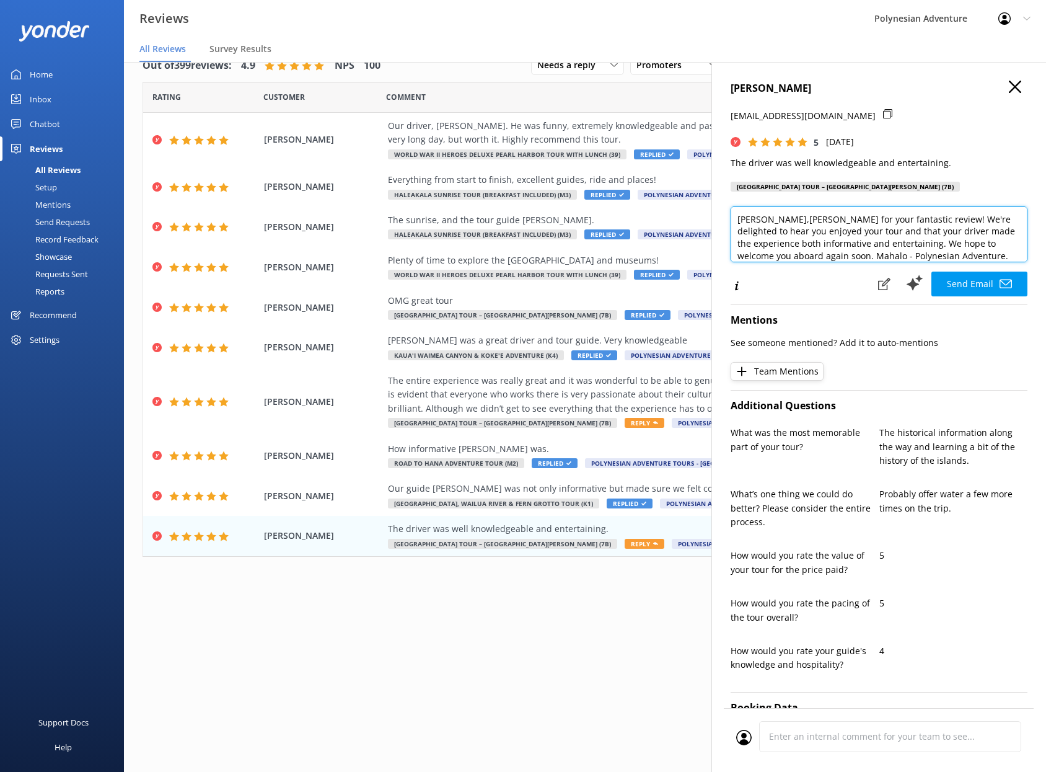
click at [801, 221] on textarea "[PERSON_NAME],[PERSON_NAME] for your fantastic review! We're delighted to hear …" at bounding box center [879, 234] width 297 height 56
type textarea "[PERSON_NAME], [PERSON_NAME] for your fantastic review! We're delighted to hear…"
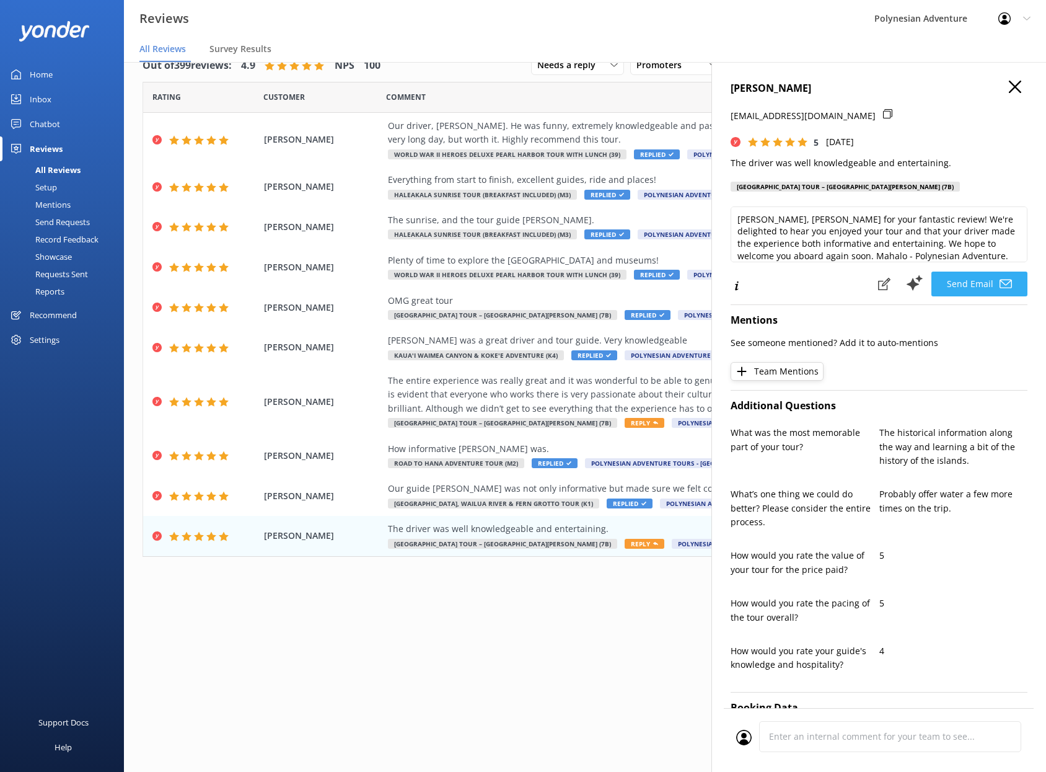
click at [939, 276] on button "Send Email" at bounding box center [979, 283] width 96 height 25
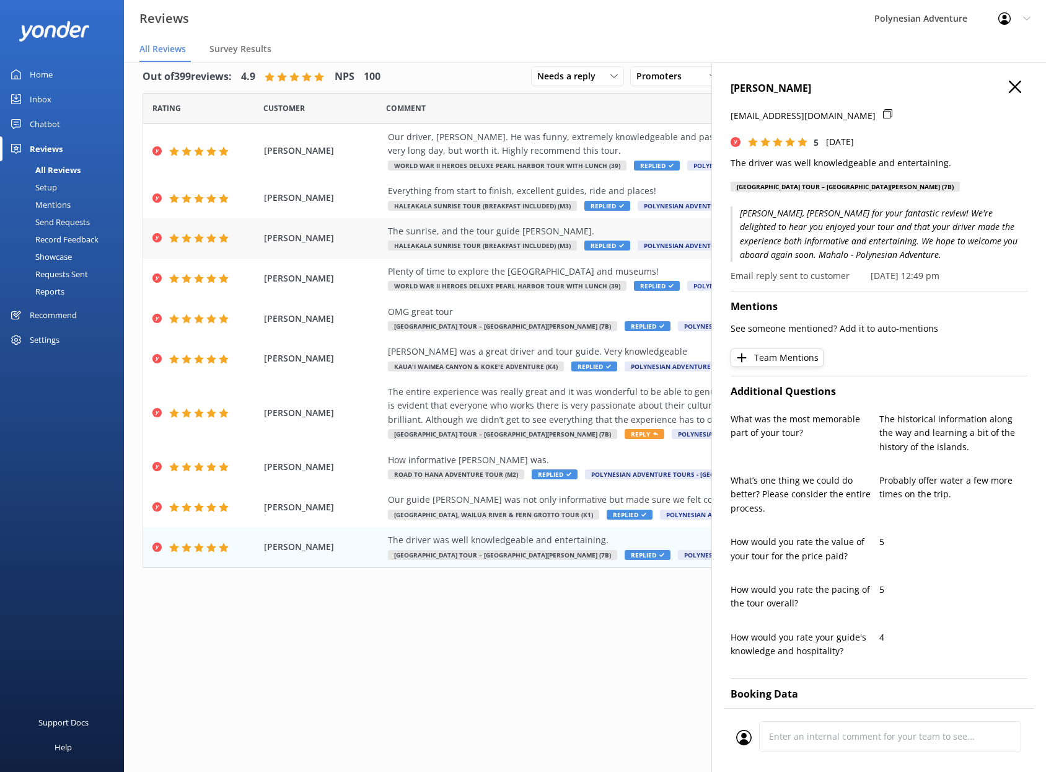
scroll to position [0, 0]
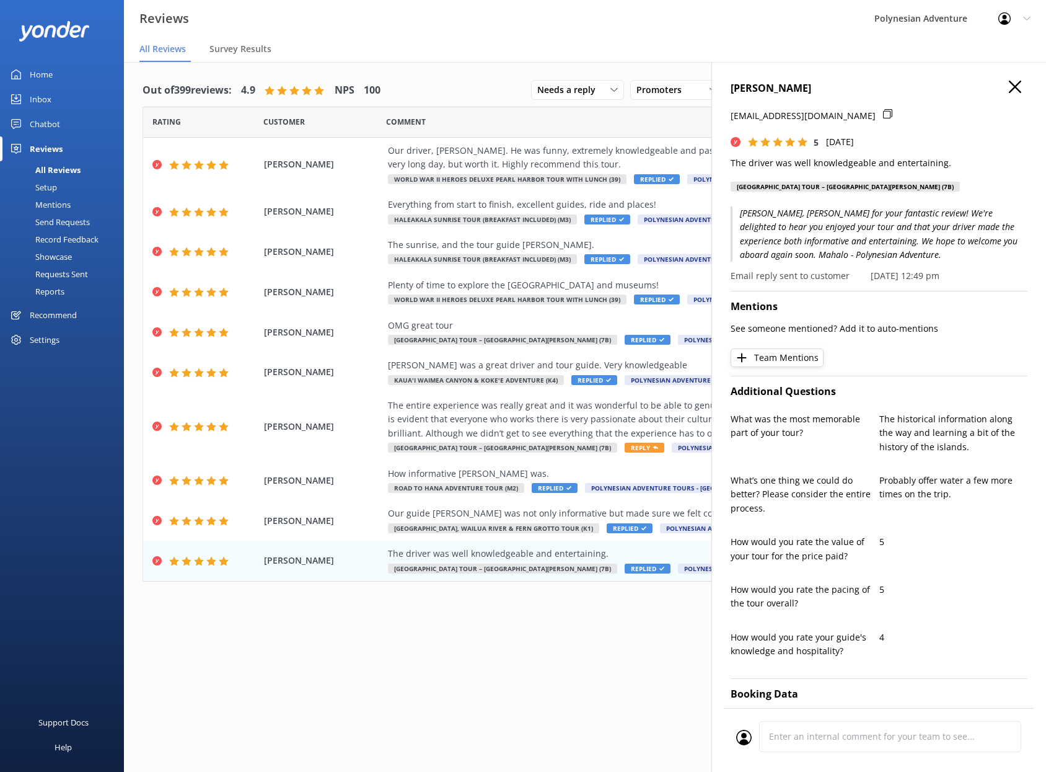
click at [1009, 84] on icon "button" at bounding box center [1015, 87] width 12 height 12
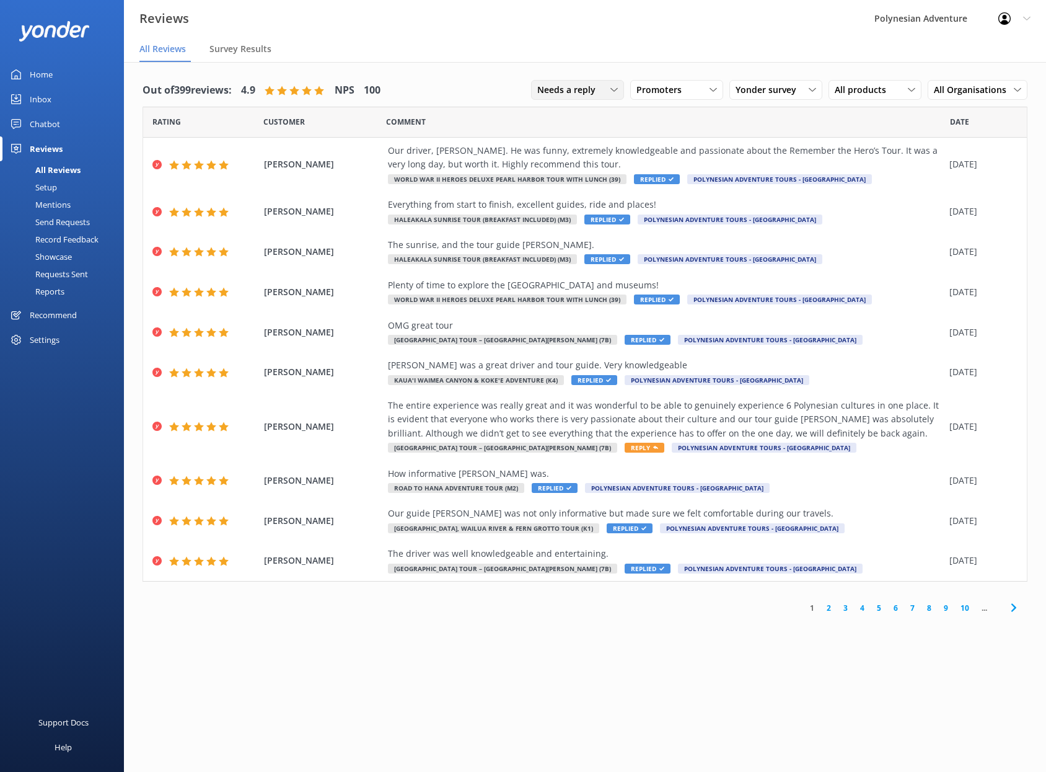
click at [594, 89] on span "Needs a reply" at bounding box center [570, 90] width 66 height 14
click at [585, 167] on div "Does not need reply" at bounding box center [573, 165] width 71 height 12
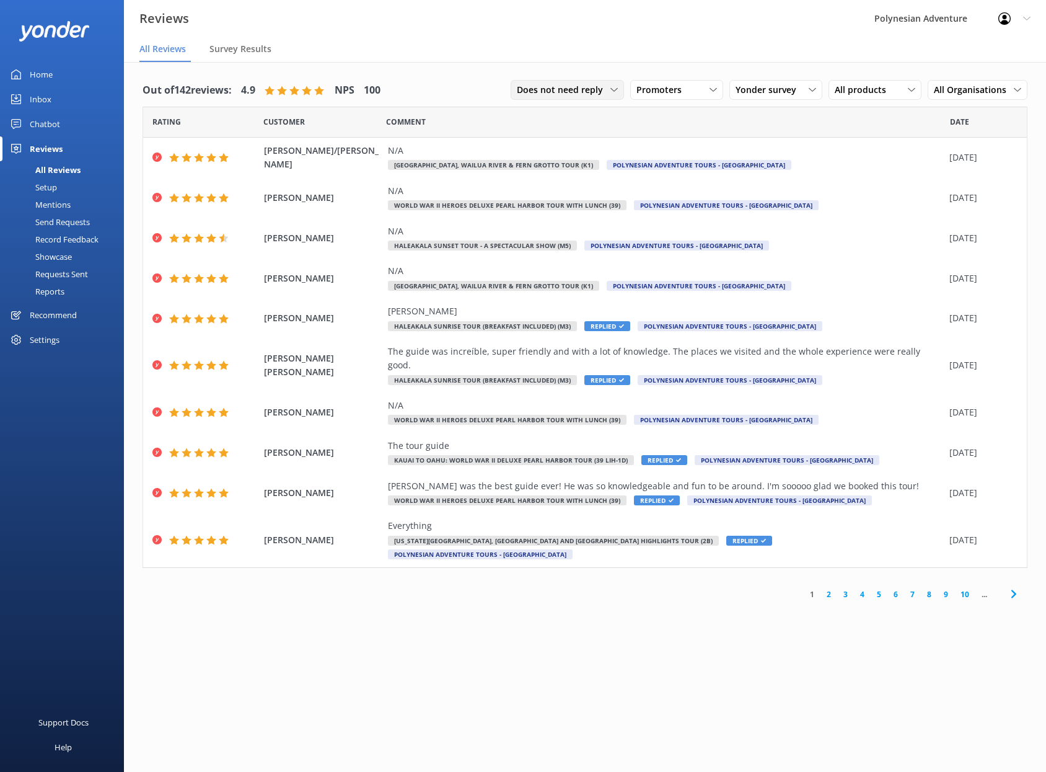
click at [582, 87] on span "Does not need reply" at bounding box center [564, 90] width 94 height 14
click at [565, 140] on div "Needs a reply" at bounding box center [541, 140] width 48 height 12
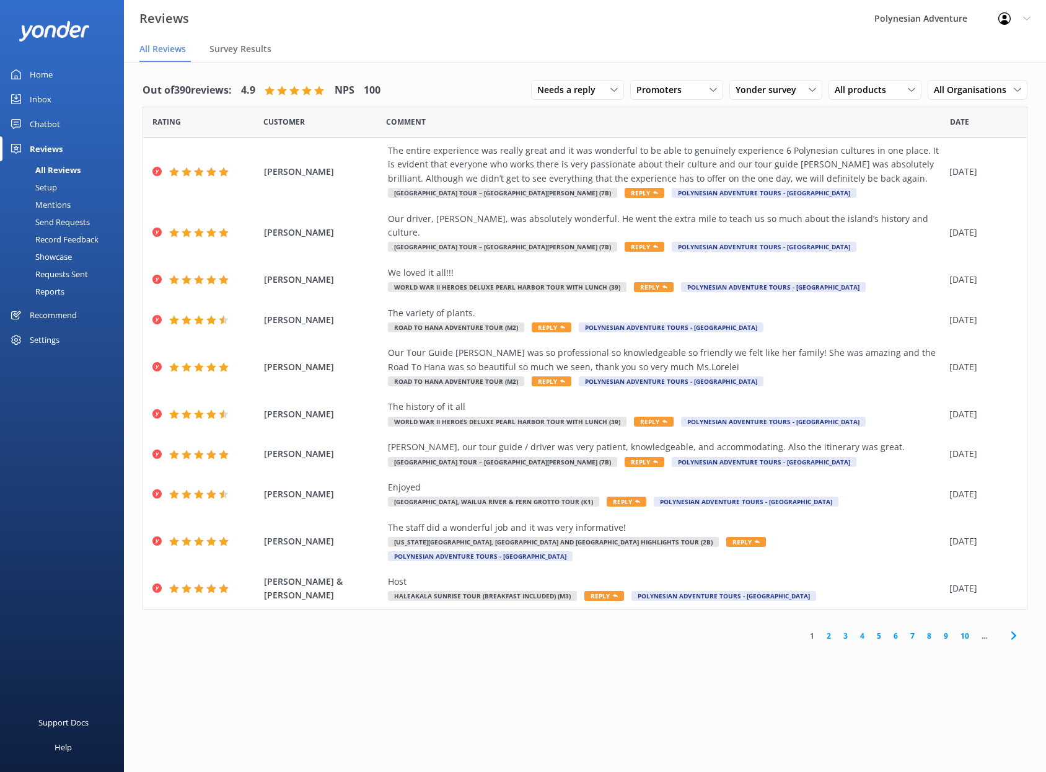
click at [43, 79] on div "Home" at bounding box center [41, 74] width 23 height 25
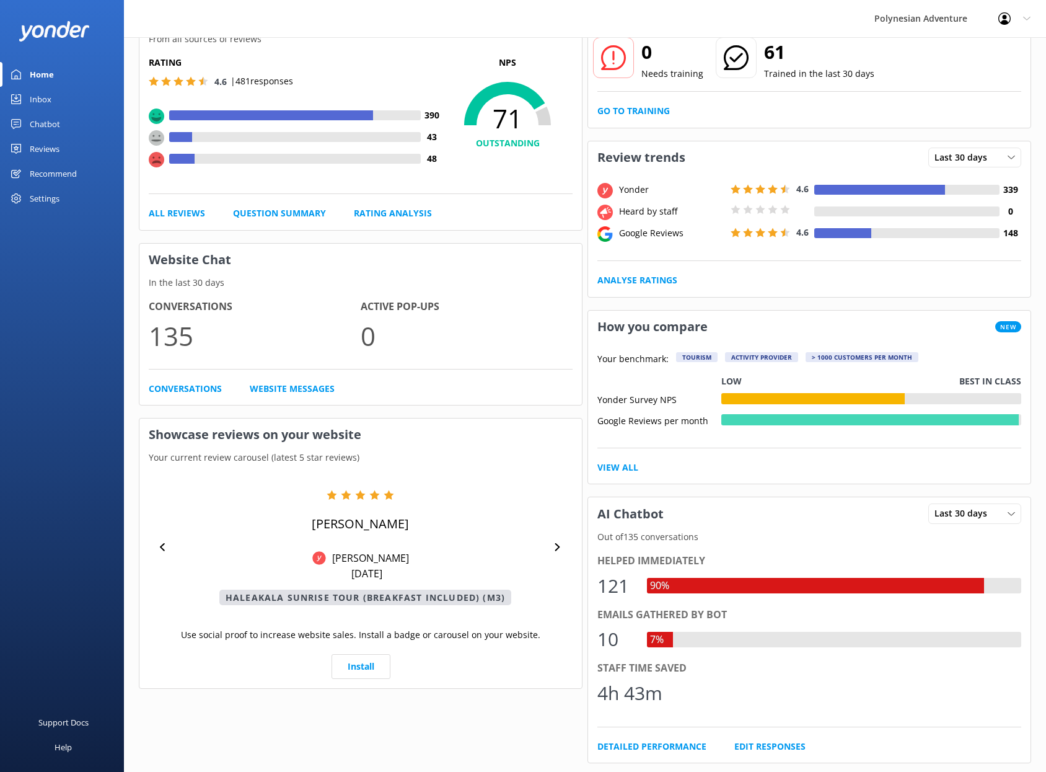
scroll to position [174, 0]
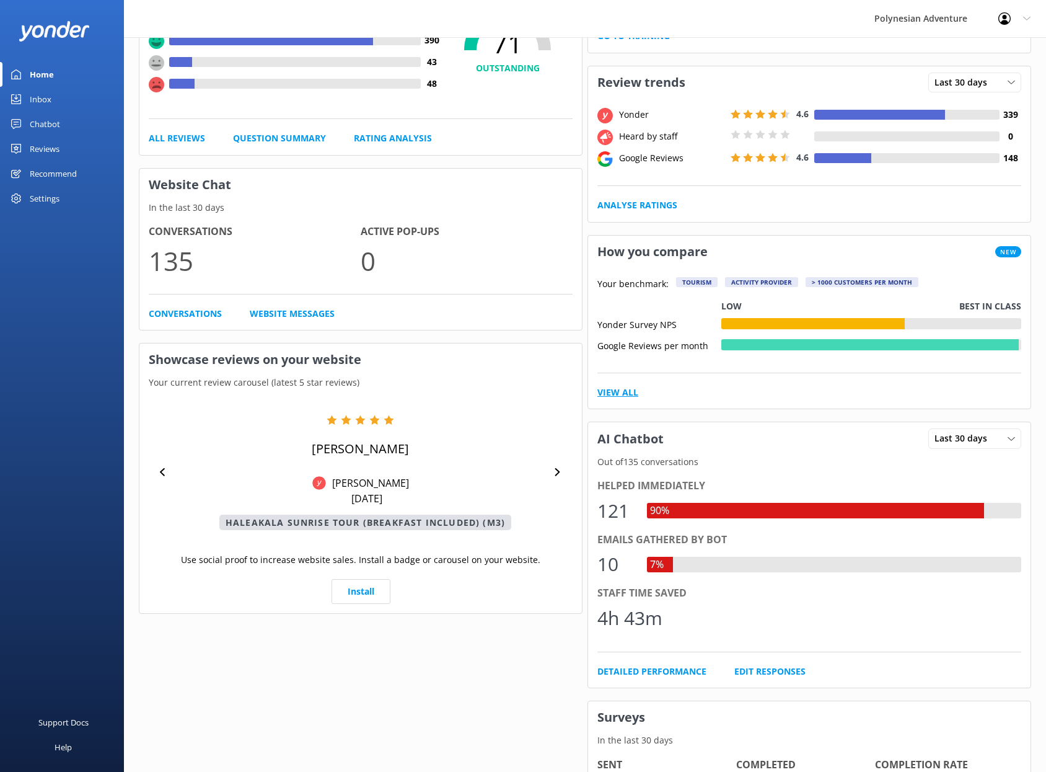
click at [600, 398] on link "View All" at bounding box center [617, 392] width 41 height 14
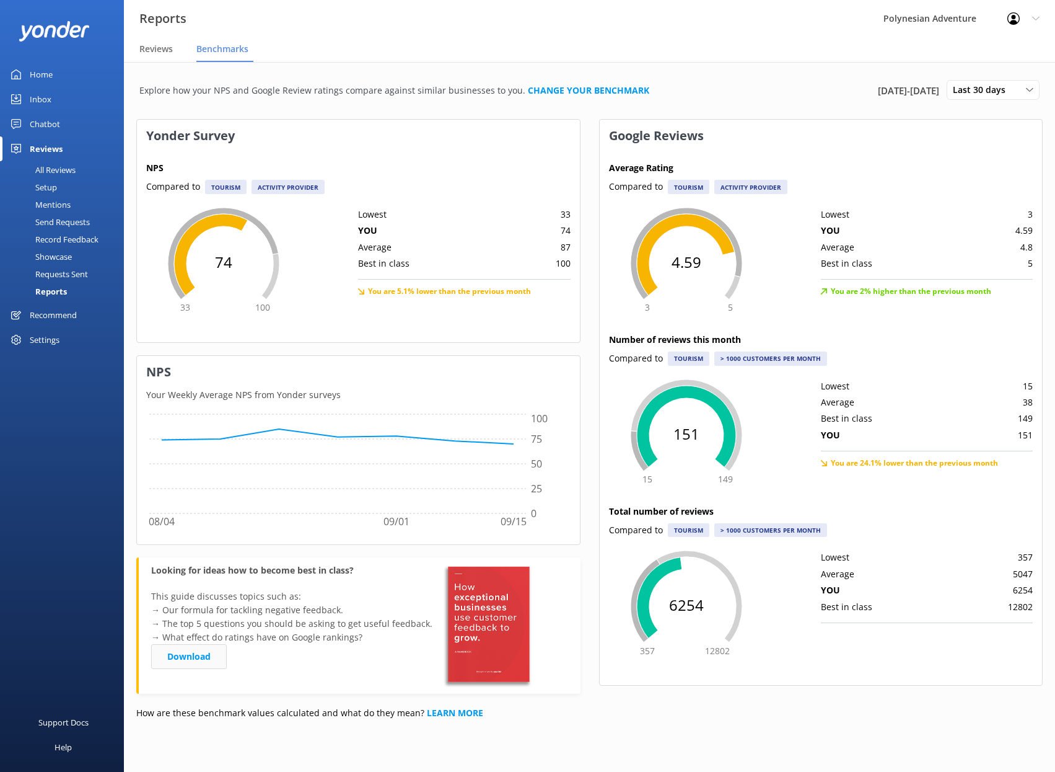
click at [200, 651] on link "Download" at bounding box center [189, 656] width 76 height 25
click at [196, 657] on link "Download" at bounding box center [189, 656] width 76 height 25
click at [479, 631] on img at bounding box center [487, 625] width 95 height 124
click at [202, 653] on link "Download" at bounding box center [189, 656] width 76 height 25
click at [45, 80] on div "Home" at bounding box center [41, 74] width 23 height 25
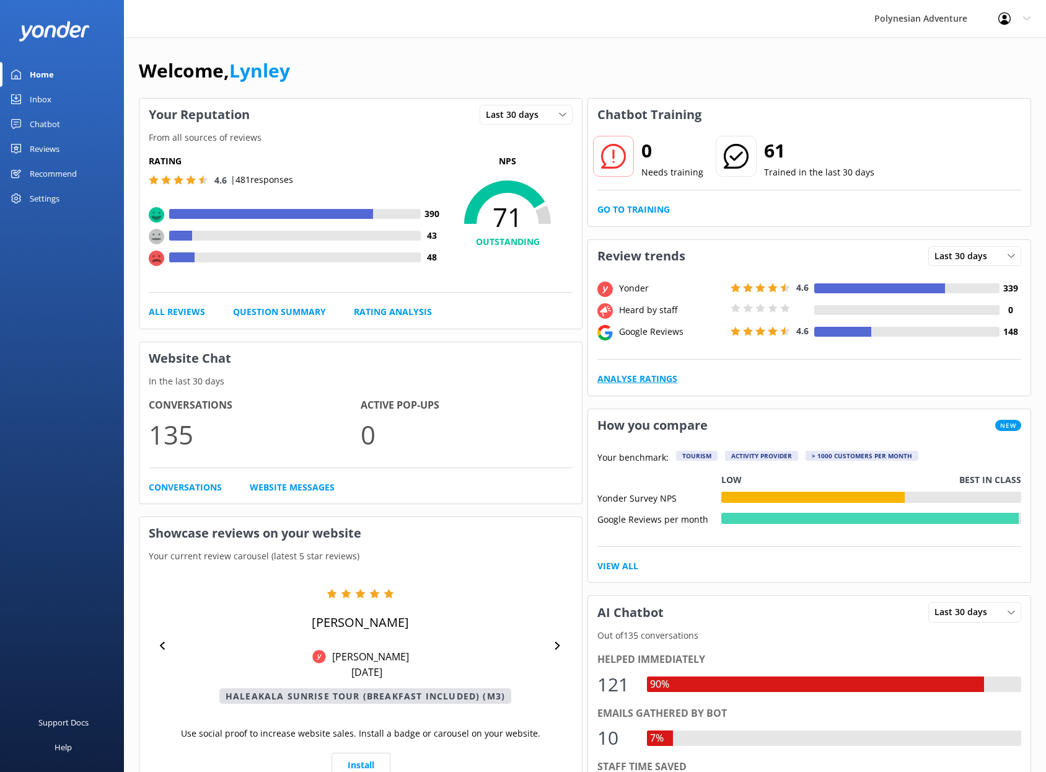
click at [626, 379] on link "Analyse Ratings" at bounding box center [637, 379] width 80 height 14
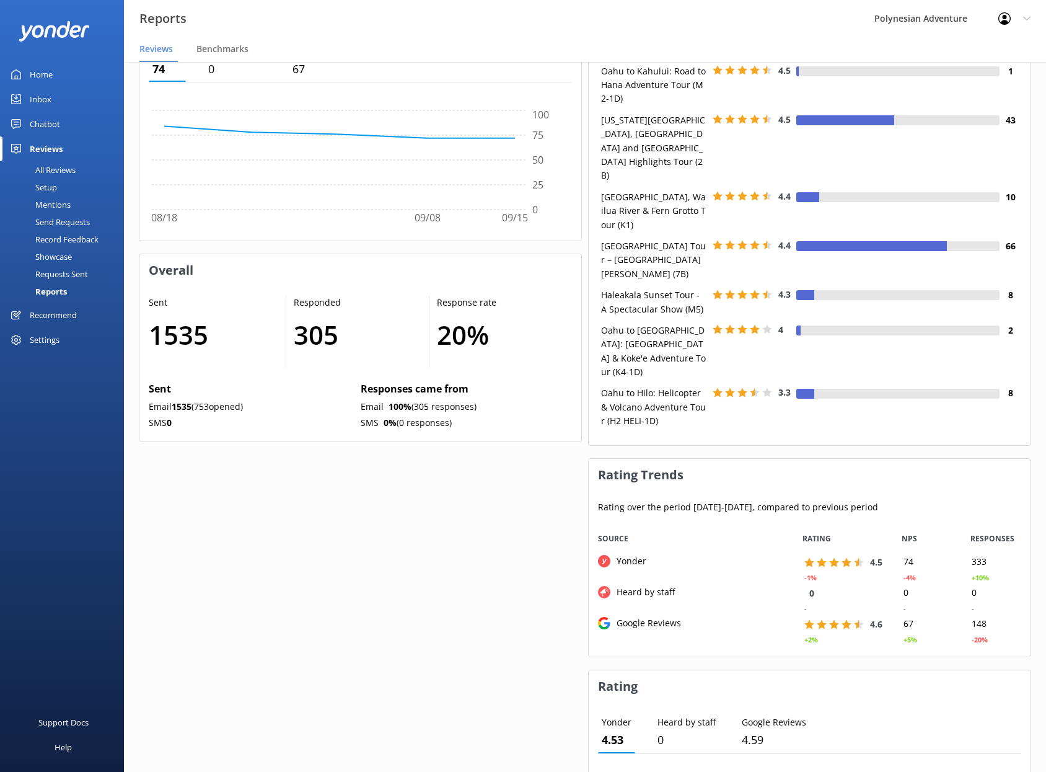
scroll to position [692, 0]
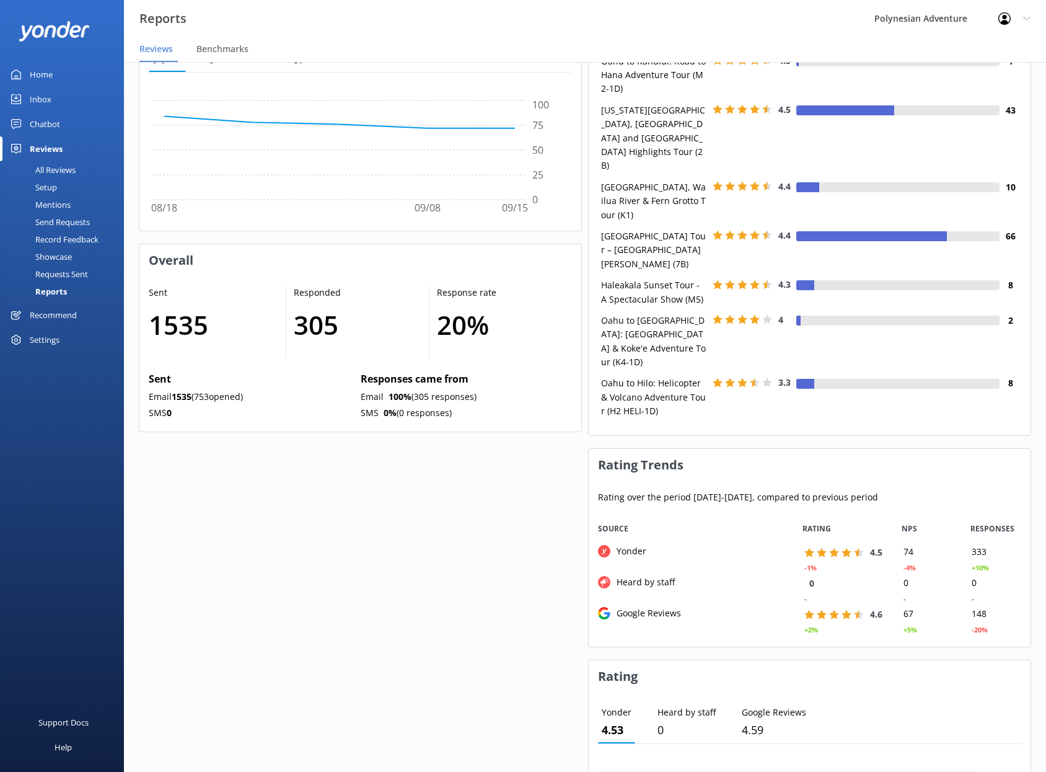
click at [61, 201] on div "Mentions" at bounding box center [38, 204] width 63 height 17
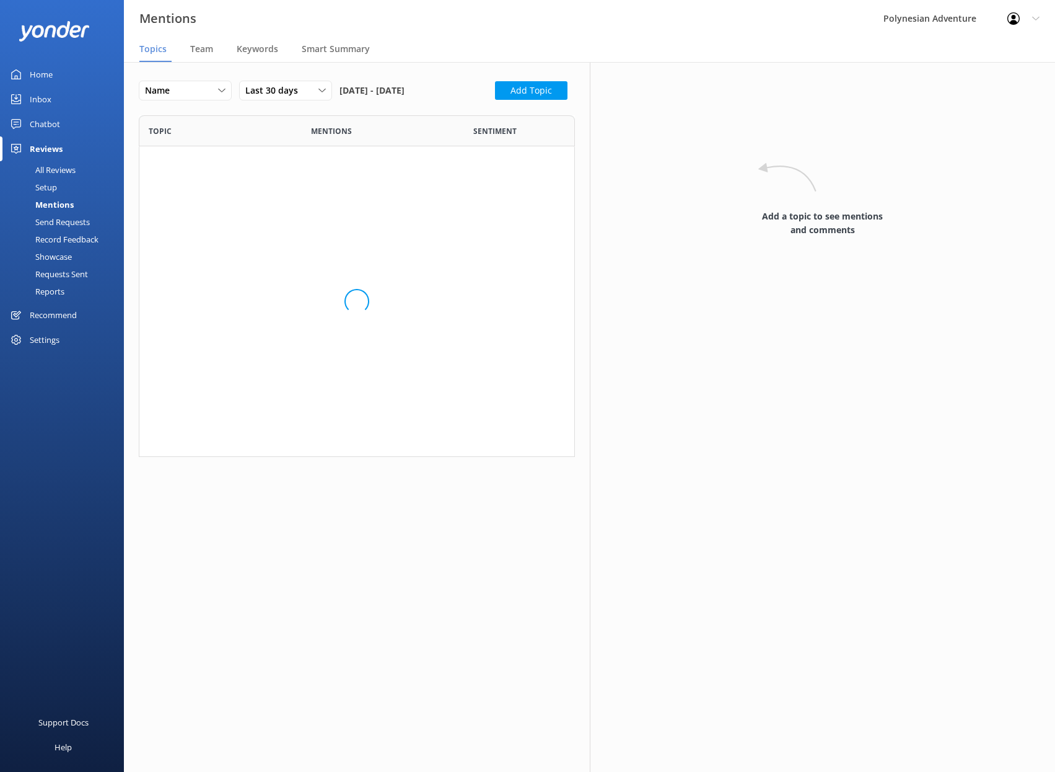
scroll to position [332, 426]
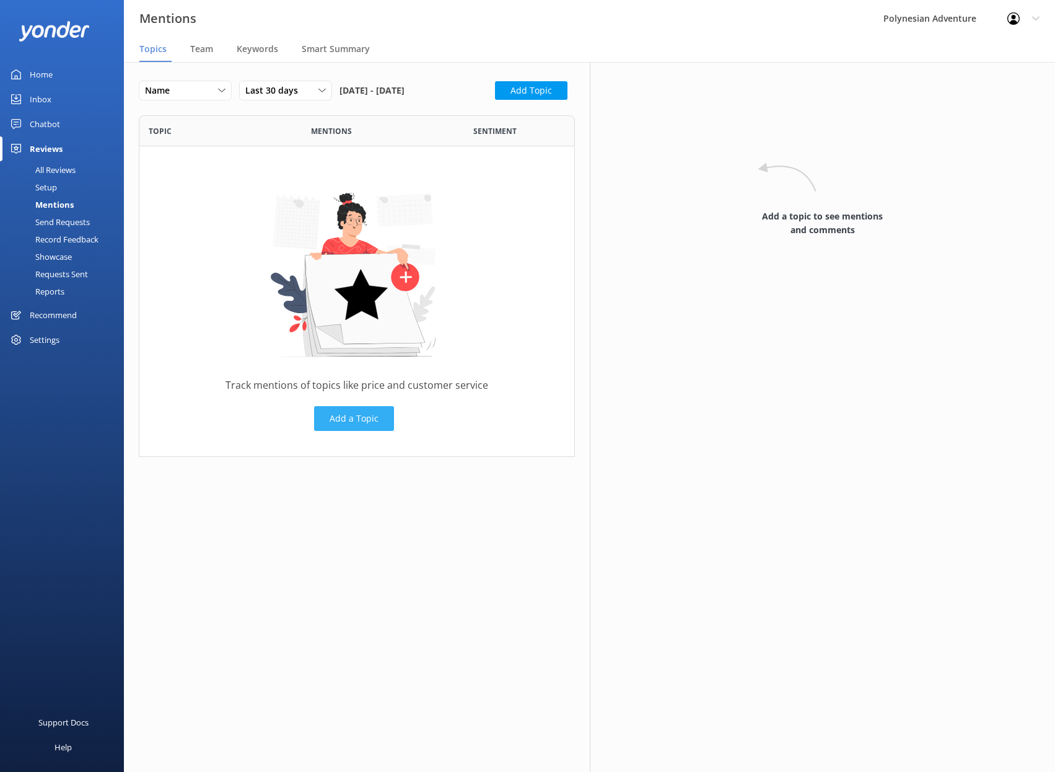
click at [369, 431] on button "Add a Topic" at bounding box center [354, 418] width 80 height 25
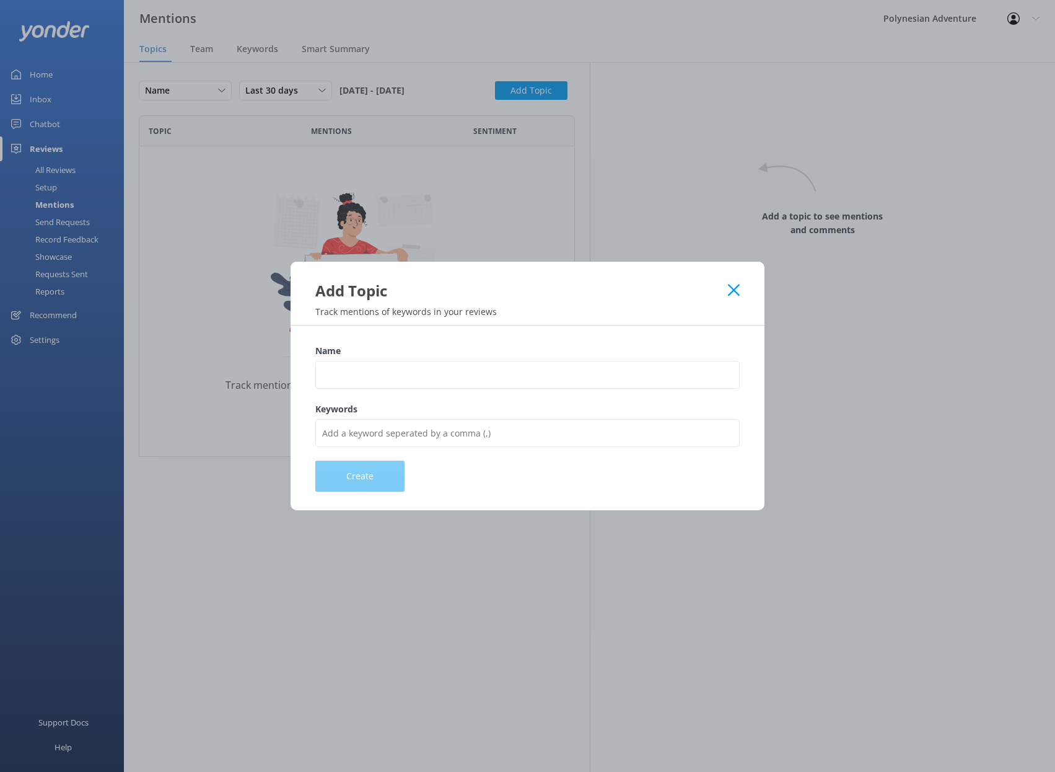
click at [736, 287] on use at bounding box center [734, 290] width 12 height 12
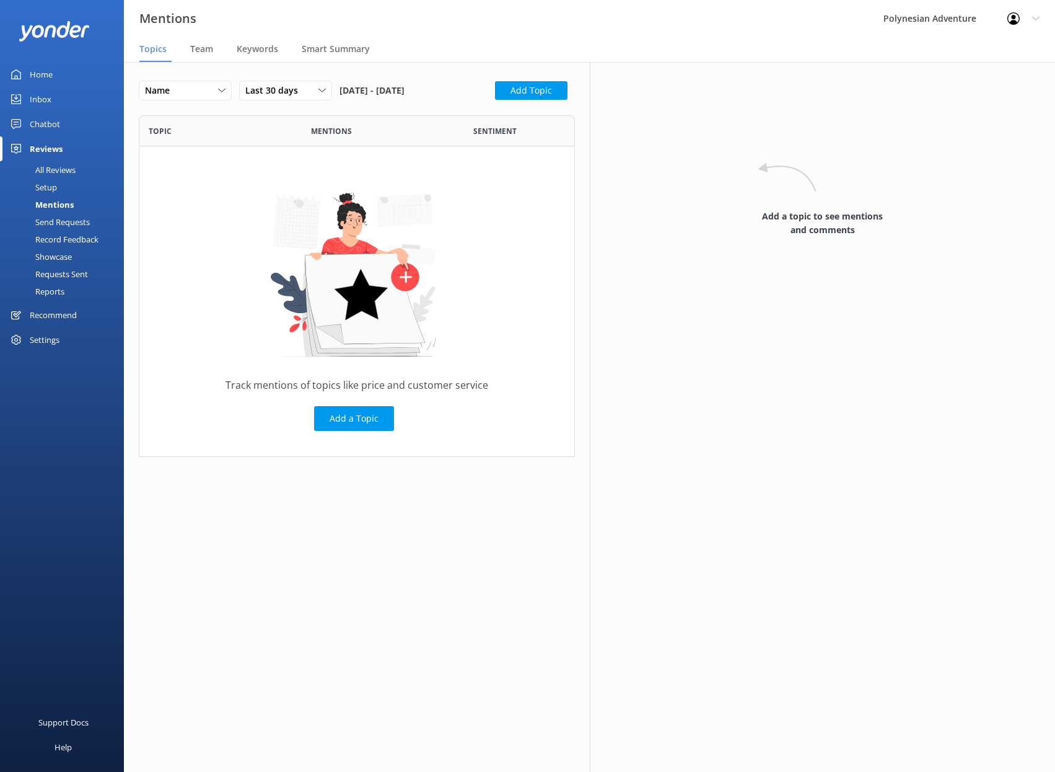
click at [57, 223] on div "Send Requests" at bounding box center [48, 221] width 82 height 17
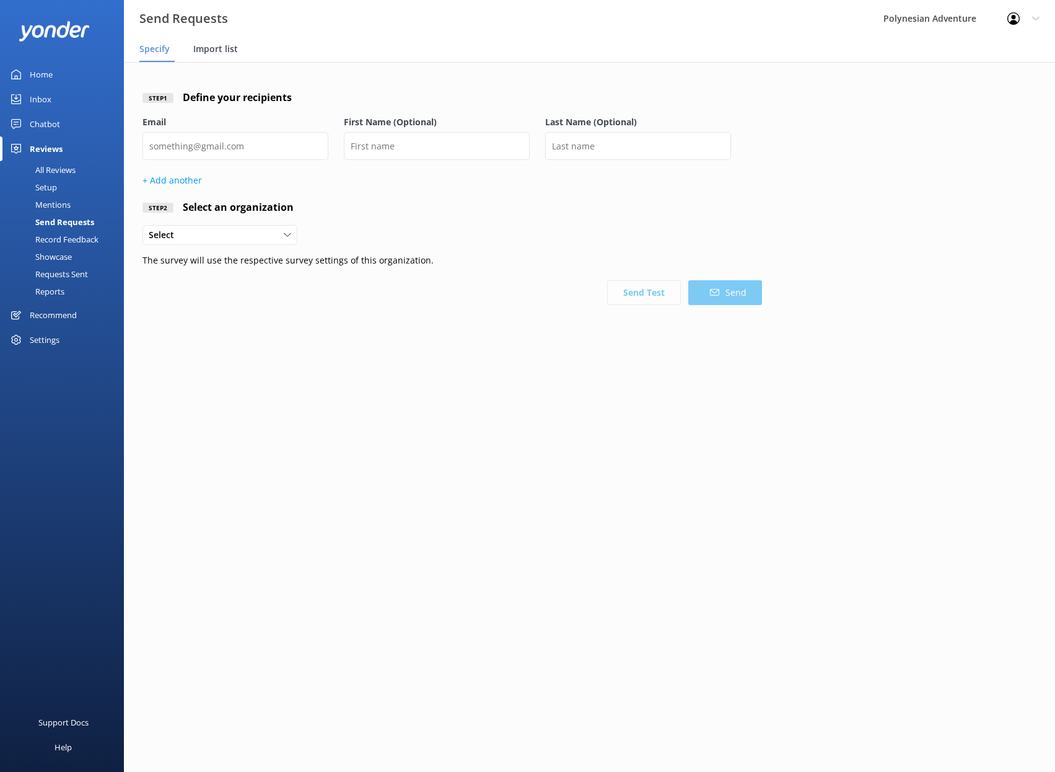
click at [219, 49] on span "Import list" at bounding box center [215, 49] width 45 height 12
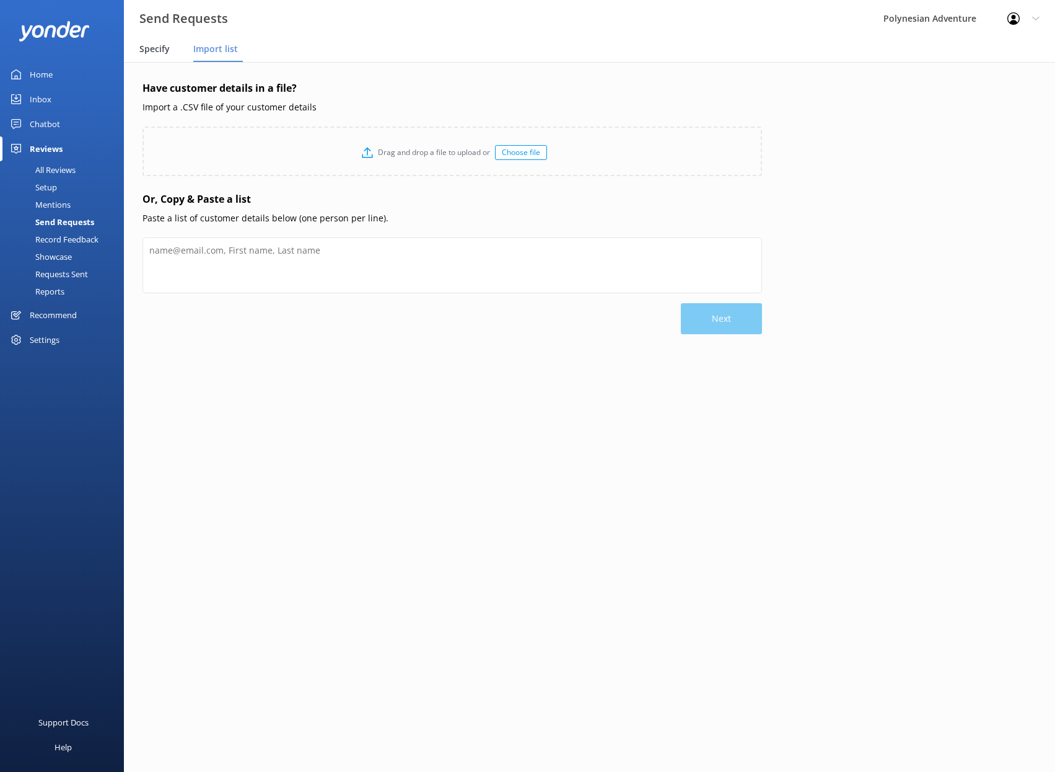
click at [153, 51] on span "Specify" at bounding box center [154, 49] width 30 height 12
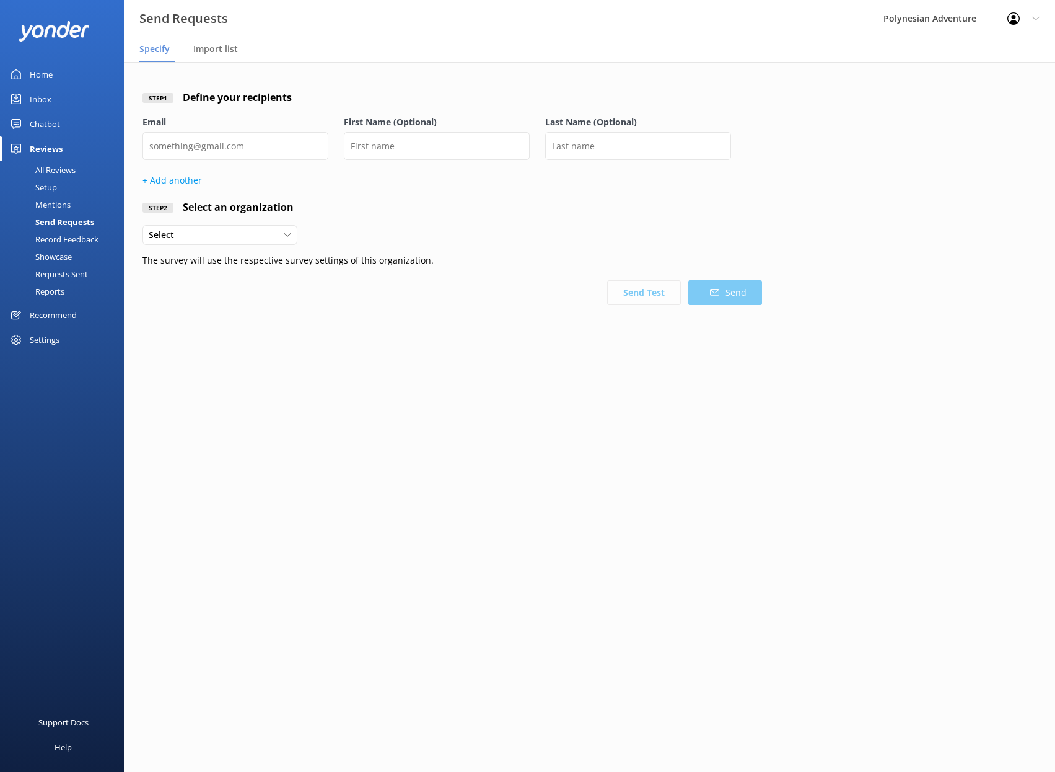
click at [56, 237] on div "Record Feedback" at bounding box center [52, 239] width 91 height 17
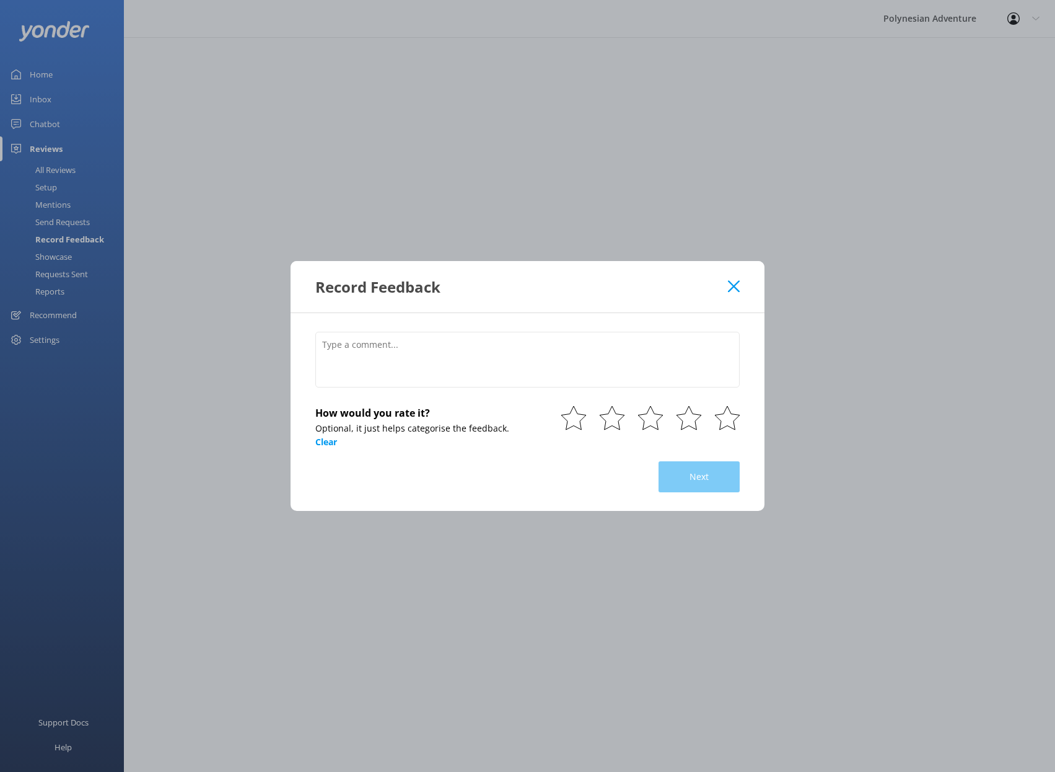
click at [731, 284] on use at bounding box center [734, 286] width 12 height 12
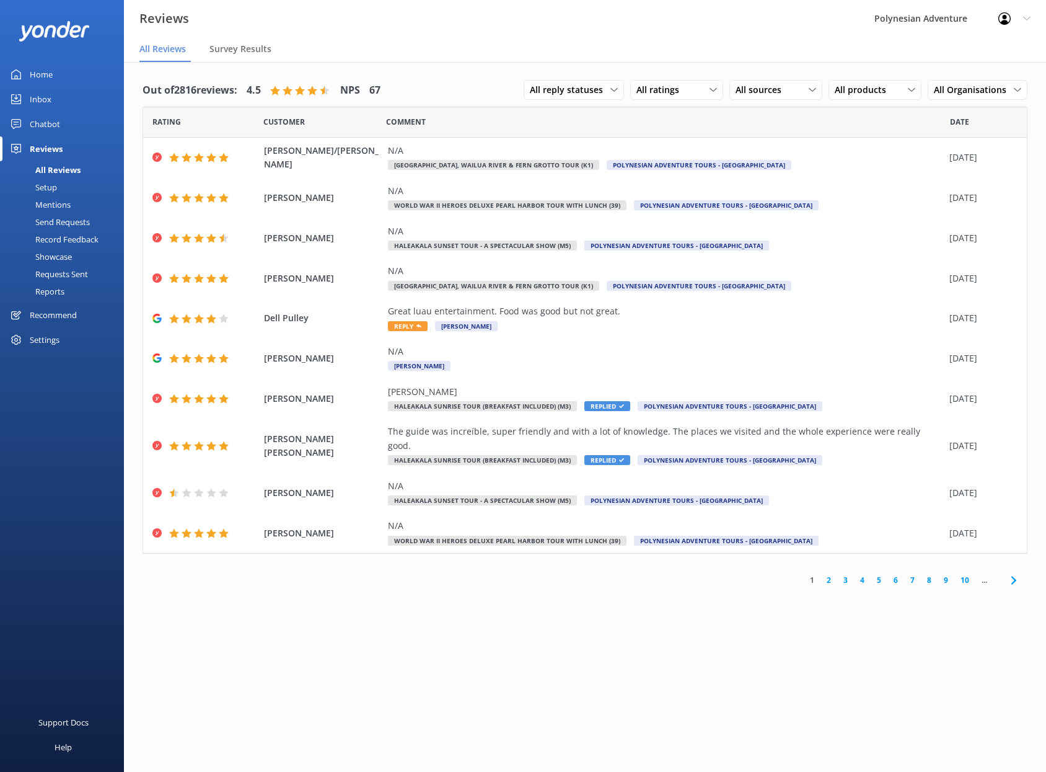
click at [67, 252] on div "Showcase" at bounding box center [39, 256] width 64 height 17
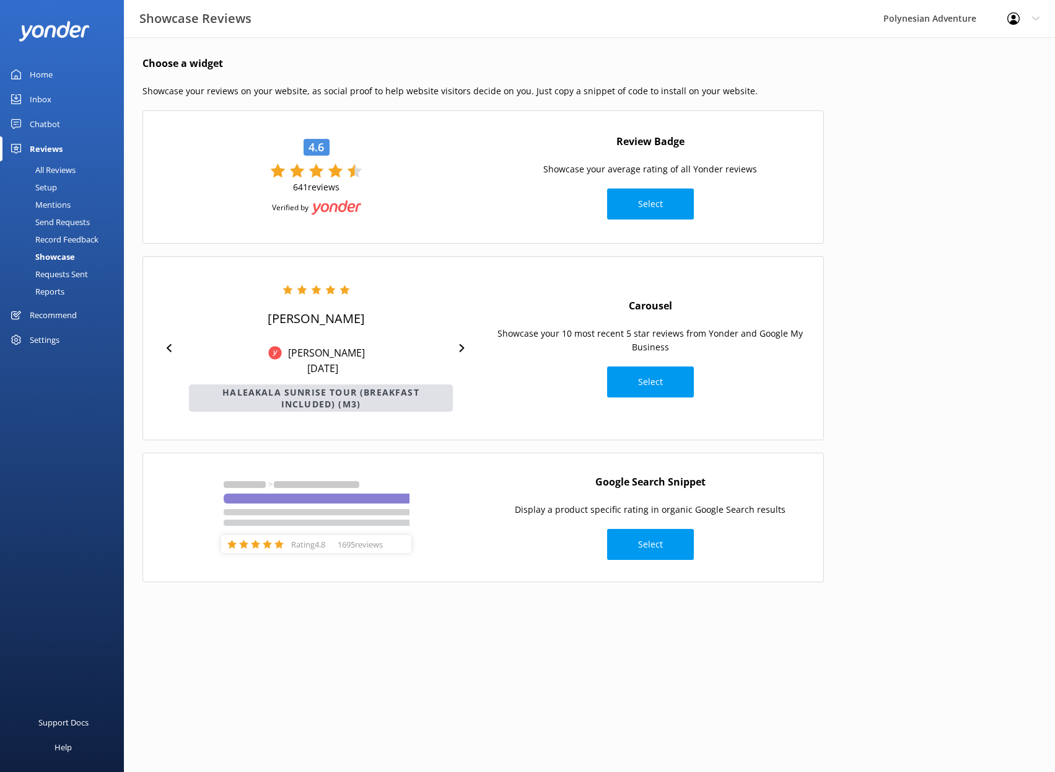
click at [71, 273] on div "Requests Sent" at bounding box center [47, 273] width 81 height 17
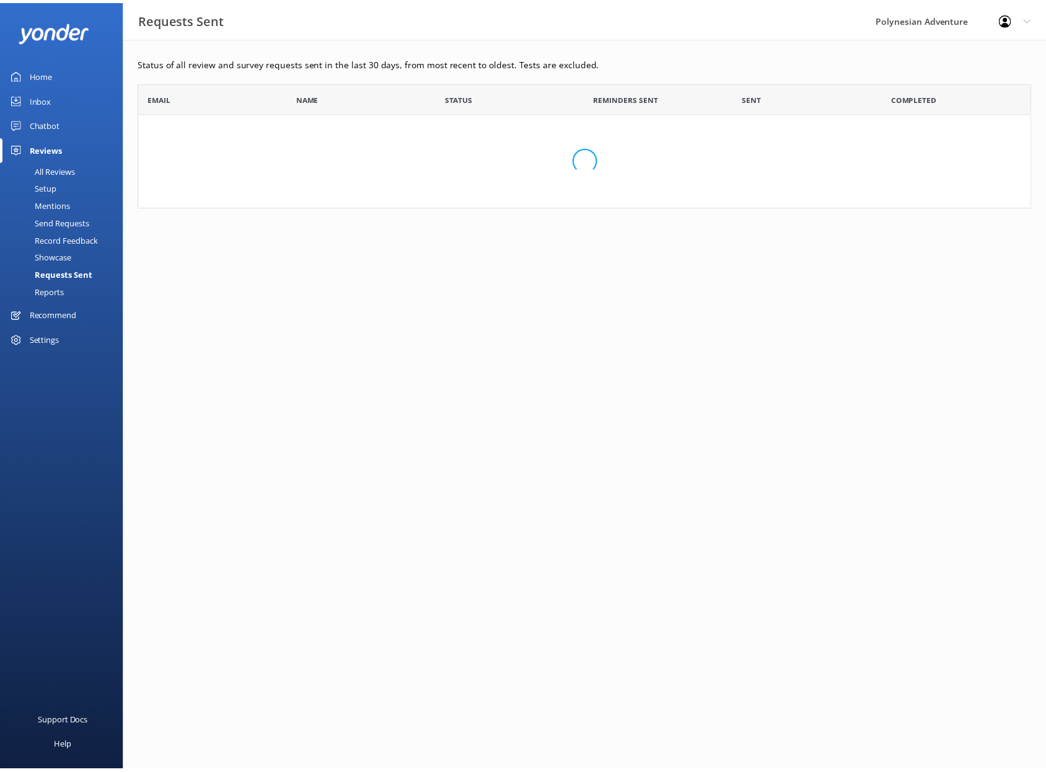
scroll to position [333, 892]
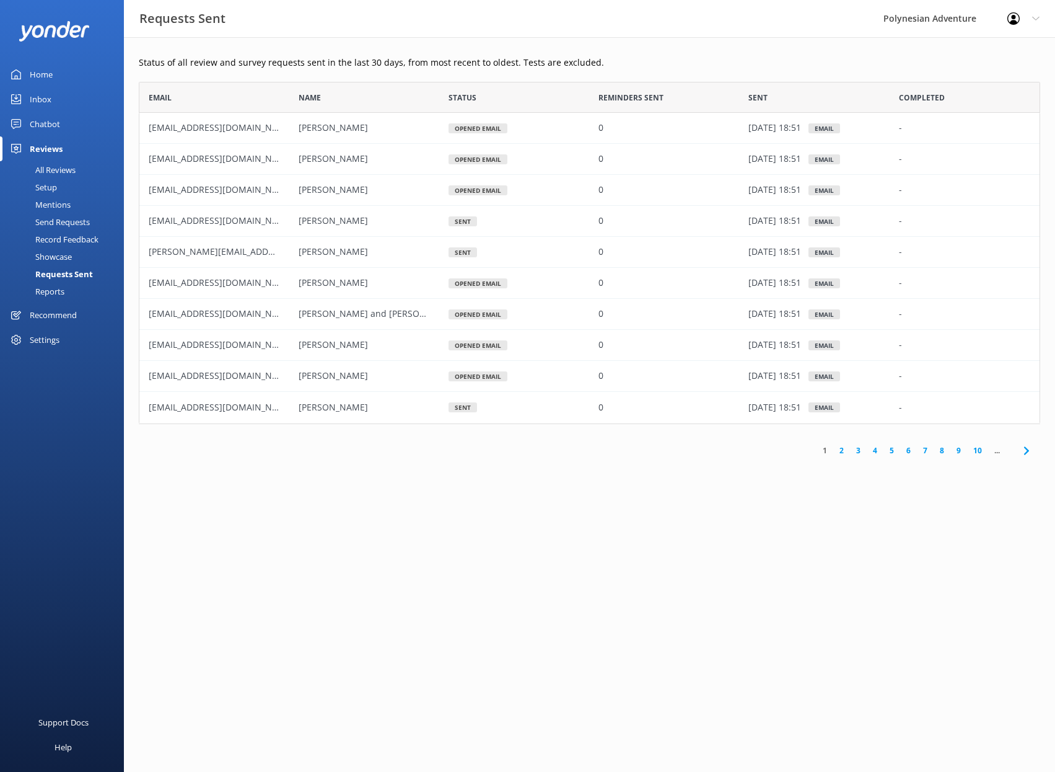
click at [56, 281] on div "Requests Sent" at bounding box center [50, 273] width 86 height 17
click at [65, 283] on link "Reports" at bounding box center [65, 291] width 117 height 17
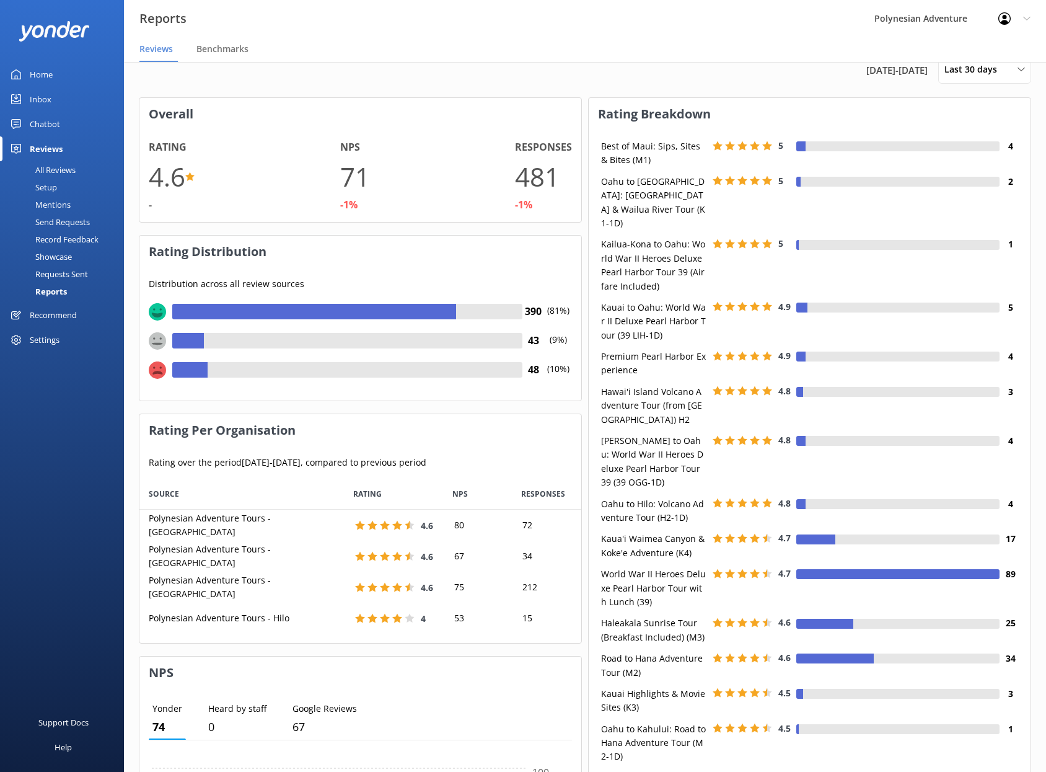
scroll to position [32, 0]
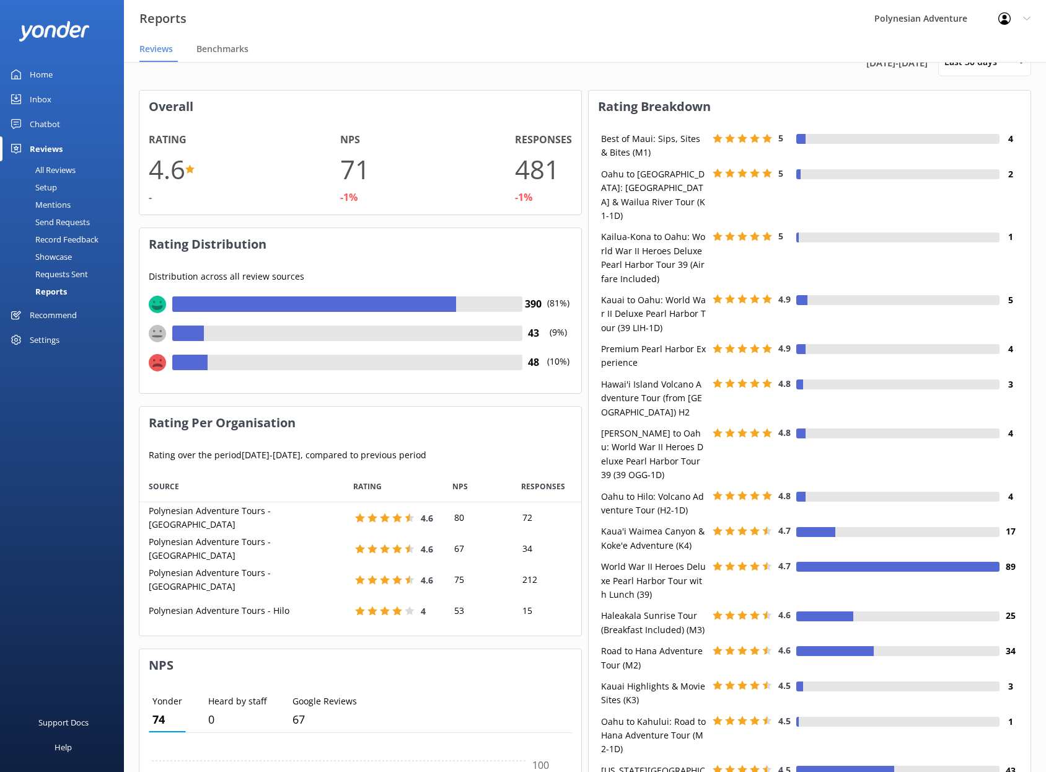
click at [53, 338] on div "Settings" at bounding box center [45, 339] width 30 height 25
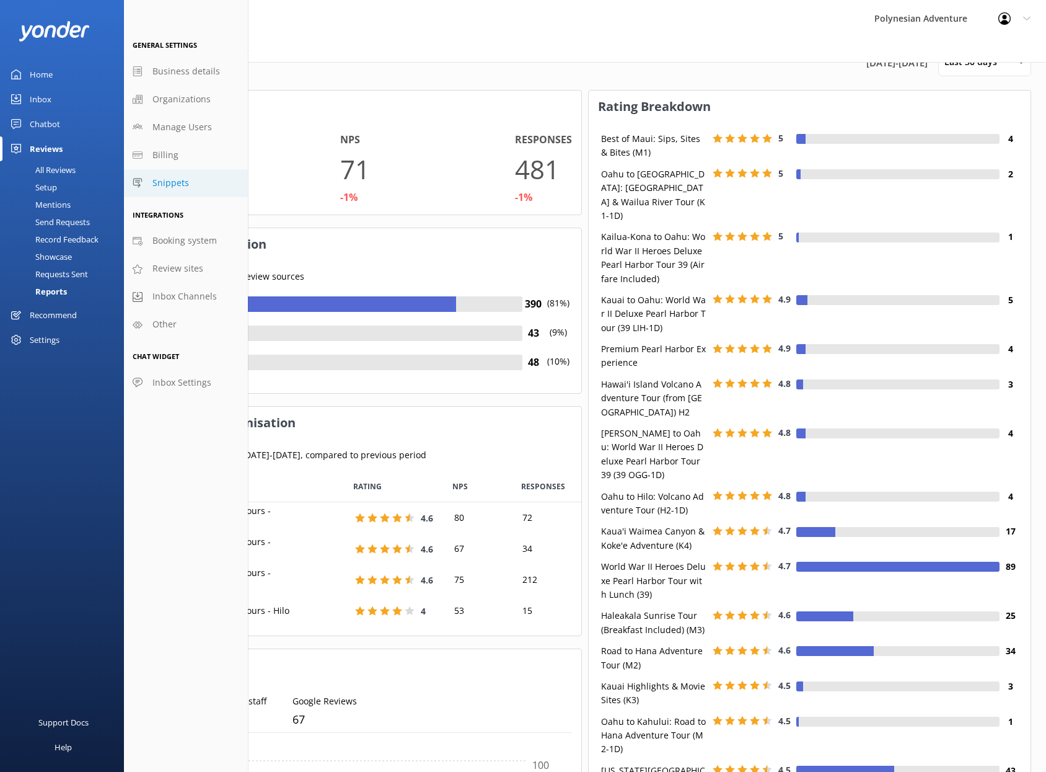
click at [177, 182] on span "Snippets" at bounding box center [170, 183] width 37 height 14
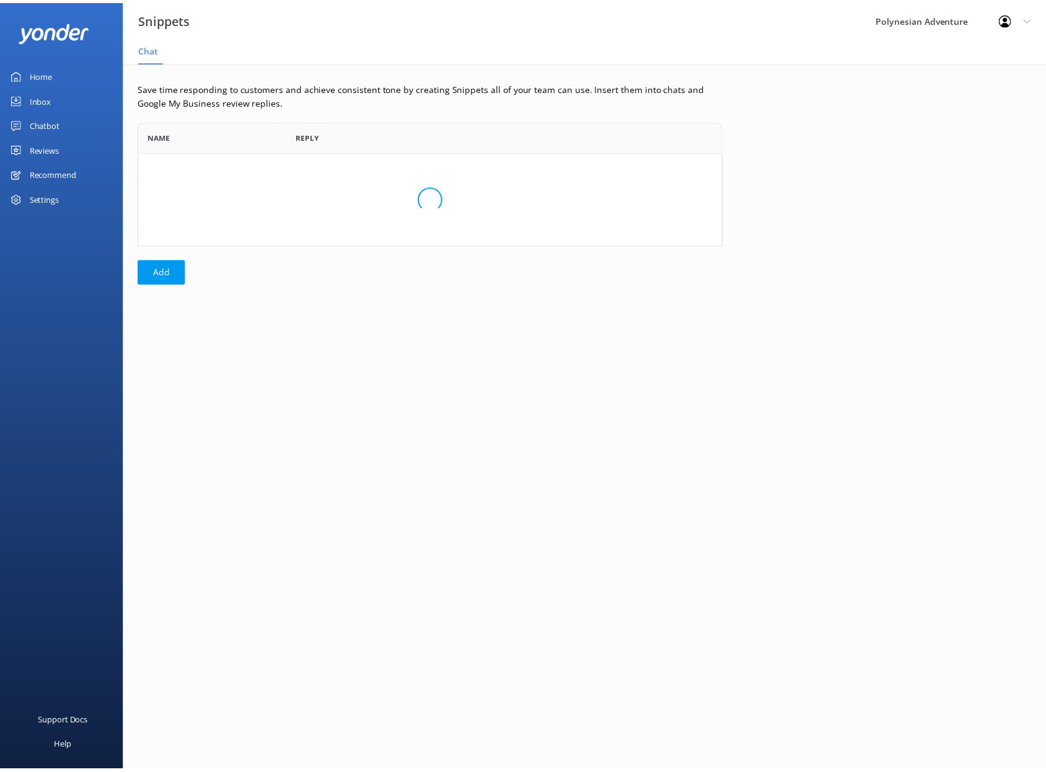
scroll to position [115, 581]
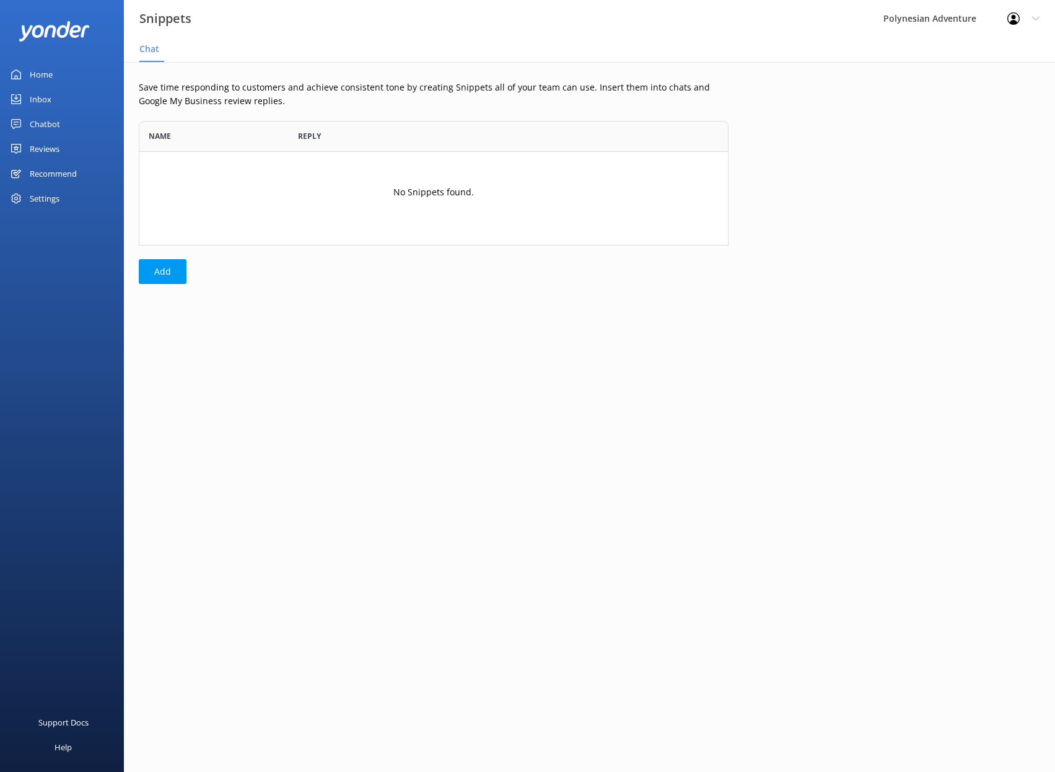
click at [55, 72] on link "Home" at bounding box center [62, 74] width 124 height 25
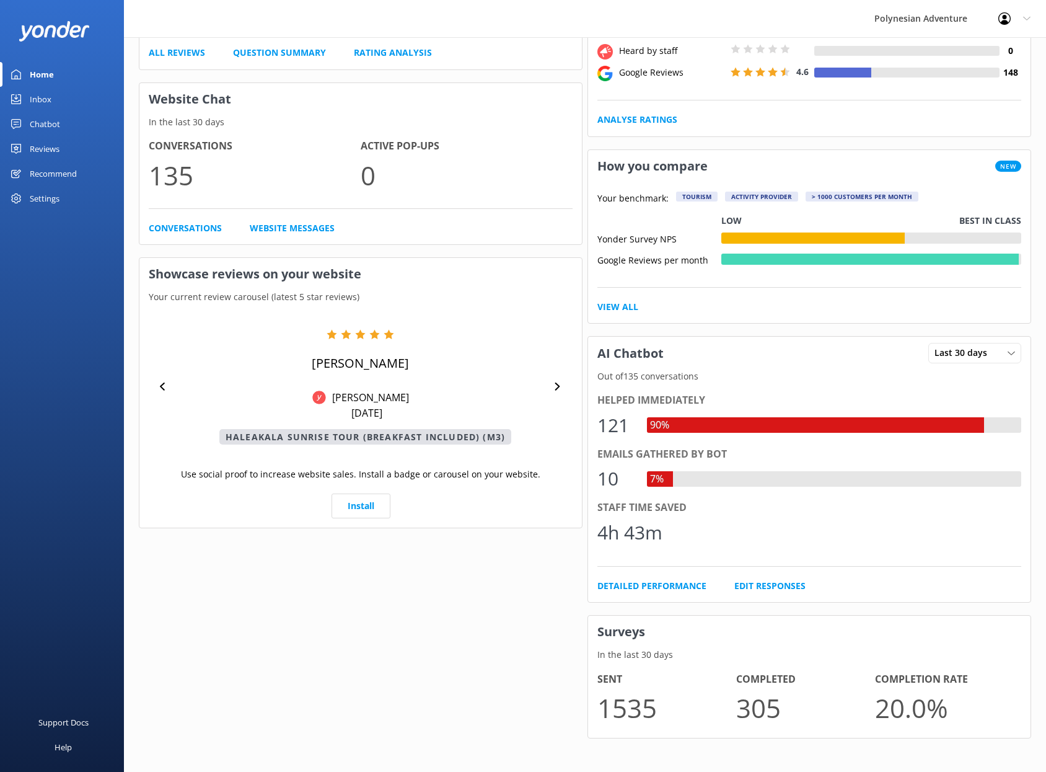
scroll to position [263, 0]
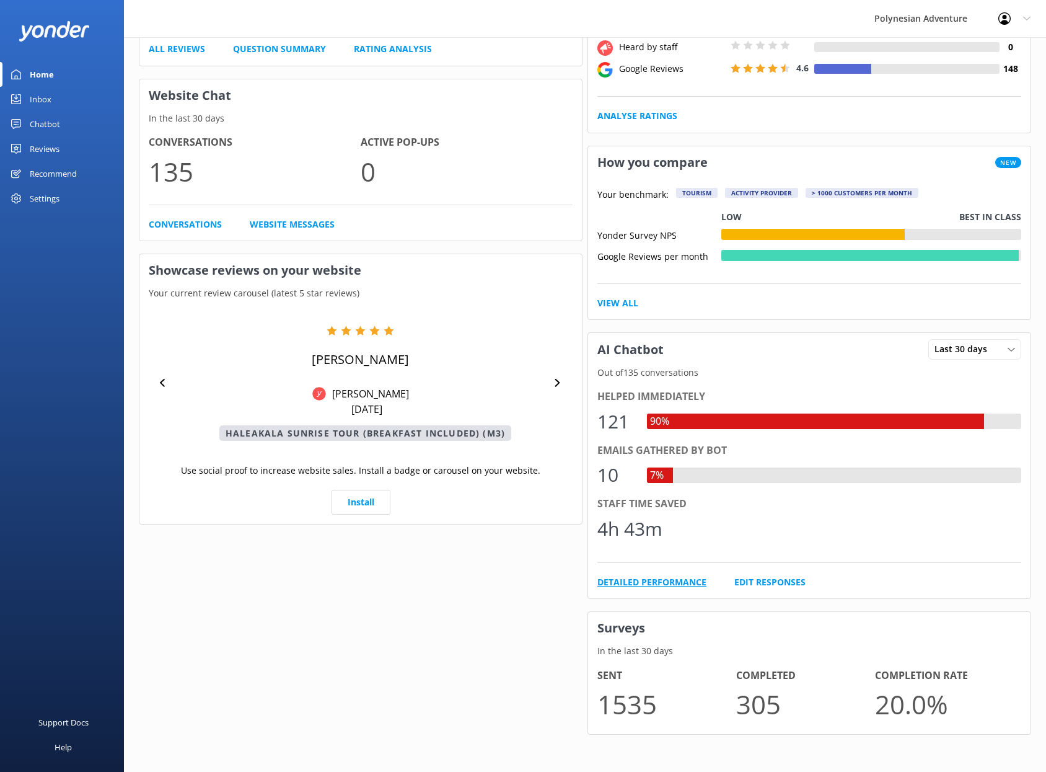
click at [646, 578] on link "Detailed Performance" at bounding box center [651, 582] width 109 height 14
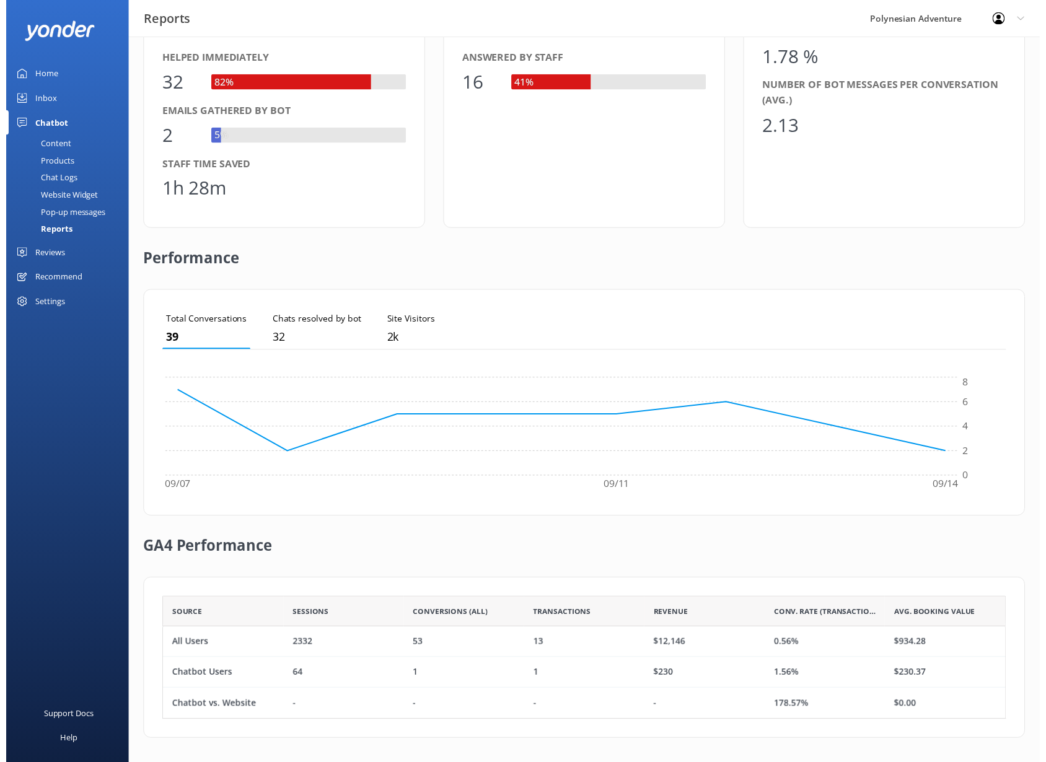
scroll to position [4, 0]
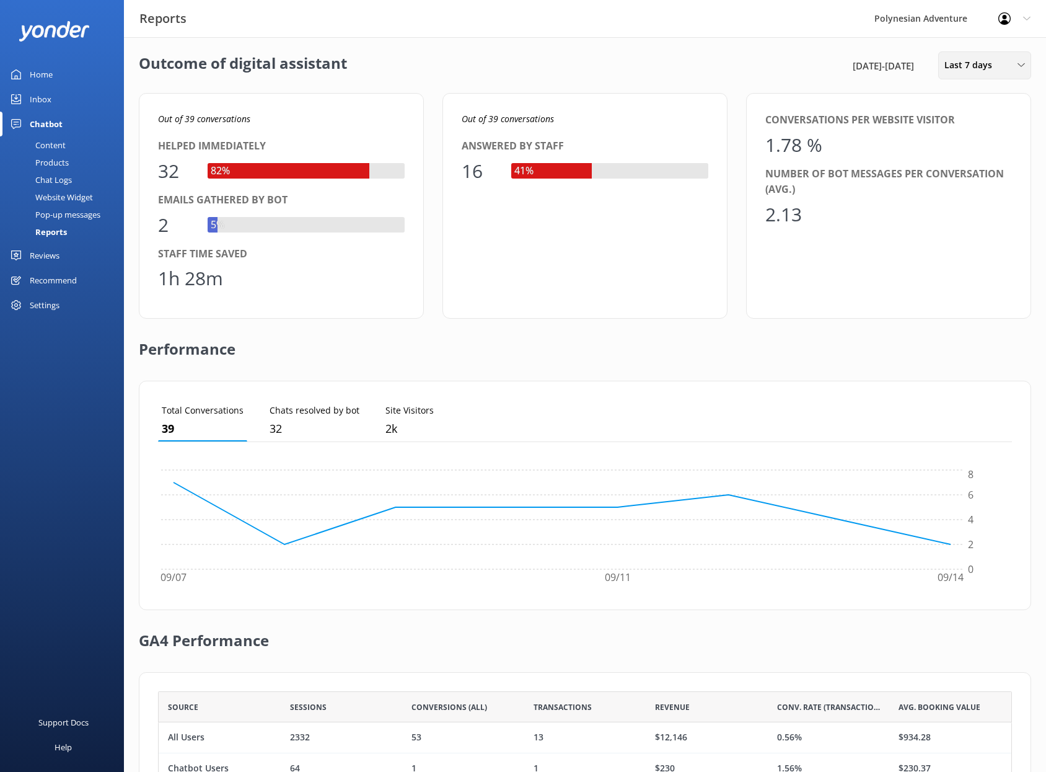
click at [1019, 58] on div "Last 7 days" at bounding box center [984, 65] width 87 height 14
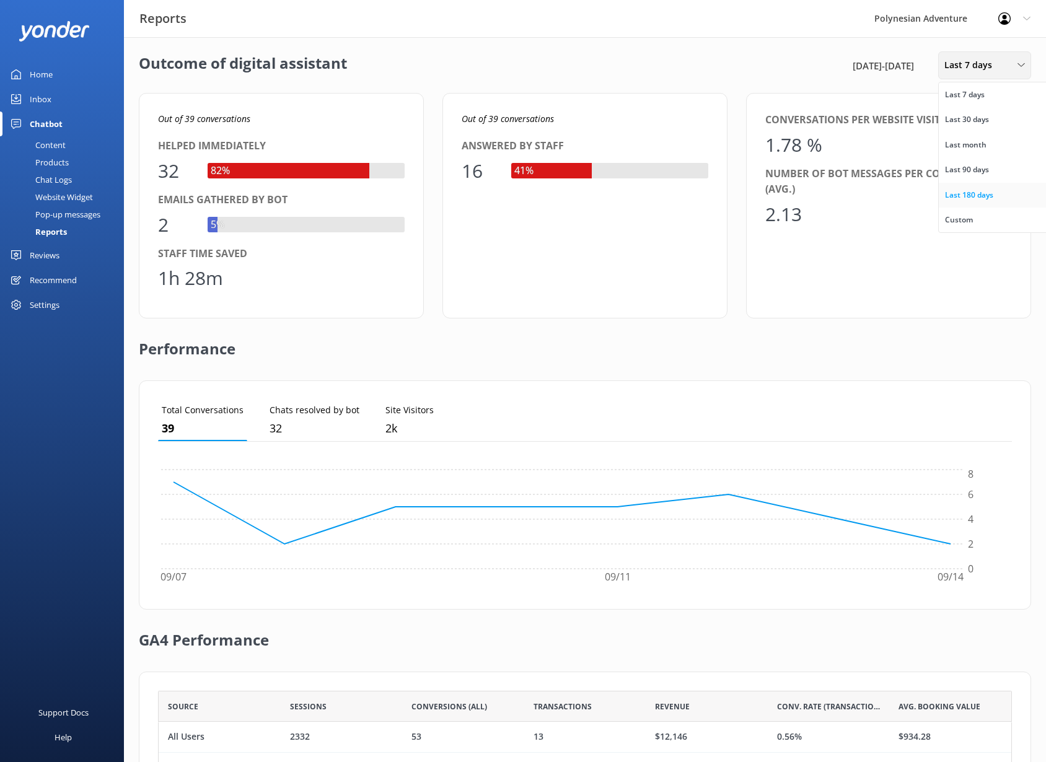
click at [981, 195] on div "Last 180 days" at bounding box center [969, 195] width 48 height 12
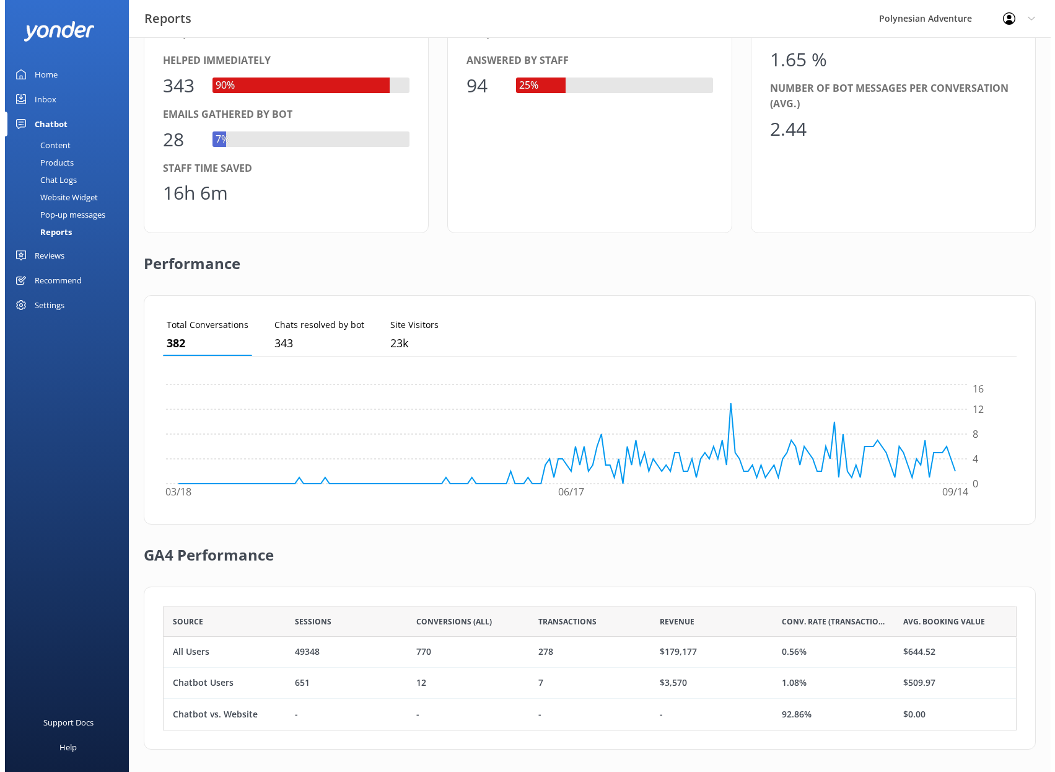
scroll to position [0, 0]
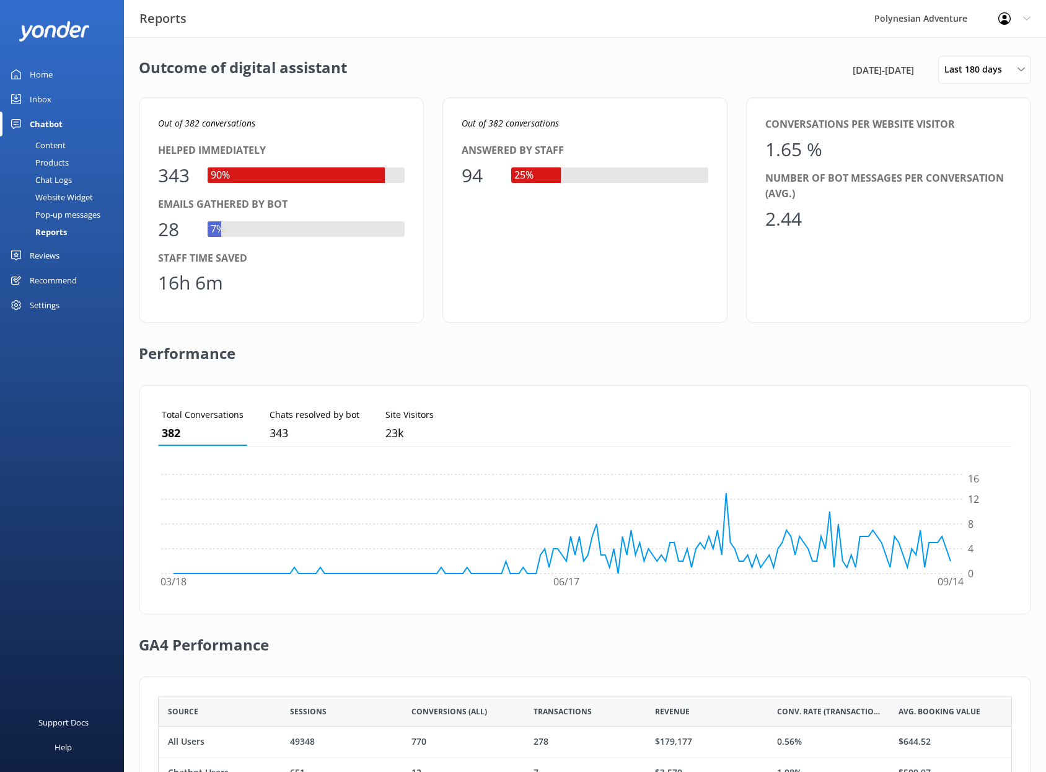
click at [1027, 22] on div "Profile Settings Logout" at bounding box center [1014, 18] width 63 height 37
click at [978, 79] on link "Logout" at bounding box center [985, 83] width 124 height 31
